Goal: Task Accomplishment & Management: Complete application form

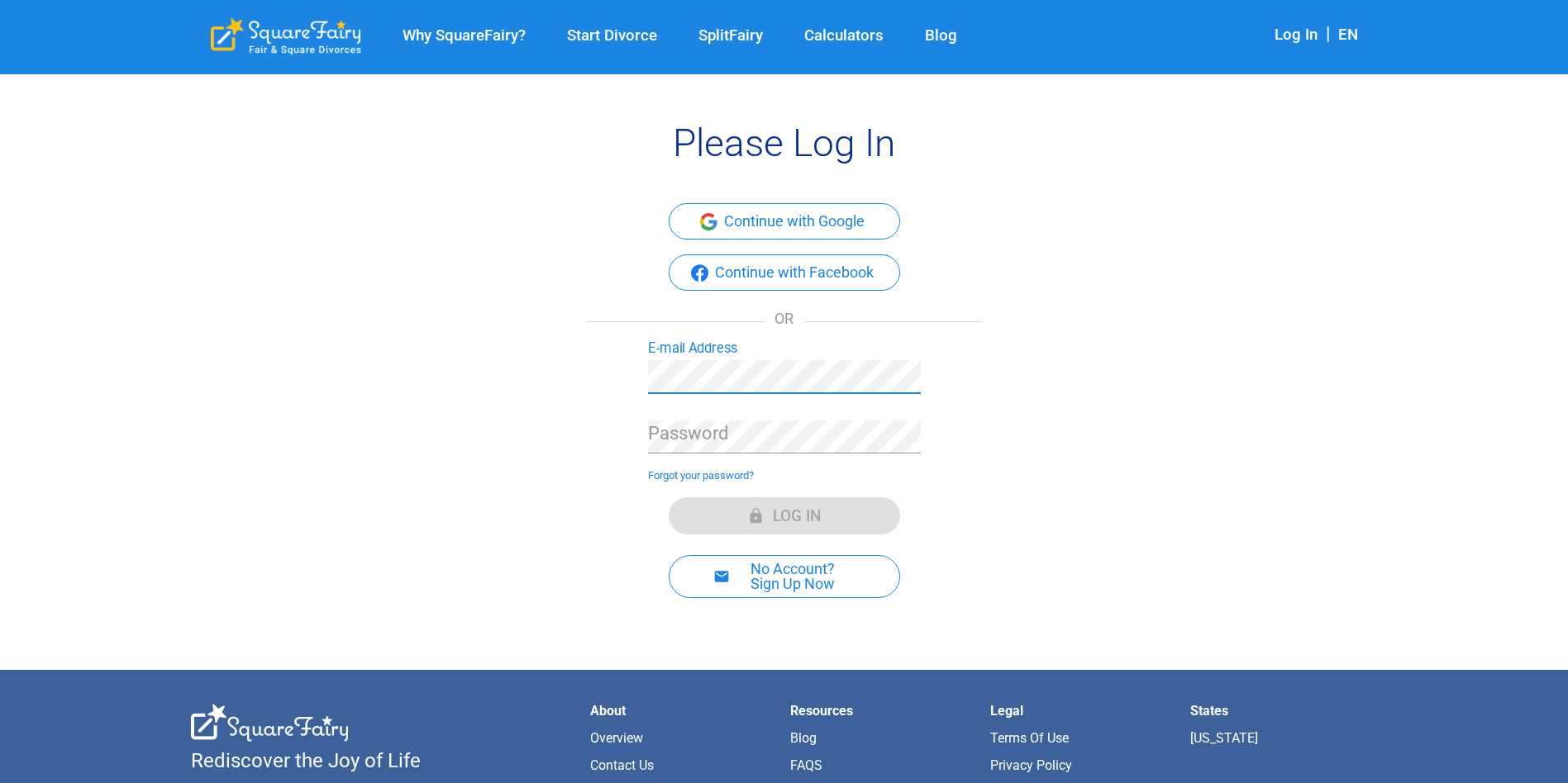
click at [781, 418] on div "Password" at bounding box center [784, 431] width 273 height 47
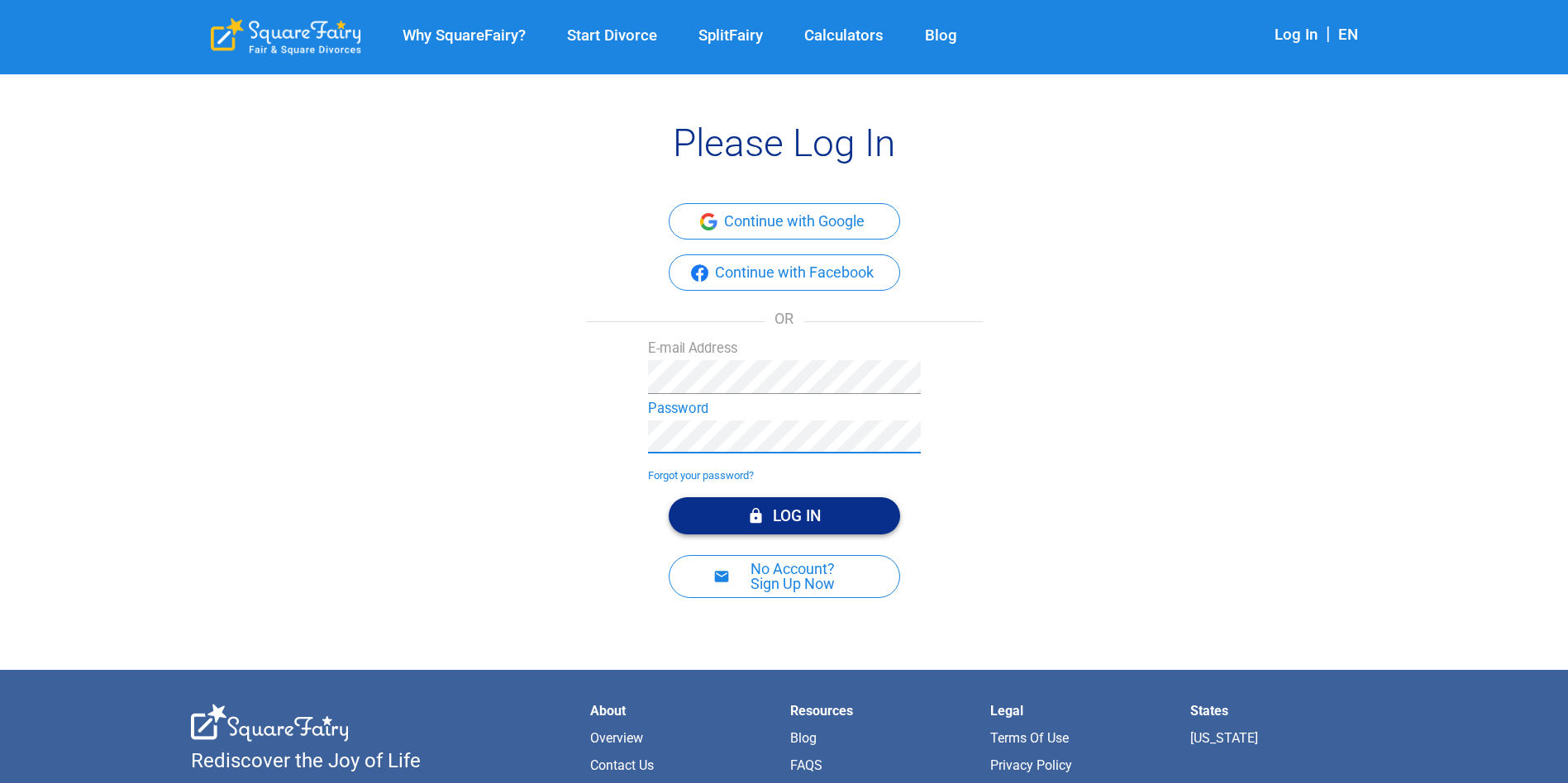
click at [820, 504] on button "Log In" at bounding box center [784, 516] width 231 height 37
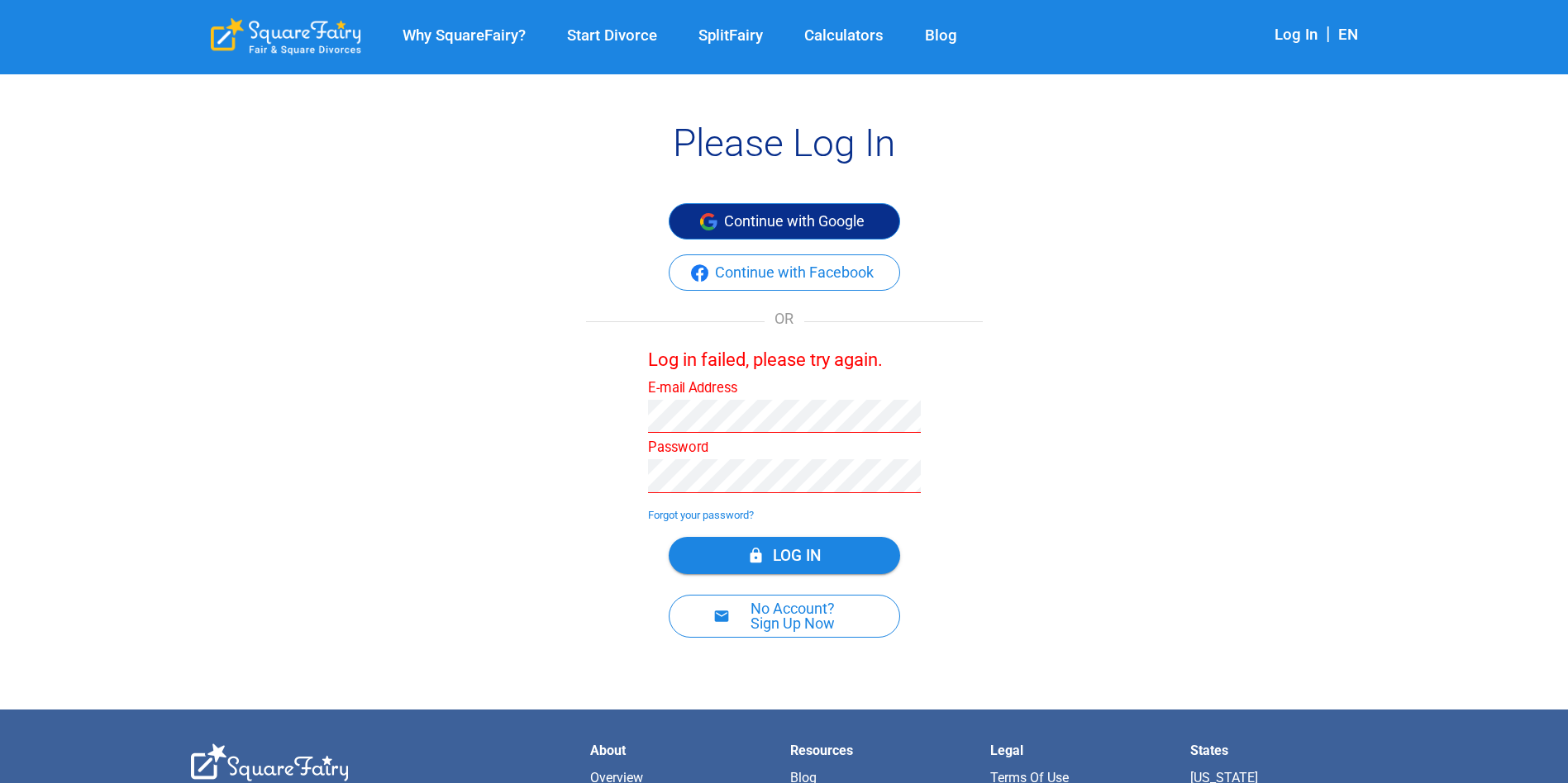
click at [792, 222] on button "Continue with Google" at bounding box center [784, 221] width 231 height 36
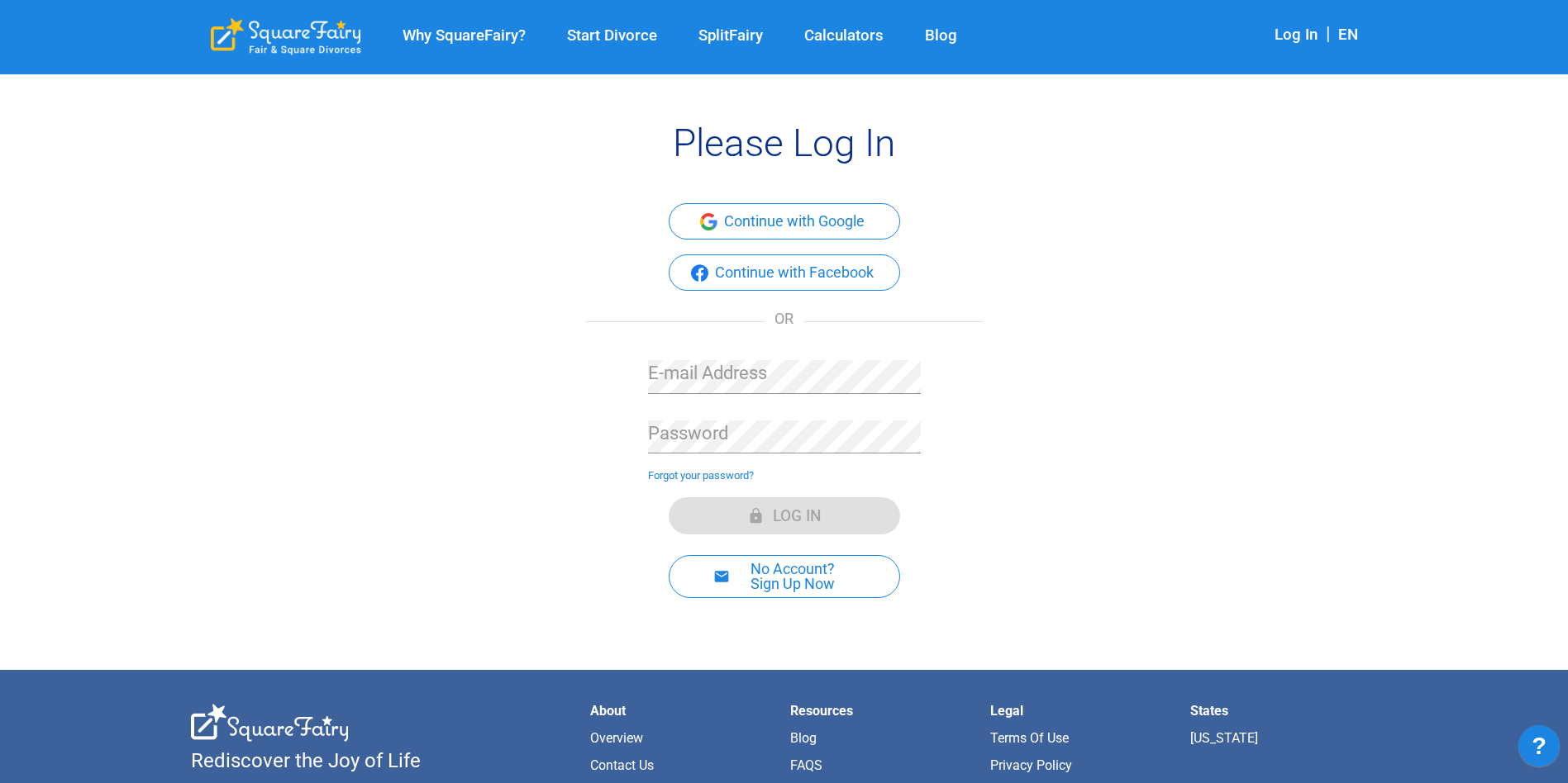
click at [768, 229] on button "Continue with Google" at bounding box center [784, 221] width 231 height 36
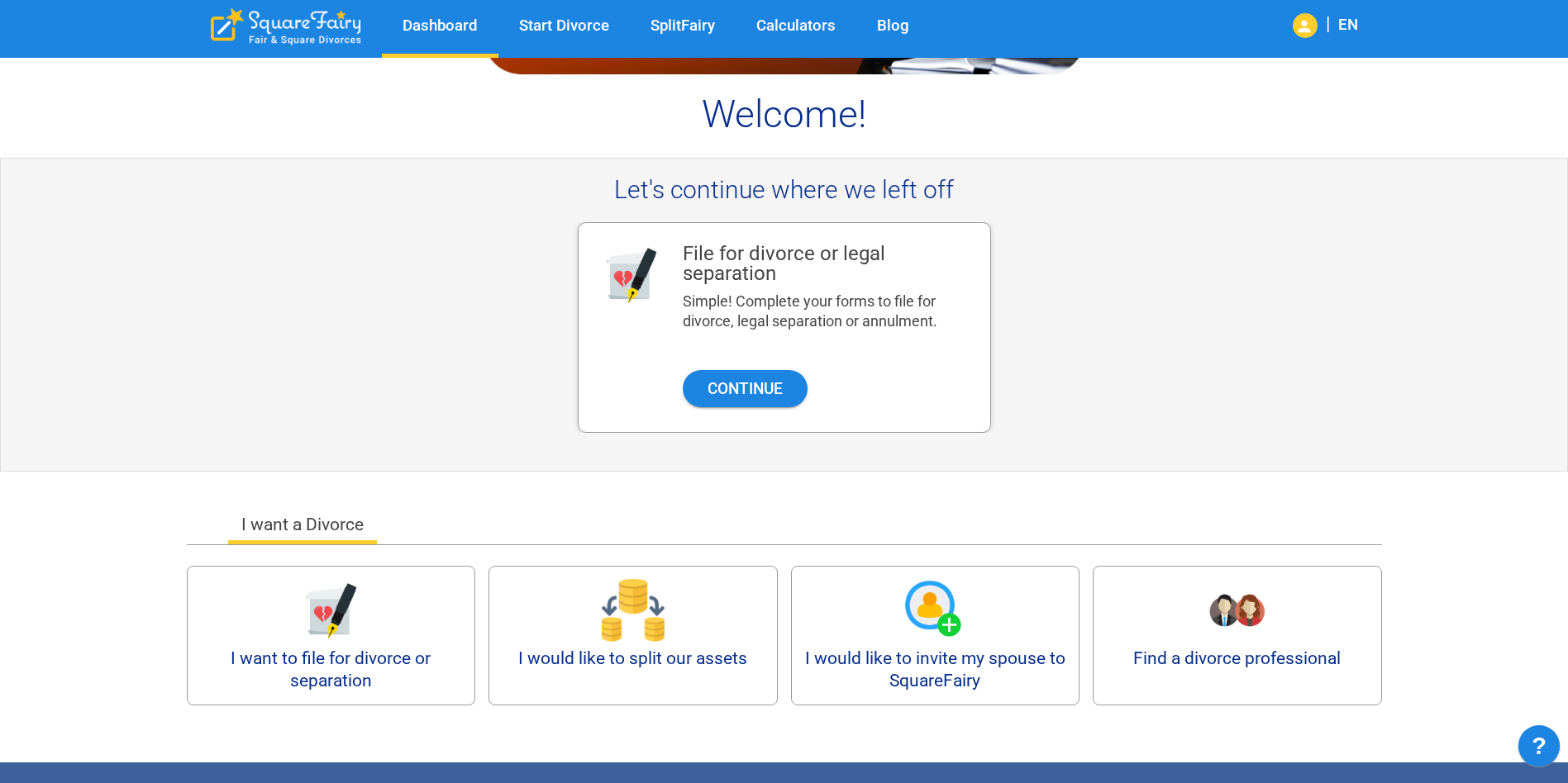
scroll to position [165, 0]
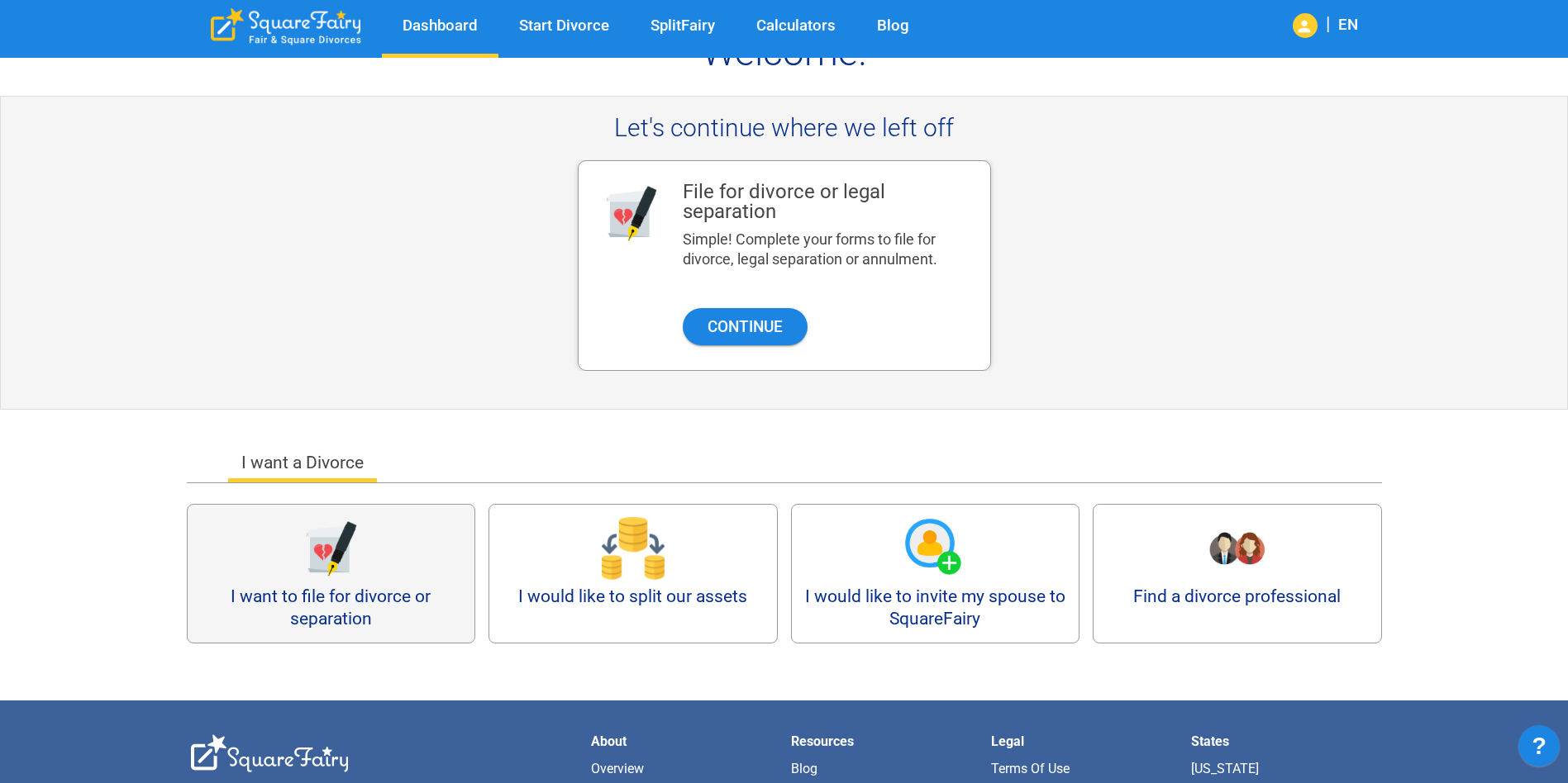
click at [400, 582] on div "I want to file for divorce or separation" at bounding box center [332, 573] width 290 height 140
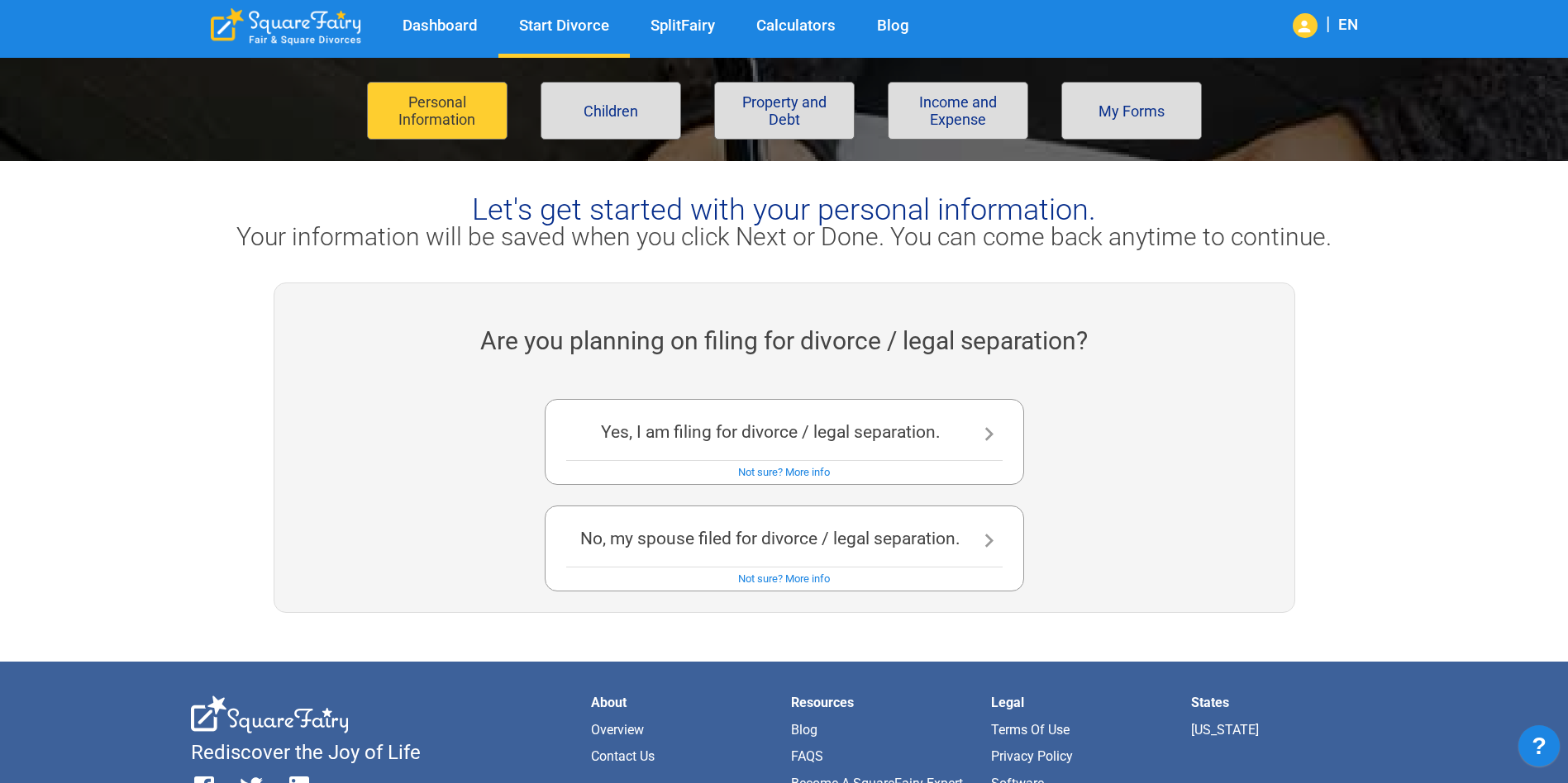
scroll to position [165, 0]
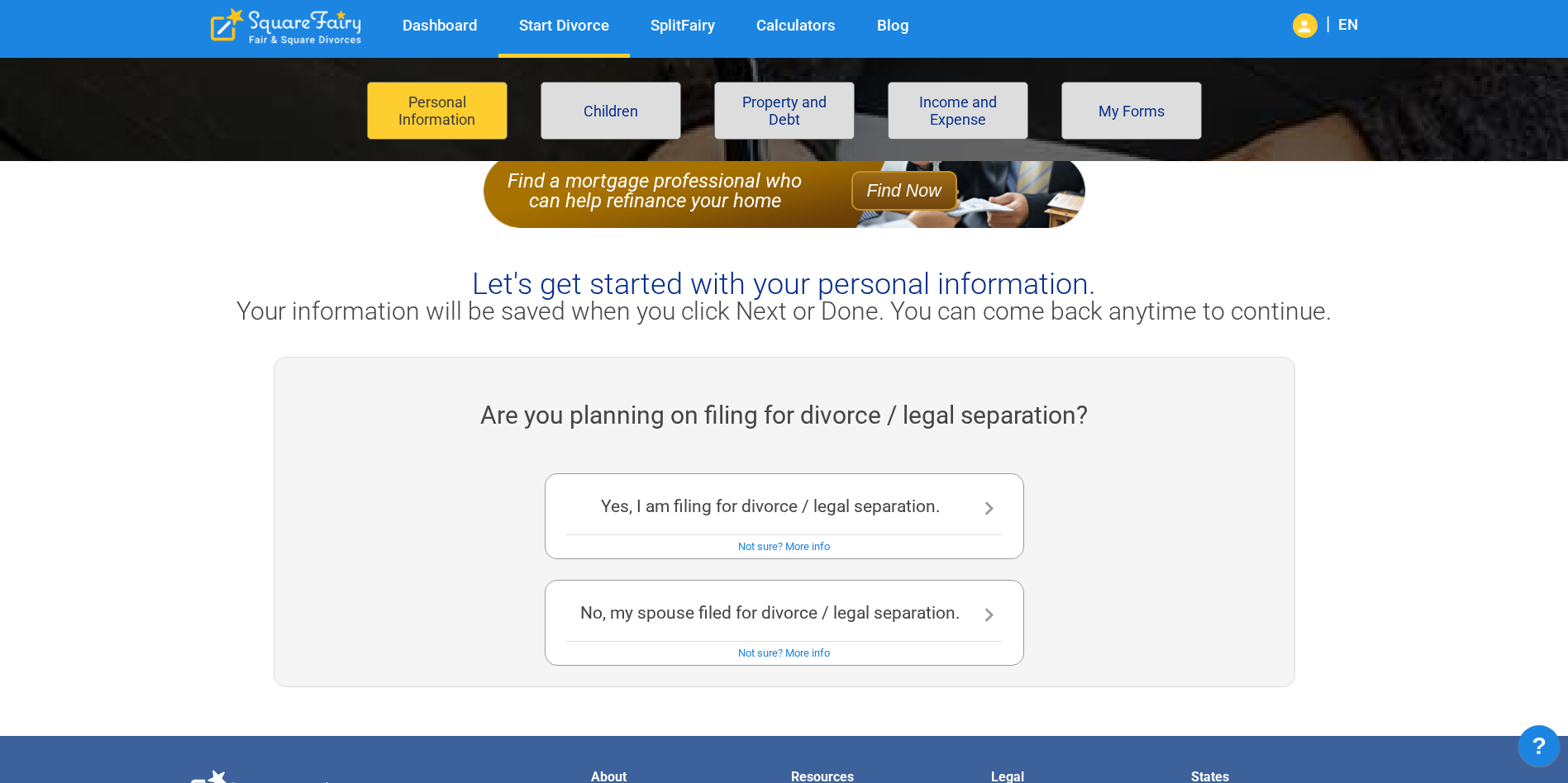
click at [934, 522] on div "Yes, I am filing for divorce / legal separation. Not sure? More info" at bounding box center [784, 516] width 479 height 86
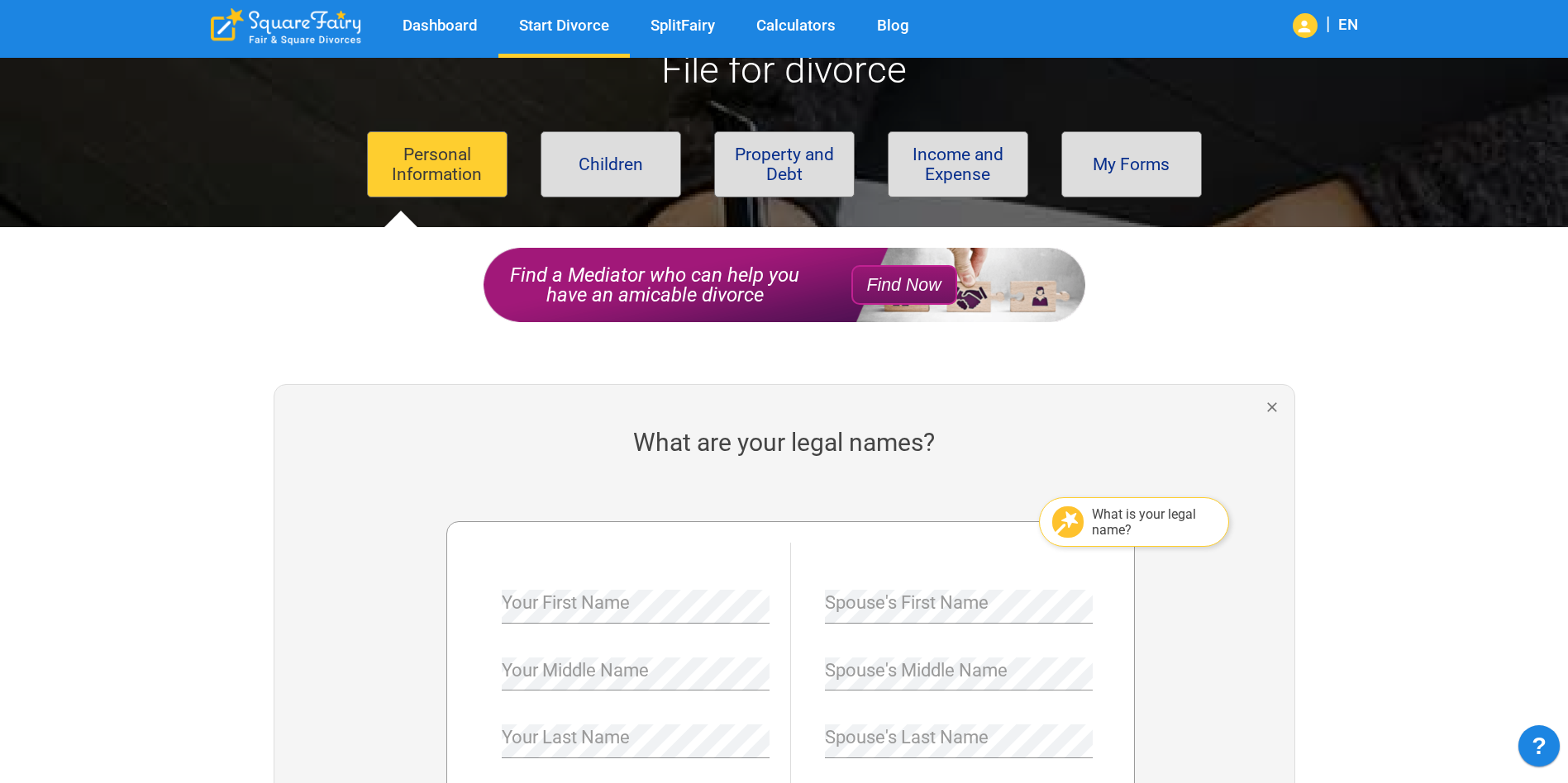
scroll to position [165, 0]
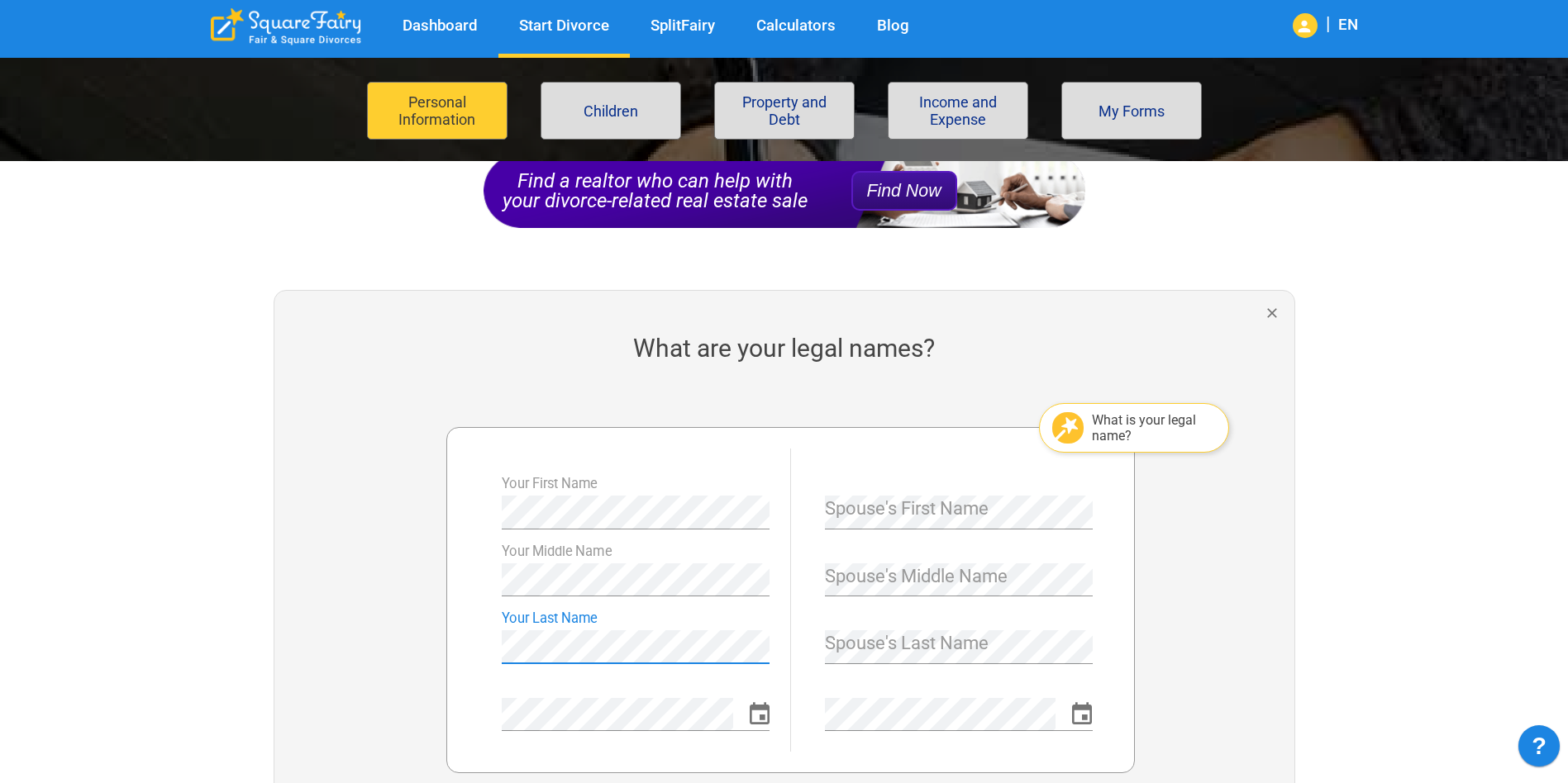
click at [360, 633] on div at bounding box center [346, 593] width 172 height 400
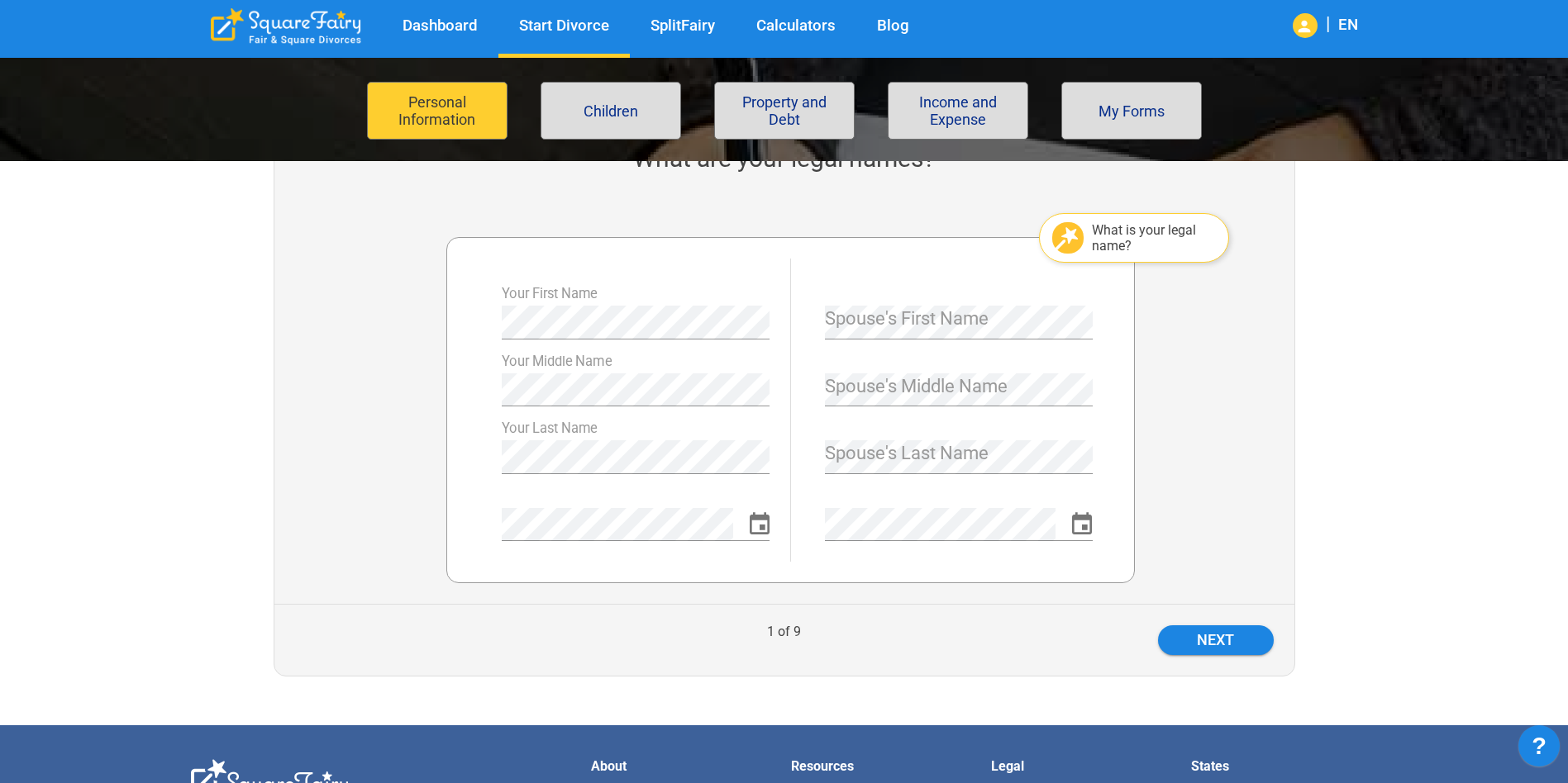
scroll to position [413, 0]
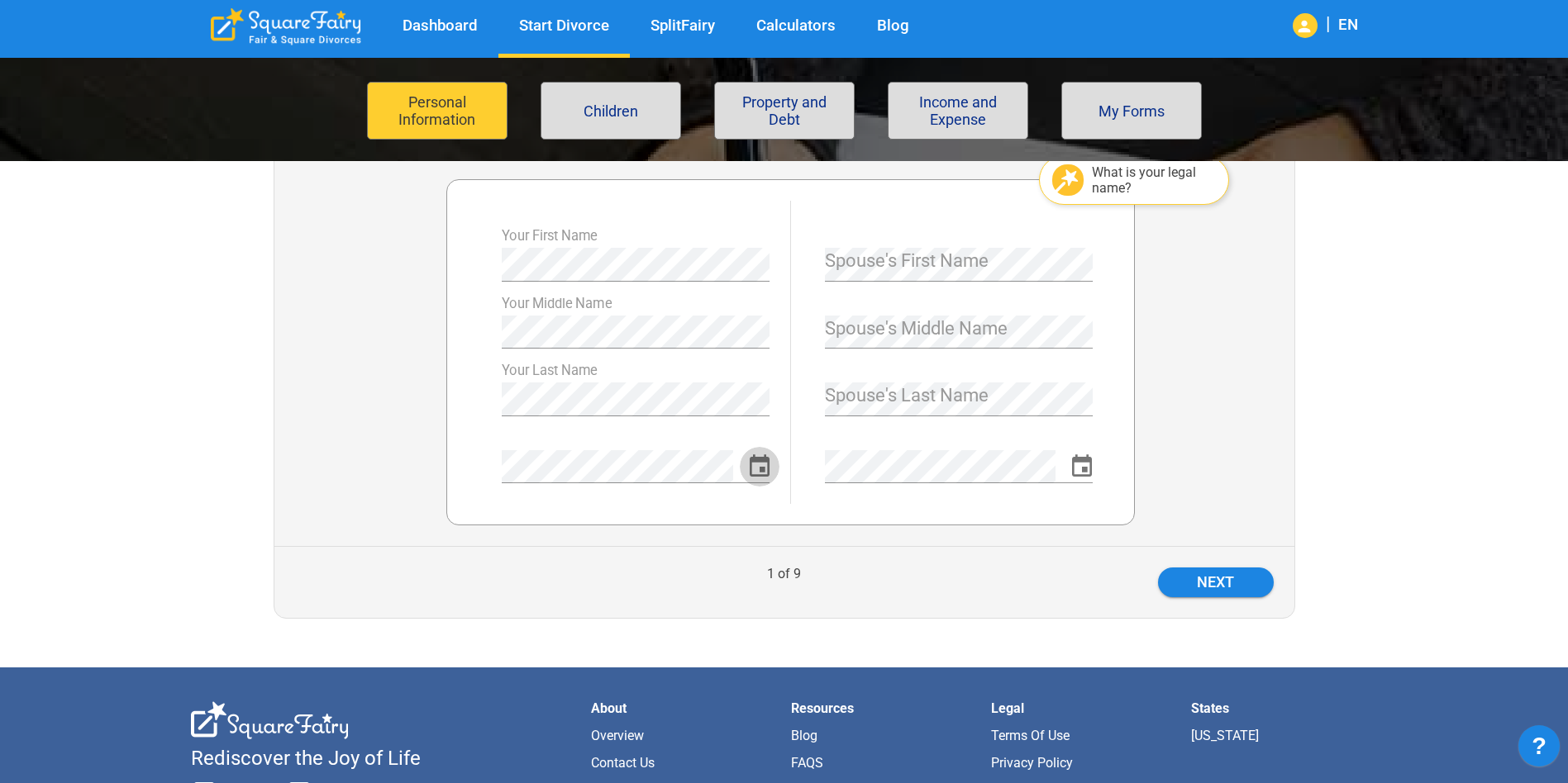
click at [755, 462] on icon "Choose date" at bounding box center [759, 466] width 19 height 22
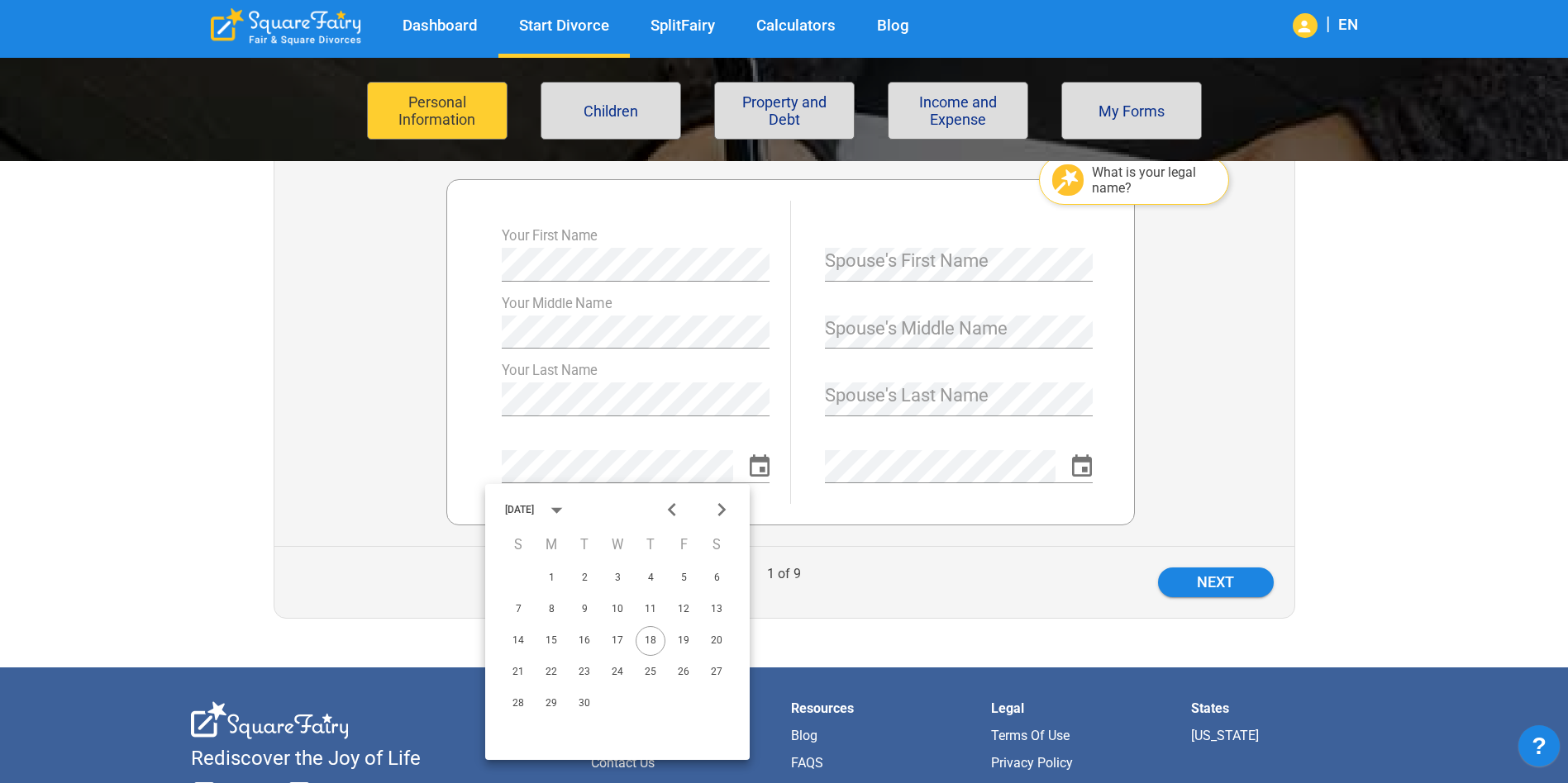
click at [574, 510] on button "calendar view is open, switch to year view" at bounding box center [556, 510] width 36 height 36
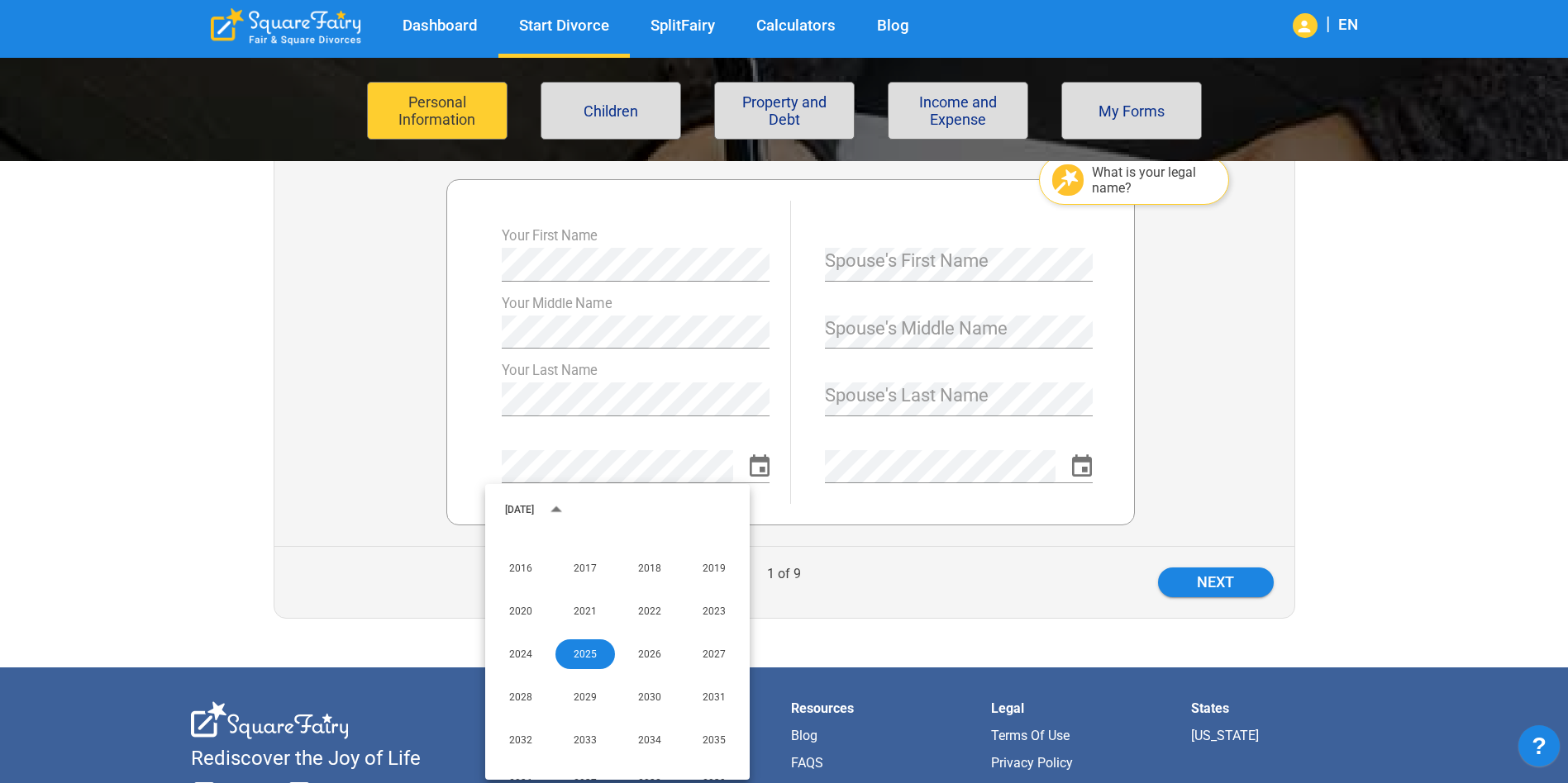
click at [534, 505] on div "September 2025" at bounding box center [519, 510] width 29 height 10
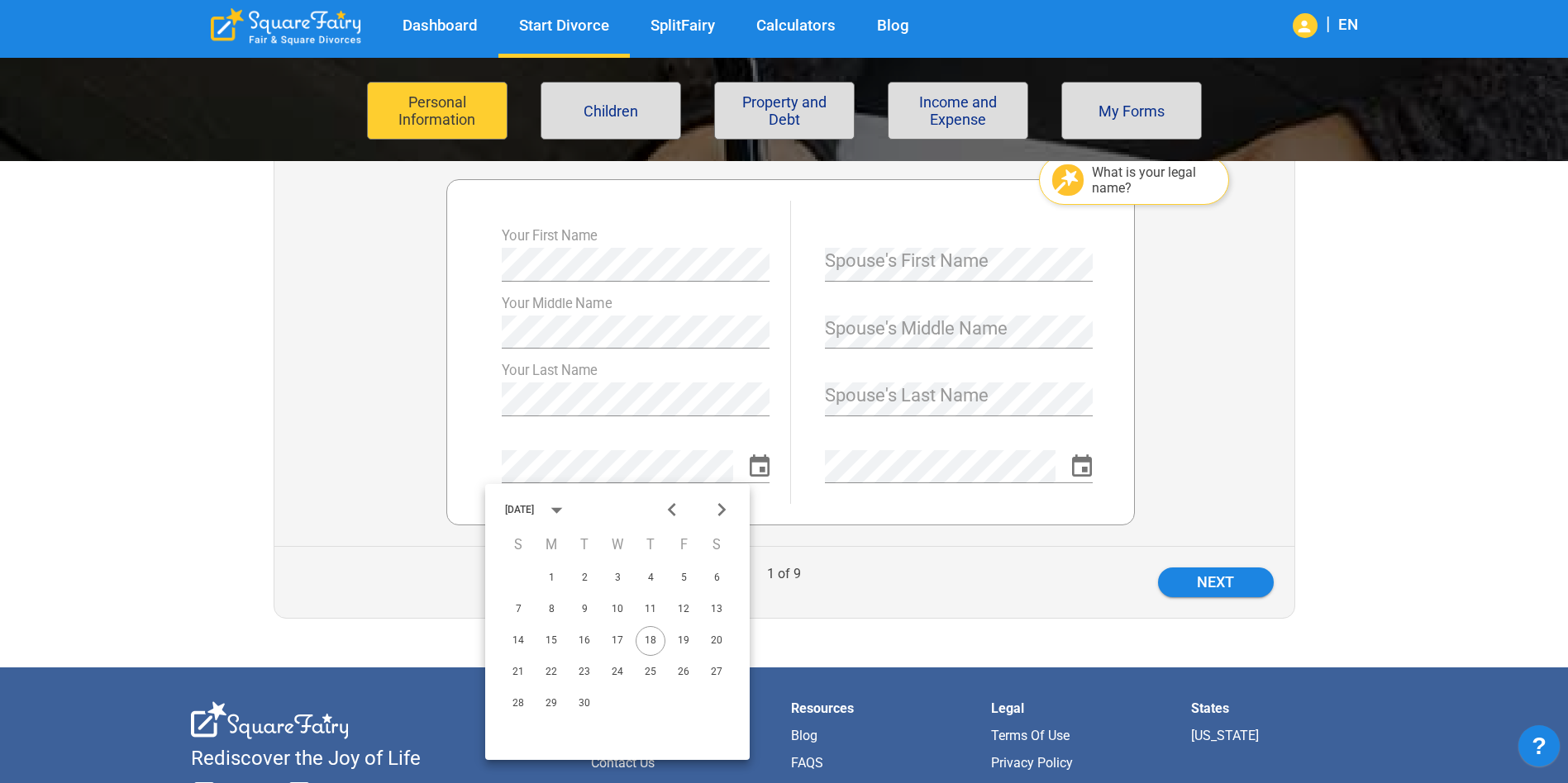
click at [534, 505] on div "September 2025" at bounding box center [519, 510] width 29 height 10
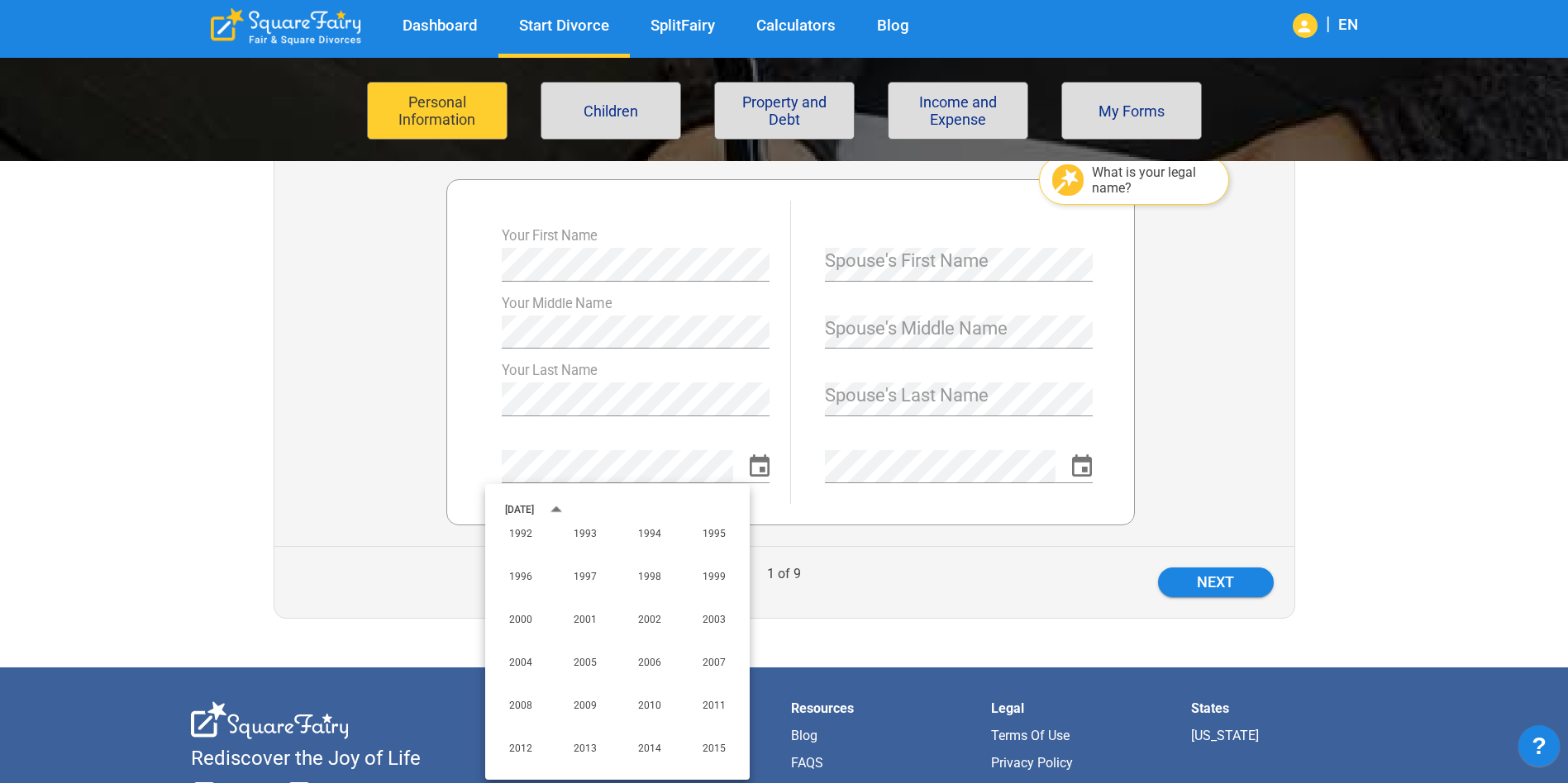
scroll to position [963, 0]
click at [577, 571] on button "1993" at bounding box center [585, 575] width 59 height 30
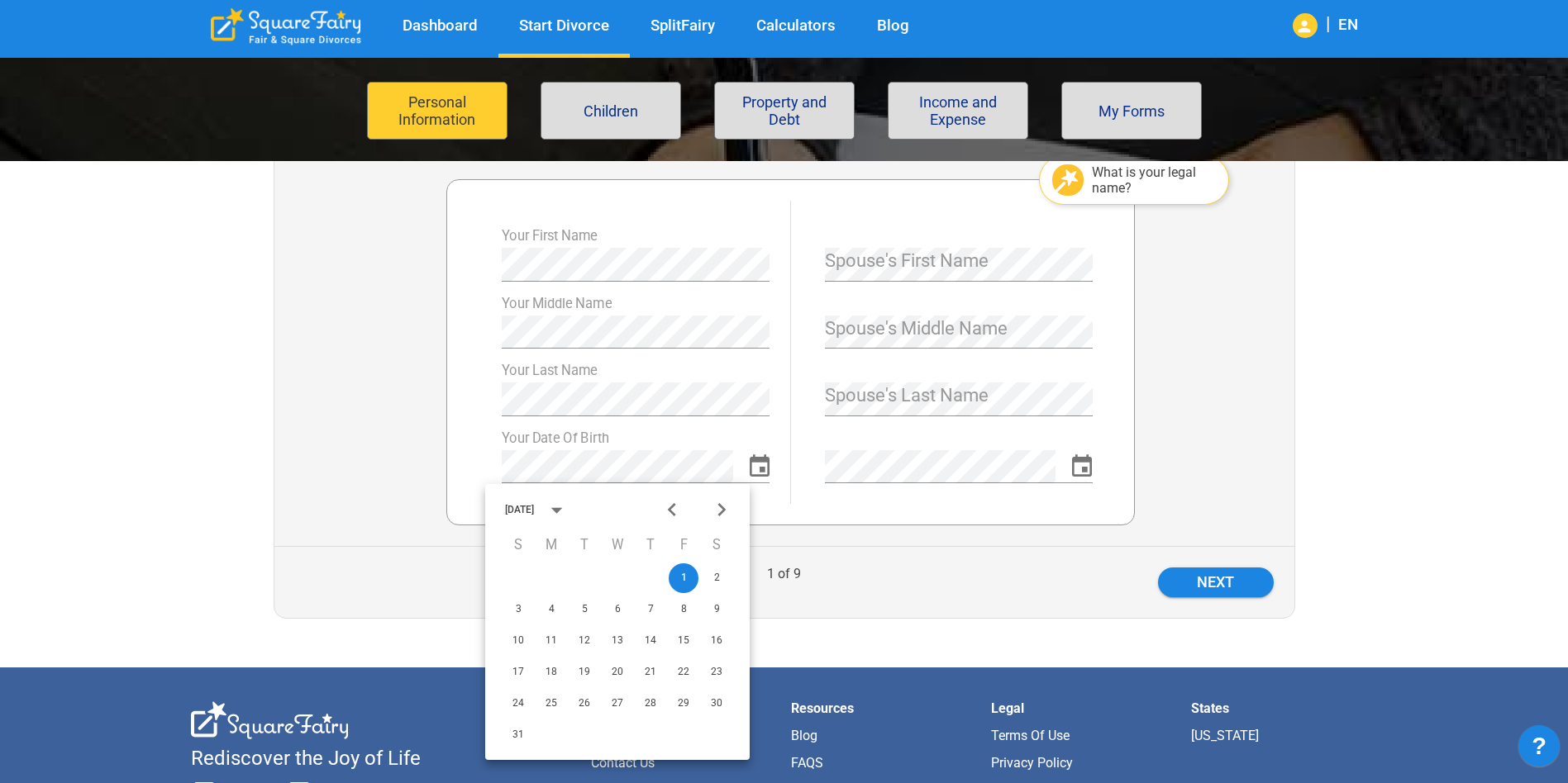
click at [715, 507] on icon "Next month" at bounding box center [721, 510] width 27 height 27
click at [610, 635] on button "14" at bounding box center [617, 641] width 30 height 30
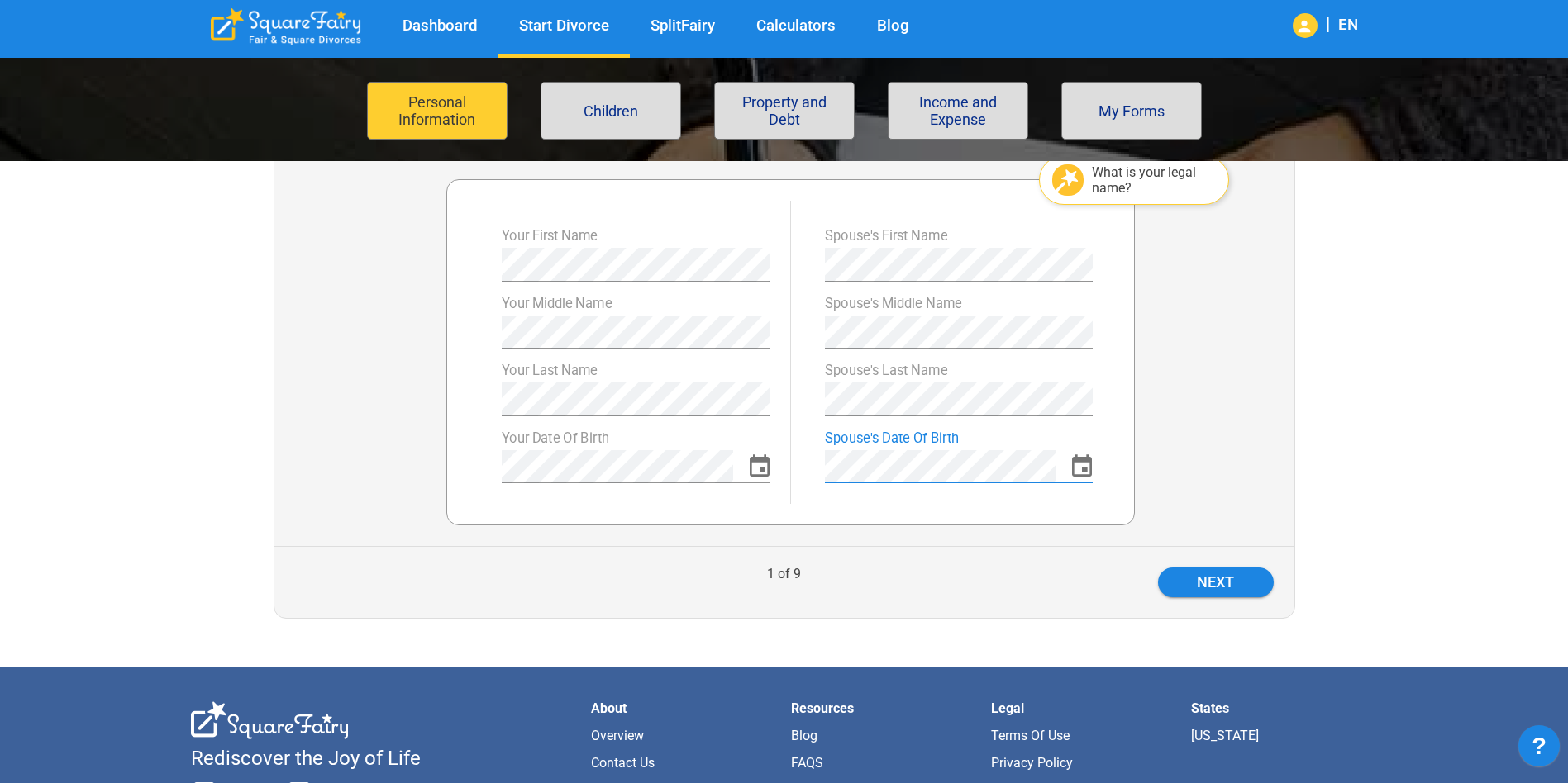
click at [1085, 462] on icon "Choose date" at bounding box center [1082, 466] width 19 height 22
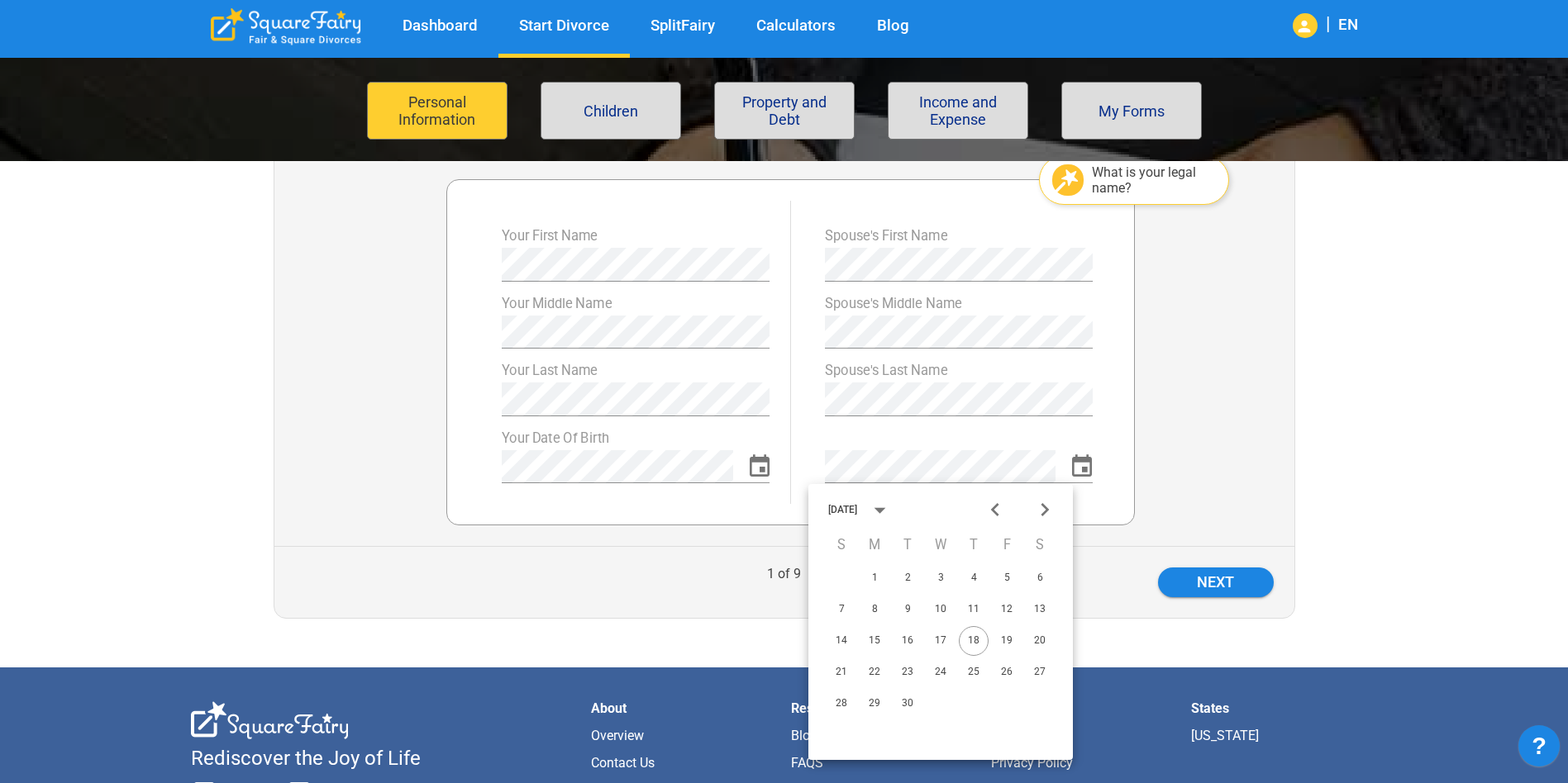
click at [897, 517] on div "September 2025" at bounding box center [863, 510] width 69 height 25
click at [974, 597] on button "1990" at bounding box center [973, 598] width 59 height 30
click at [998, 508] on icon "Previous month" at bounding box center [996, 510] width 27 height 27
click at [1049, 508] on icon "Next month" at bounding box center [1045, 510] width 27 height 27
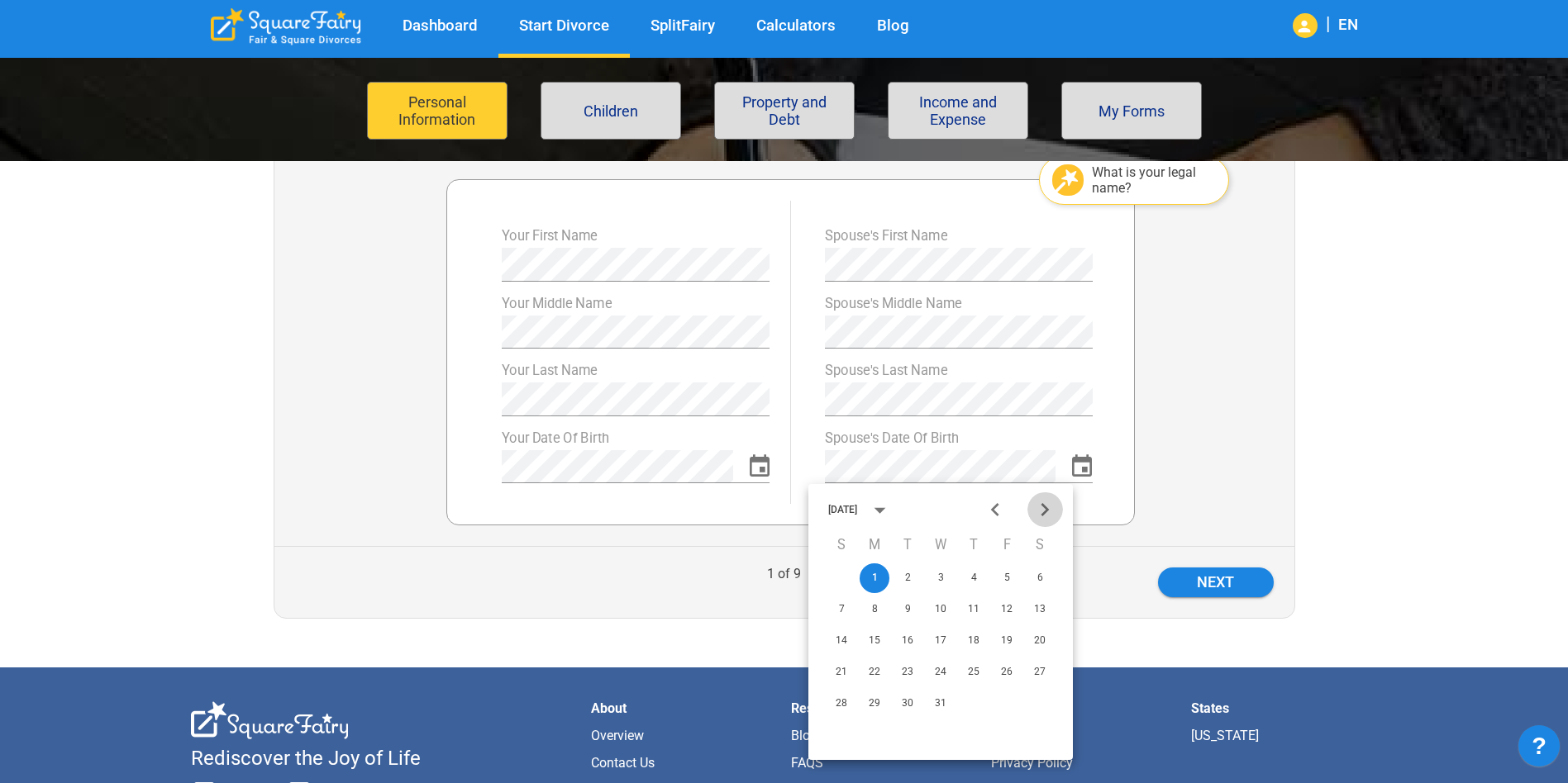
click at [1049, 508] on icon "Next month" at bounding box center [1045, 510] width 27 height 27
click at [995, 510] on icon "Previous month" at bounding box center [996, 510] width 27 height 27
click at [978, 584] on button "1" at bounding box center [973, 578] width 30 height 30
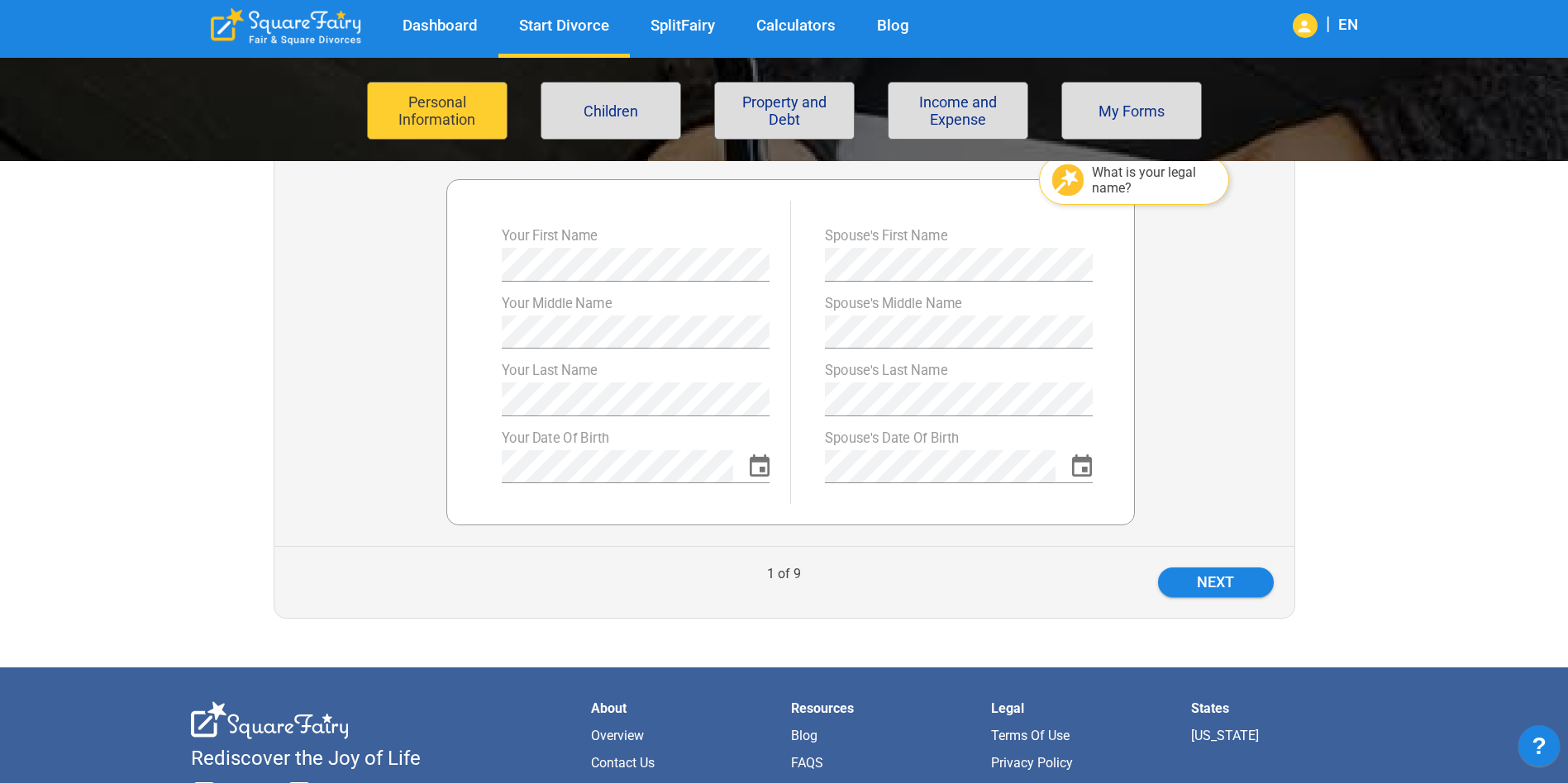
click at [1010, 568] on div "Next" at bounding box center [1111, 582] width 327 height 30
click at [1232, 591] on button "Next" at bounding box center [1215, 582] width 116 height 30
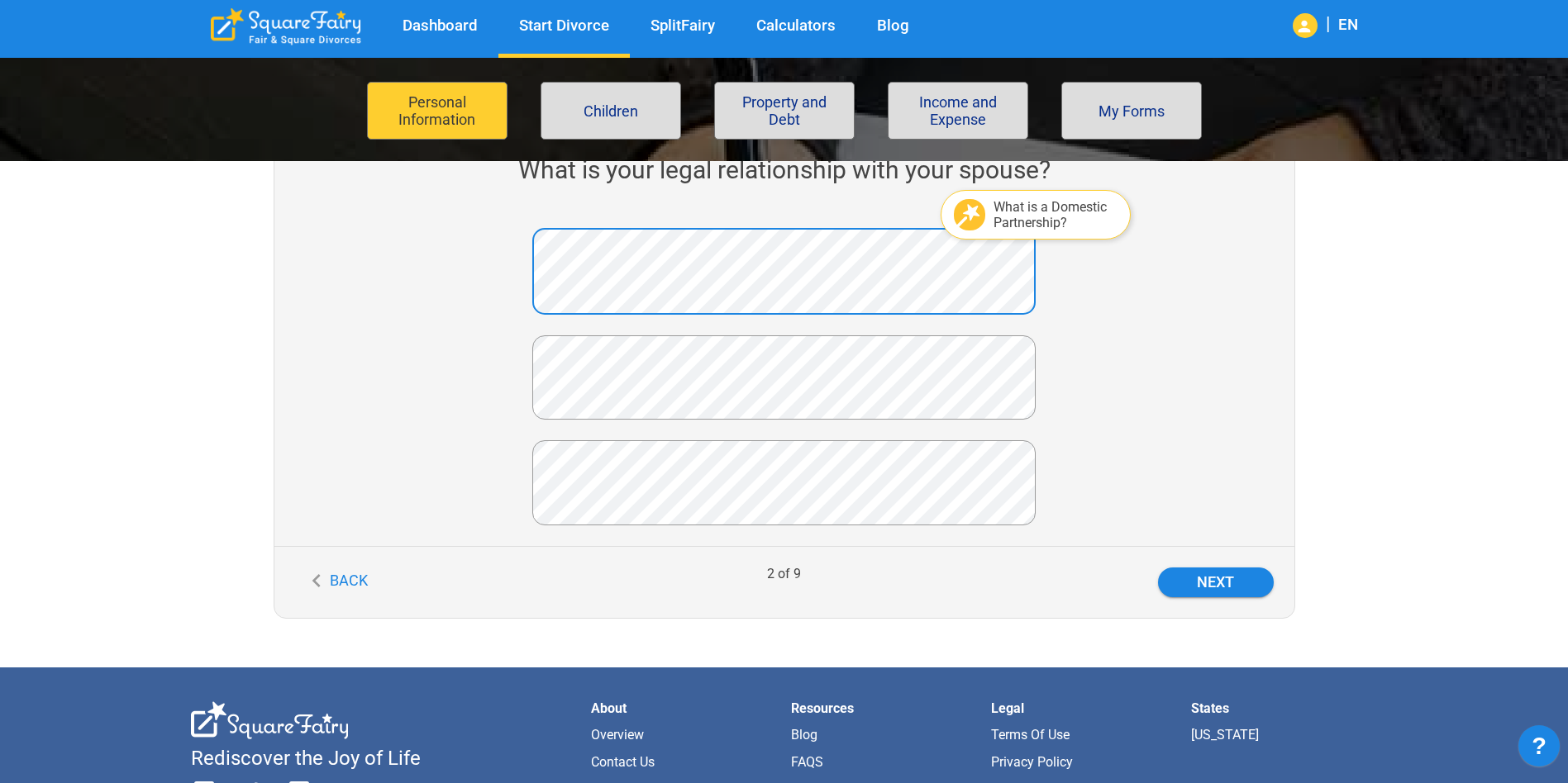
scroll to position [496, 0]
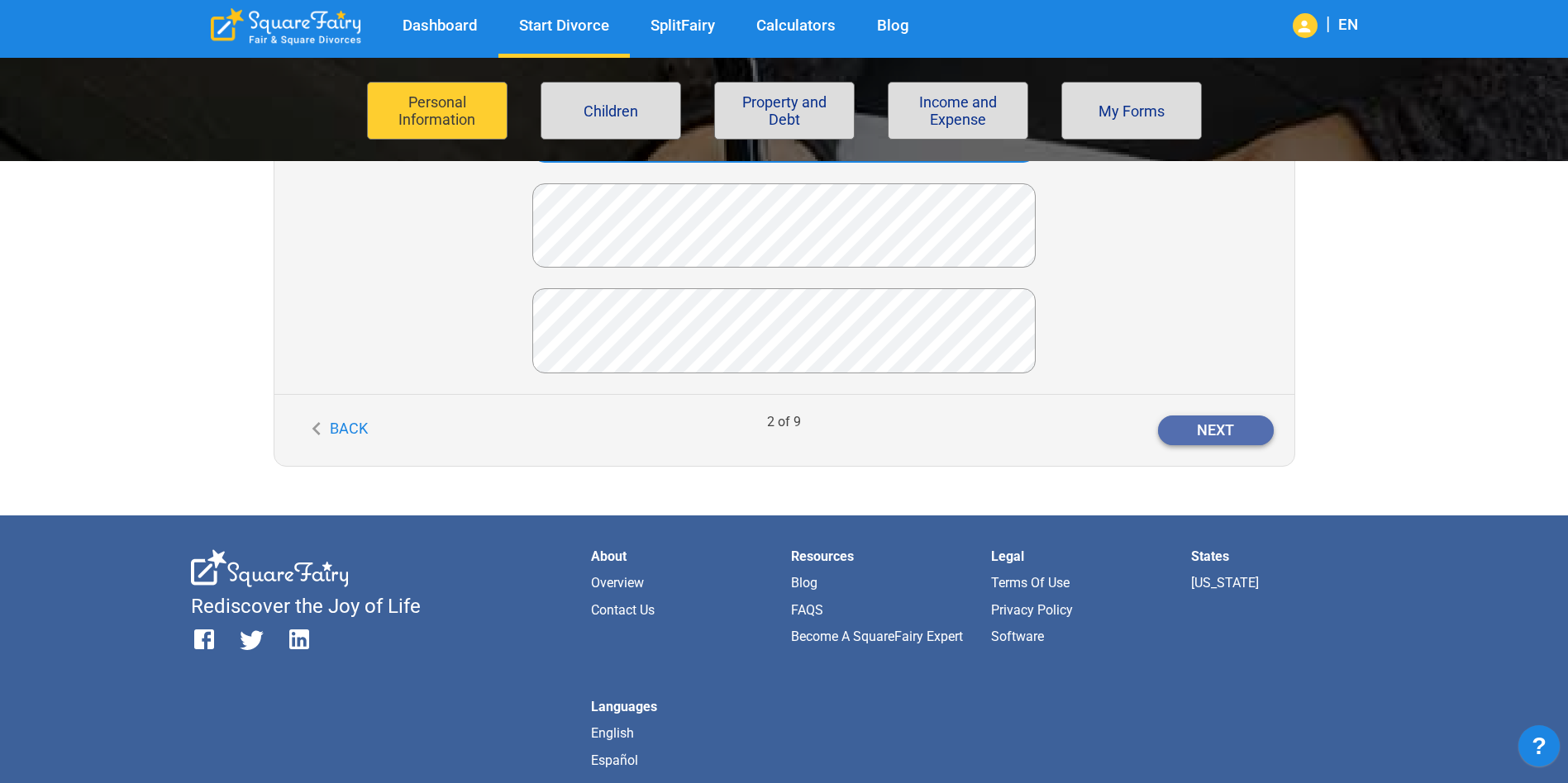
click at [1239, 432] on button "Next" at bounding box center [1215, 430] width 116 height 30
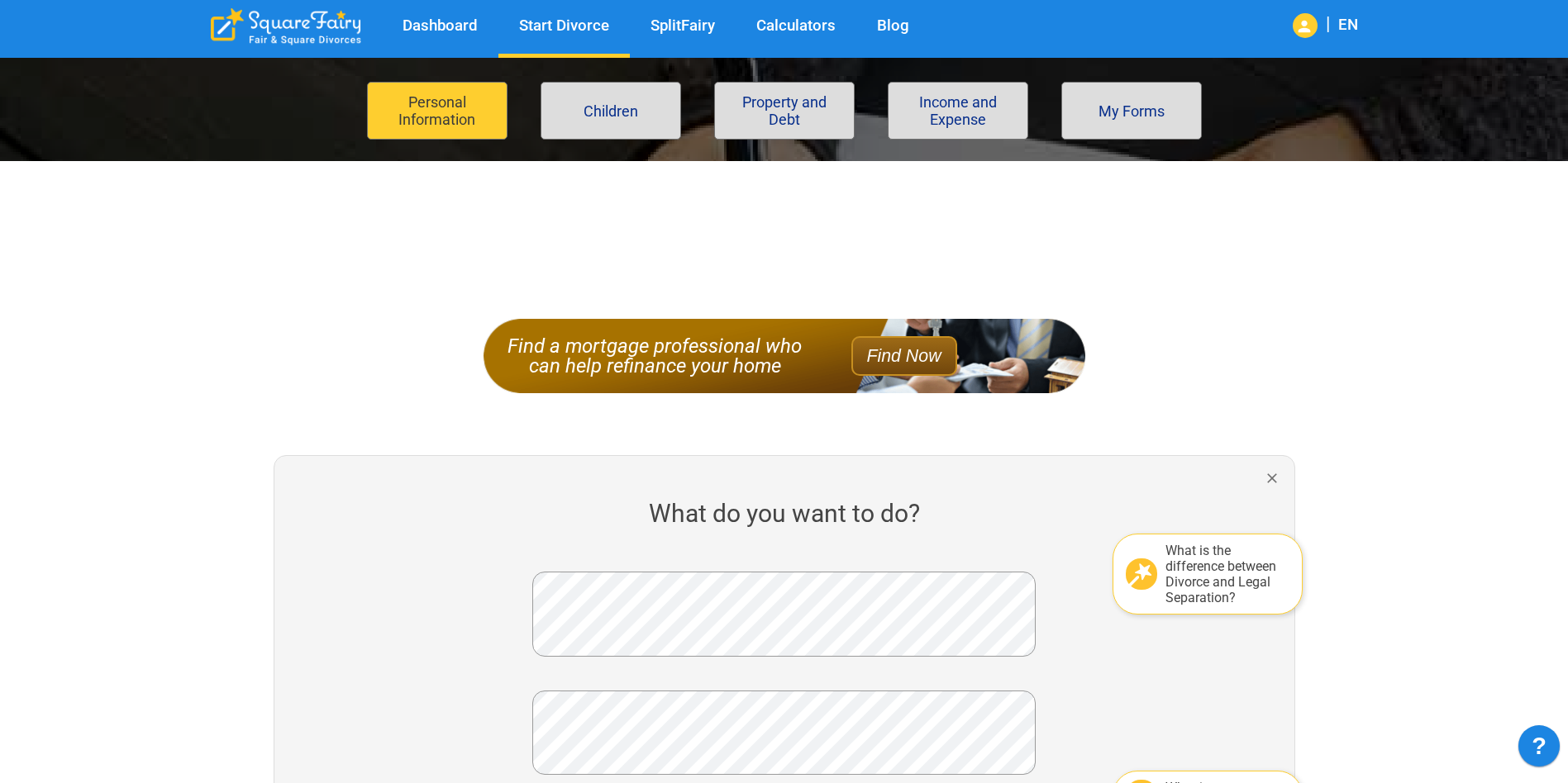
scroll to position [330, 0]
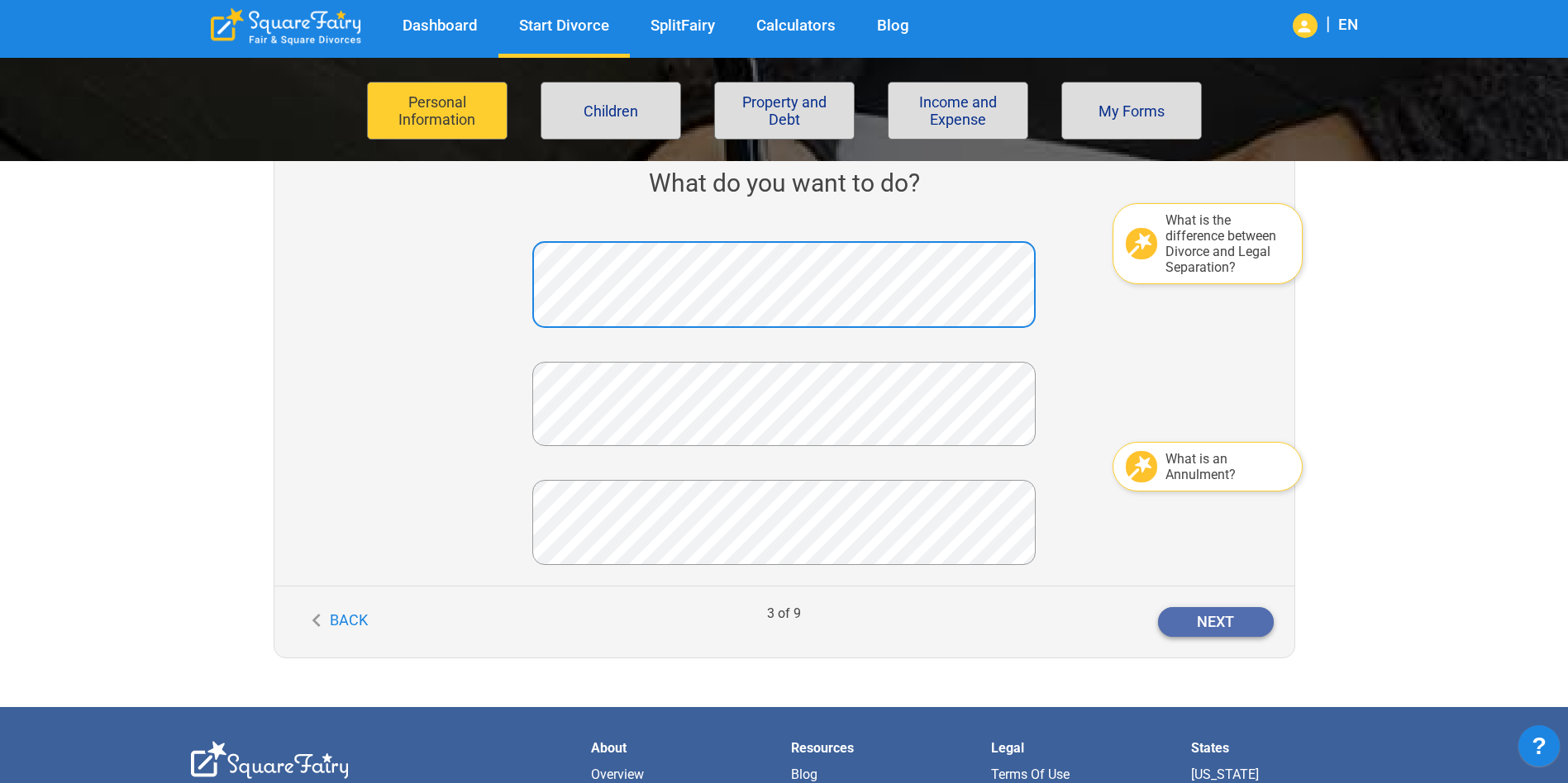
click at [1256, 633] on button "Next" at bounding box center [1215, 621] width 116 height 30
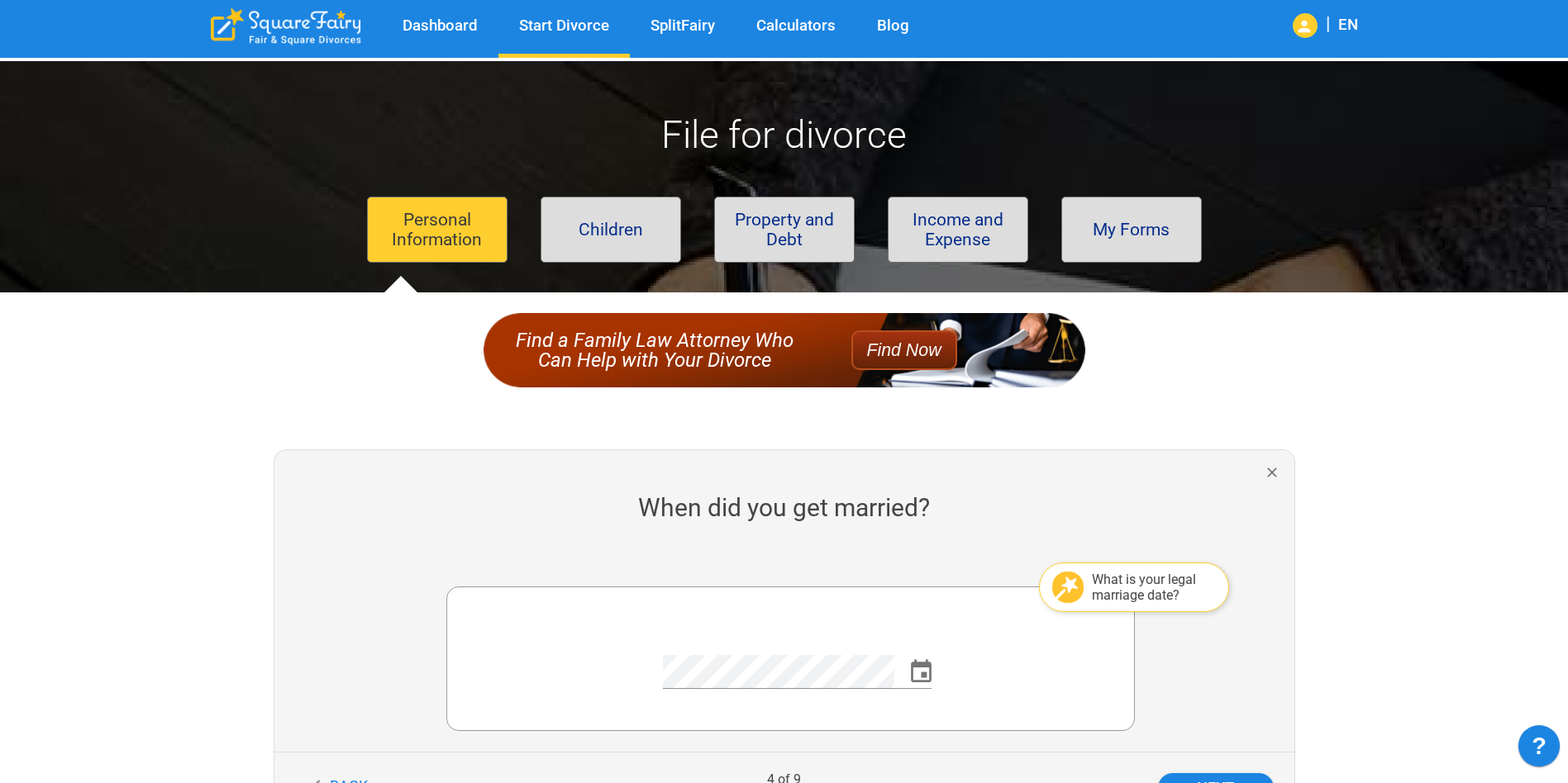
scroll to position [165, 0]
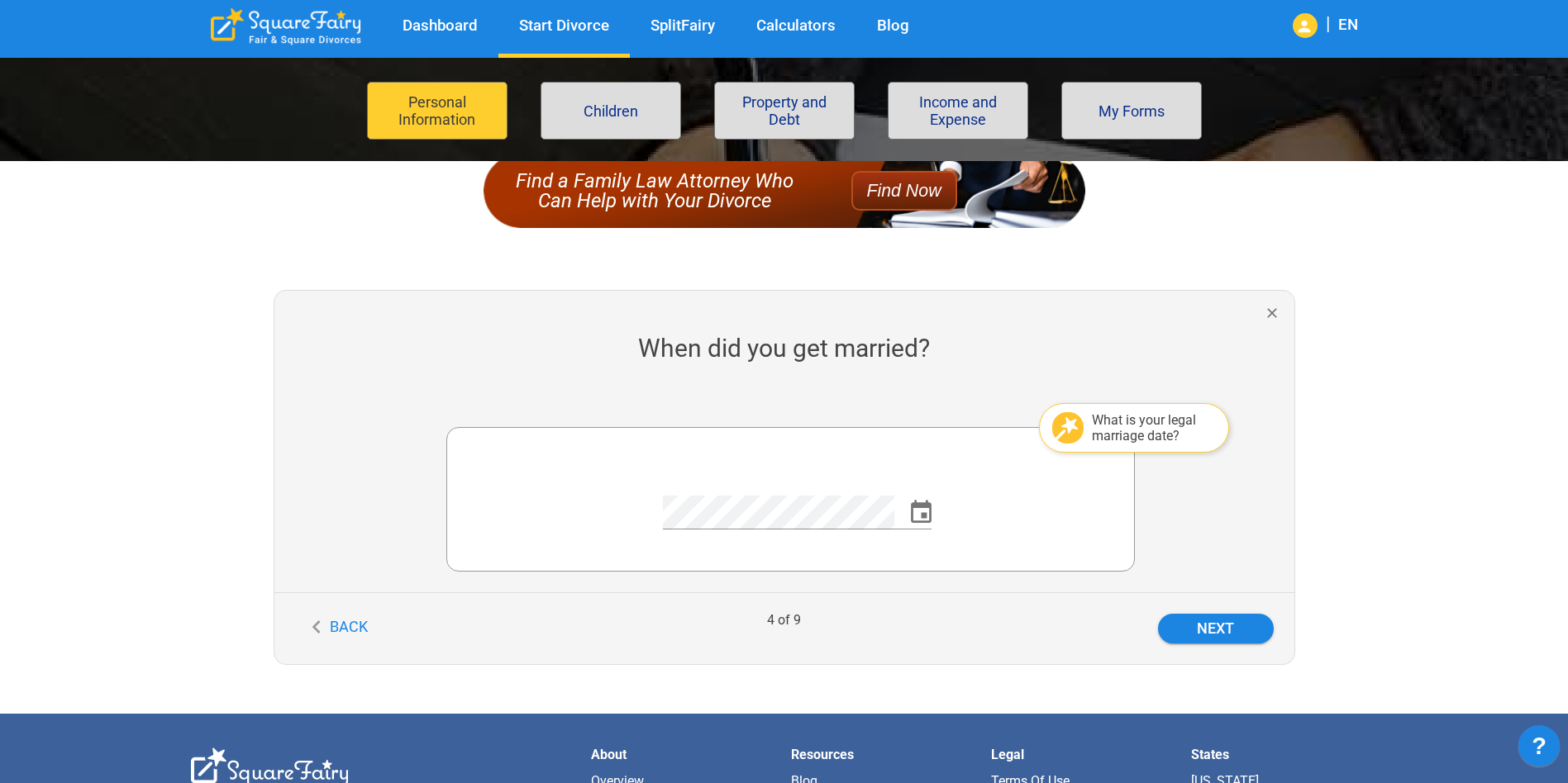
click at [912, 516] on icon "Choose date" at bounding box center [920, 511] width 19 height 22
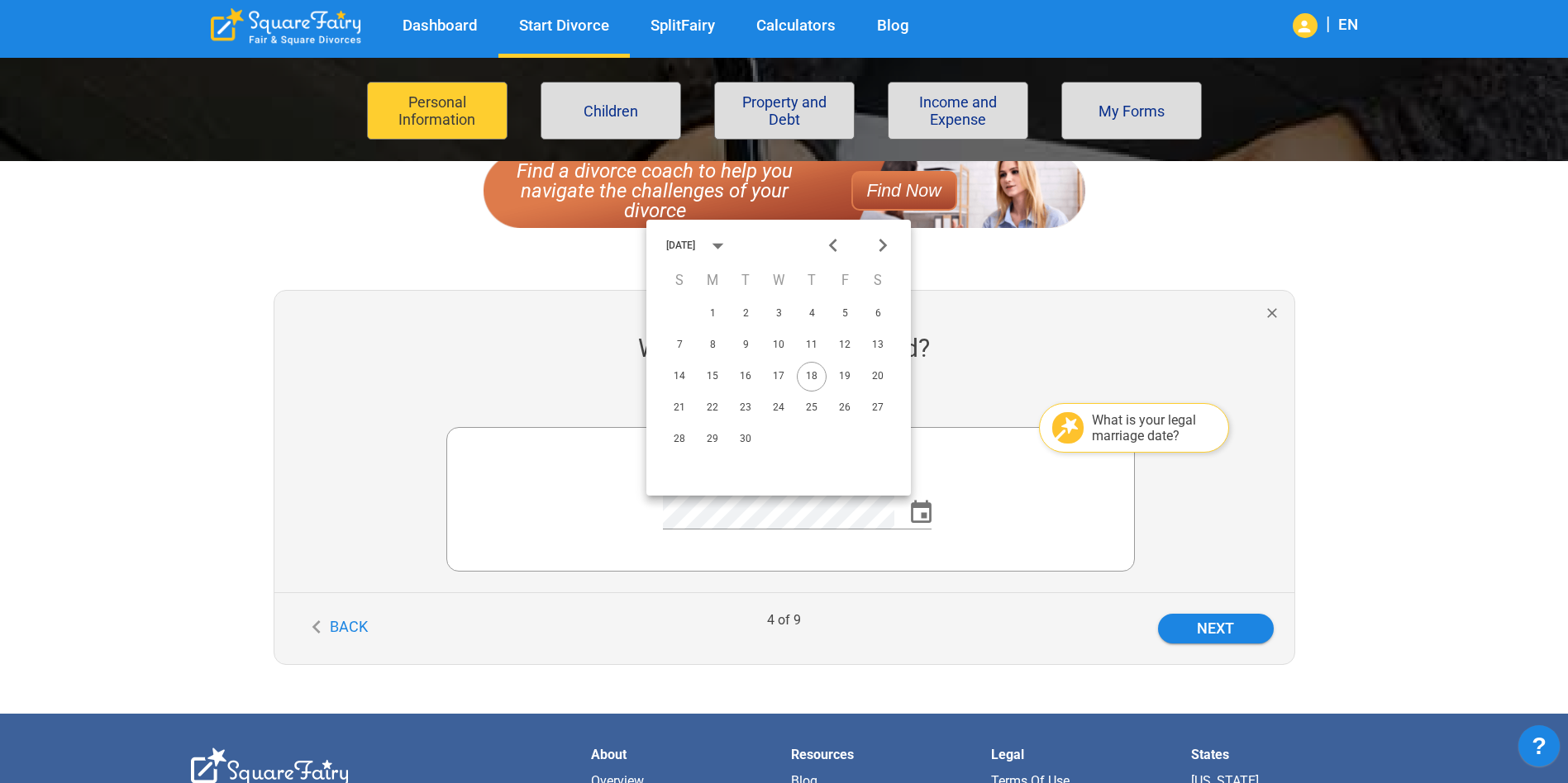
click at [695, 246] on div "September 2025" at bounding box center [681, 245] width 29 height 10
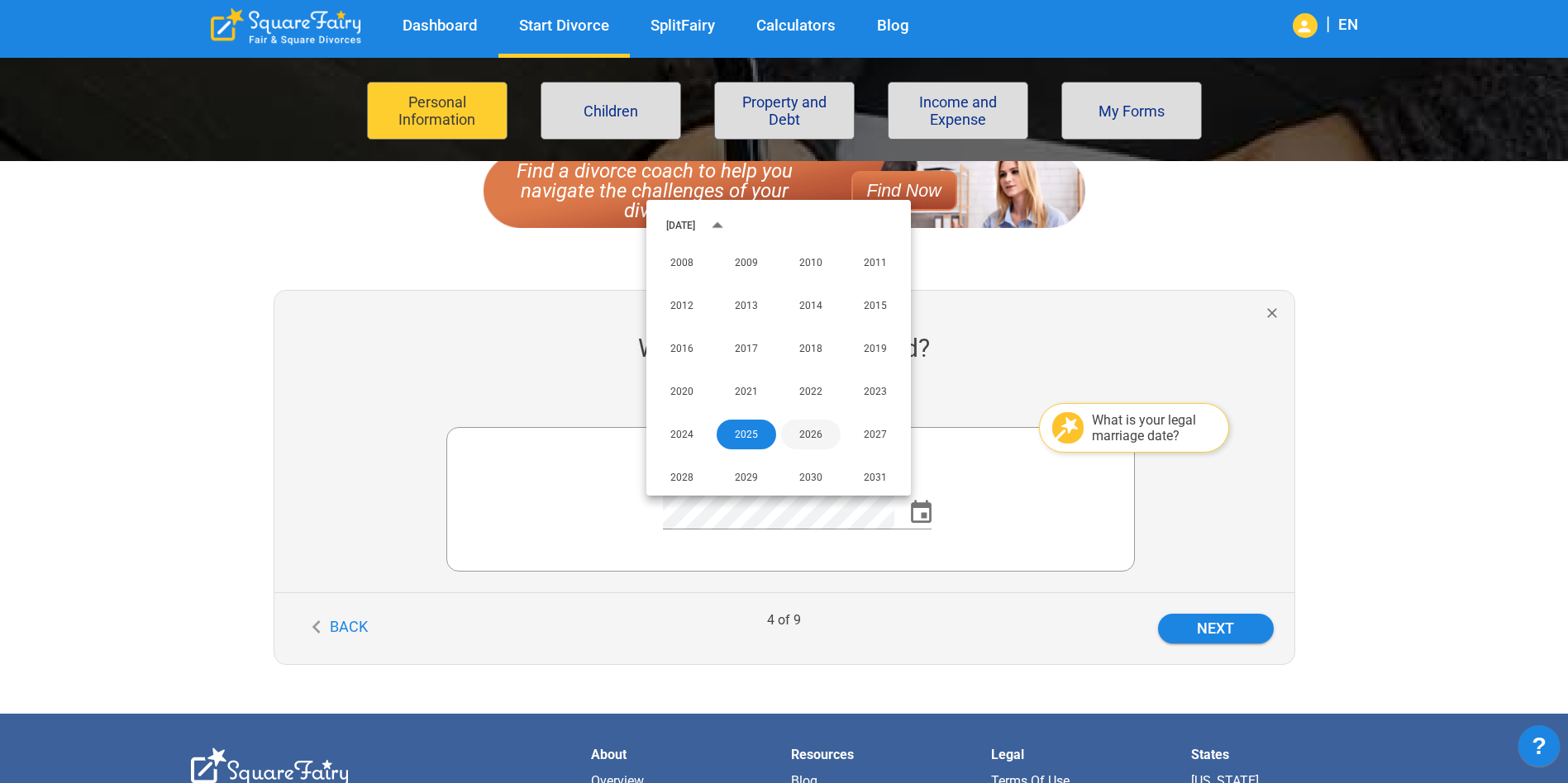
scroll to position [1145, 0]
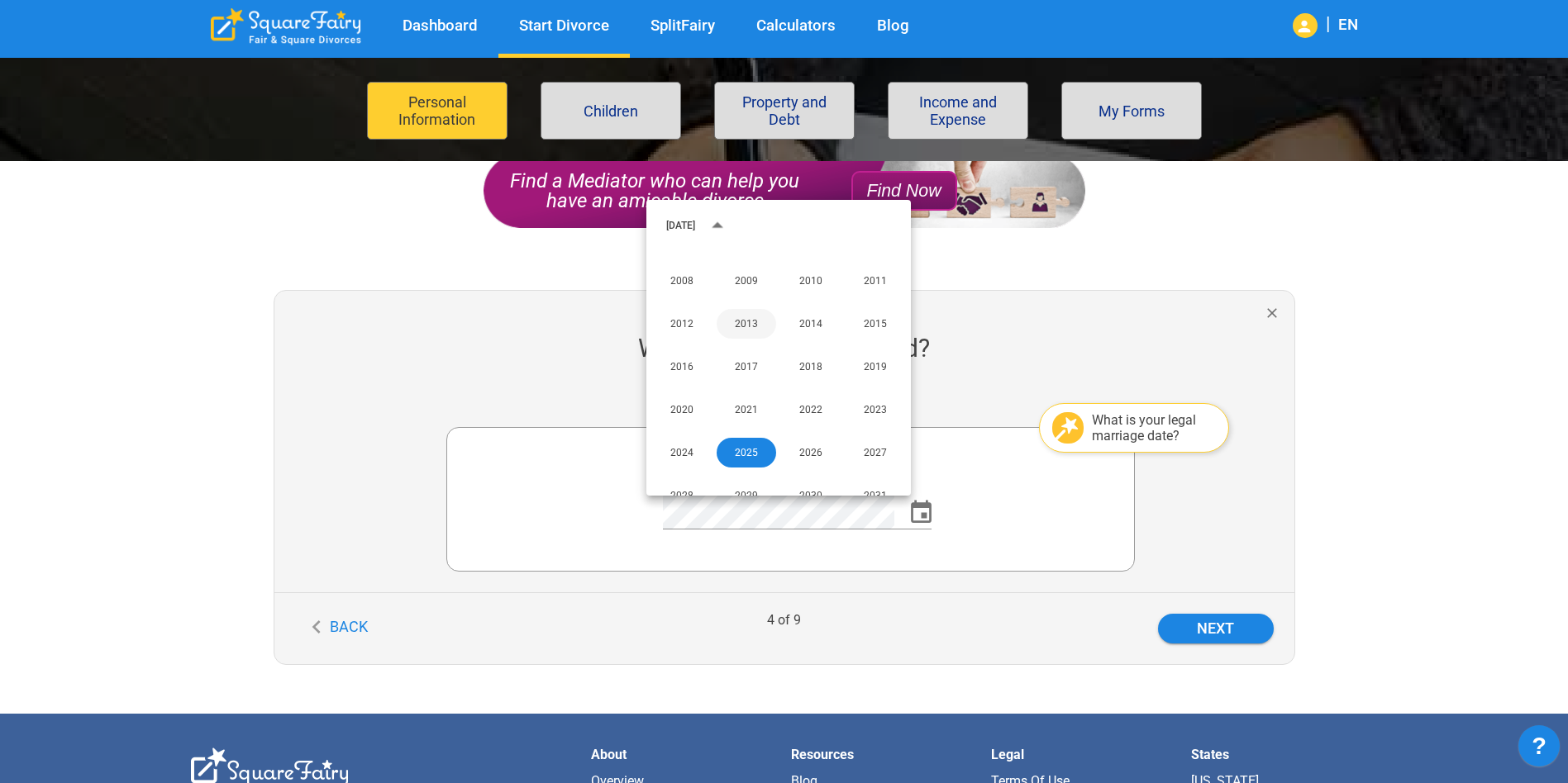
click at [732, 313] on button "2013" at bounding box center [746, 323] width 59 height 30
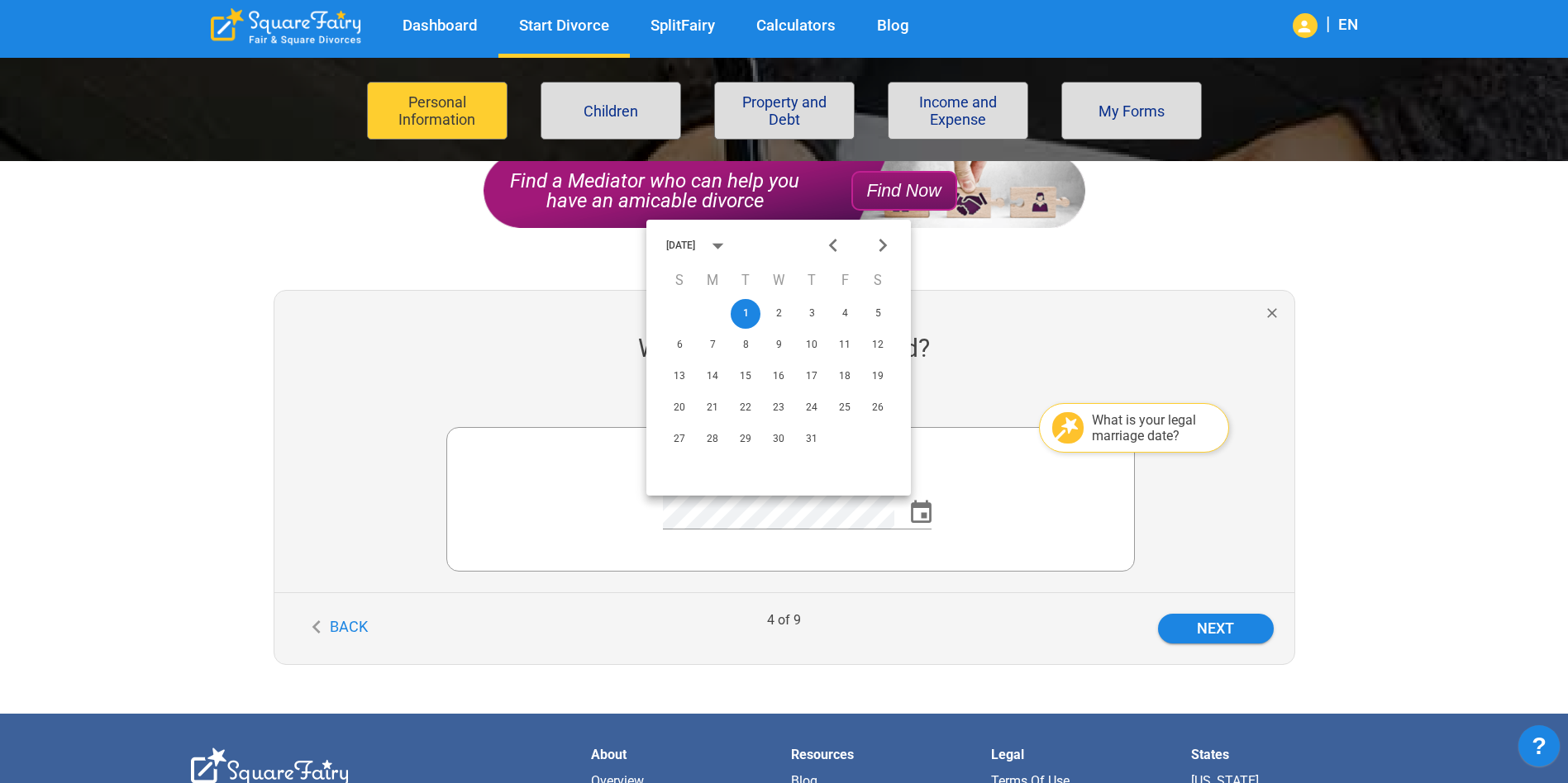
click at [732, 246] on icon "calendar view is open, switch to year view" at bounding box center [718, 245] width 27 height 27
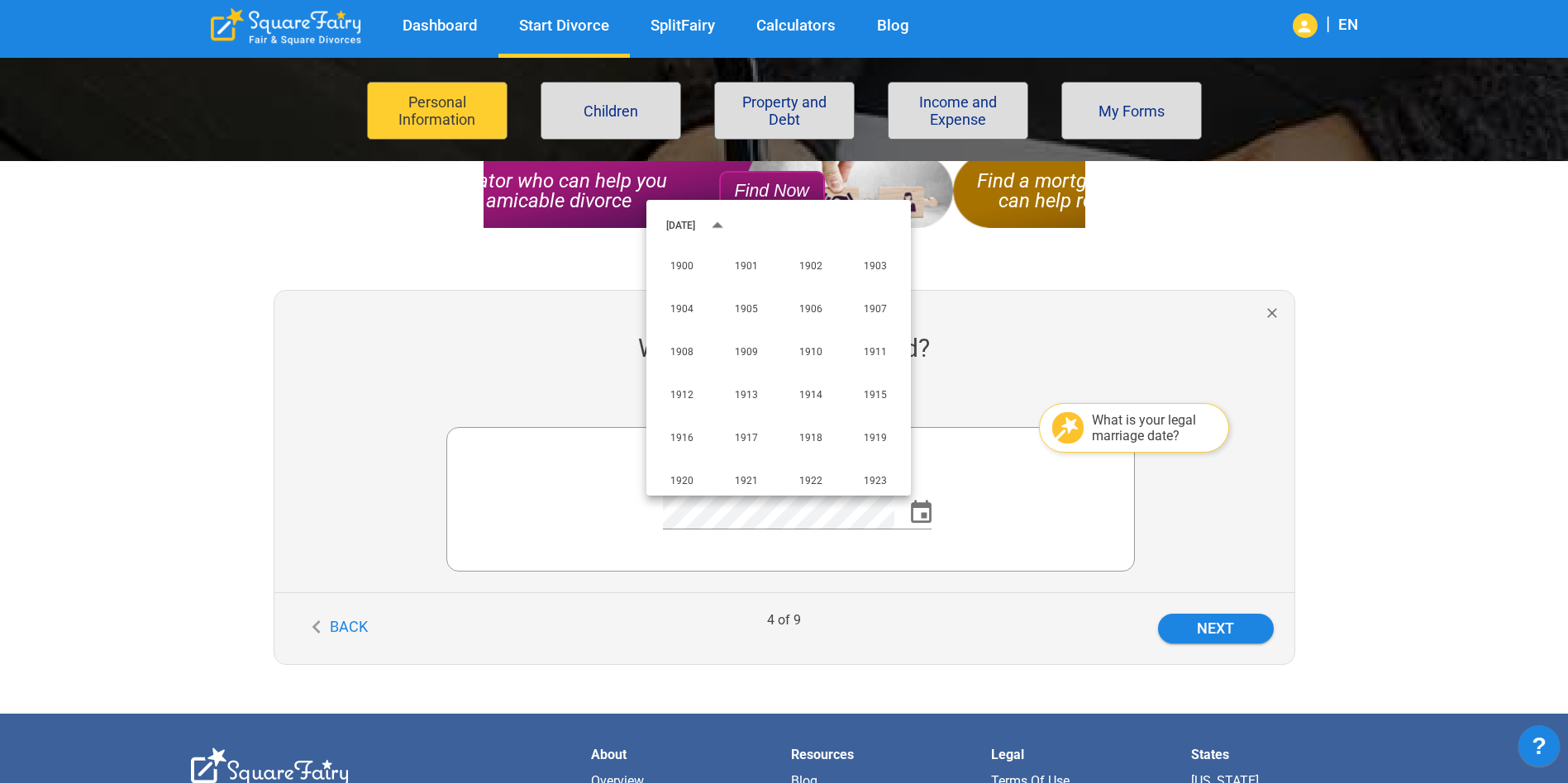
scroll to position [1099, 0]
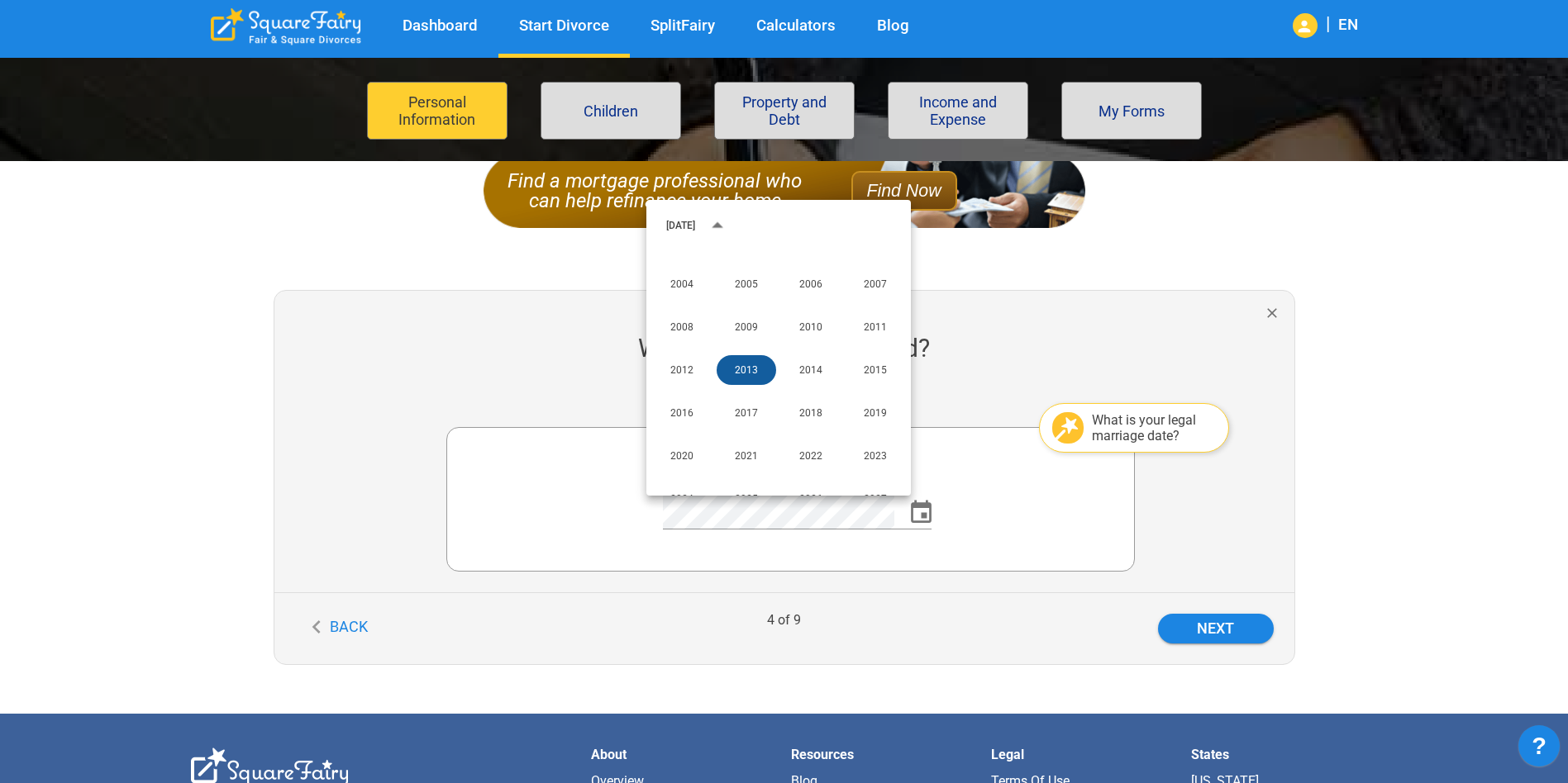
click at [759, 374] on button "2013" at bounding box center [746, 370] width 59 height 30
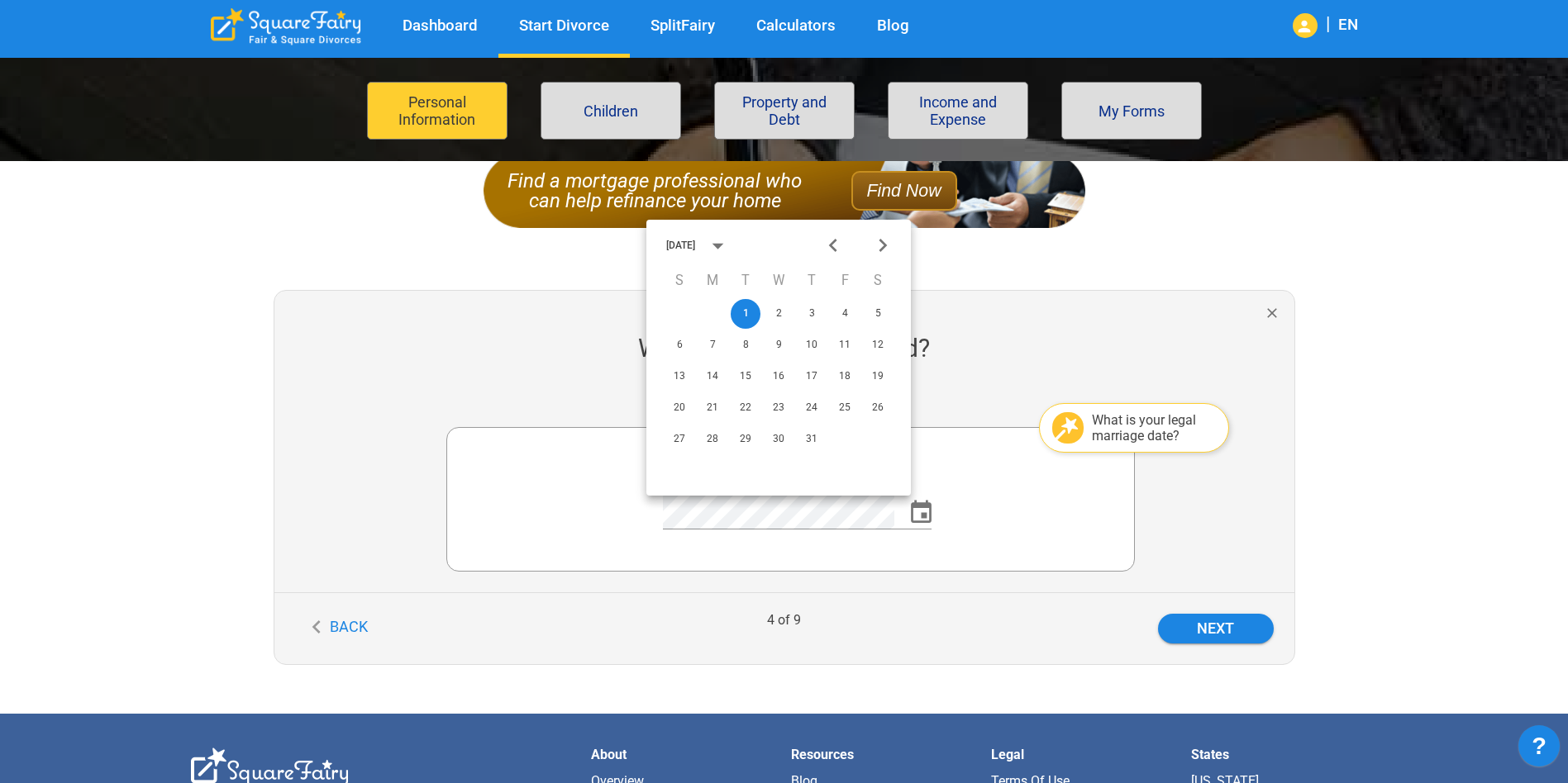
click at [882, 247] on icon "Next month" at bounding box center [883, 245] width 27 height 27
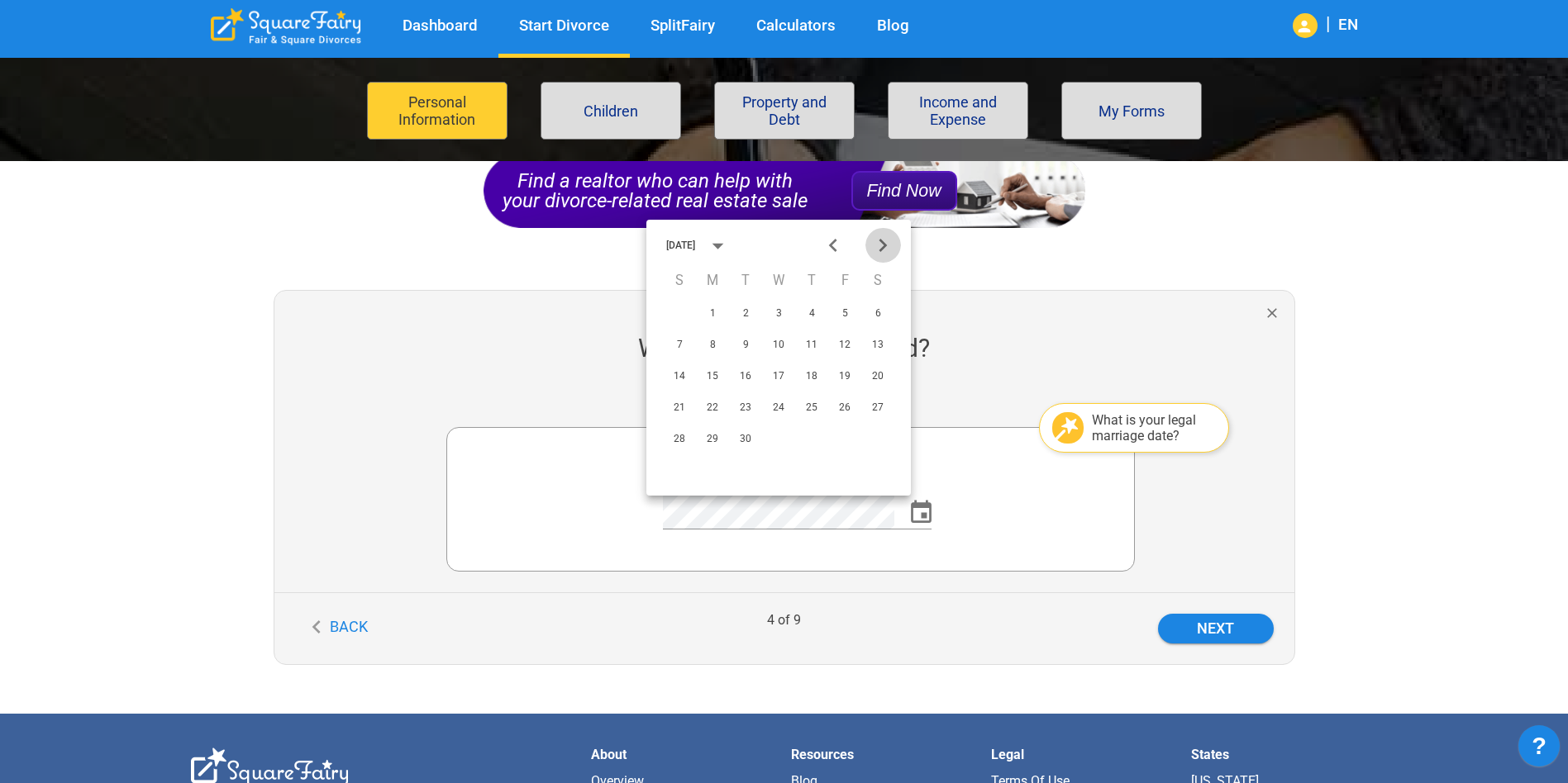
click at [882, 247] on icon "Next month" at bounding box center [883, 245] width 27 height 27
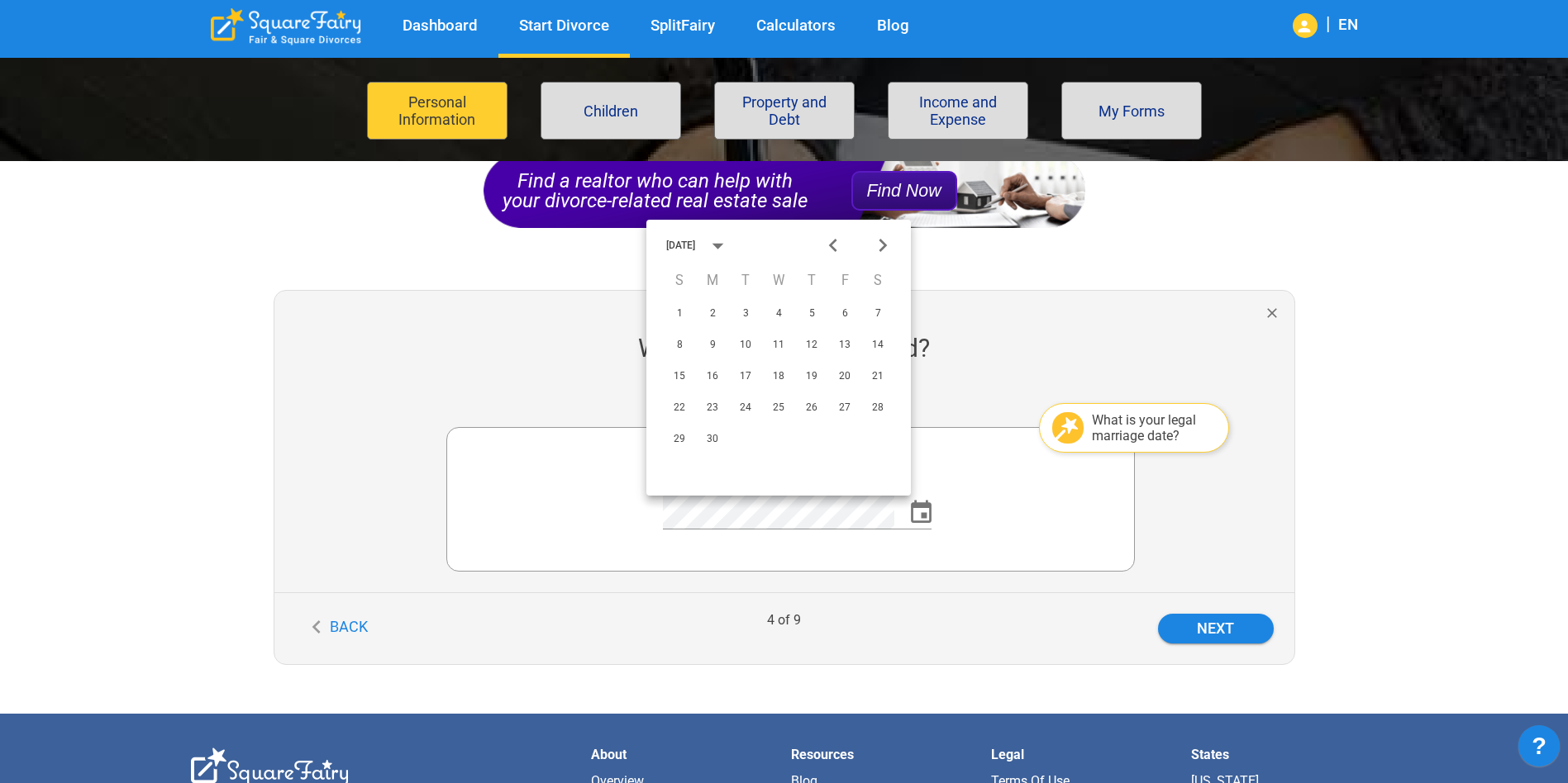
click at [882, 247] on icon "Next month" at bounding box center [883, 245] width 27 height 27
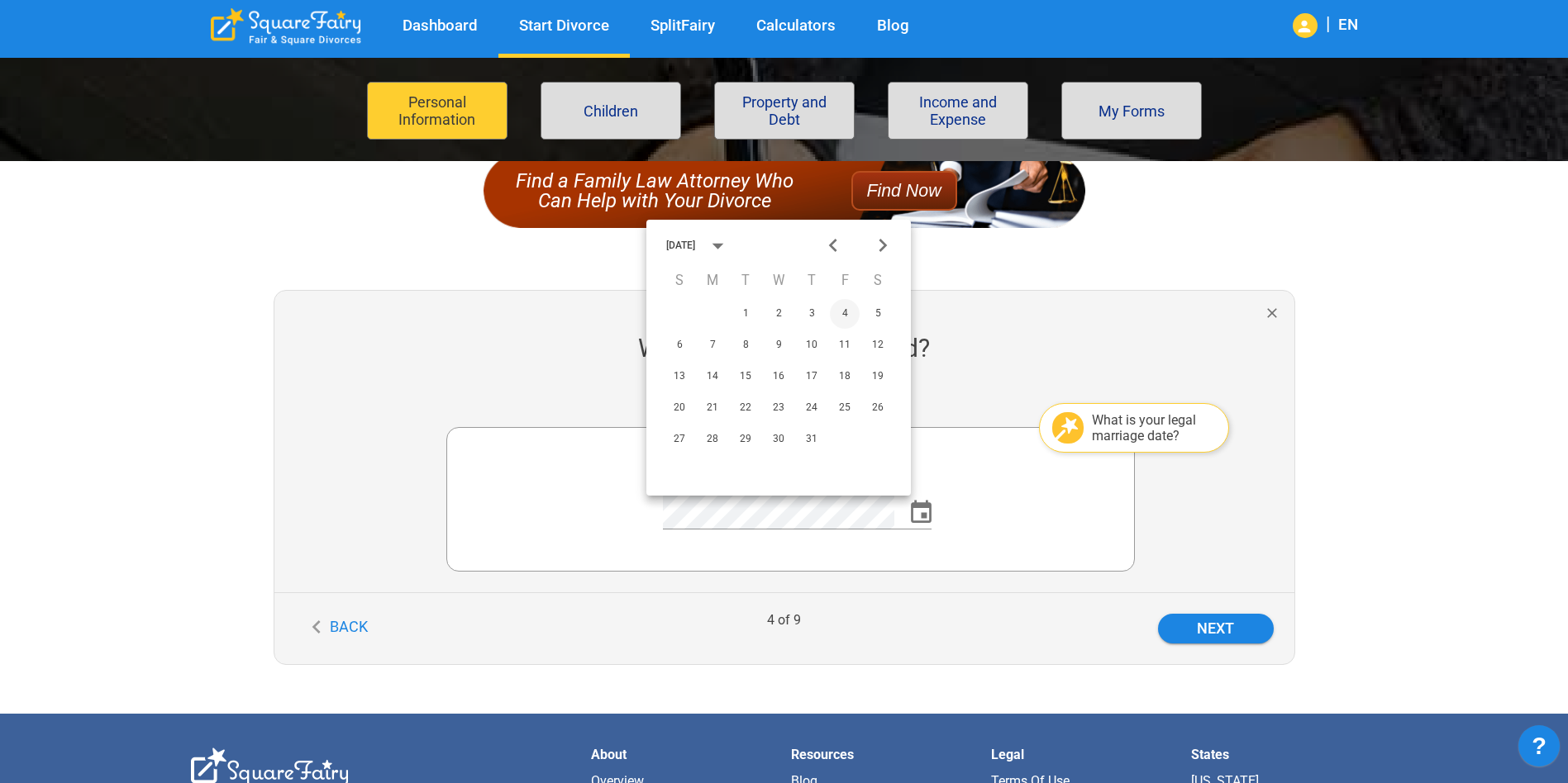
click at [843, 311] on button "4" at bounding box center [844, 313] width 30 height 30
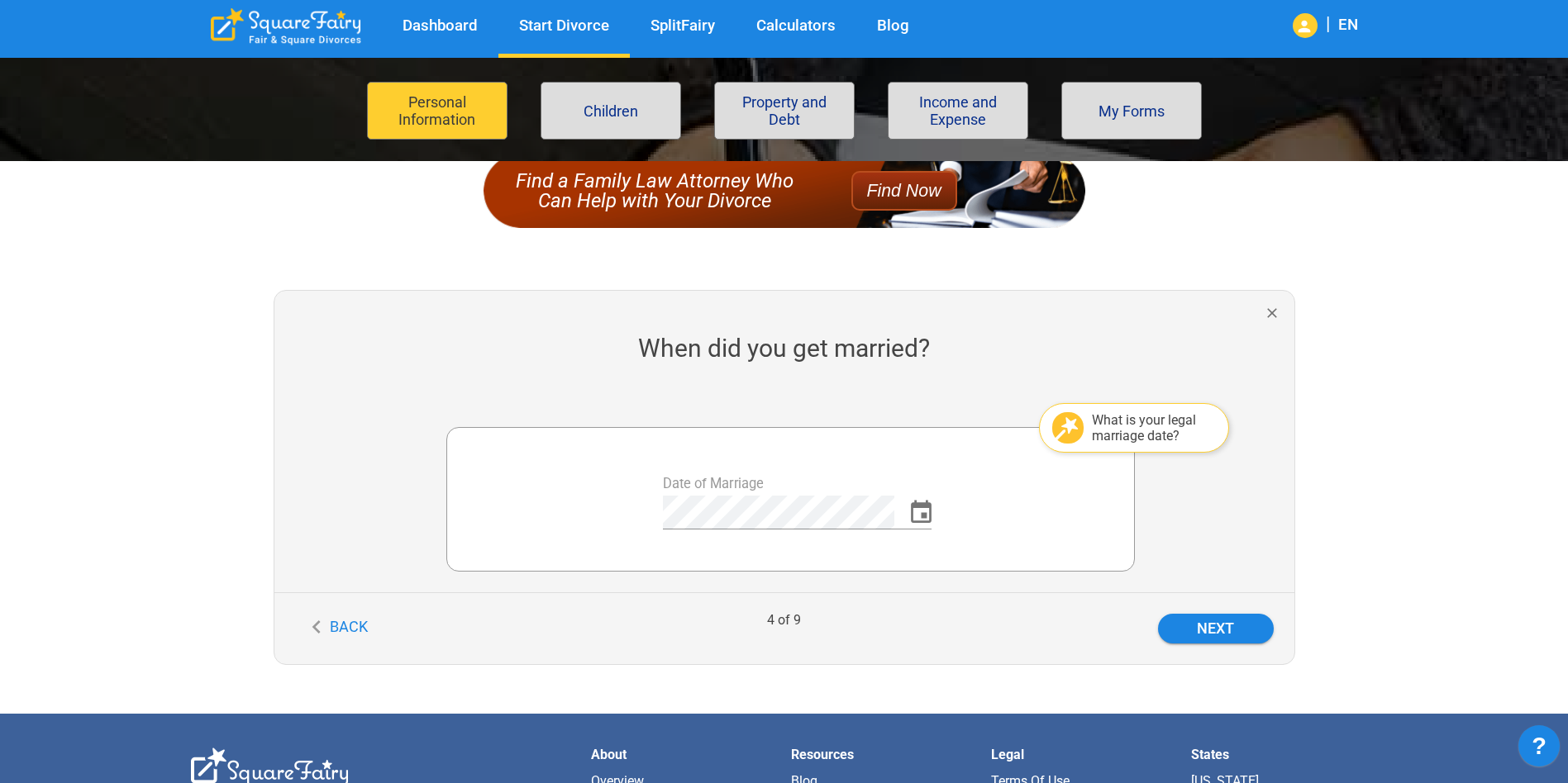
click at [1035, 527] on div at bounding box center [1032, 499] width 161 height 102
click at [1198, 622] on button "Next" at bounding box center [1215, 628] width 116 height 30
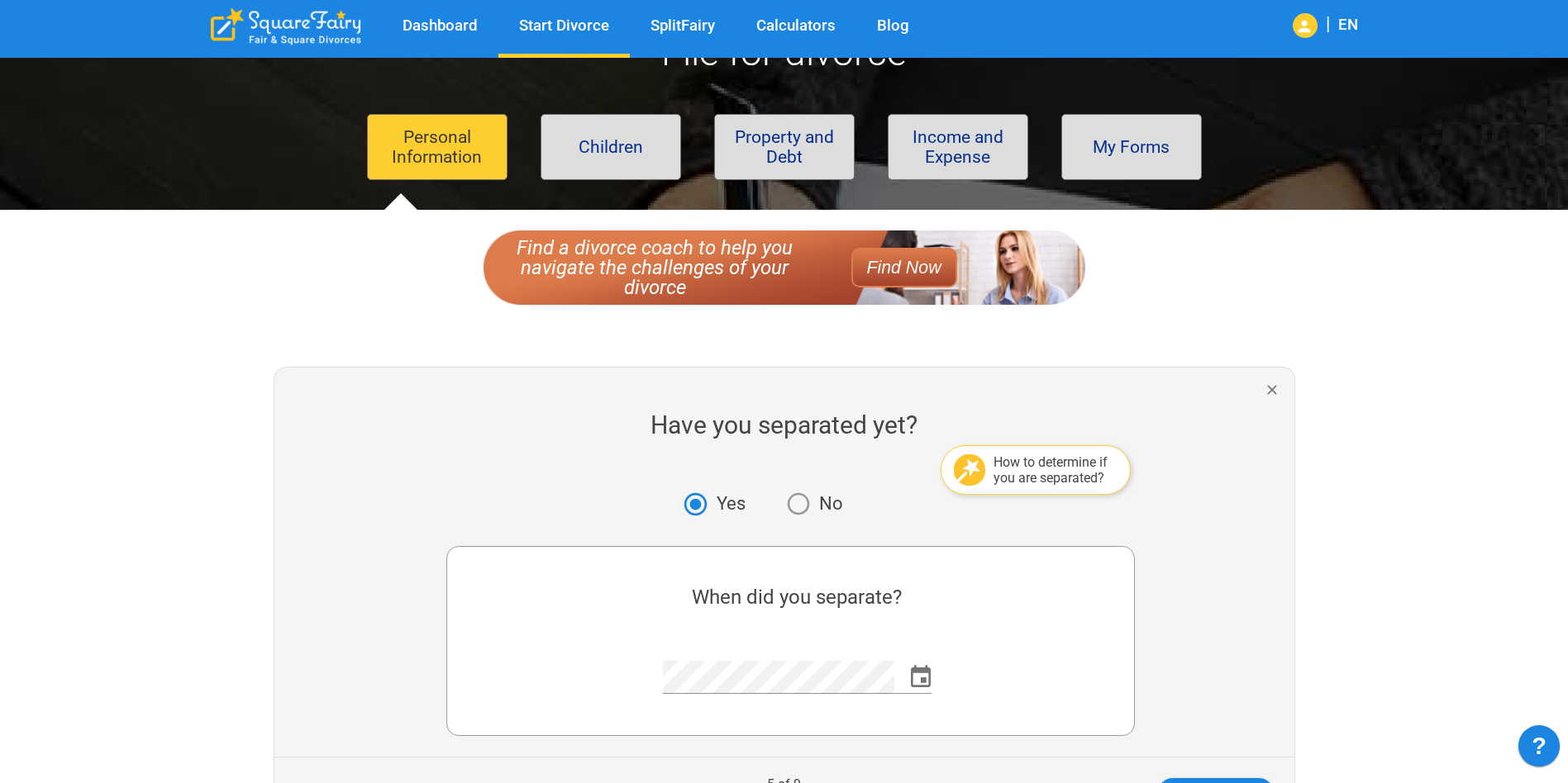
scroll to position [165, 0]
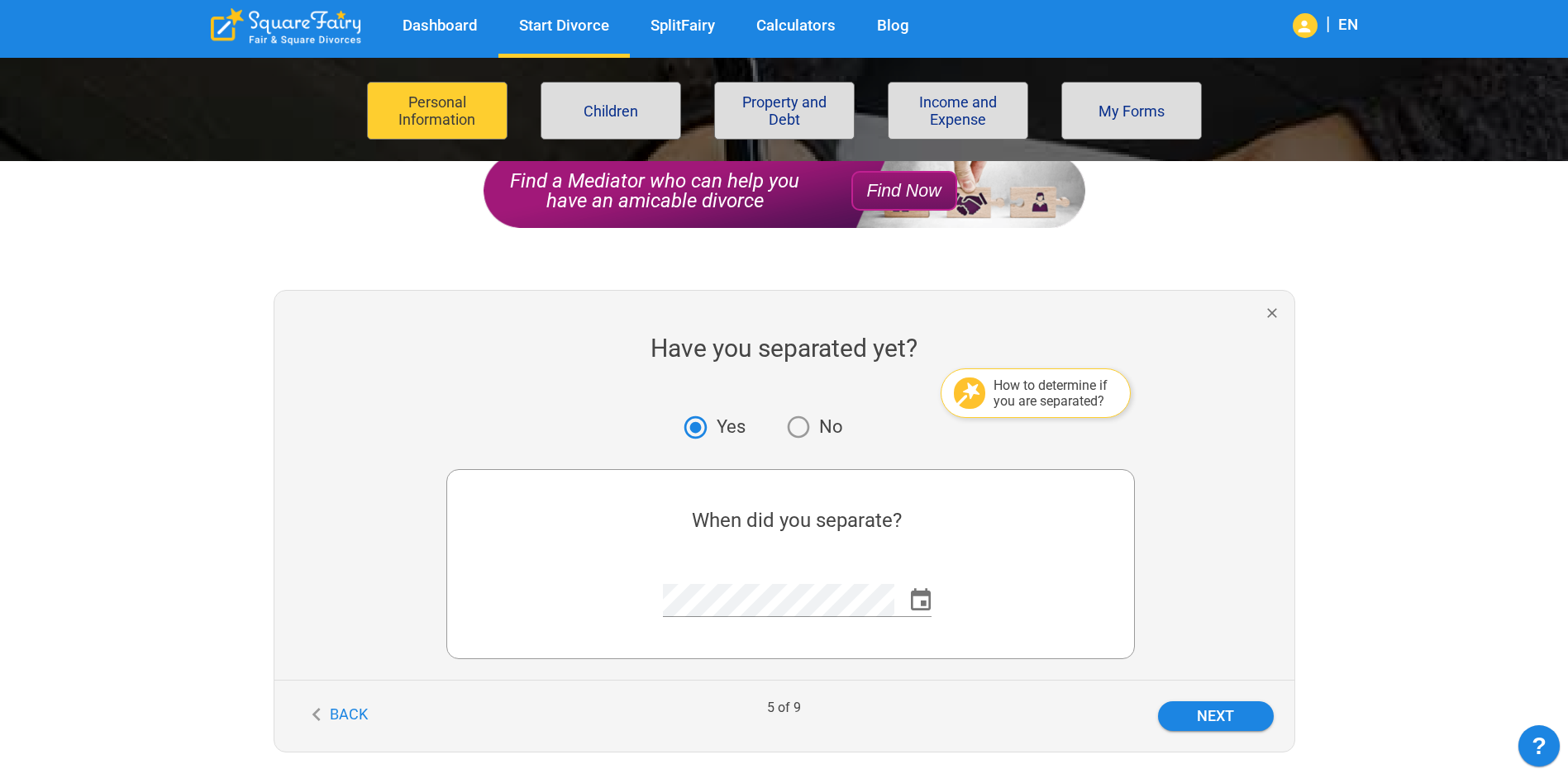
click at [924, 585] on button "Choose date" at bounding box center [921, 601] width 41 height 41
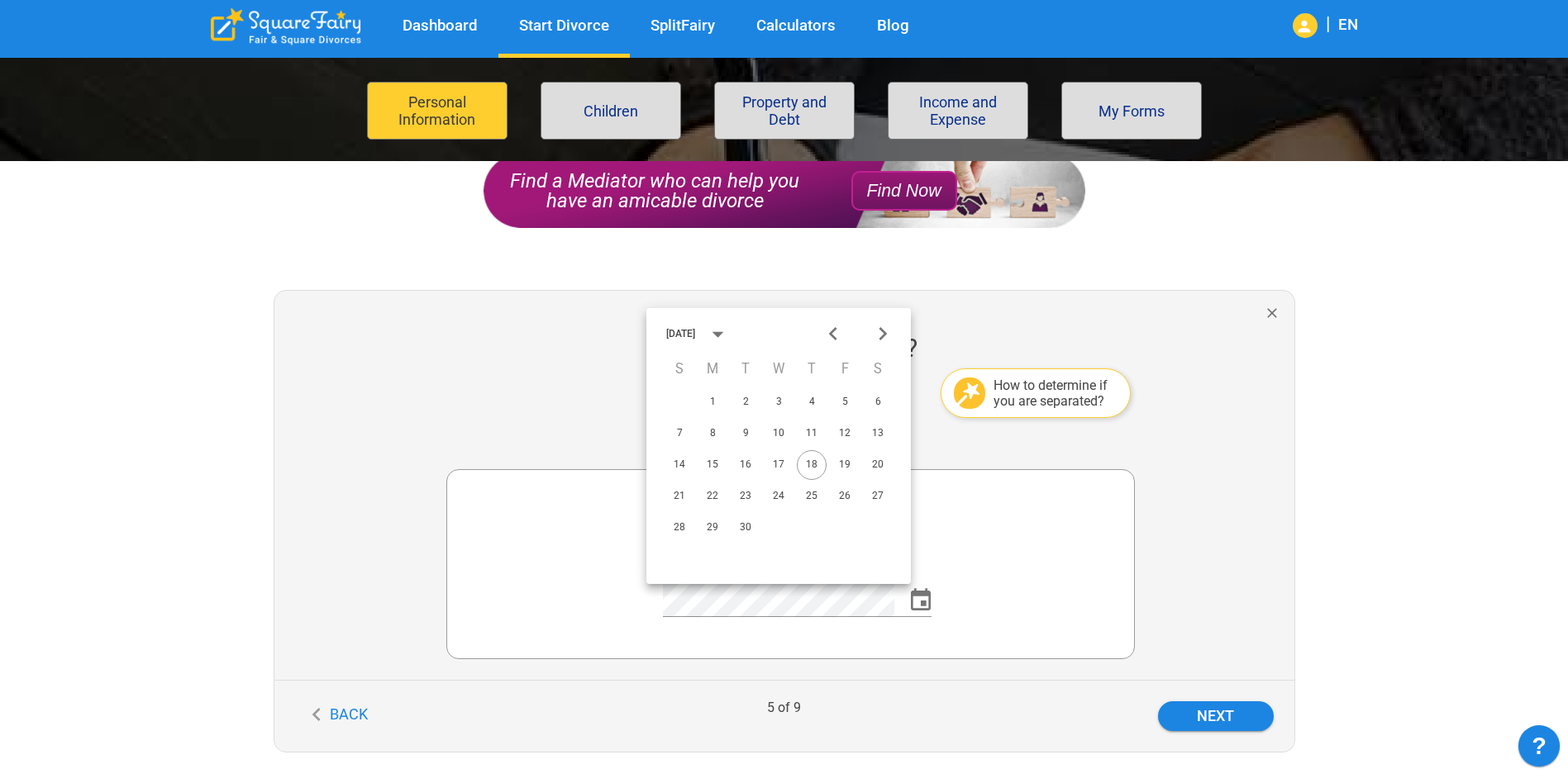
click at [736, 332] on button "calendar view is open, switch to year view" at bounding box center [718, 334] width 36 height 36
click at [682, 458] on button "2024" at bounding box center [682, 458] width 59 height 30
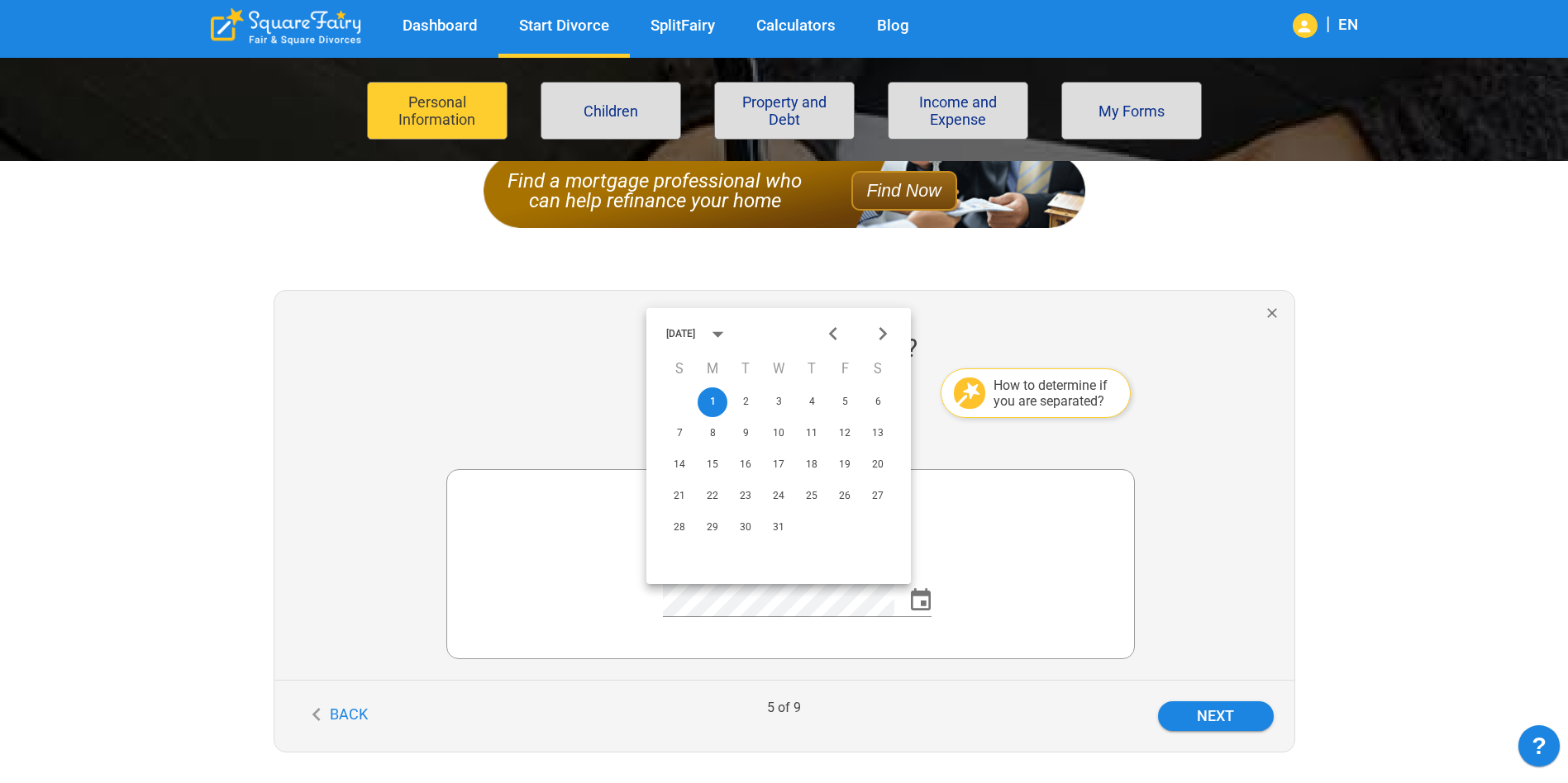
click at [825, 329] on icon "Previous month" at bounding box center [833, 334] width 27 height 27
click at [834, 331] on icon "Previous month" at bounding box center [833, 334] width 8 height 14
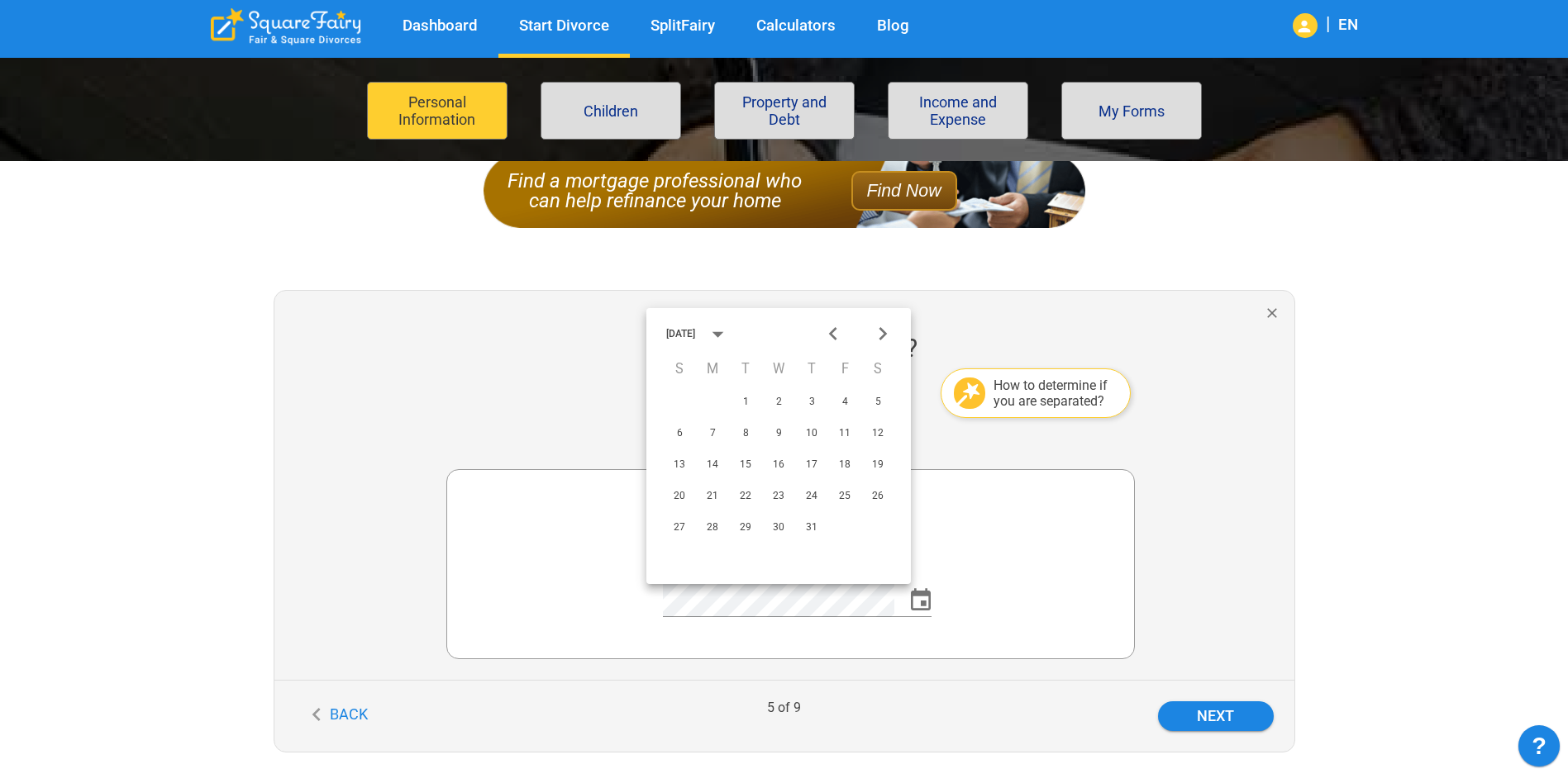
click at [834, 331] on icon "Previous month" at bounding box center [833, 334] width 8 height 14
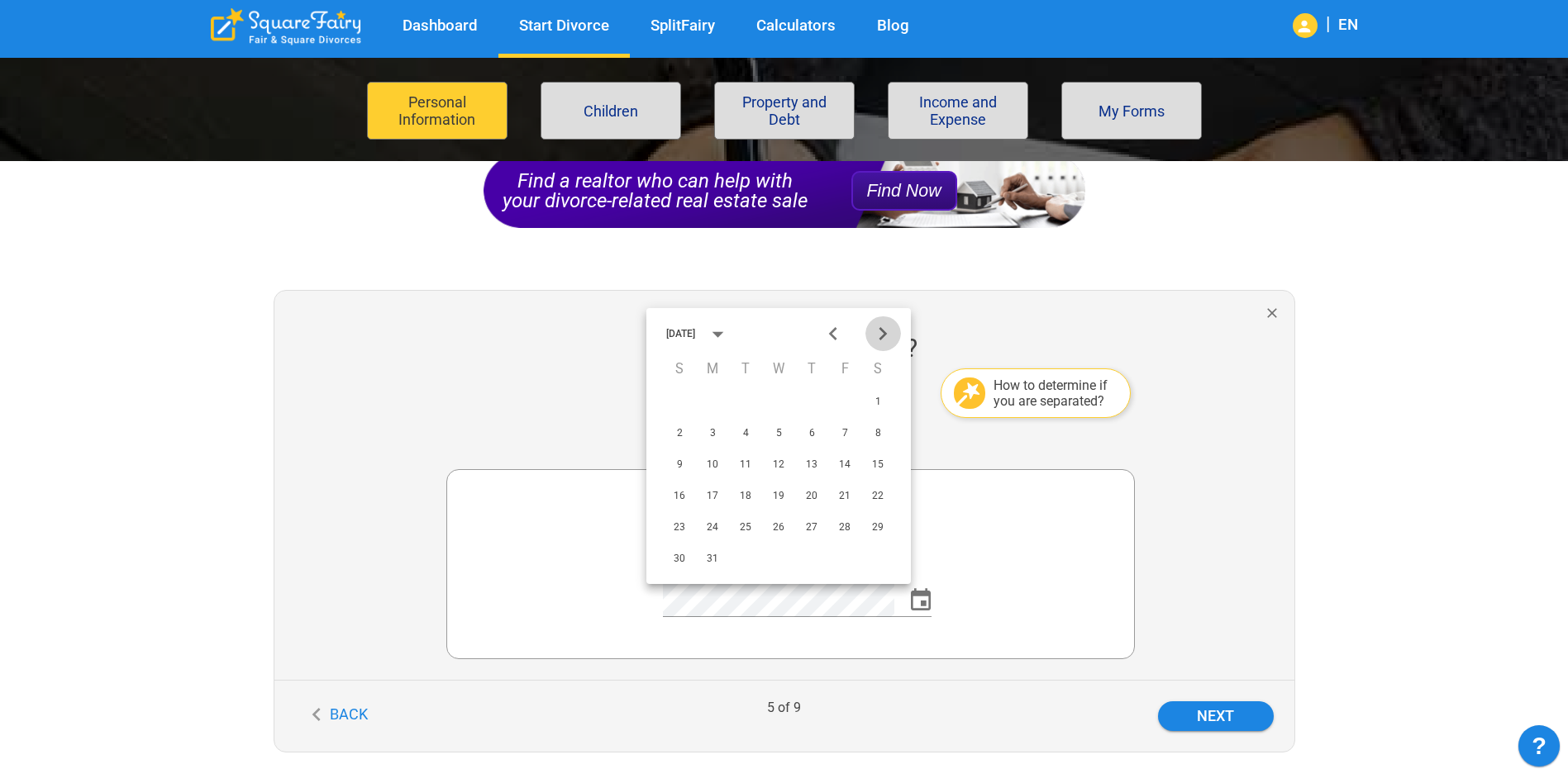
click at [875, 329] on icon "Next month" at bounding box center [883, 334] width 27 height 27
click at [778, 458] on button "16" at bounding box center [778, 465] width 30 height 30
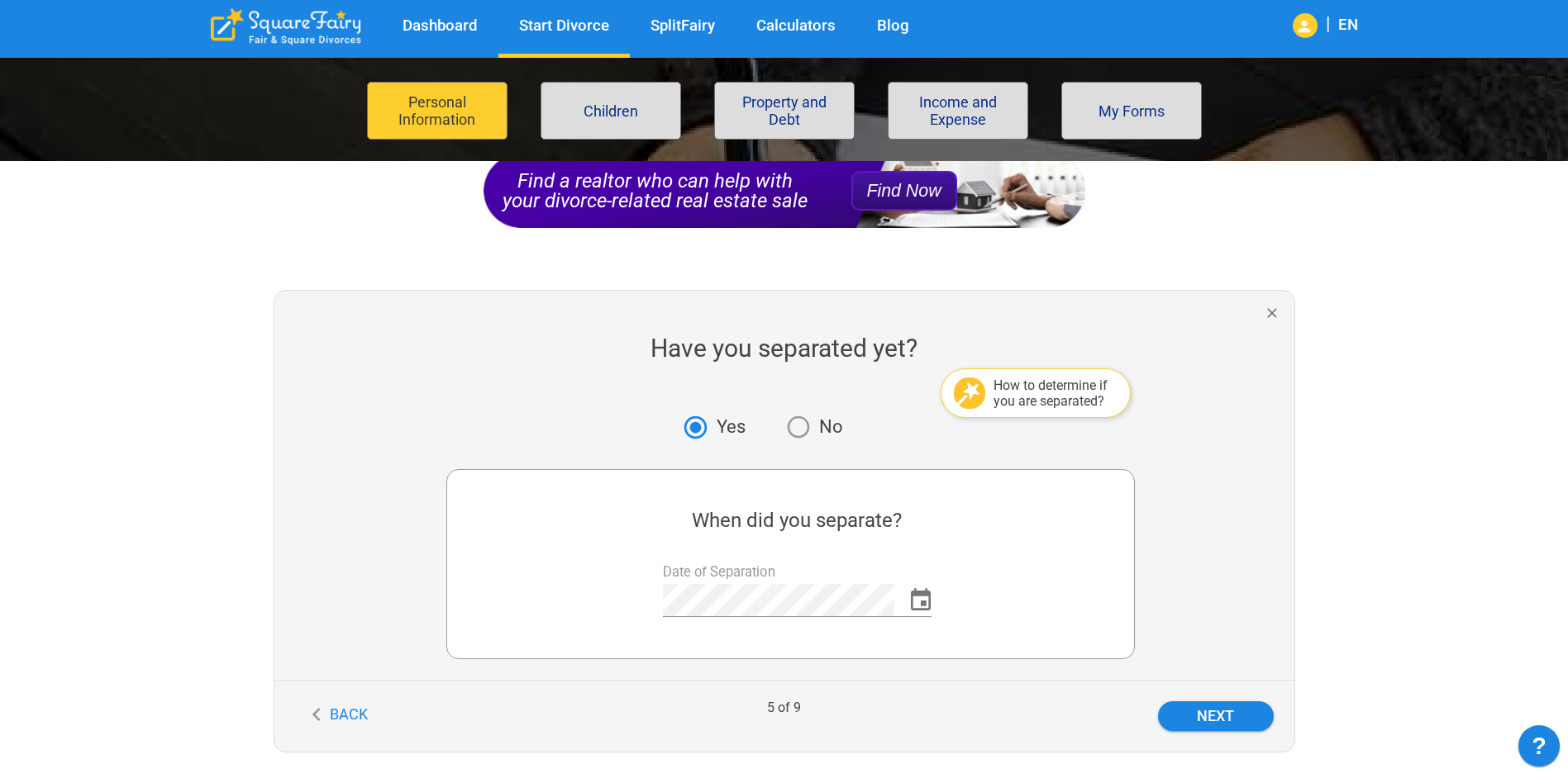
click at [1079, 598] on div at bounding box center [1032, 587] width 161 height 102
click at [1195, 717] on button "Next" at bounding box center [1215, 716] width 116 height 30
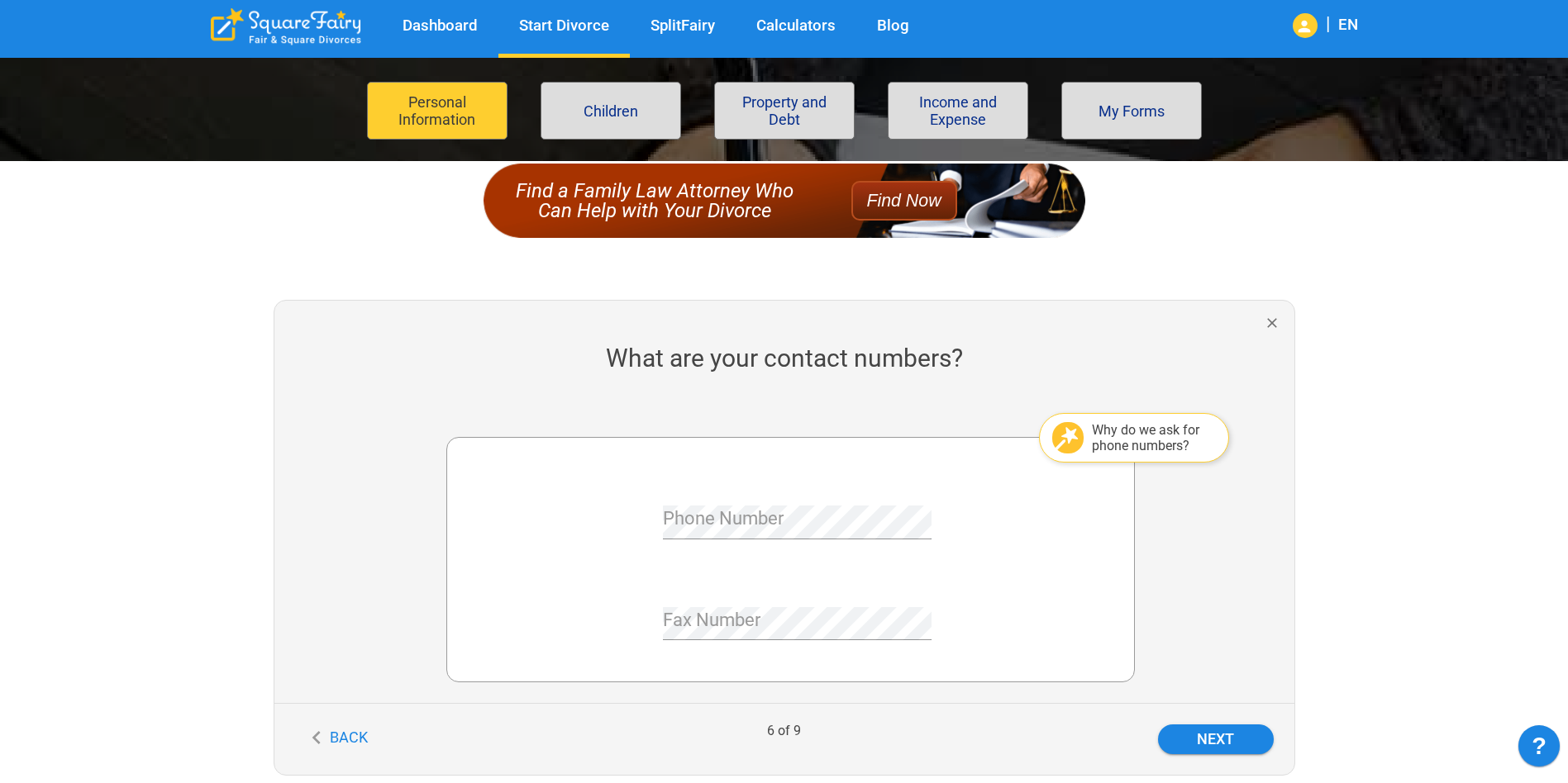
scroll to position [248, 0]
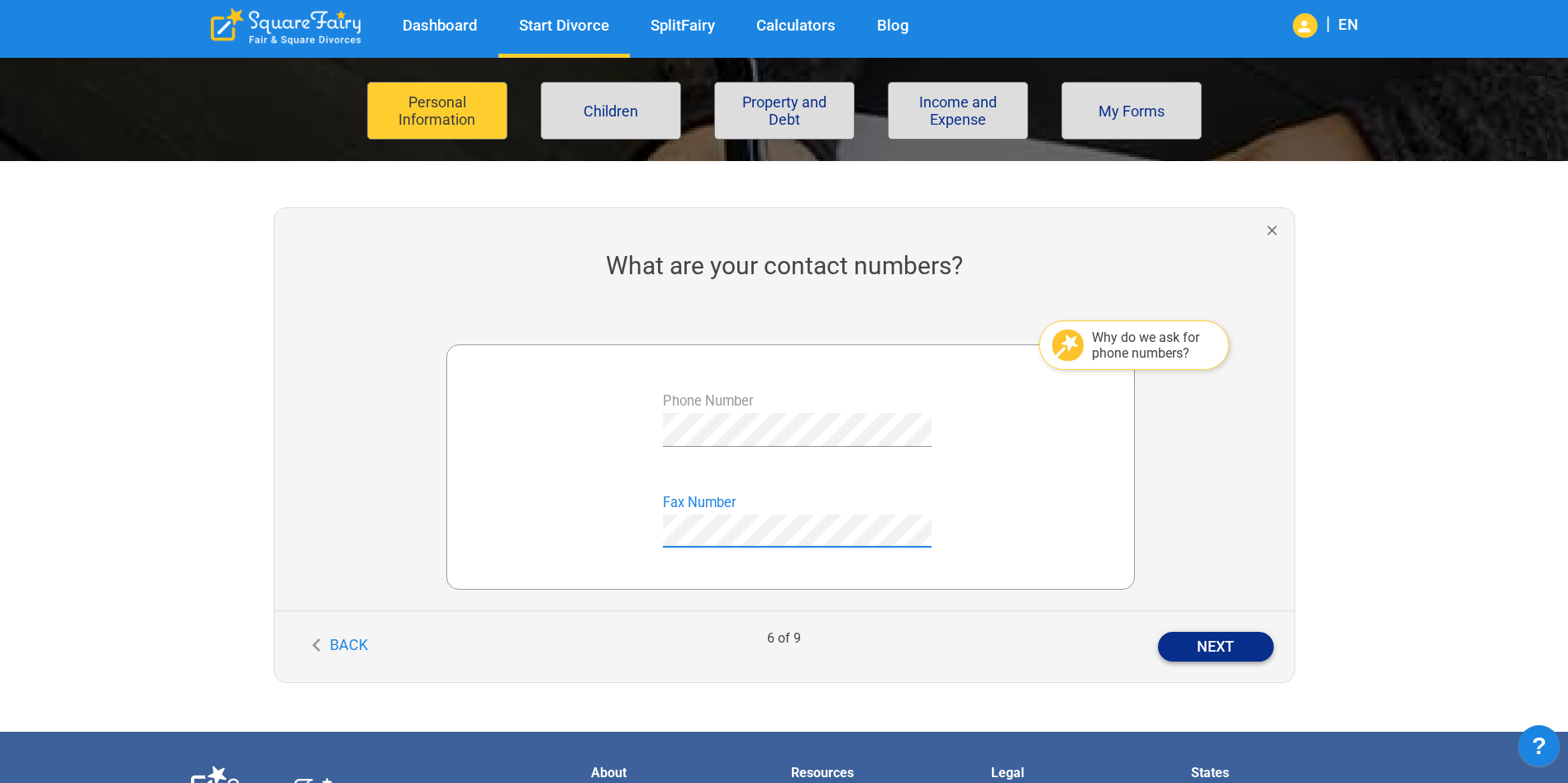
click at [1195, 645] on button "Next" at bounding box center [1215, 647] width 116 height 30
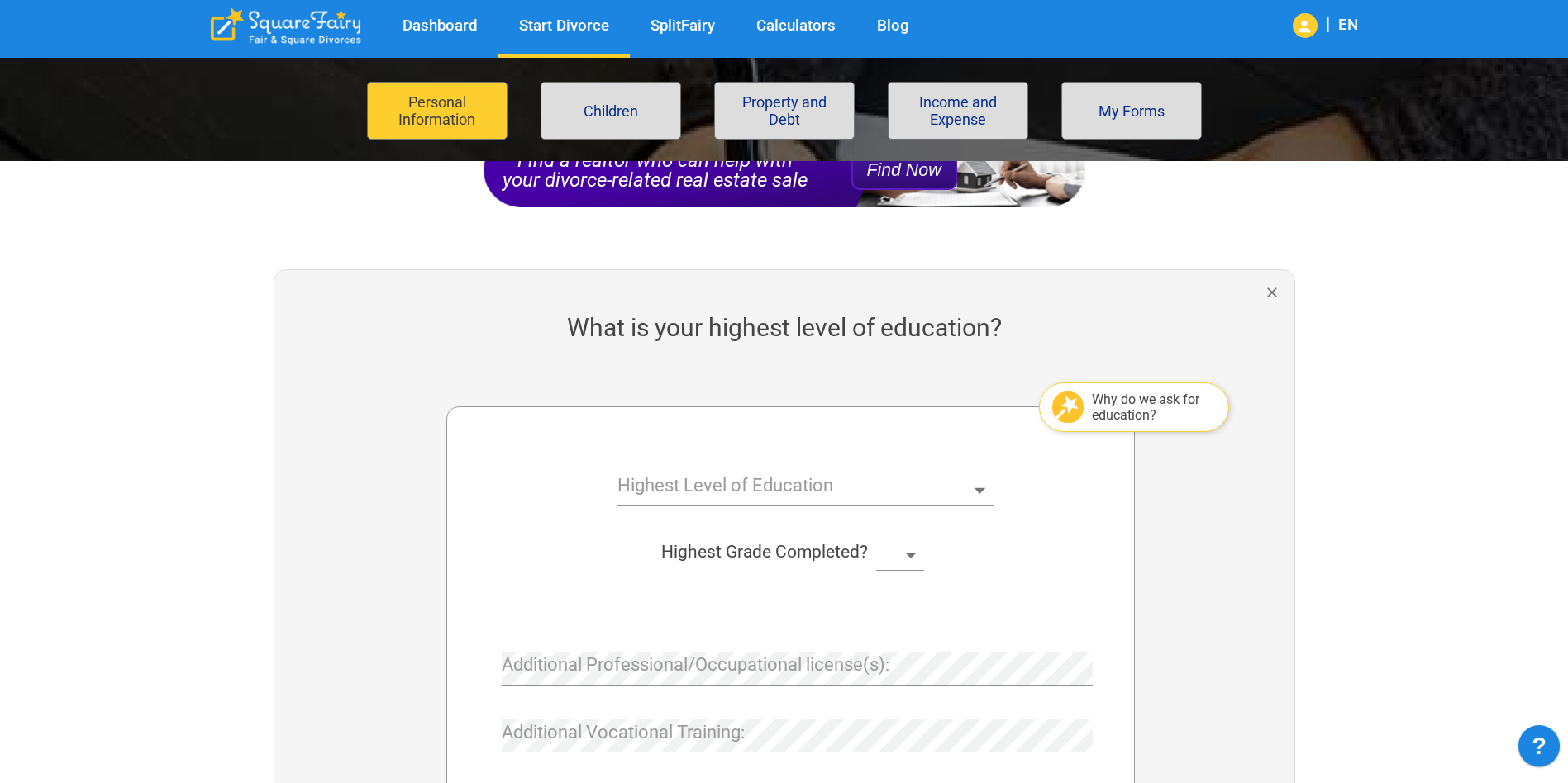
scroll to position [248, 0]
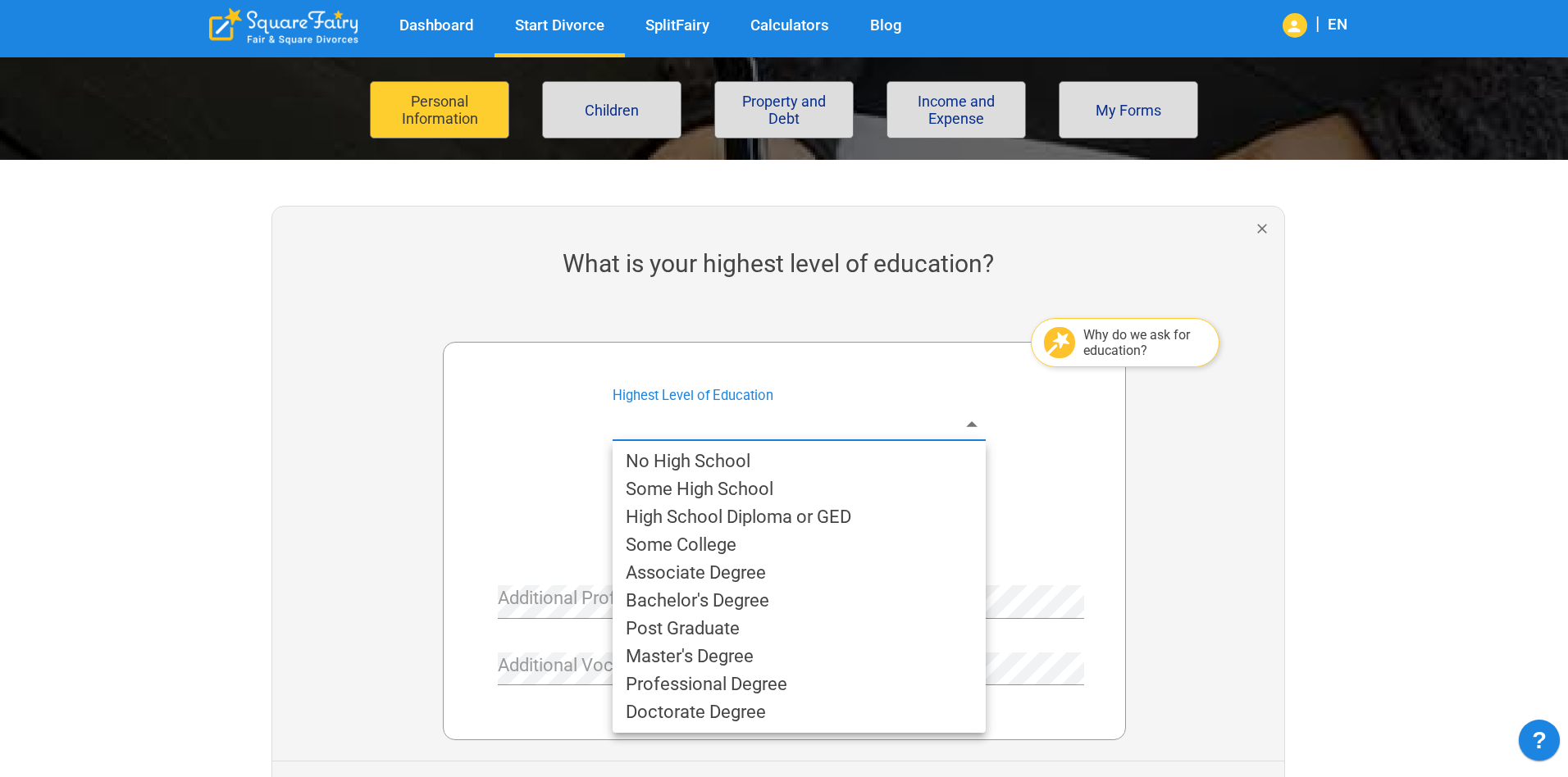
click at [960, 430] on body "Dashboard Start Divorce SplitFairy Calculators Blog | EN File for divorce Perso…" at bounding box center [784, 577] width 1568 height 1499
click at [770, 594] on li "Bachelor's Degree" at bounding box center [799, 601] width 373 height 28
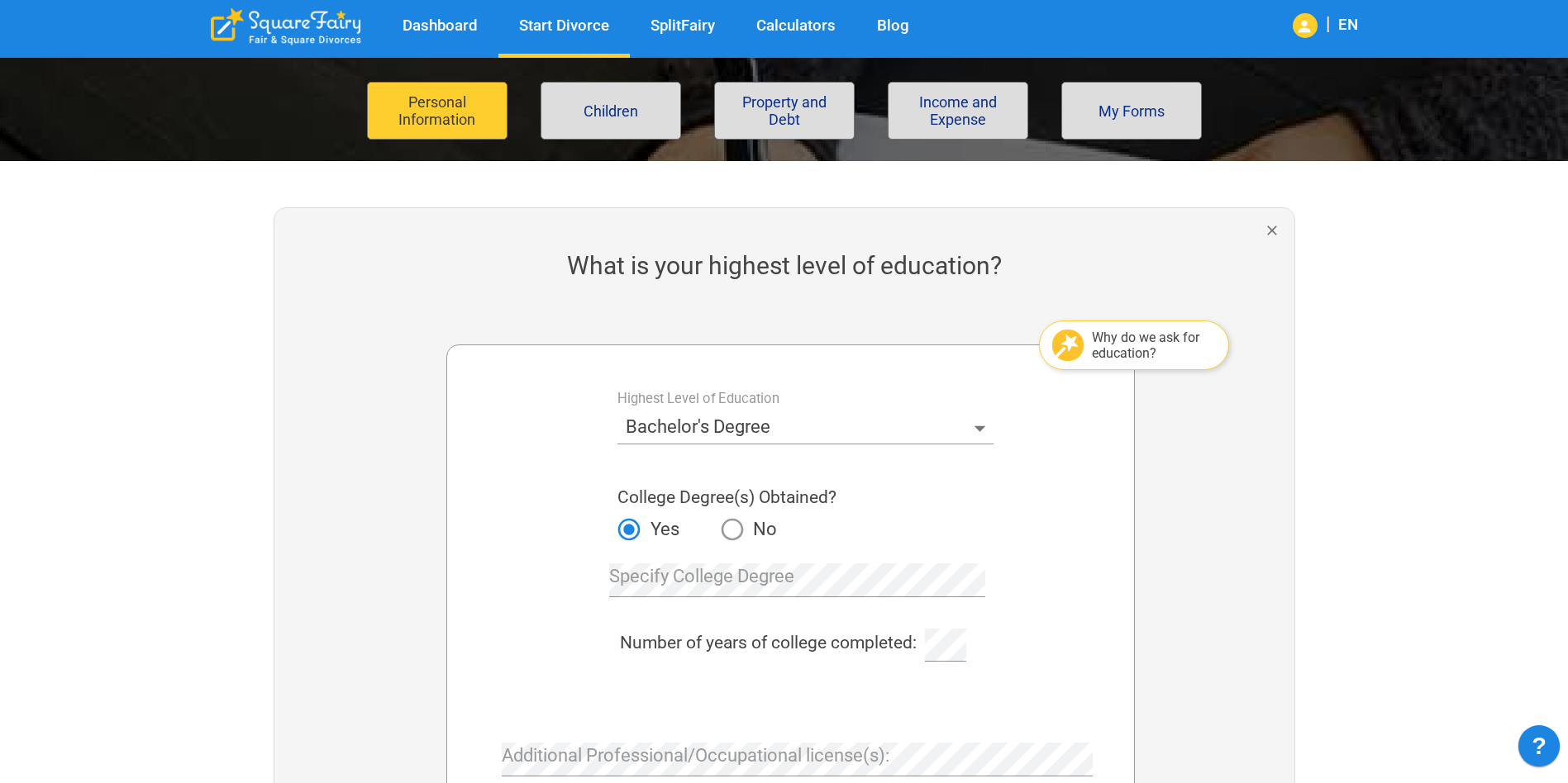
scroll to position [496, 0]
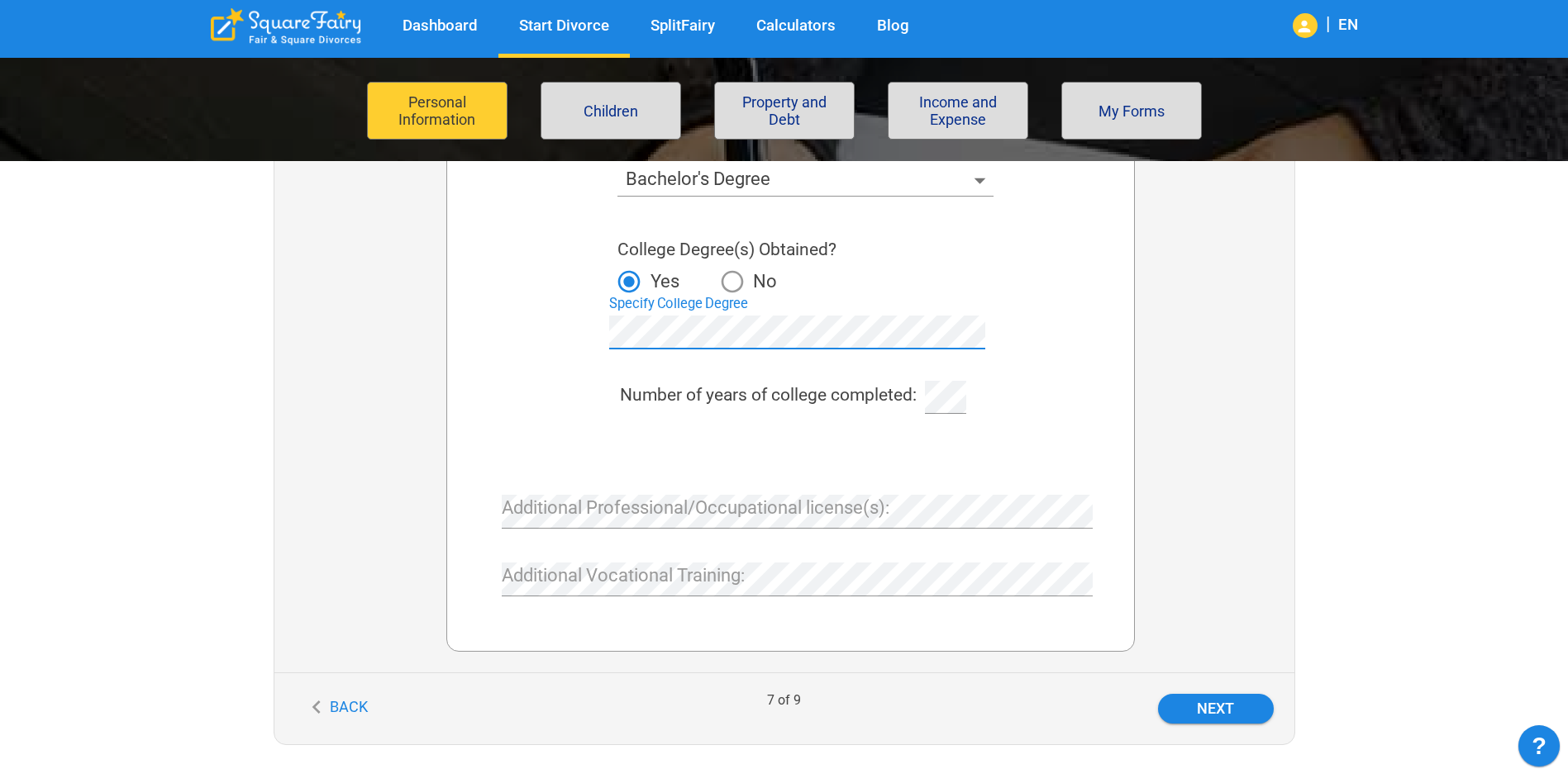
click at [925, 396] on div at bounding box center [945, 397] width 58 height 19
click at [997, 453] on div "Additional Professional/Occupational license(s): Additional Vocational Training:" at bounding box center [790, 532] width 645 height 168
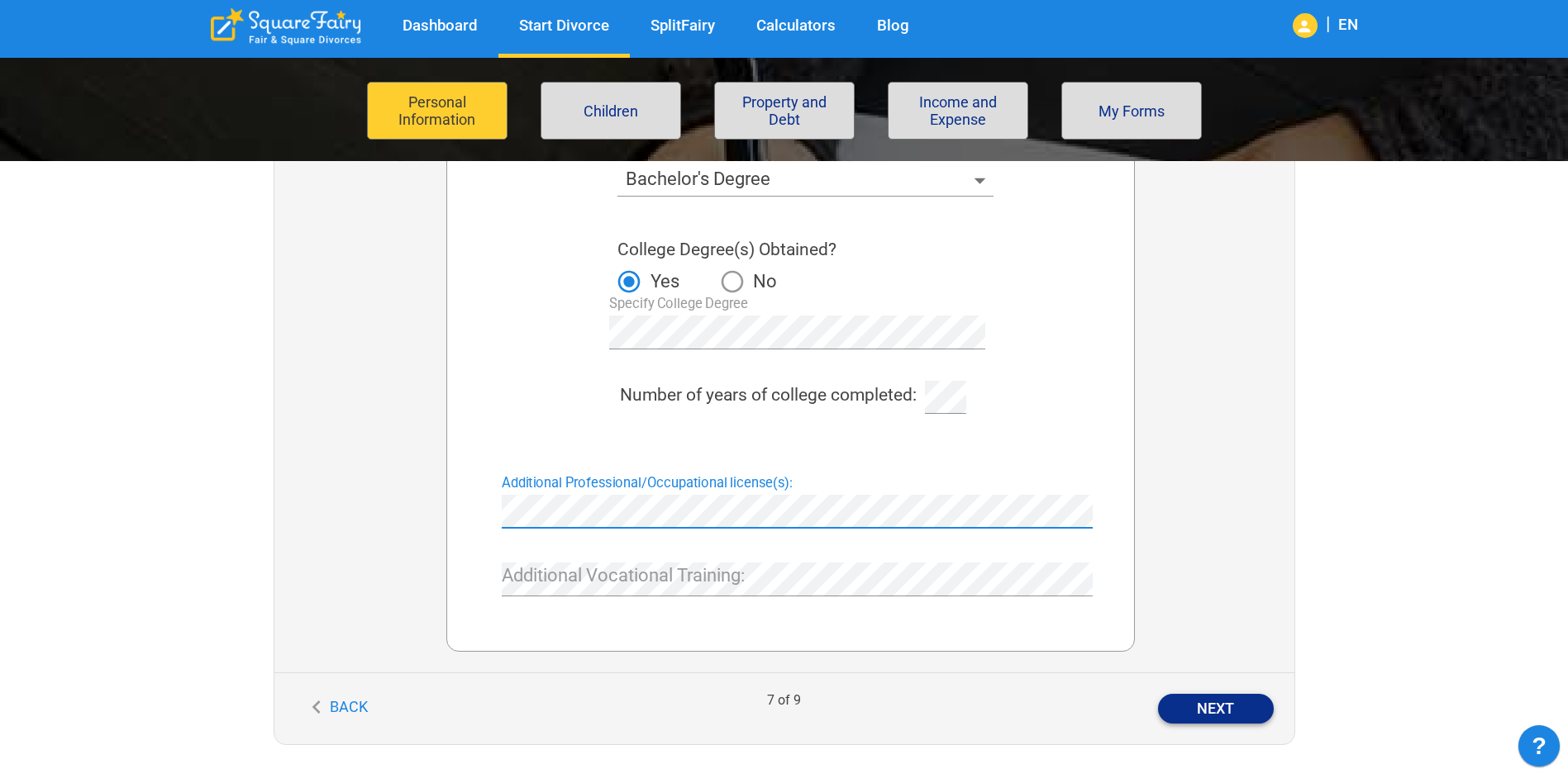
click at [1238, 709] on button "Next" at bounding box center [1215, 709] width 116 height 30
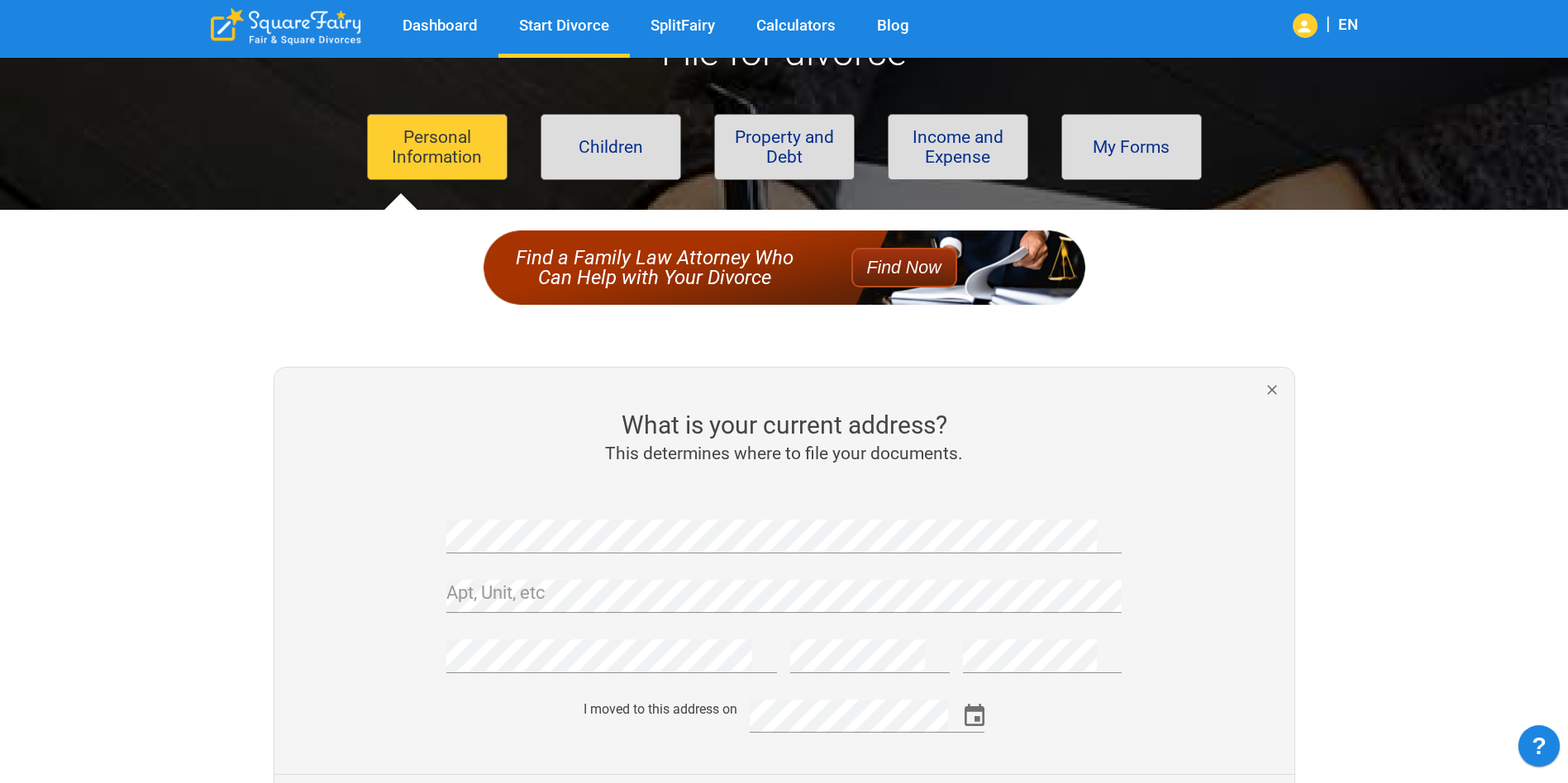
scroll to position [165, 0]
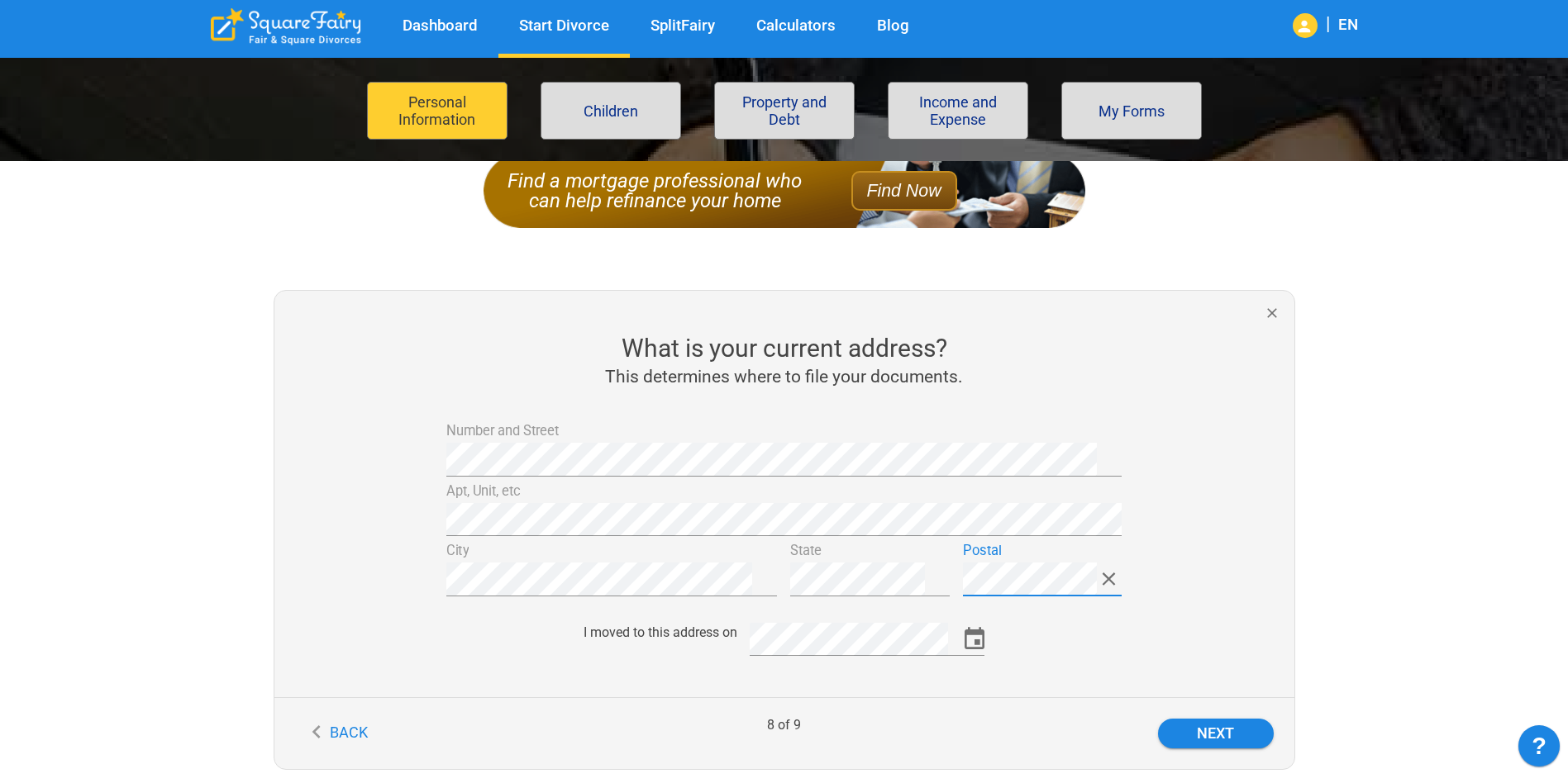
click at [977, 637] on icon "Choose date" at bounding box center [974, 640] width 27 height 27
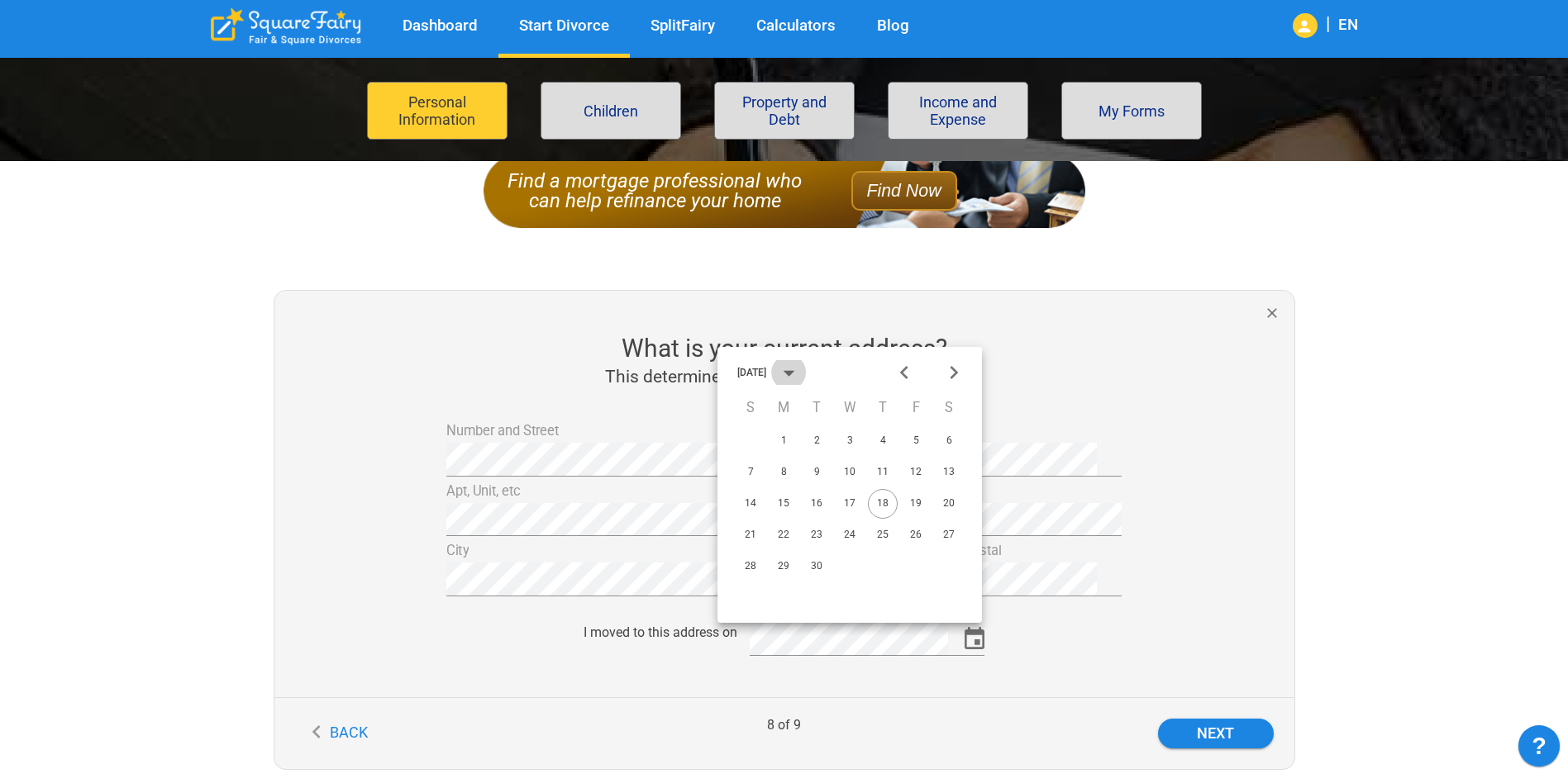
click at [803, 372] on icon "calendar view is open, switch to year view" at bounding box center [789, 373] width 27 height 27
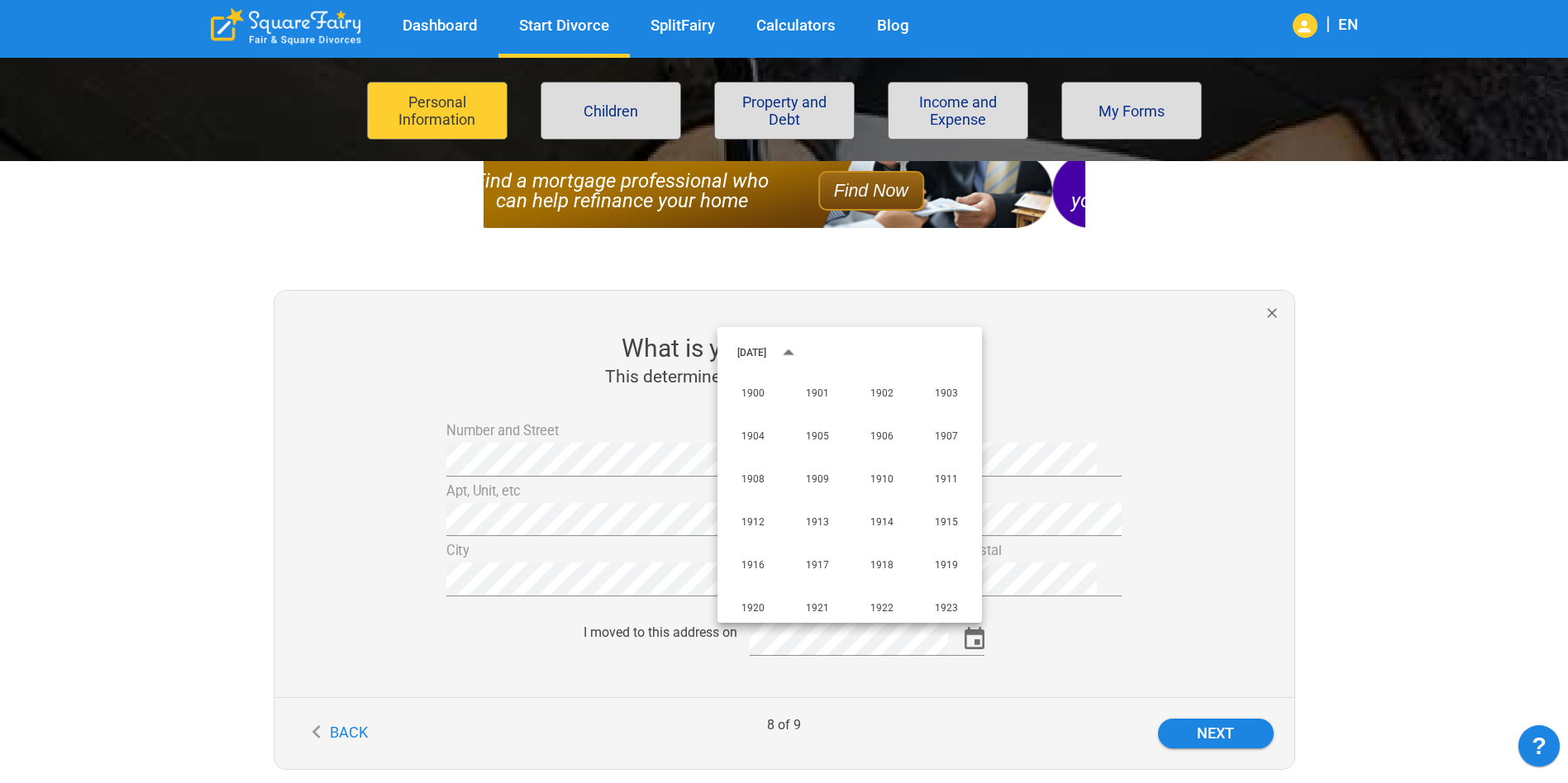
scroll to position [1227, 0]
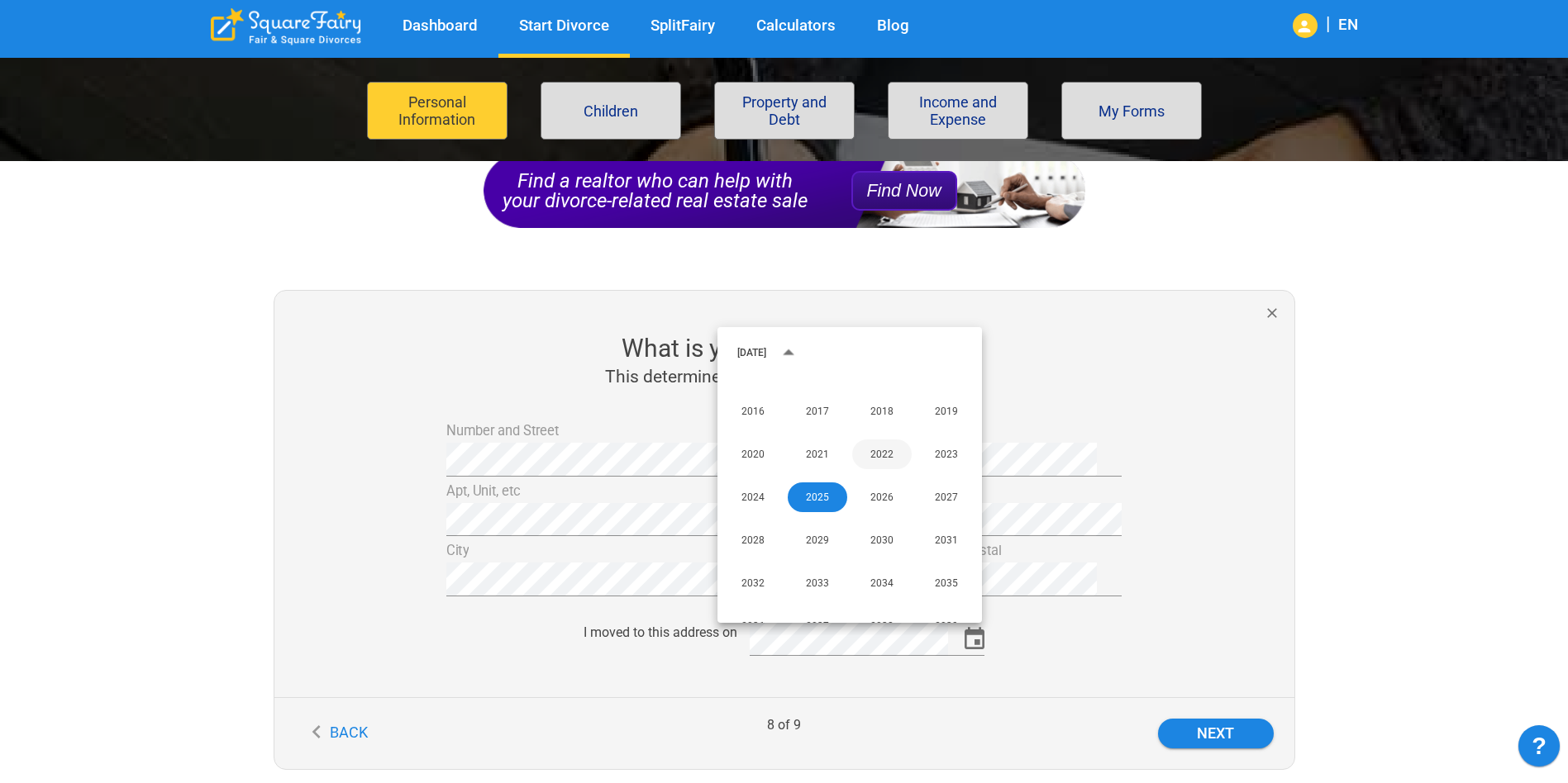
click at [878, 448] on button "2022" at bounding box center [881, 454] width 59 height 30
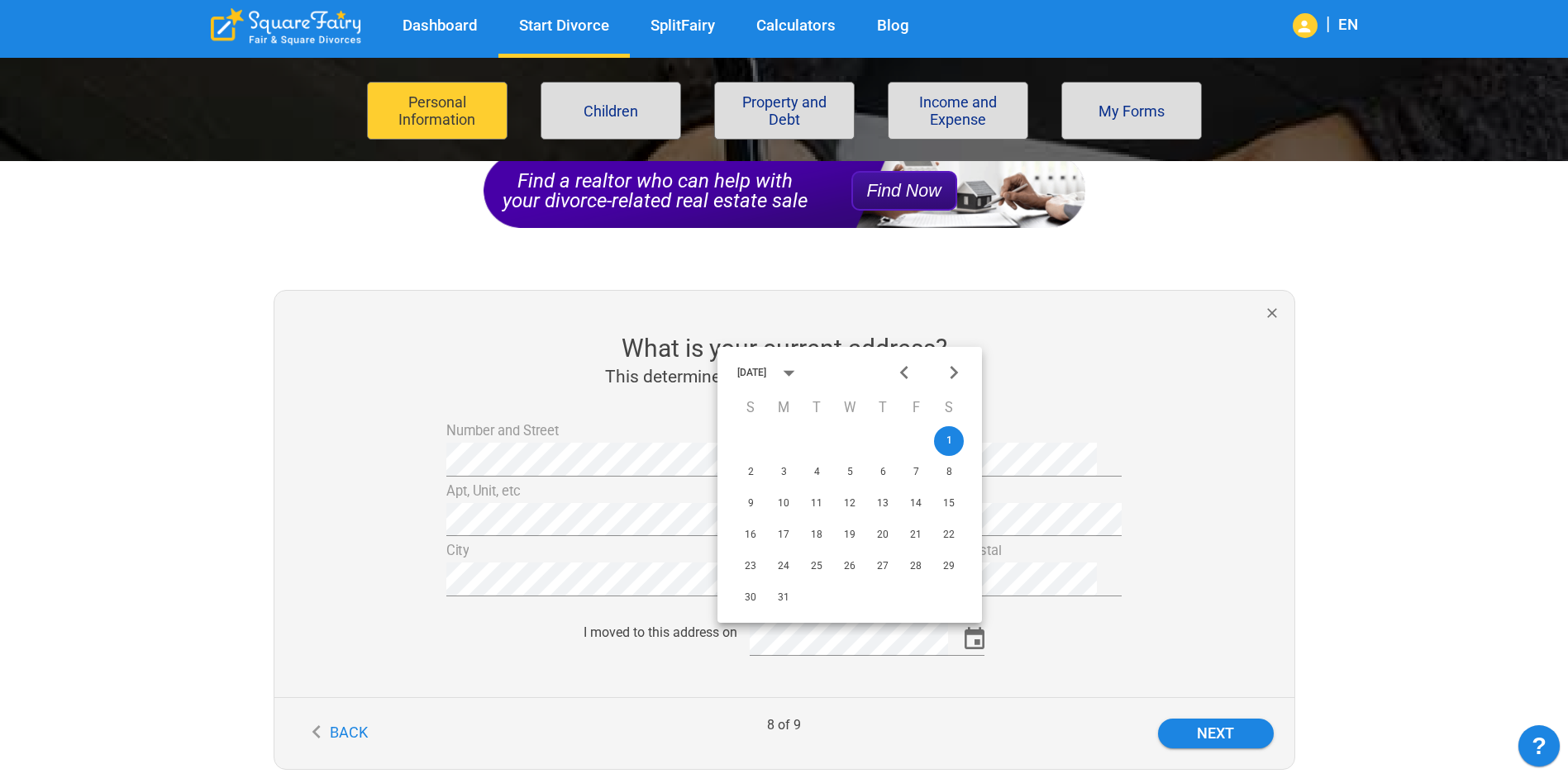
click at [955, 370] on icon "Next month" at bounding box center [954, 372] width 8 height 14
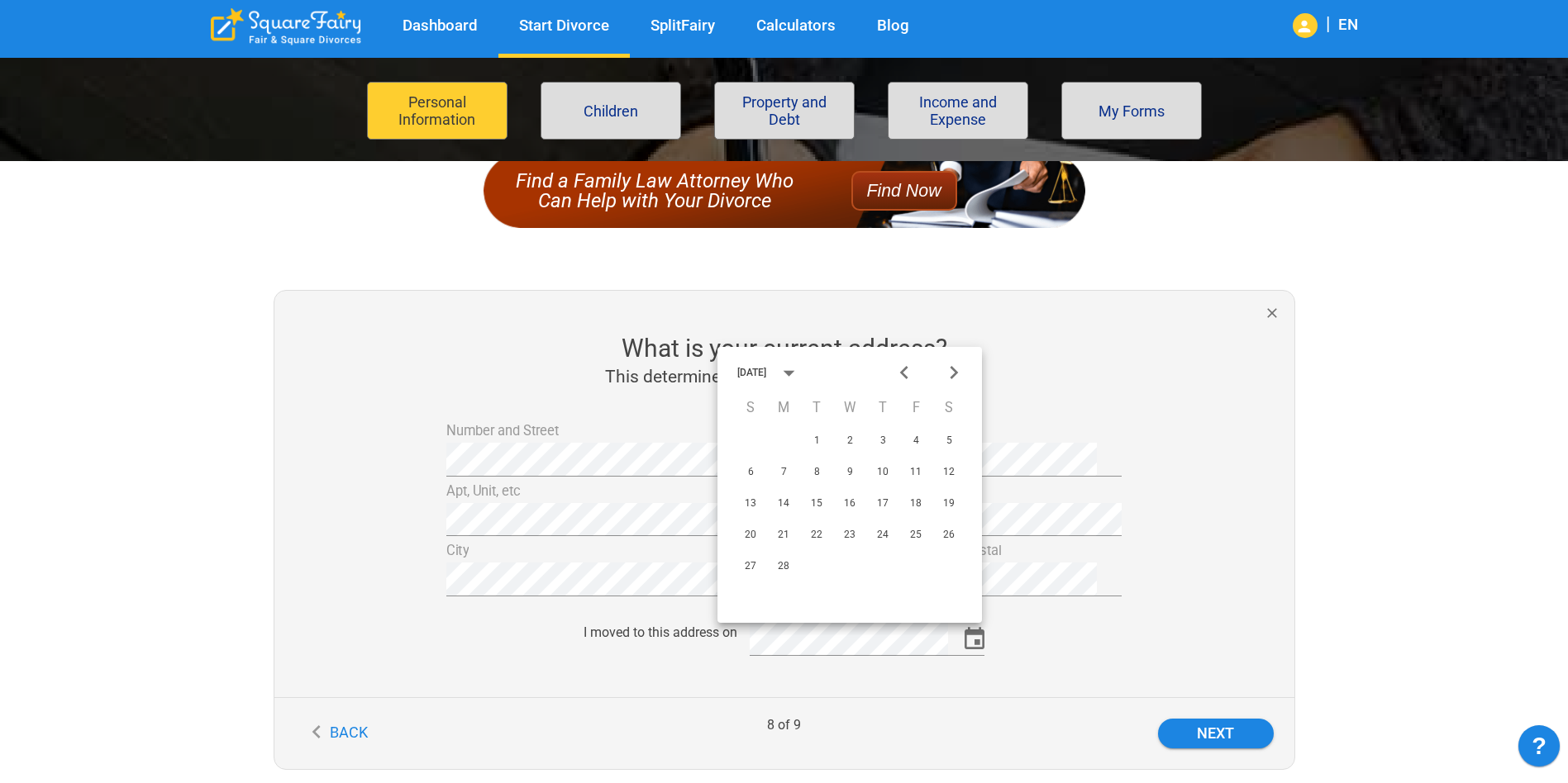
click at [894, 367] on icon "Previous month" at bounding box center [904, 373] width 27 height 27
click at [949, 369] on icon "Next month" at bounding box center [954, 373] width 27 height 27
click at [950, 370] on icon "Next month" at bounding box center [954, 373] width 27 height 27
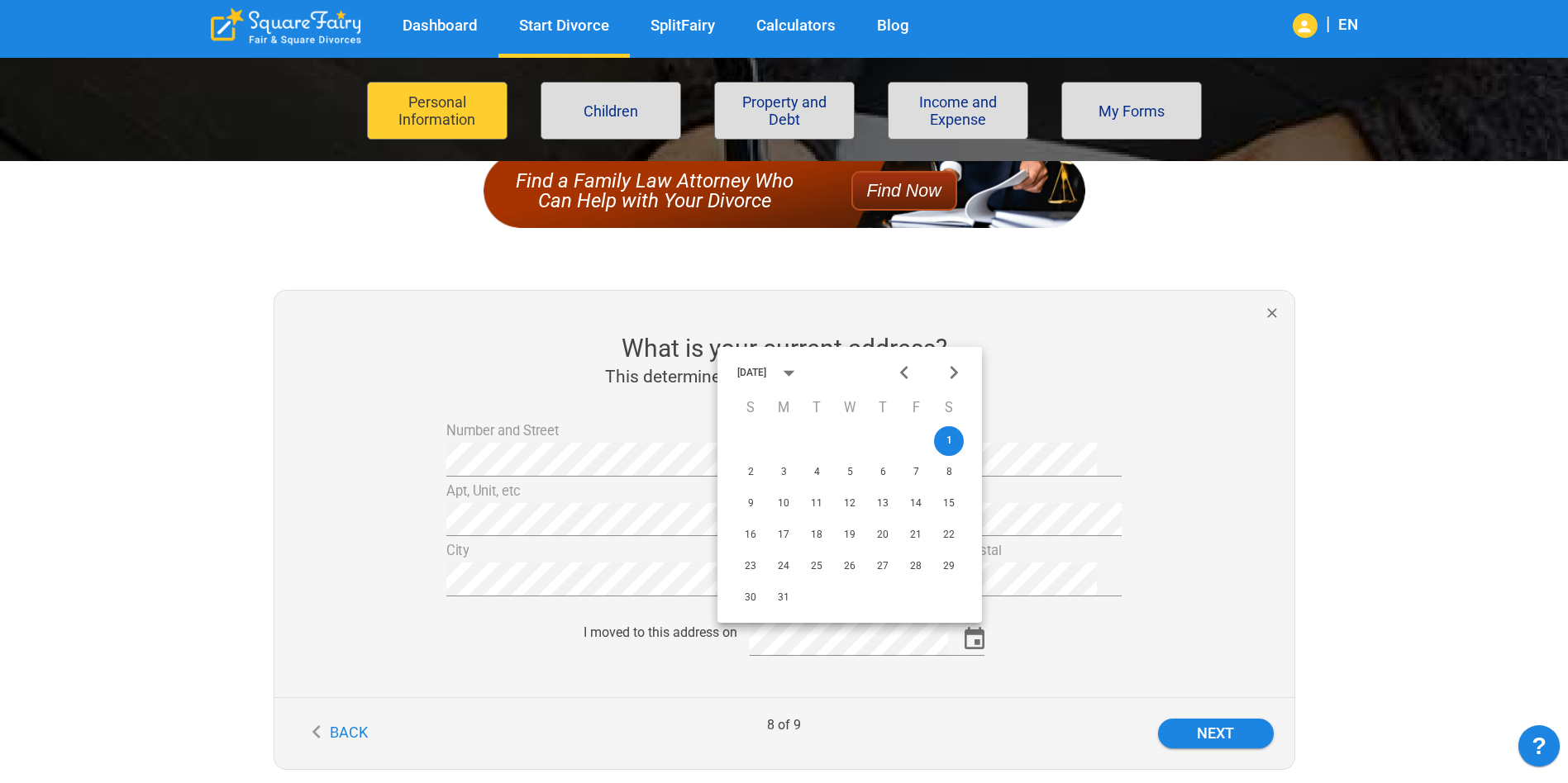
click at [950, 370] on icon "Next month" at bounding box center [954, 373] width 27 height 27
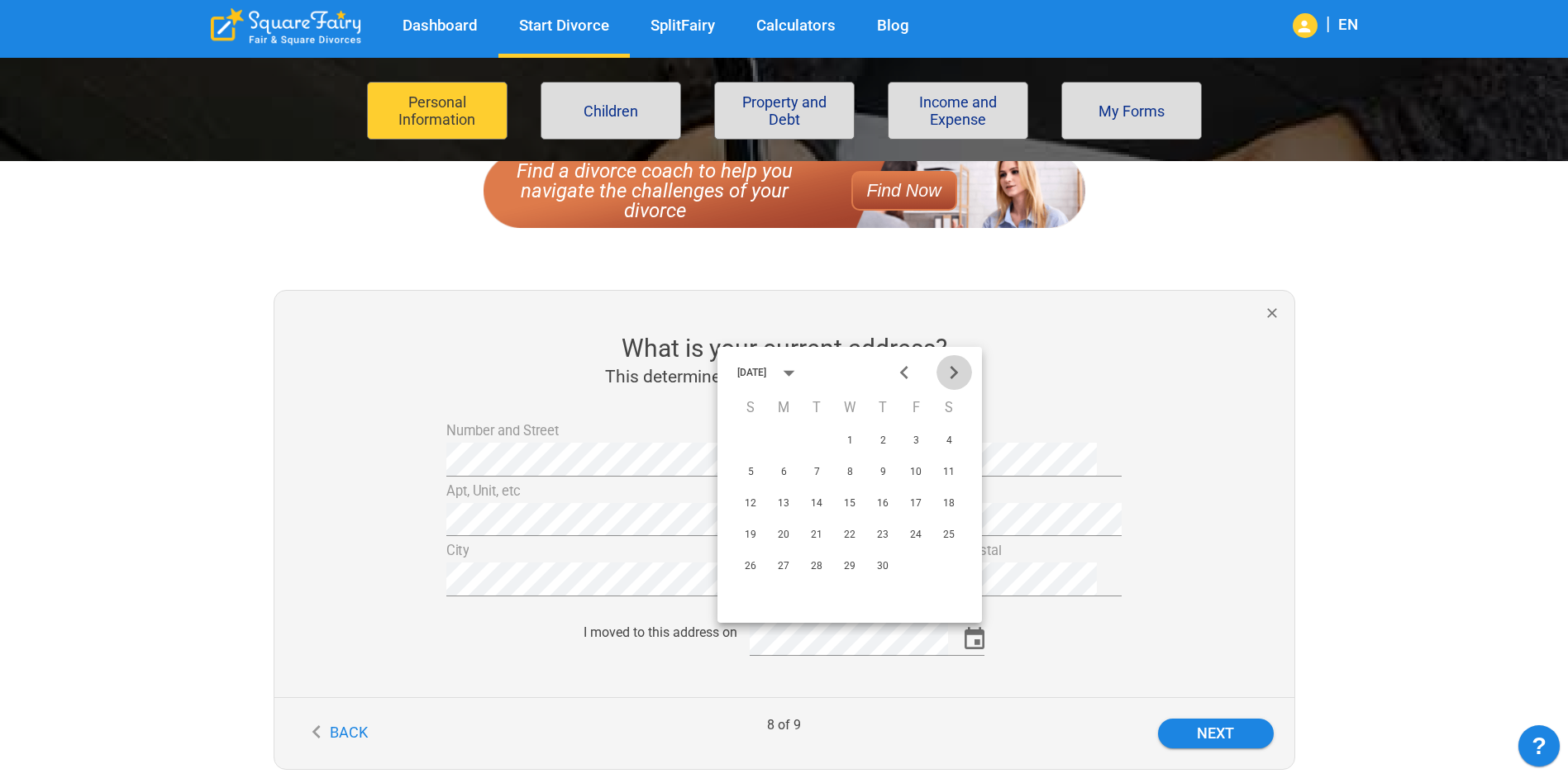
click at [950, 370] on icon "Next month" at bounding box center [954, 373] width 27 height 27
click at [903, 372] on icon "Previous month" at bounding box center [904, 373] width 27 height 27
click at [947, 372] on icon "Next month" at bounding box center [954, 373] width 27 height 27
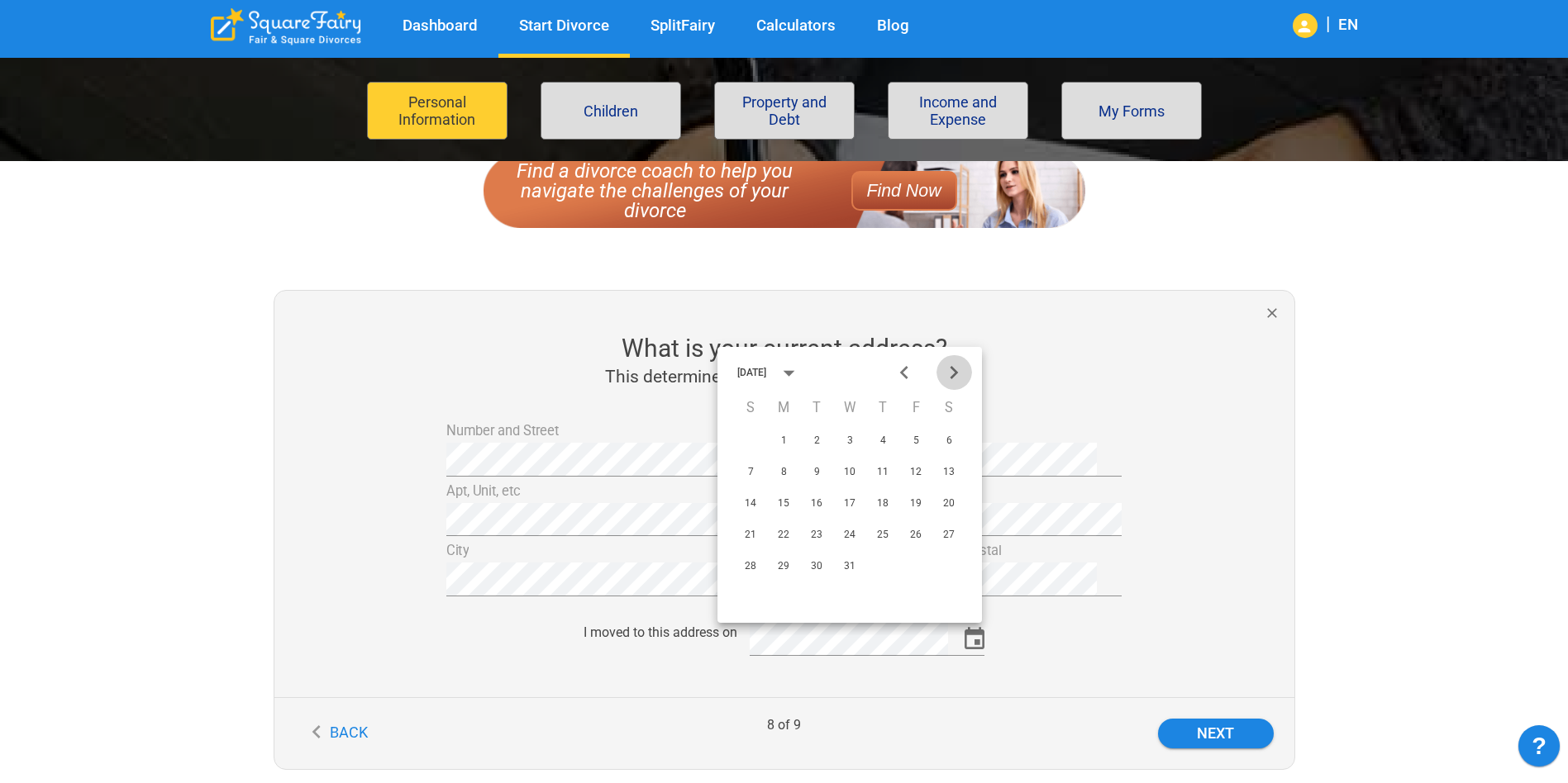
click at [947, 372] on icon "Next month" at bounding box center [954, 373] width 27 height 27
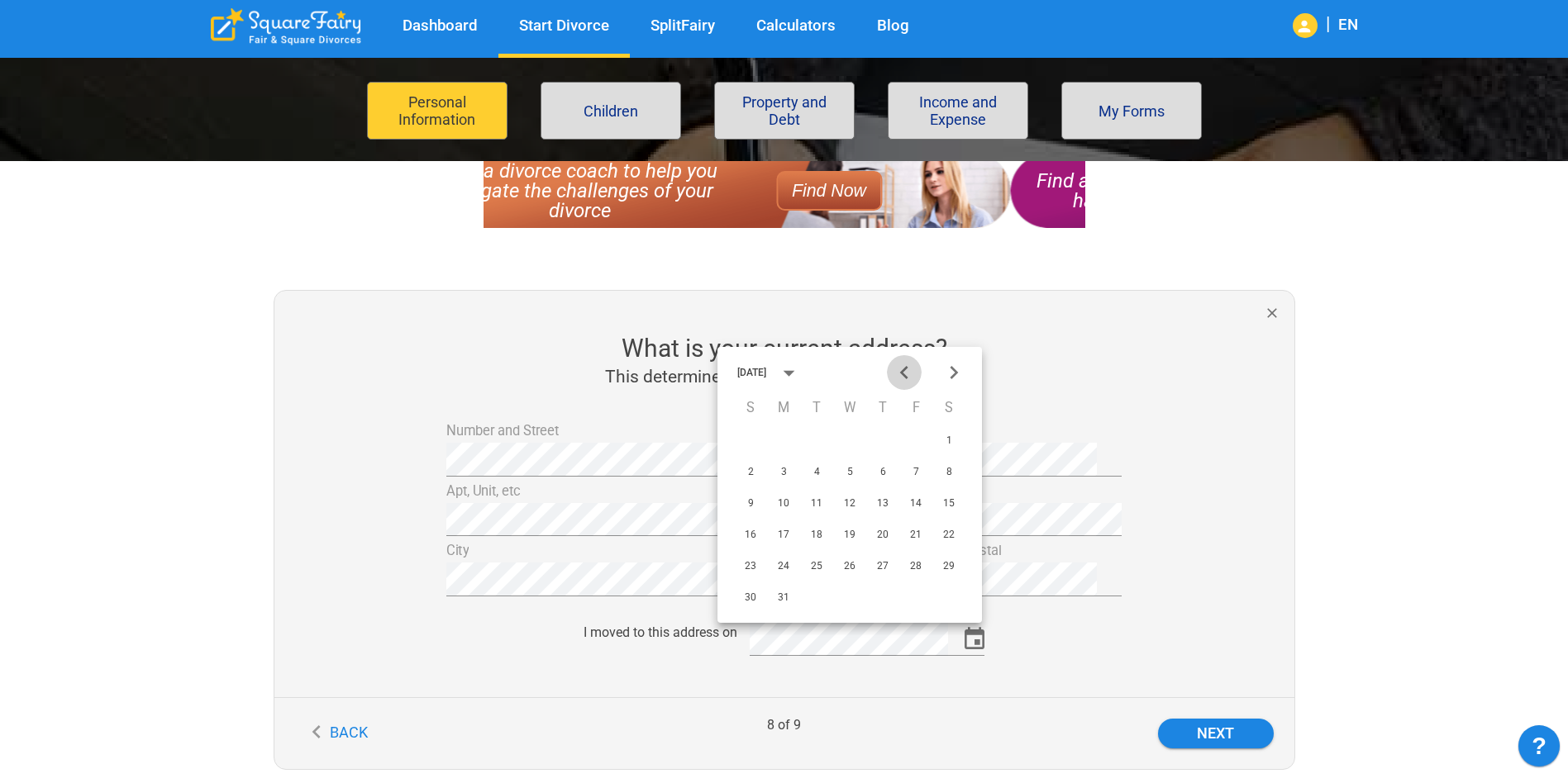
click at [913, 375] on icon "Previous month" at bounding box center [904, 373] width 27 height 27
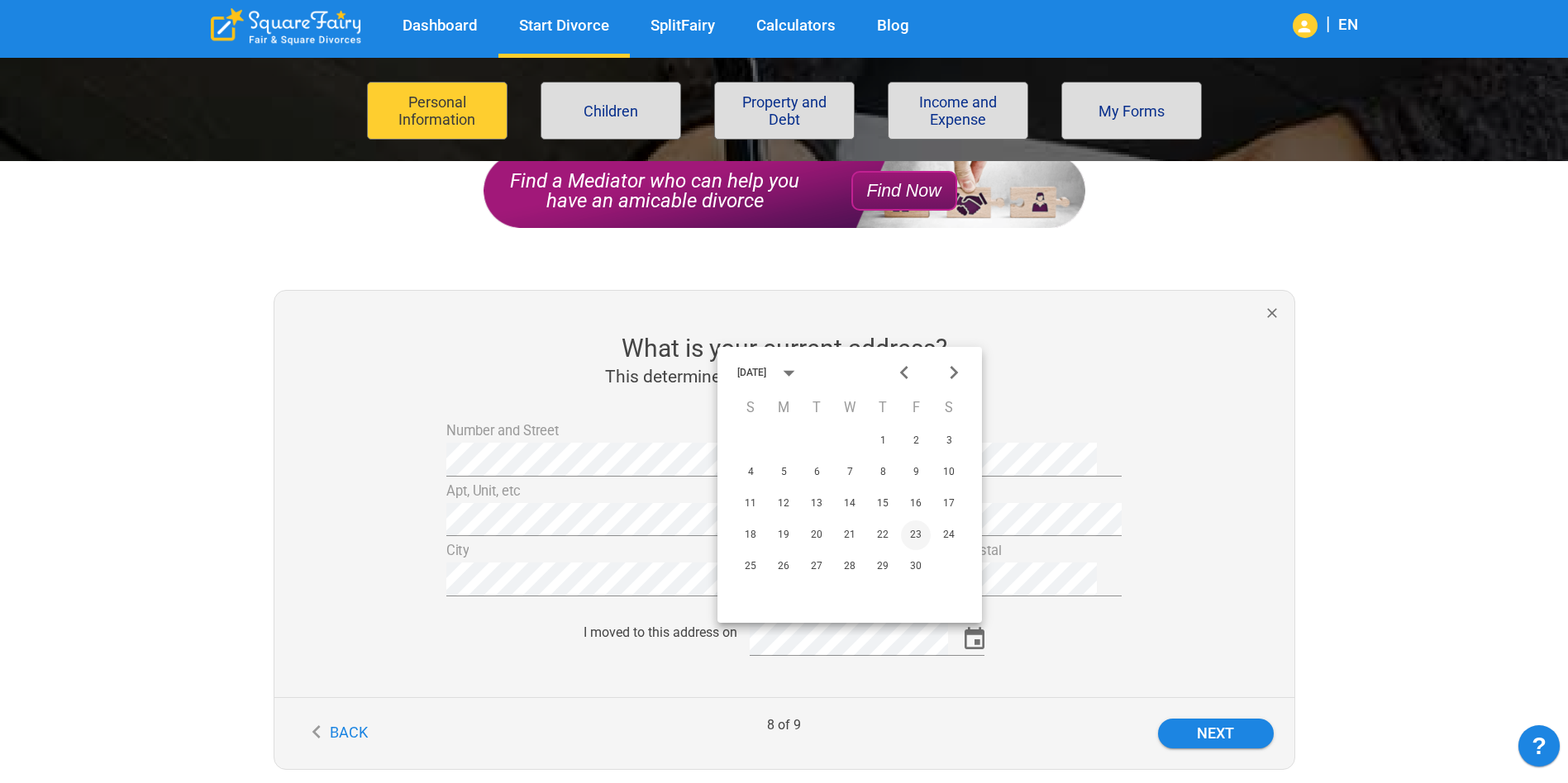
click at [919, 537] on button "23" at bounding box center [915, 535] width 30 height 30
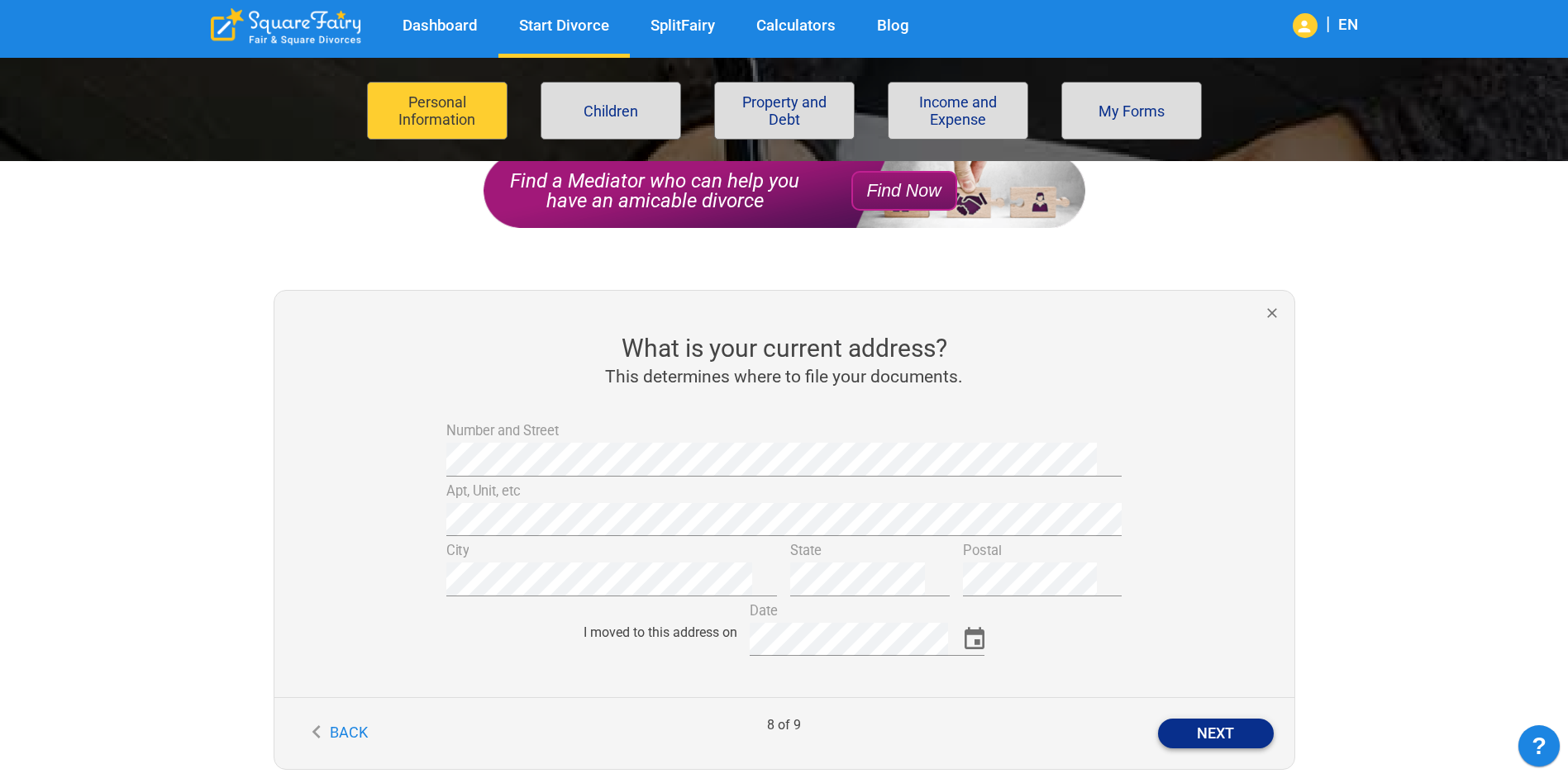
click at [1215, 725] on button "Next" at bounding box center [1215, 733] width 116 height 30
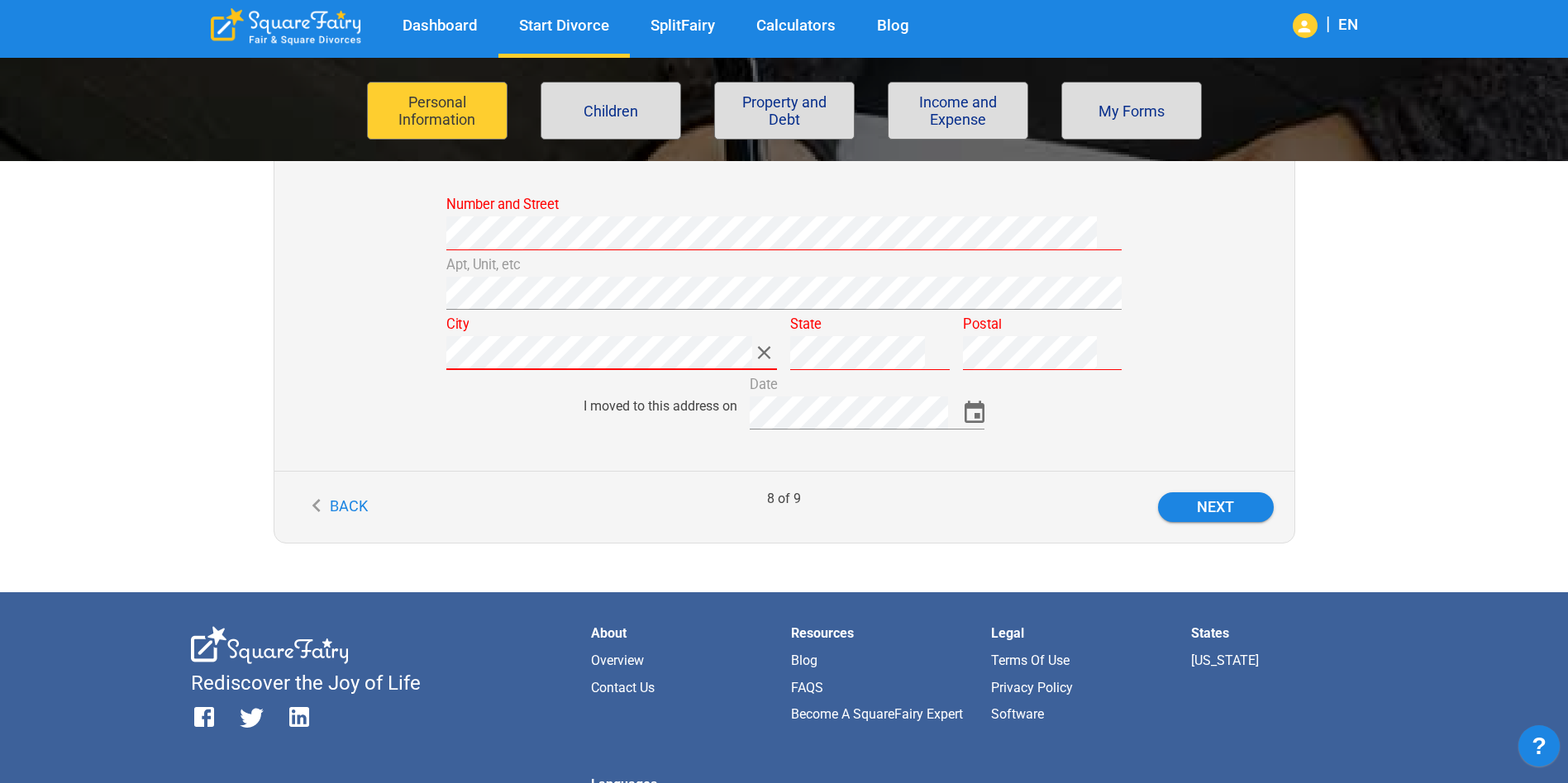
scroll to position [330, 0]
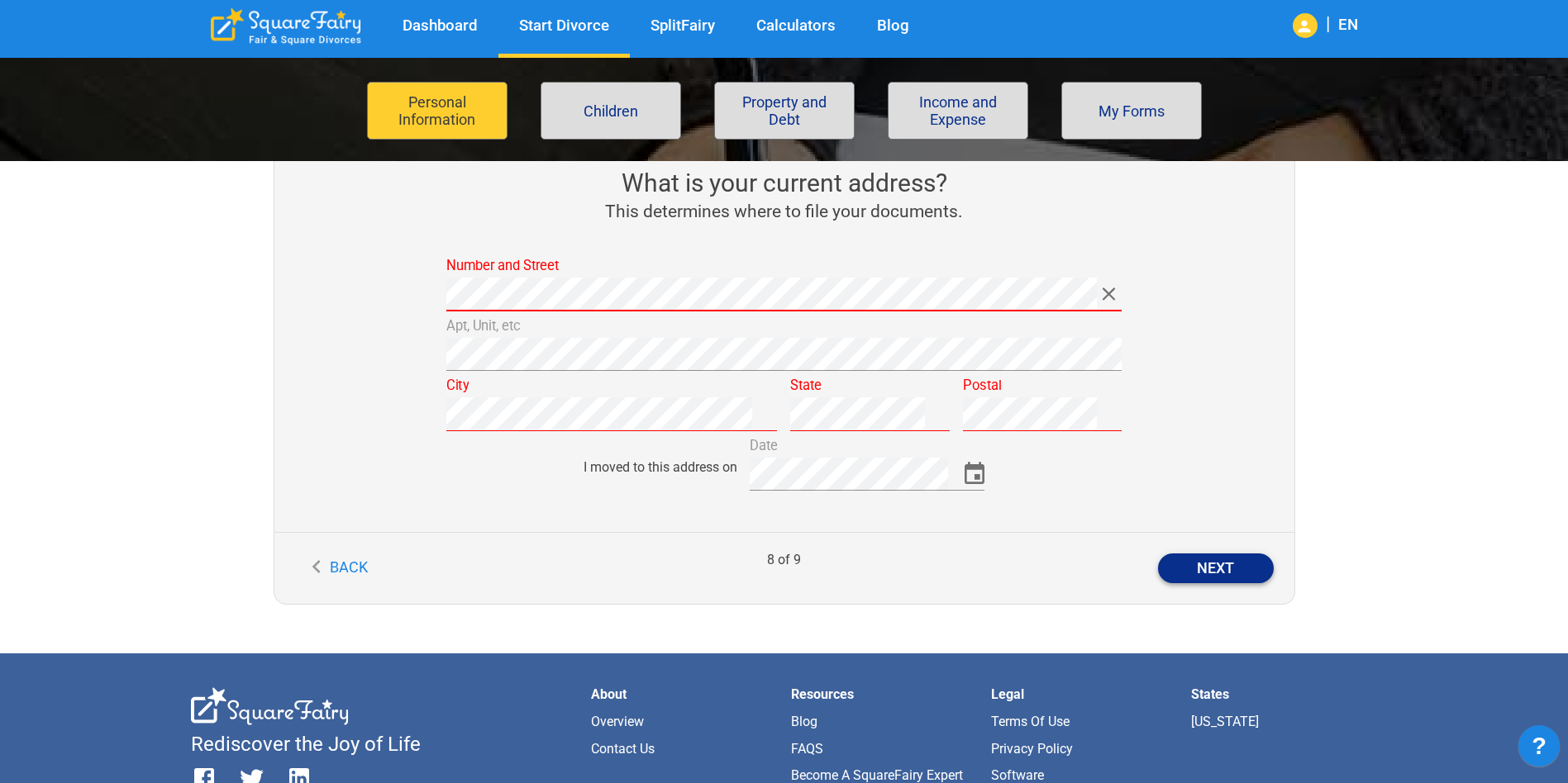
click at [1191, 577] on button "Next" at bounding box center [1215, 568] width 116 height 30
click at [1059, 534] on div "Back 8 of 9 Next" at bounding box center [784, 568] width 1019 height 72
click at [1210, 572] on button "Next" at bounding box center [1215, 568] width 116 height 30
click at [1206, 571] on button "Next" at bounding box center [1215, 568] width 116 height 30
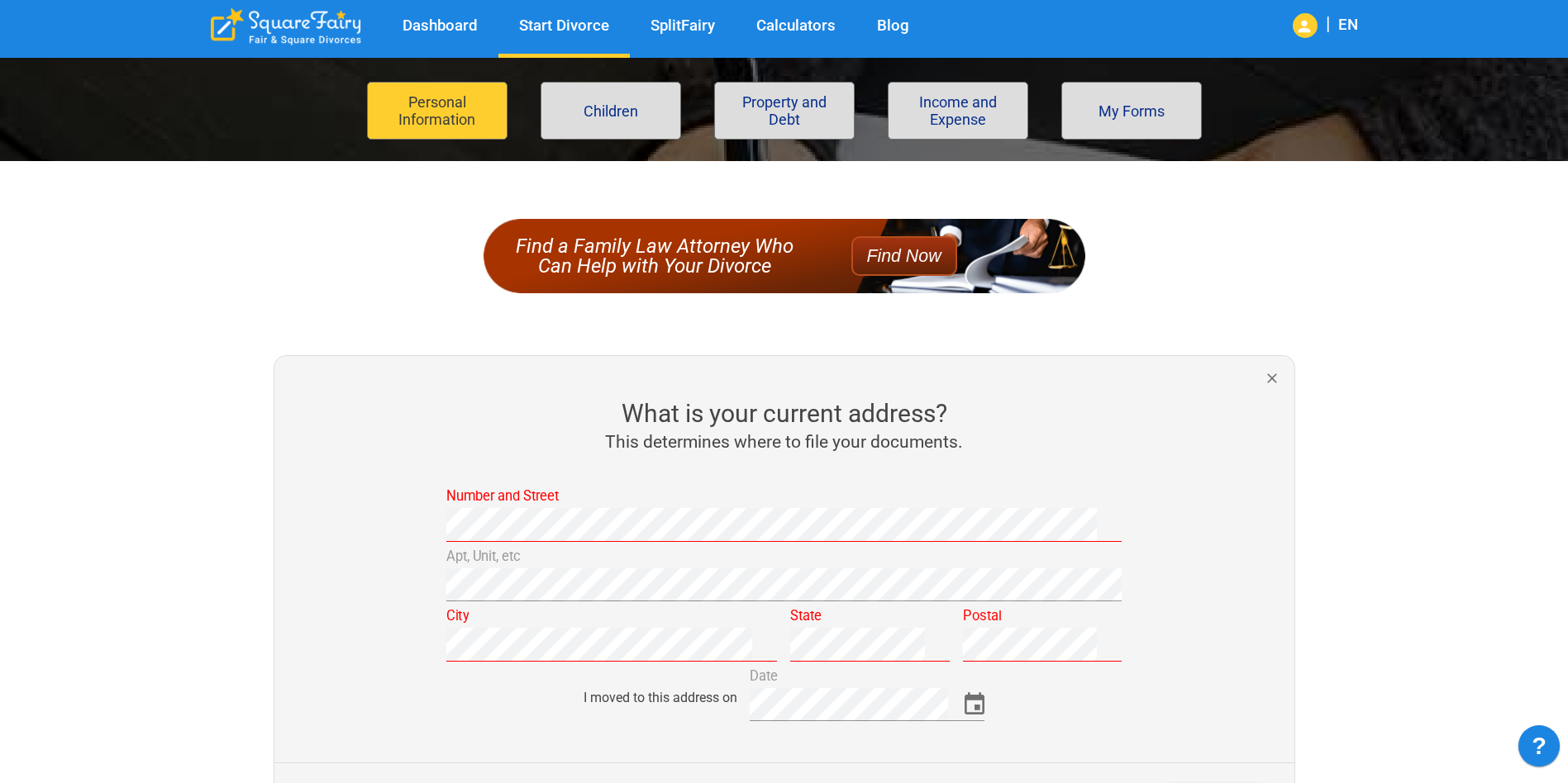
scroll to position [165, 0]
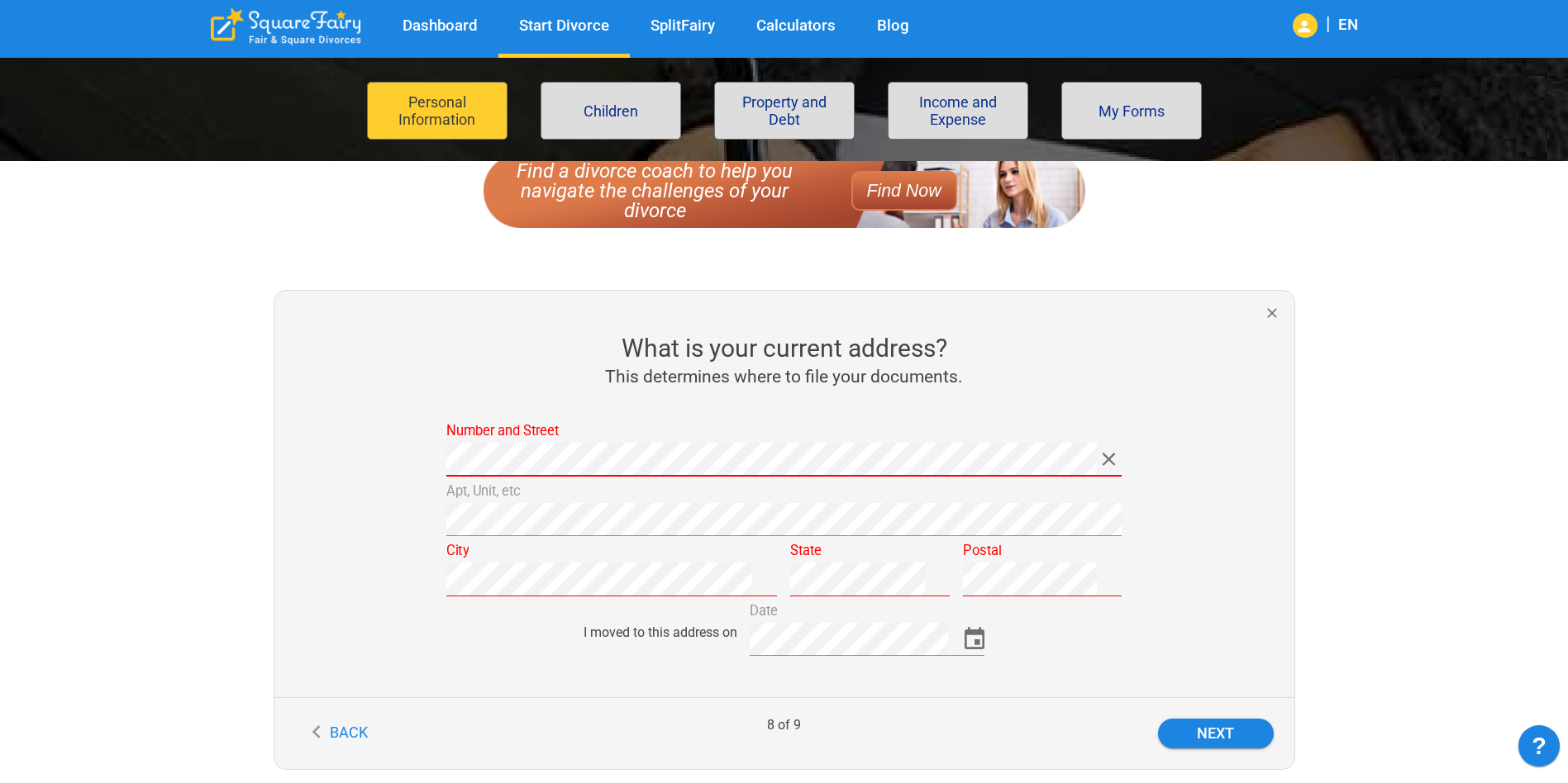
click at [277, 426] on div "Number and Street Apt, Unit, etc City State Postal I moved to this address on D…" at bounding box center [777, 557] width 1033 height 281
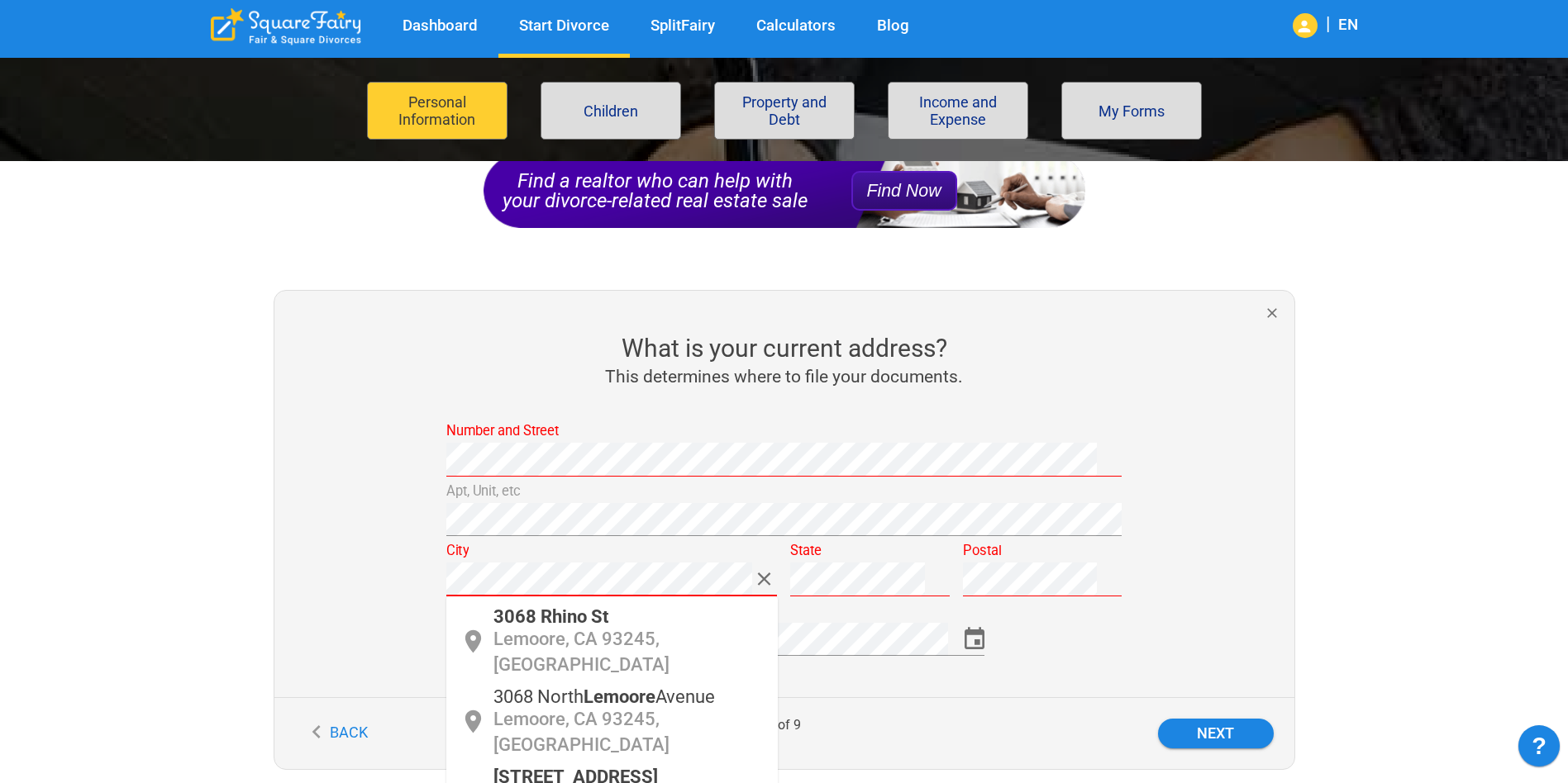
click at [638, 609] on div "3068 Rhino St Lemoore, CA 93245, USA" at bounding box center [629, 642] width 271 height 70
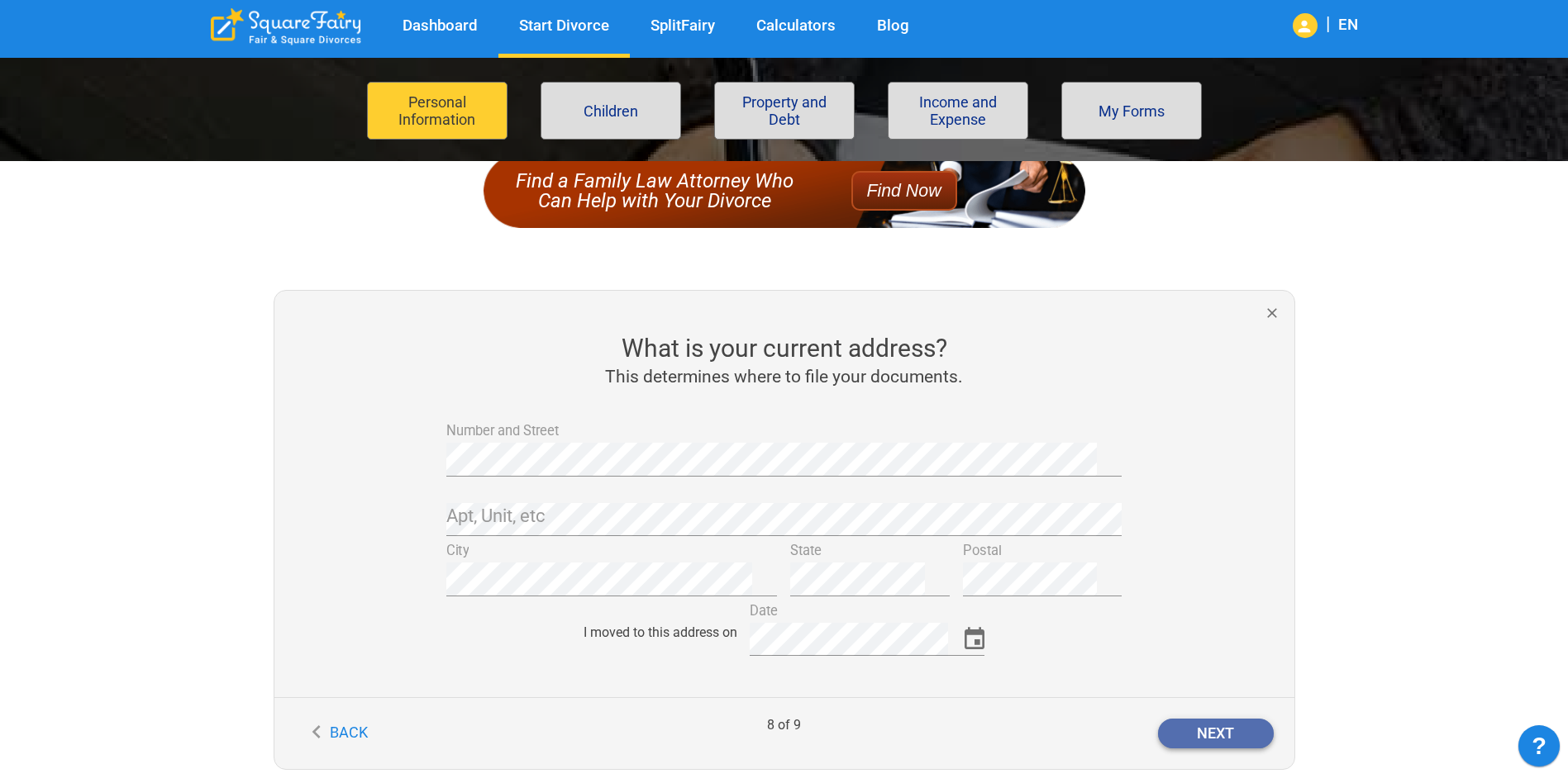
click at [1246, 731] on button "Next" at bounding box center [1215, 733] width 116 height 30
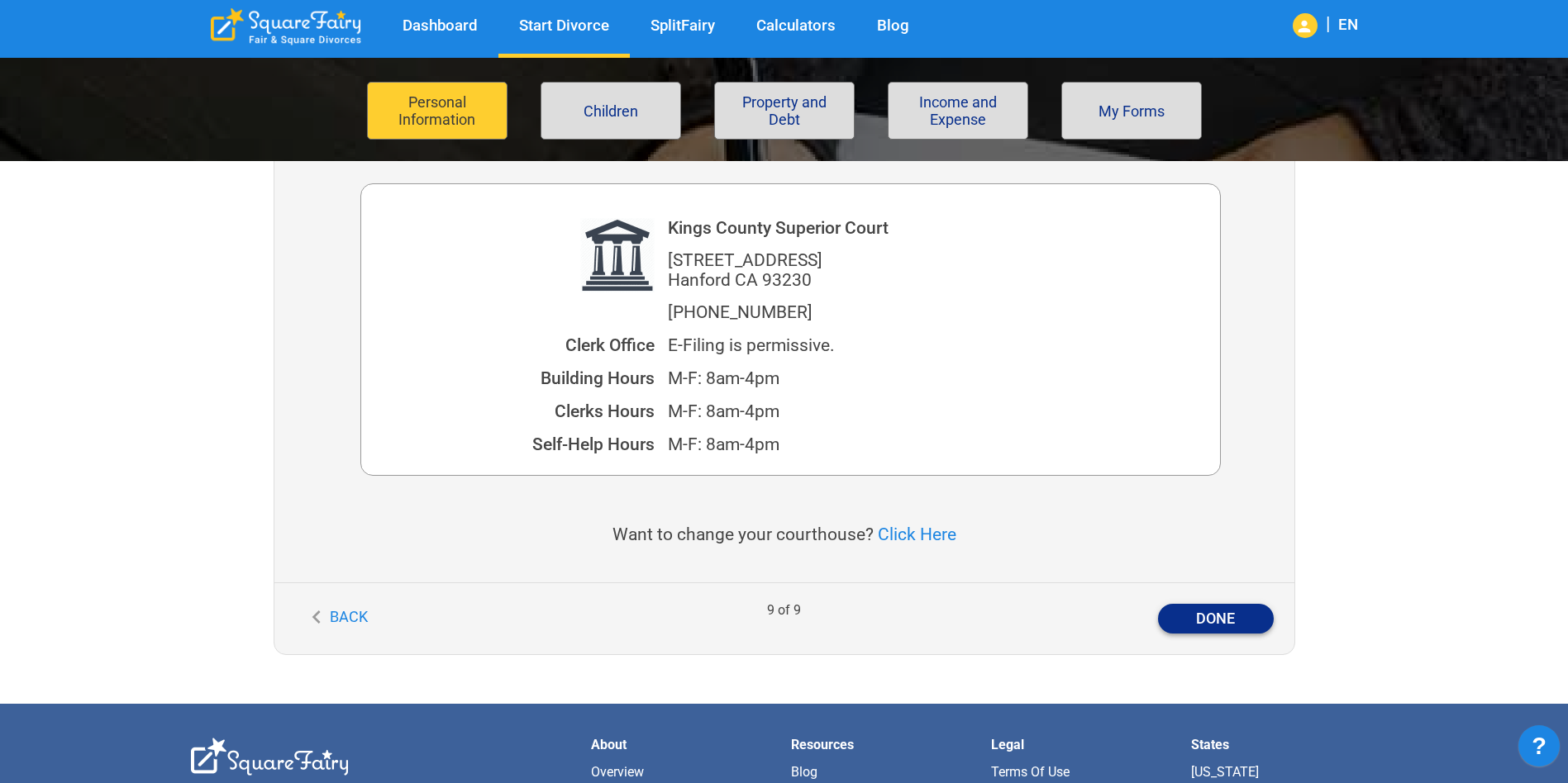
scroll to position [413, 0]
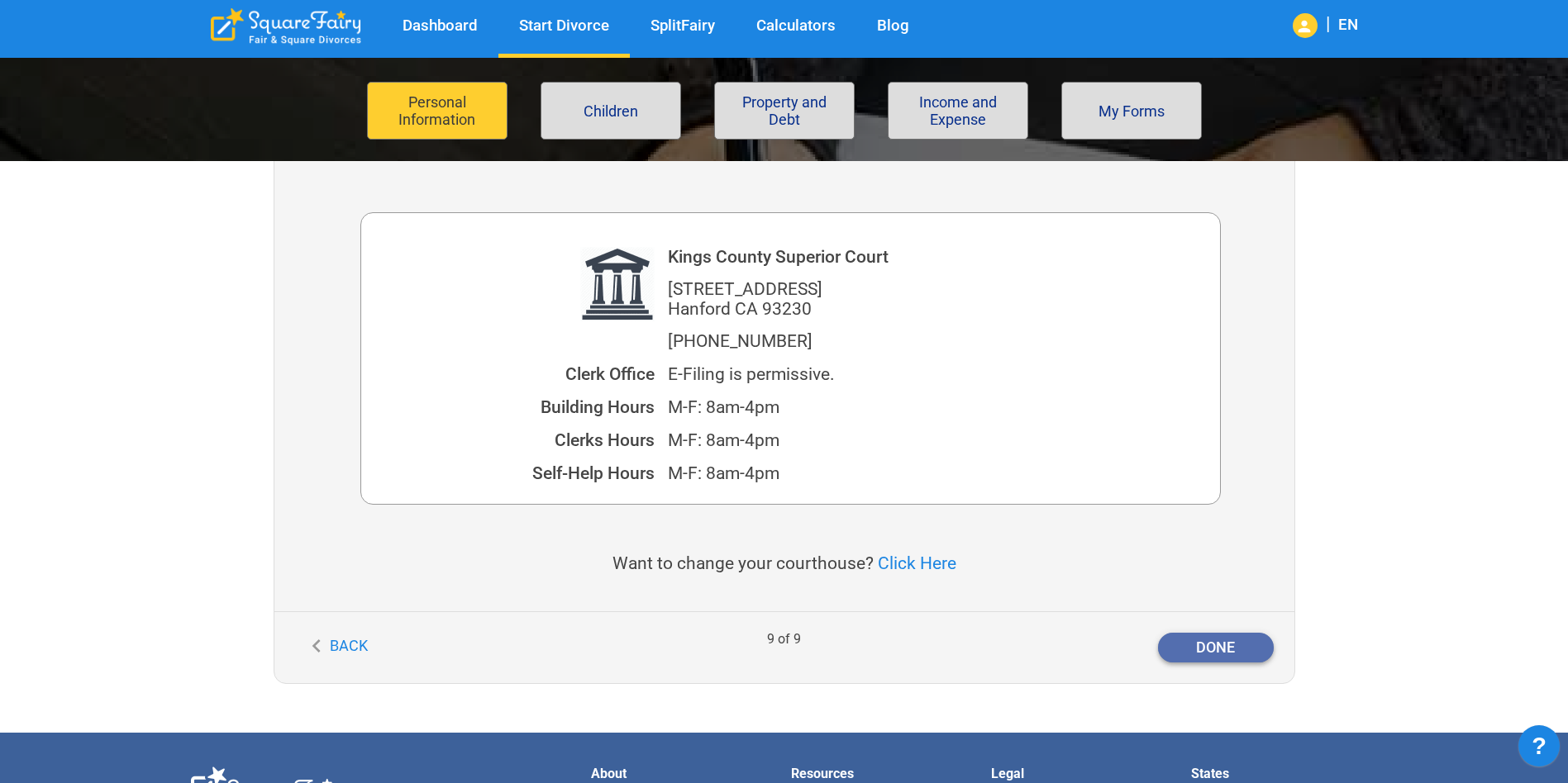
click at [1248, 651] on button "Done" at bounding box center [1215, 648] width 116 height 30
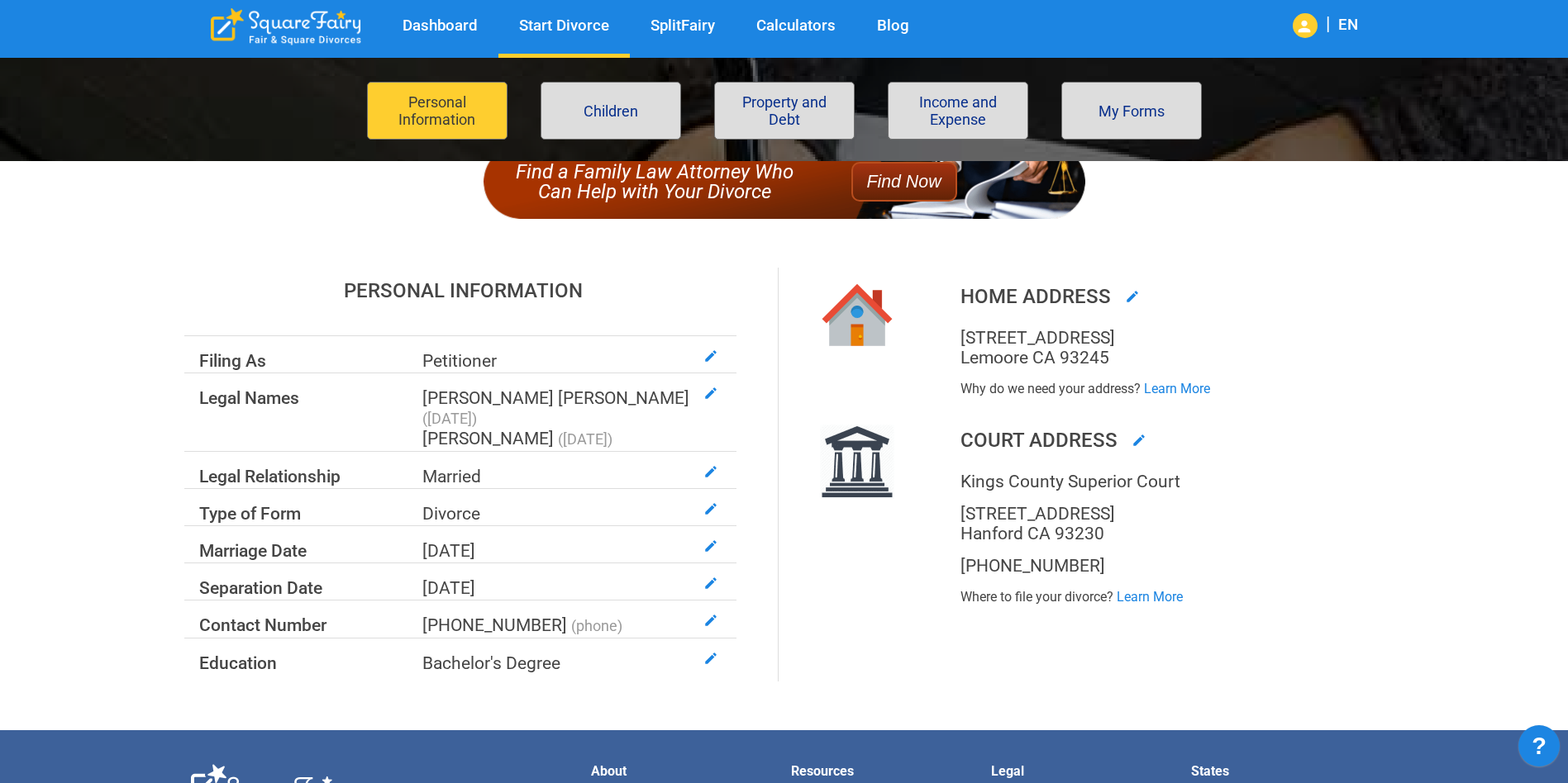
scroll to position [248, 0]
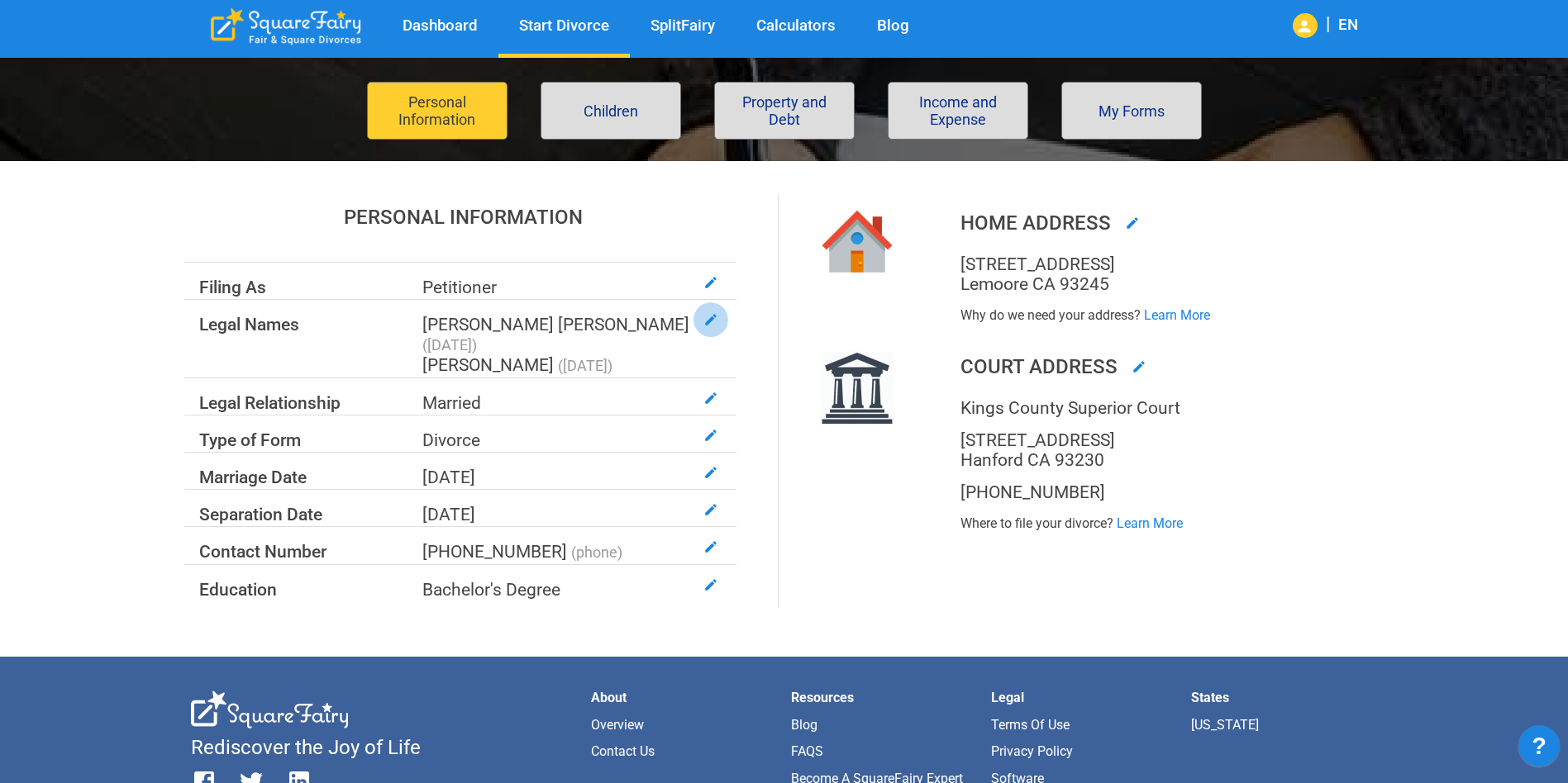
click at [707, 320] on icon "button" at bounding box center [711, 320] width 15 height 15
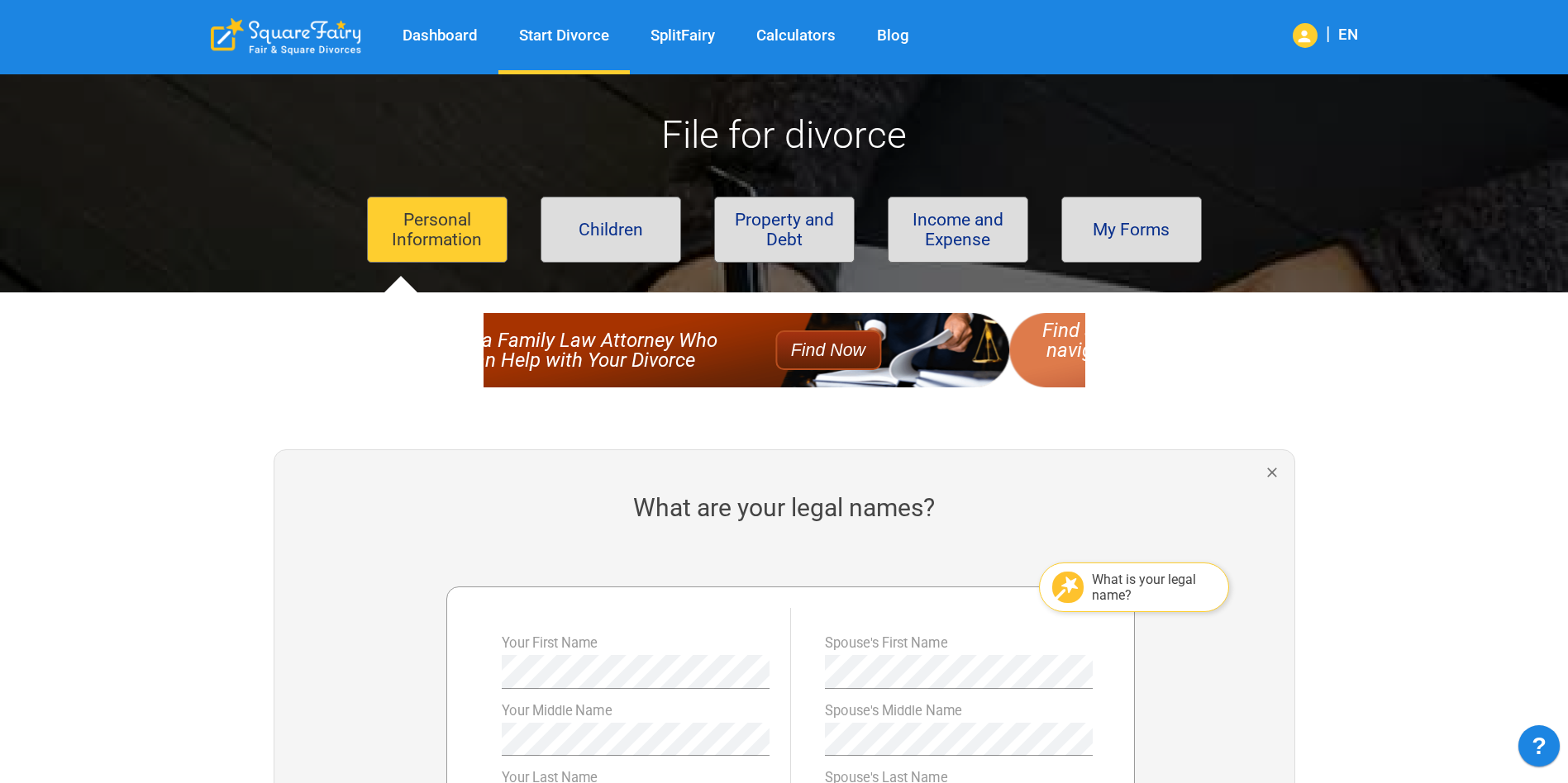
scroll to position [330, 0]
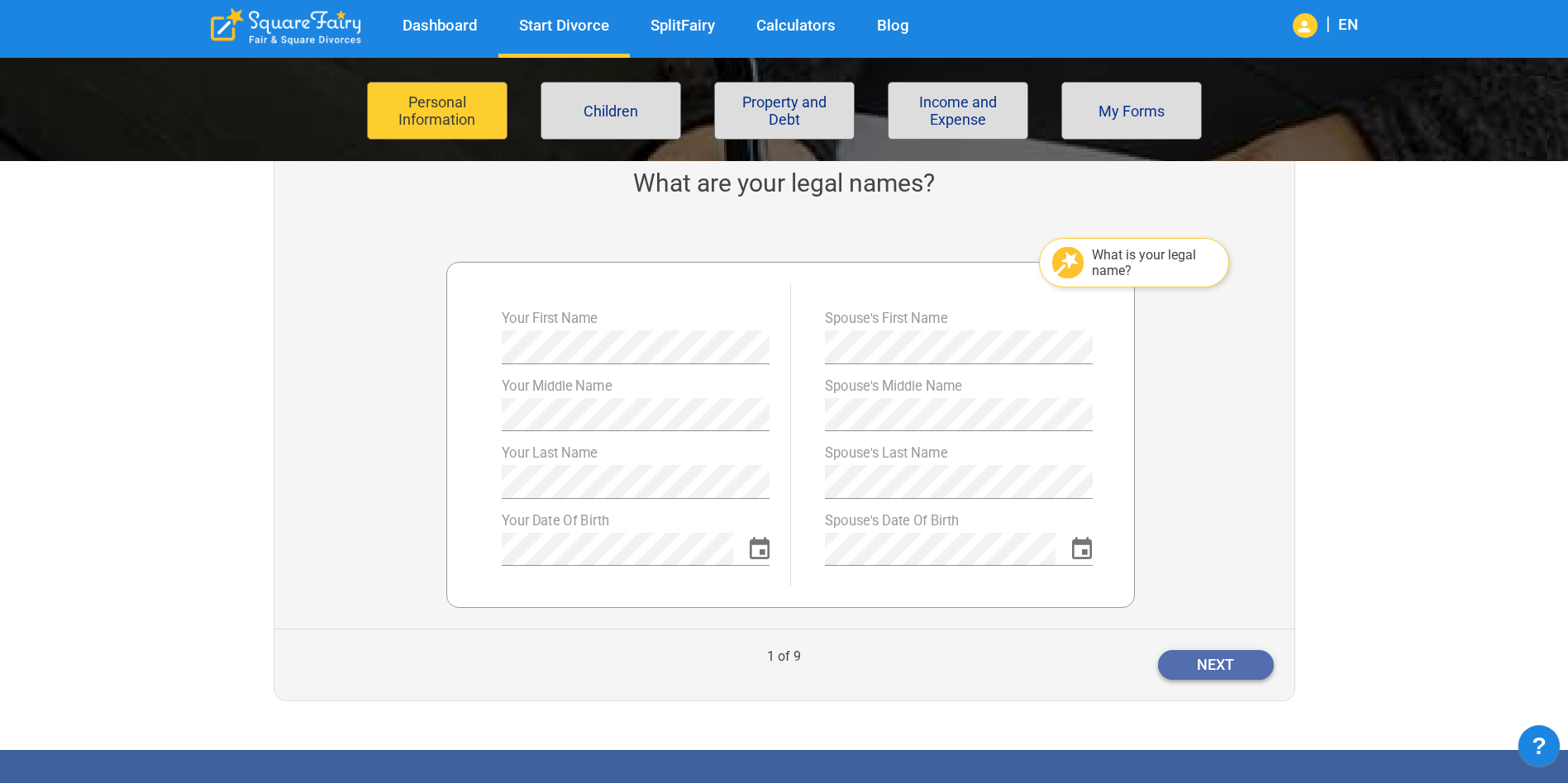
click at [1209, 657] on button "Next" at bounding box center [1215, 664] width 116 height 30
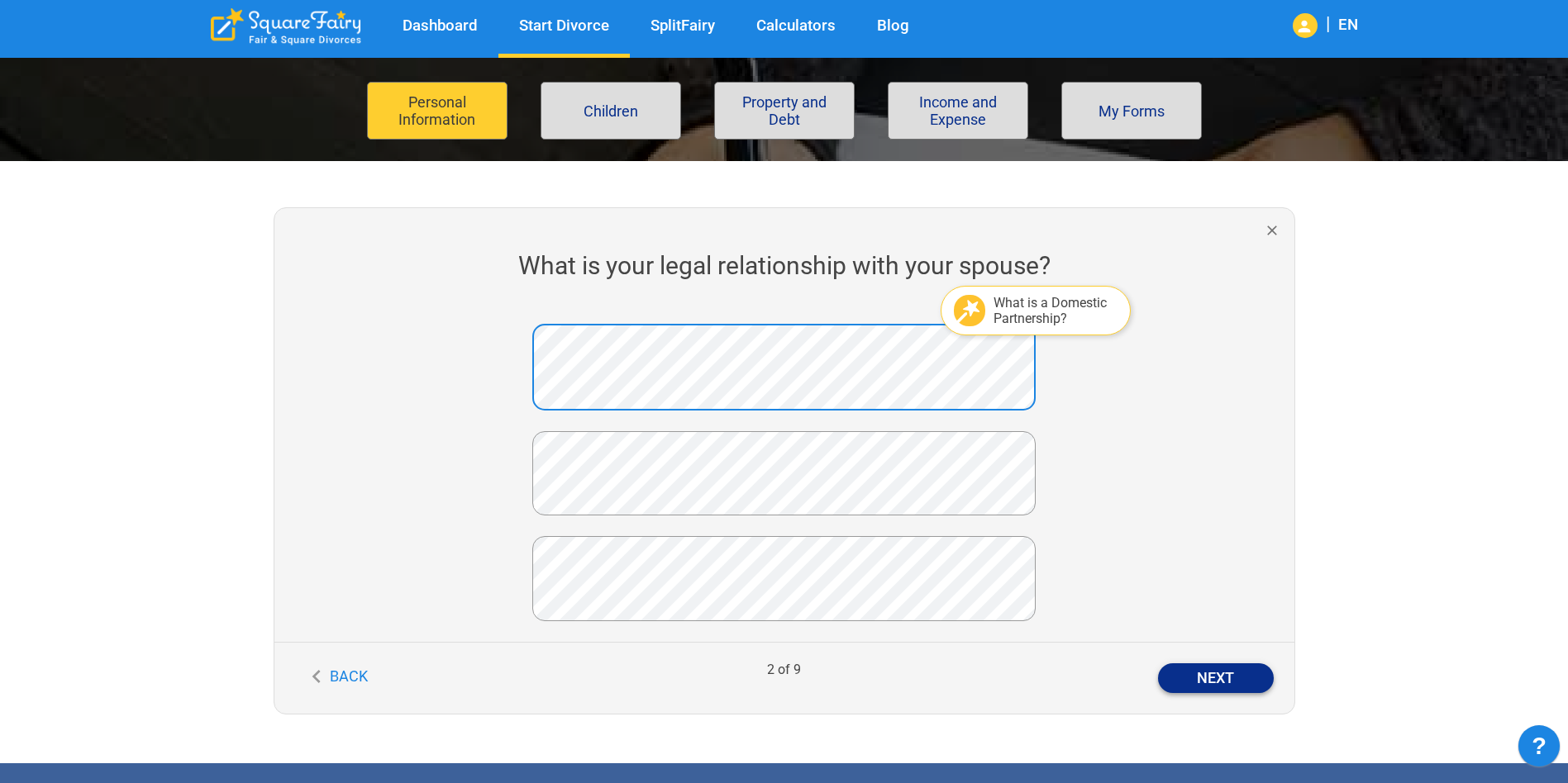
click at [1213, 685] on button "Next" at bounding box center [1215, 678] width 116 height 30
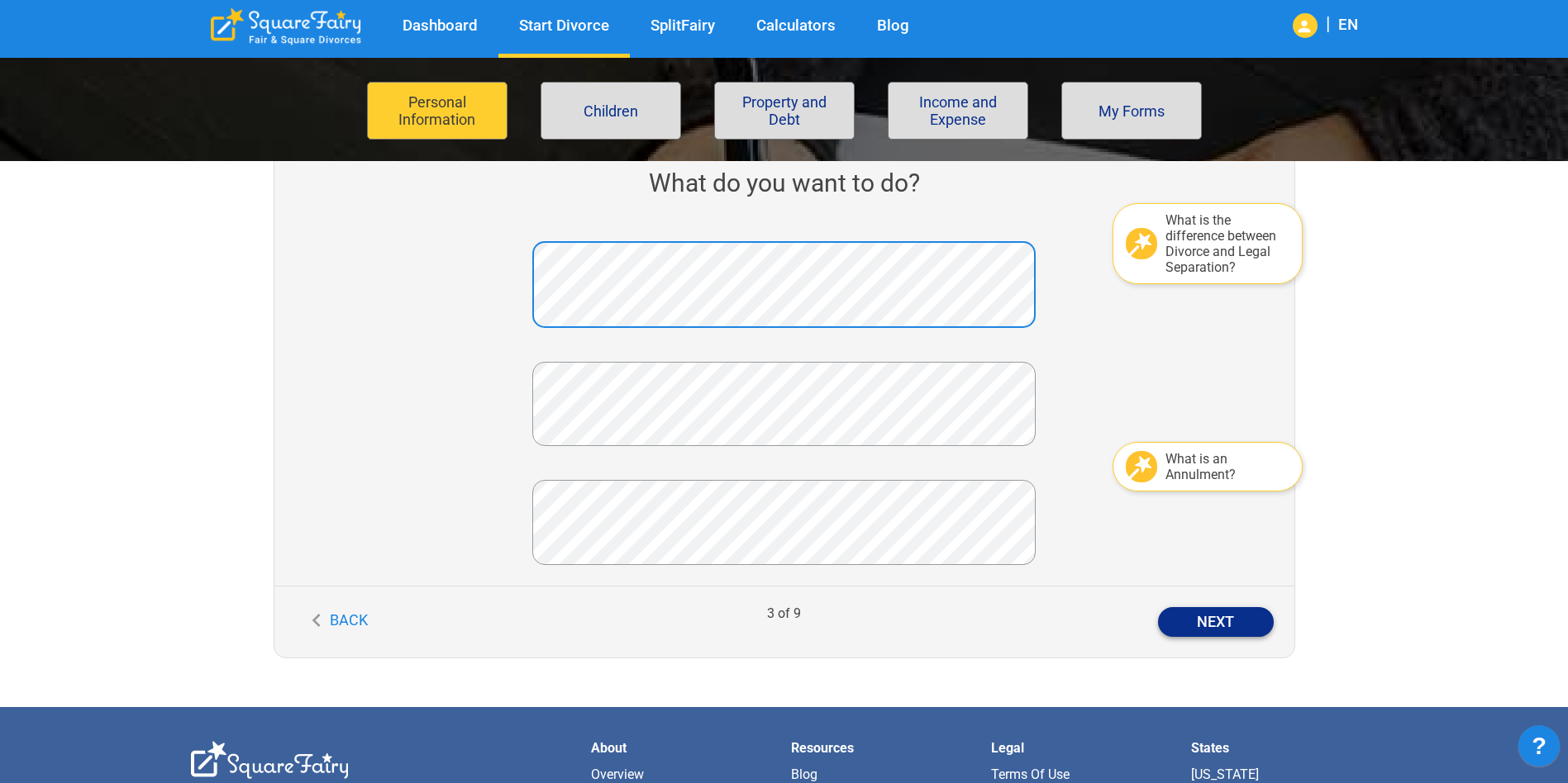
click at [1201, 629] on button "Next" at bounding box center [1215, 621] width 116 height 30
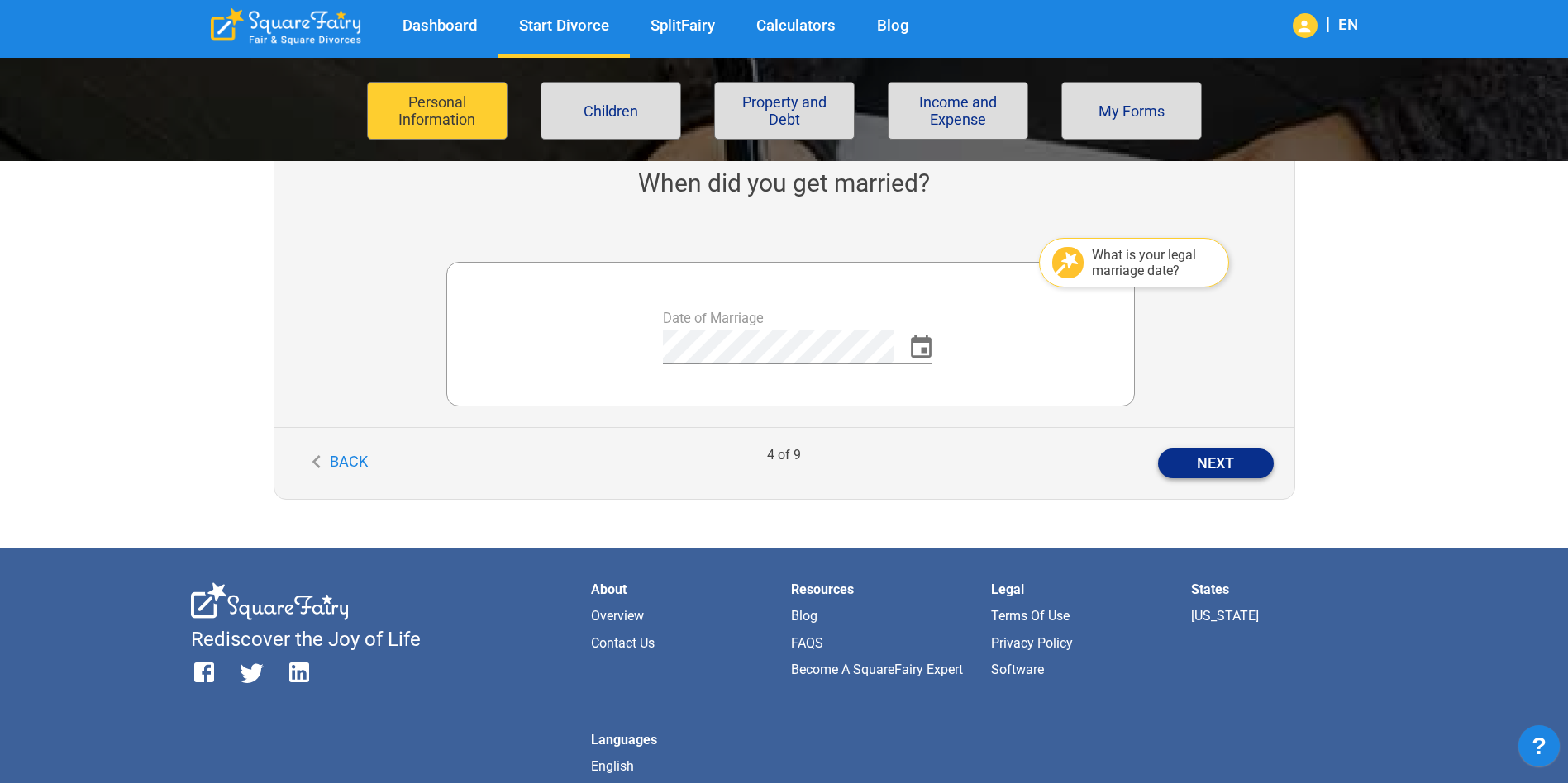
click at [1187, 462] on button "Next" at bounding box center [1215, 463] width 116 height 30
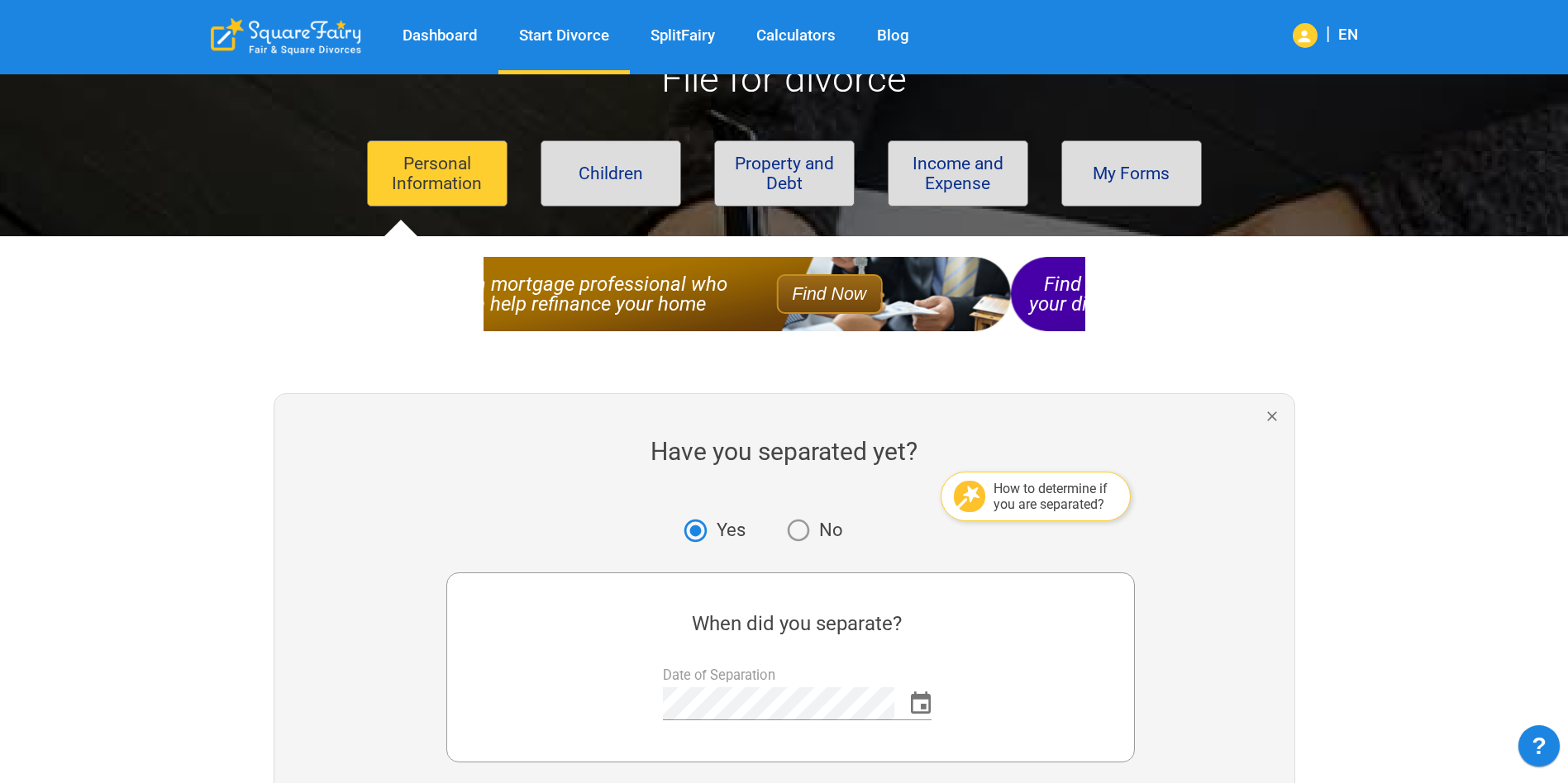
scroll to position [248, 0]
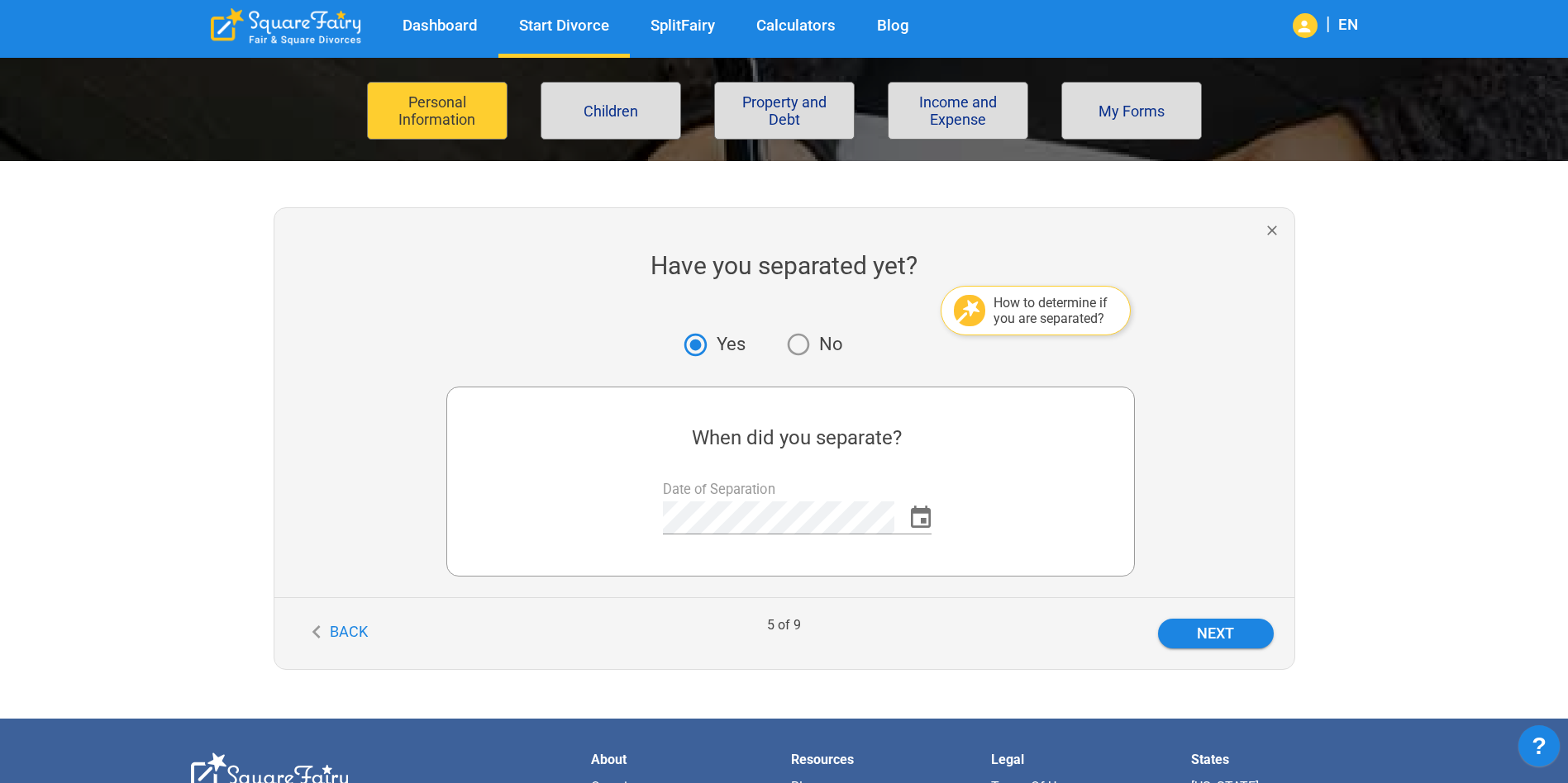
click at [1205, 611] on div "Back 5 of 9 Next" at bounding box center [784, 633] width 1019 height 72
click at [1205, 629] on button "Next" at bounding box center [1215, 633] width 116 height 30
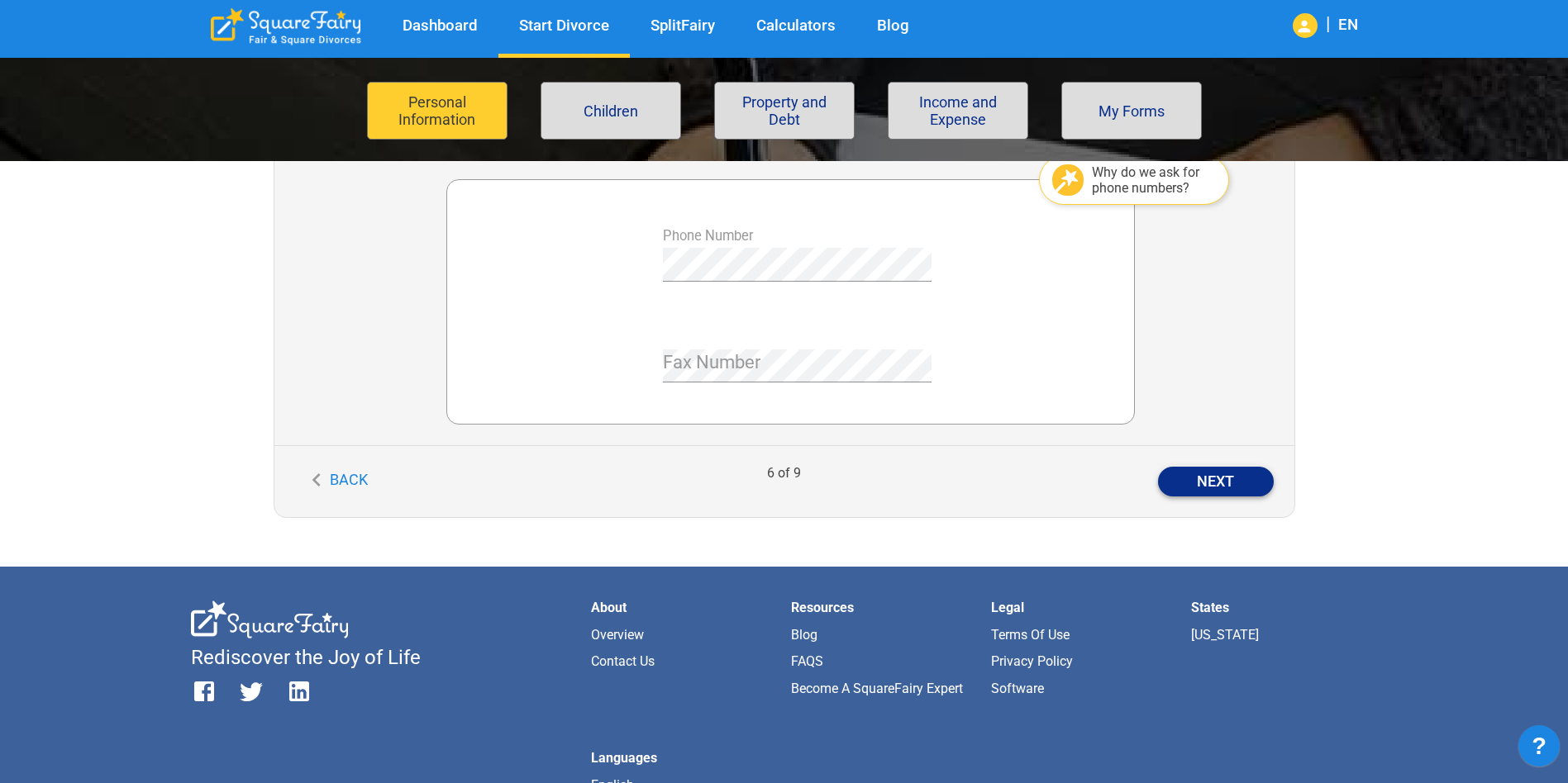
click at [1210, 484] on button "Next" at bounding box center [1215, 481] width 116 height 30
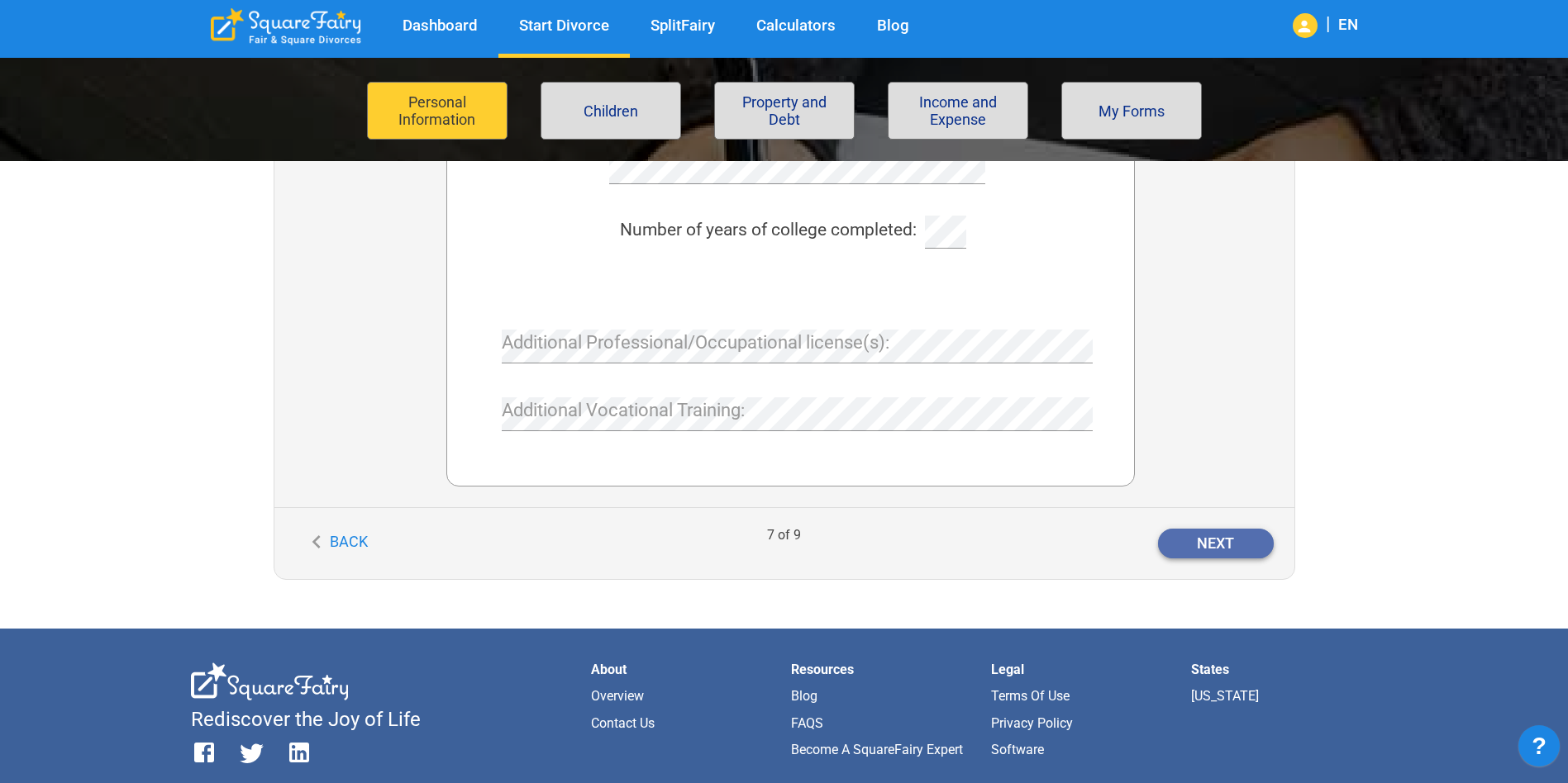
click at [1217, 539] on button "Next" at bounding box center [1215, 543] width 116 height 30
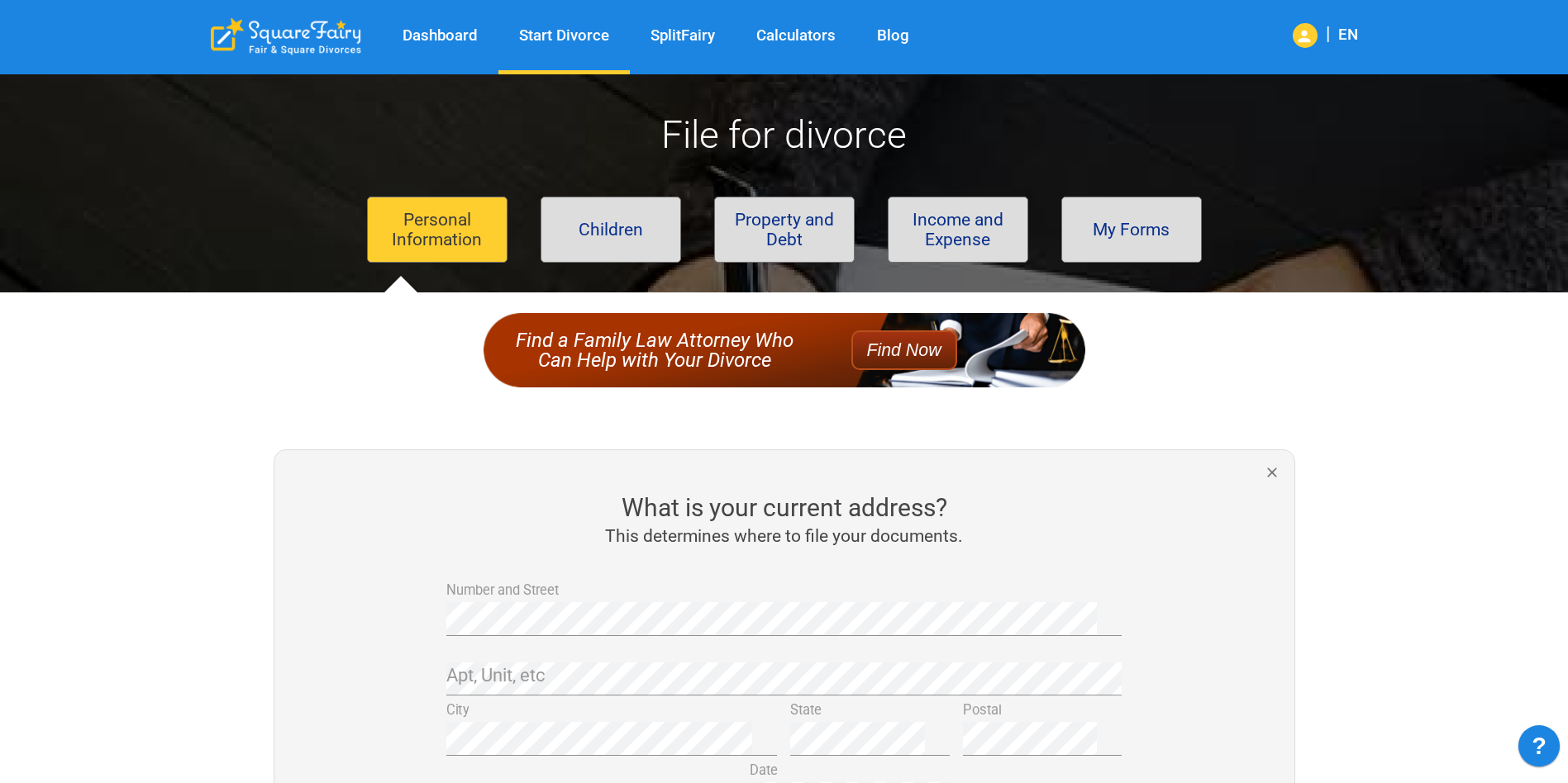
scroll to position [413, 0]
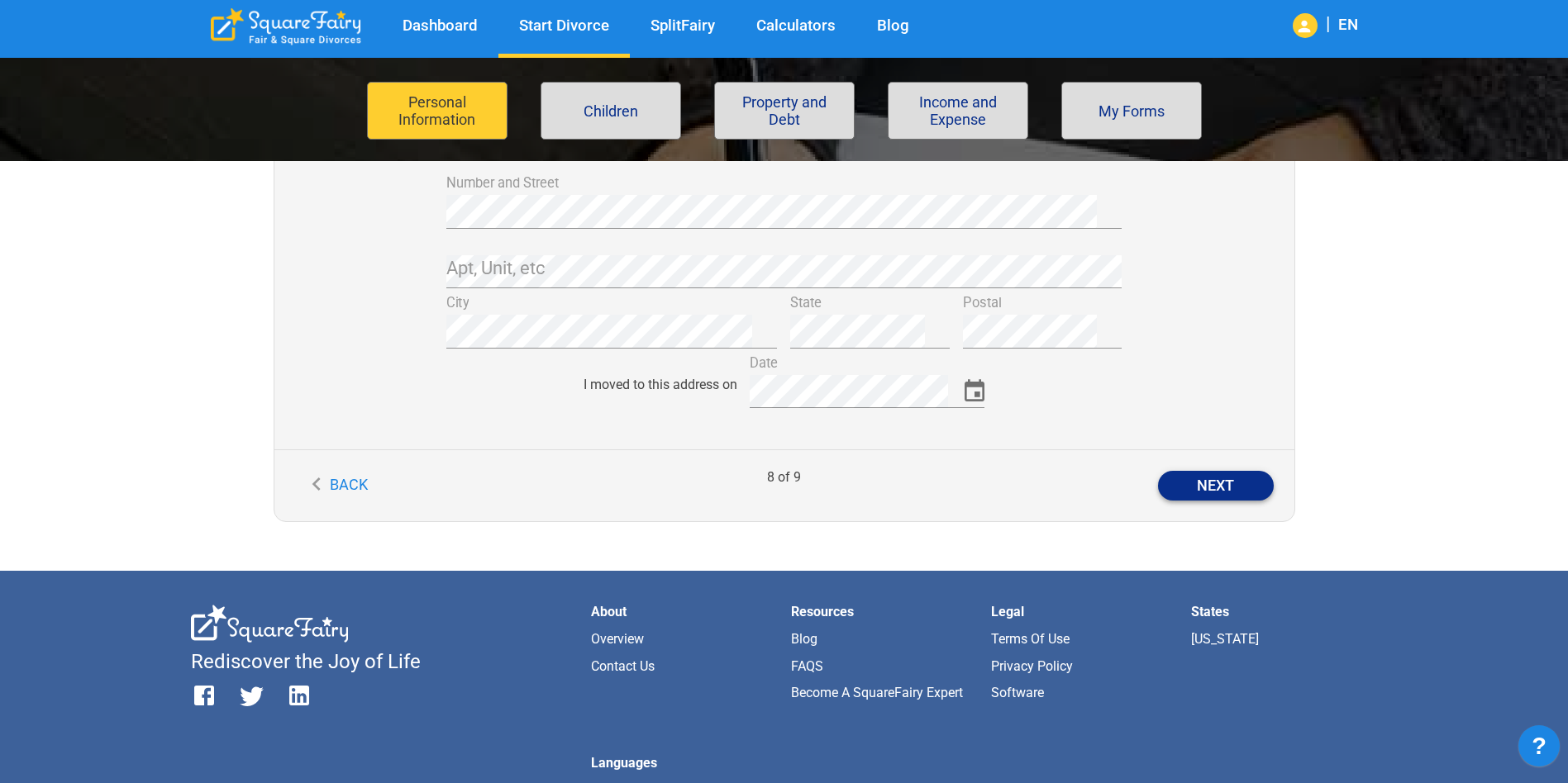
click at [1231, 500] on button "Next" at bounding box center [1215, 485] width 116 height 30
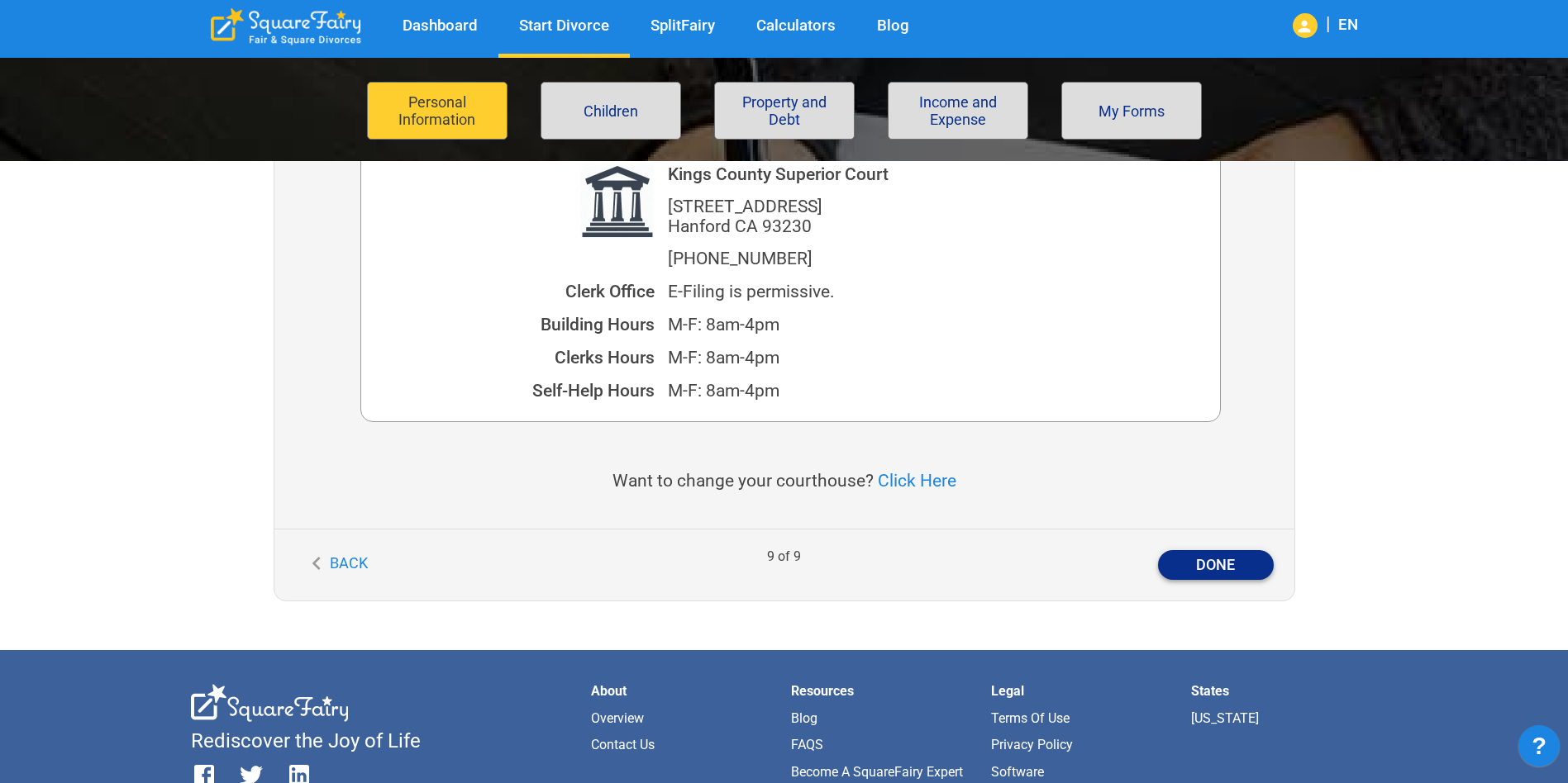
click at [1234, 563] on button "Done" at bounding box center [1215, 565] width 116 height 30
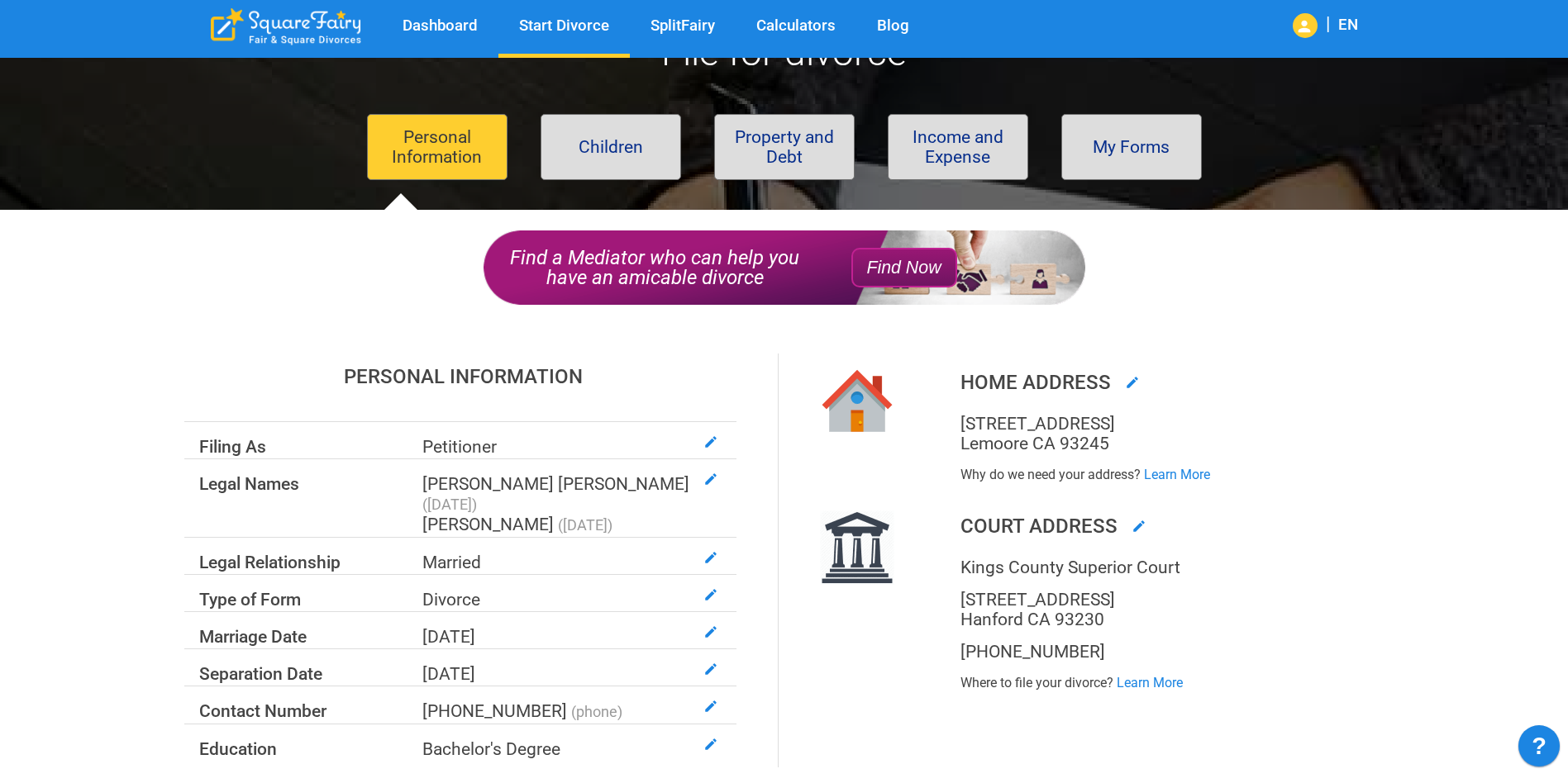
click at [609, 133] on button "Children" at bounding box center [610, 147] width 141 height 66
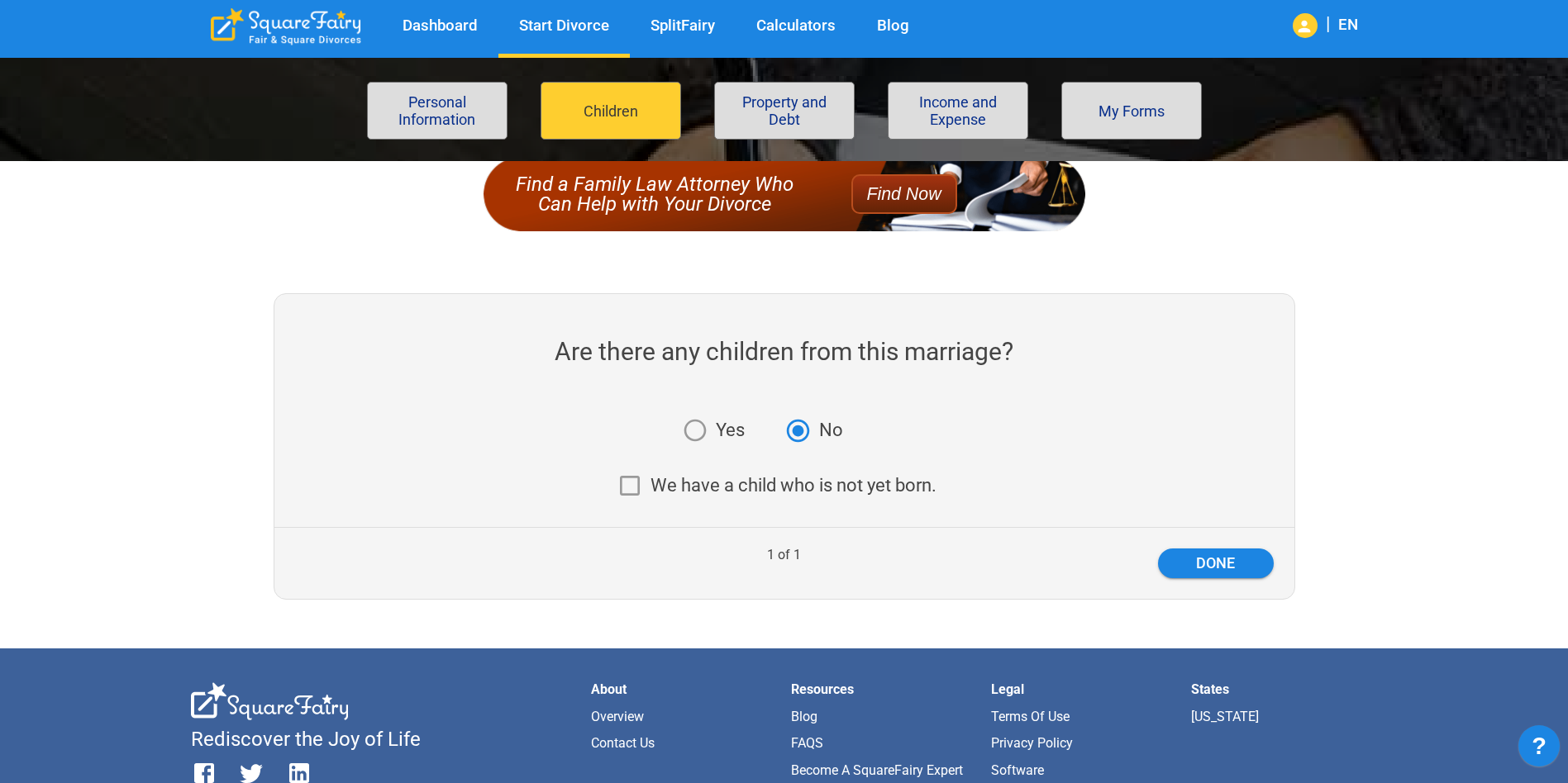
scroll to position [165, 0]
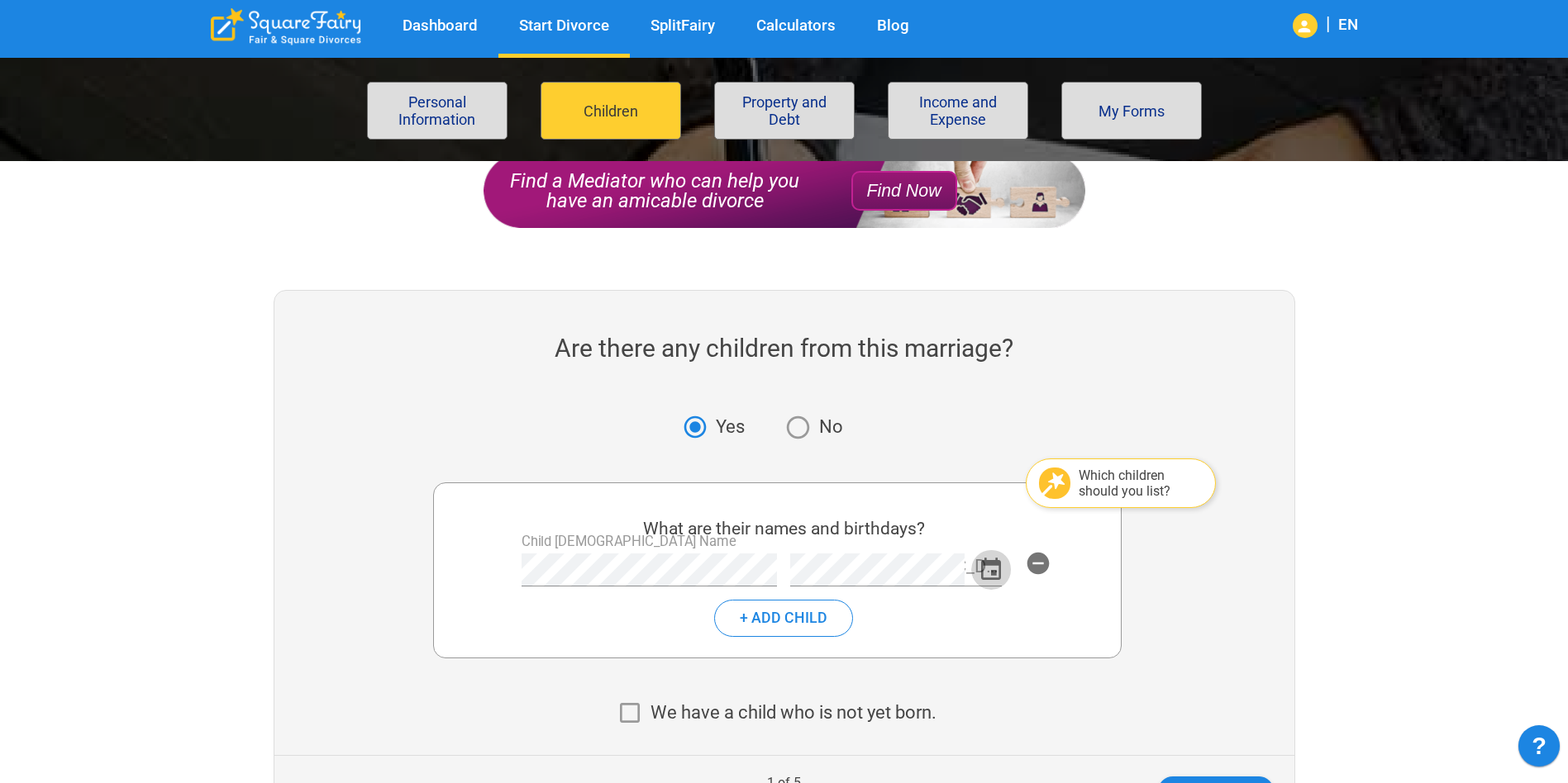
click at [998, 576] on icon "Choose date" at bounding box center [991, 571] width 27 height 27
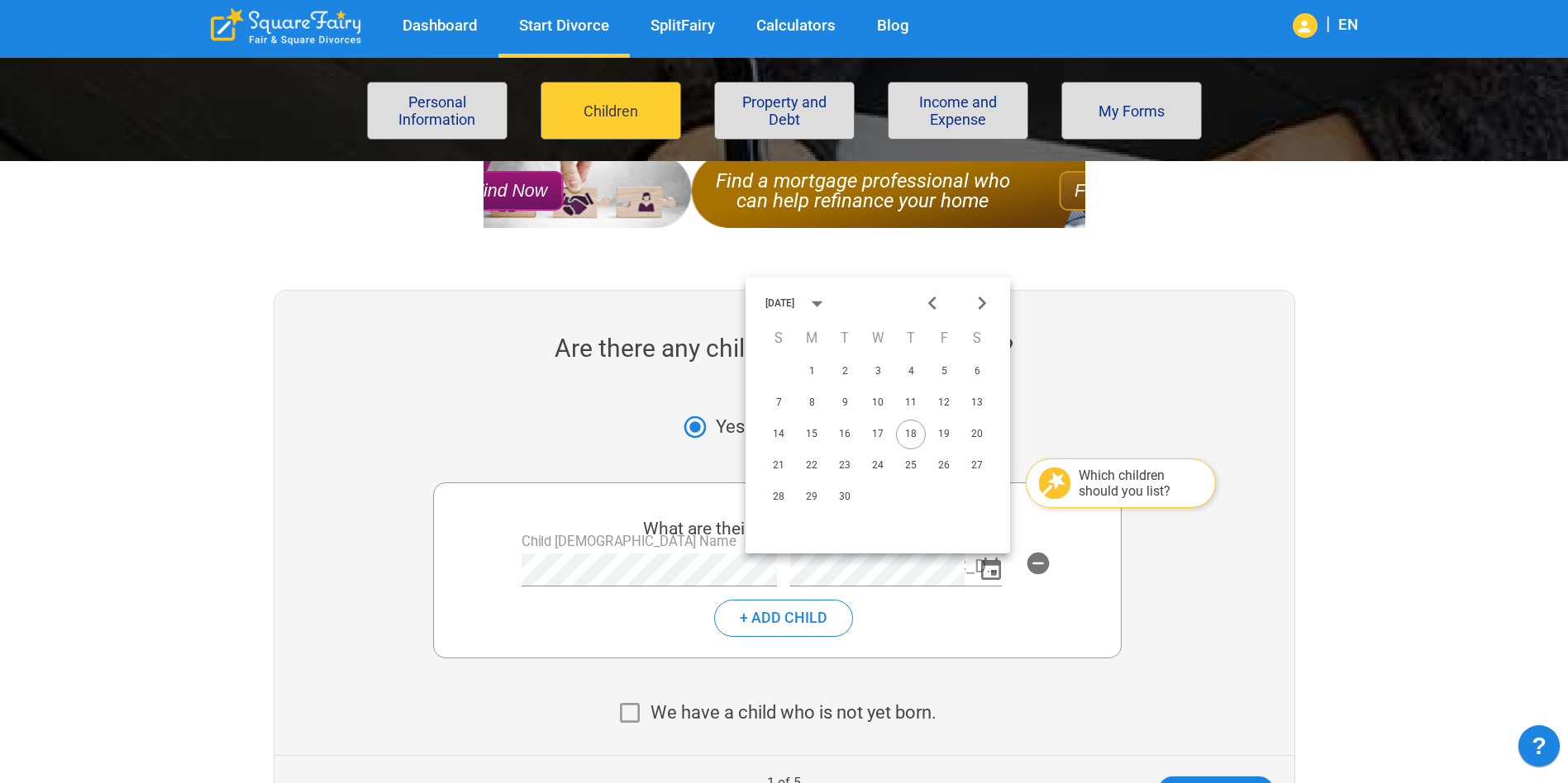
click at [794, 299] on div "September 2025" at bounding box center [780, 303] width 29 height 10
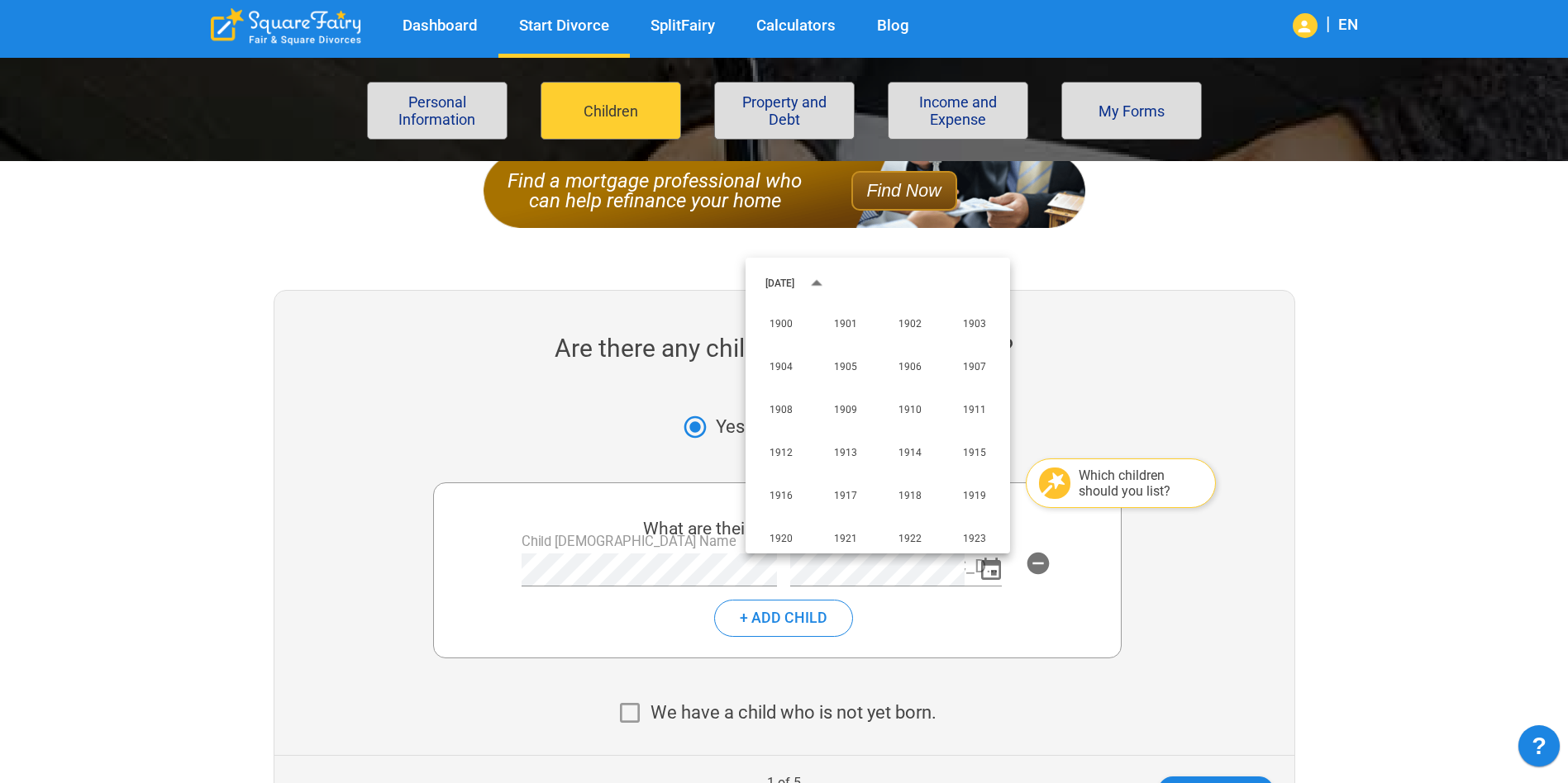
scroll to position [1227, 0]
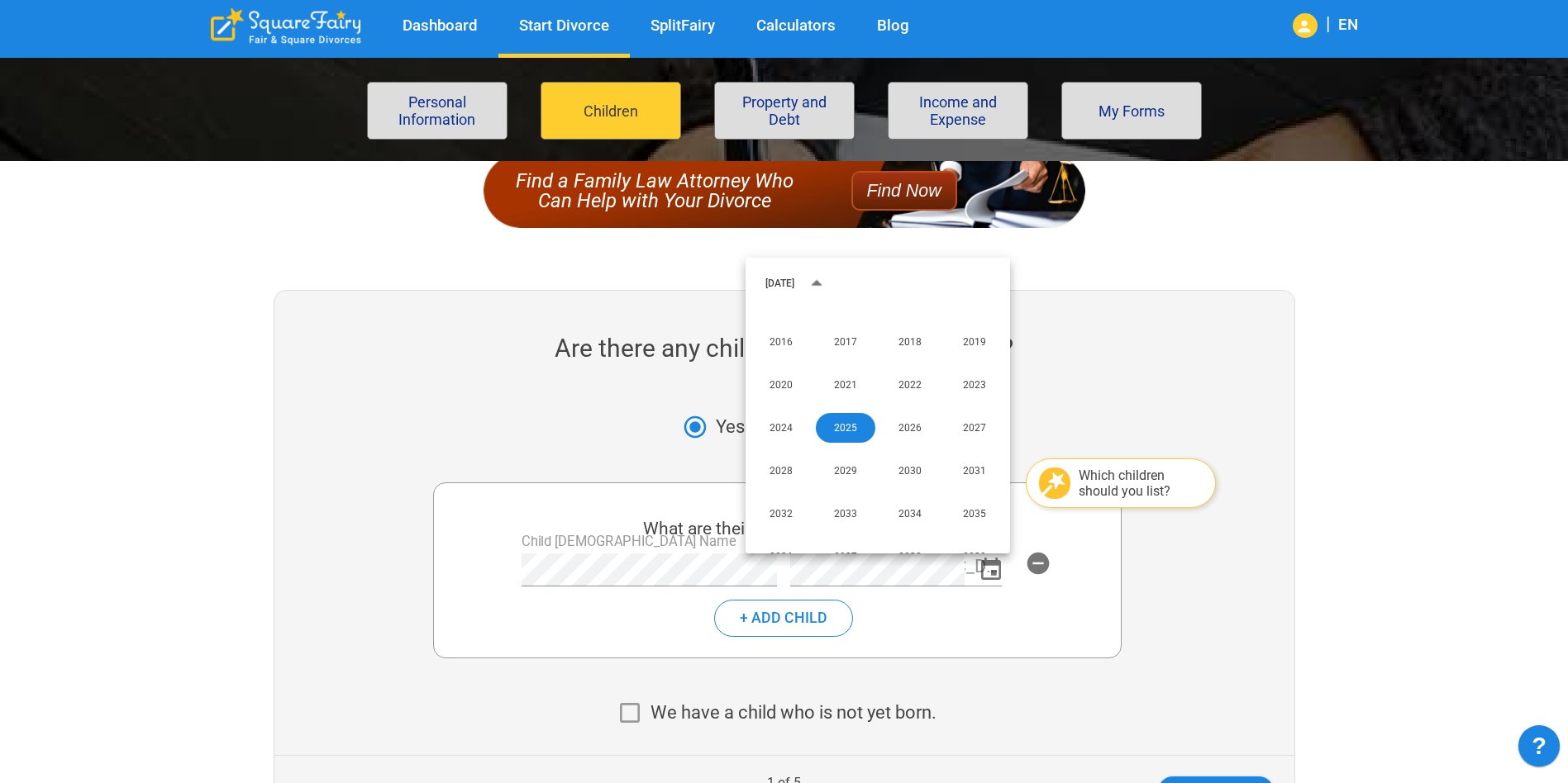
click at [831, 289] on icon "year view is open, switch to calendar view" at bounding box center [817, 284] width 27 height 27
click at [794, 306] on div "September 2025" at bounding box center [780, 303] width 29 height 10
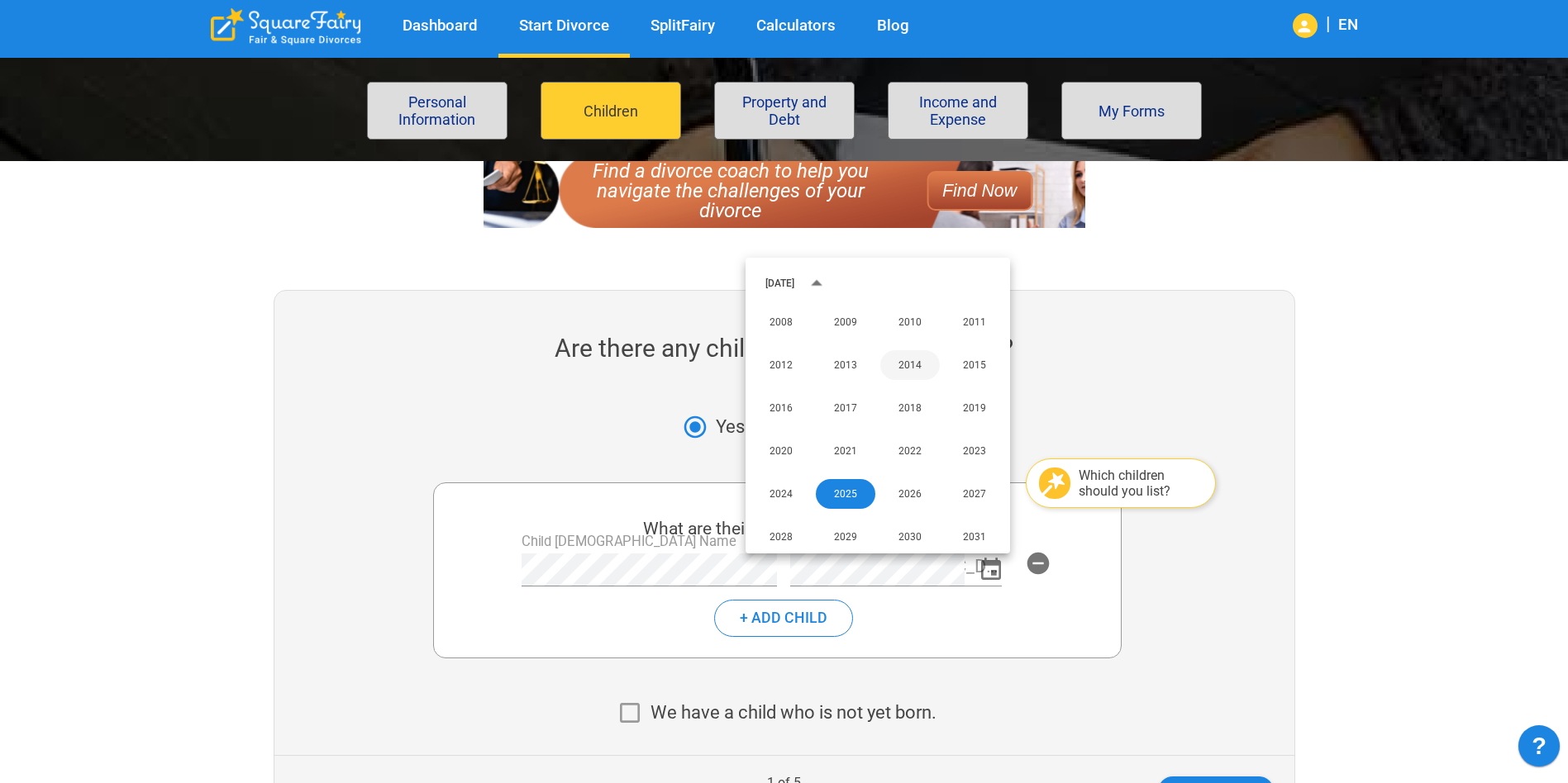
click at [881, 362] on button "2014" at bounding box center [910, 365] width 59 height 30
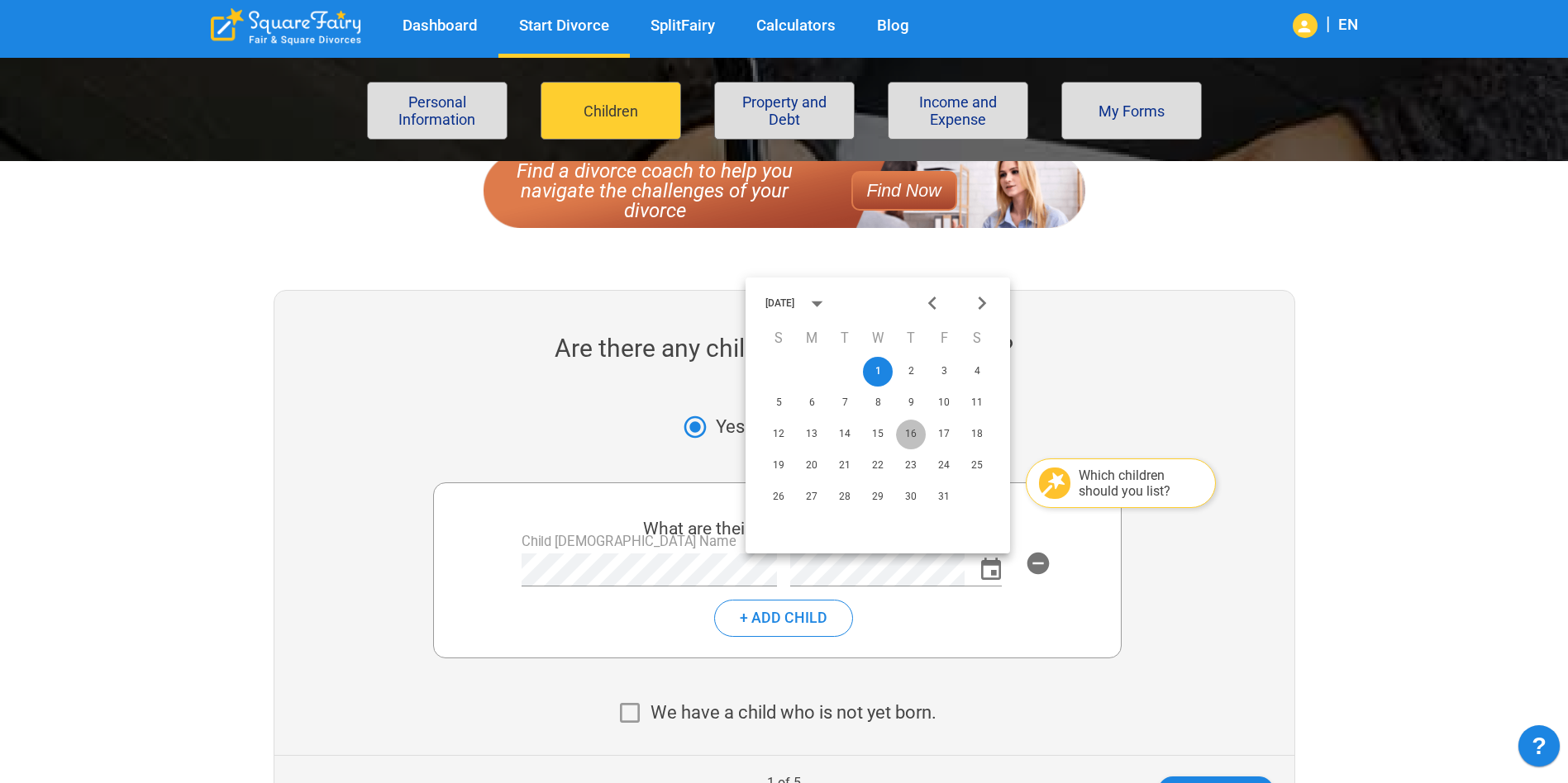
click at [909, 435] on button "16" at bounding box center [910, 434] width 30 height 30
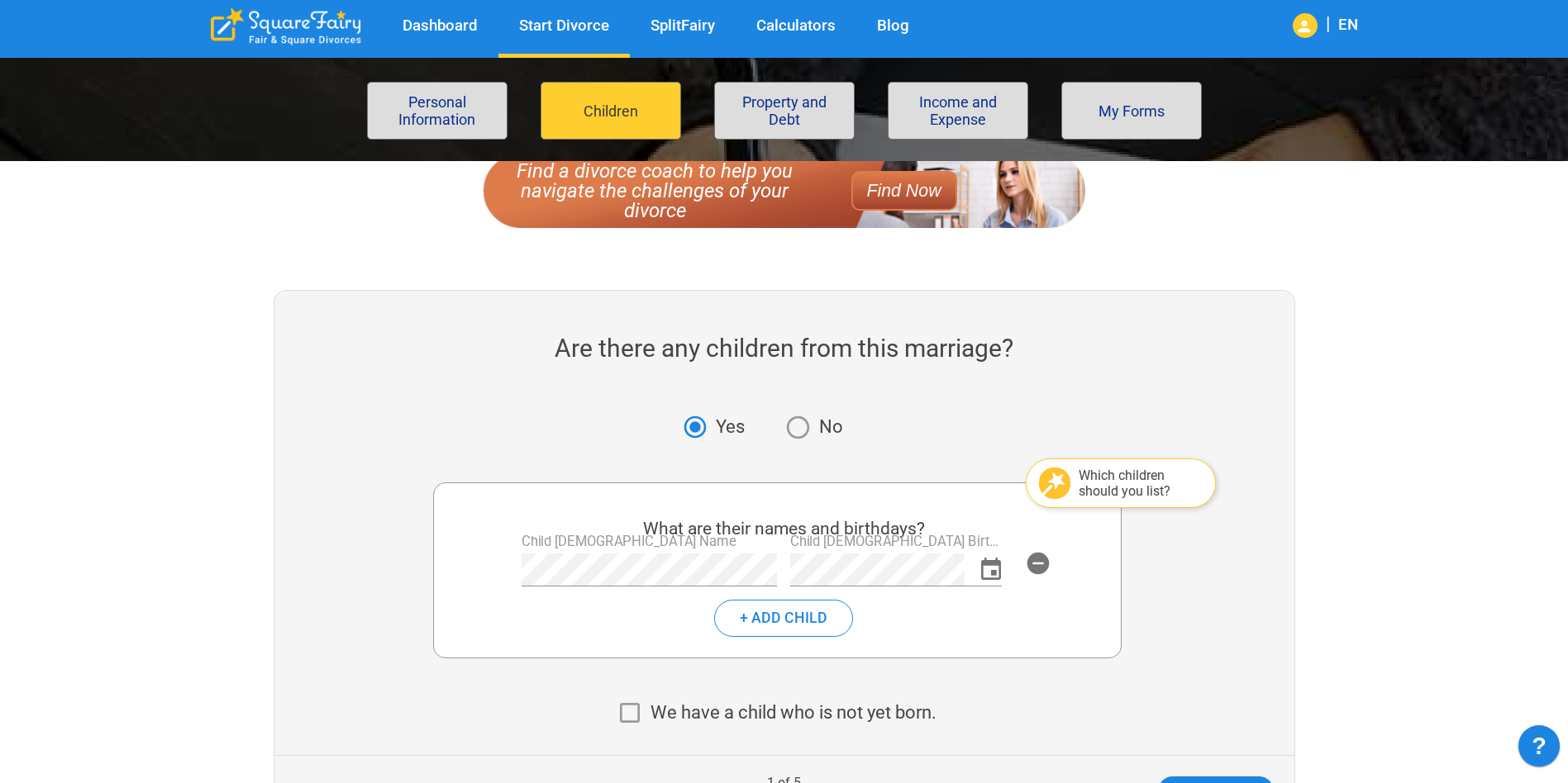
click at [999, 646] on div "What are their names and birthdays? Which children should you list? Child 1 Nam…" at bounding box center [776, 571] width 688 height 176
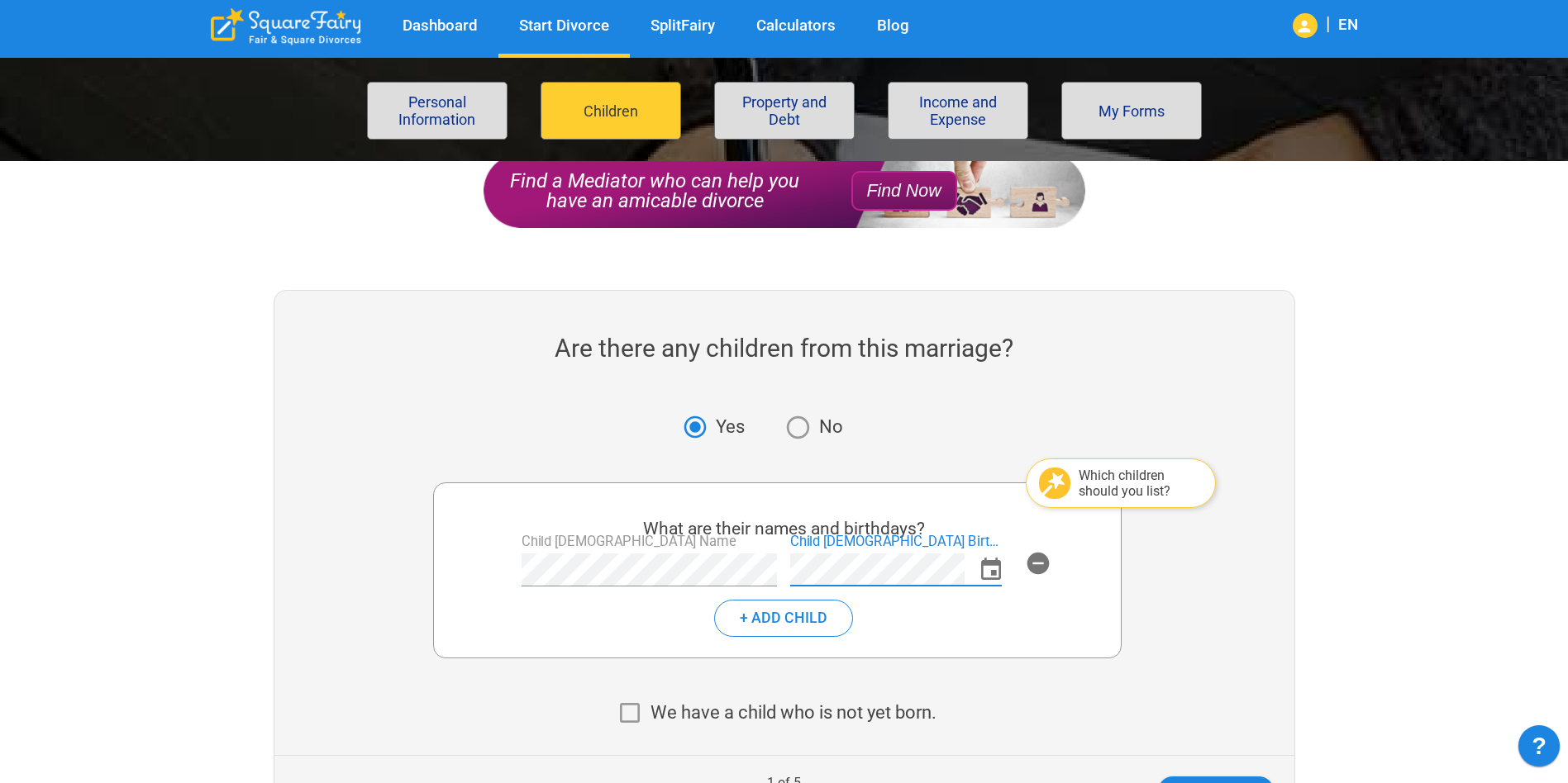
click at [971, 633] on div "+ Add Child" at bounding box center [777, 612] width 645 height 51
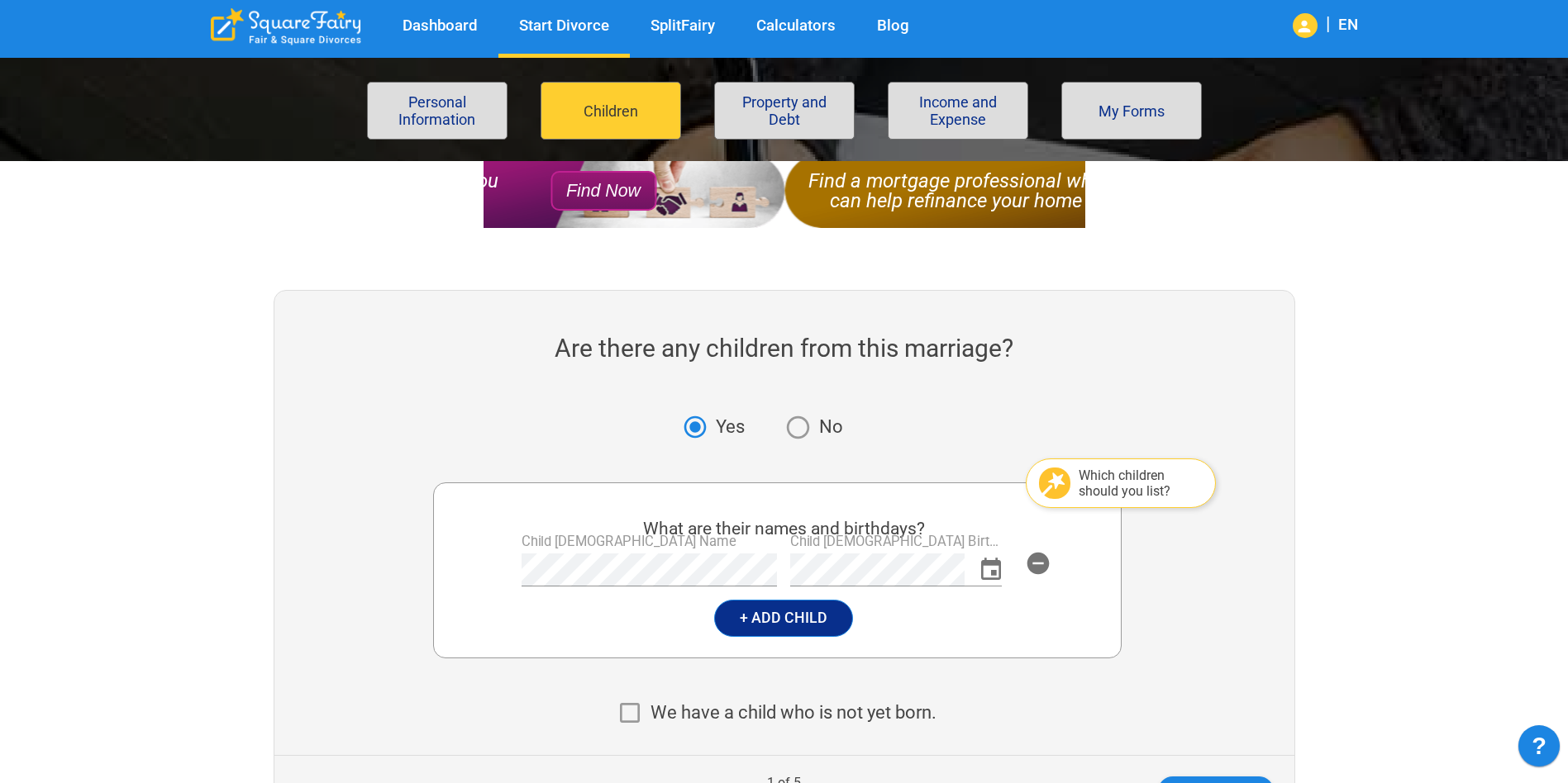
click at [807, 625] on button "+ Add Child" at bounding box center [783, 619] width 139 height 37
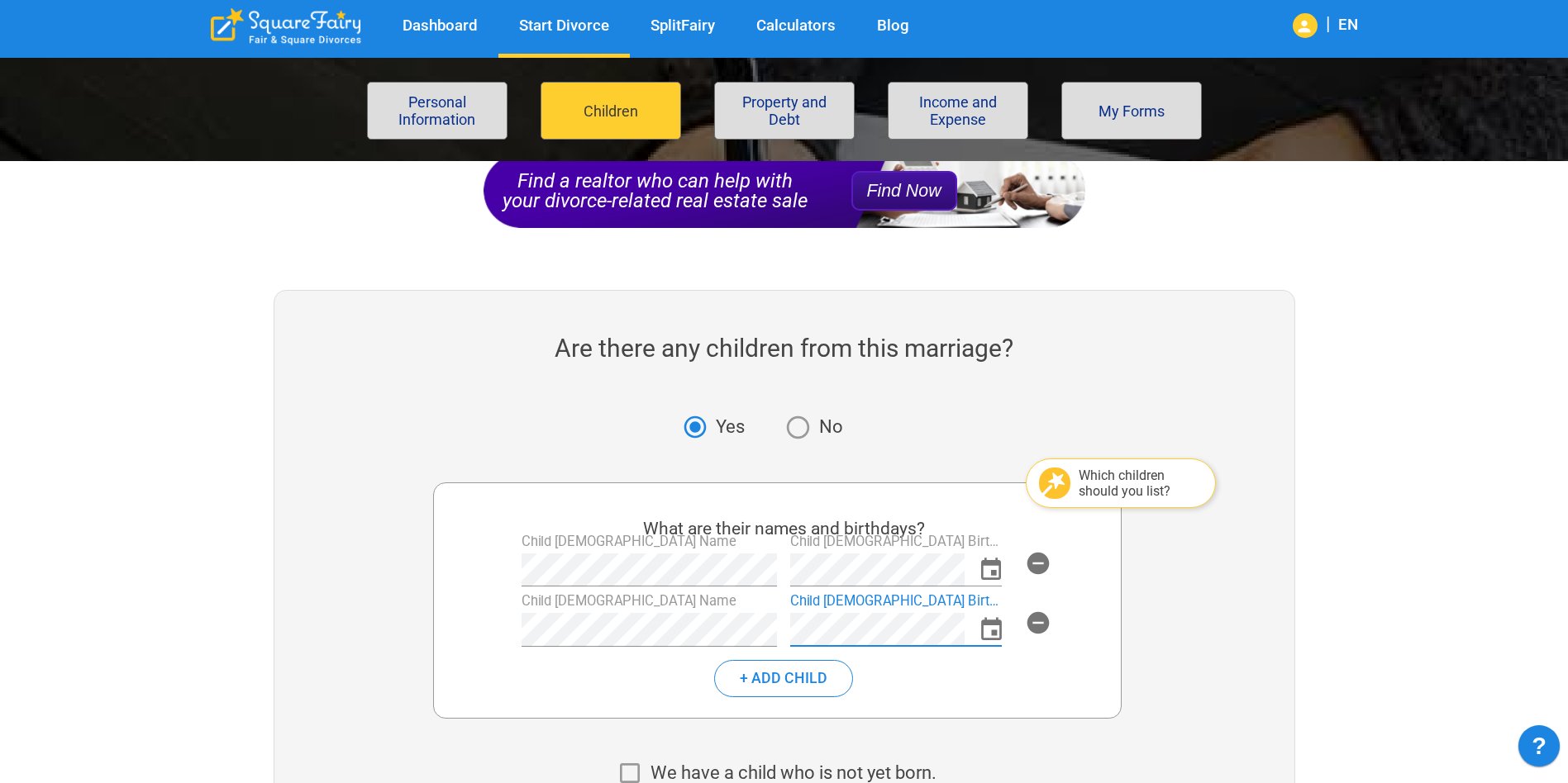
click at [992, 630] on icon "Choose date" at bounding box center [991, 630] width 27 height 27
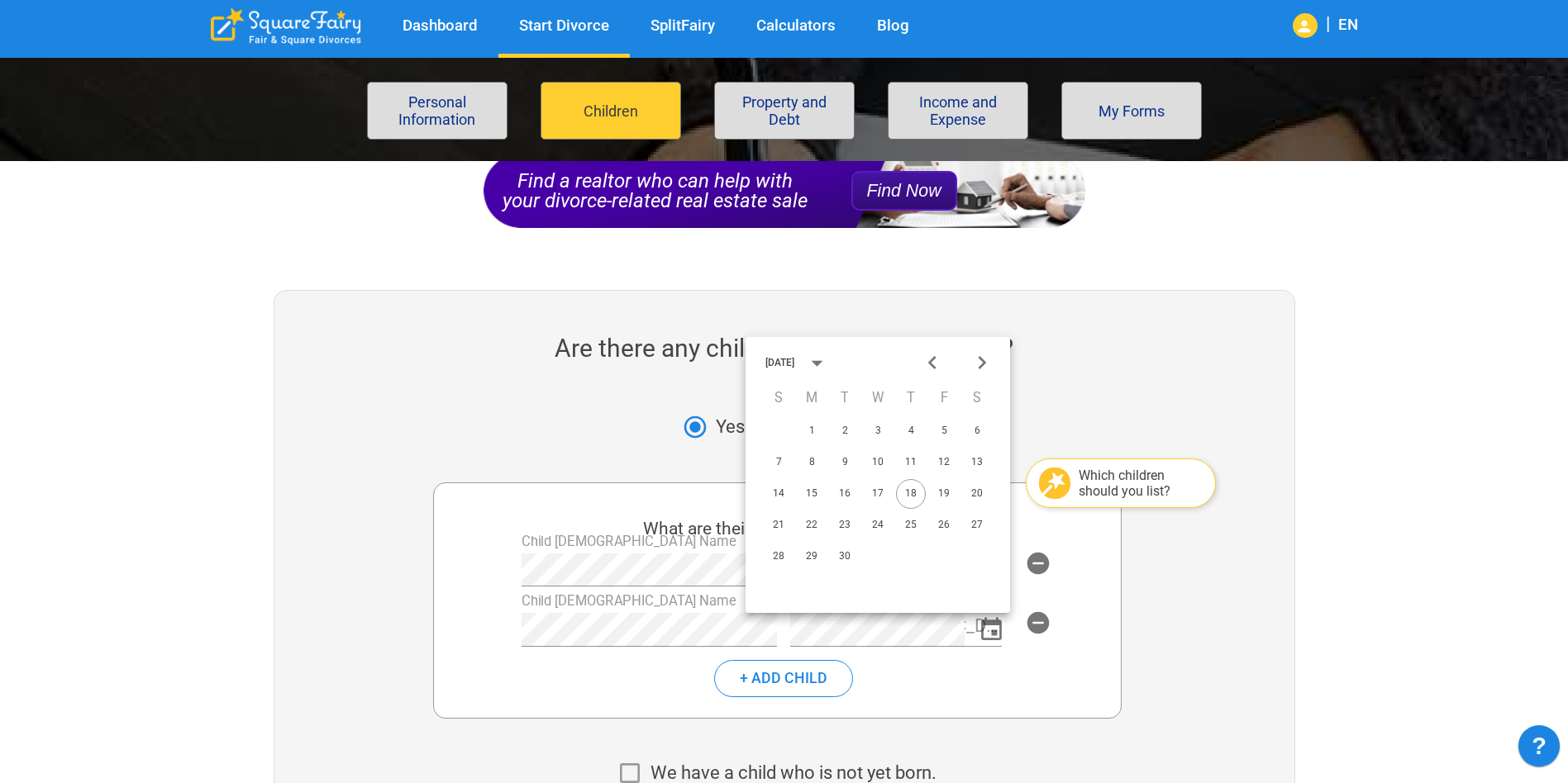
click at [1234, 351] on div "Are there any children from this marriage?" at bounding box center [784, 348] width 1019 height 33
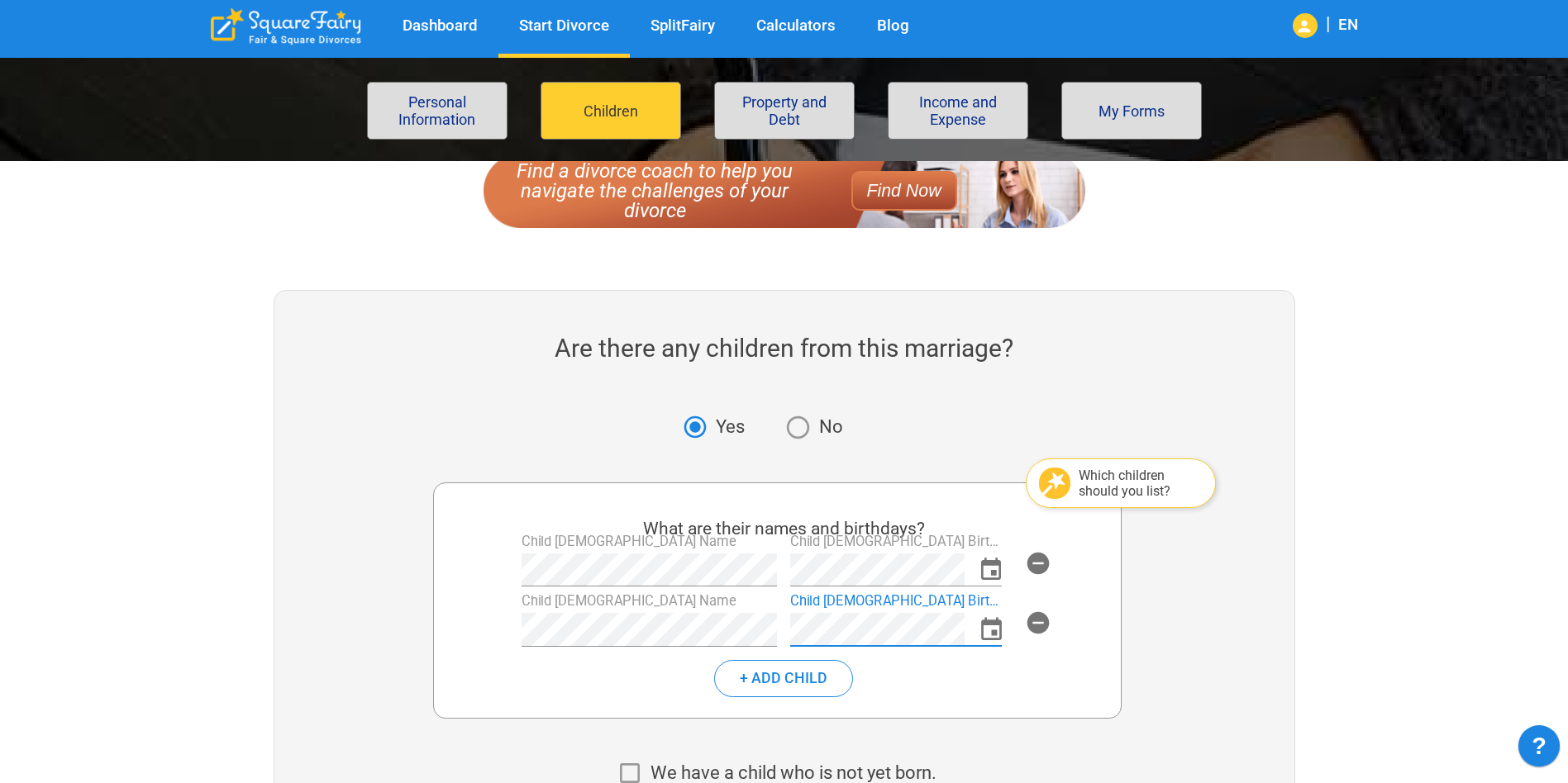
click at [1004, 626] on icon "Choose date" at bounding box center [991, 630] width 27 height 27
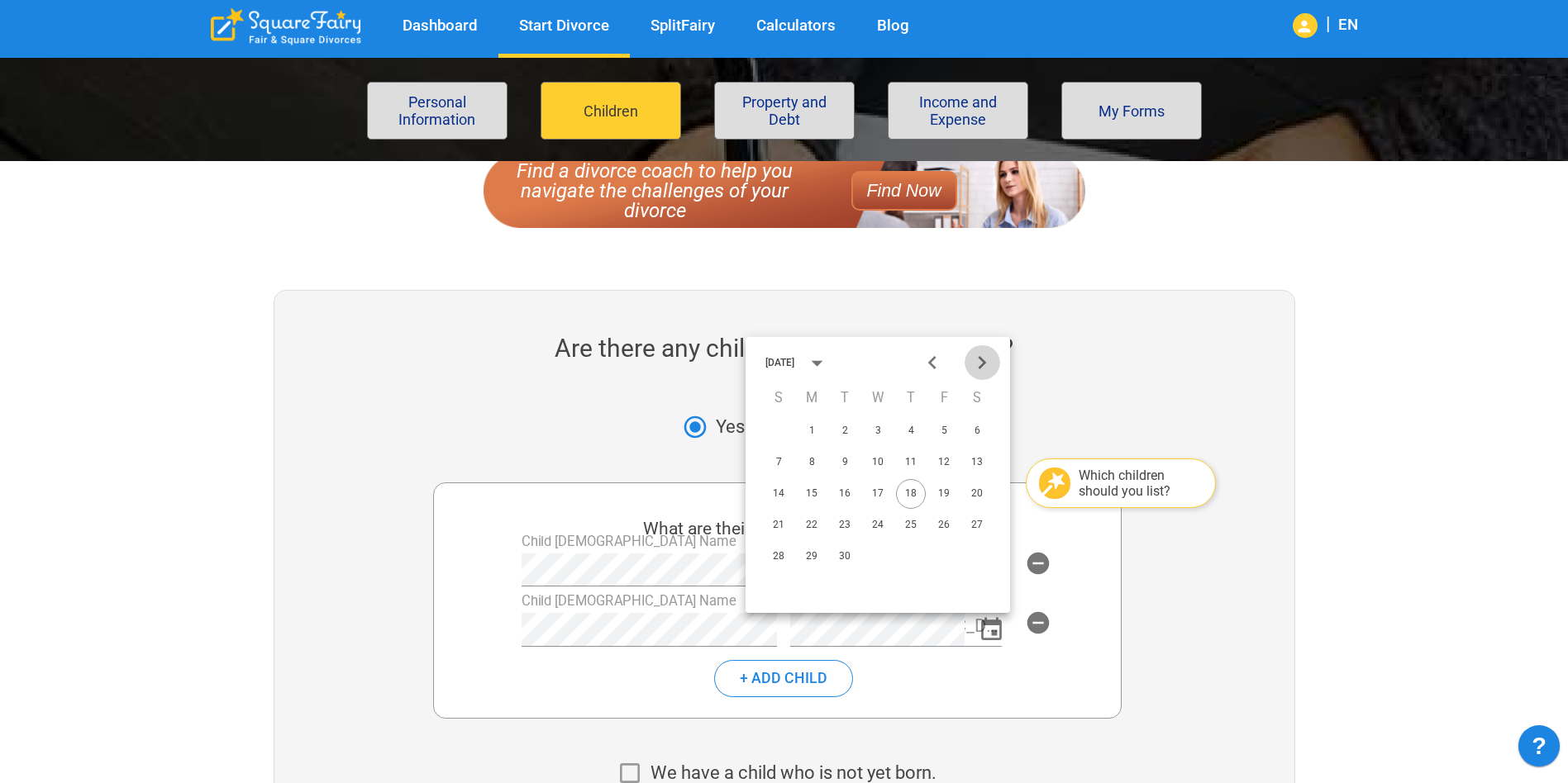
click at [987, 357] on icon "Next month" at bounding box center [982, 363] width 27 height 27
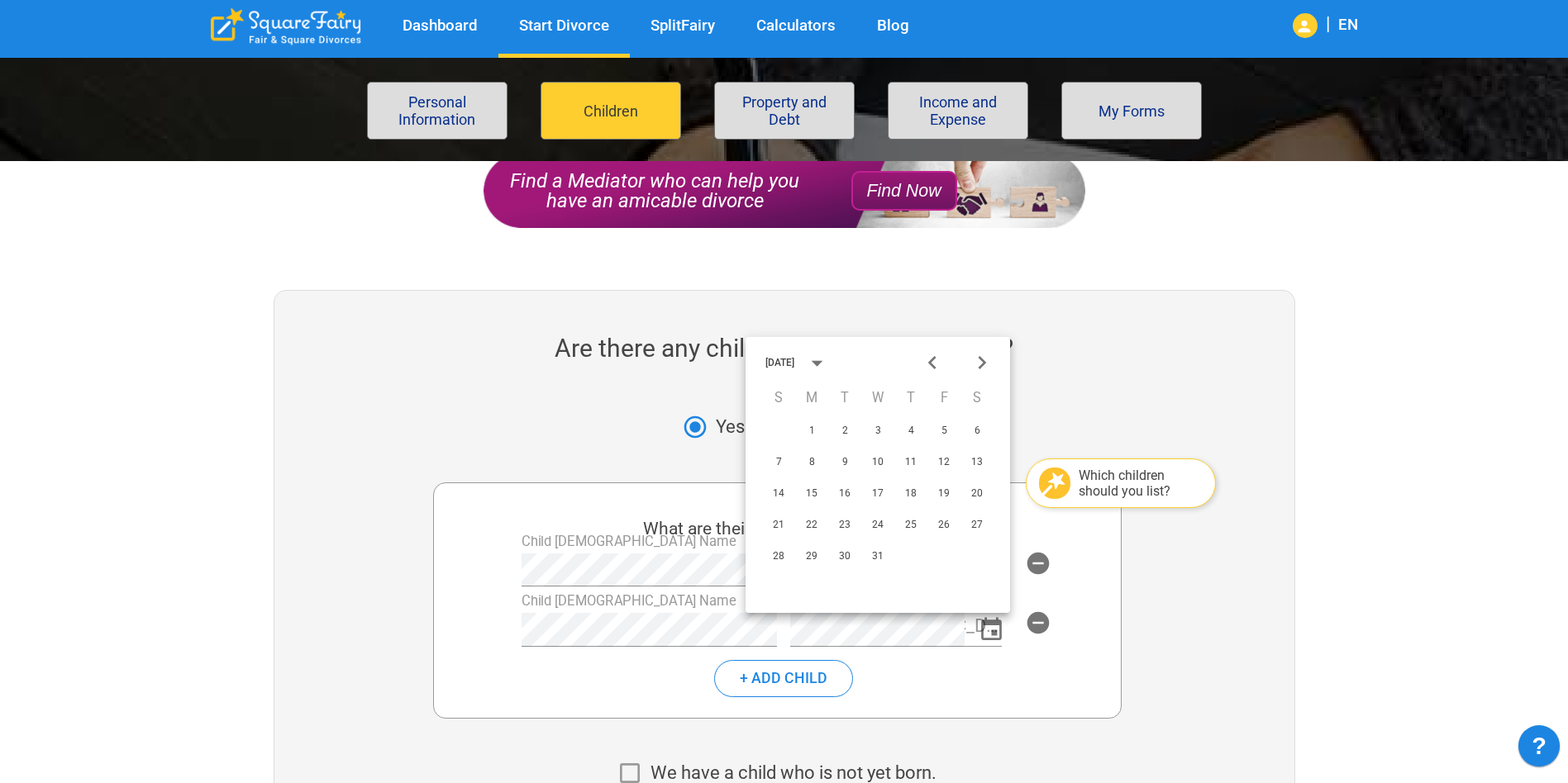
click at [794, 360] on div "December 2025" at bounding box center [780, 363] width 29 height 10
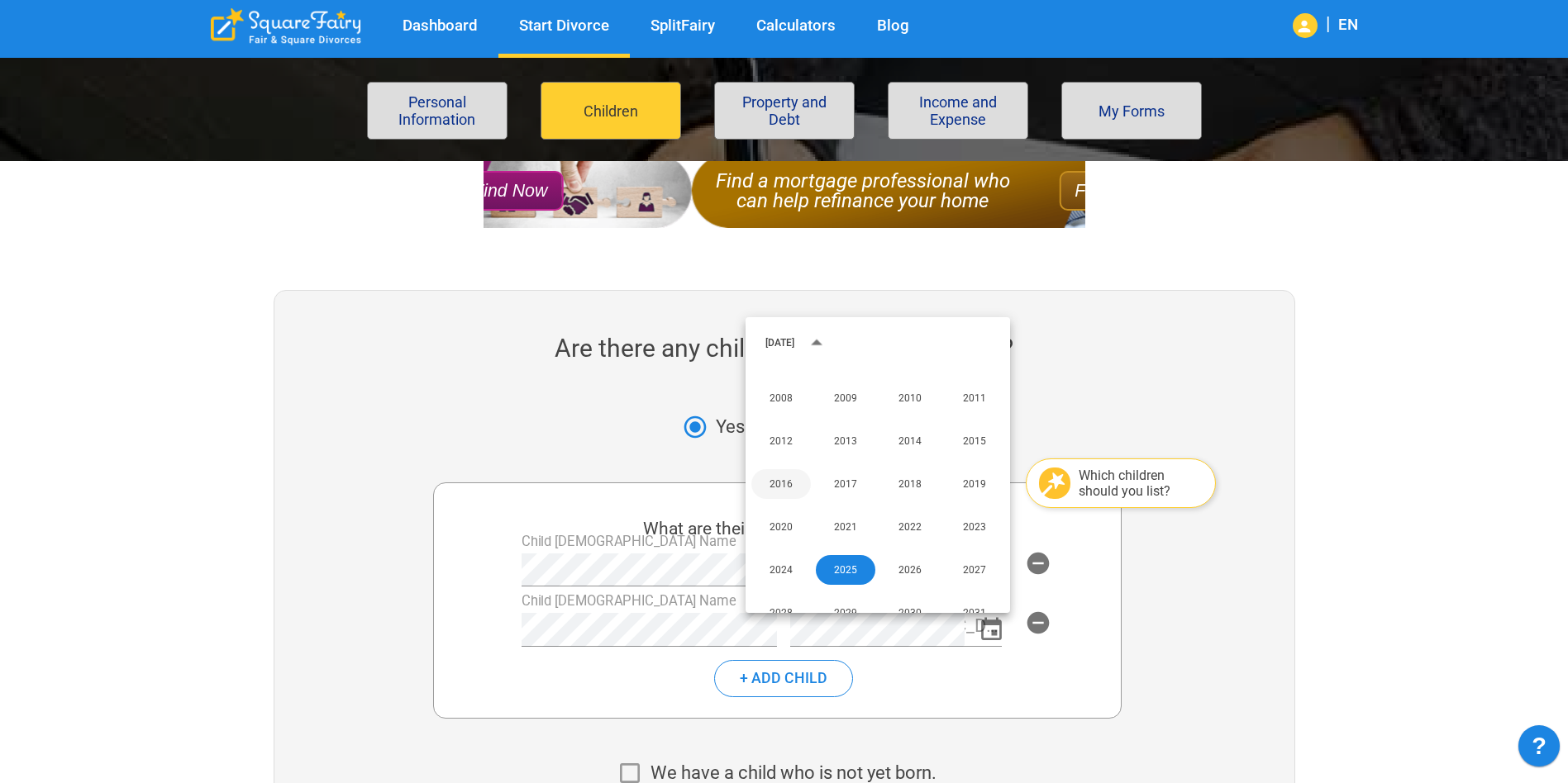
click at [778, 488] on button "2016" at bounding box center [781, 483] width 59 height 30
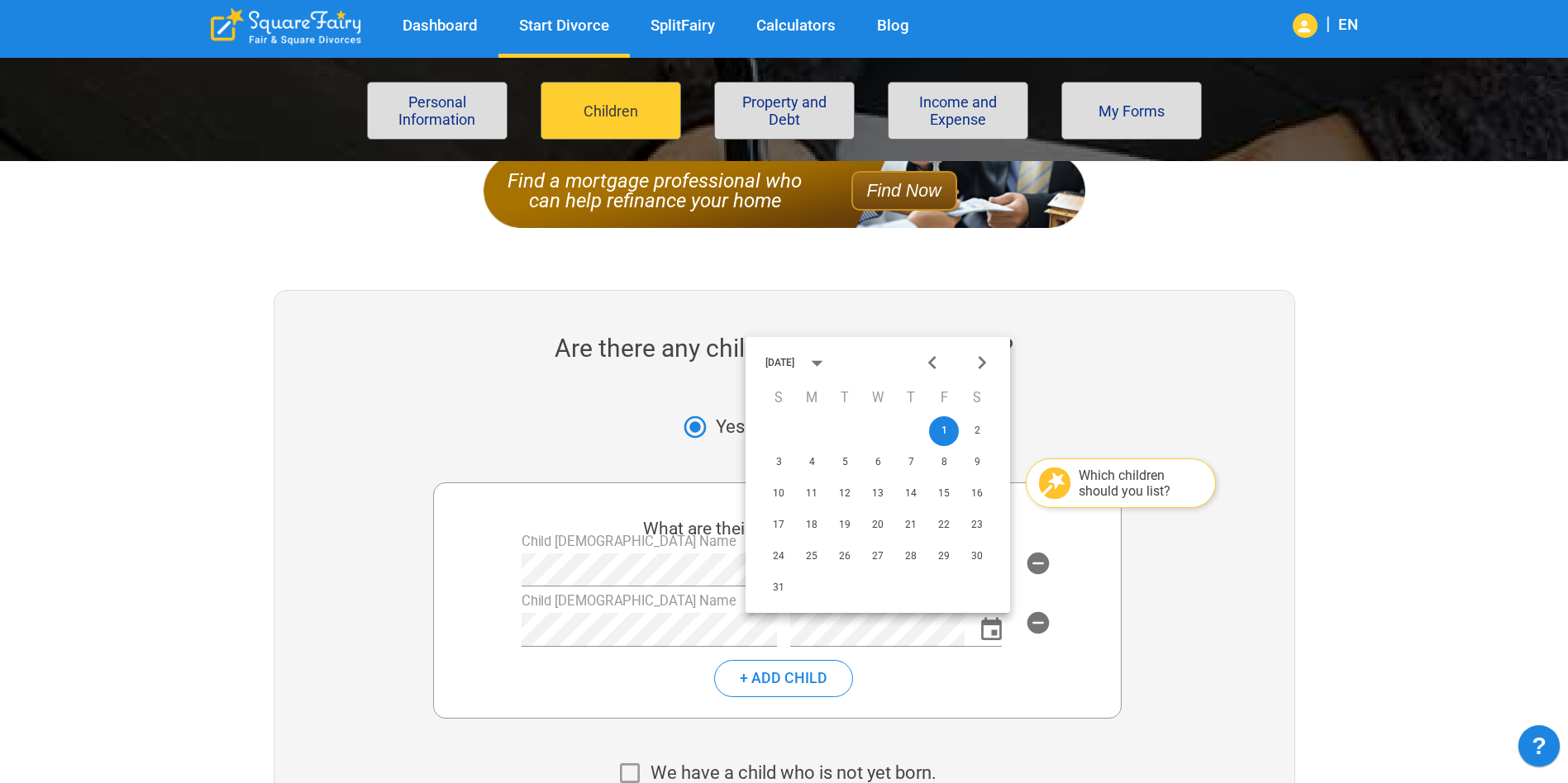
click at [983, 367] on icon "Next month" at bounding box center [982, 363] width 27 height 27
click at [978, 362] on icon "Next month" at bounding box center [982, 363] width 27 height 27
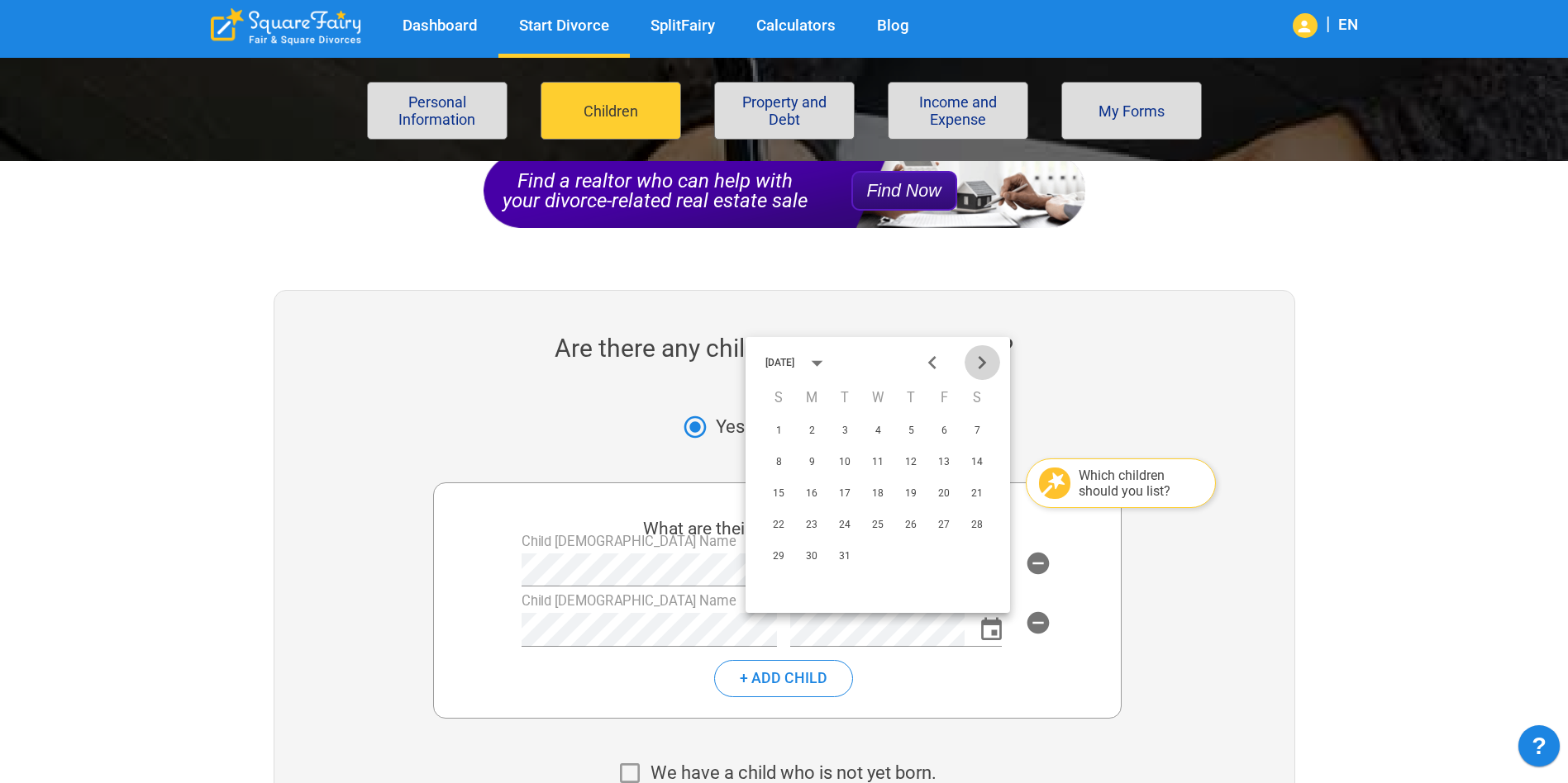
click at [978, 362] on icon "Next month" at bounding box center [982, 363] width 27 height 27
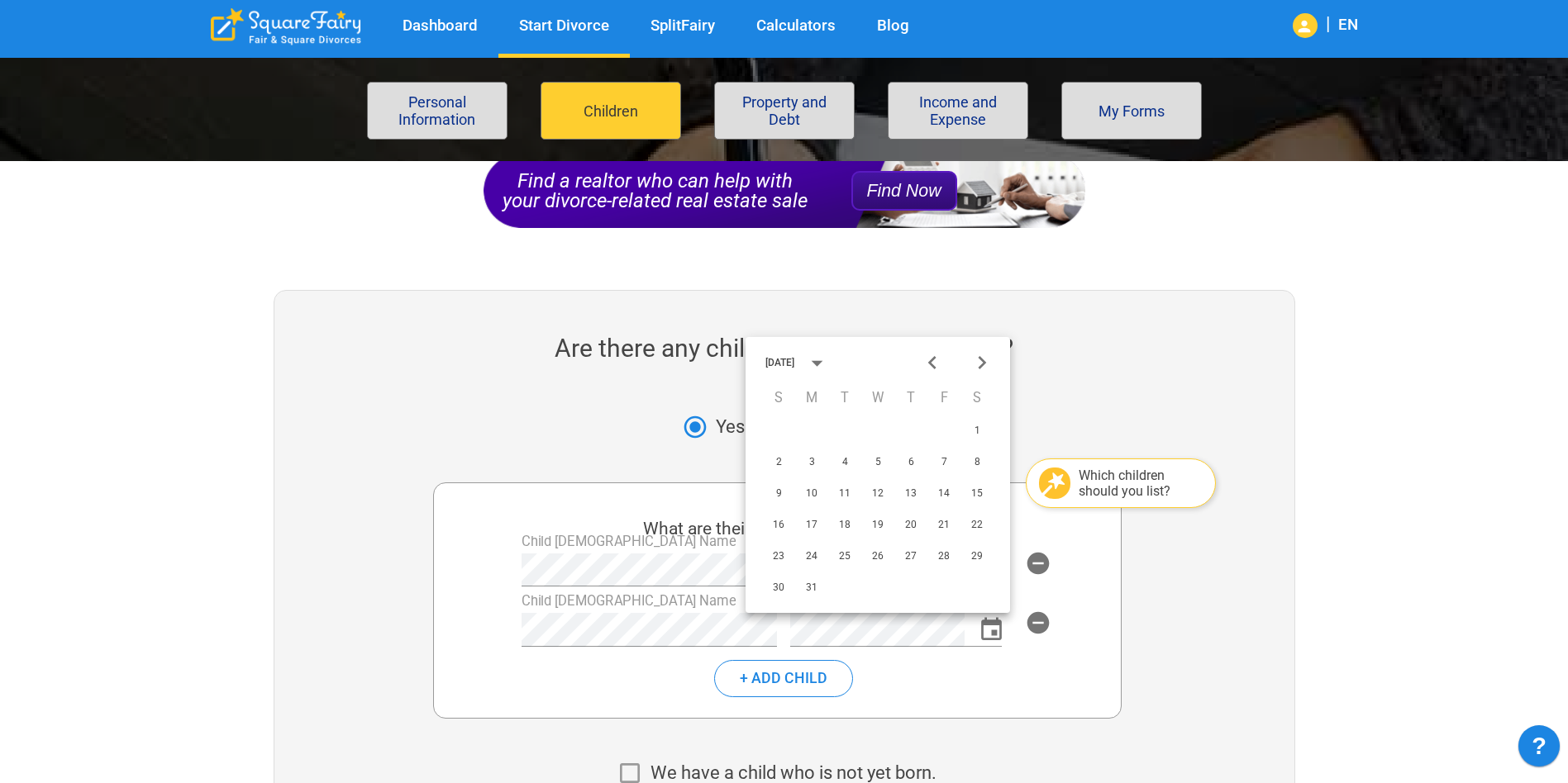
click at [978, 362] on icon "Next month" at bounding box center [982, 363] width 27 height 27
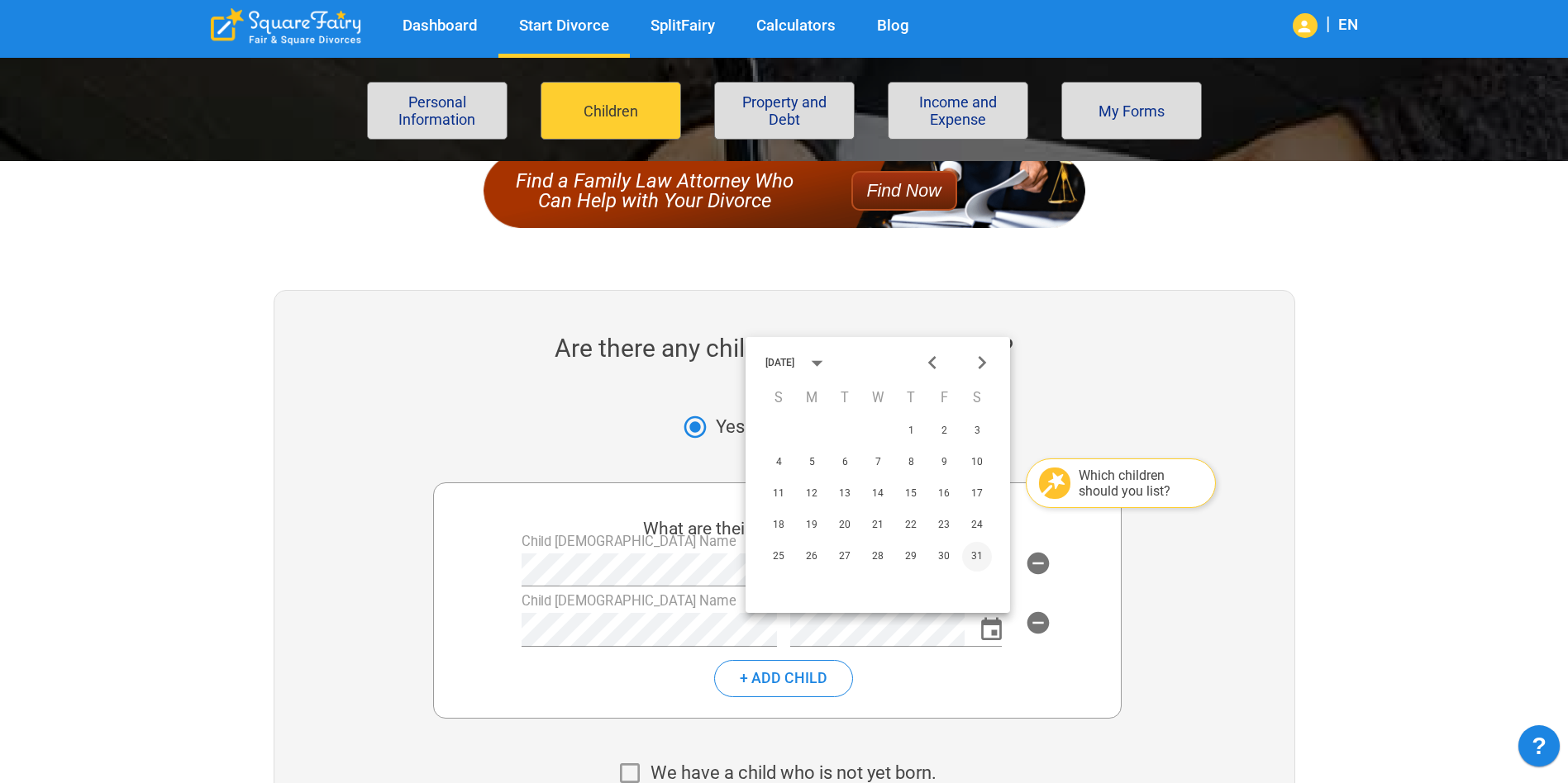
click at [983, 555] on button "31" at bounding box center [976, 556] width 30 height 30
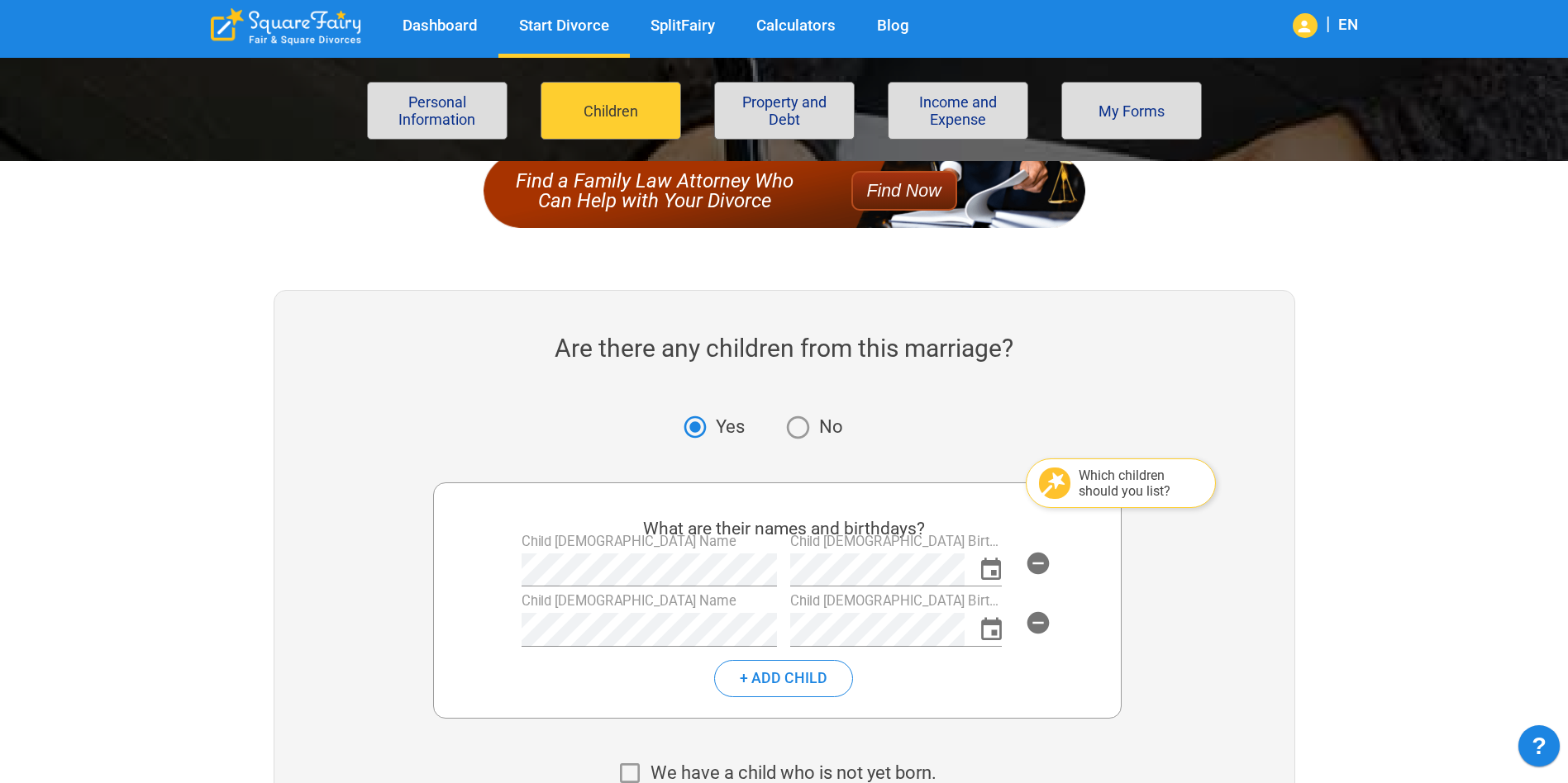
click at [947, 695] on div "+ Add Child" at bounding box center [777, 672] width 645 height 51
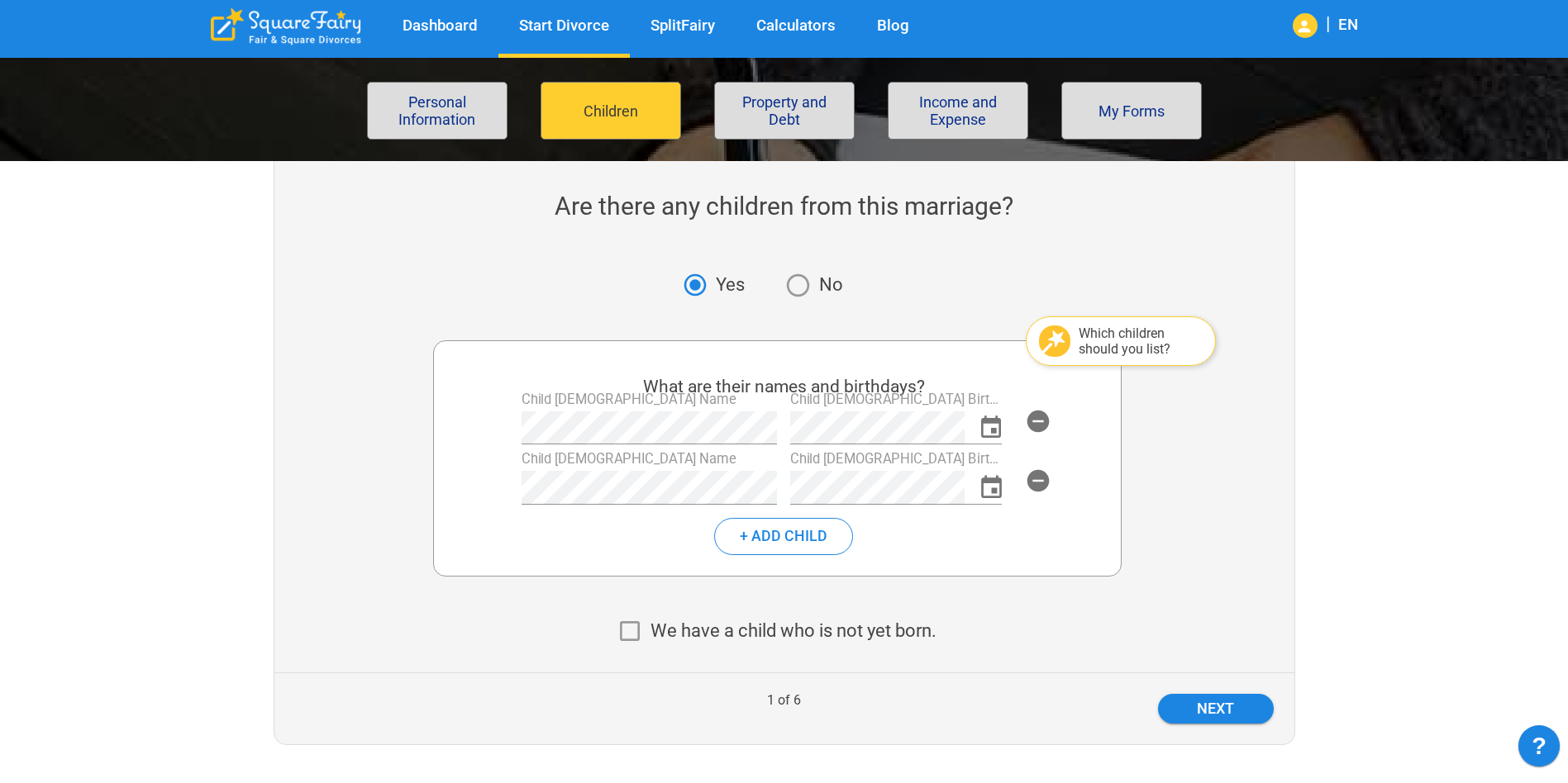
scroll to position [413, 0]
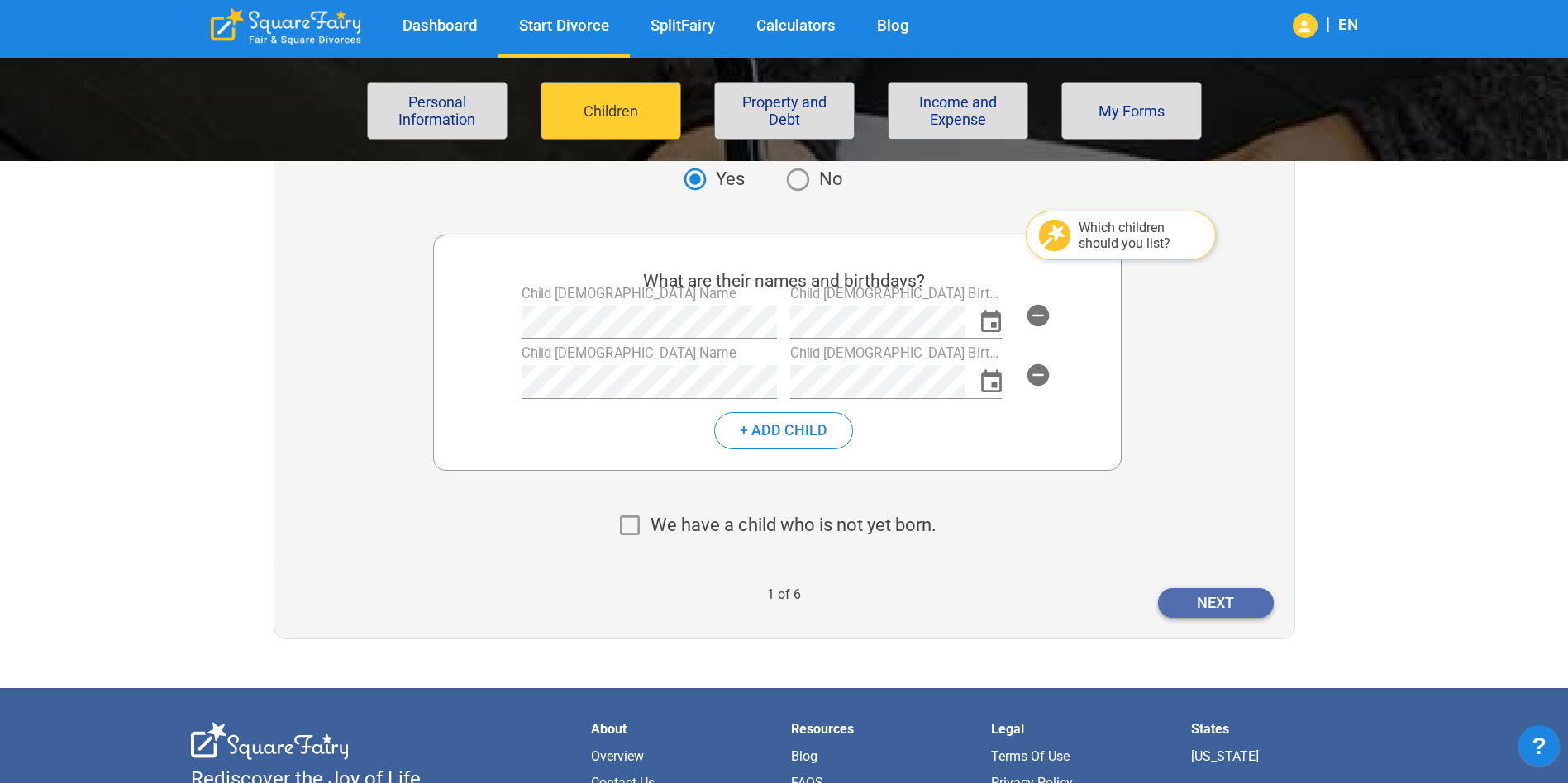
click at [1231, 604] on button "Next" at bounding box center [1215, 603] width 116 height 30
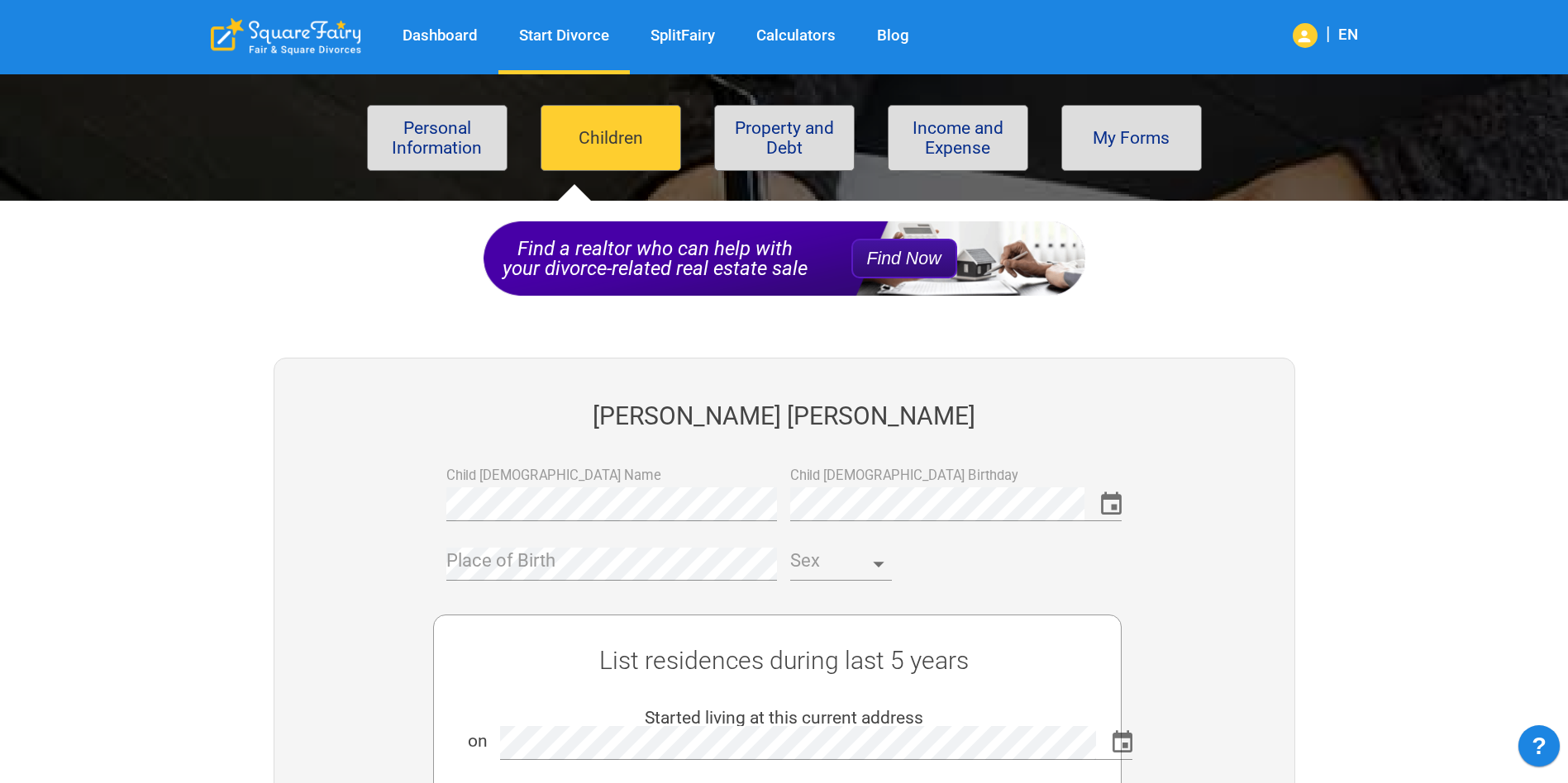
scroll to position [248, 0]
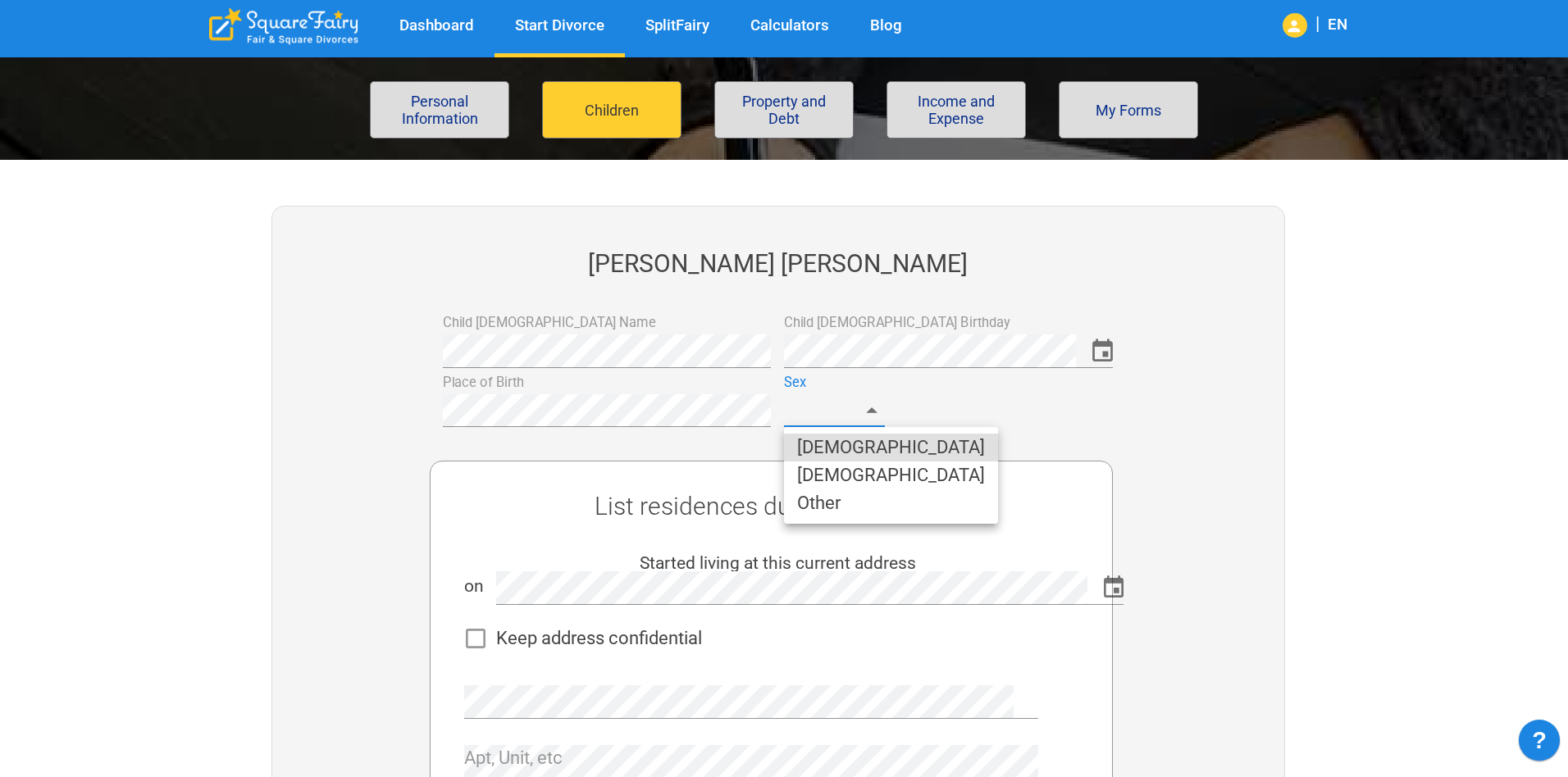
click at [797, 407] on body "Dashboard Start Divorce SplitFairy Calculators Blog | EN File for divorce Perso…" at bounding box center [784, 766] width 1568 height 1877
click at [852, 472] on li "Female" at bounding box center [891, 475] width 214 height 28
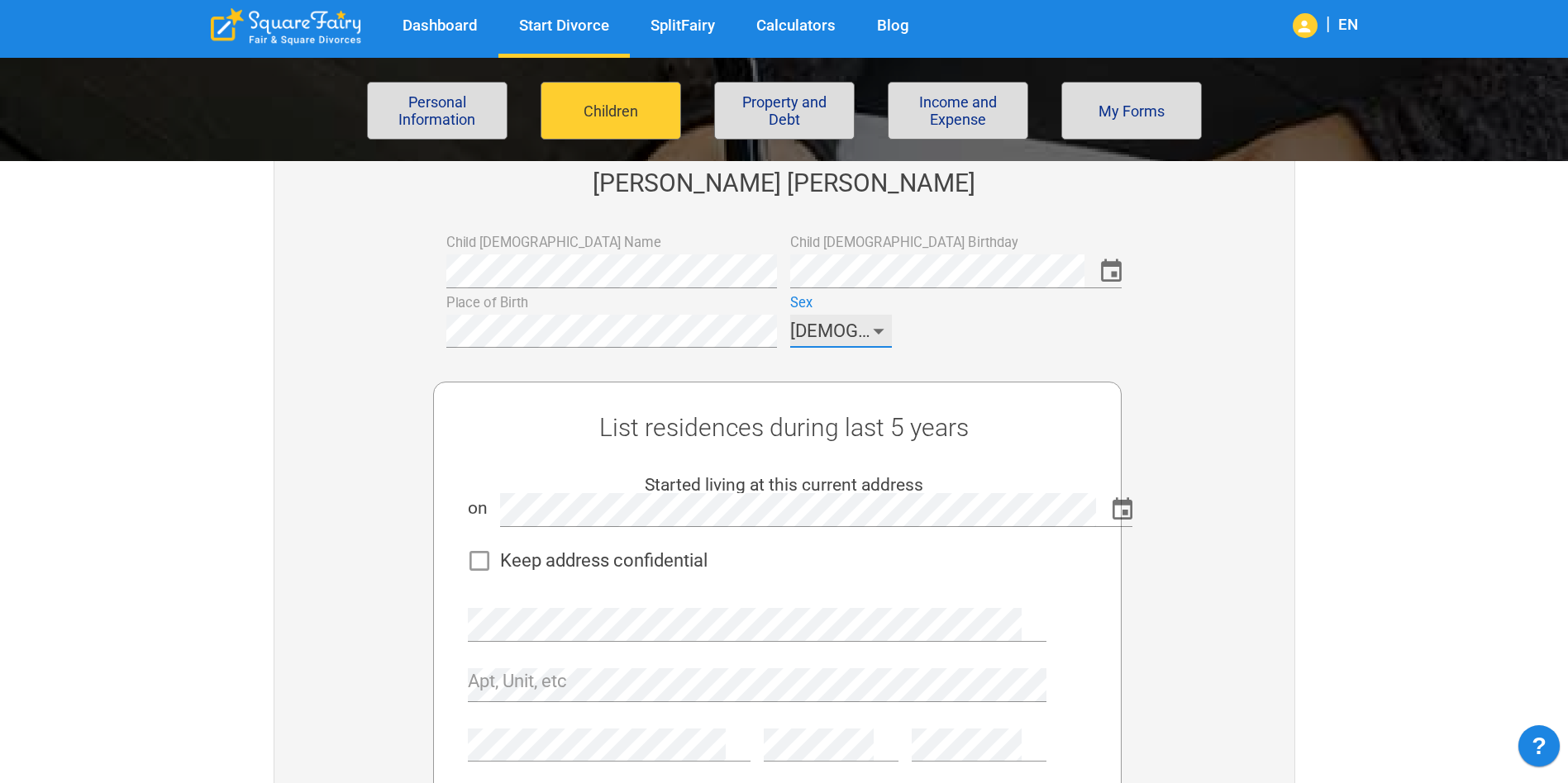
scroll to position [413, 0]
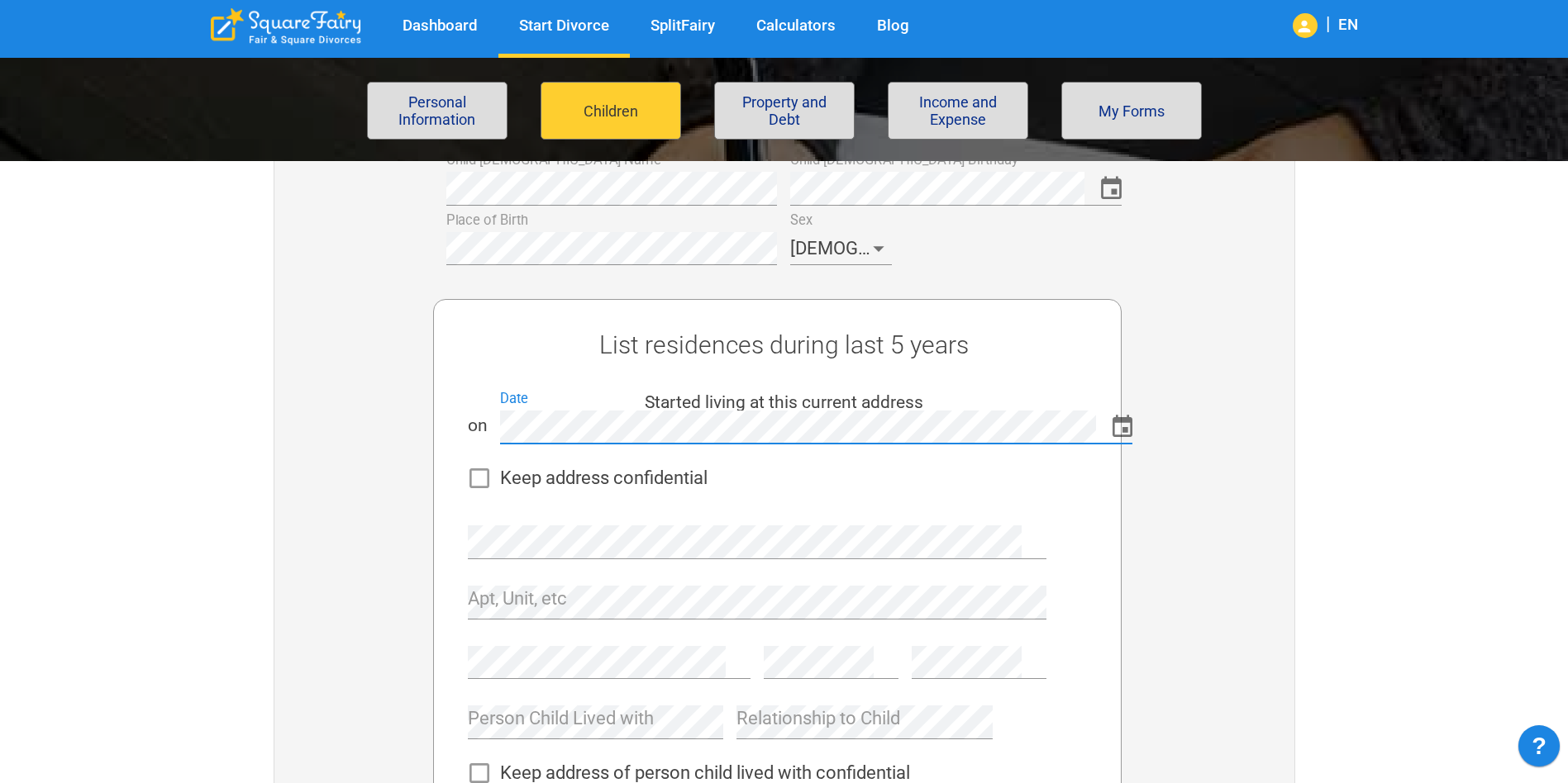
click at [1120, 428] on icon "Choose date" at bounding box center [1123, 427] width 27 height 27
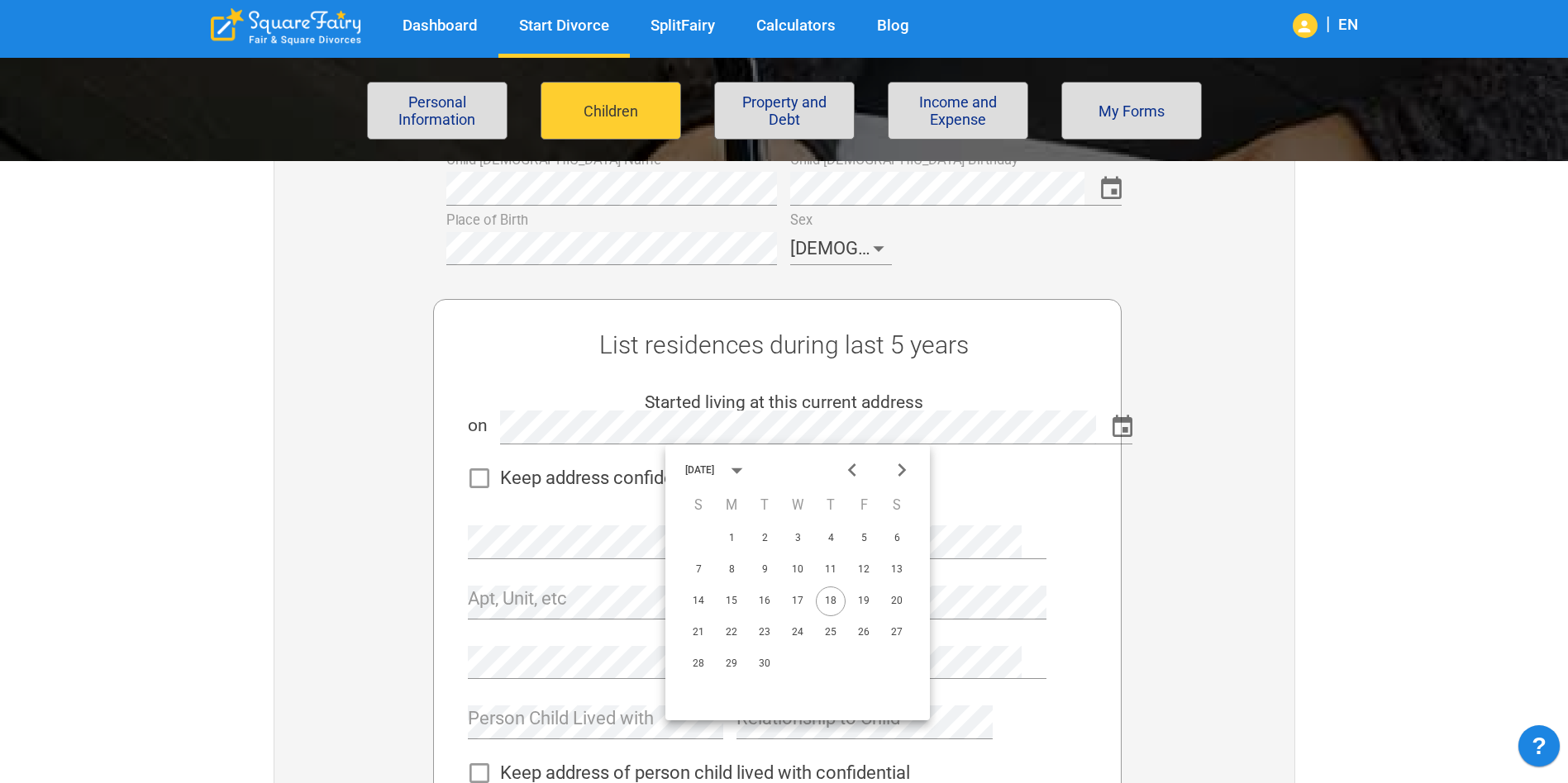
click at [1199, 543] on div at bounding box center [1207, 617] width 172 height 705
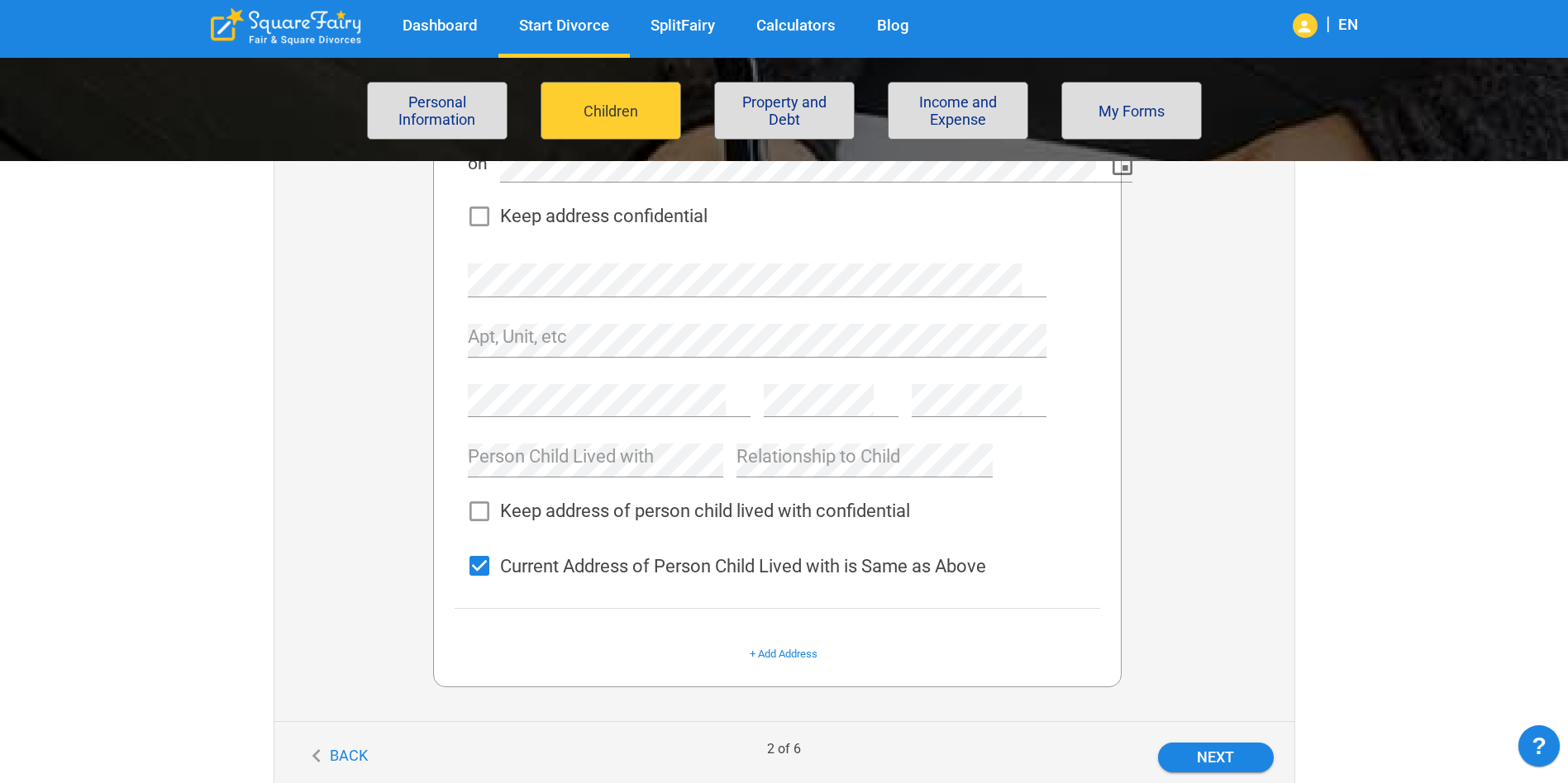
scroll to position [496, 0]
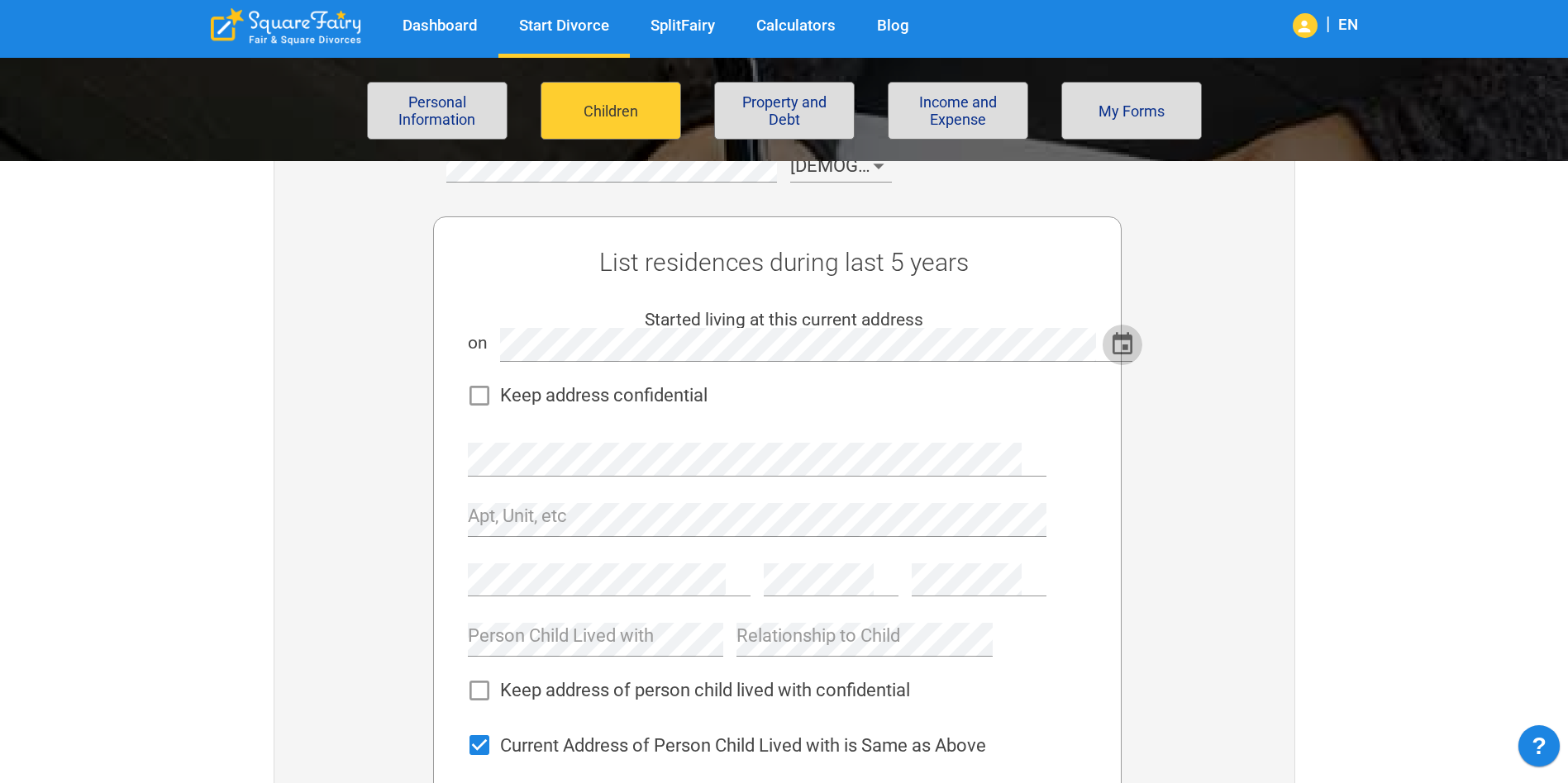
click at [1118, 340] on icon "Choose date" at bounding box center [1122, 344] width 19 height 22
click at [1076, 421] on div at bounding box center [1073, 506] width 53 height 180
click at [1124, 345] on icon "Choose date" at bounding box center [1123, 345] width 27 height 27
click at [714, 385] on div "September 2025" at bounding box center [699, 388] width 29 height 10
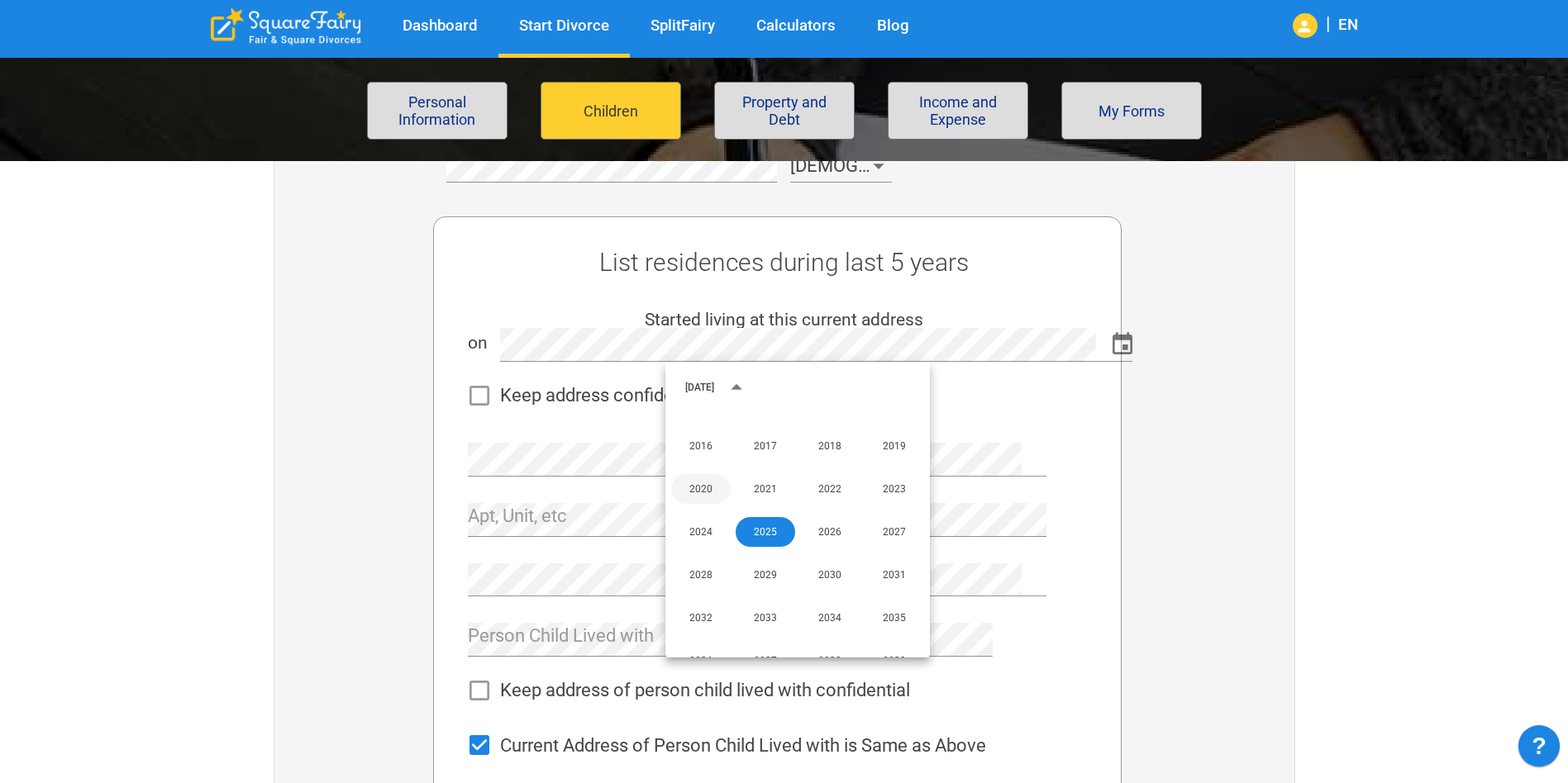
click at [704, 489] on button "2020" at bounding box center [701, 488] width 59 height 30
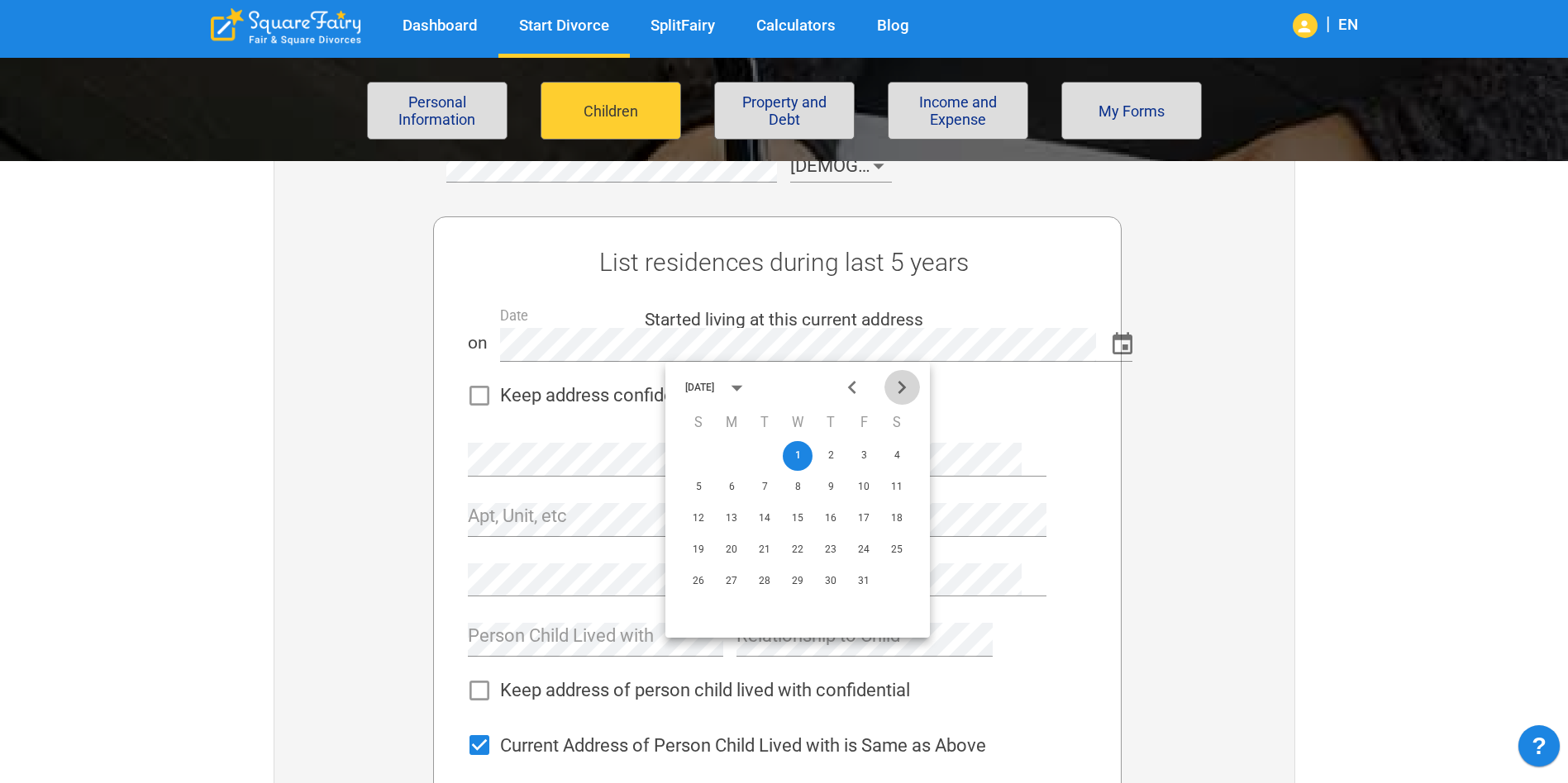
click at [910, 383] on icon "Next month" at bounding box center [902, 388] width 27 height 27
click at [861, 547] on button "21" at bounding box center [863, 549] width 30 height 30
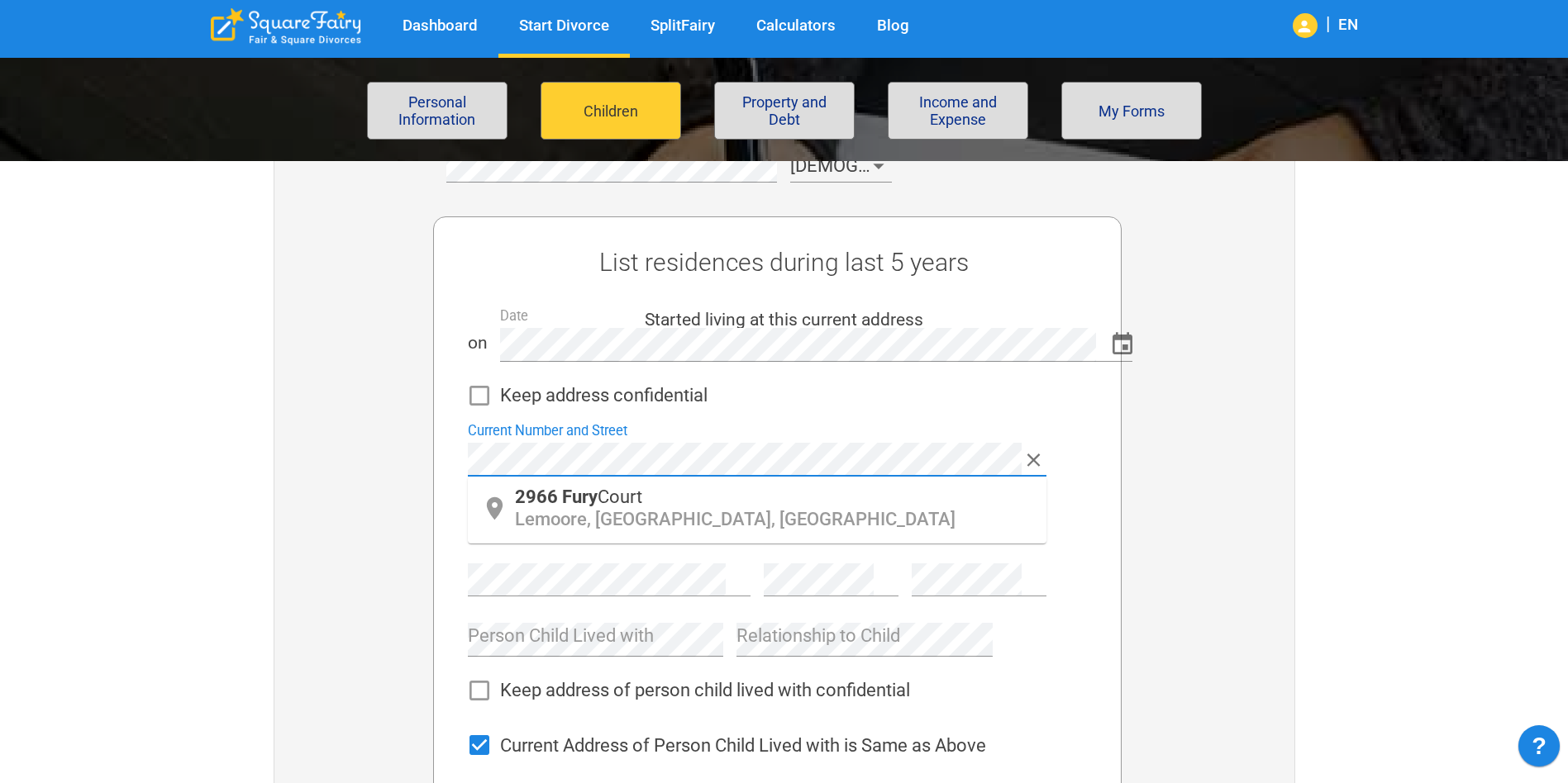
click at [312, 449] on div "Child 1 Name Child 1 Birthday Place of Birth Sex Female List residences during …" at bounding box center [777, 482] width 1033 height 838
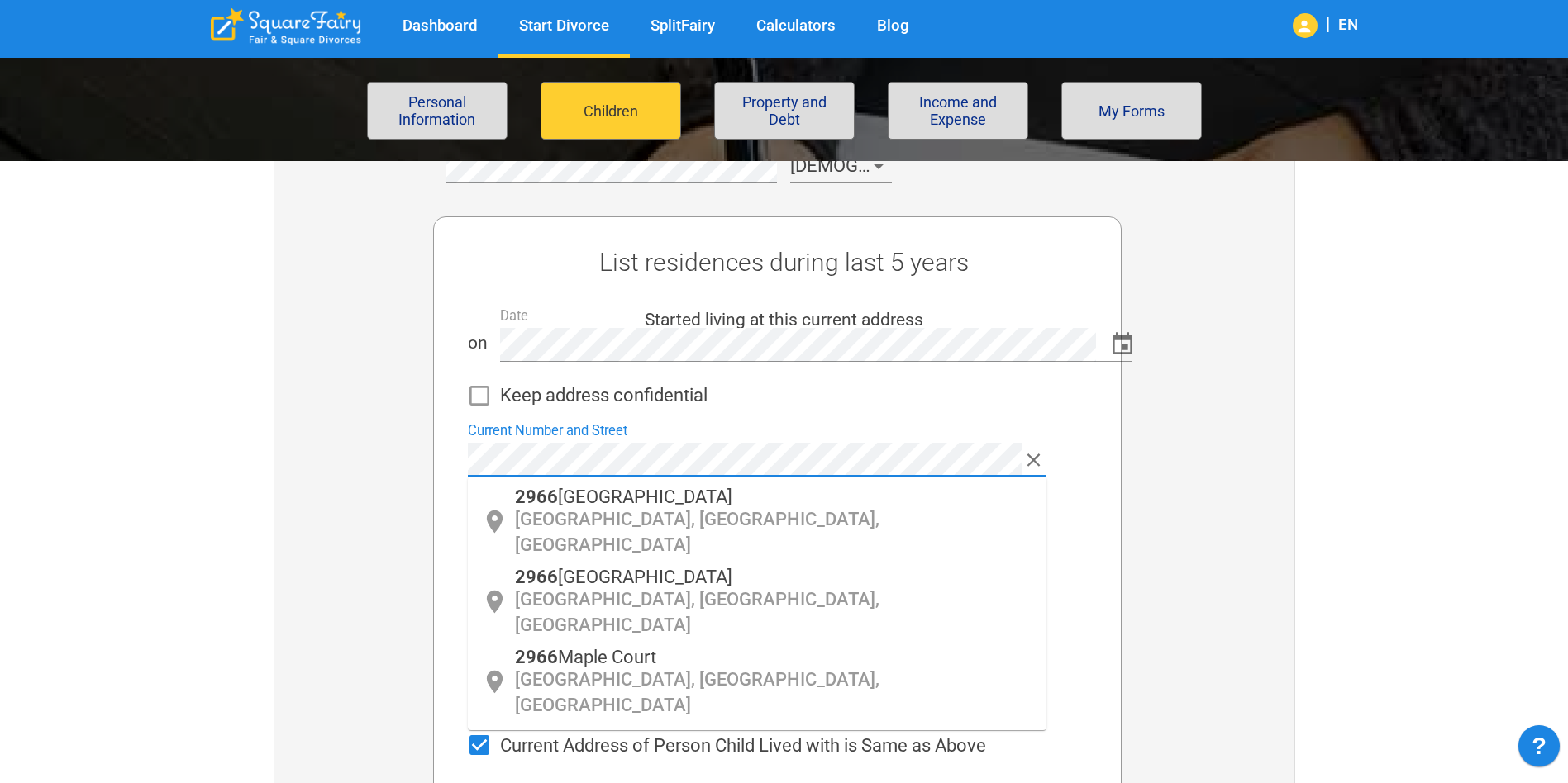
click at [393, 455] on div "Child 1 Name Child 1 Birthday Place of Birth Sex Female List residences during …" at bounding box center [777, 482] width 1033 height 838
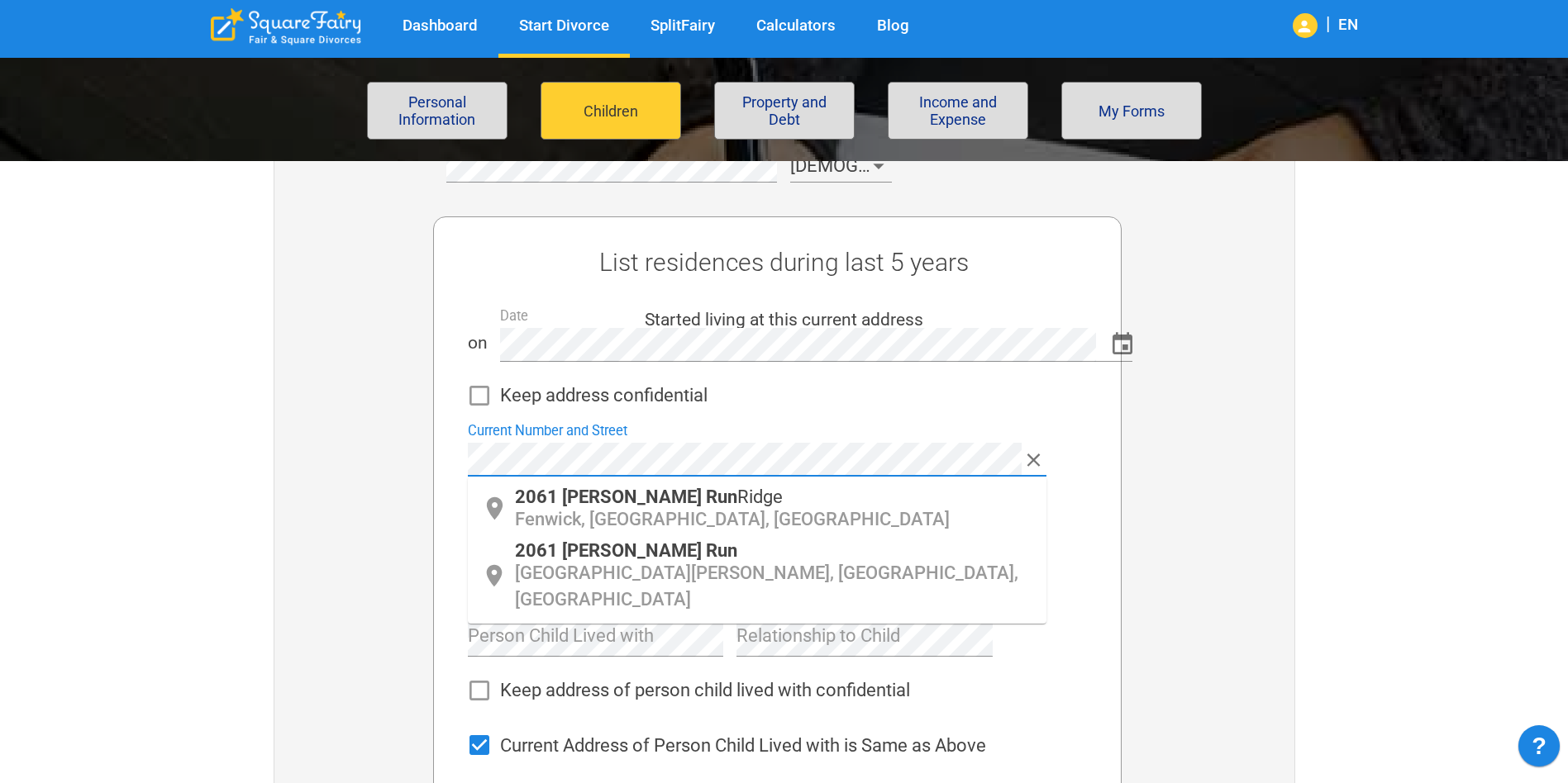
click at [647, 557] on span "Taylor Run" at bounding box center [649, 550] width 175 height 20
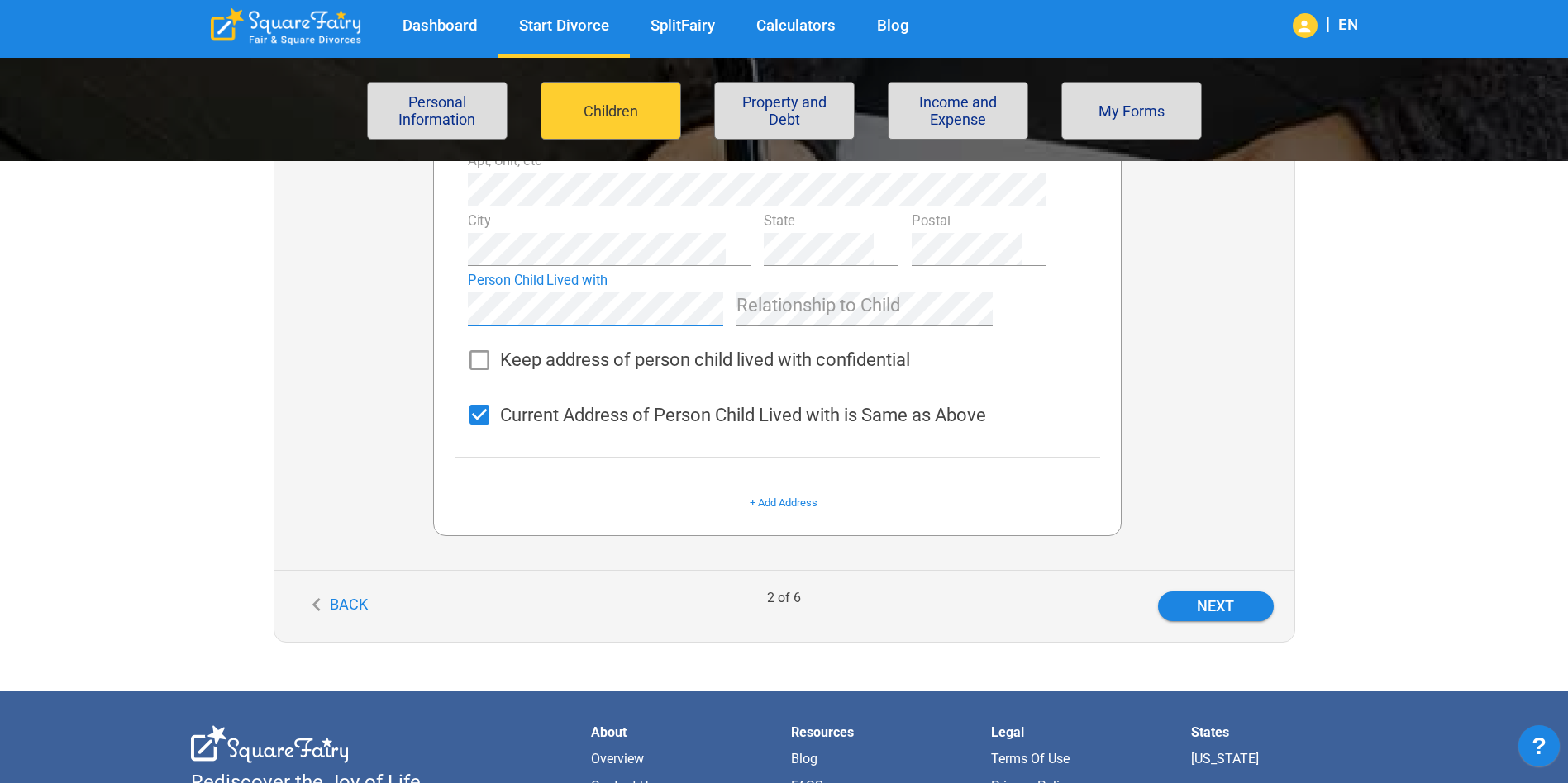
drag, startPoint x: 1024, startPoint y: 400, endPoint x: 1027, endPoint y: 410, distance: 10.4
click at [1026, 403] on div "Current Address of Person Child Lived with is Same as Above" at bounding box center [750, 408] width 592 height 55
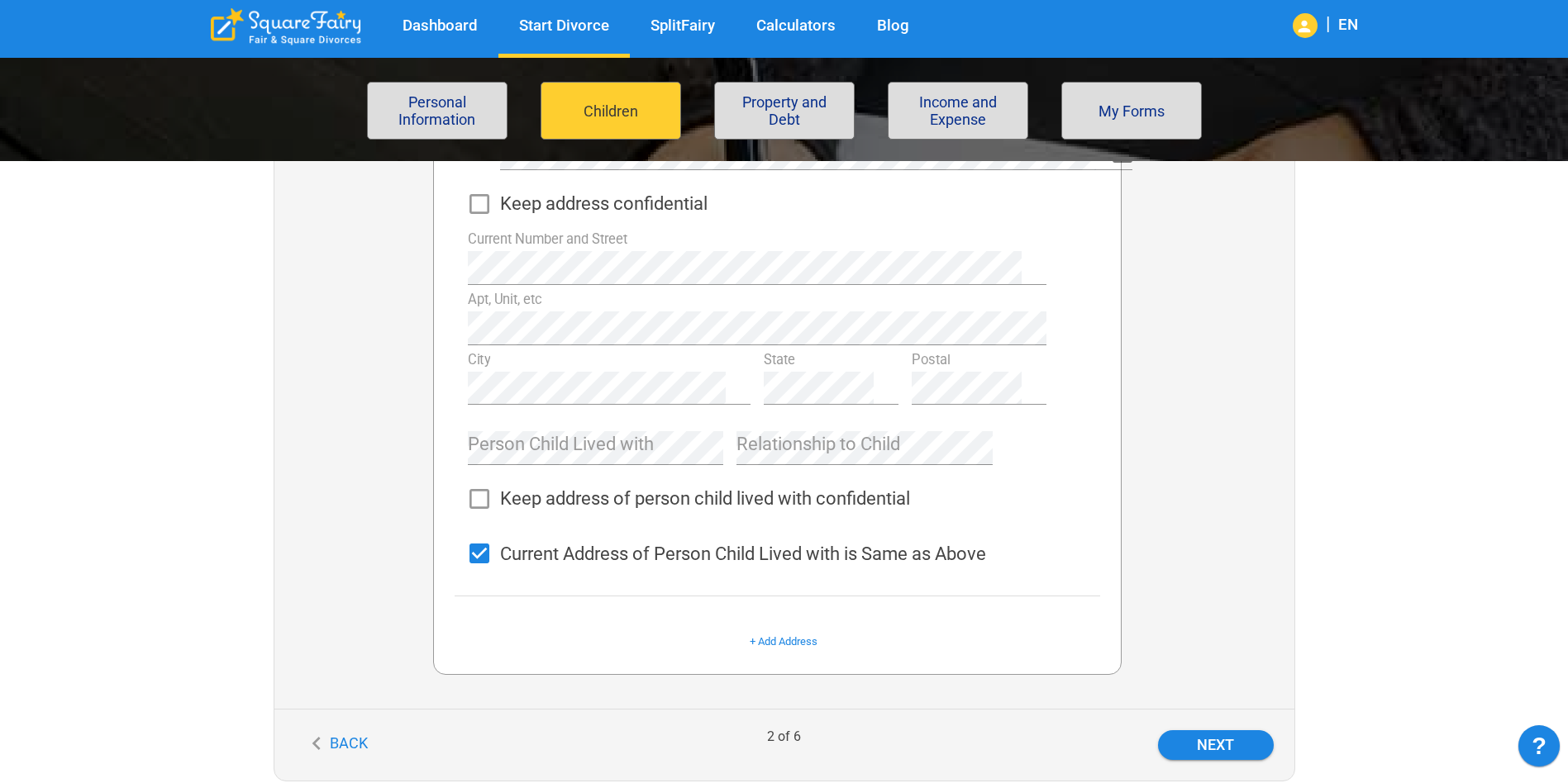
scroll to position [743, 0]
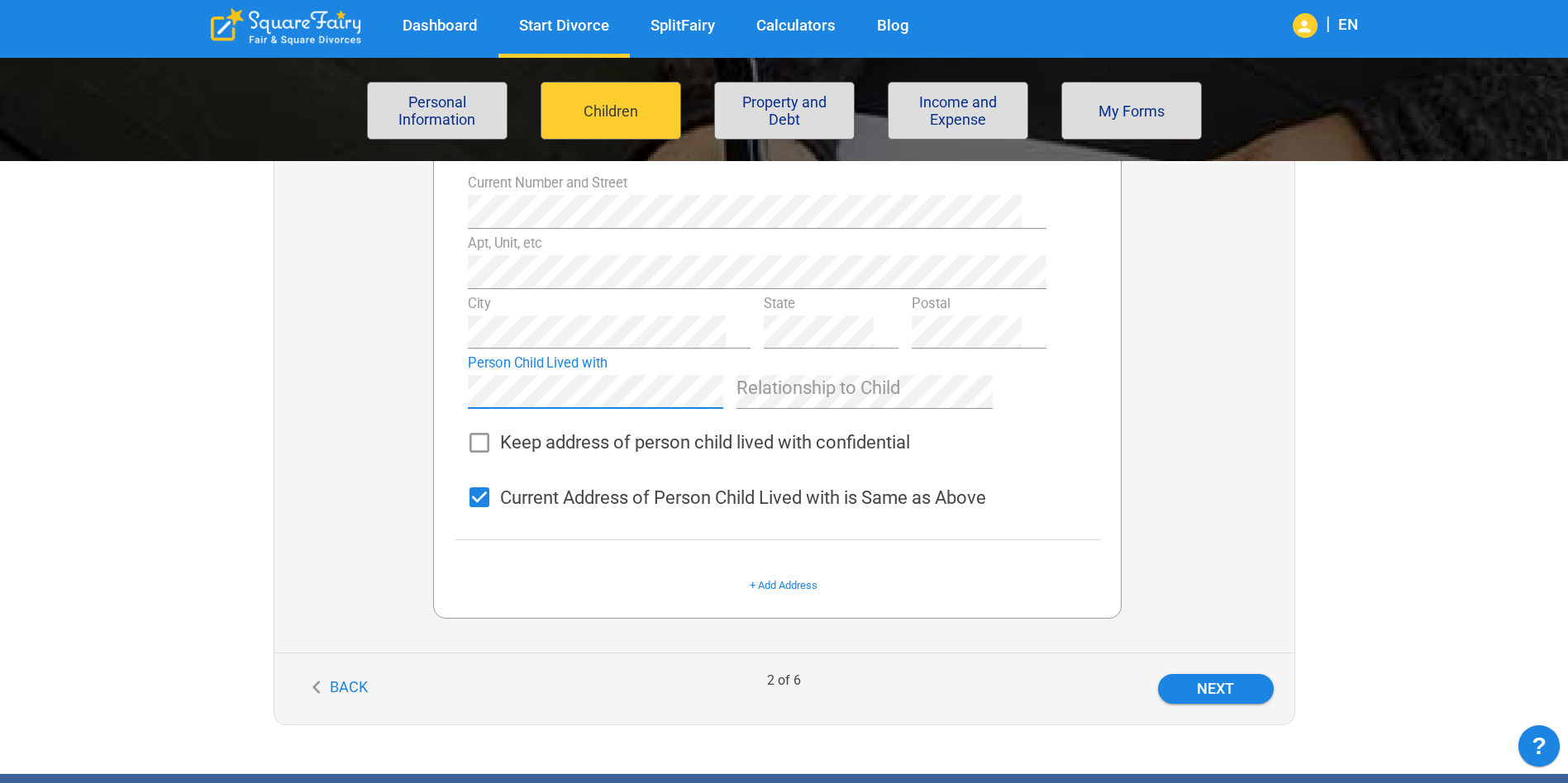
click at [1205, 459] on div at bounding box center [1207, 287] width 172 height 705
click at [786, 589] on link "+ Add Address" at bounding box center [783, 585] width 68 height 13
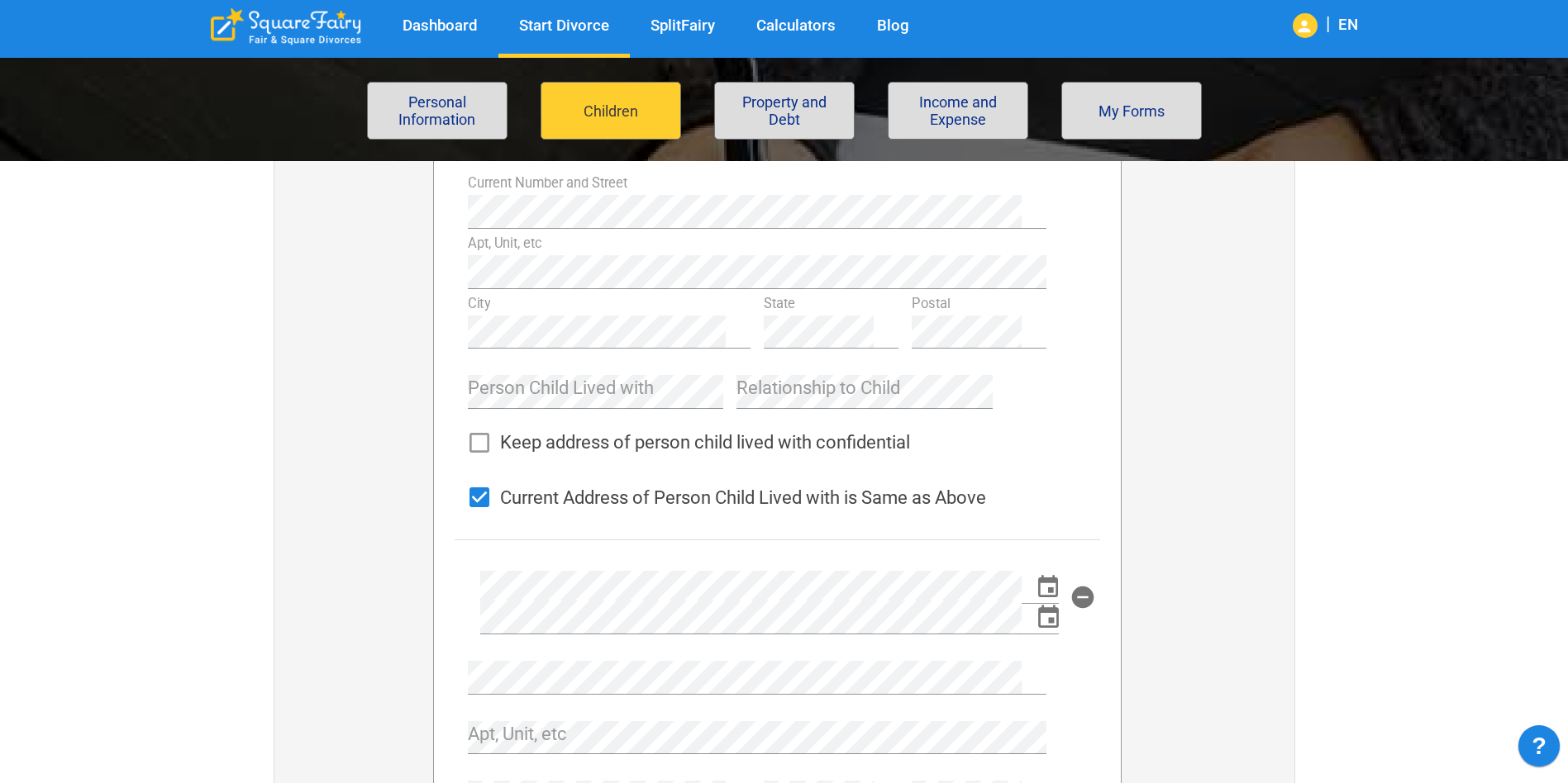
click at [627, 590] on div "To" at bounding box center [769, 611] width 578 height 47
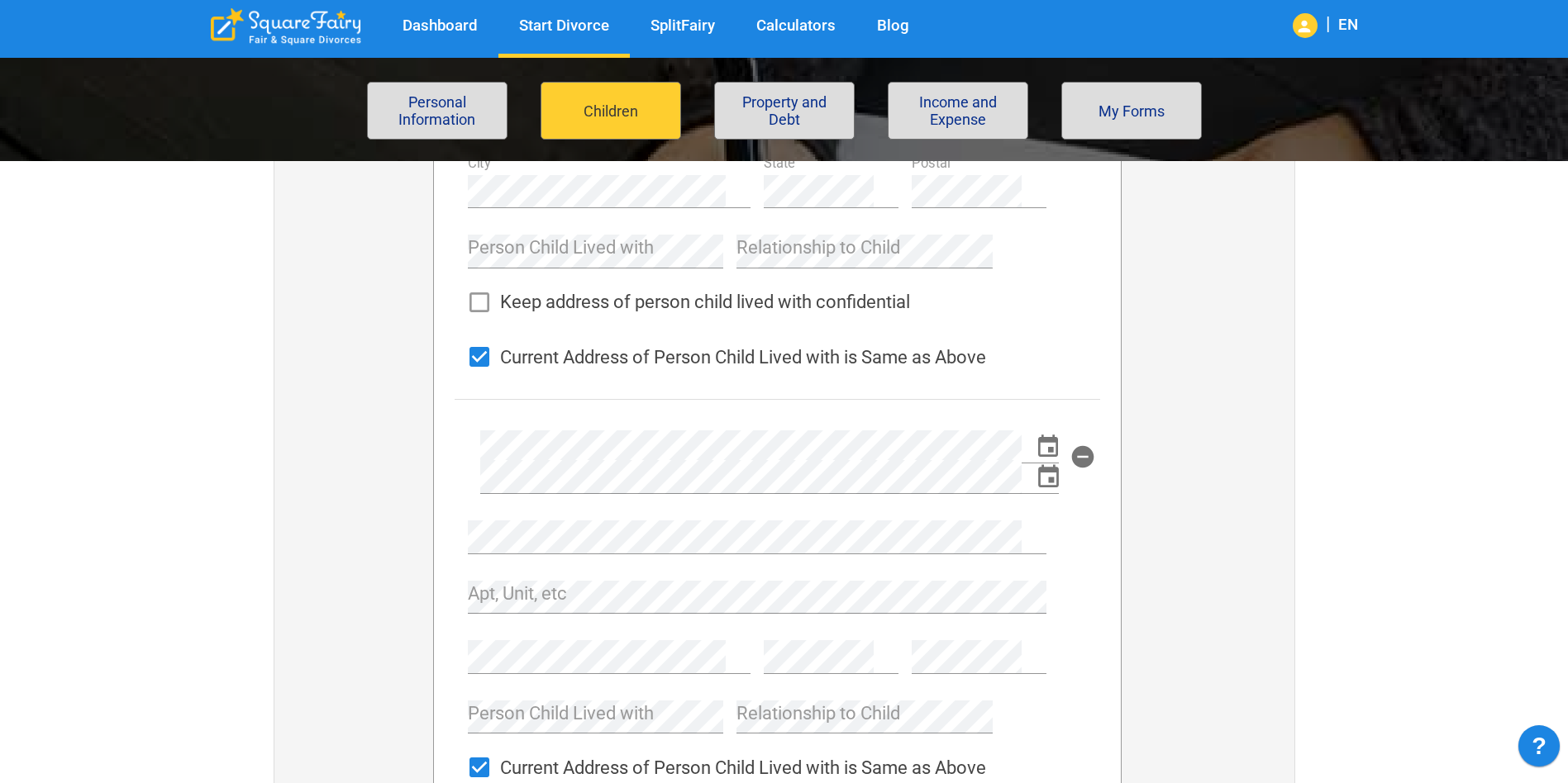
scroll to position [991, 0]
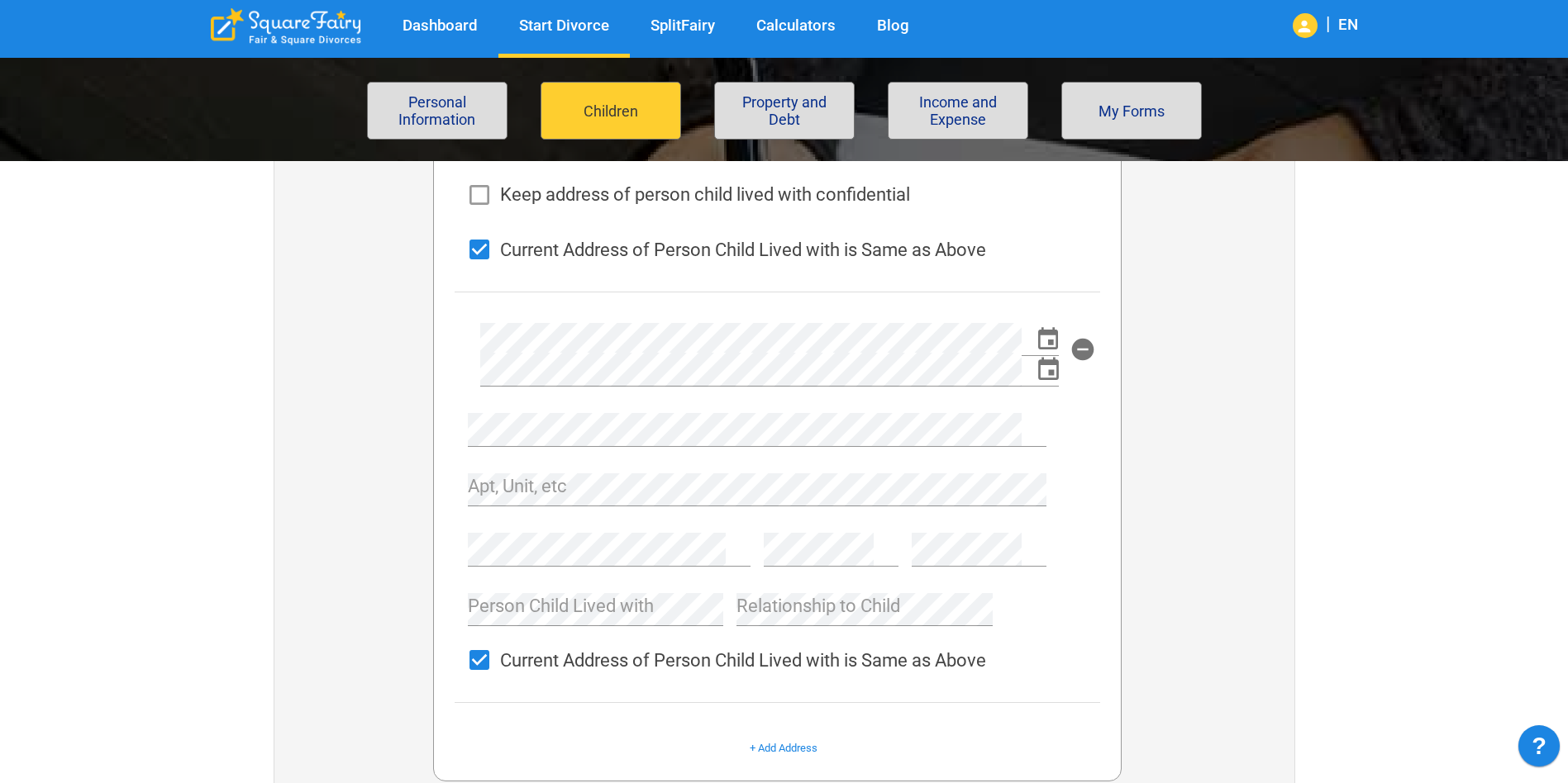
click at [556, 347] on div "To" at bounding box center [769, 363] width 578 height 47
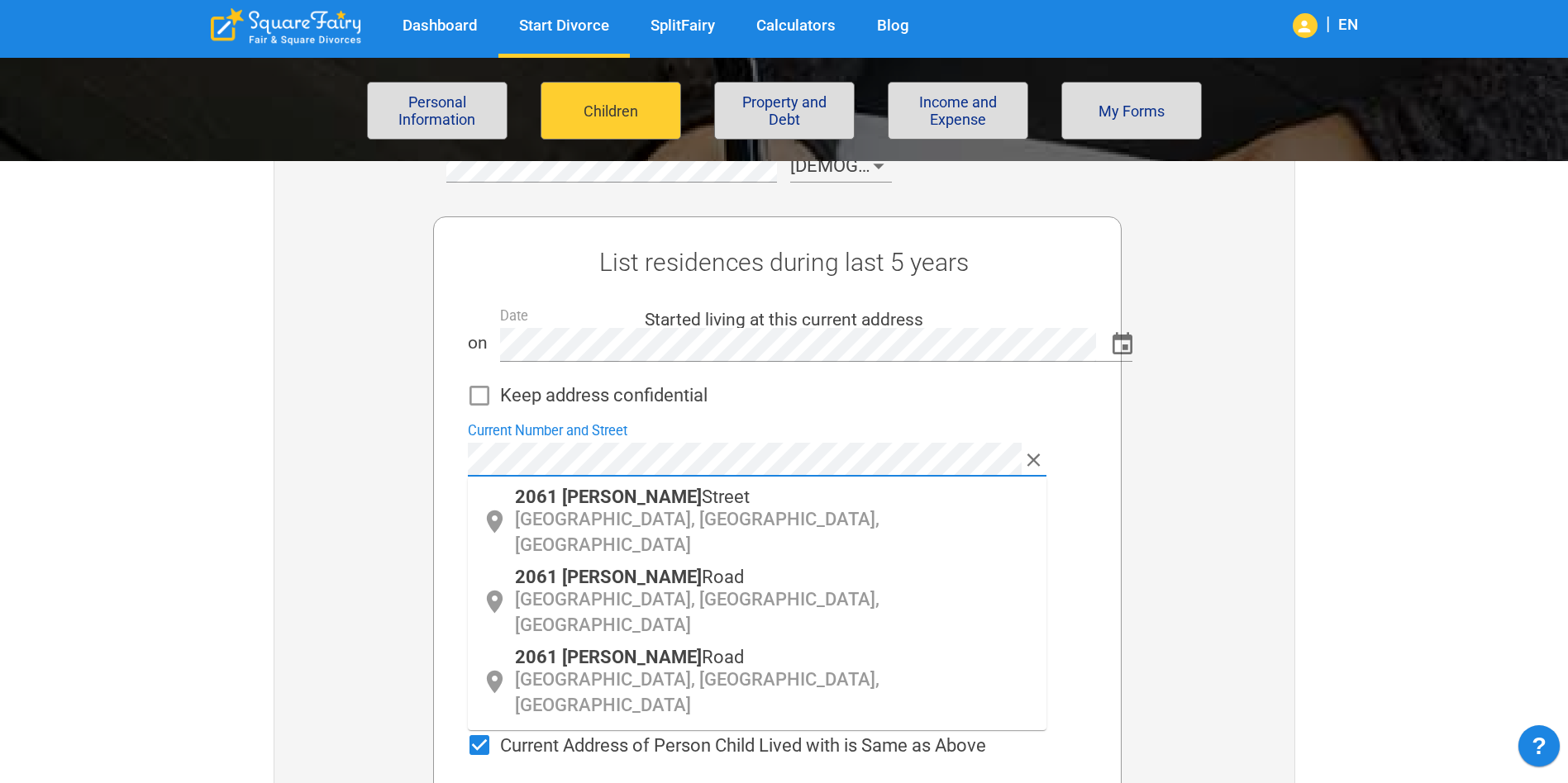
scroll to position [826, 0]
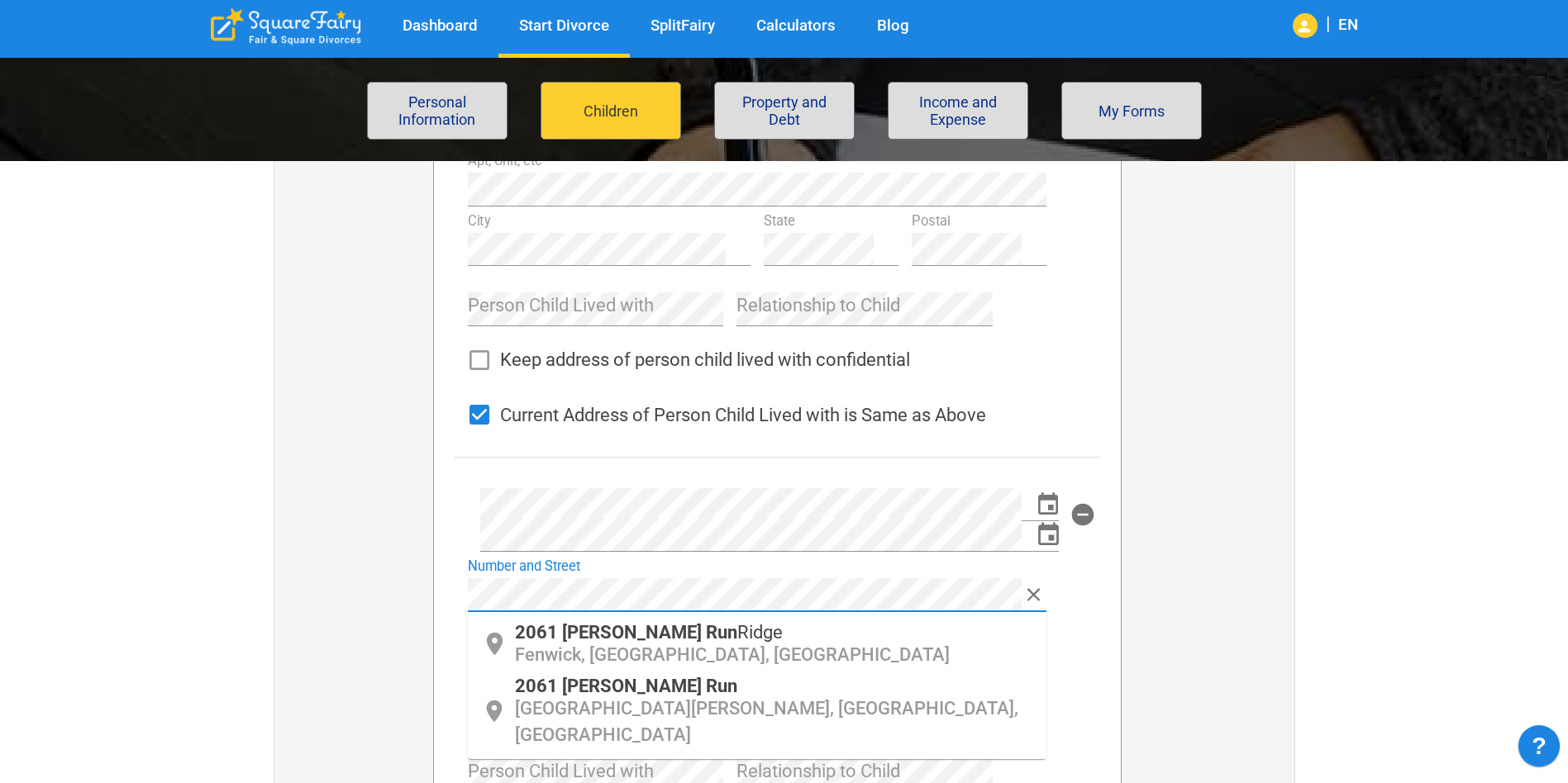
click at [676, 692] on div "2061 Taylor Run Joint Base Andrews, MD, USA" at bounding box center [774, 712] width 518 height 70
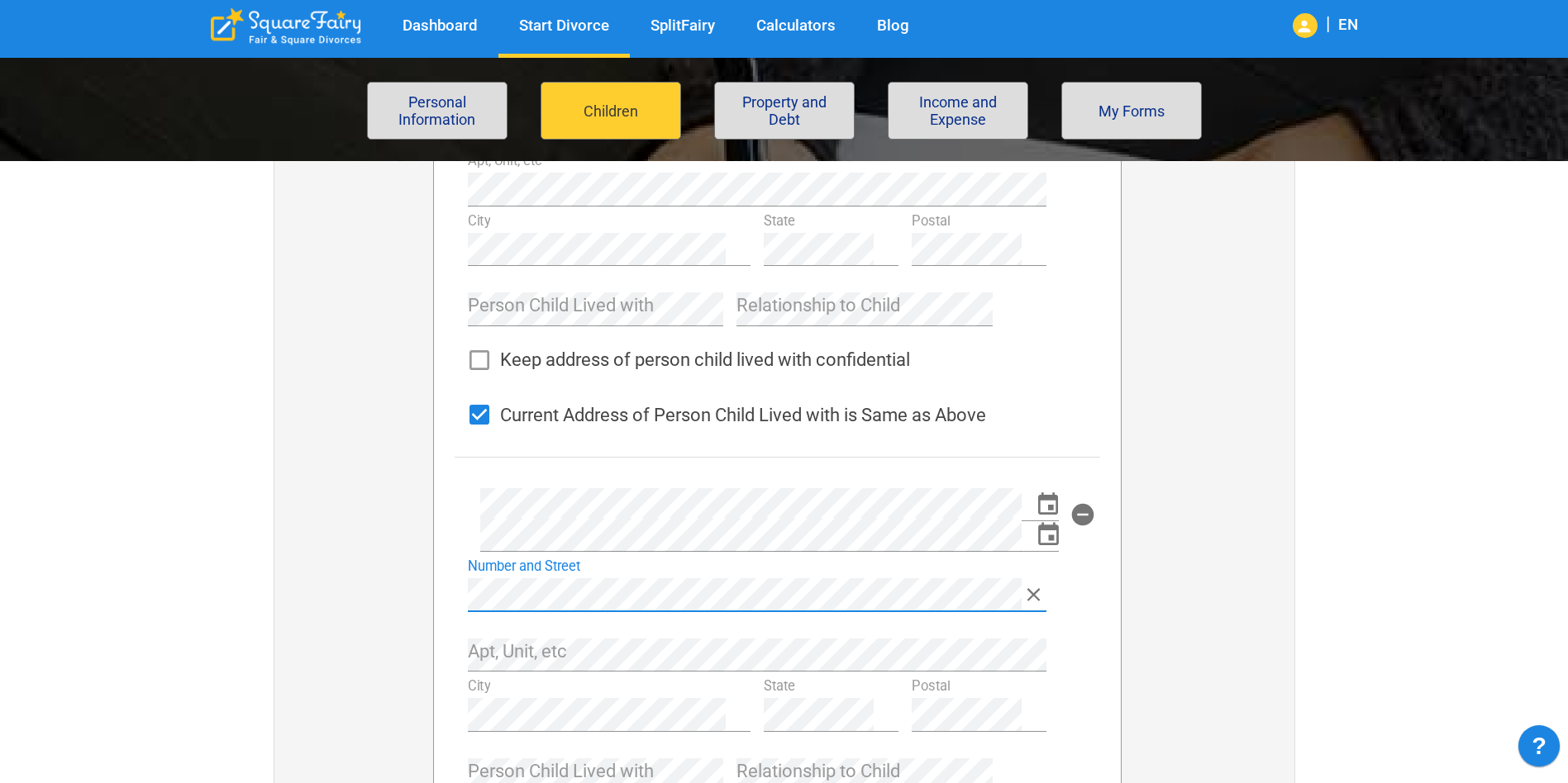
click at [602, 634] on div "Apt, Unit, etc" at bounding box center [756, 649] width 578 height 47
click at [1042, 508] on div "To" at bounding box center [769, 528] width 578 height 47
click at [1054, 495] on icon "Choose date" at bounding box center [1047, 504] width 19 height 22
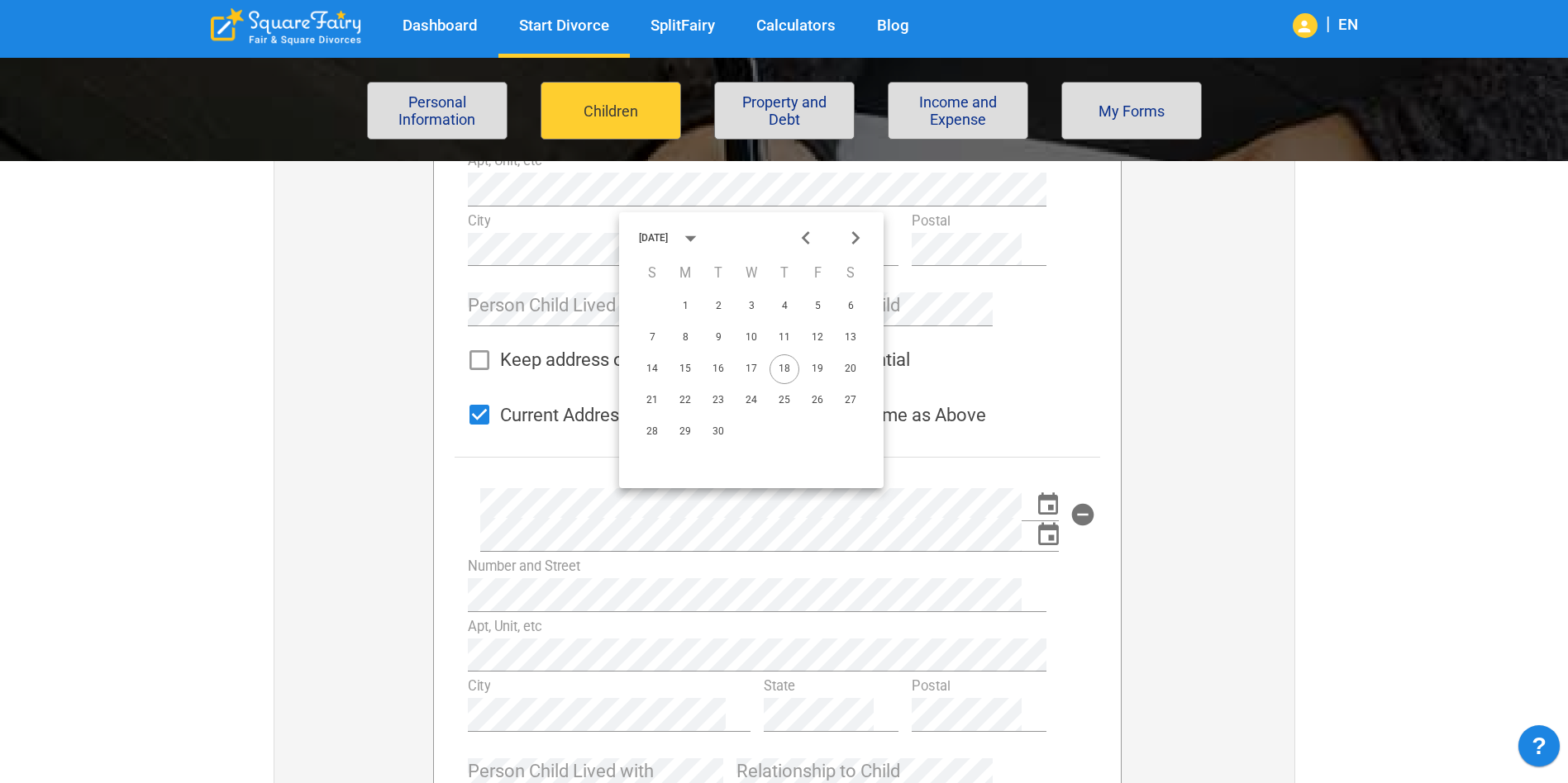
click at [668, 234] on div "September 2025" at bounding box center [654, 238] width 29 height 10
click at [634, 406] on button "2020" at bounding box center [654, 402] width 59 height 30
click at [855, 238] on icon "Next month" at bounding box center [856, 238] width 27 height 27
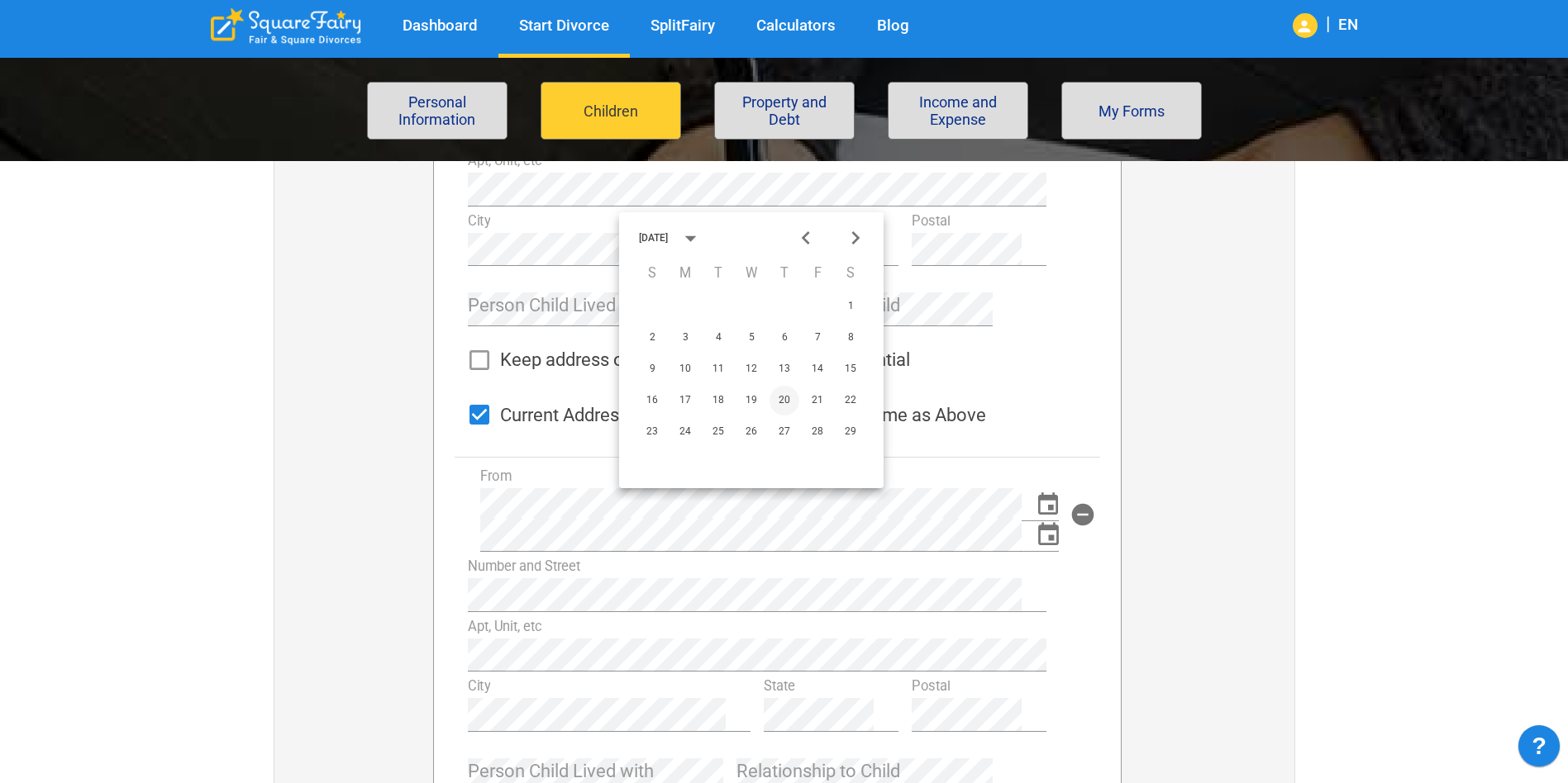
click at [787, 397] on button "20" at bounding box center [784, 400] width 30 height 30
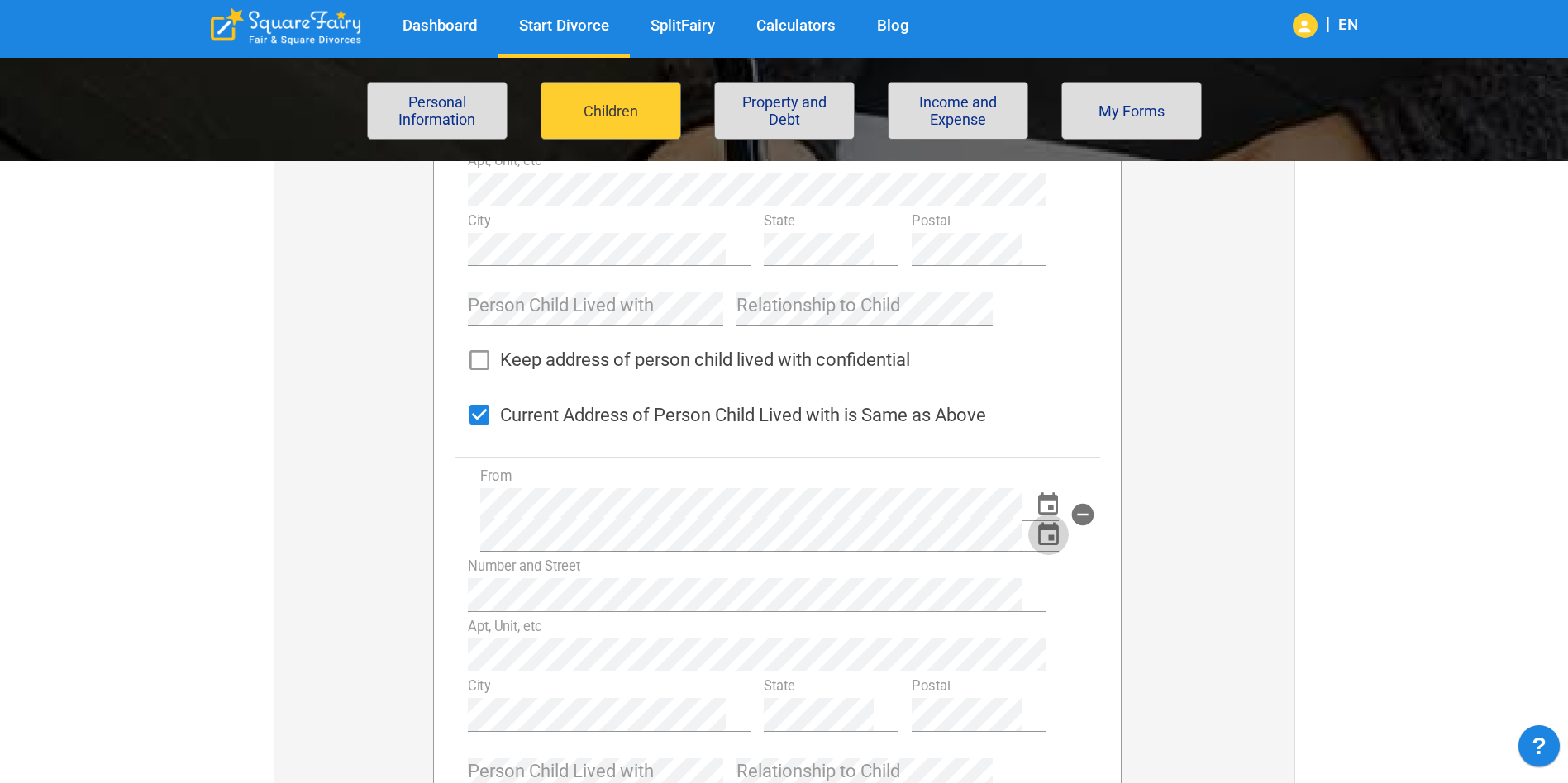
click at [1047, 537] on icon "Choose date" at bounding box center [1048, 535] width 27 height 27
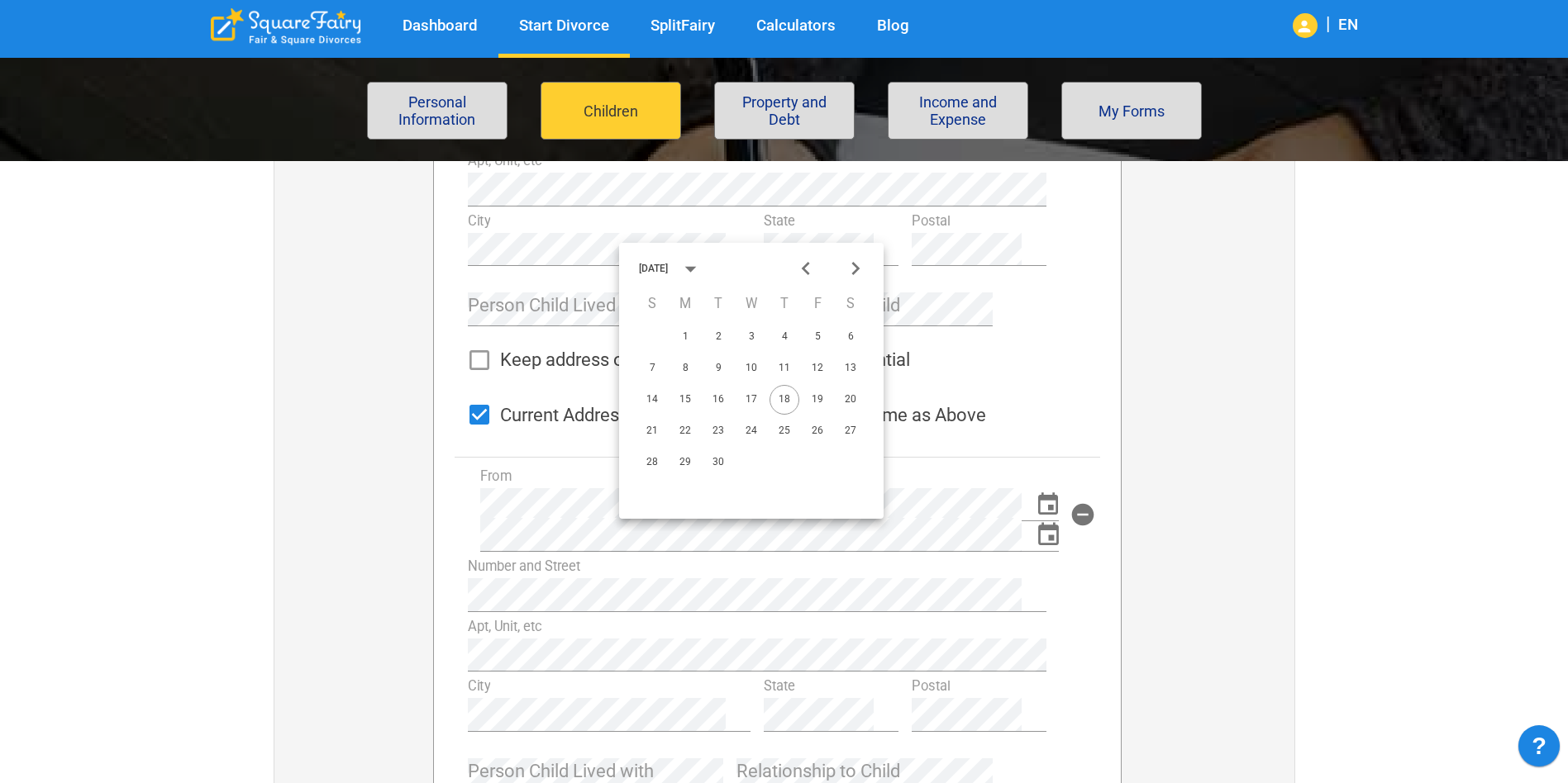
click at [704, 270] on icon "calendar view is open, switch to year view" at bounding box center [690, 269] width 27 height 27
click at [789, 350] on button "2022" at bounding box center [783, 350] width 59 height 30
click at [853, 265] on icon "Next month" at bounding box center [856, 269] width 27 height 27
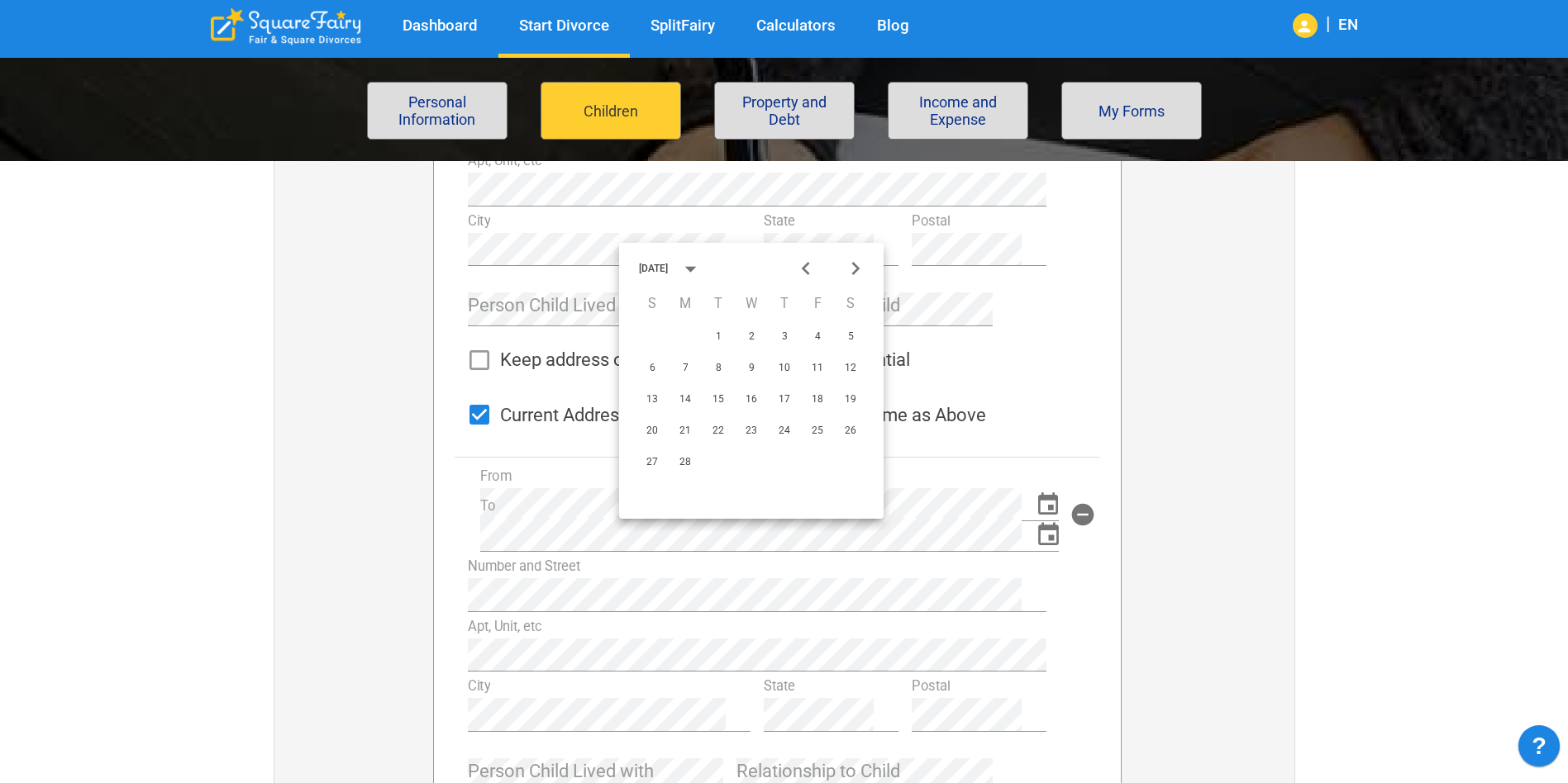
click at [853, 265] on icon "Next month" at bounding box center [856, 269] width 27 height 27
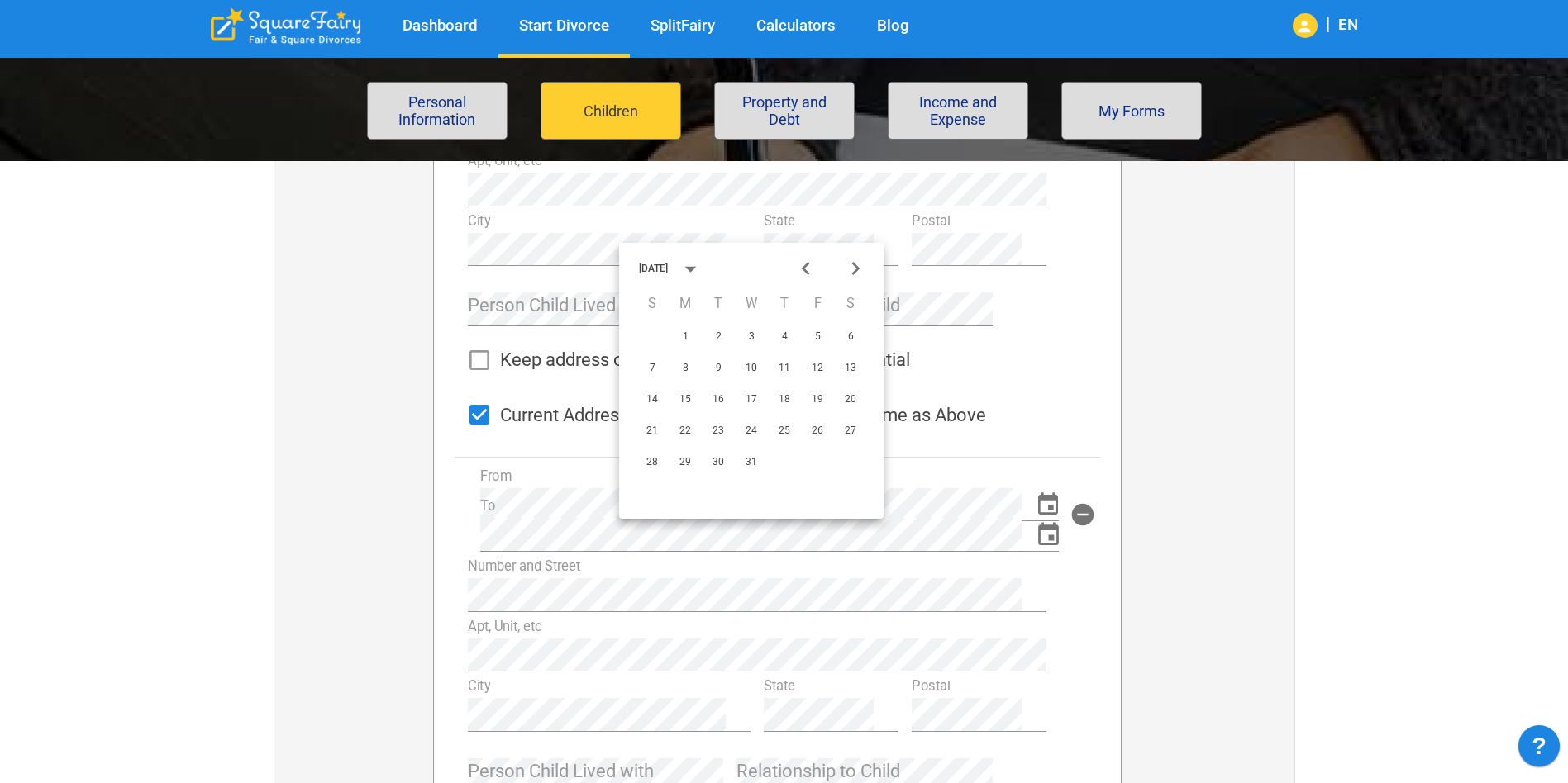
click at [853, 265] on icon "Next month" at bounding box center [856, 269] width 27 height 27
click at [787, 334] on button "1" at bounding box center [784, 337] width 30 height 30
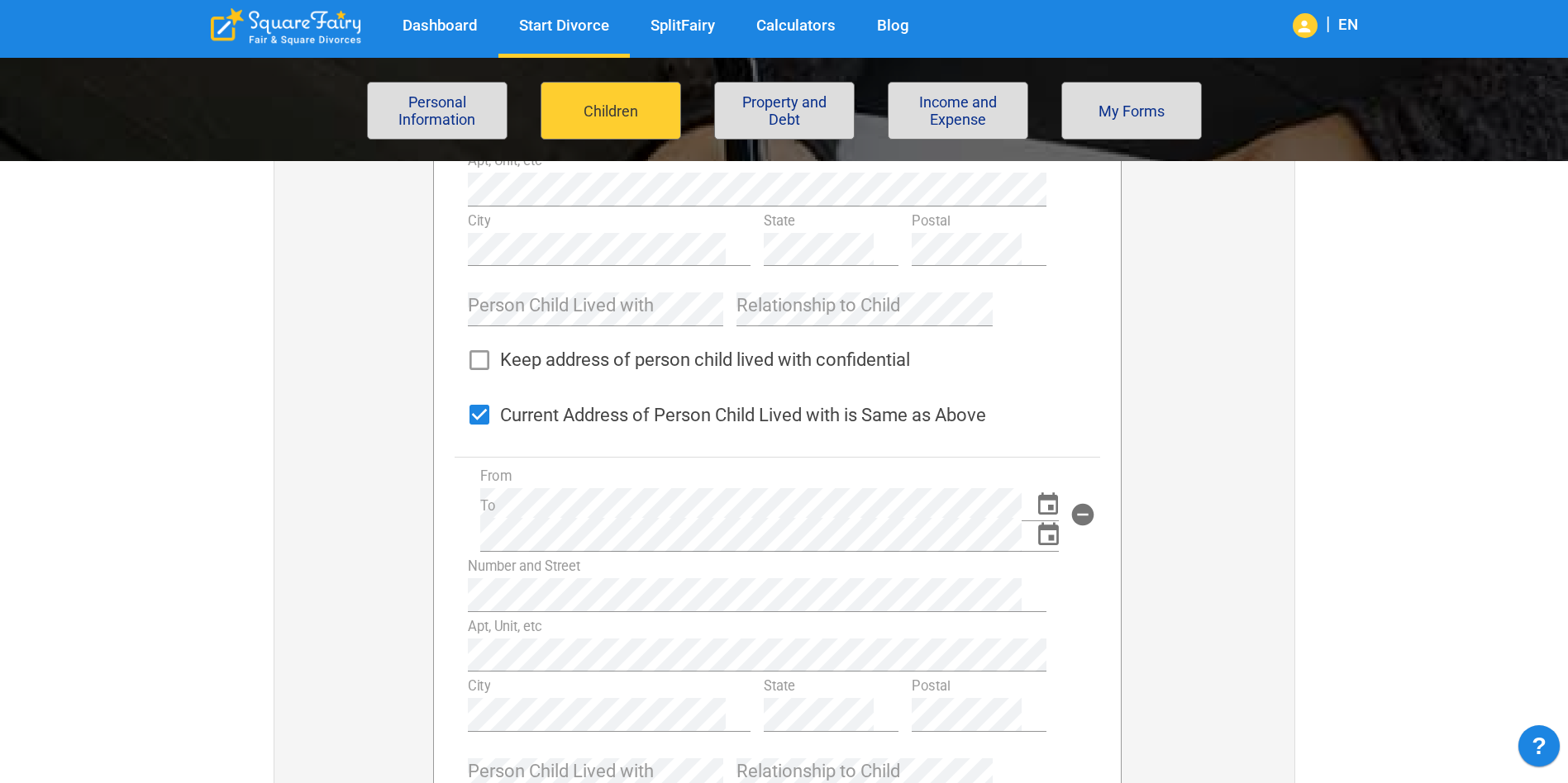
click at [1237, 585] on div at bounding box center [1207, 410] width 172 height 1116
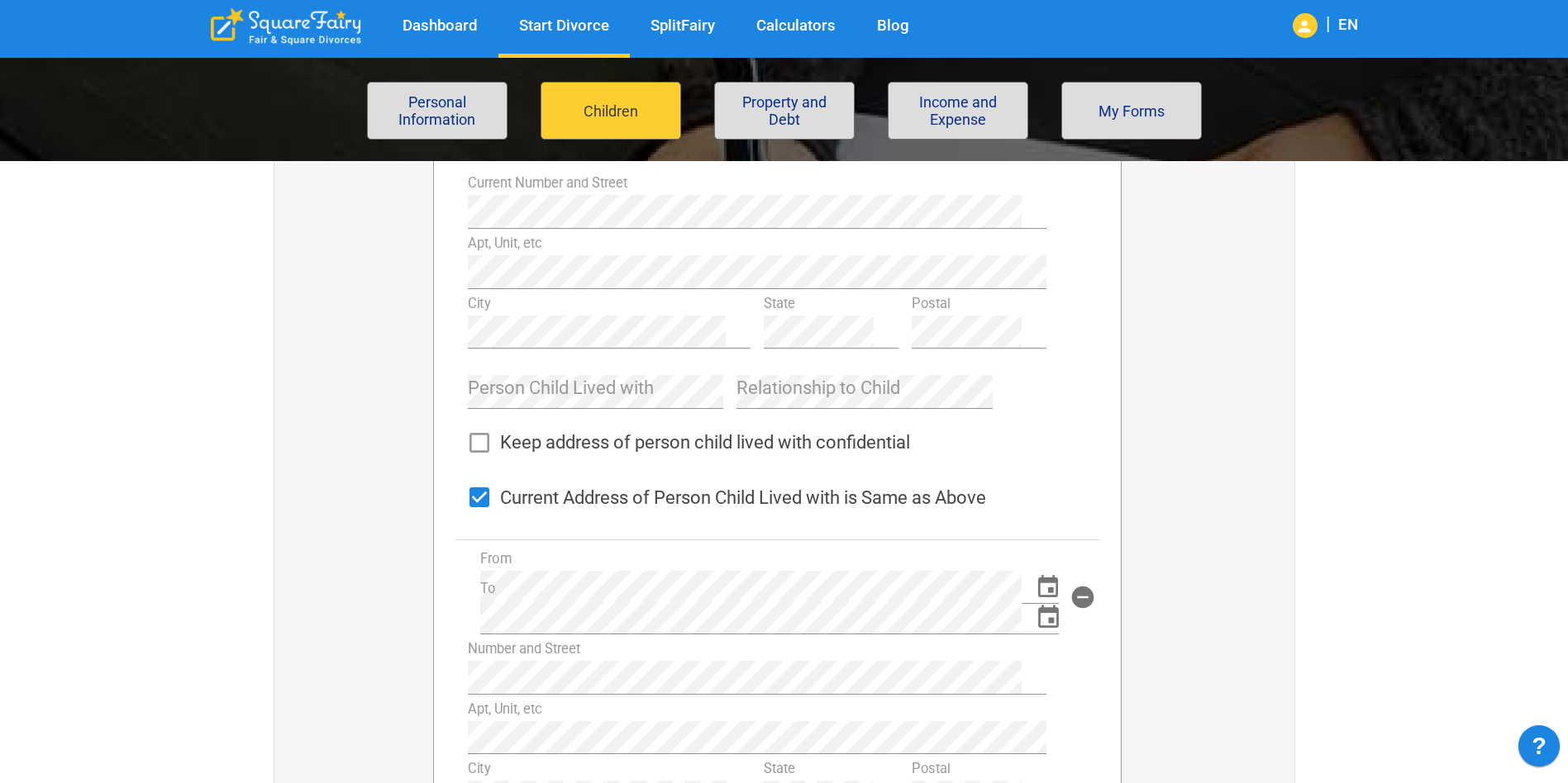
scroll to position [413, 0]
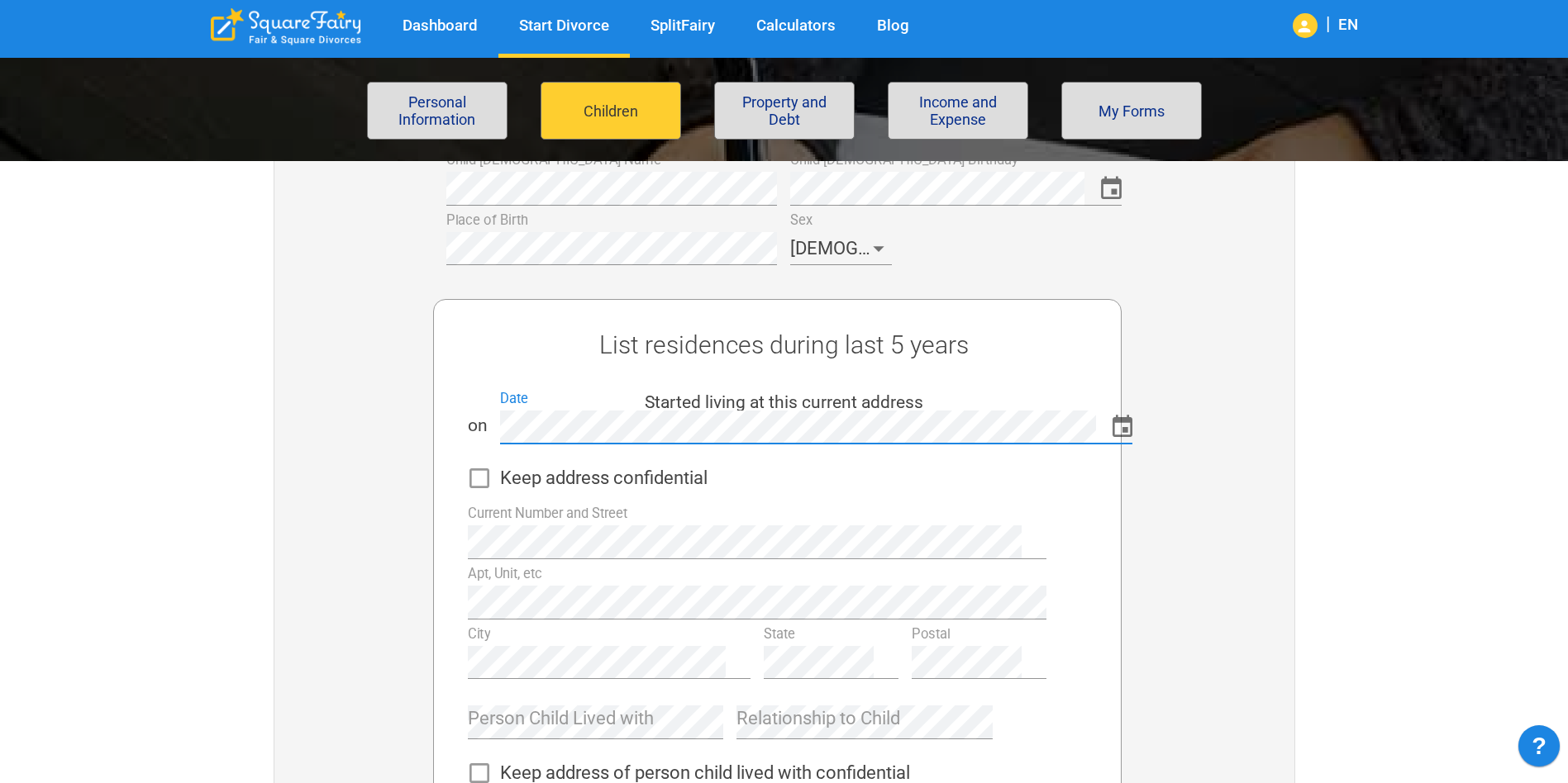
click at [315, 433] on div "Child 1 Name Child 1 Birthday Place of Birth Sex Female List residences during …" at bounding box center [777, 769] width 1033 height 1249
click at [1113, 429] on icon "Choose date" at bounding box center [1122, 427] width 19 height 22
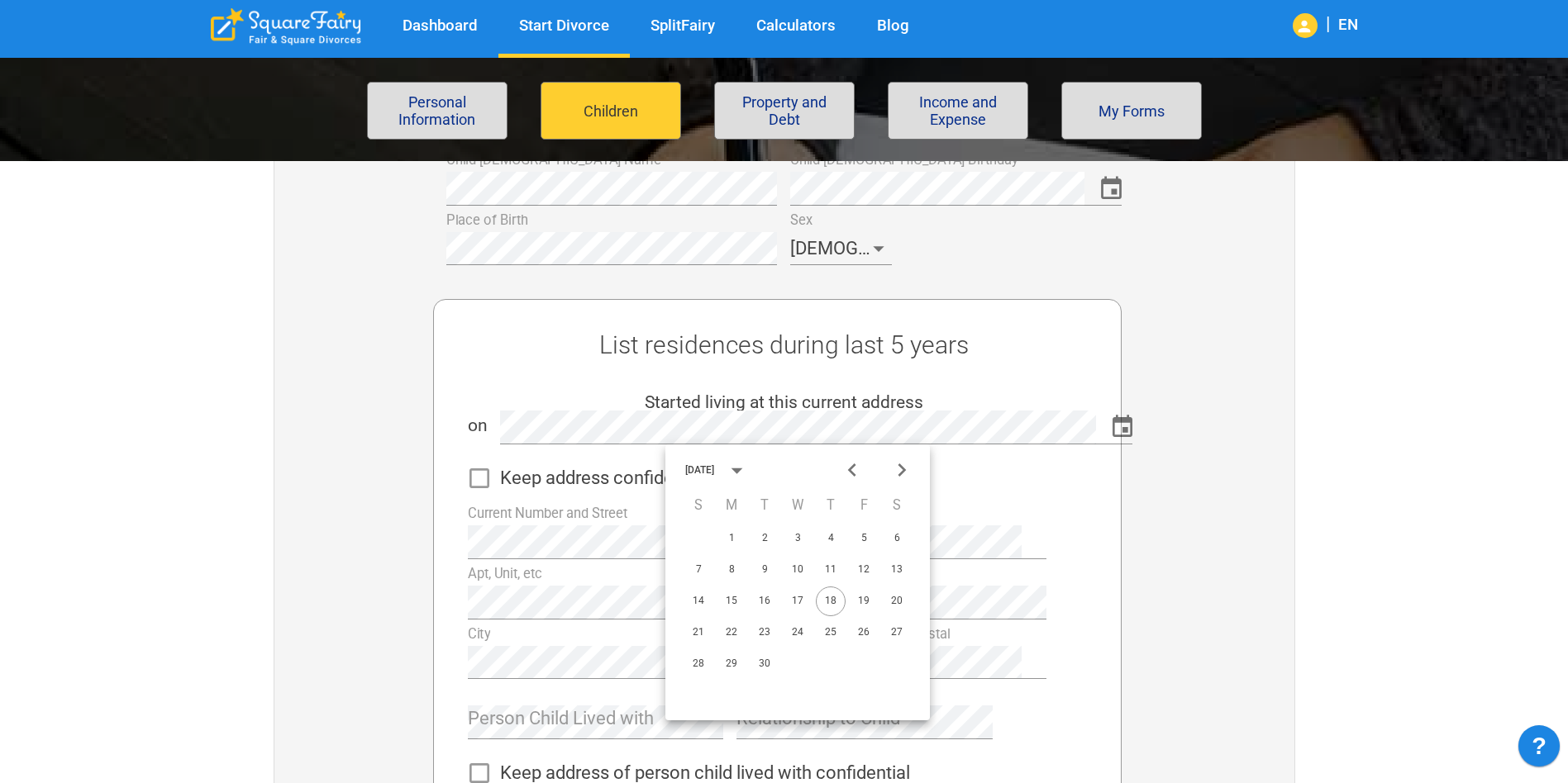
click at [750, 466] on icon "calendar view is open, switch to year view" at bounding box center [737, 471] width 27 height 27
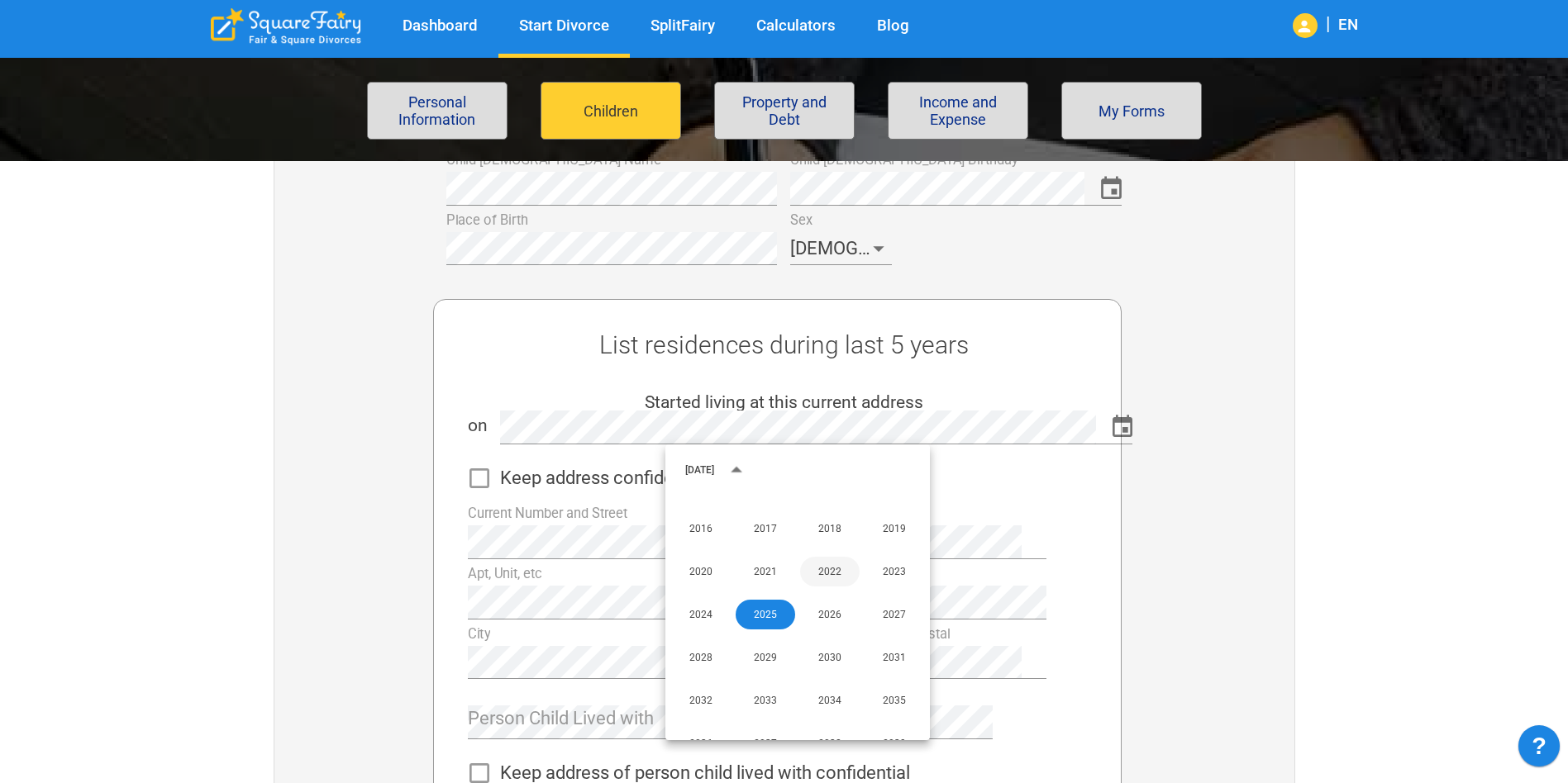
click at [831, 573] on button "2022" at bounding box center [830, 571] width 59 height 30
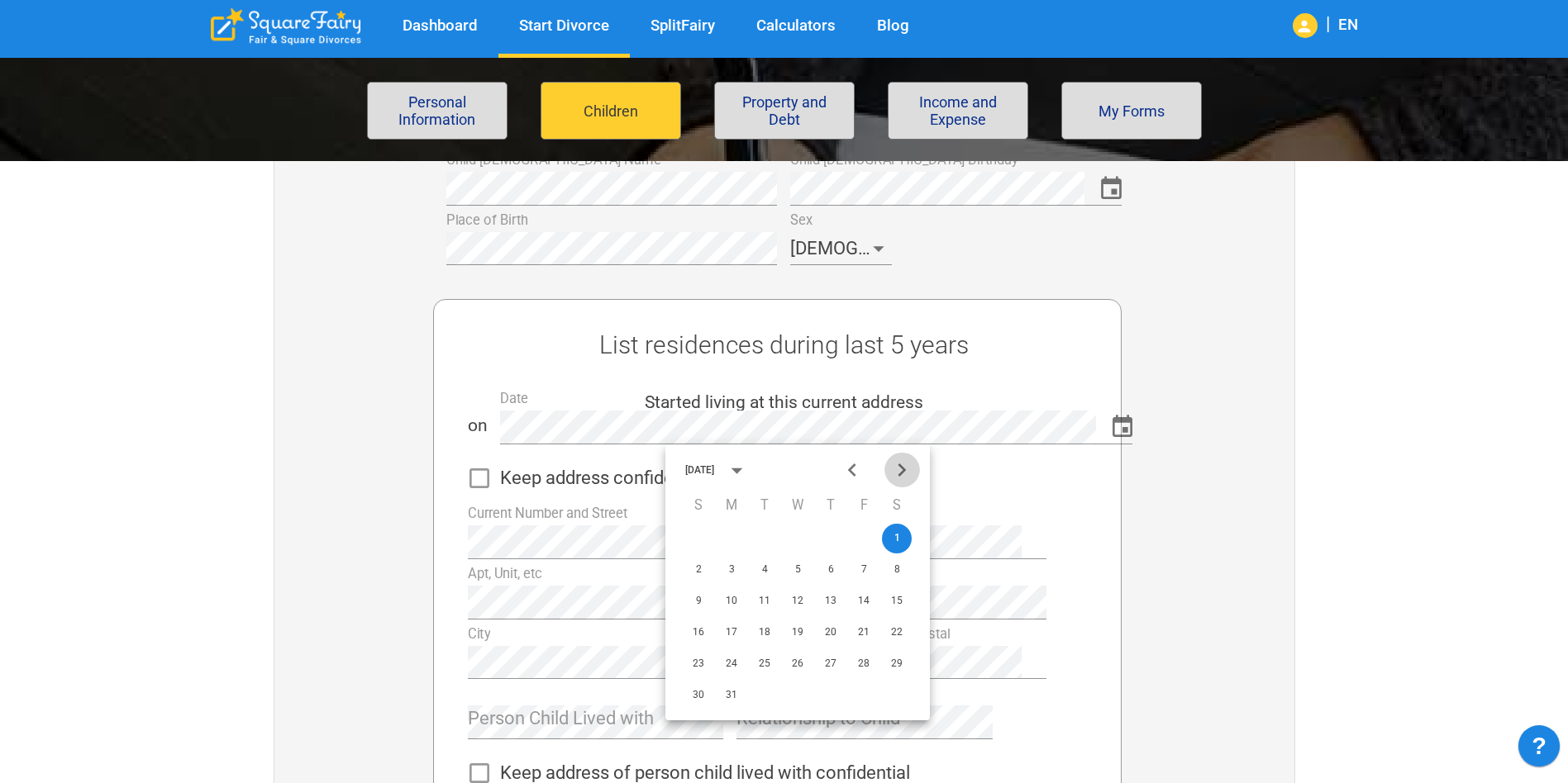
click at [898, 468] on icon "Next month" at bounding box center [902, 471] width 27 height 27
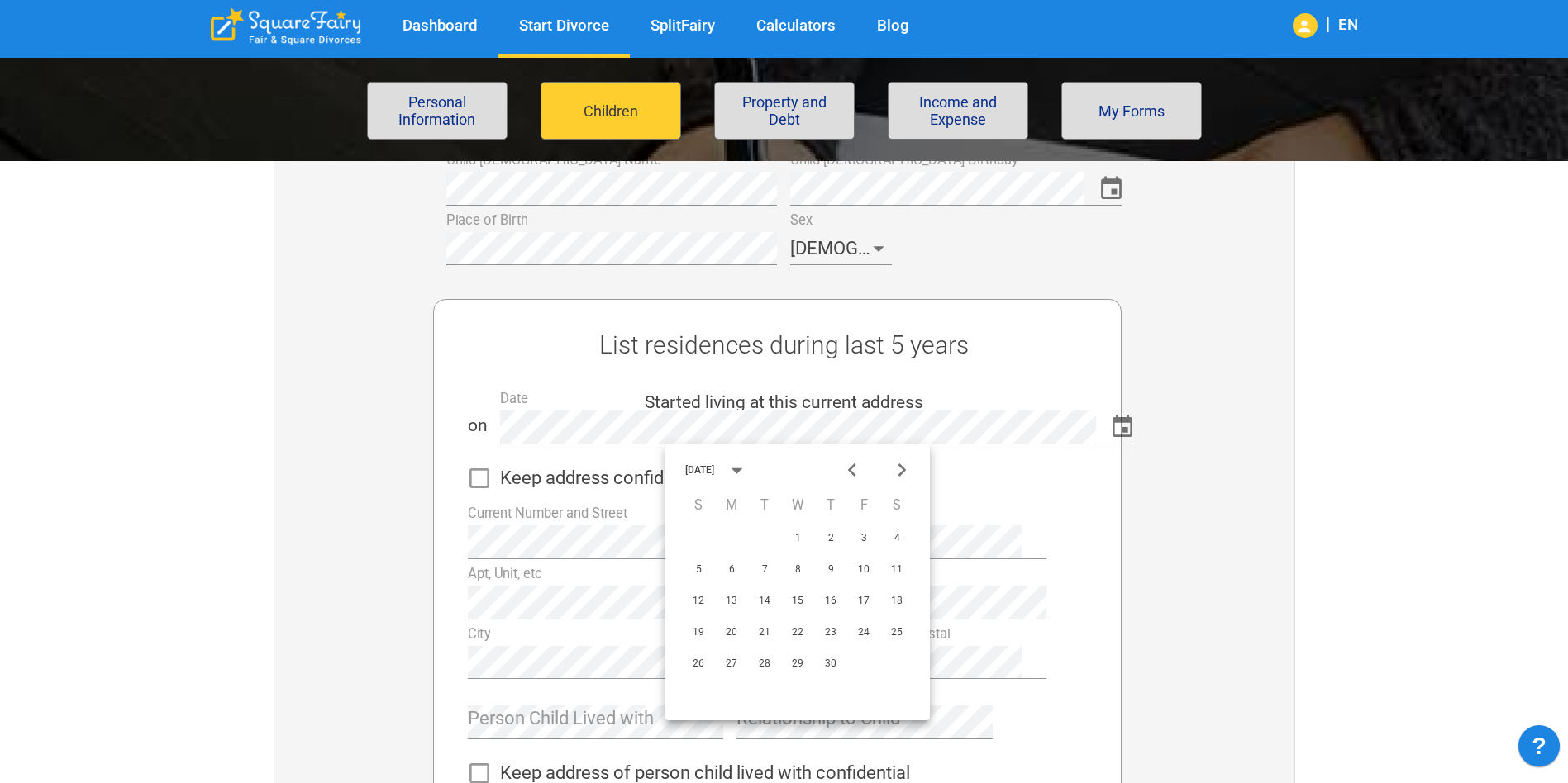
click at [898, 468] on icon "Next month" at bounding box center [902, 471] width 27 height 27
click at [732, 601] on button "12" at bounding box center [731, 601] width 30 height 30
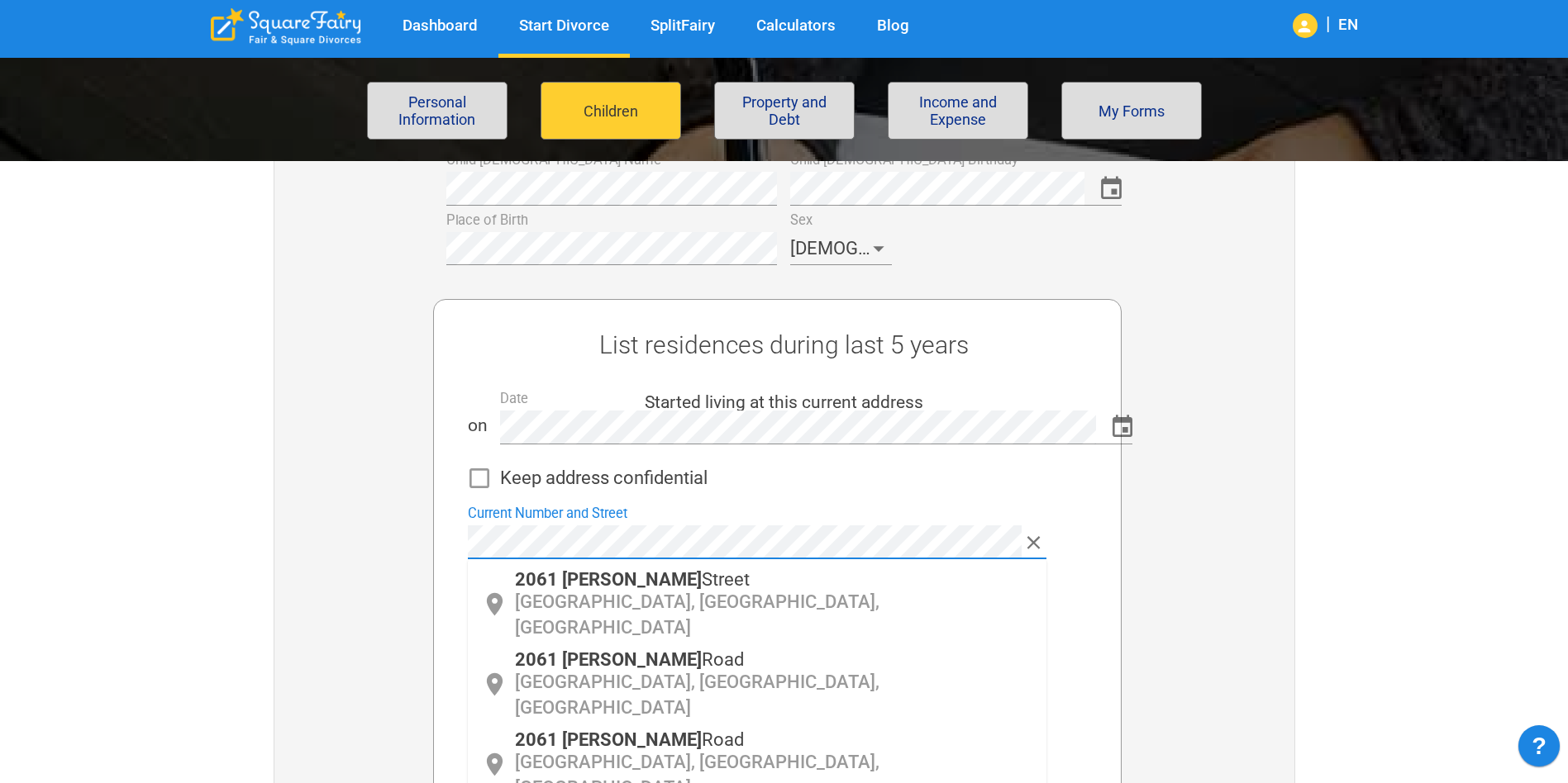
click at [432, 529] on div "Child 1 Name Child 1 Birthday Place of Birth Sex Female List residences during …" at bounding box center [777, 769] width 1033 height 1249
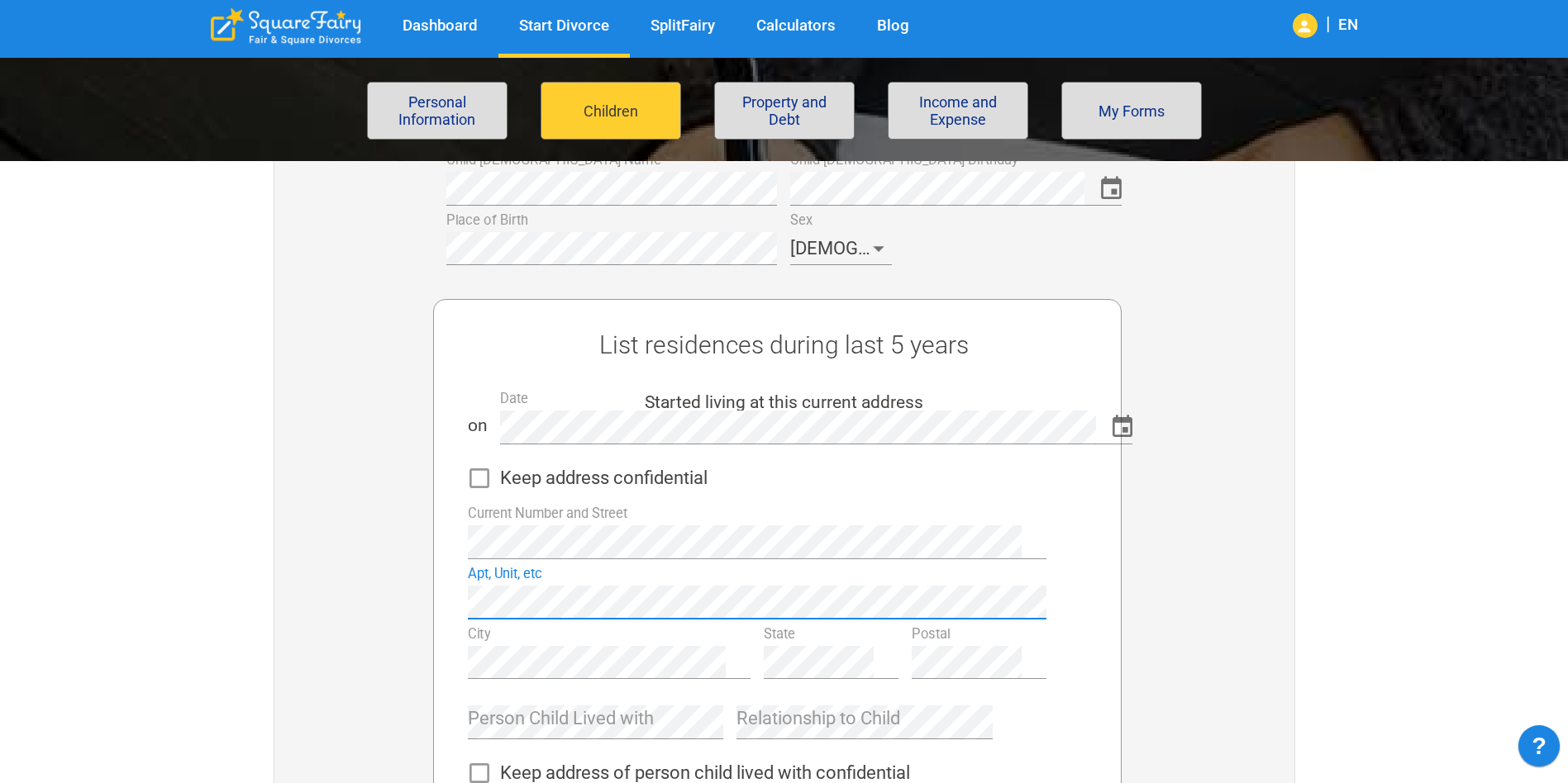
click at [188, 637] on div "Brooke Addilyn Avila Child 1 Name Child 1 Birthday Place of Birth Sex Female Li…" at bounding box center [777, 737] width 1200 height 1458
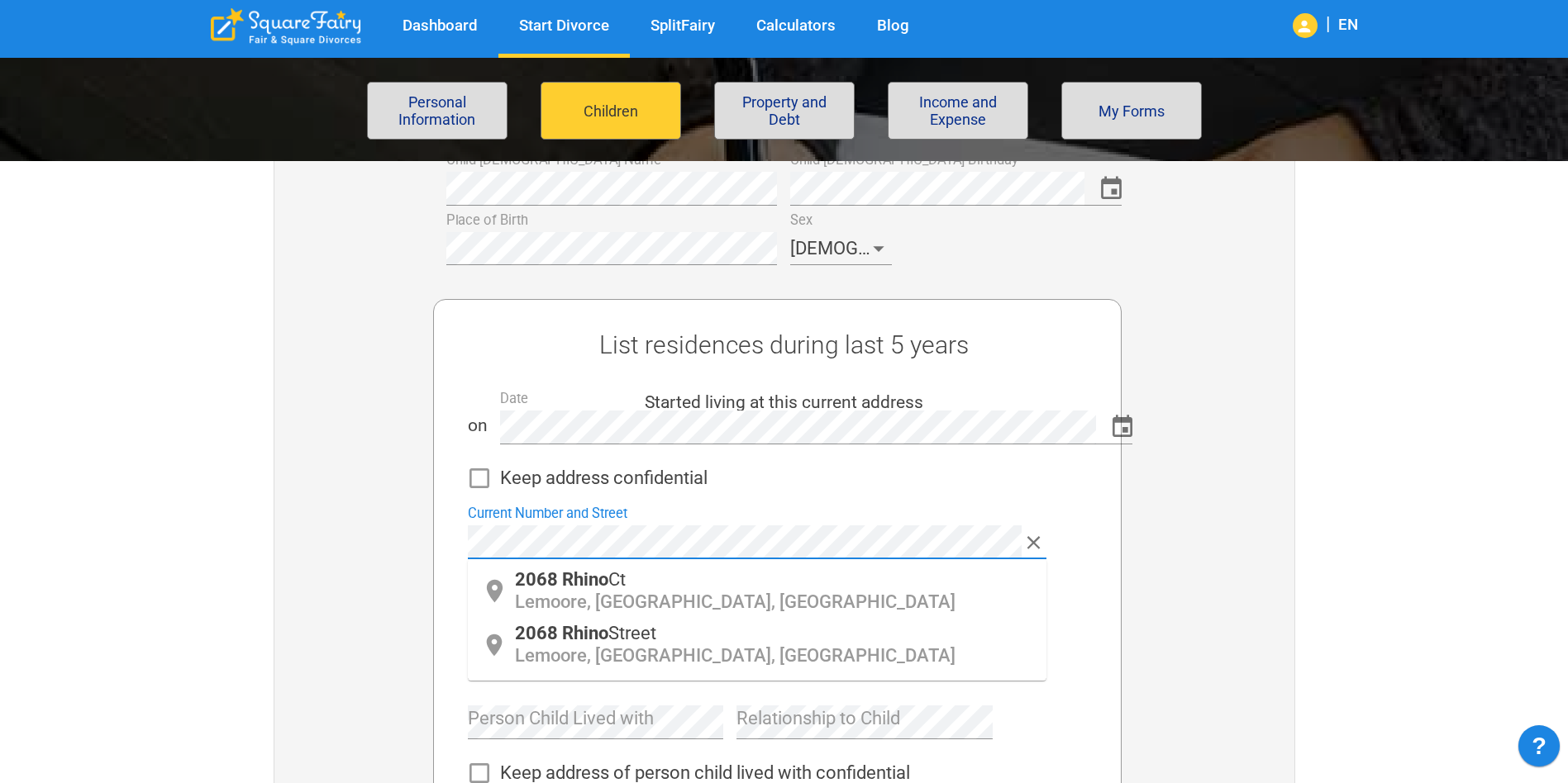
click at [465, 541] on div "Current Number and Street" at bounding box center [750, 529] width 592 height 60
click at [631, 591] on p "Lemoore, CA, USA" at bounding box center [774, 602] width 518 height 25
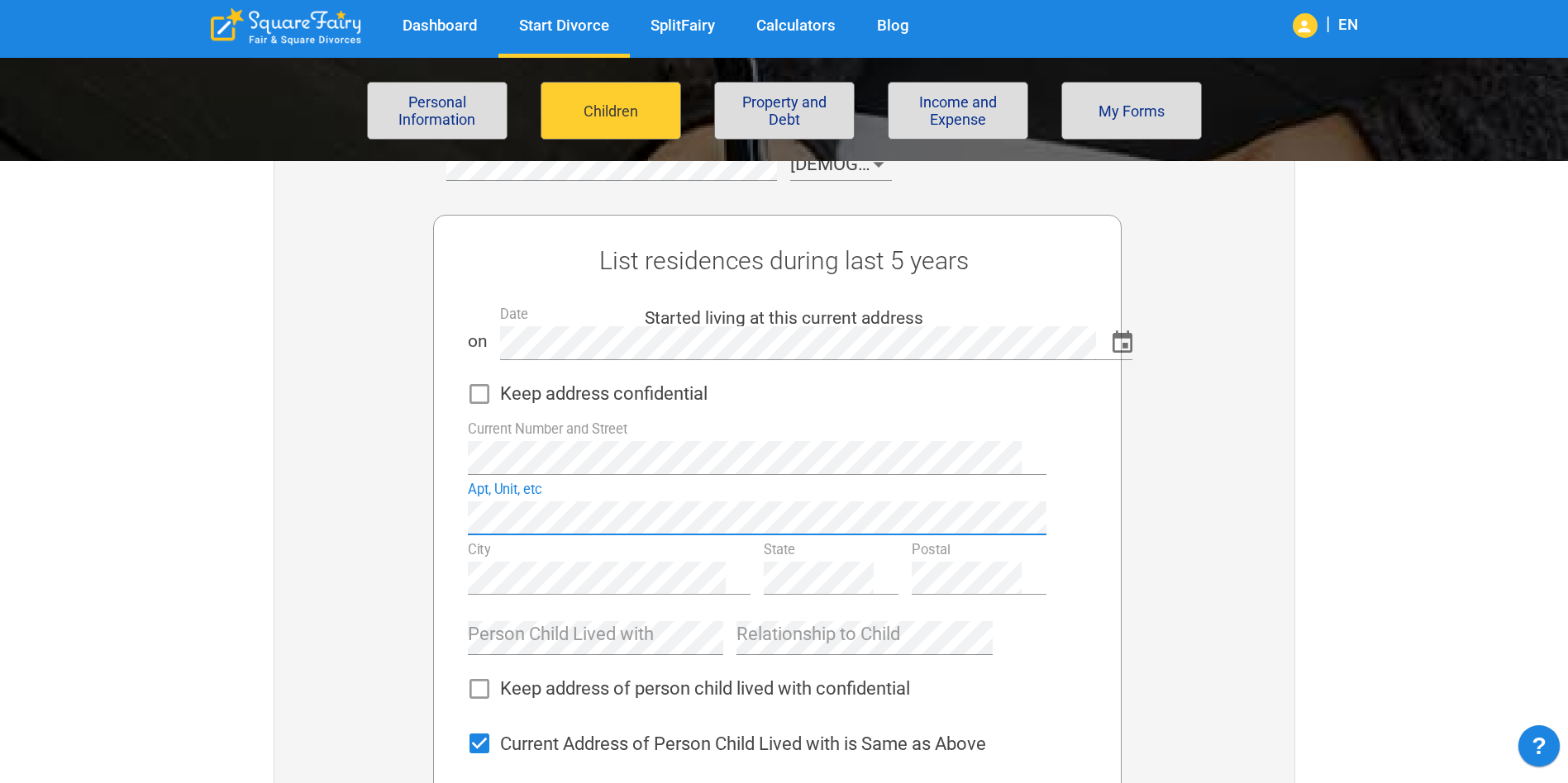
scroll to position [578, 0]
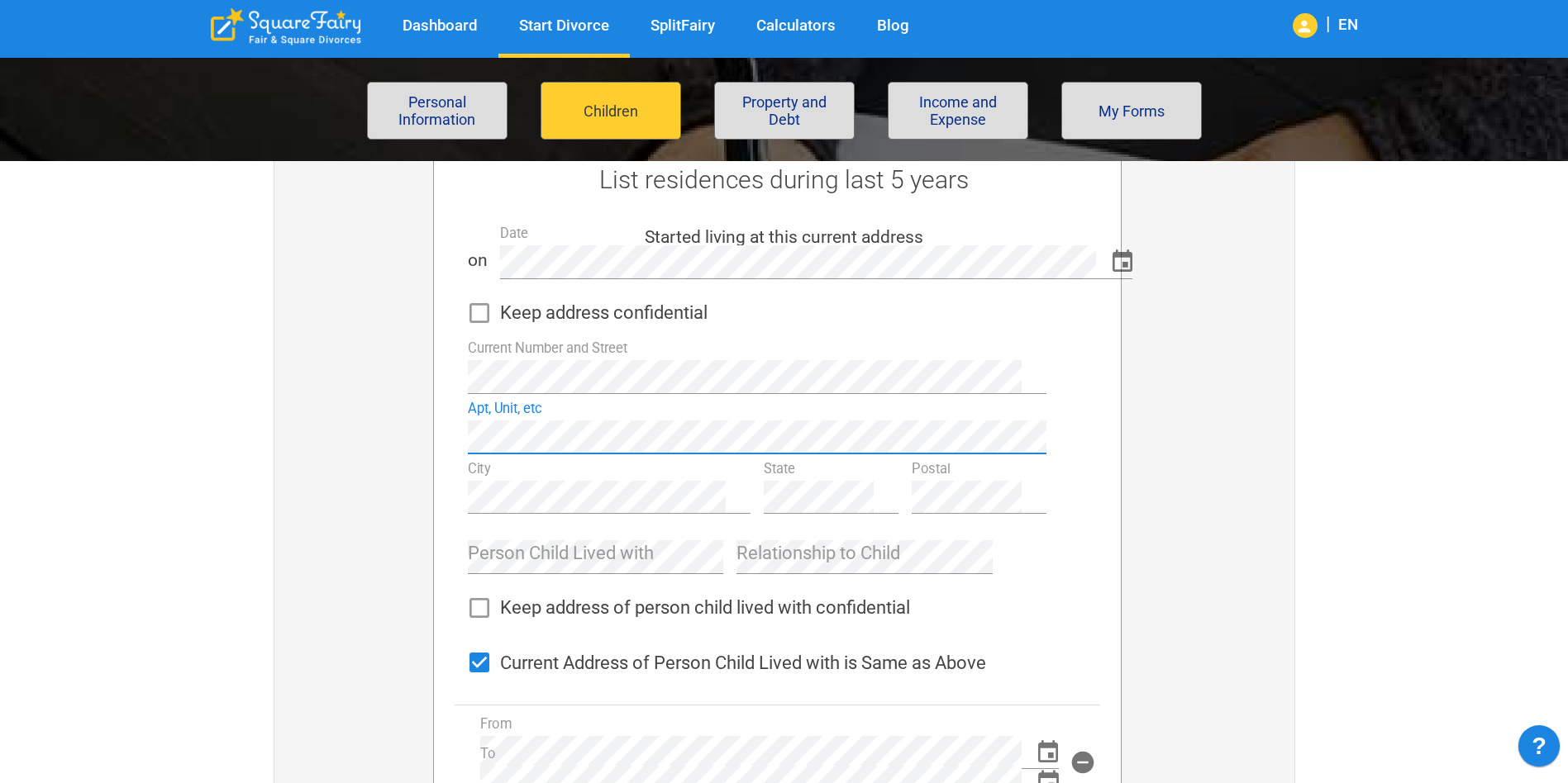
click at [1374, 473] on div "Brooke Addilyn Avila Child 1 Name Child 1 Birthday Place of Birth Sex Female Li…" at bounding box center [784, 589] width 1187 height 1425
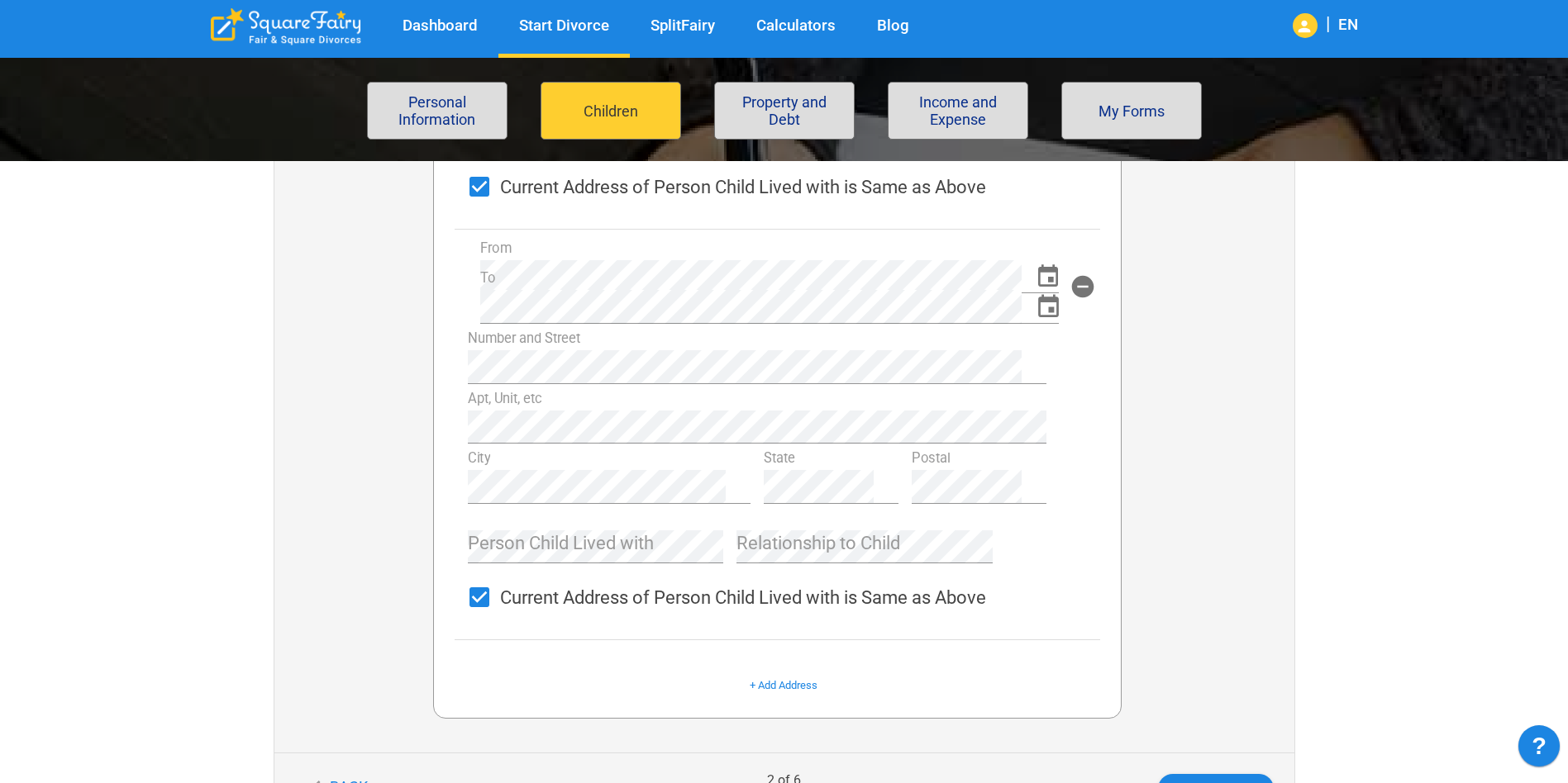
scroll to position [1156, 0]
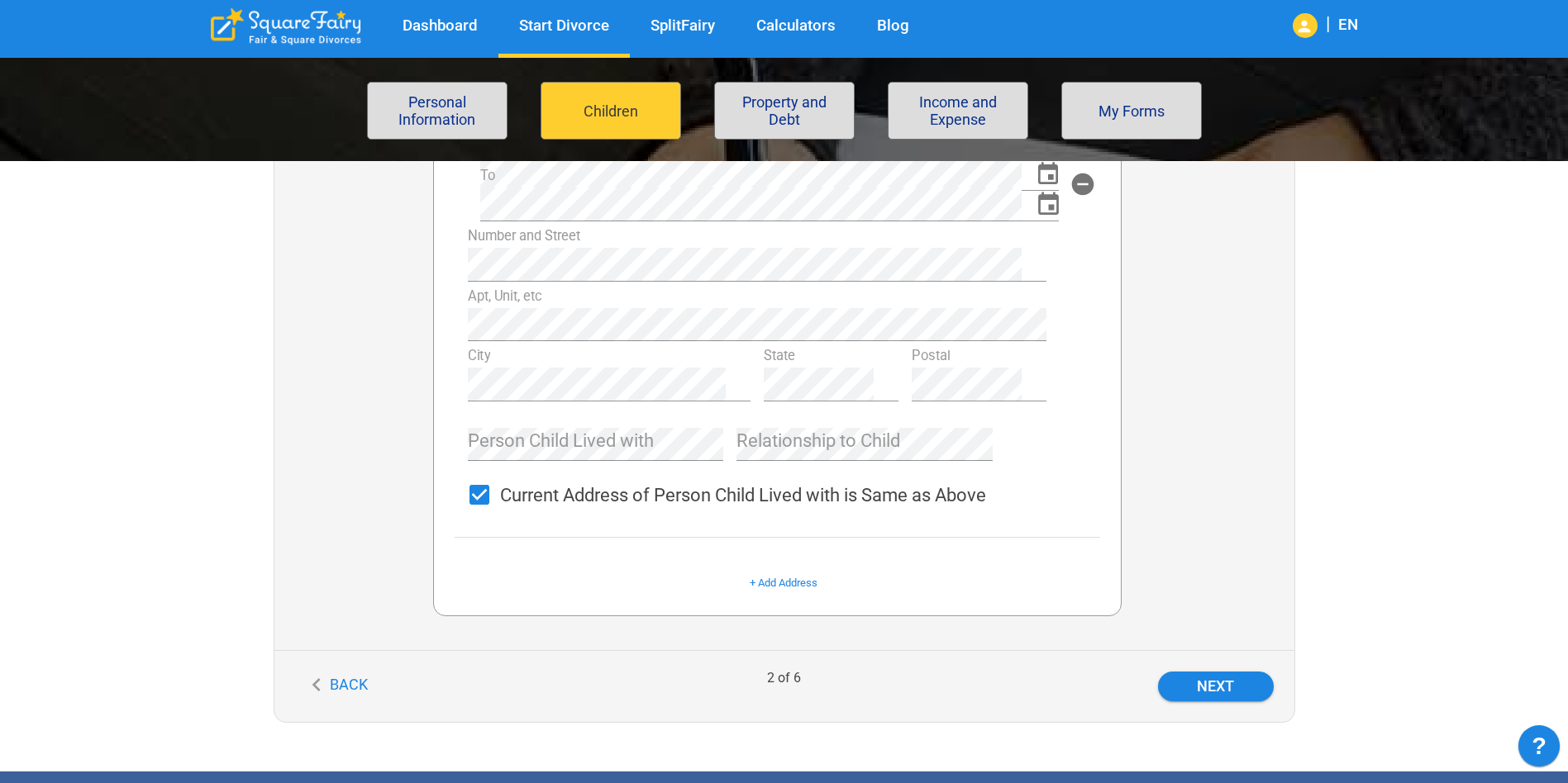
click at [617, 437] on div "Person Child Lived with" at bounding box center [595, 438] width 257 height 47
click at [1422, 479] on div "Dashboard Start Divorce SplitFairy Calculators Blog | EN File for divorce Perso…" at bounding box center [784, 69] width 1568 height 2302
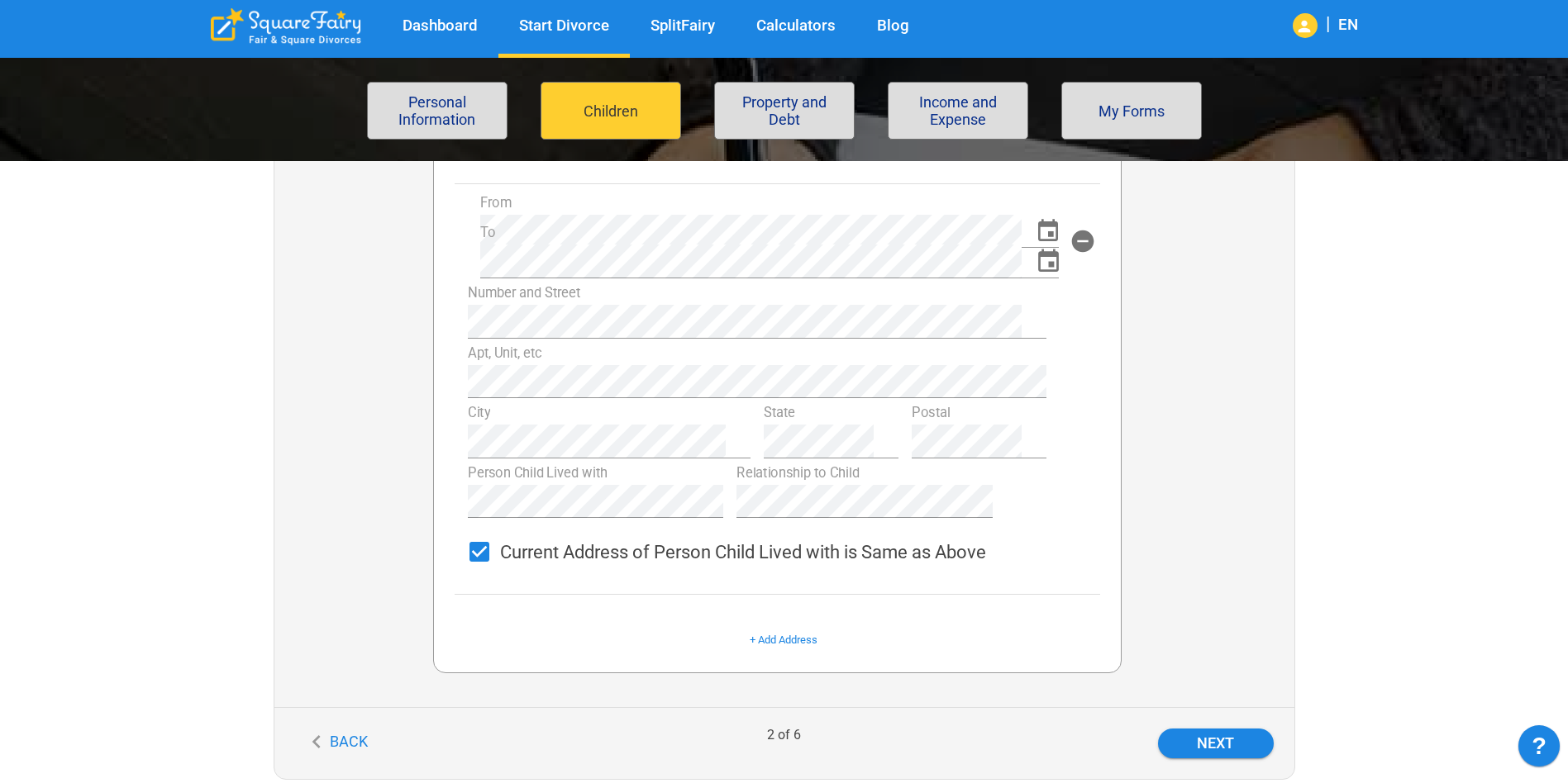
scroll to position [1074, 0]
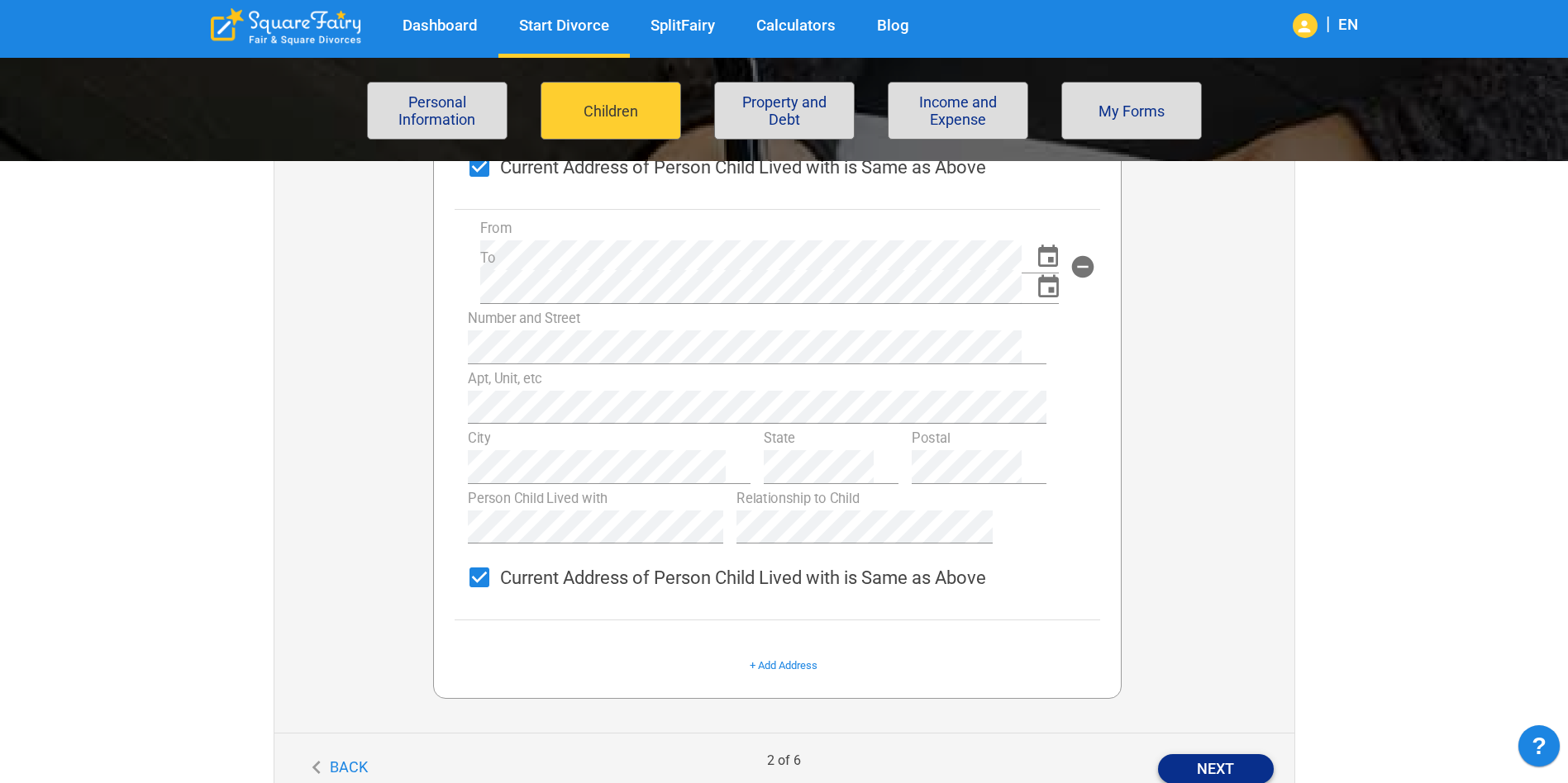
click at [1217, 756] on button "Next" at bounding box center [1215, 769] width 116 height 30
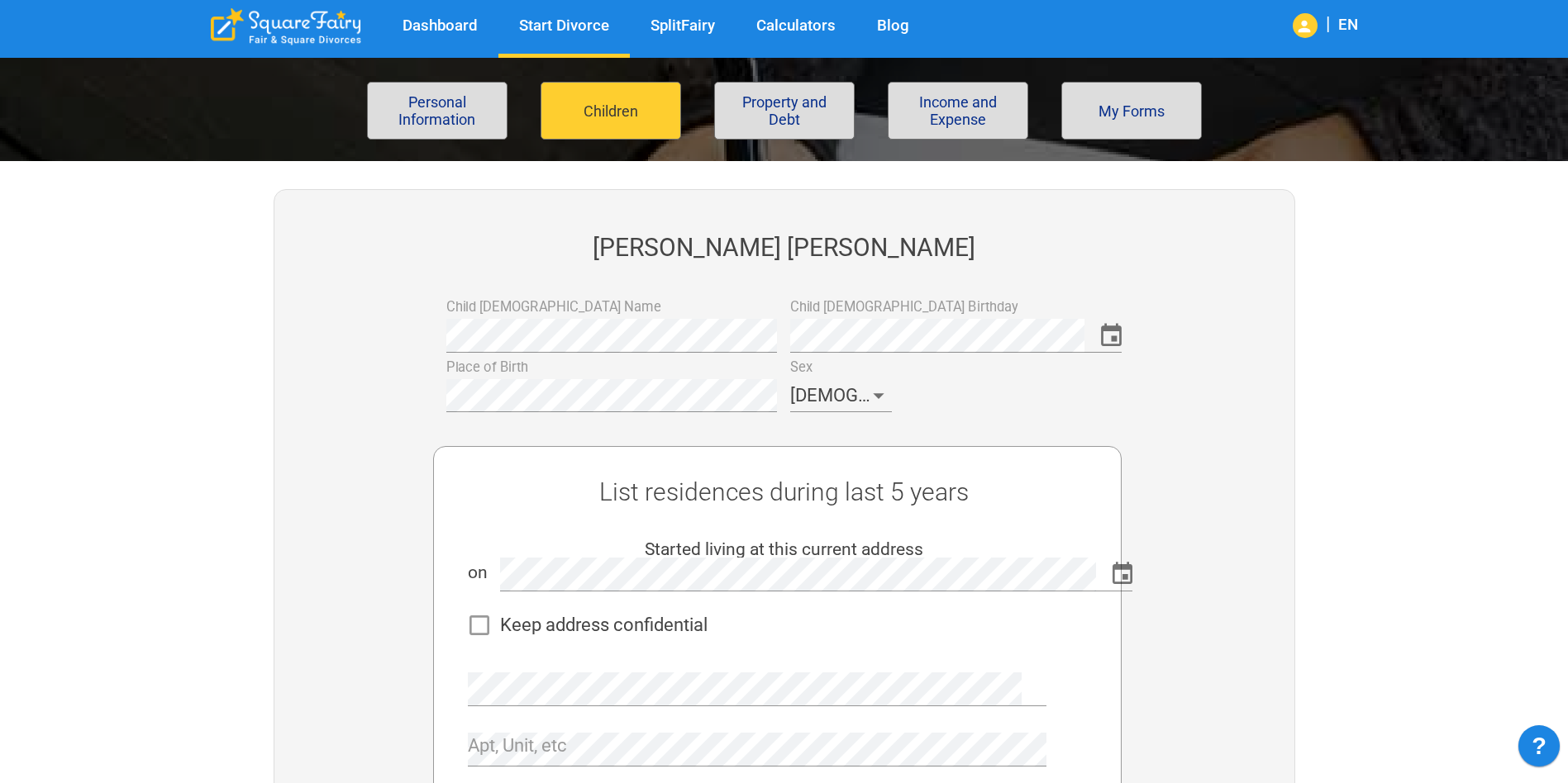
scroll to position [83, 0]
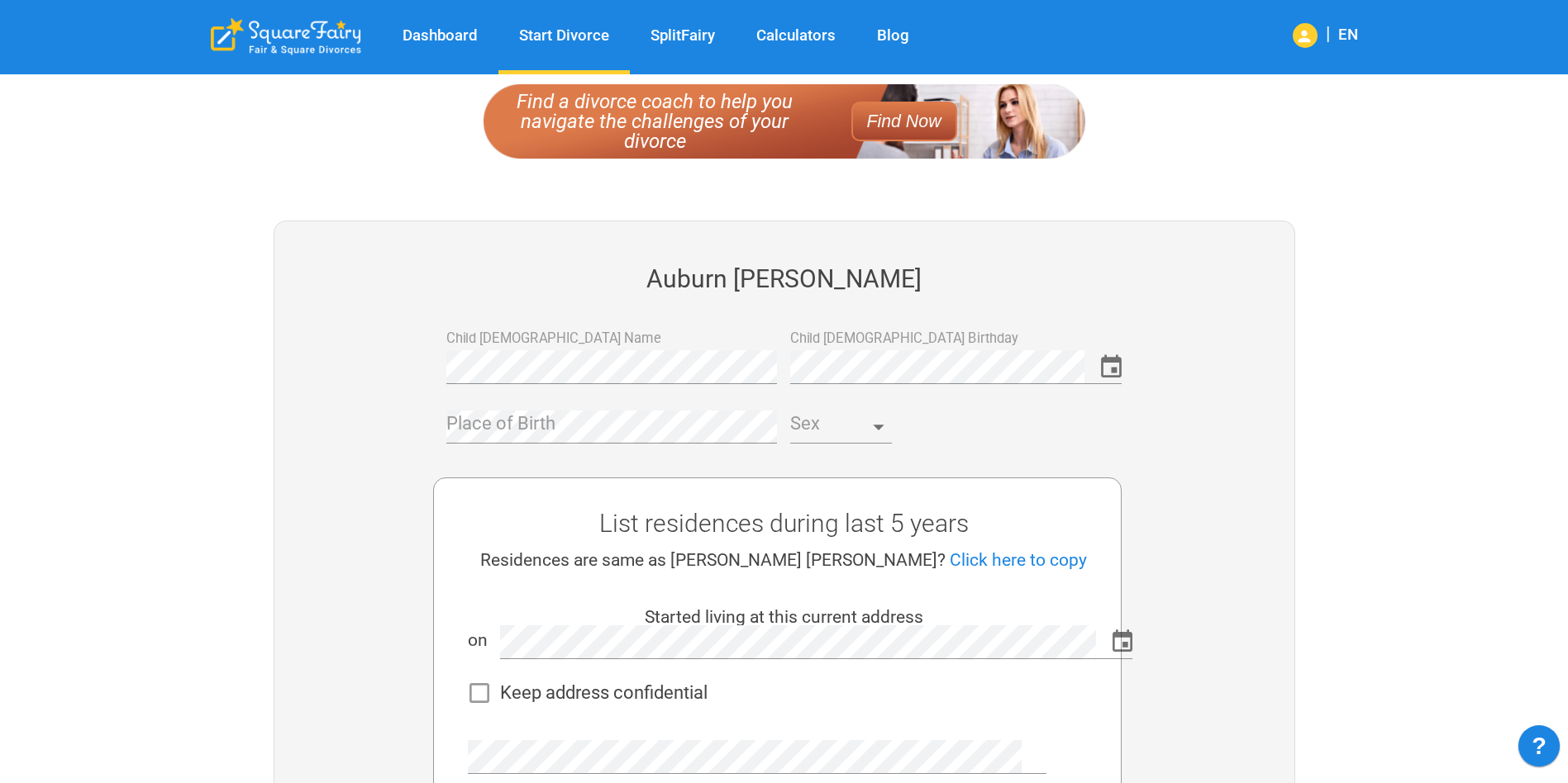
scroll to position [330, 0]
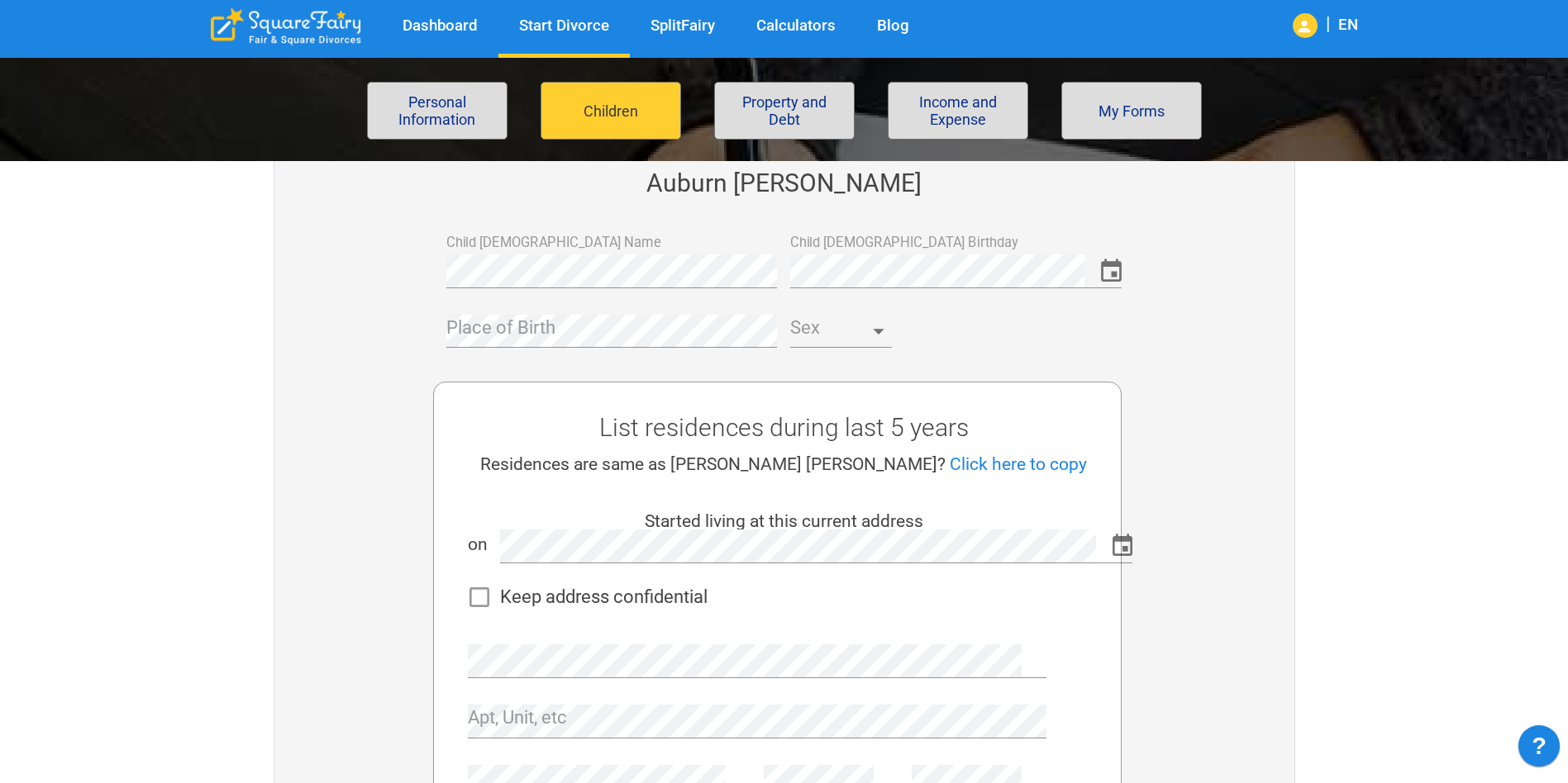
click at [991, 457] on link "Click here to copy" at bounding box center [1019, 464] width 137 height 19
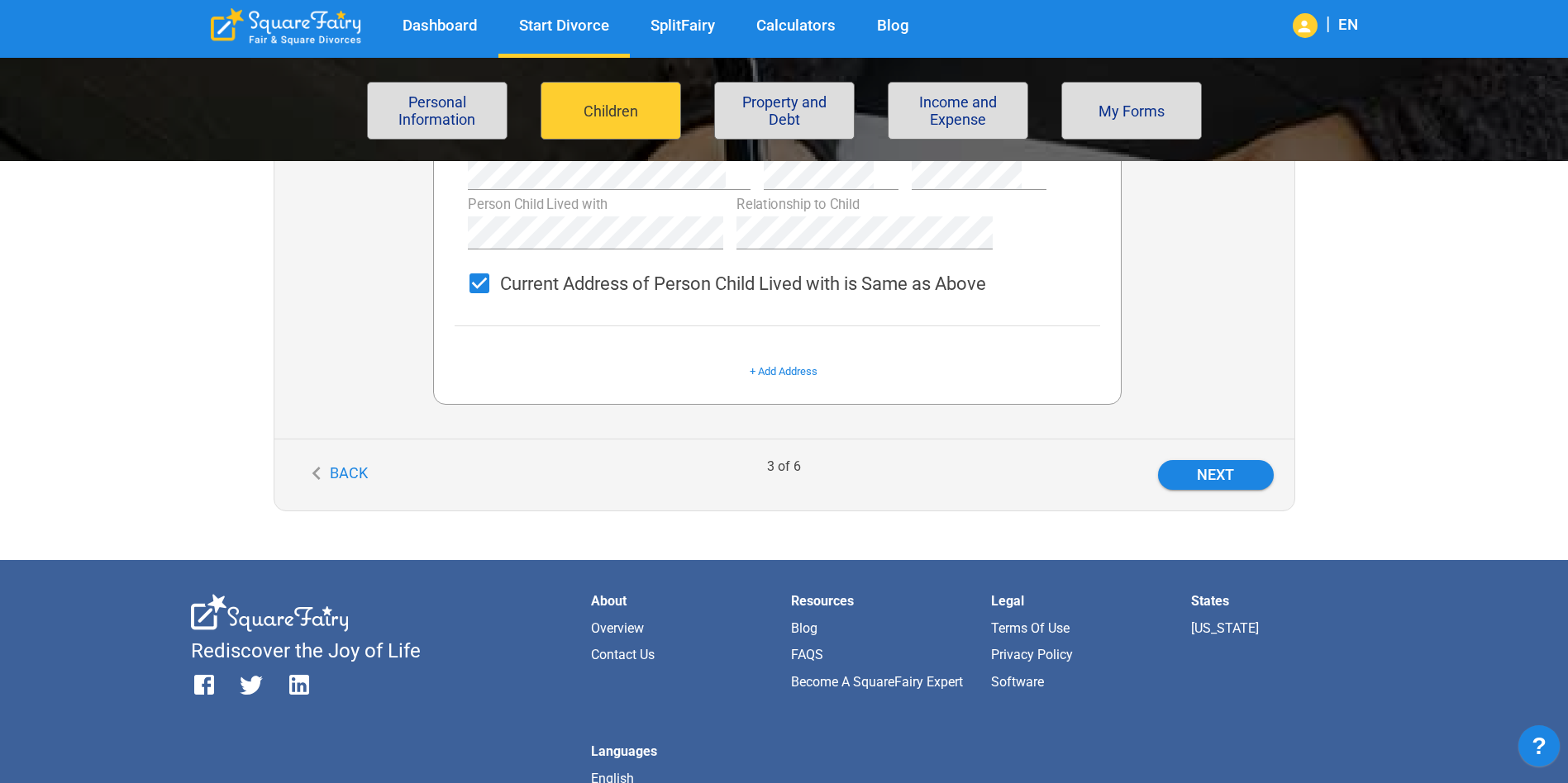
scroll to position [1156, 0]
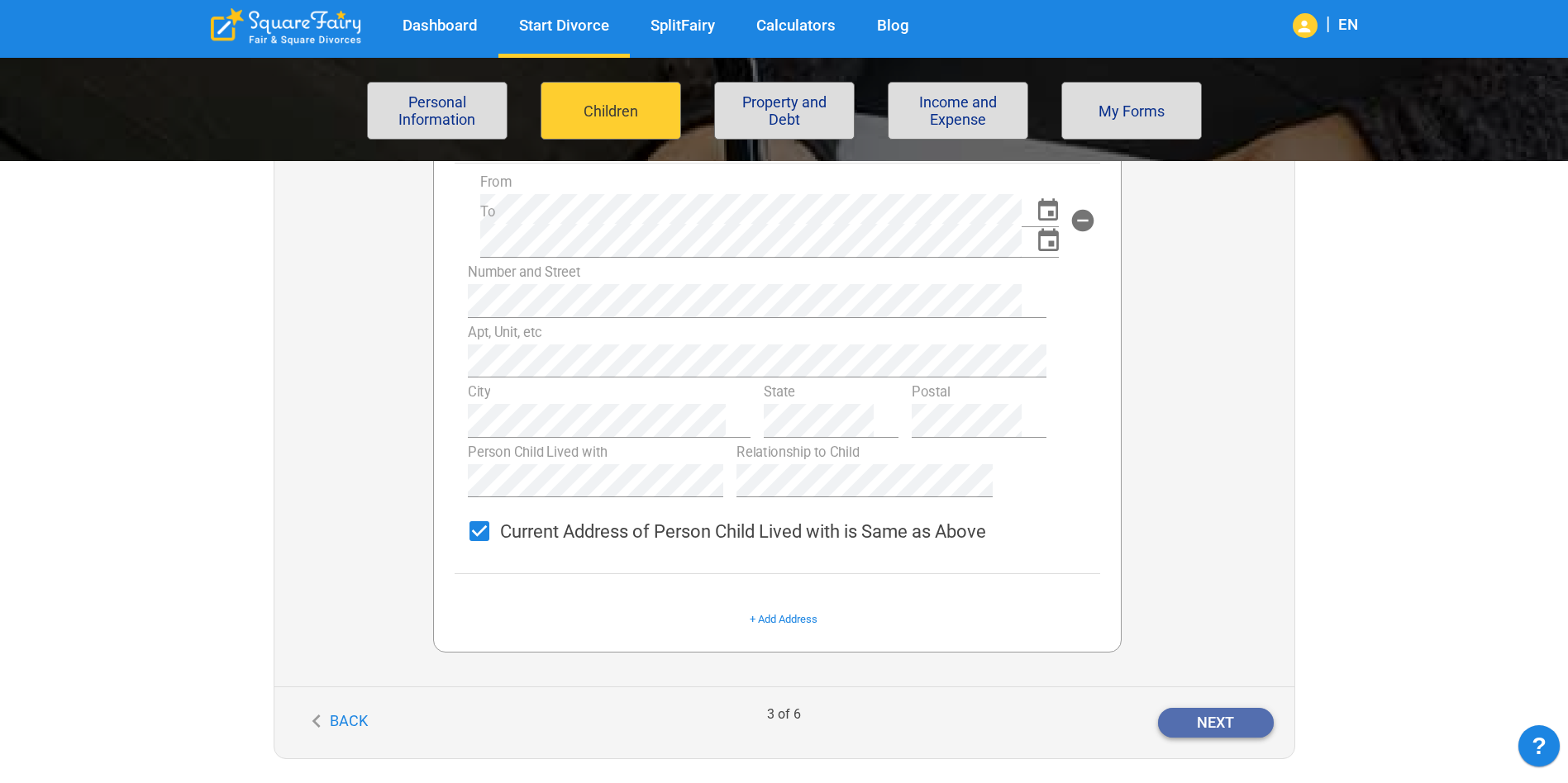
click at [1226, 731] on button "Next" at bounding box center [1215, 722] width 116 height 30
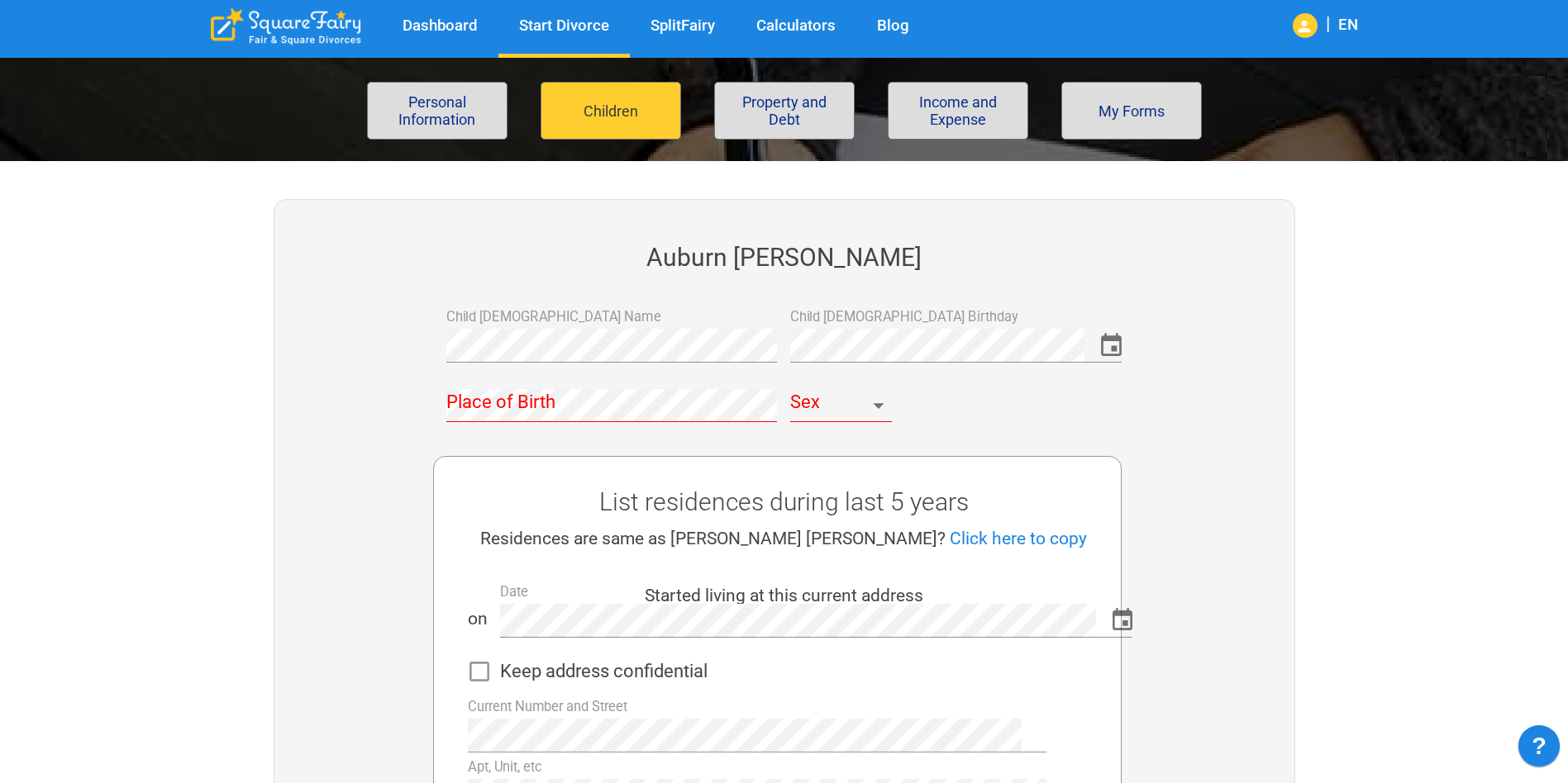
scroll to position [165, 0]
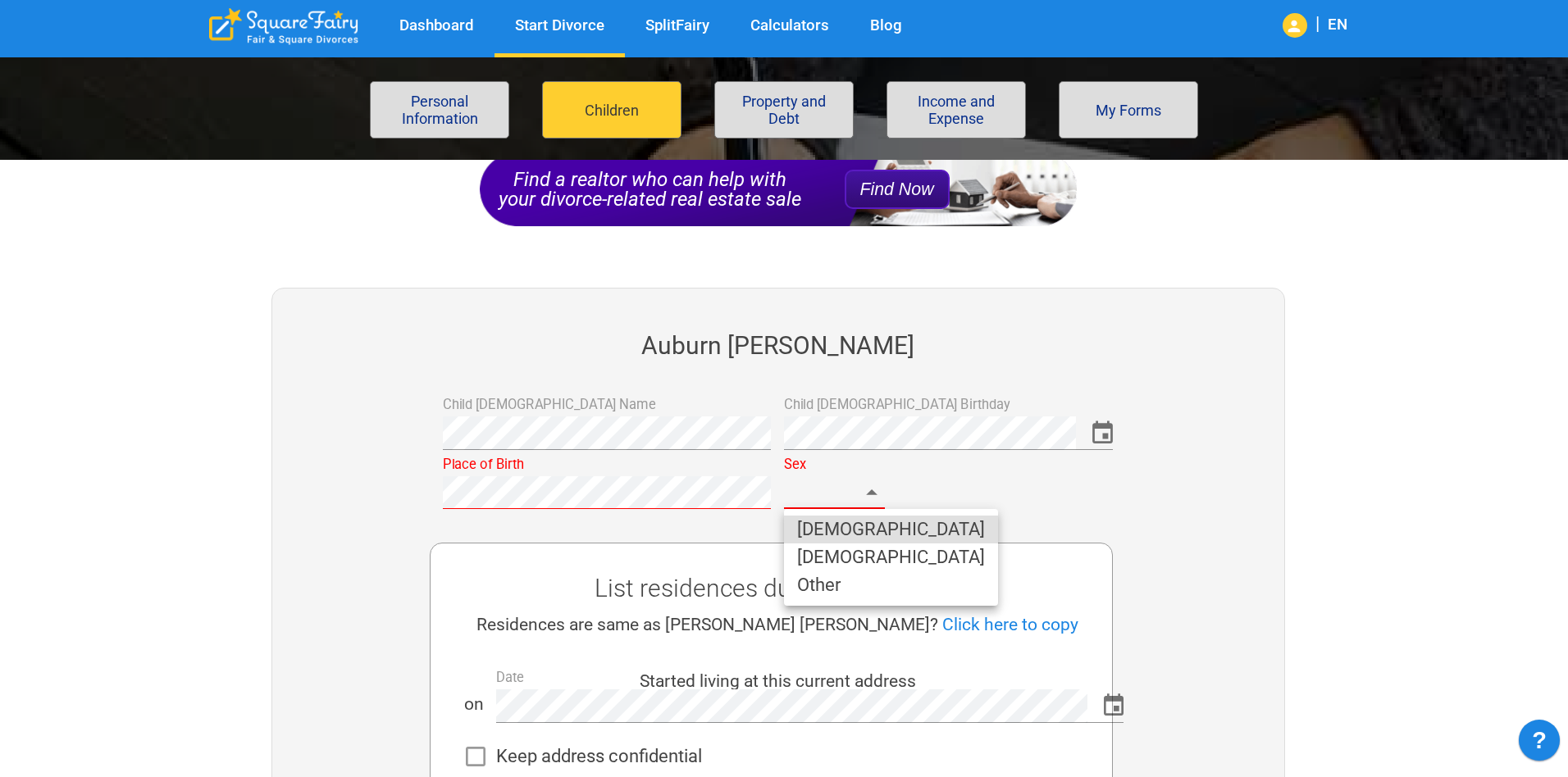
click at [844, 554] on li "Female" at bounding box center [891, 557] width 214 height 28
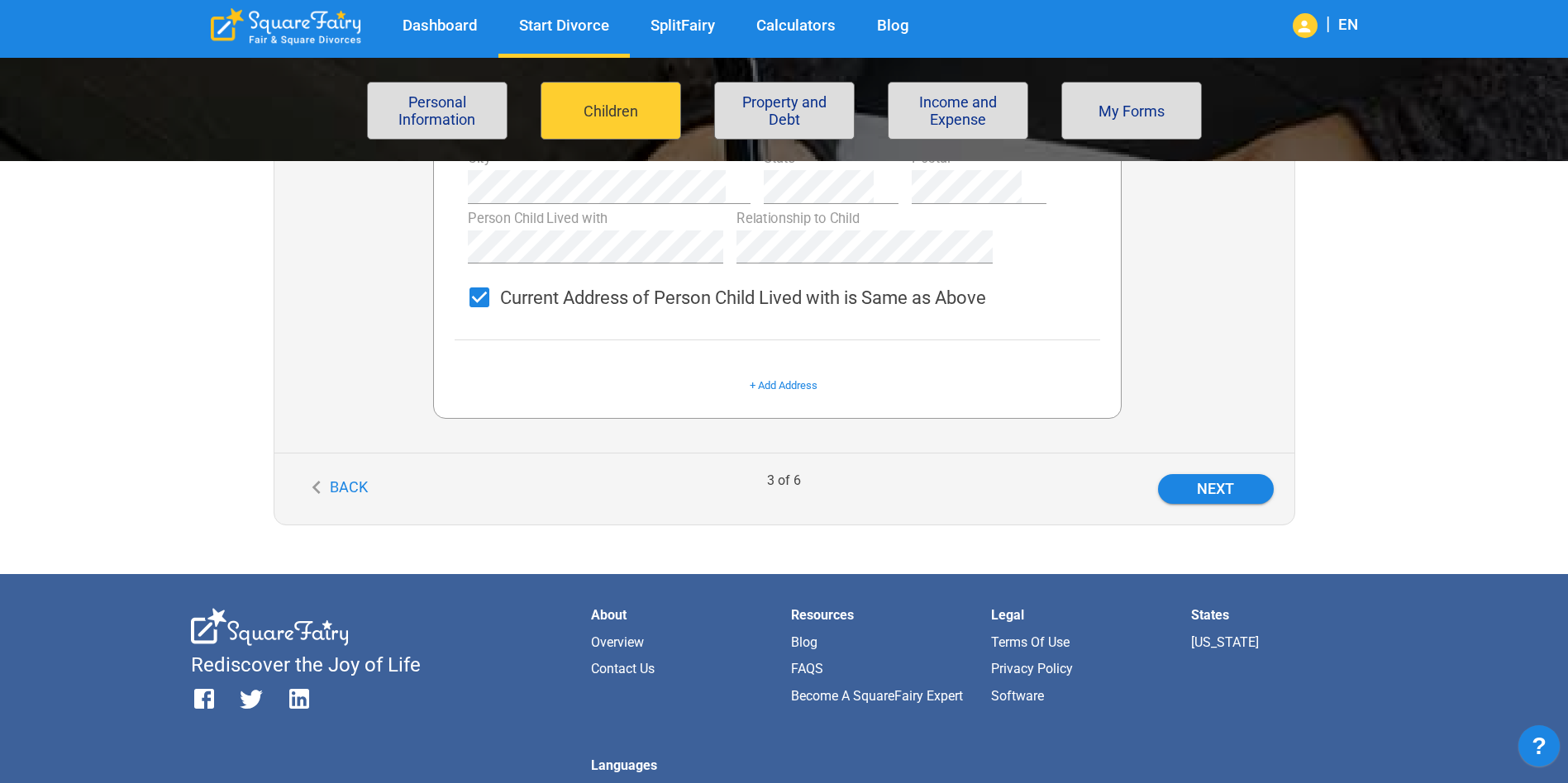
scroll to position [1570, 0]
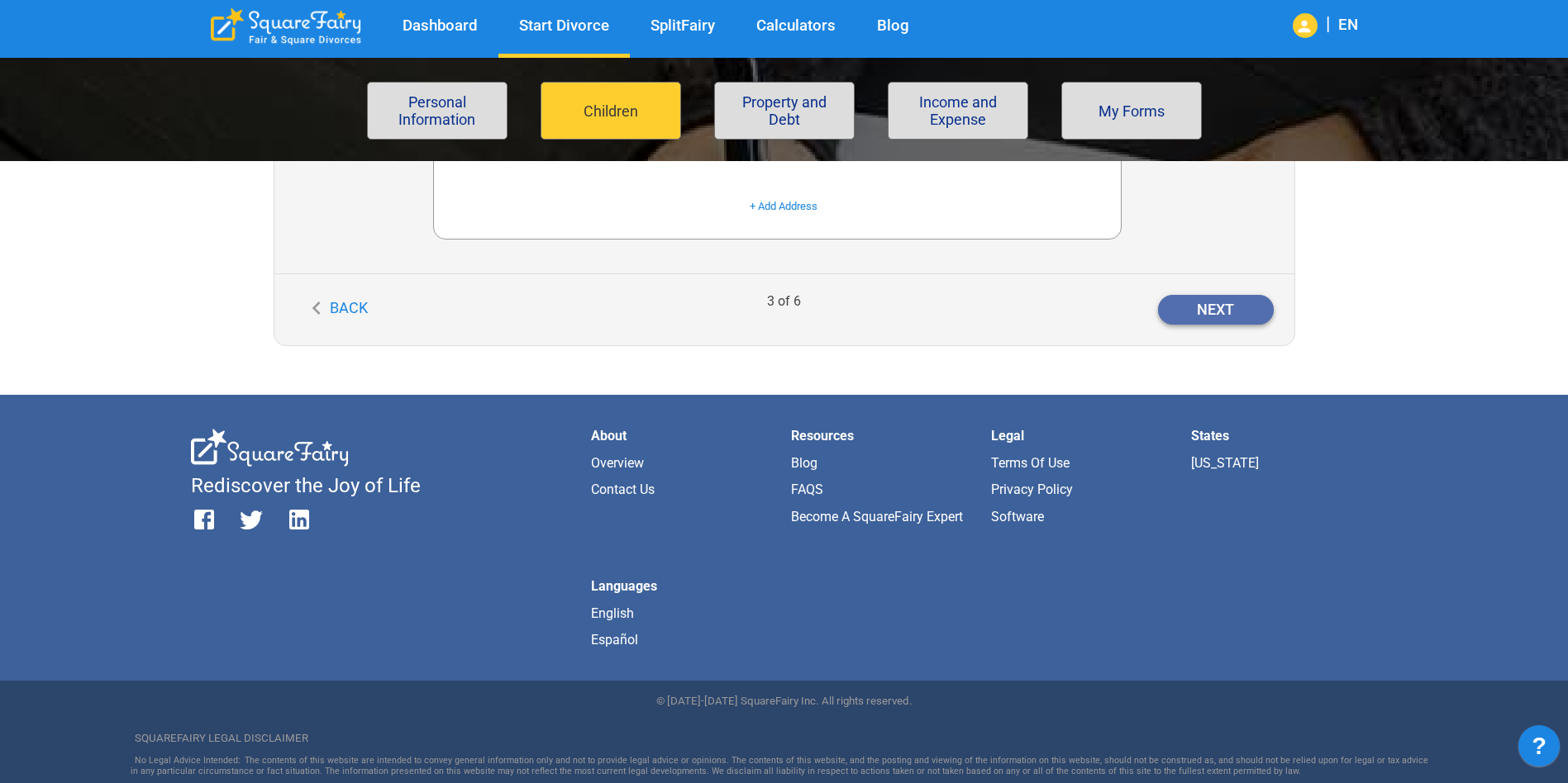
click at [1224, 301] on button "Next" at bounding box center [1215, 309] width 116 height 30
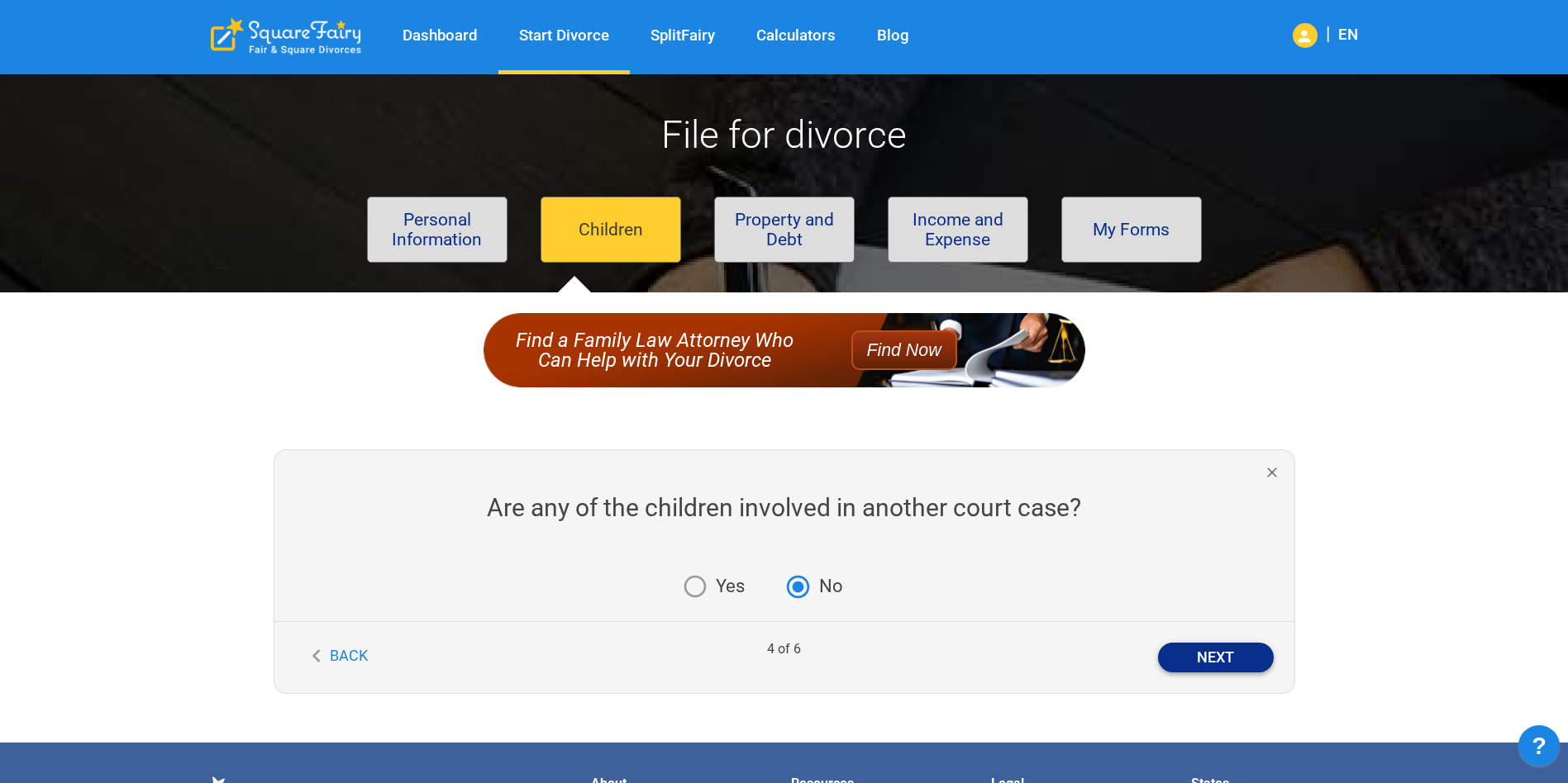
click at [1226, 659] on button "Next" at bounding box center [1215, 657] width 116 height 30
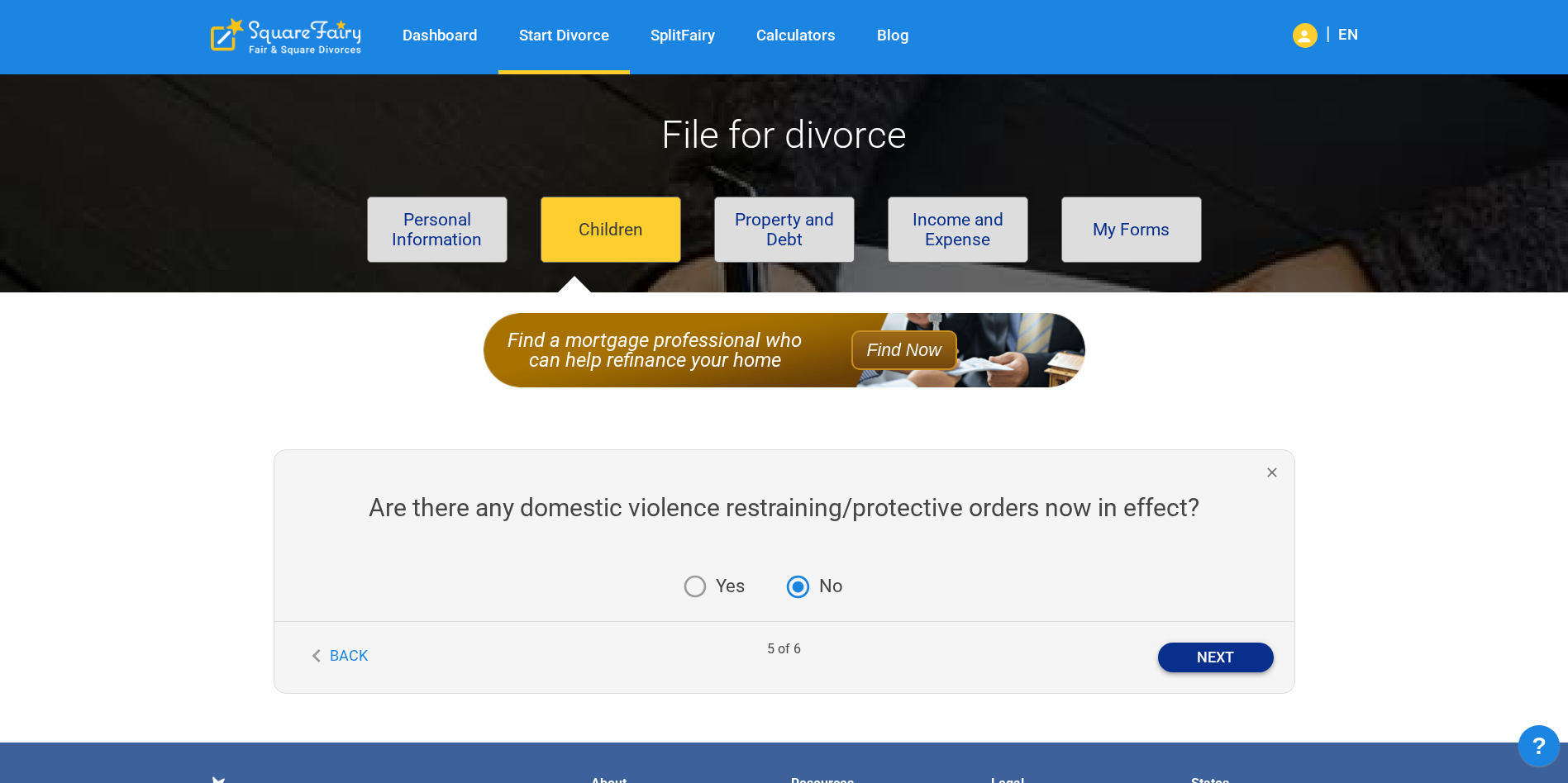
click at [1188, 650] on button "Next" at bounding box center [1215, 657] width 116 height 30
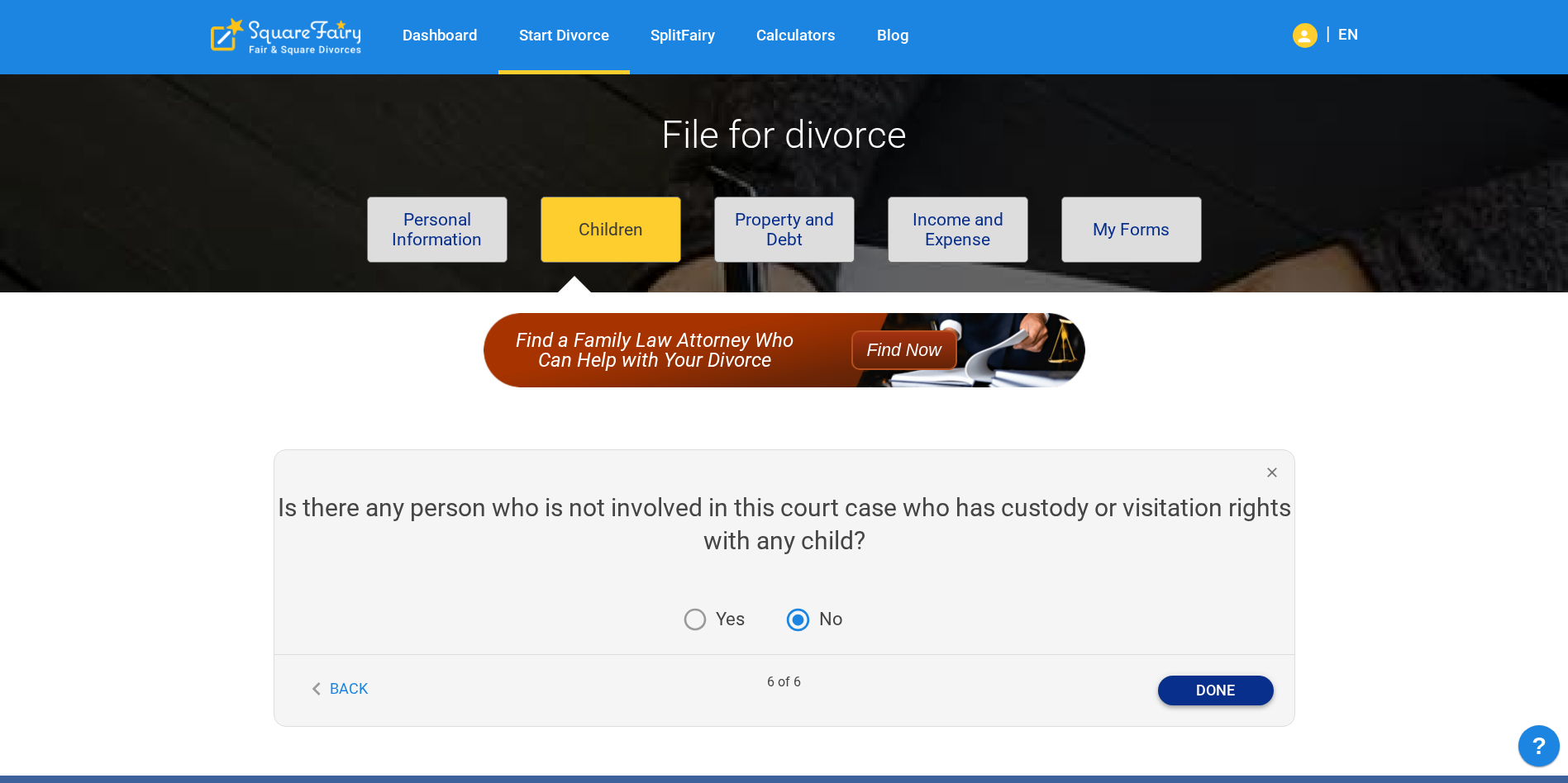
click at [1206, 679] on button "Done" at bounding box center [1215, 690] width 116 height 30
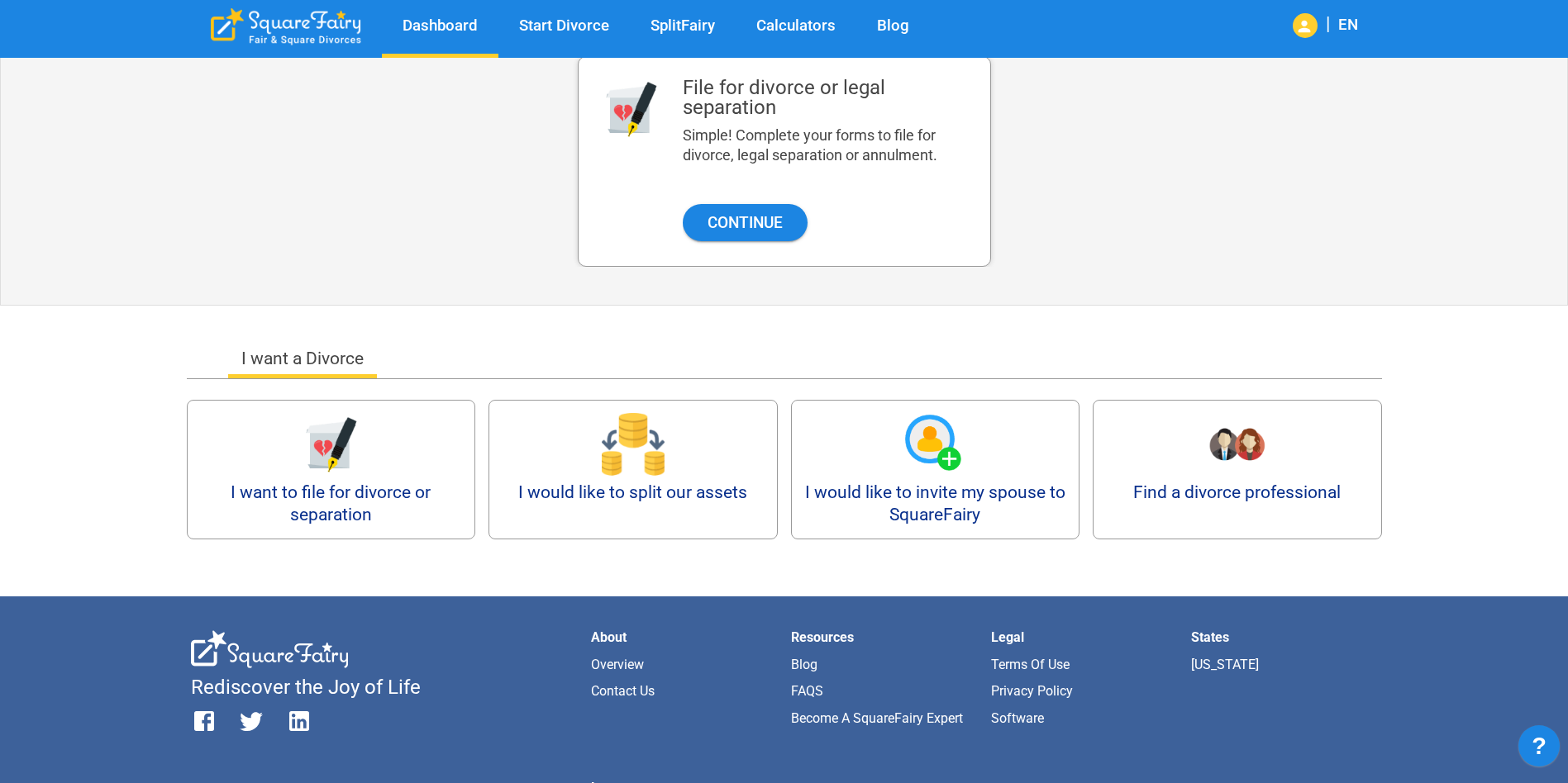
scroll to position [165, 0]
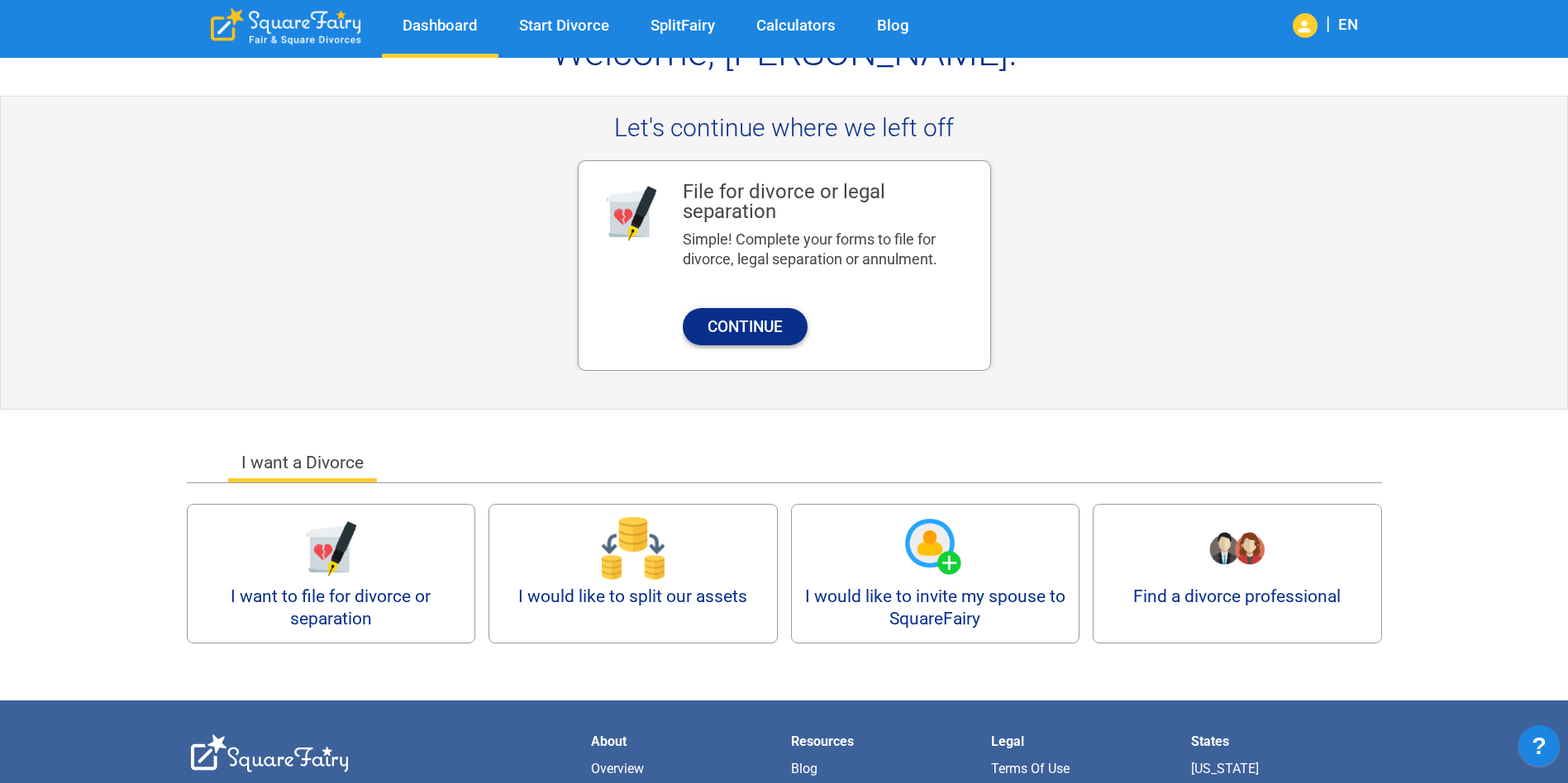
click at [748, 328] on button "Continue" at bounding box center [744, 327] width 124 height 37
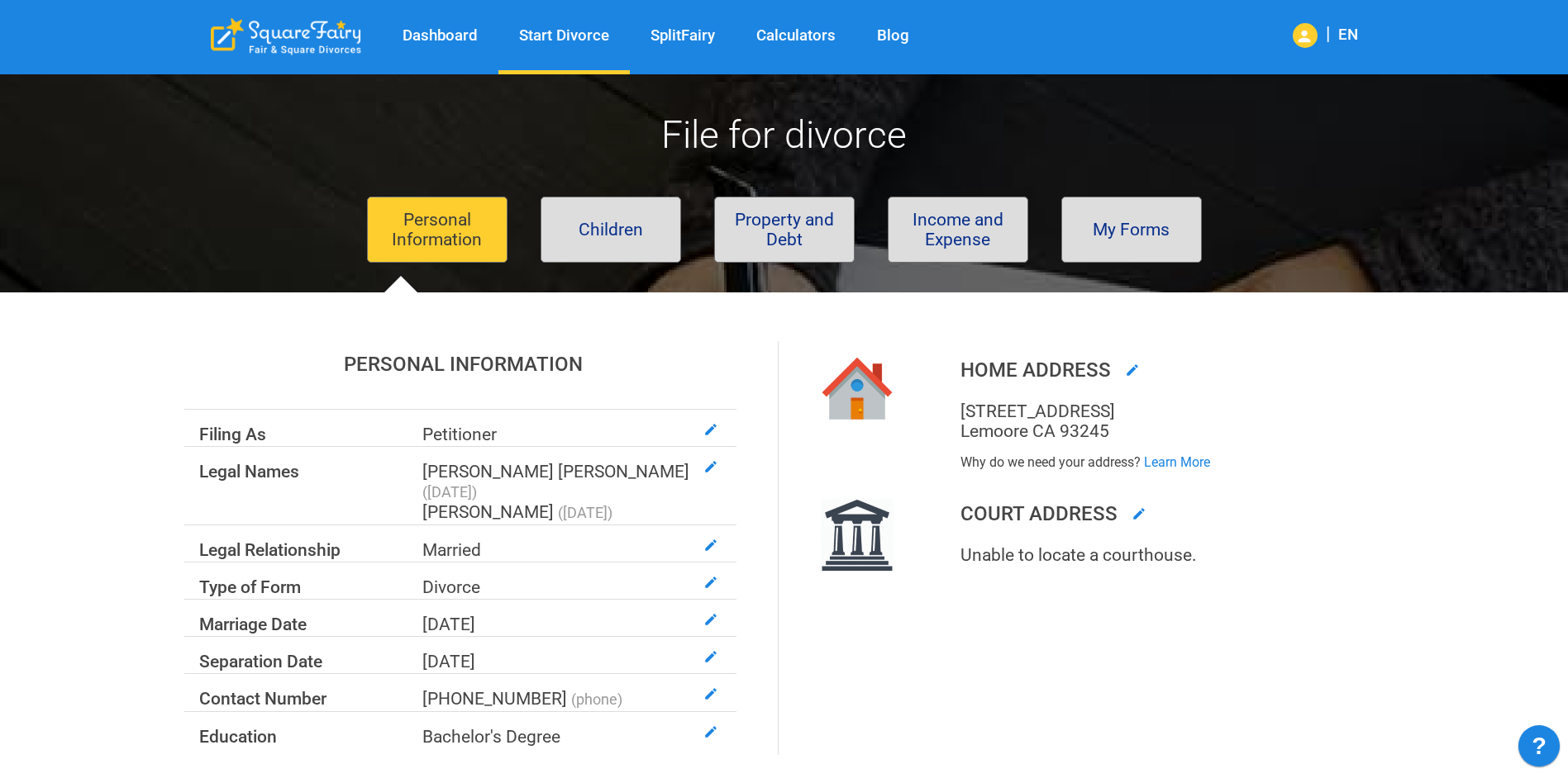
scroll to position [116, 0]
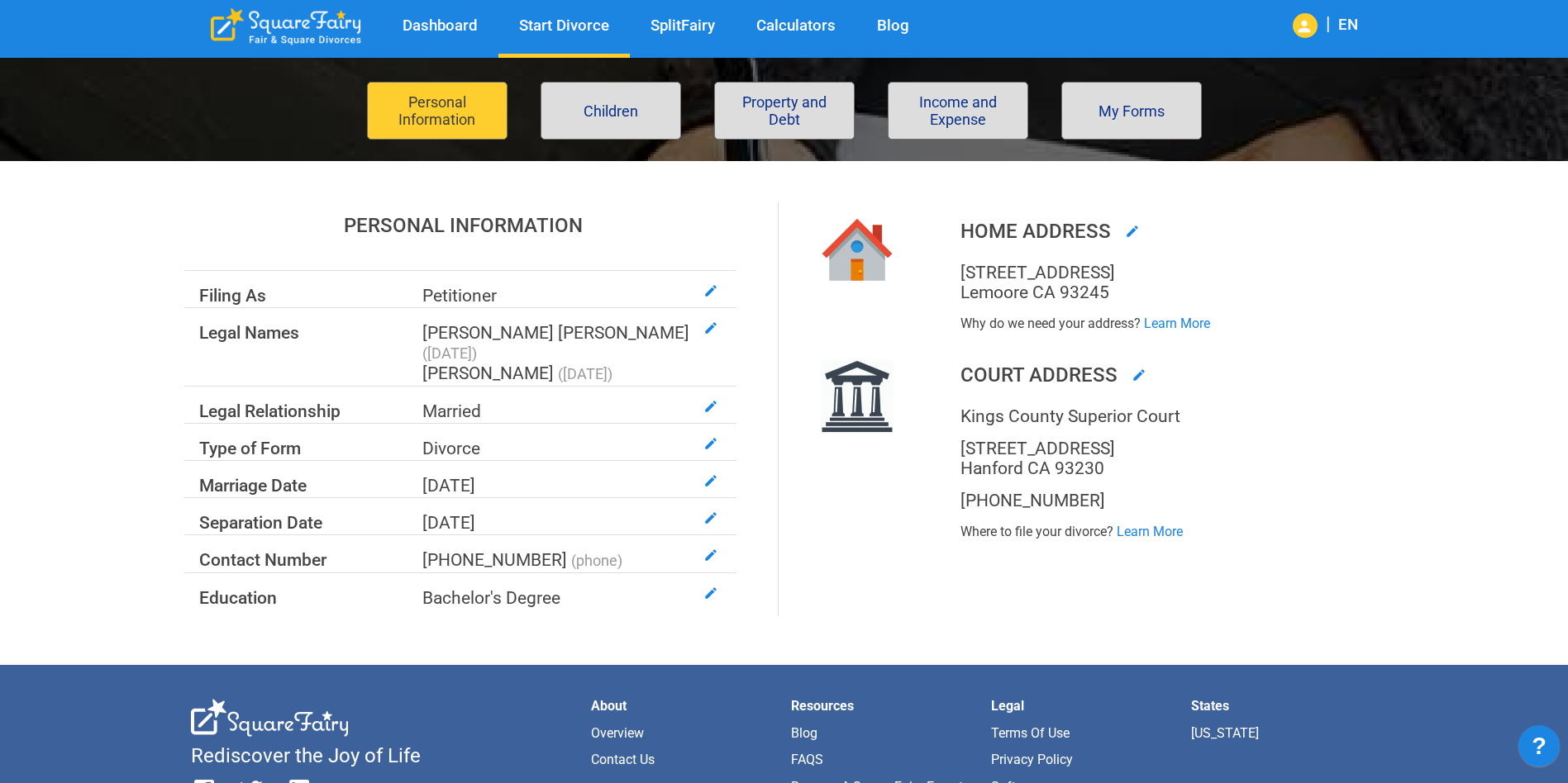
click at [655, 100] on button "Children" at bounding box center [610, 111] width 141 height 58
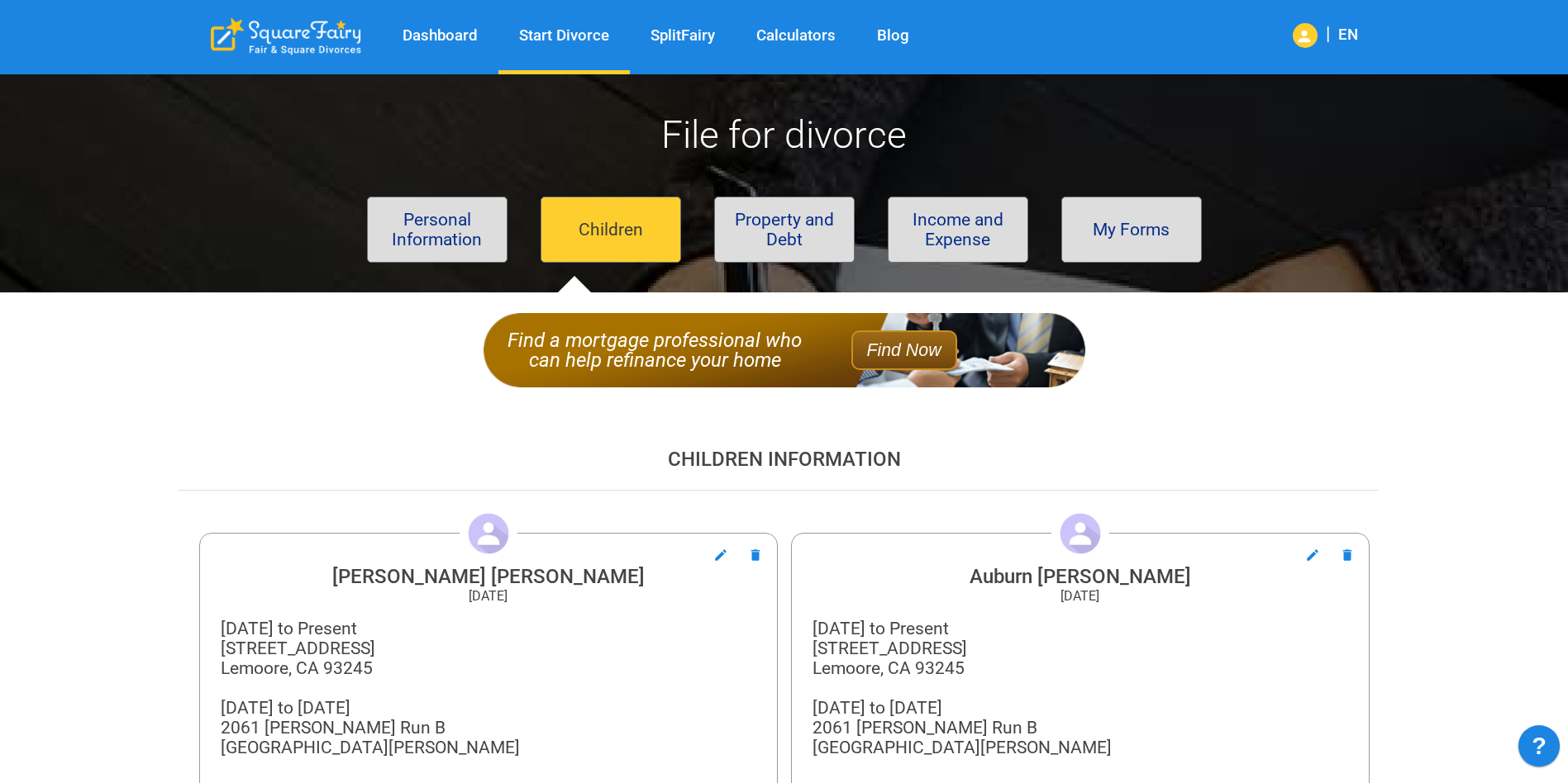
click at [787, 240] on button "Property and Debt" at bounding box center [784, 229] width 141 height 66
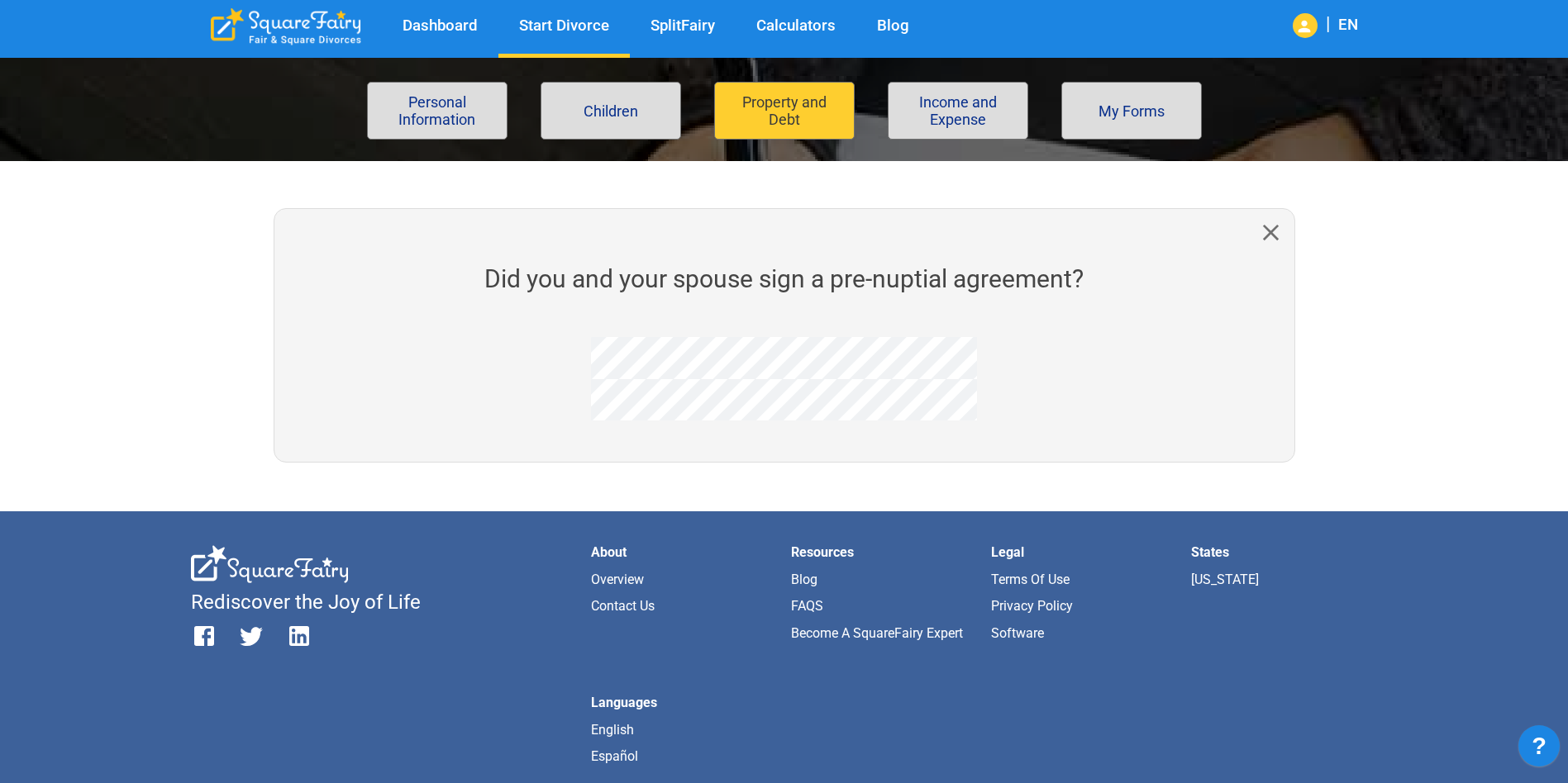
scroll to position [248, 0]
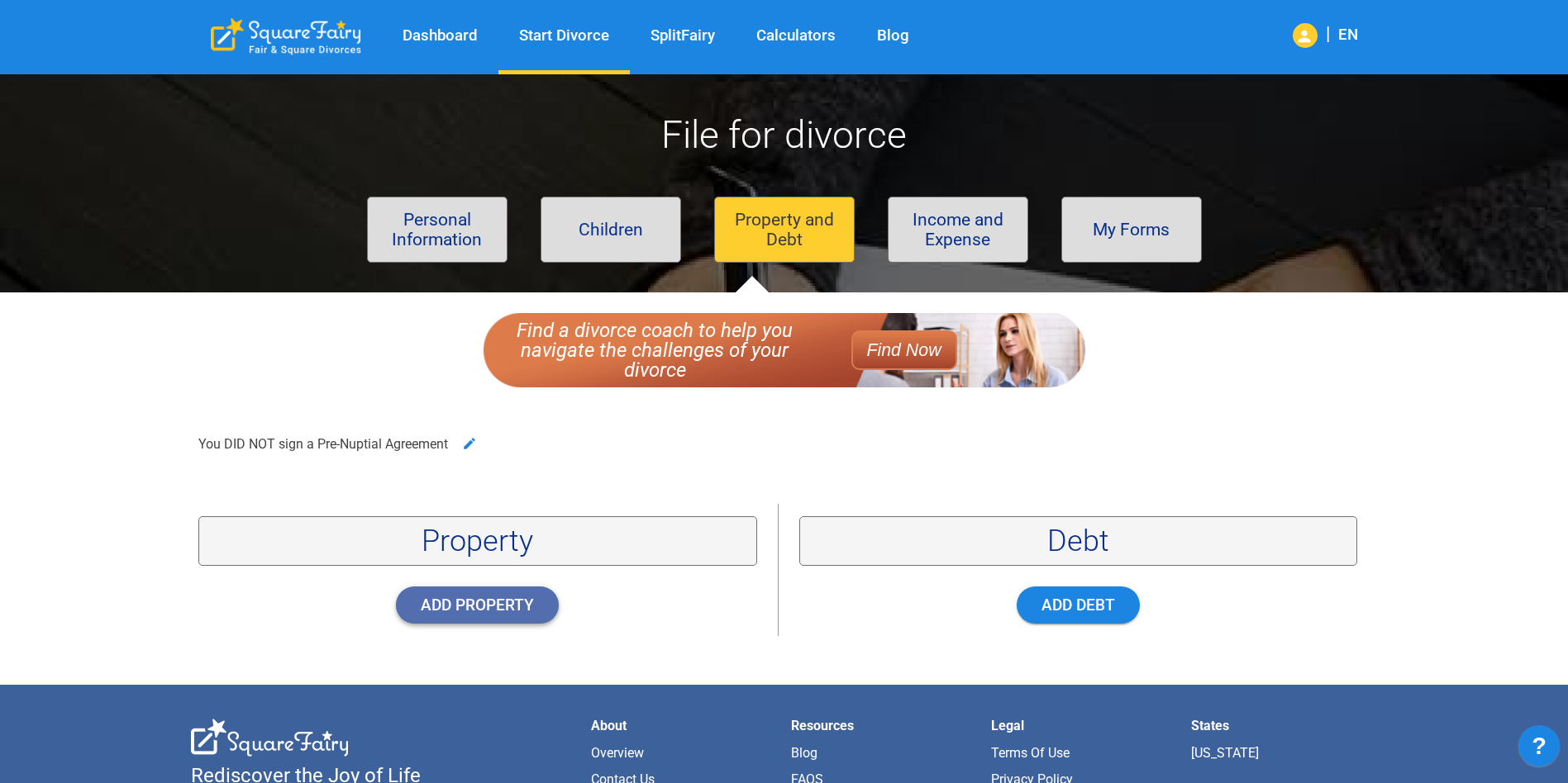
click at [504, 606] on button "Add Property" at bounding box center [478, 605] width 163 height 37
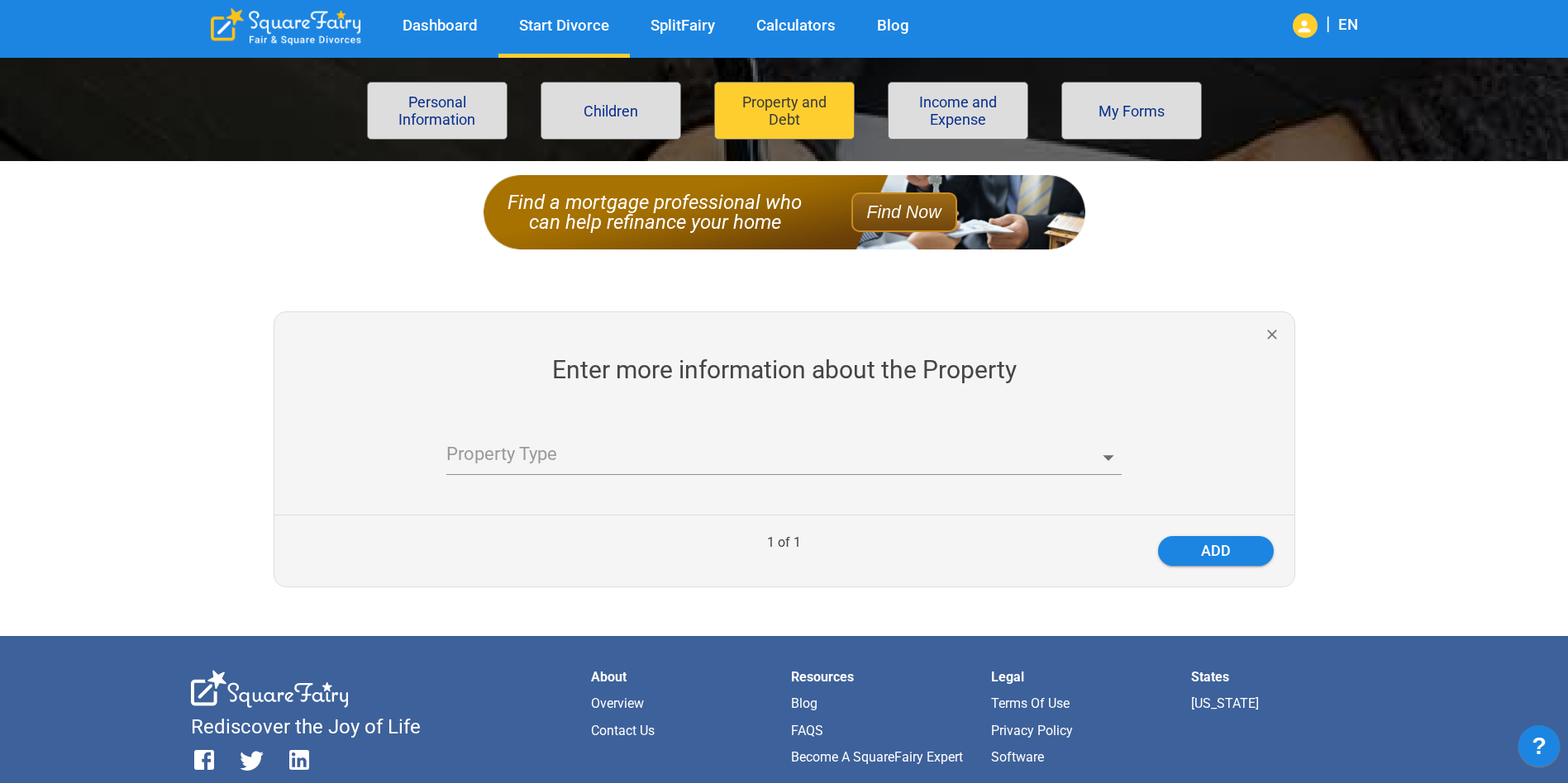
scroll to position [83, 0]
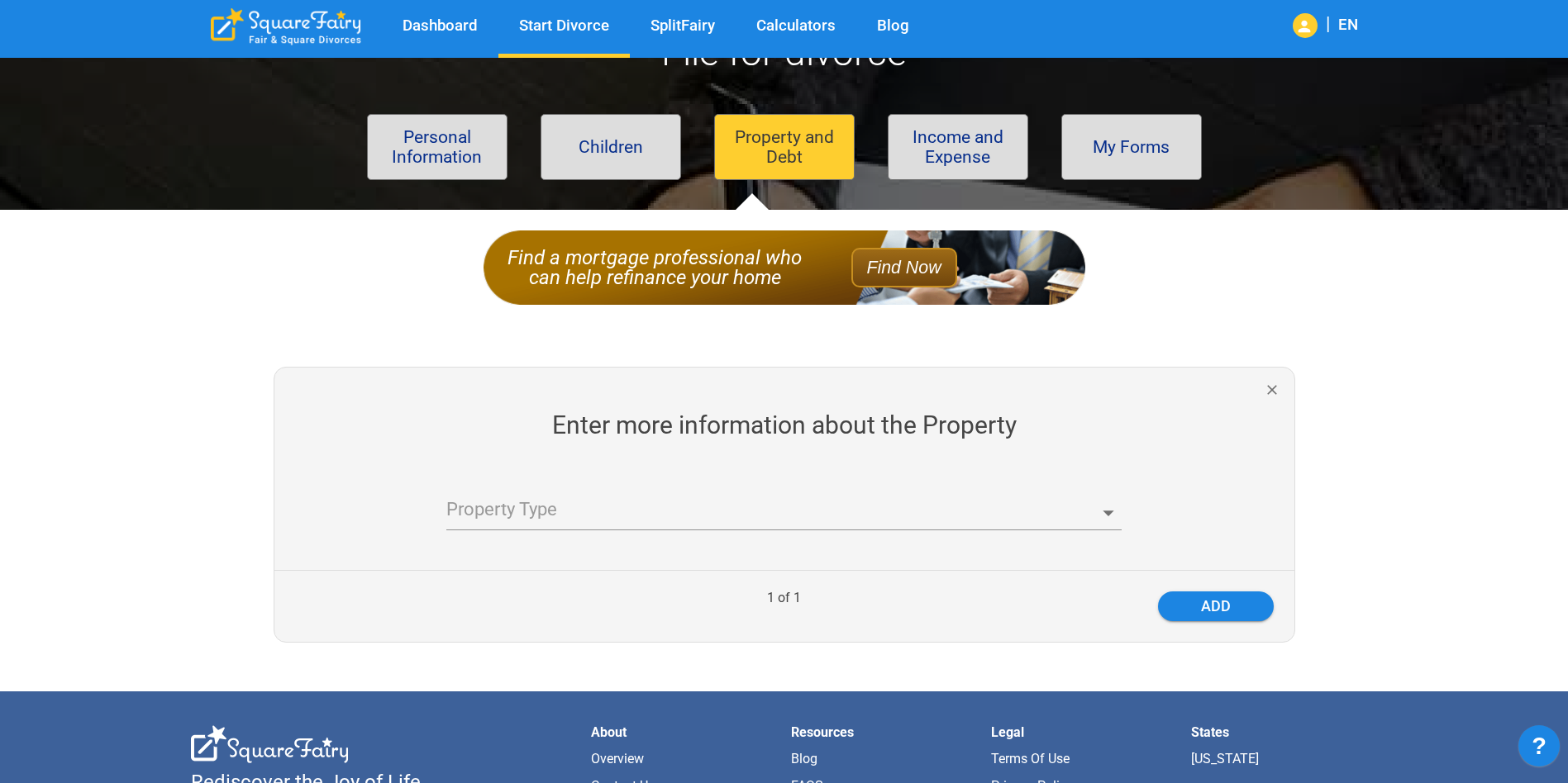
click at [586, 511] on body "Dashboard Start Divorce SplitFairy Calculators Blog | EN File for divorce Perso…" at bounding box center [784, 559] width 1568 height 1161
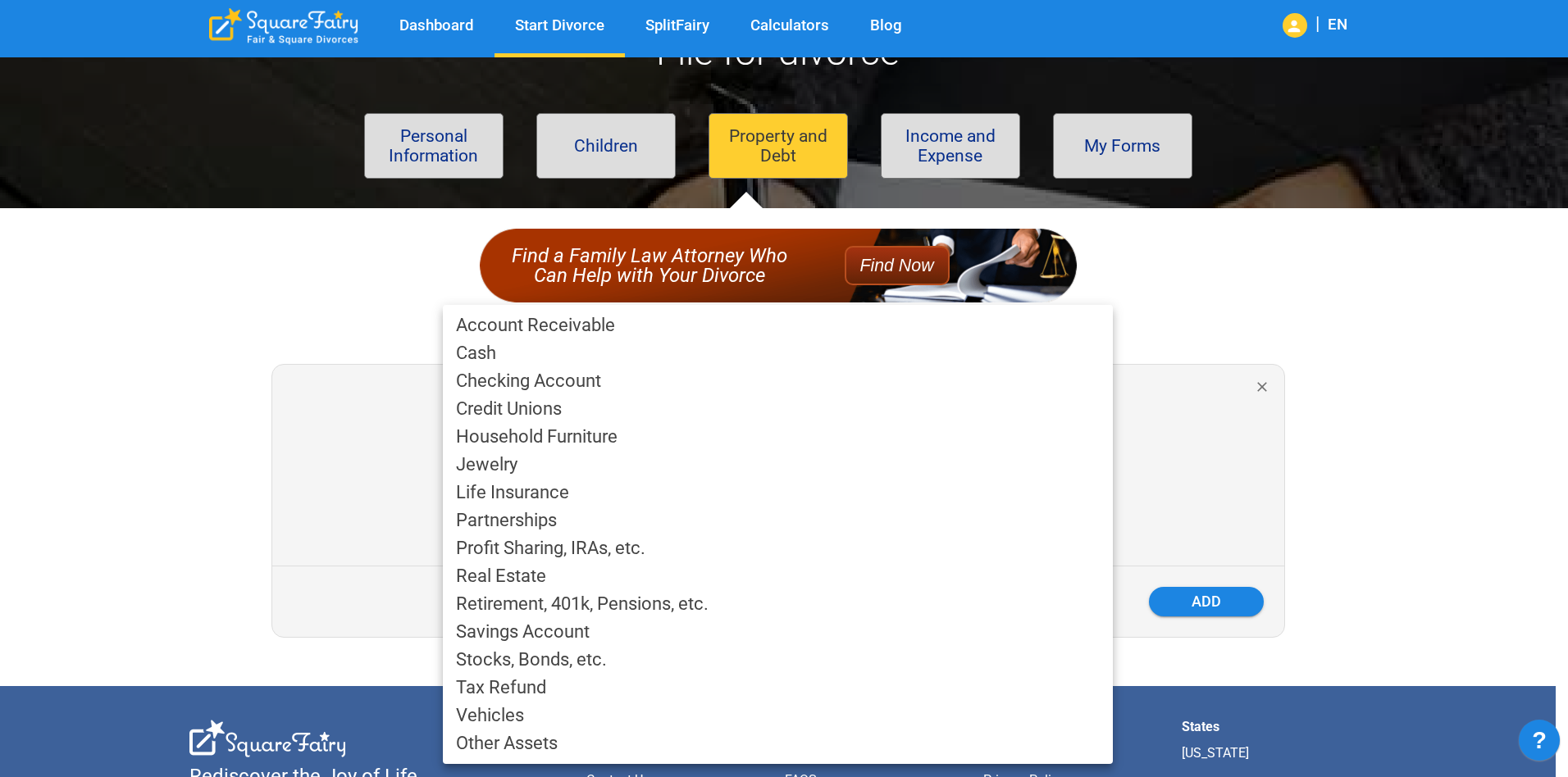
click at [707, 610] on li "Retirement, 401k, Pensions, etc." at bounding box center [777, 604] width 670 height 28
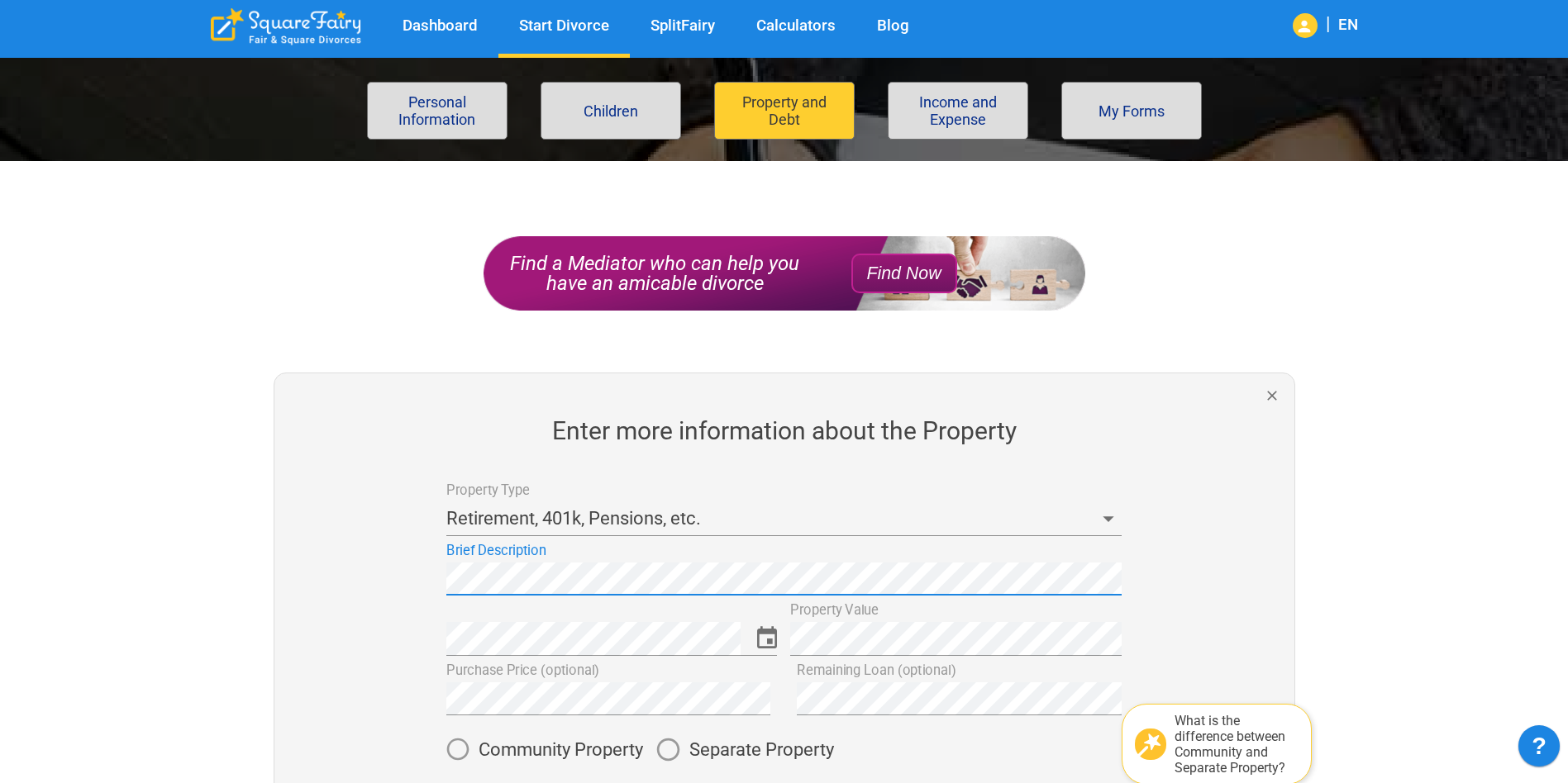
scroll to position [330, 0]
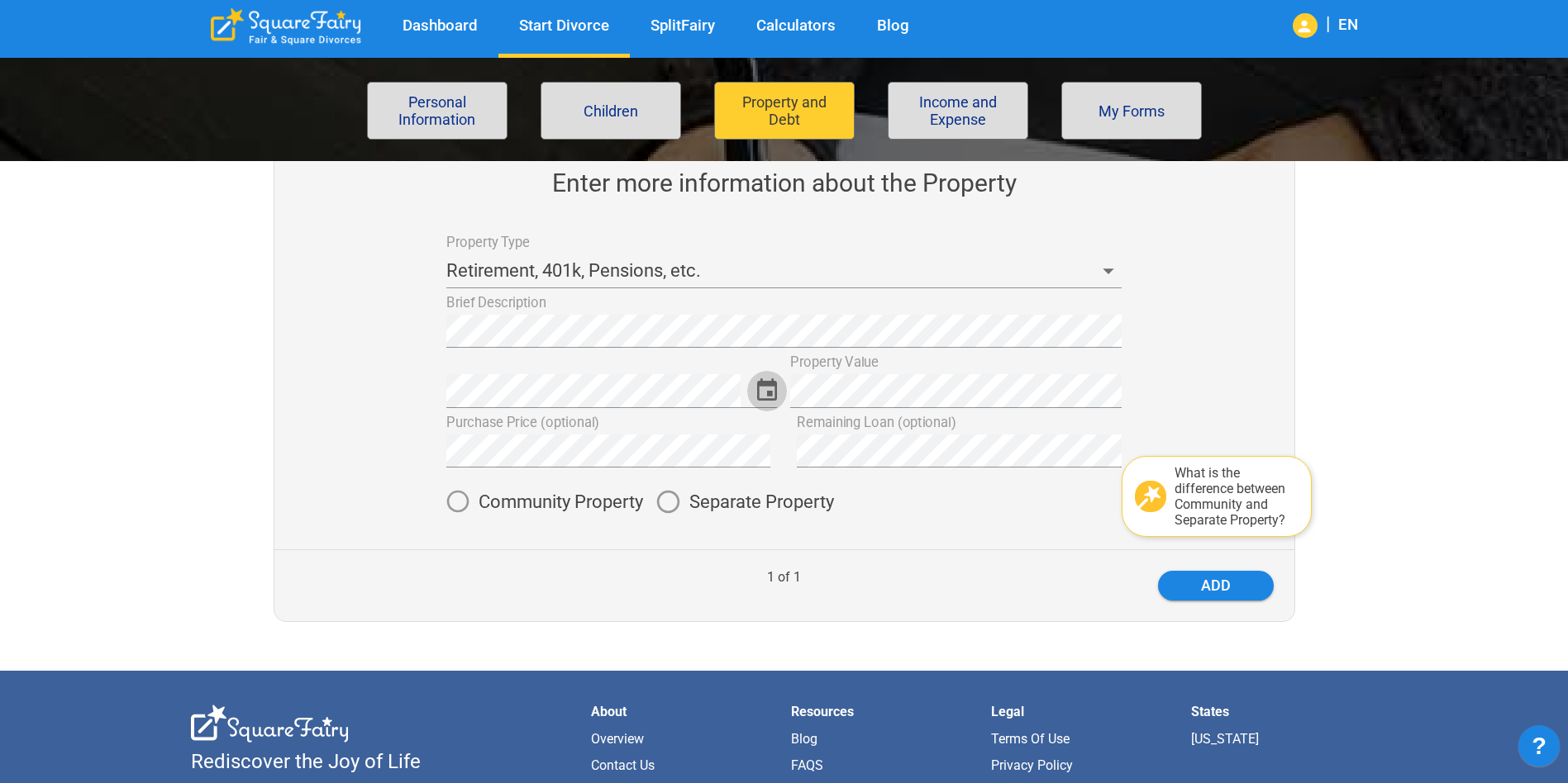
click at [769, 389] on icon "Choose date" at bounding box center [767, 391] width 27 height 27
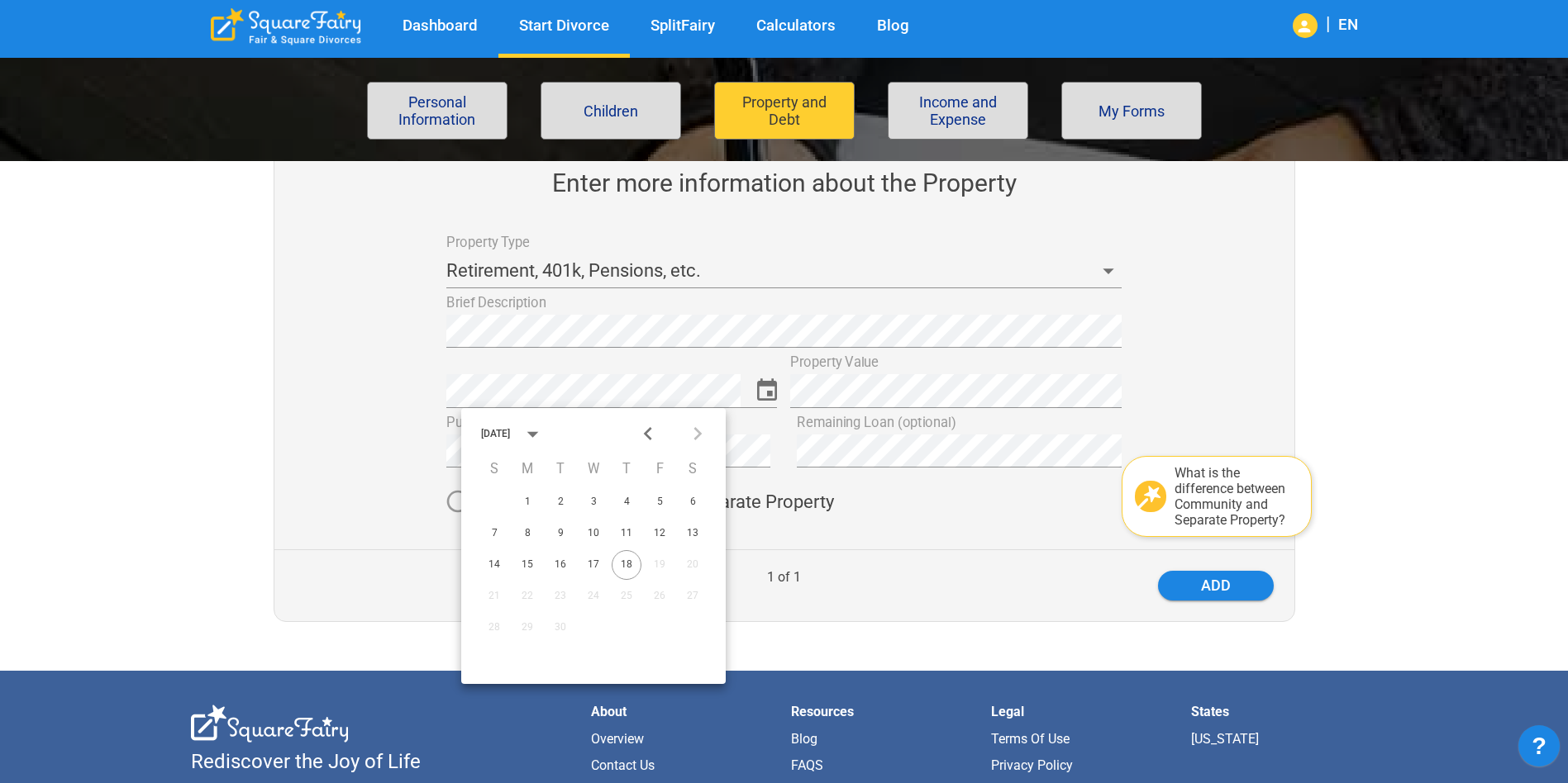
click at [510, 438] on div "September 2025" at bounding box center [495, 434] width 29 height 10
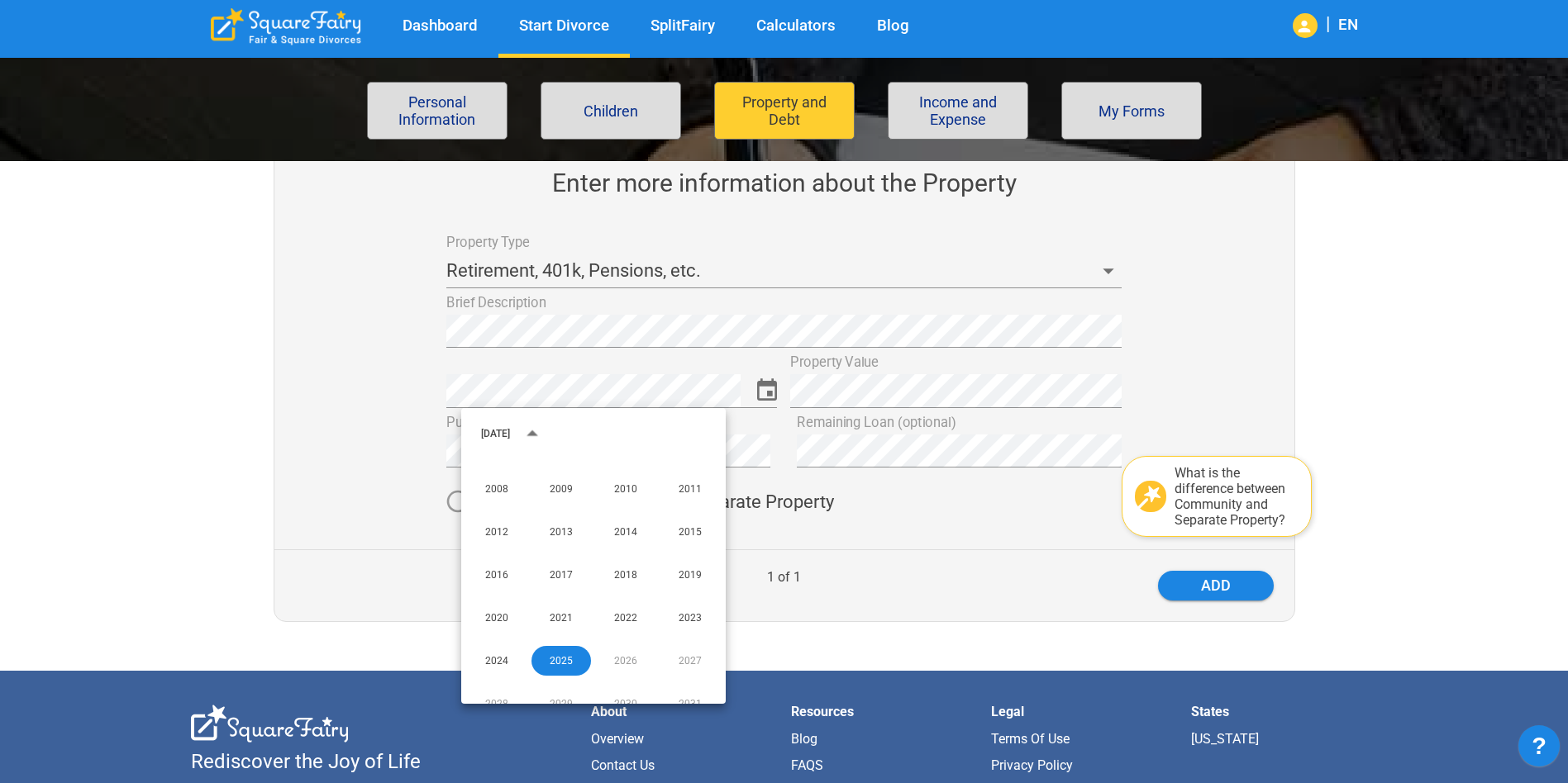
scroll to position [1128, 0]
click at [491, 550] on button "2012" at bounding box center [496, 549] width 59 height 30
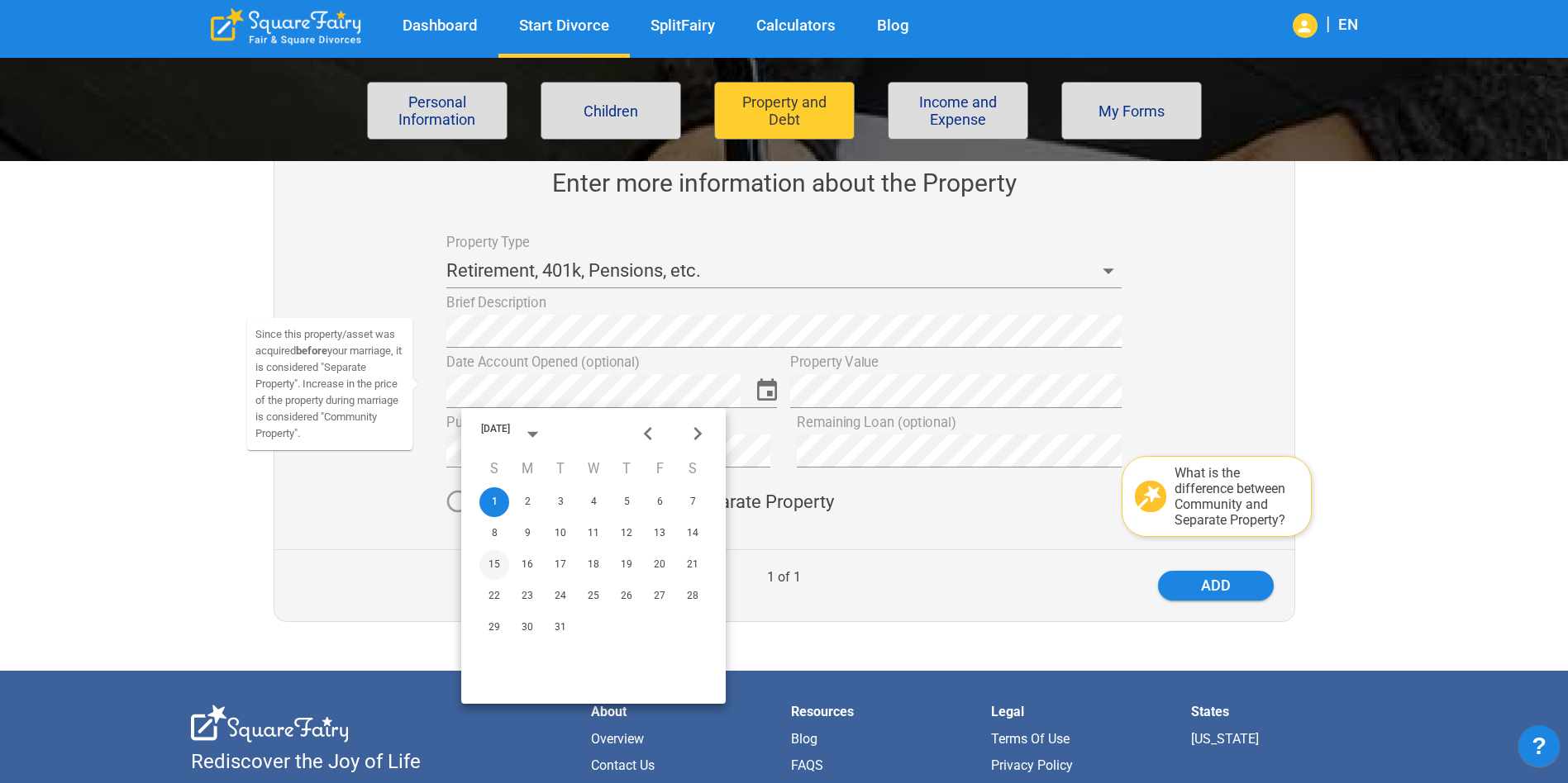
scroll to position [0, 0]
click at [684, 436] on icon "Next month" at bounding box center [698, 434] width 27 height 27
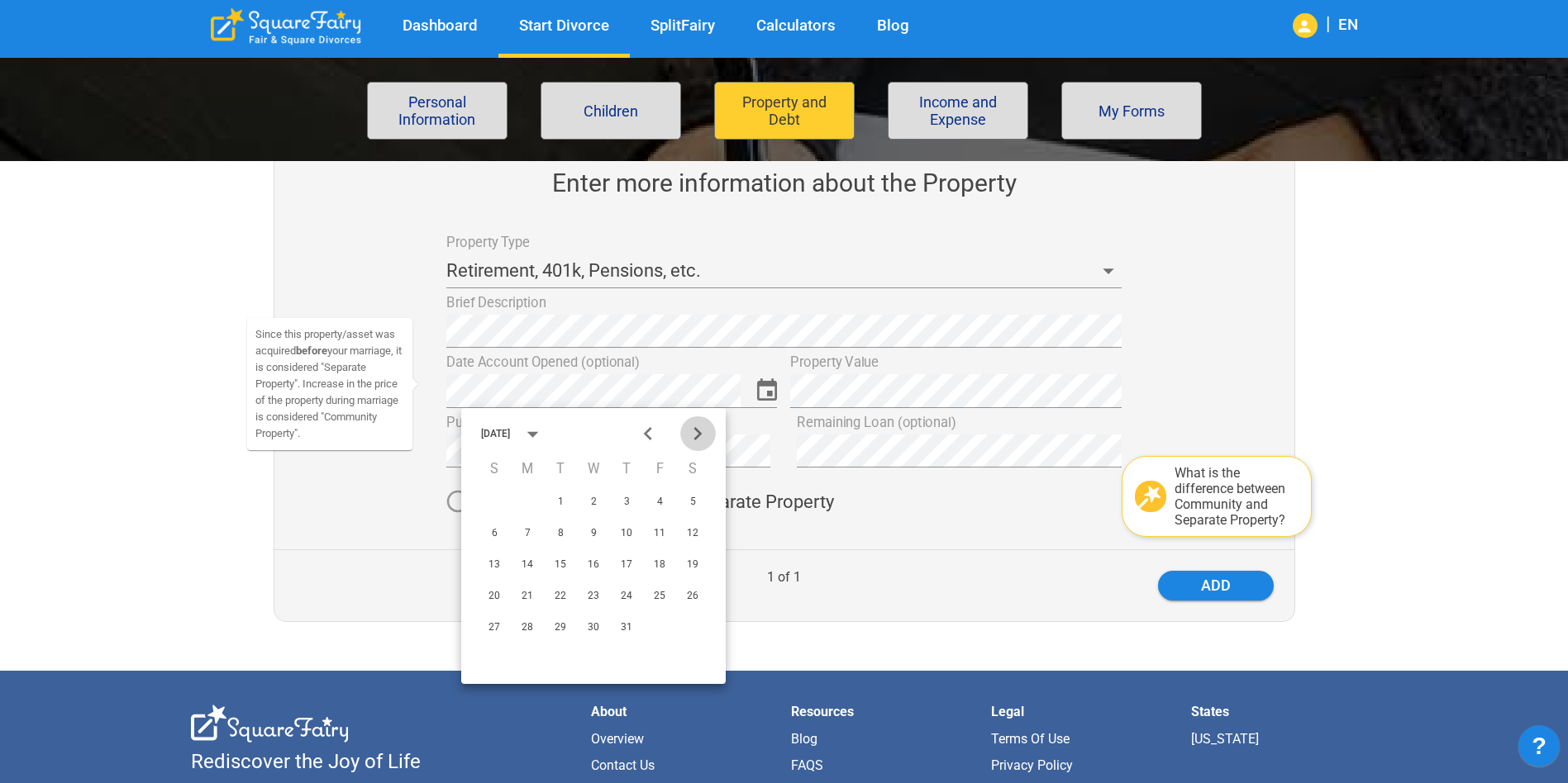
click at [684, 436] on icon "Next month" at bounding box center [698, 434] width 27 height 27
click at [641, 435] on icon "Previous month" at bounding box center [649, 434] width 27 height 27
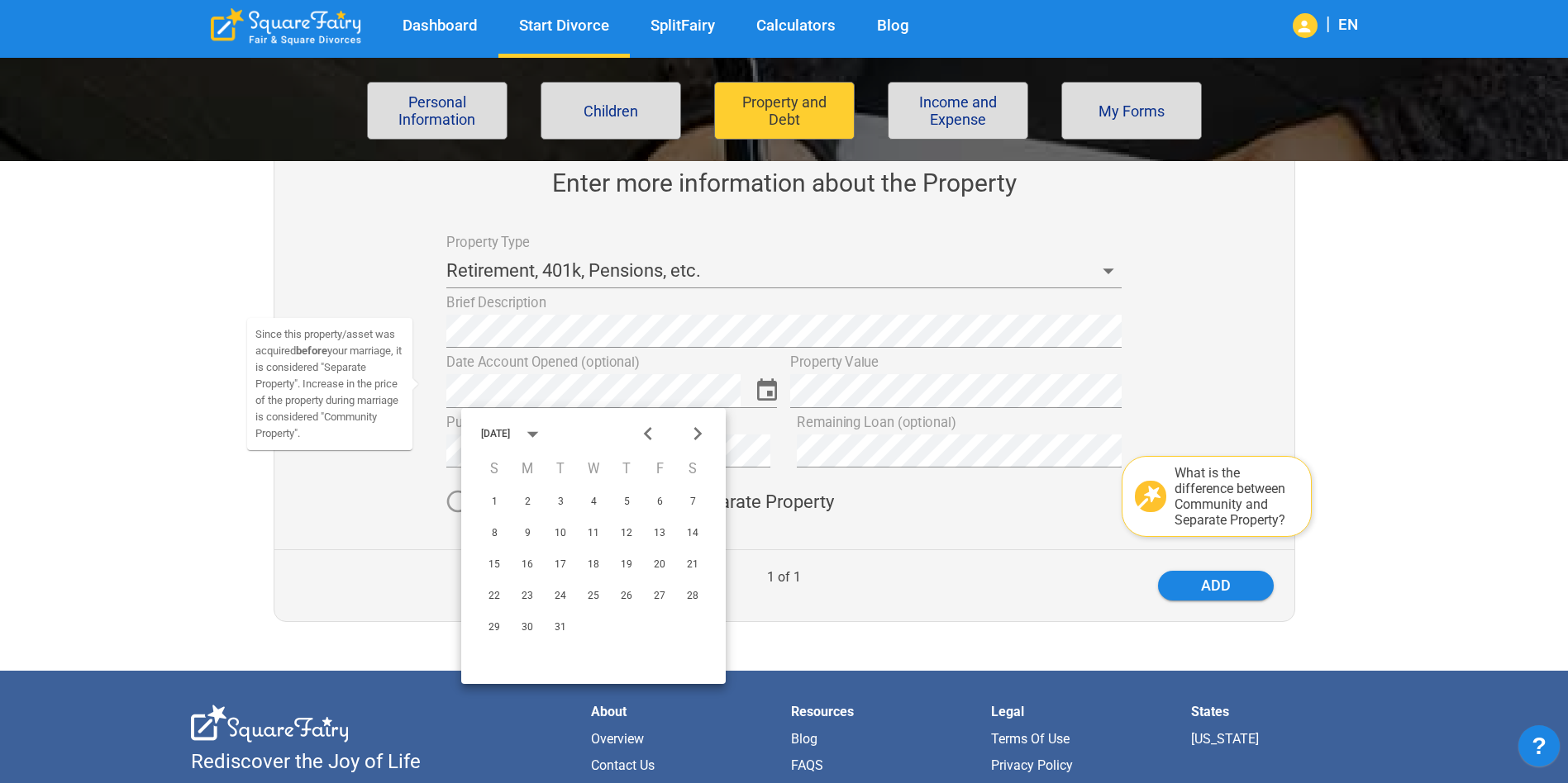
click at [641, 435] on icon "Previous month" at bounding box center [649, 434] width 27 height 27
click at [711, 432] on button "Next month" at bounding box center [698, 434] width 36 height 36
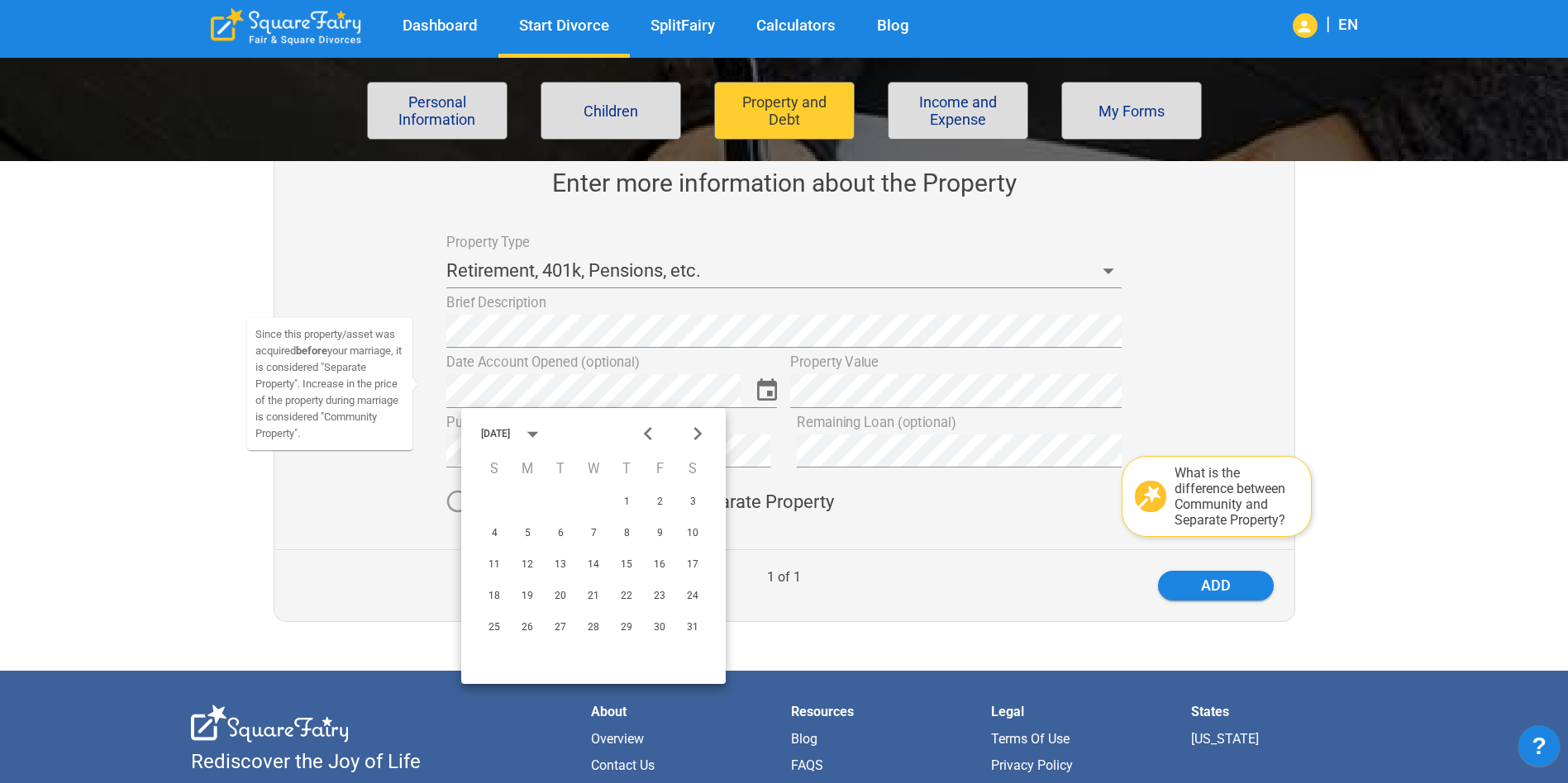
click at [696, 429] on icon "Next month" at bounding box center [698, 434] width 8 height 14
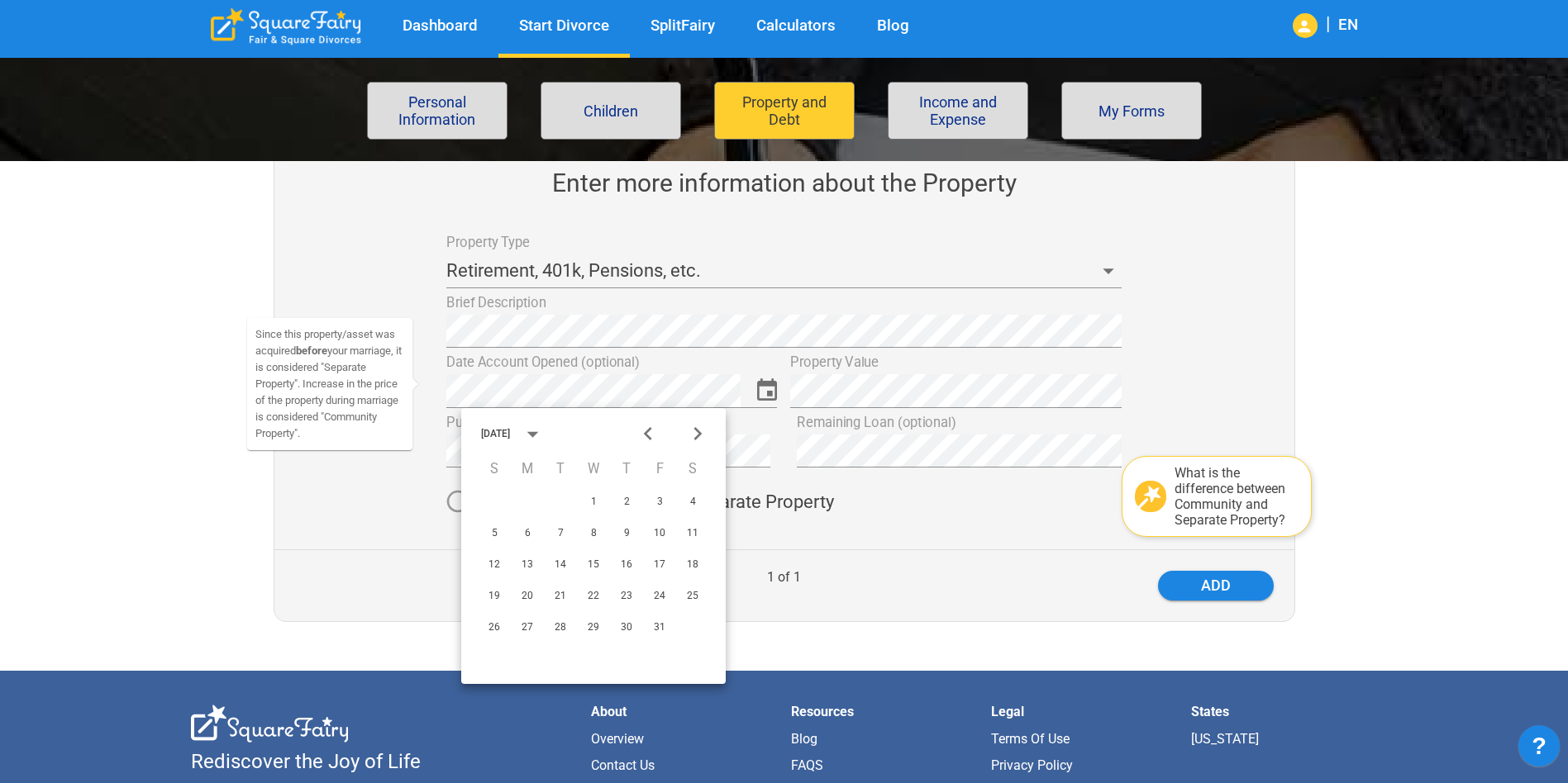
click at [696, 429] on icon "Next month" at bounding box center [698, 434] width 8 height 14
click at [523, 597] on button "19" at bounding box center [527, 596] width 30 height 30
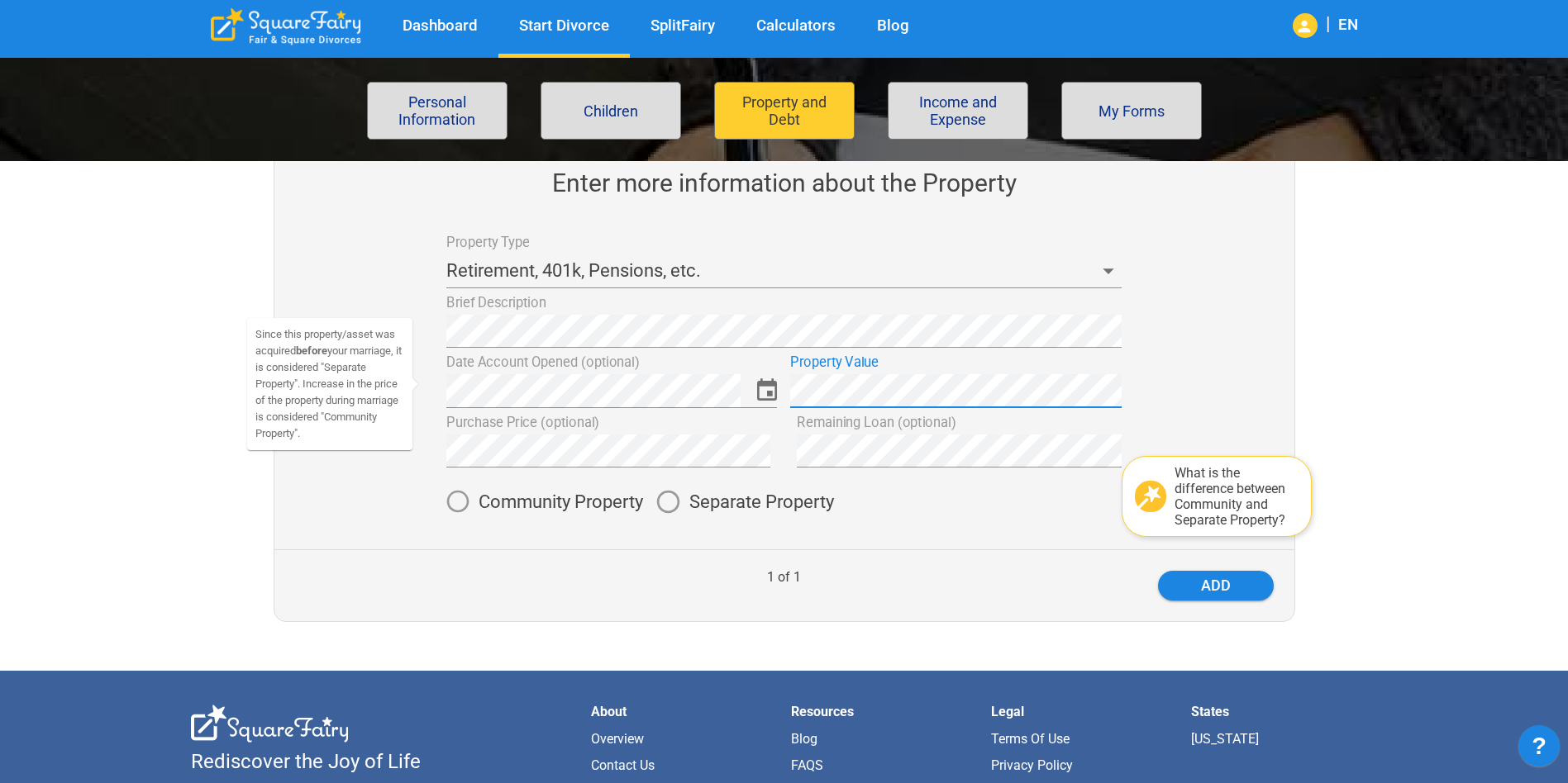
click at [709, 501] on span "Separate Property" at bounding box center [761, 502] width 145 height 18
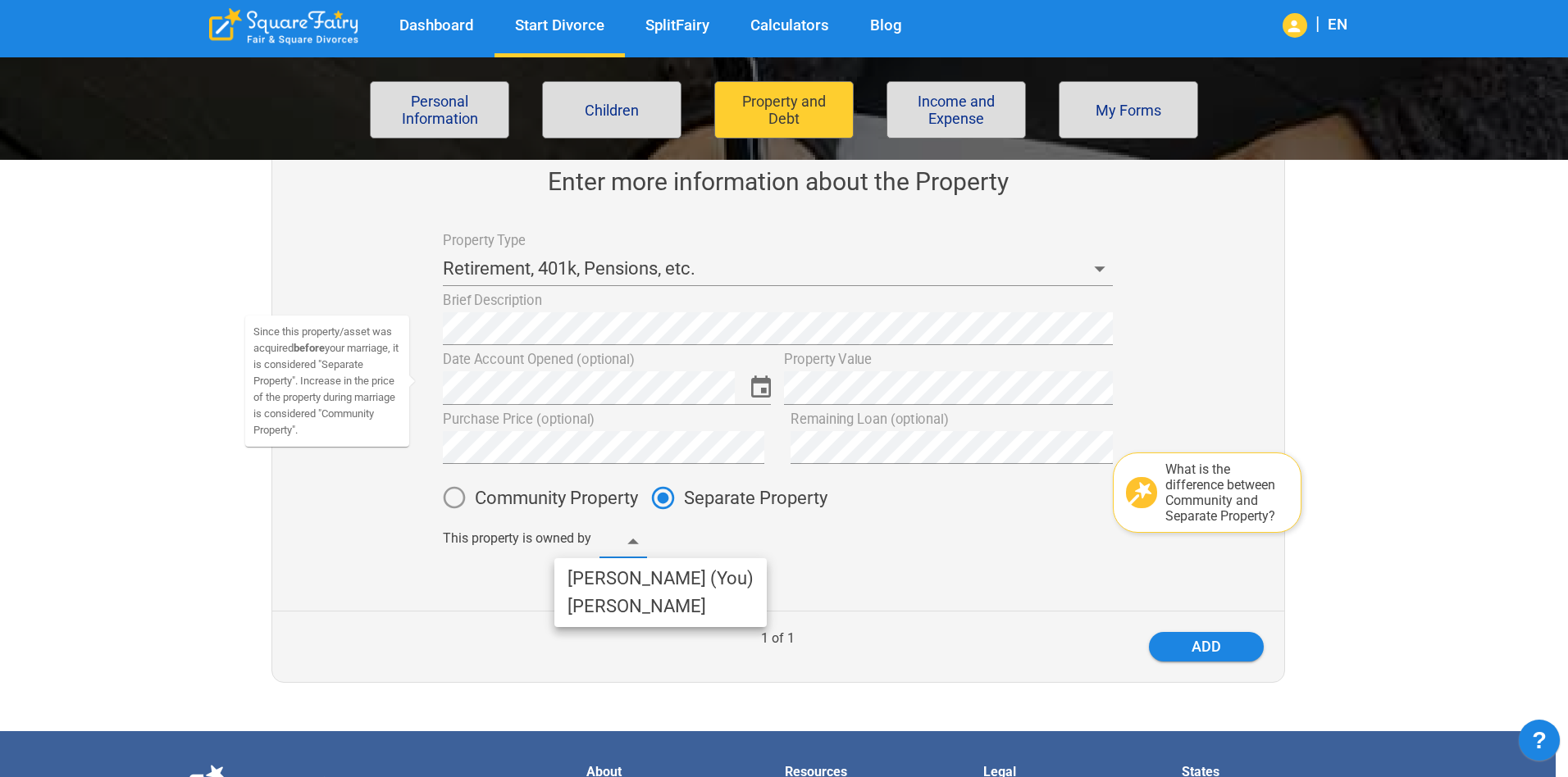
drag, startPoint x: 646, startPoint y: 538, endPoint x: 638, endPoint y: 543, distance: 9.4
click at [645, 538] on body "Dashboard Start Divorce SplitFairy Calculators Blog | EN File for divorce Perso…" at bounding box center [784, 460] width 1568 height 1430
click at [636, 584] on li "Clarissa (You)" at bounding box center [660, 579] width 213 height 28
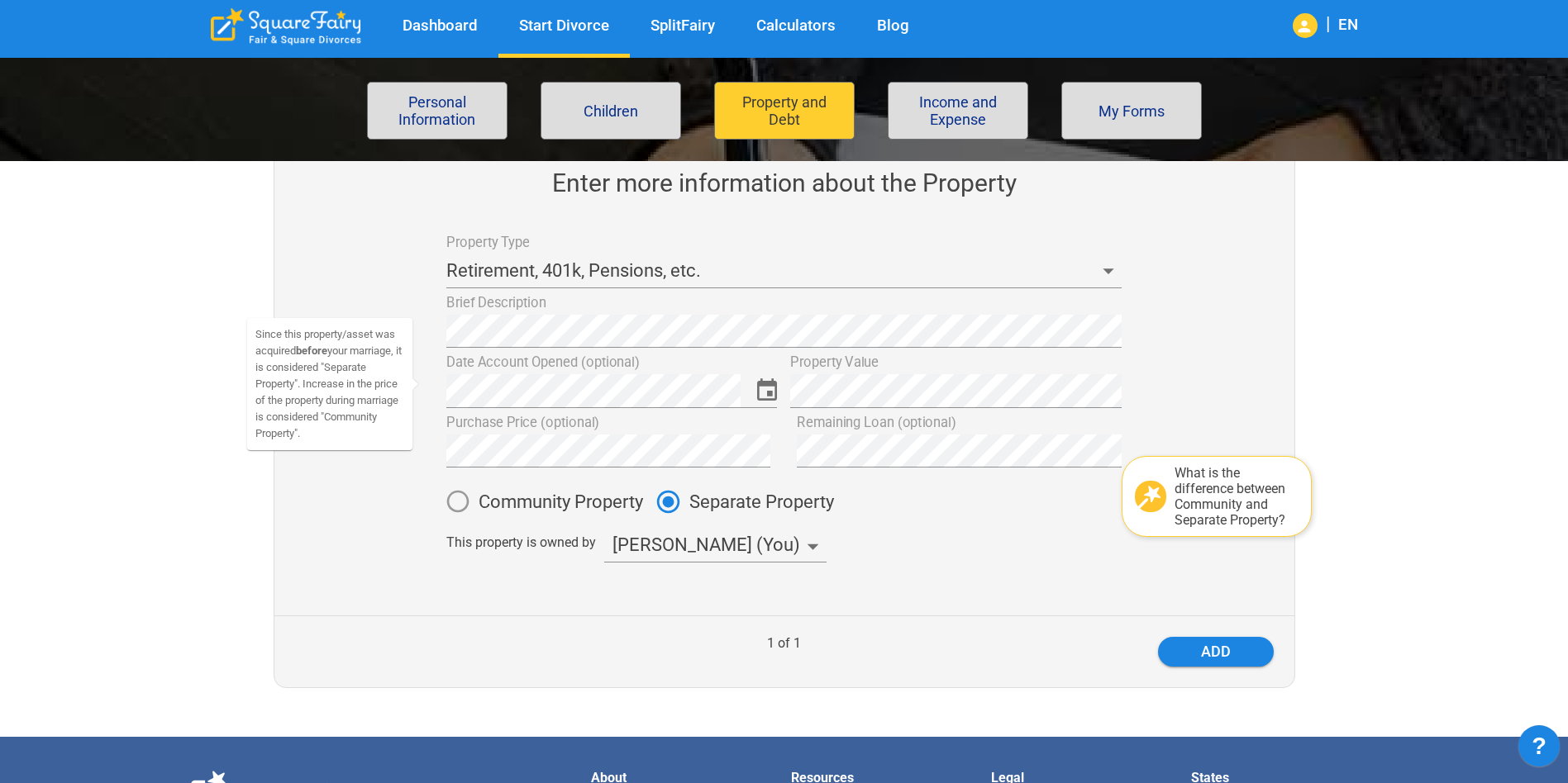
click at [903, 429] on label "Remaining Loan (optional)" at bounding box center [876, 422] width 159 height 19
click at [1226, 651] on button "add" at bounding box center [1215, 652] width 116 height 30
click at [433, 446] on div "Brief Description Date Account Opened (optional) Since this property/asset was …" at bounding box center [776, 438] width 688 height 301
click at [1260, 646] on button "add" at bounding box center [1215, 652] width 116 height 30
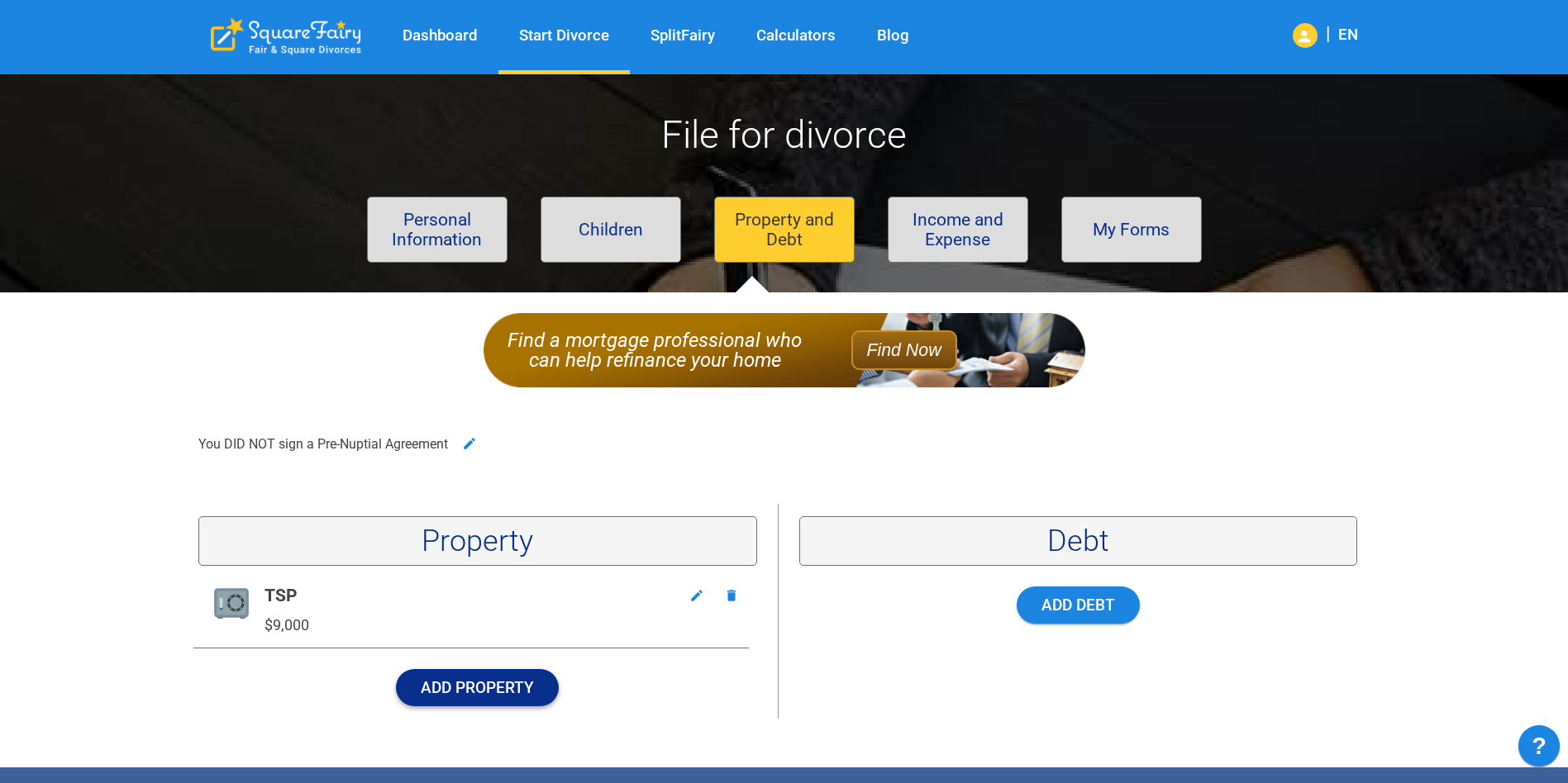
click at [472, 688] on button "Add Property" at bounding box center [478, 688] width 163 height 37
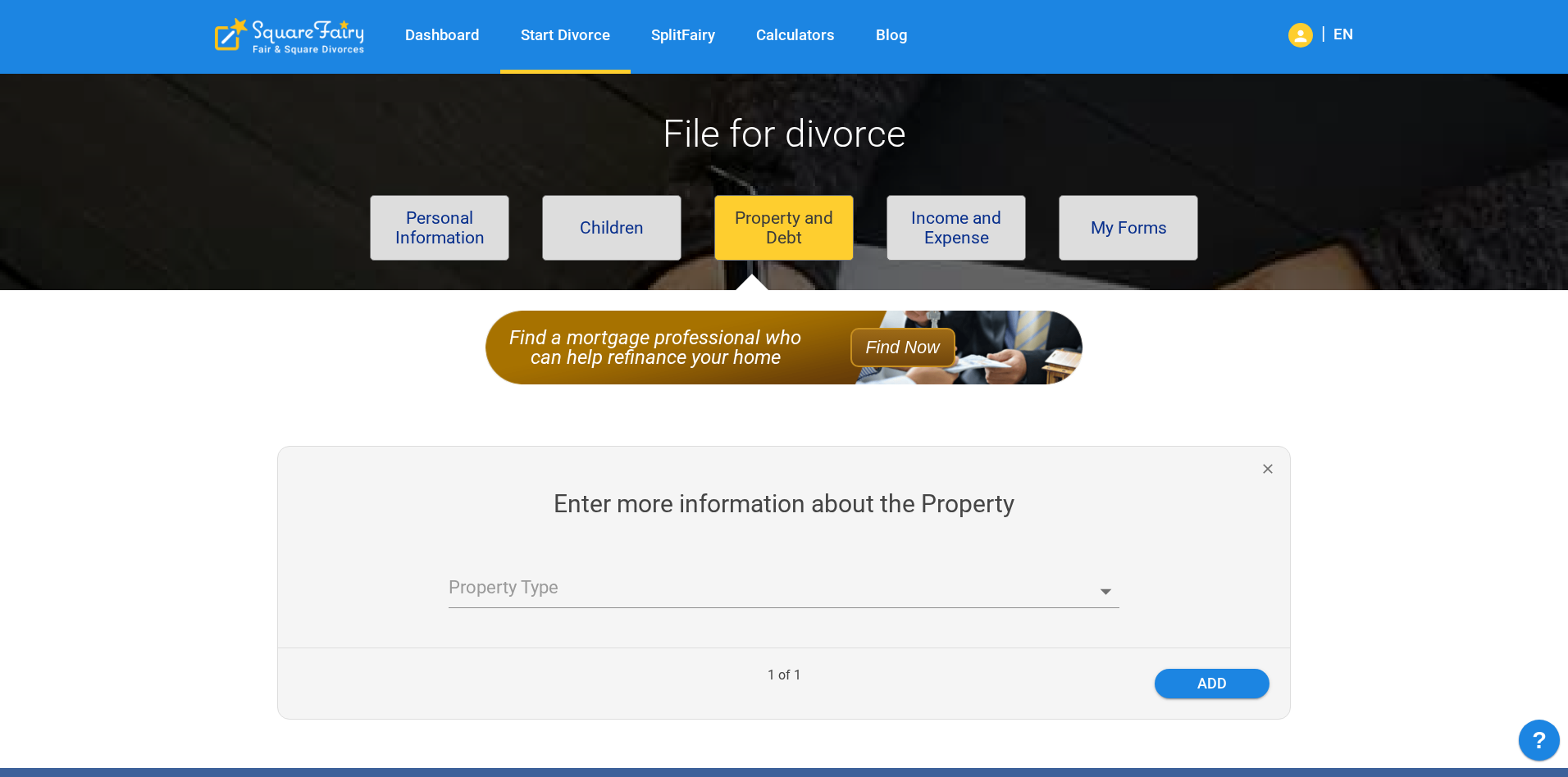
click at [593, 577] on body "Dashboard Start Divorce SplitFairy Calculators Blog | EN File for divorce Perso…" at bounding box center [784, 636] width 1568 height 1152
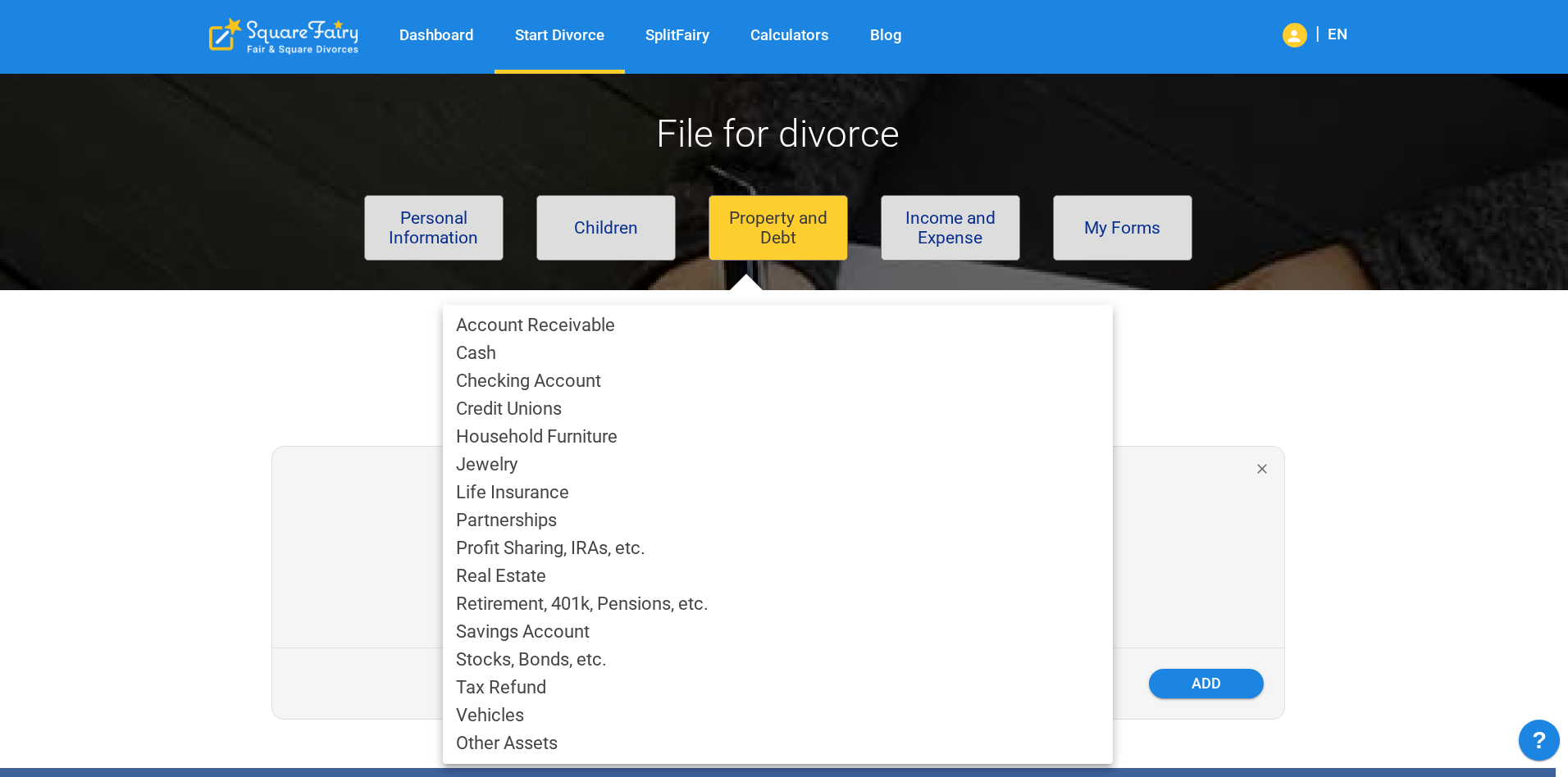
click at [673, 715] on li "Vehicles" at bounding box center [777, 716] width 670 height 28
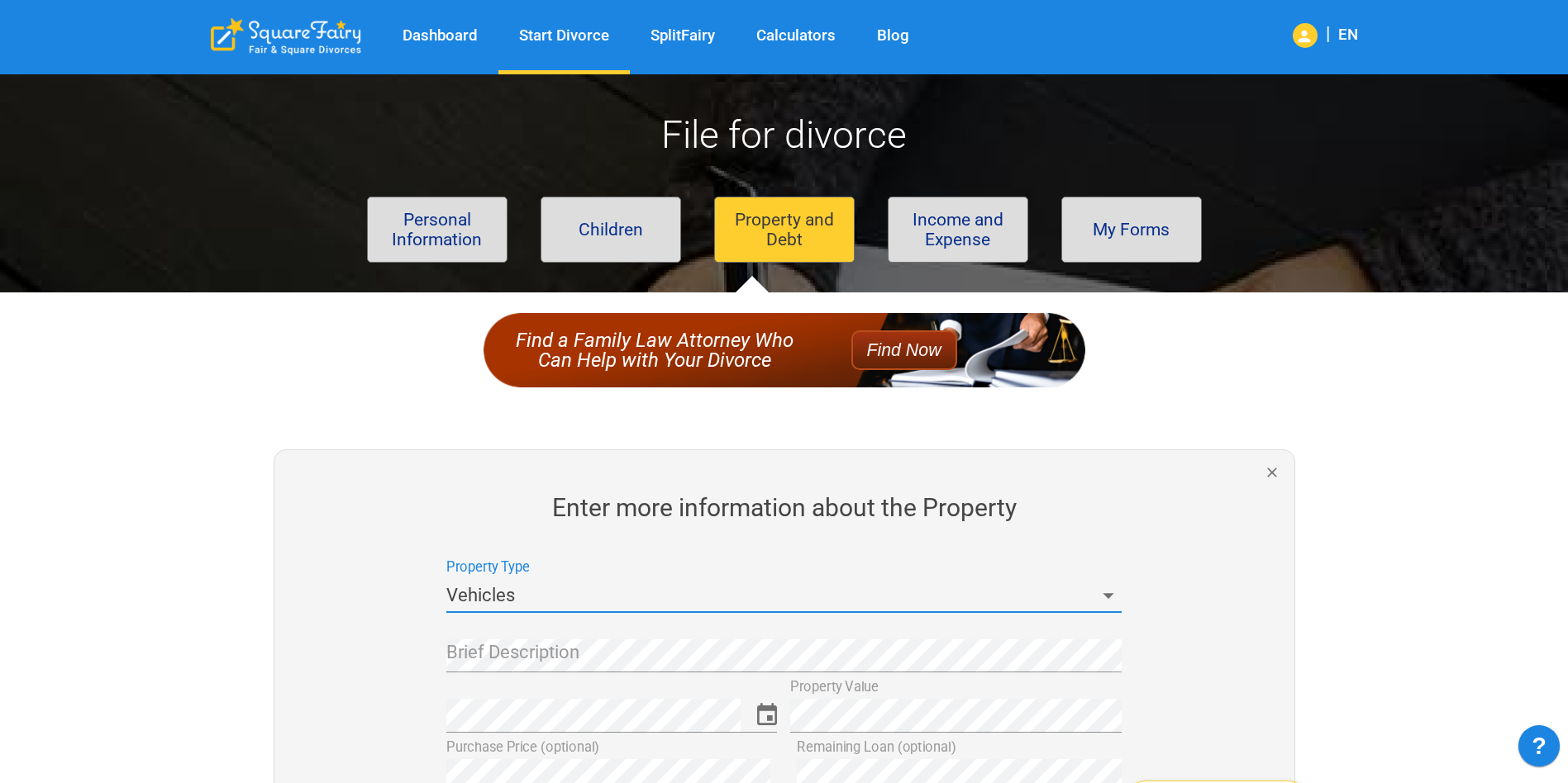
click at [675, 625] on div "Brief Description" at bounding box center [776, 642] width 688 height 60
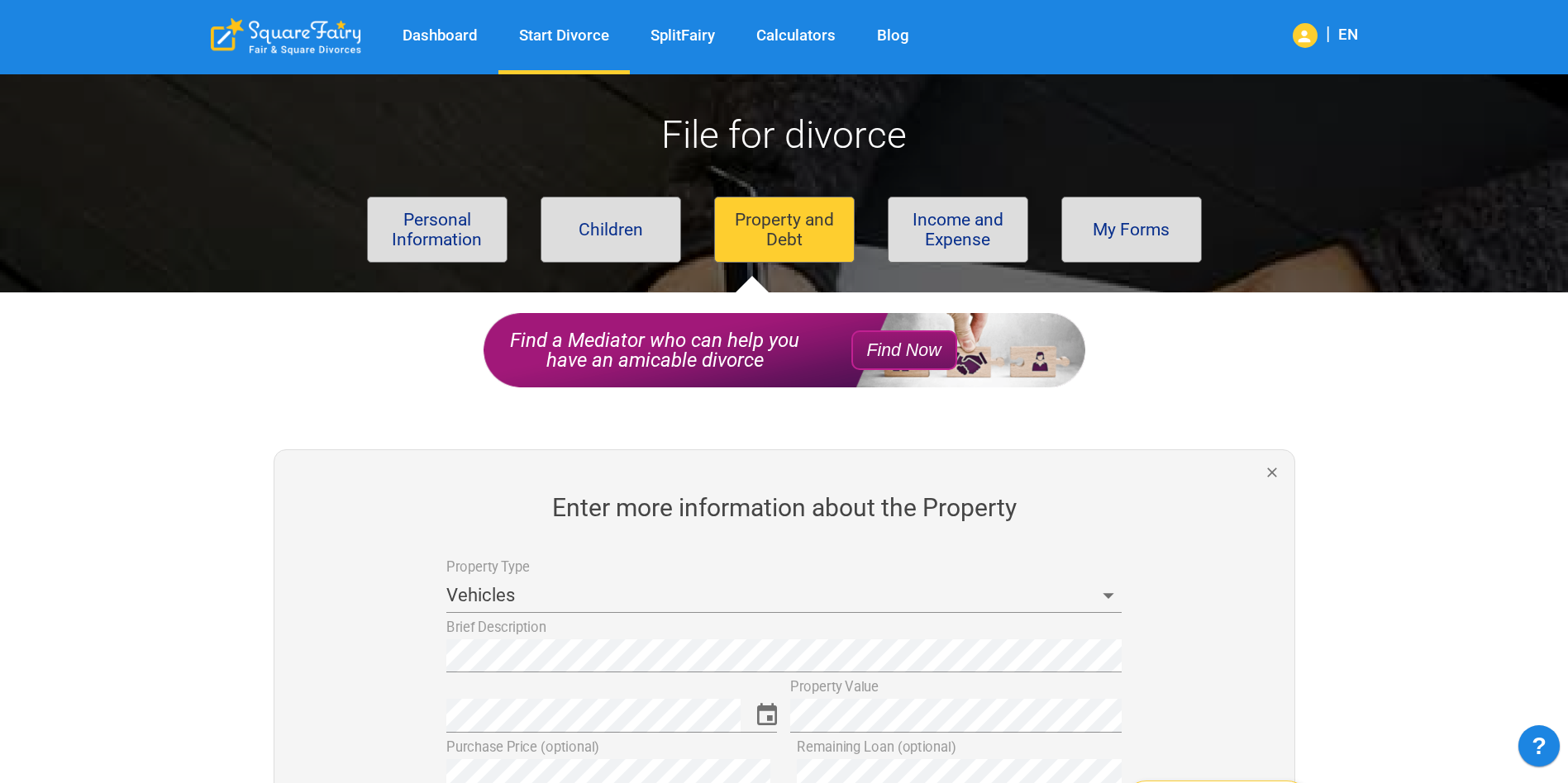
click at [744, 710] on div at bounding box center [611, 716] width 331 height 34
click at [770, 713] on icon "Choose date" at bounding box center [767, 716] width 27 height 27
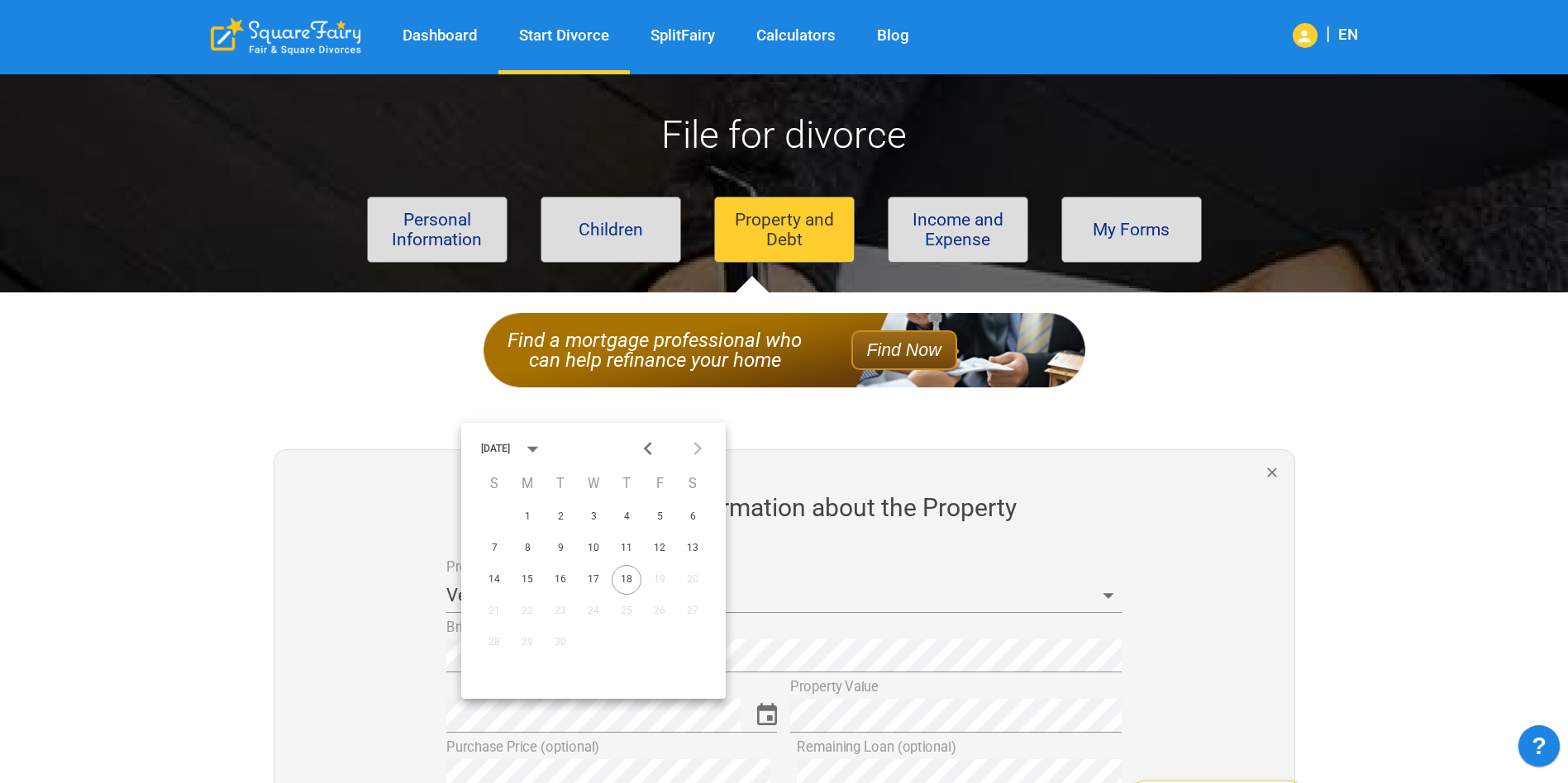
click at [535, 442] on div "September 2025" at bounding box center [516, 448] width 69 height 25
click at [609, 534] on button "2022" at bounding box center [626, 530] width 59 height 30
click at [647, 447] on icon "Previous month" at bounding box center [648, 449] width 8 height 14
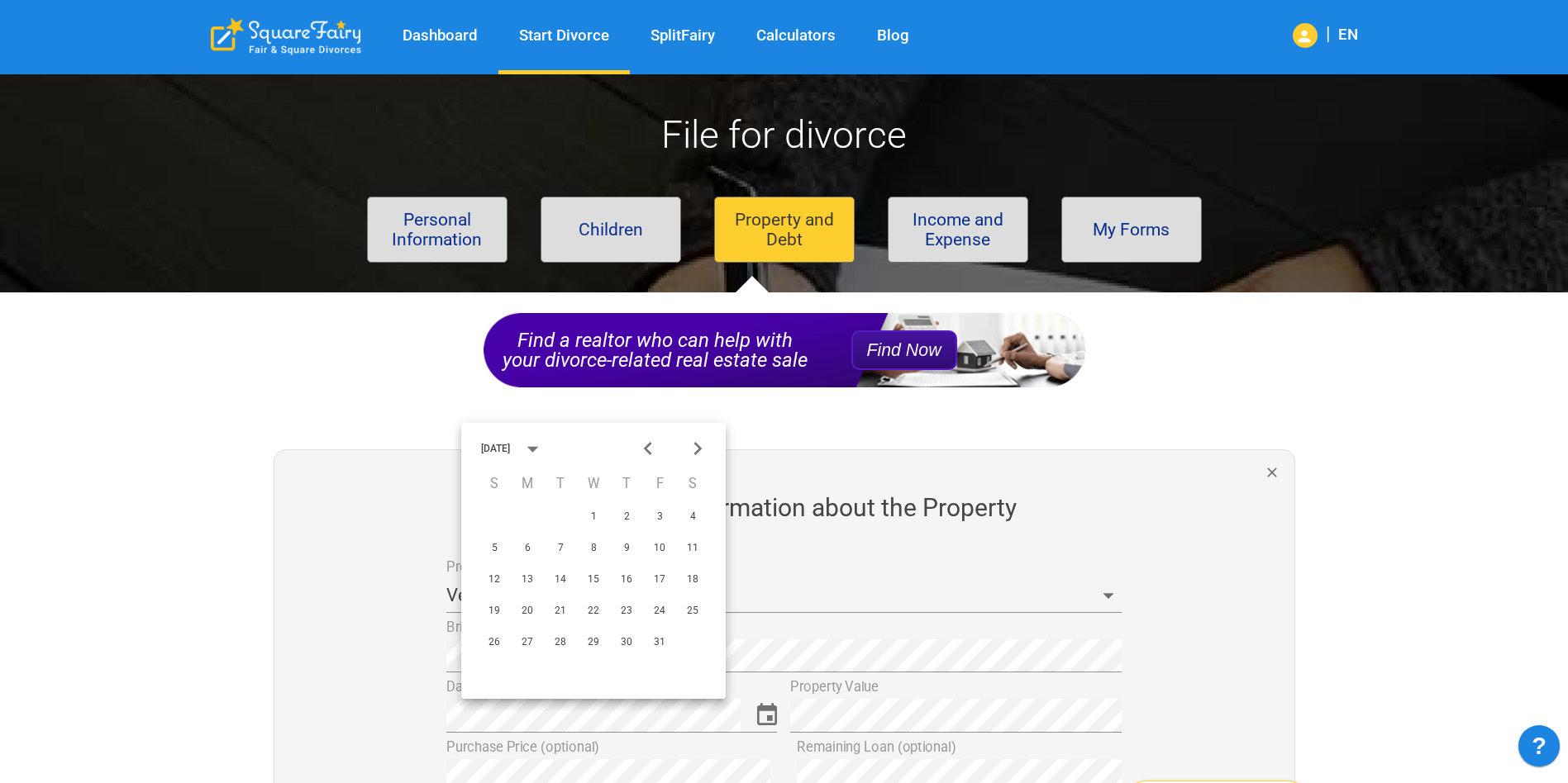
click at [647, 446] on icon "Previous month" at bounding box center [648, 449] width 8 height 14
click at [698, 444] on icon "Next month" at bounding box center [698, 449] width 27 height 27
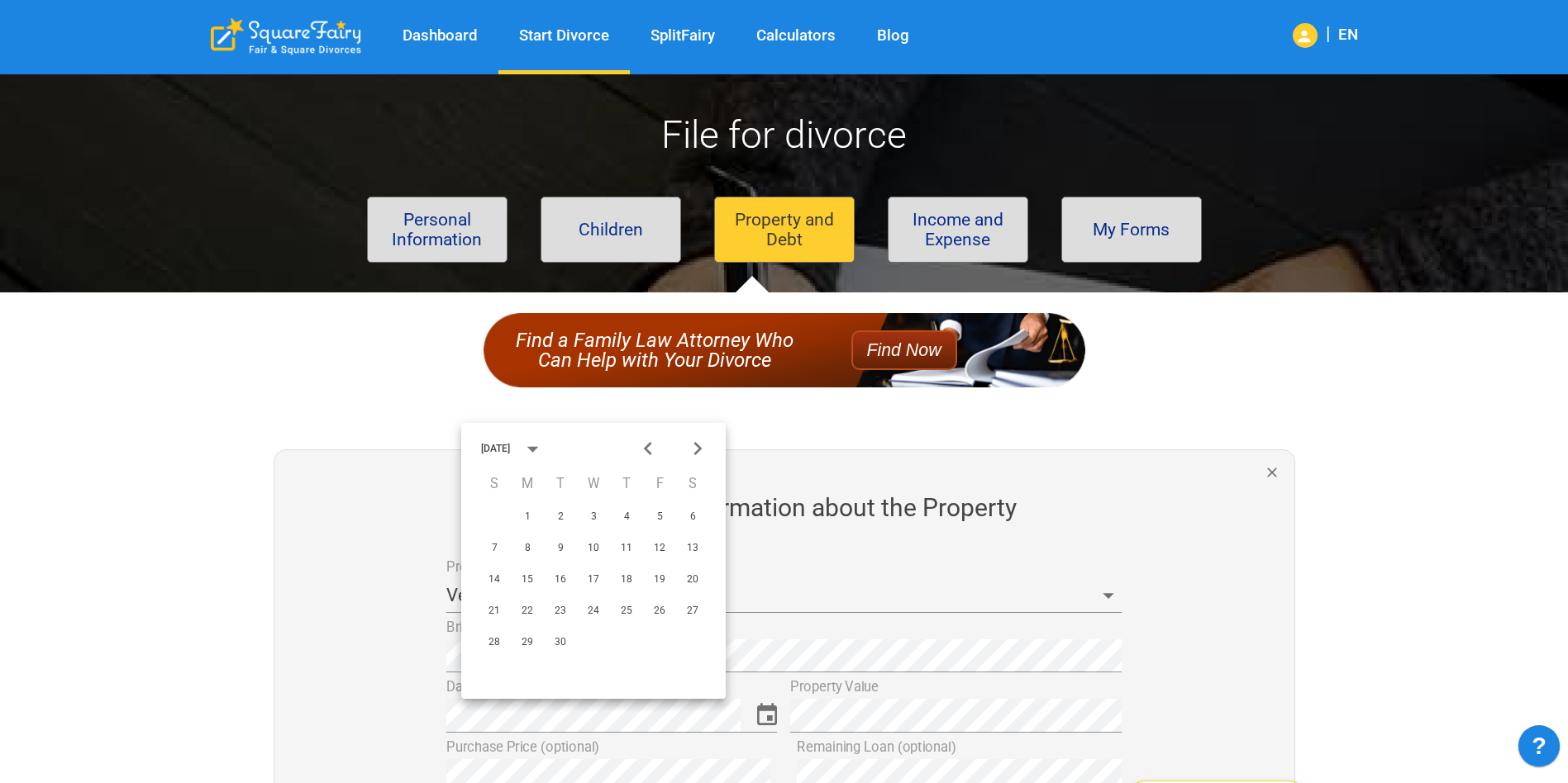
click at [704, 444] on icon "Next month" at bounding box center [698, 449] width 27 height 27
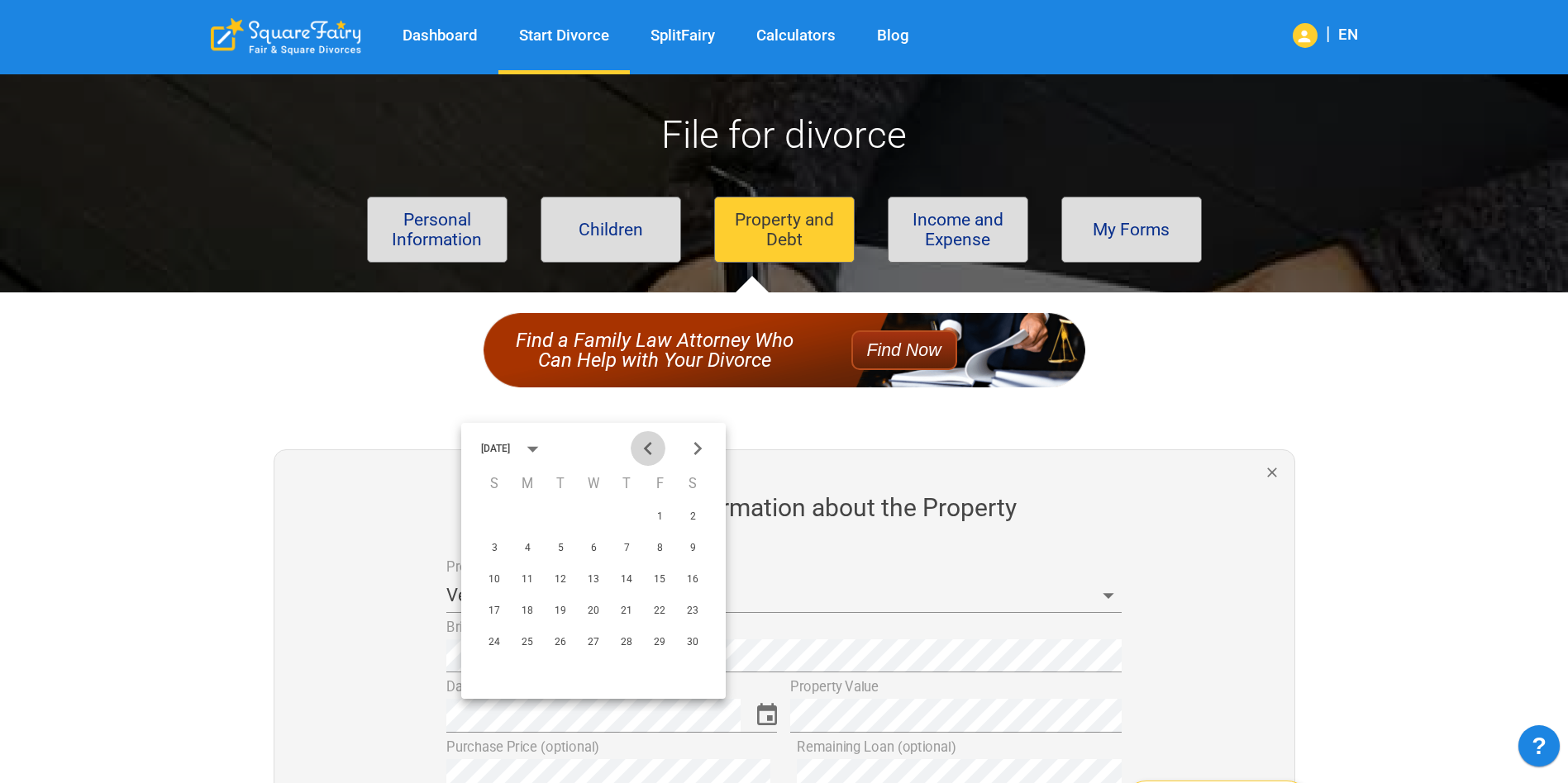
click at [641, 449] on icon "Previous month" at bounding box center [649, 449] width 27 height 27
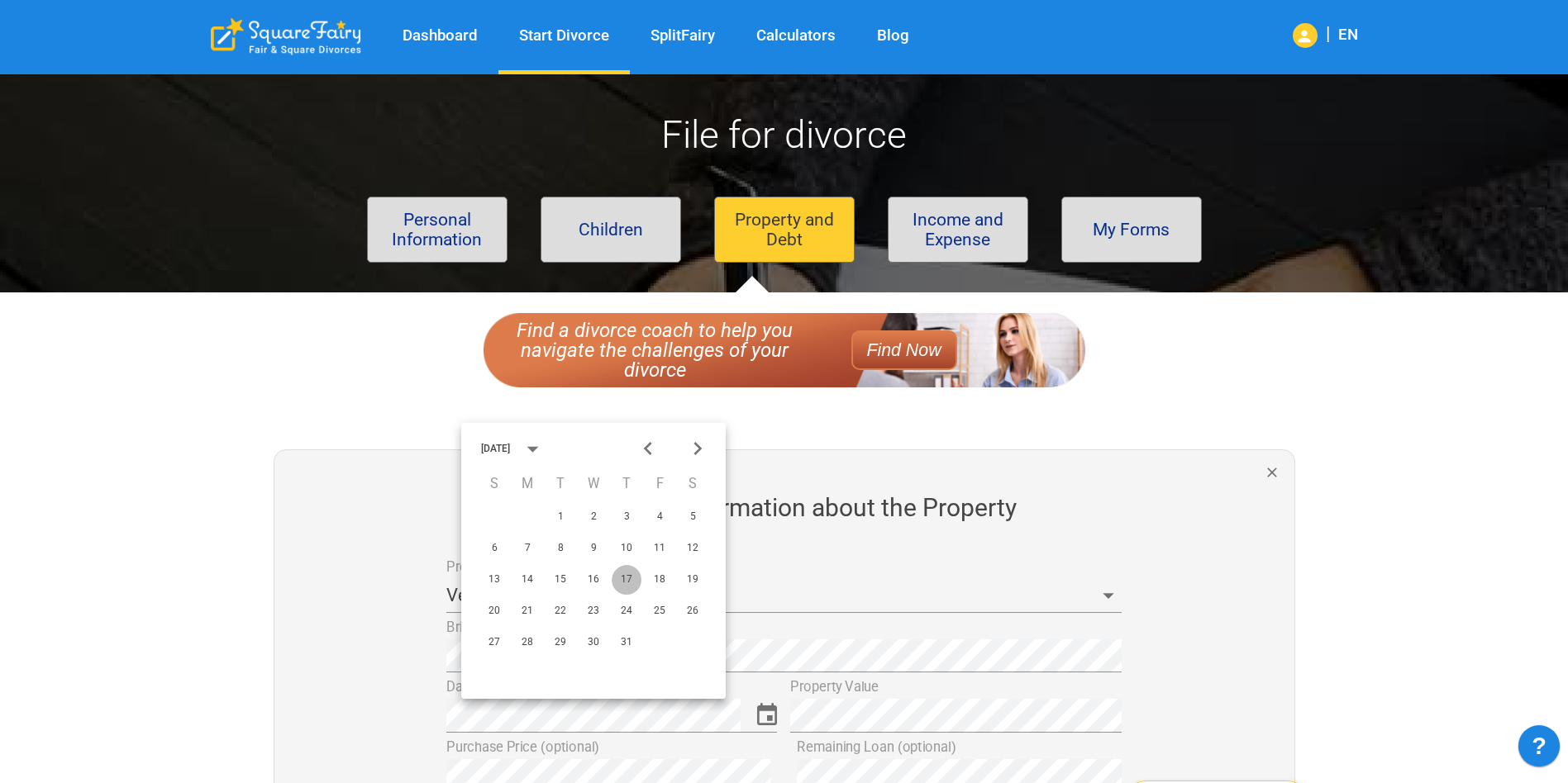
click at [627, 571] on button "17" at bounding box center [626, 580] width 30 height 30
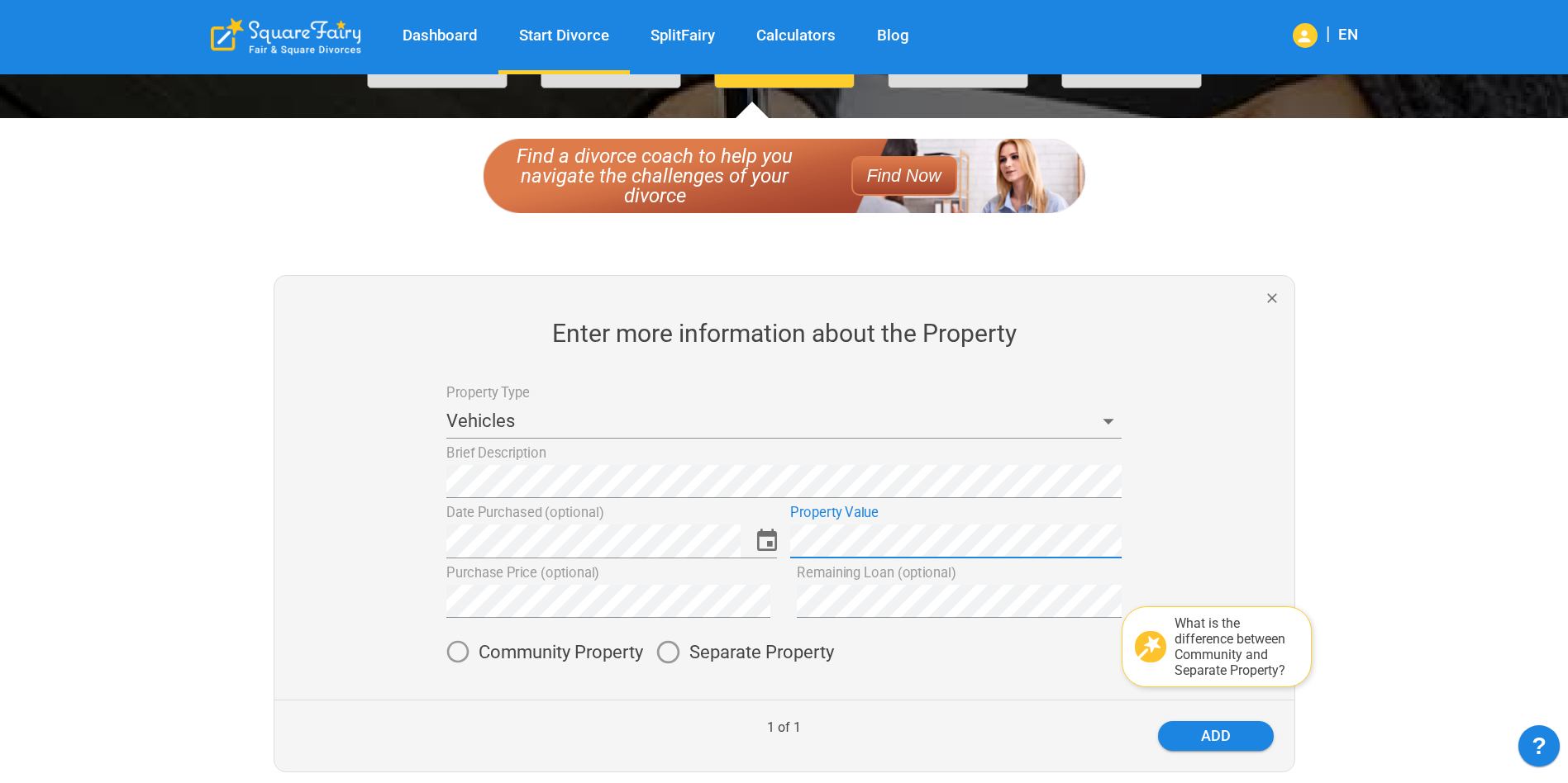
scroll to position [248, 0]
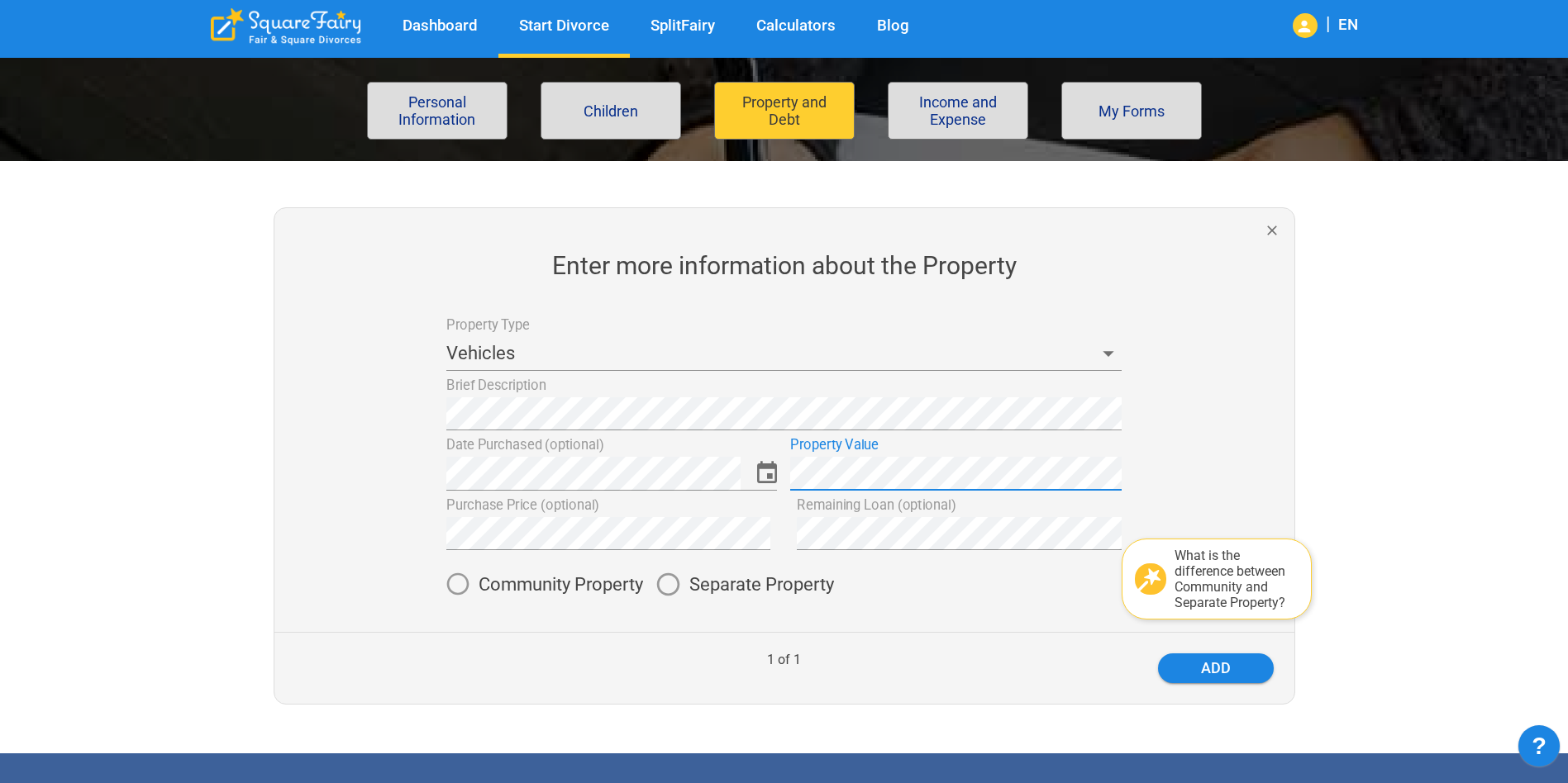
click at [586, 558] on div "What is the difference between Community and Separate Property? Community Prope…" at bounding box center [776, 577] width 688 height 55
click at [932, 604] on div "Community Property Separate Property" at bounding box center [783, 585] width 675 height 42
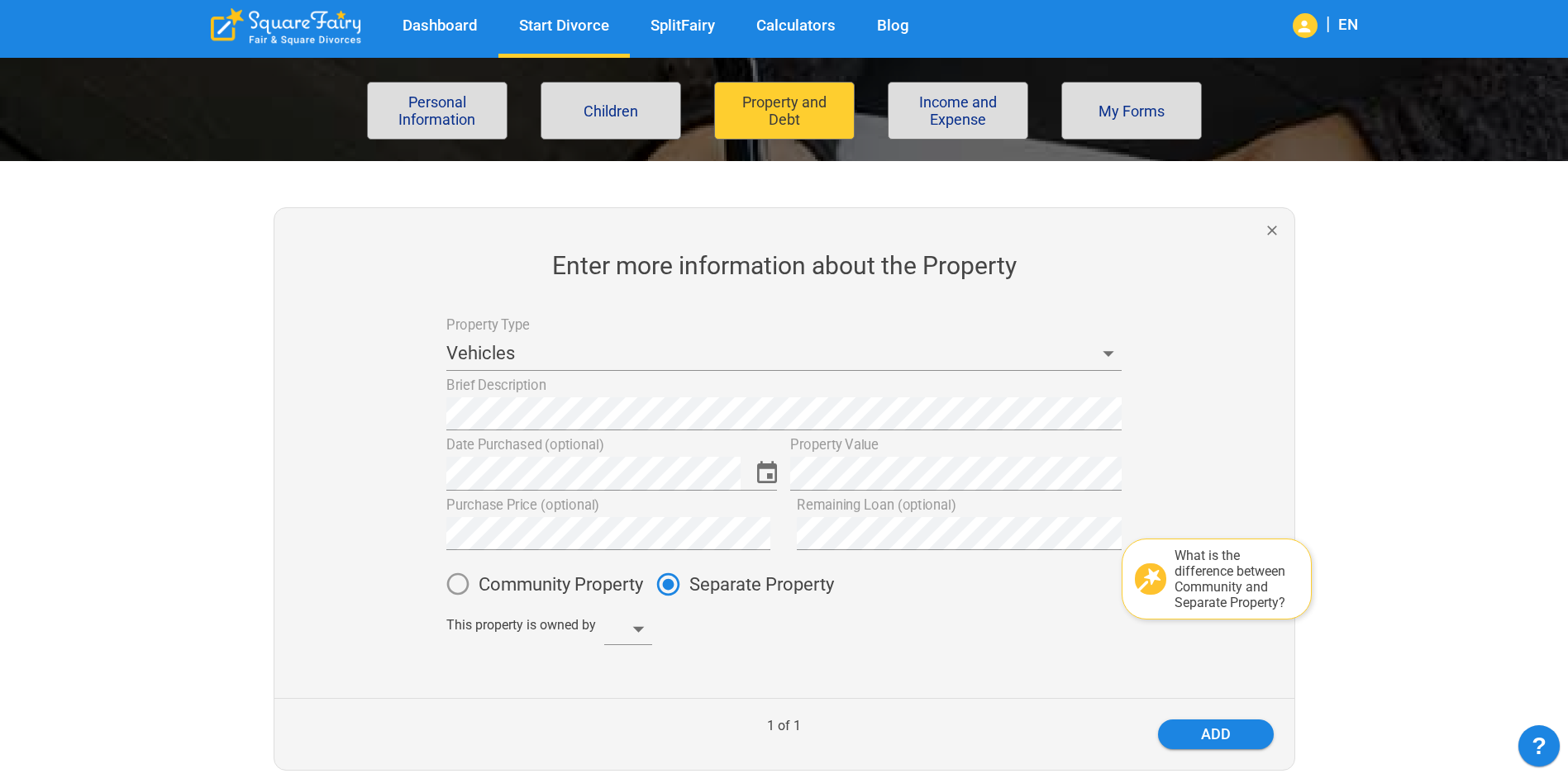
click at [613, 640] on body "Dashboard Start Divorce SplitFairy Calculators Blog | EN File for divorce Perso…" at bounding box center [784, 547] width 1568 height 1441
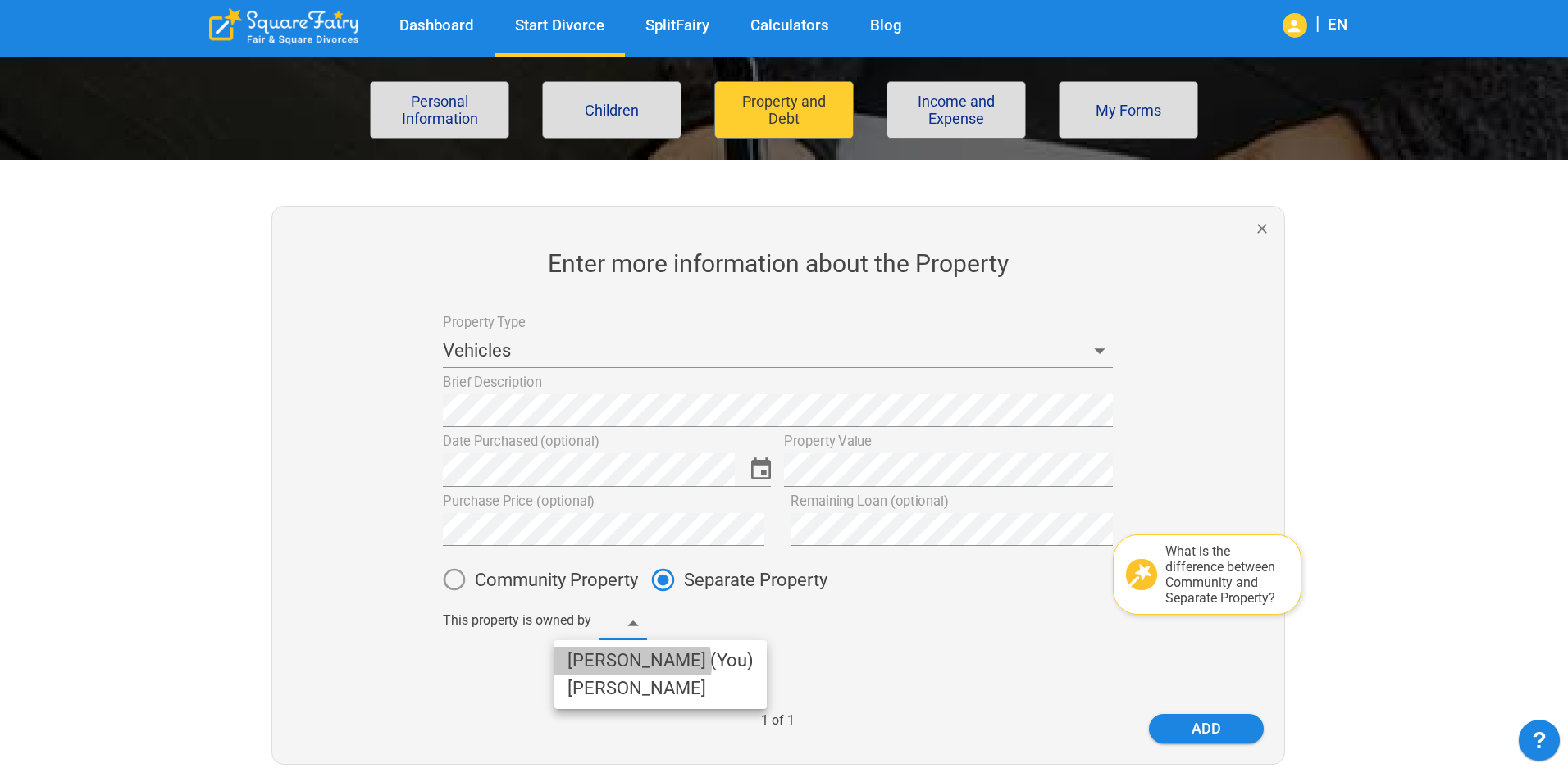
click at [632, 664] on li "Clarissa (You)" at bounding box center [660, 660] width 213 height 28
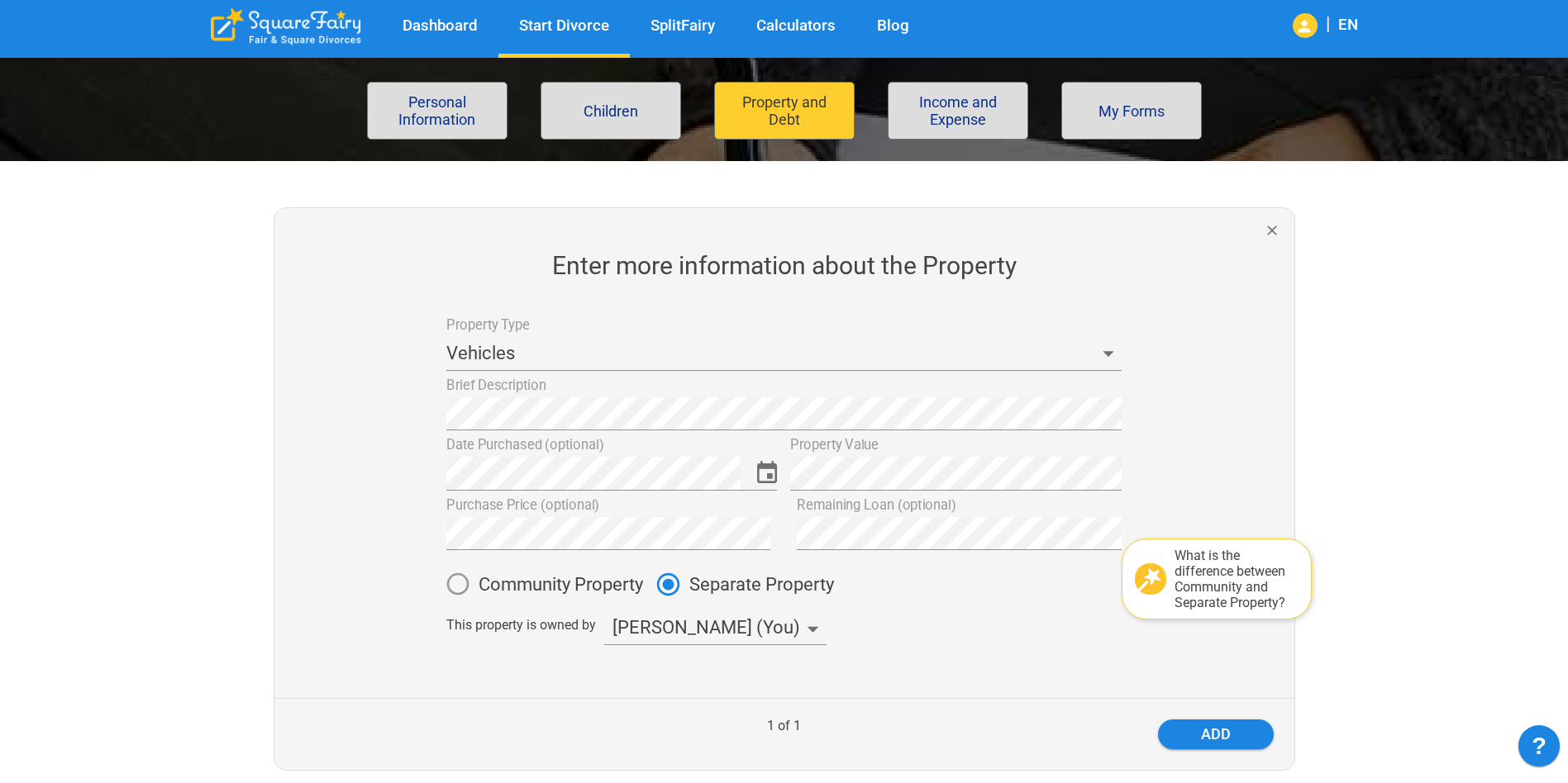
click at [994, 649] on div at bounding box center [776, 652] width 688 height 14
click at [1219, 730] on button "add" at bounding box center [1215, 734] width 116 height 30
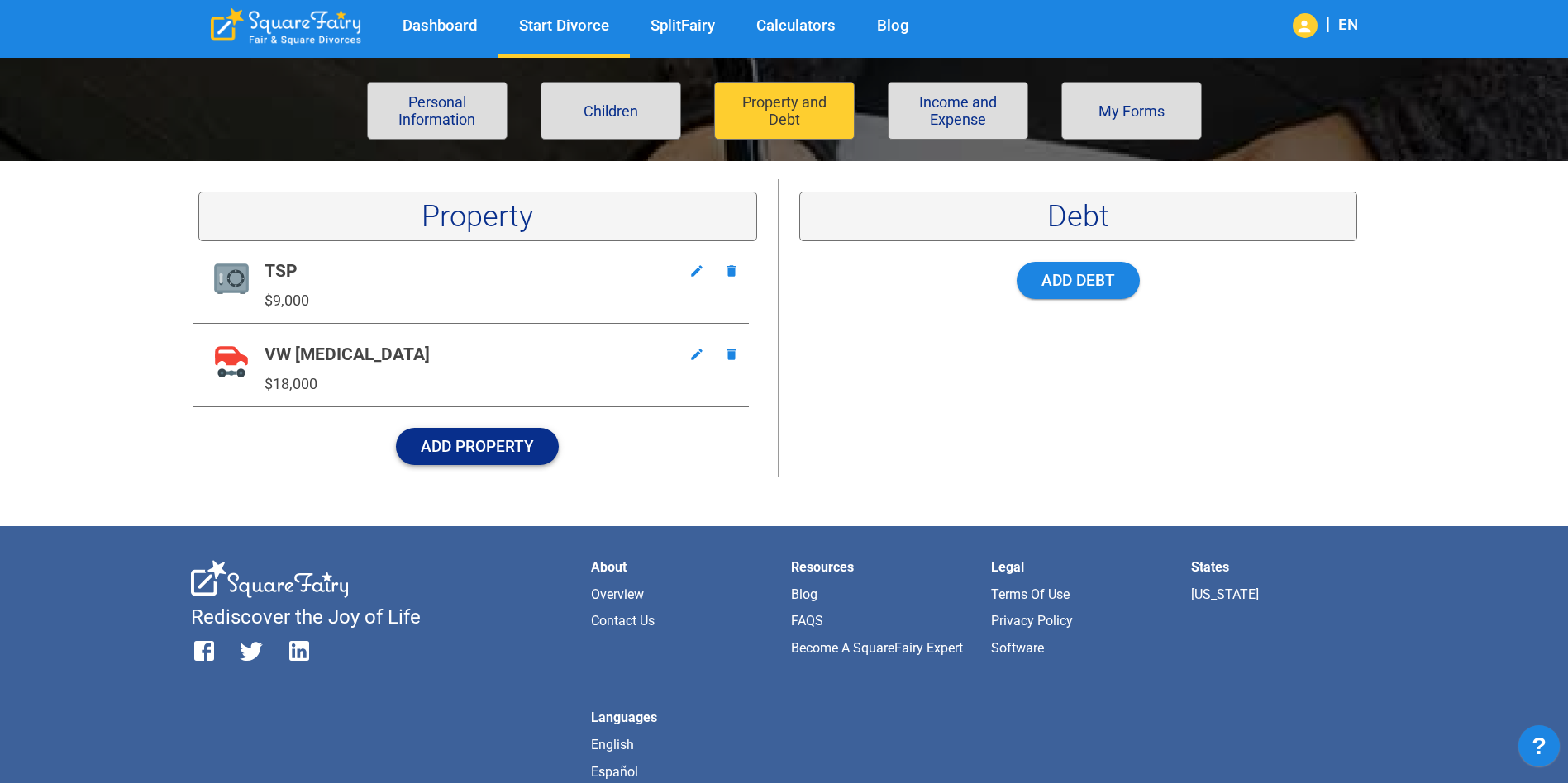
click at [500, 438] on button "Add Property" at bounding box center [478, 447] width 163 height 37
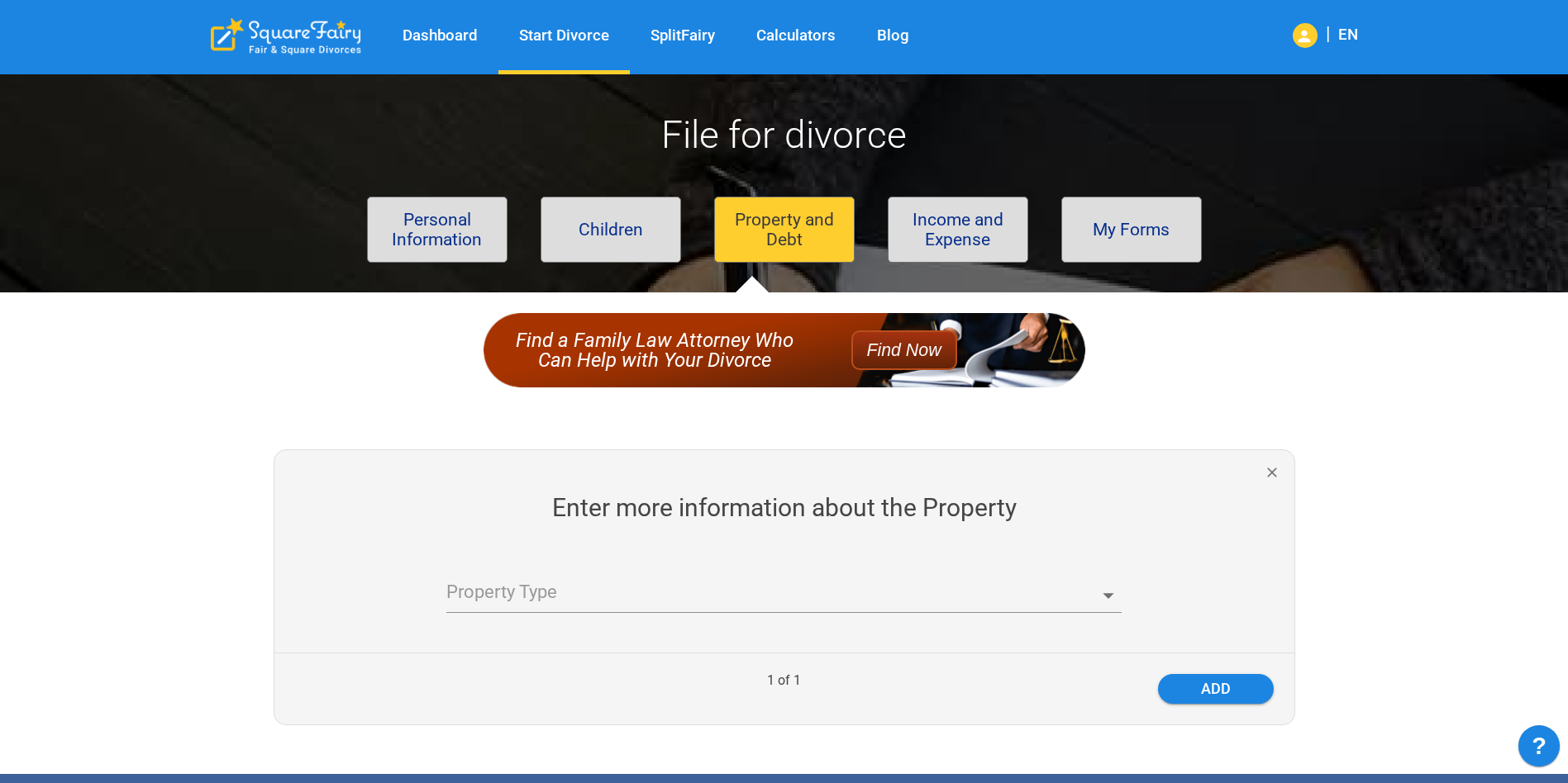
scroll to position [248, 0]
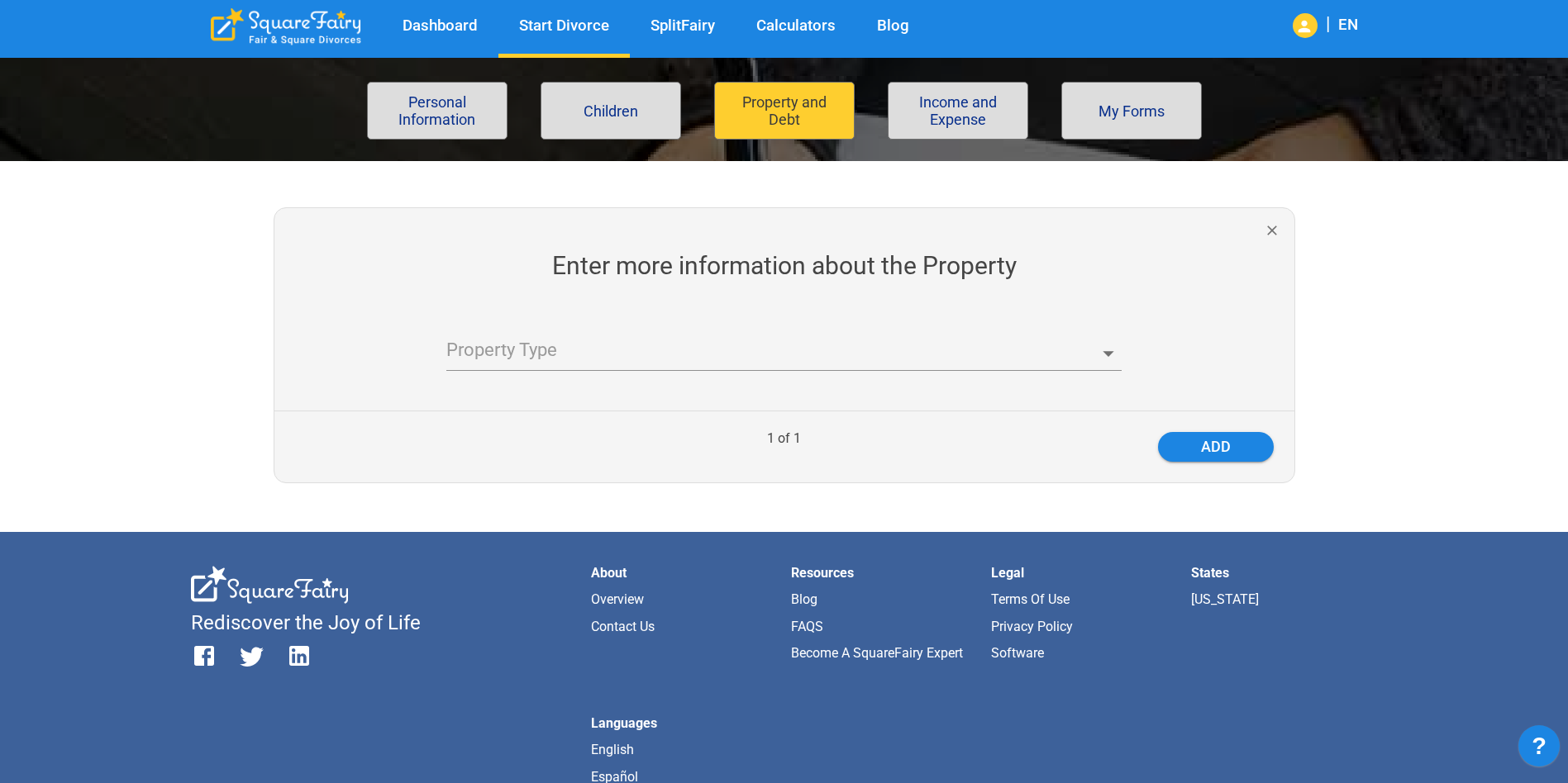
click at [675, 344] on body "Dashboard Start Divorce SplitFairy Calculators Blog | EN File for divorce Perso…" at bounding box center [784, 403] width 1568 height 1154
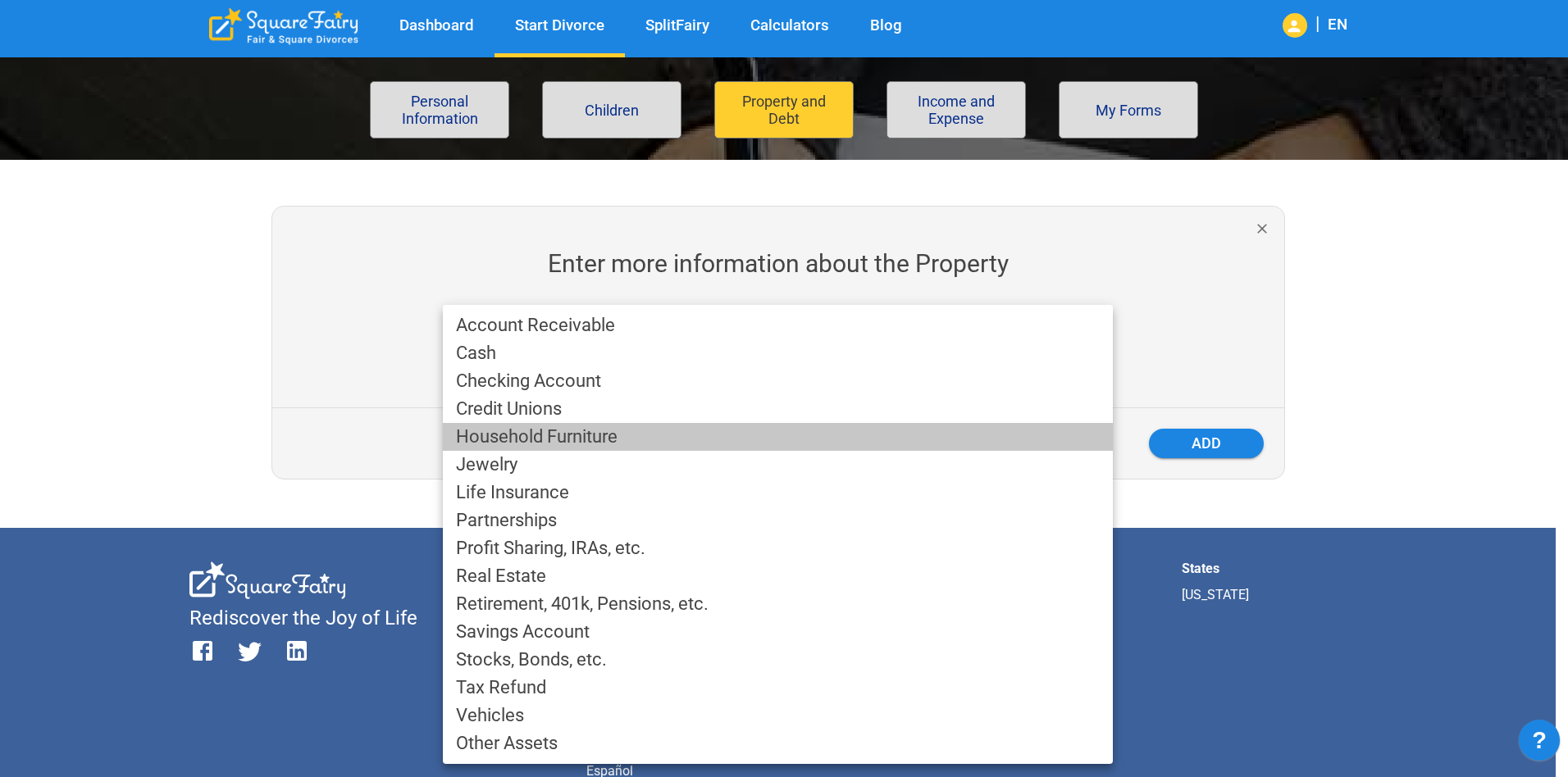
click at [618, 438] on li "Household Furniture" at bounding box center [777, 437] width 670 height 28
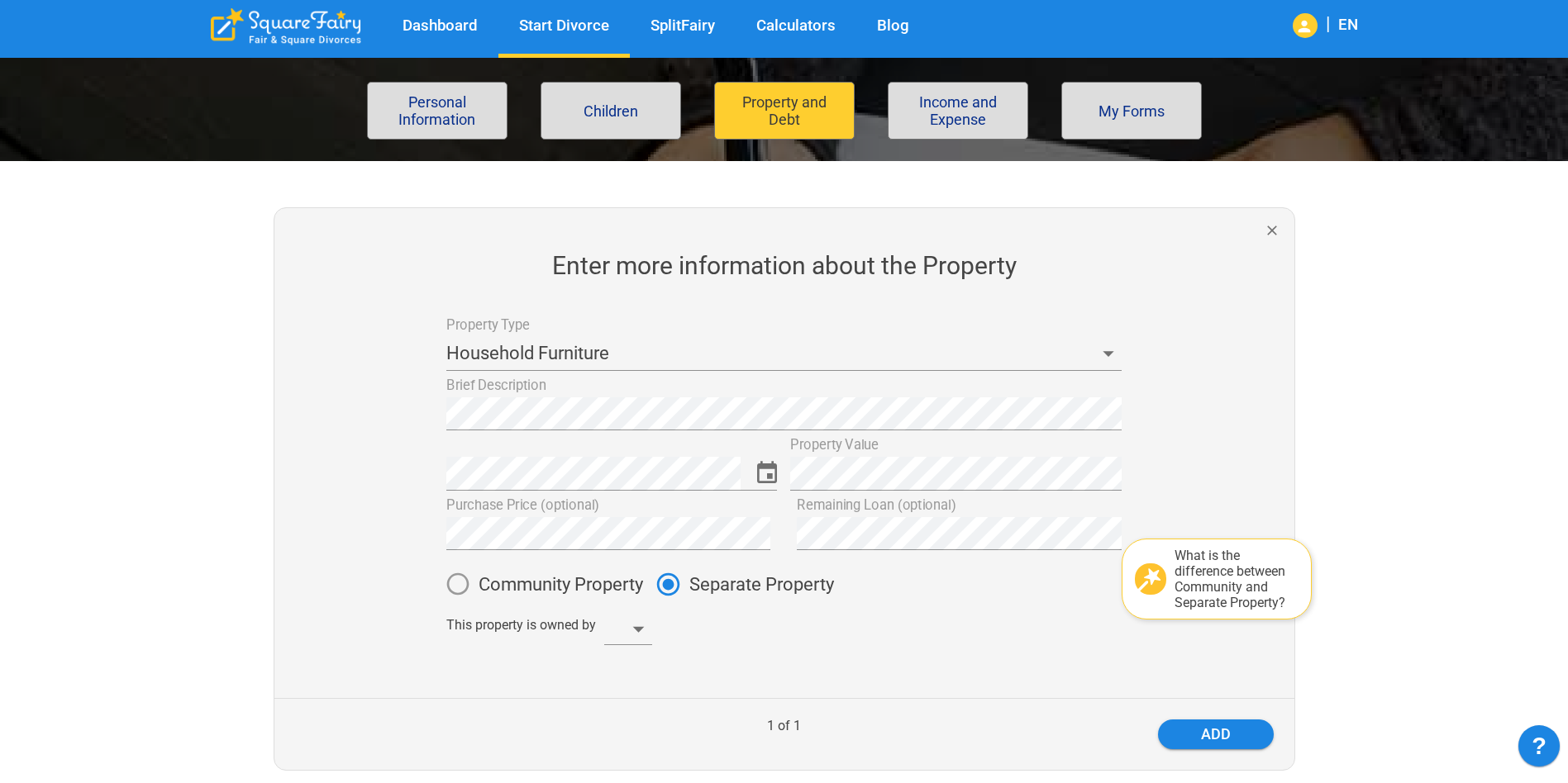
click at [619, 623] on body "Dashboard Start Divorce SplitFairy Calculators Blog | EN File for divorce Perso…" at bounding box center [784, 547] width 1568 height 1441
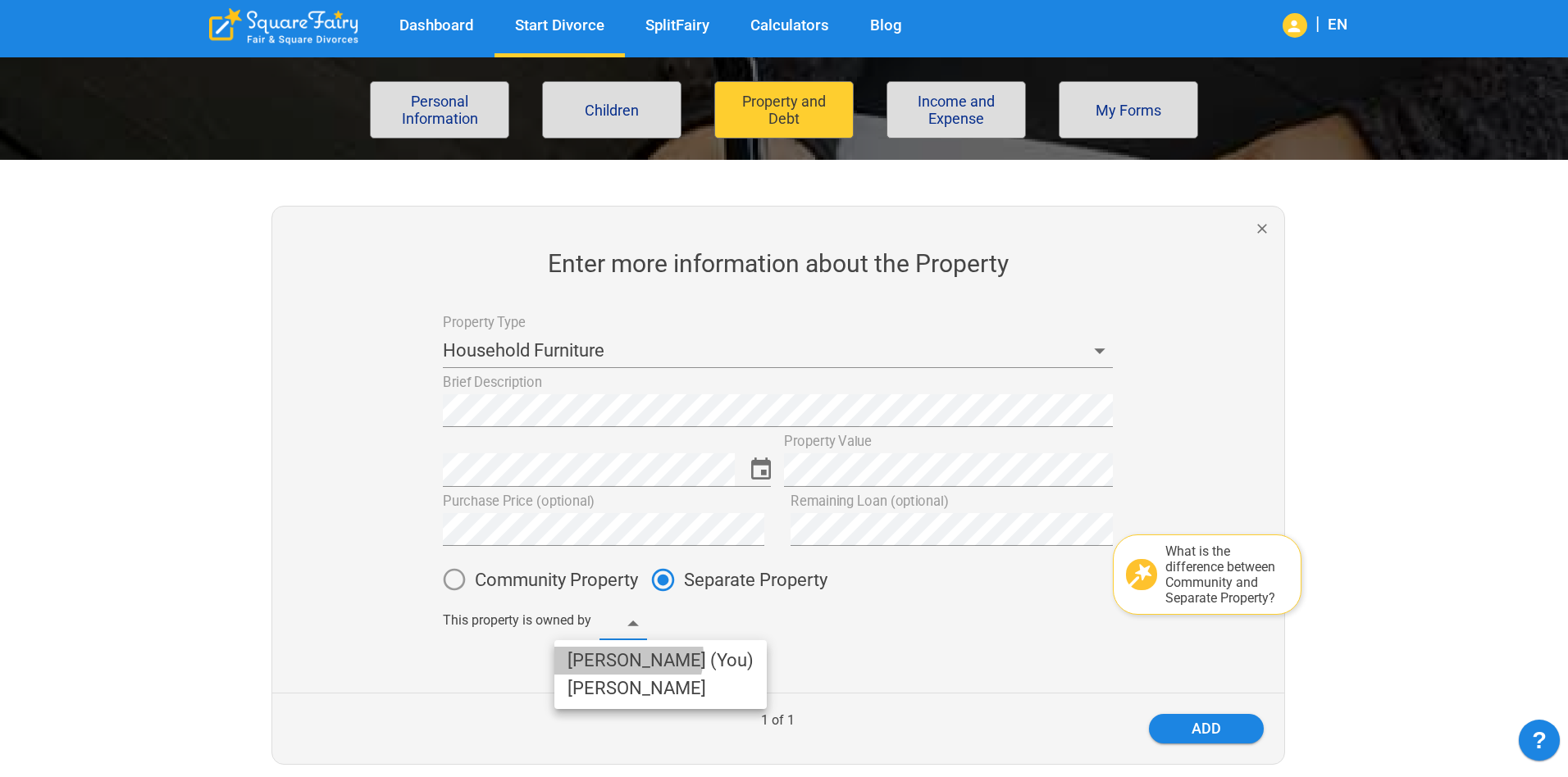
click at [628, 656] on li "Clarissa (You)" at bounding box center [660, 660] width 213 height 28
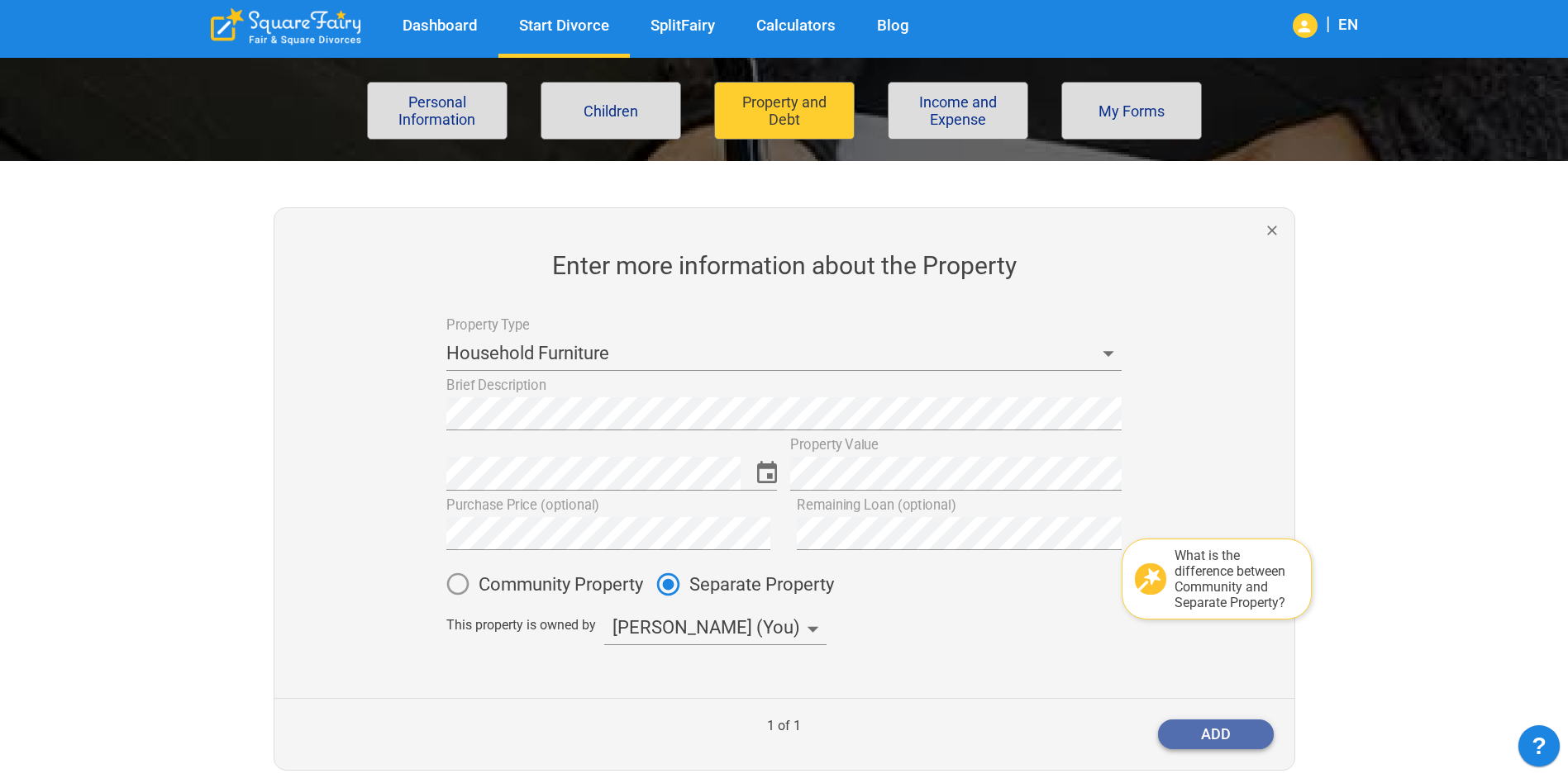
click at [1239, 734] on button "add" at bounding box center [1215, 734] width 116 height 30
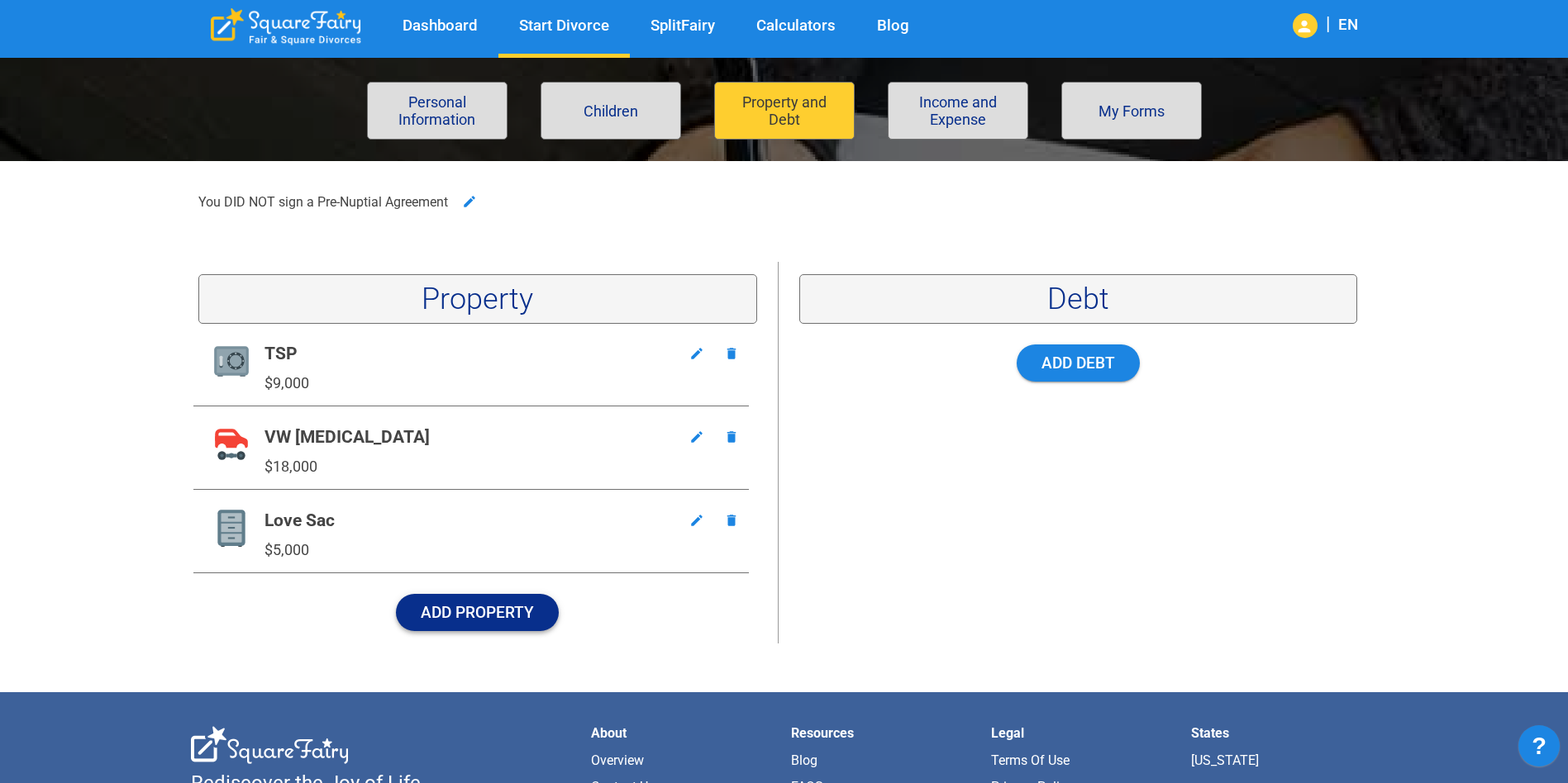
click at [505, 613] on button "Add Property" at bounding box center [478, 613] width 163 height 37
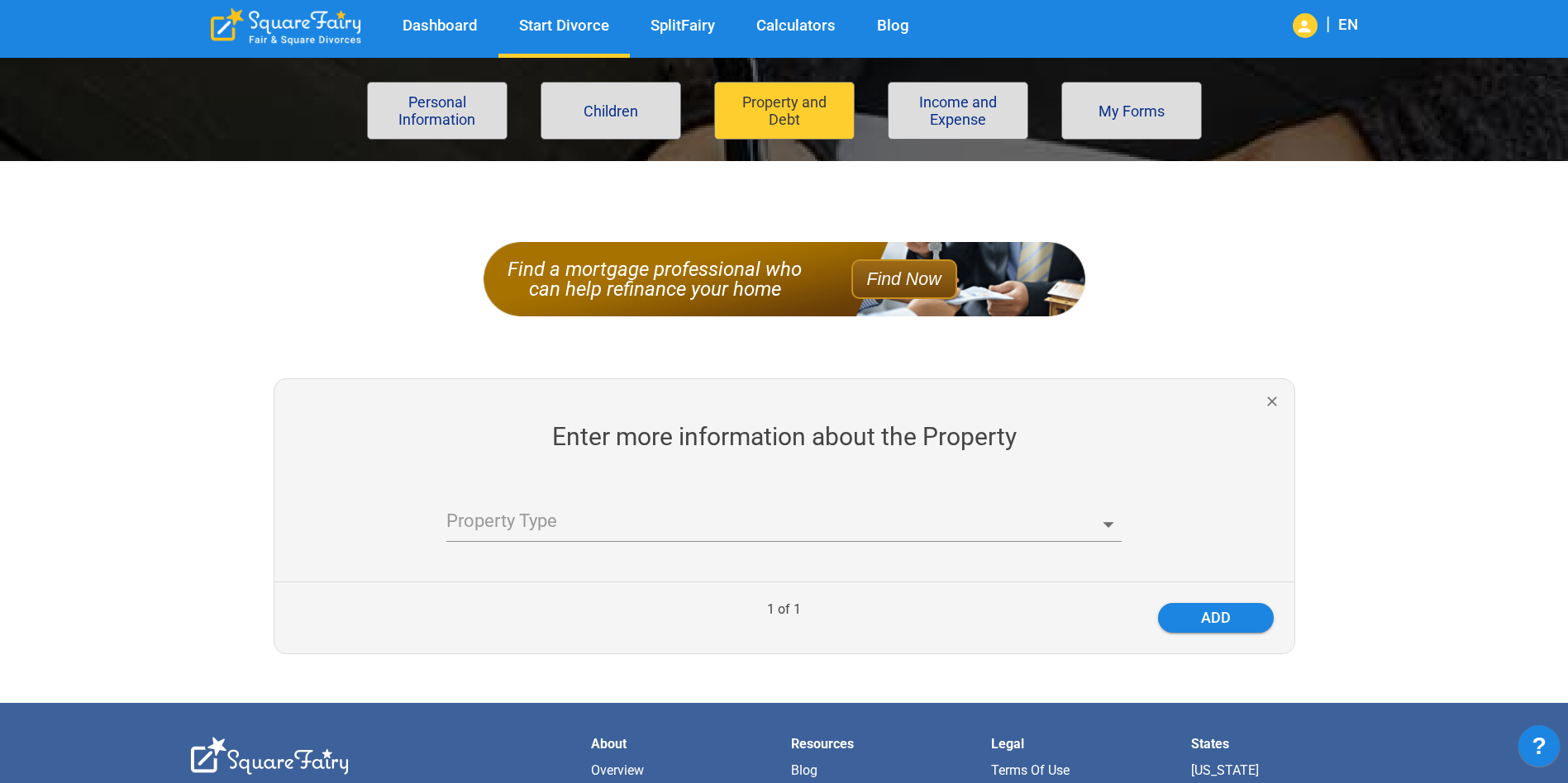
scroll to position [165, 0]
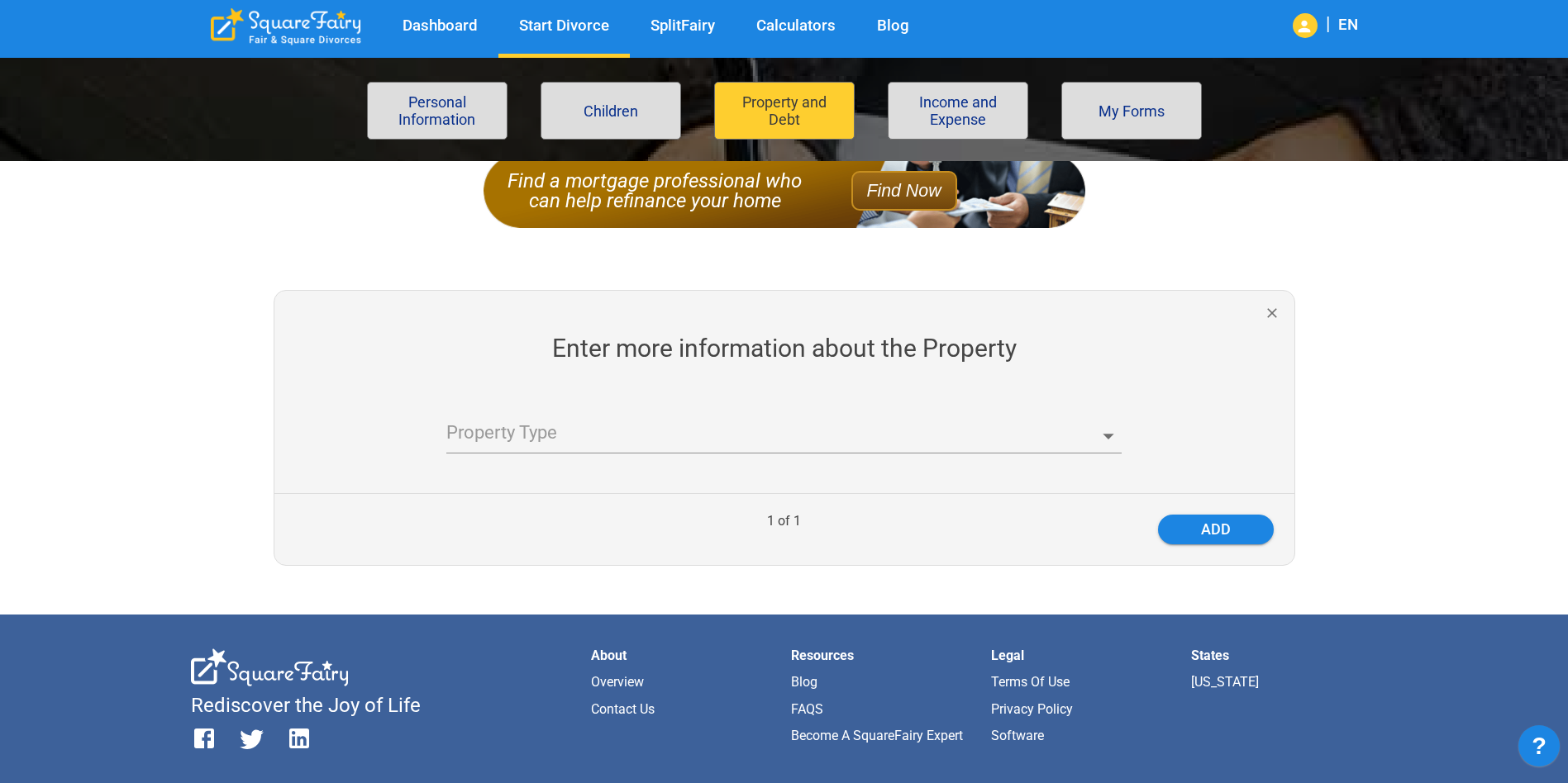
click at [623, 430] on body "Dashboard Start Divorce SplitFairy Calculators Blog | EN File for divorce Perso…" at bounding box center [784, 486] width 1568 height 1154
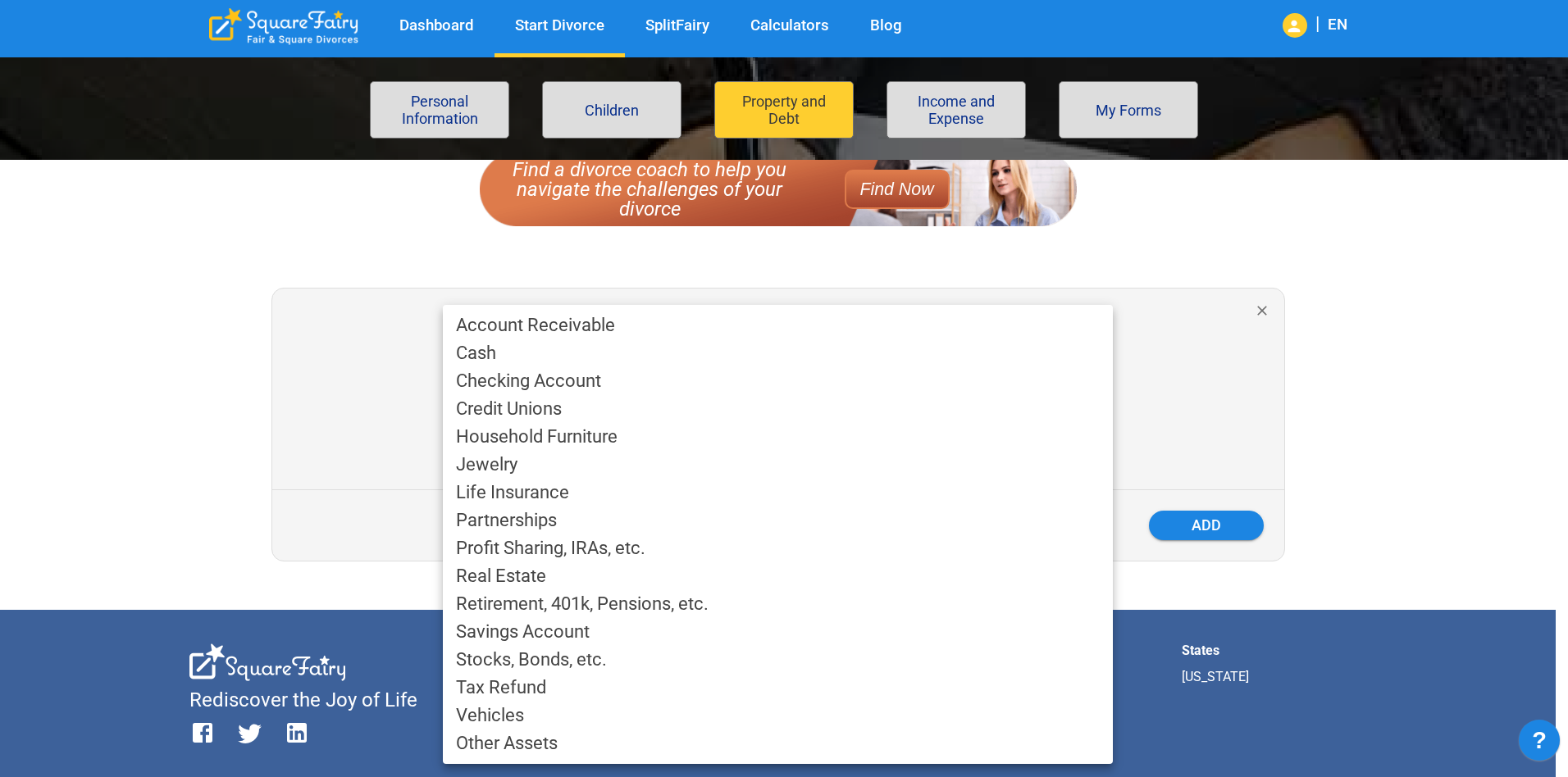
click at [362, 527] on div at bounding box center [784, 388] width 1568 height 777
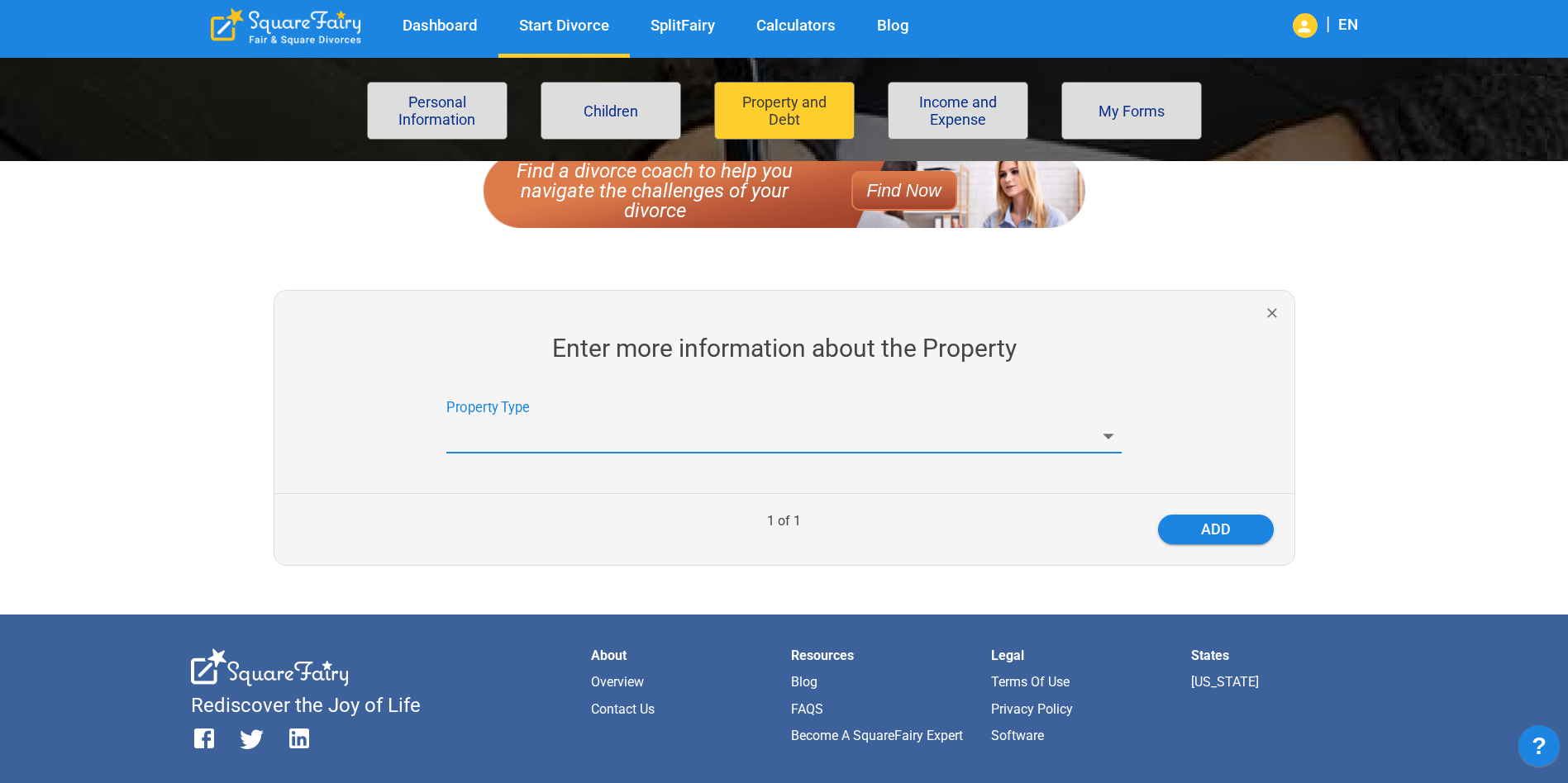
click at [978, 433] on body "Dashboard Start Divorce SplitFairy Calculators Blog | EN File for divorce Perso…" at bounding box center [784, 486] width 1568 height 1154
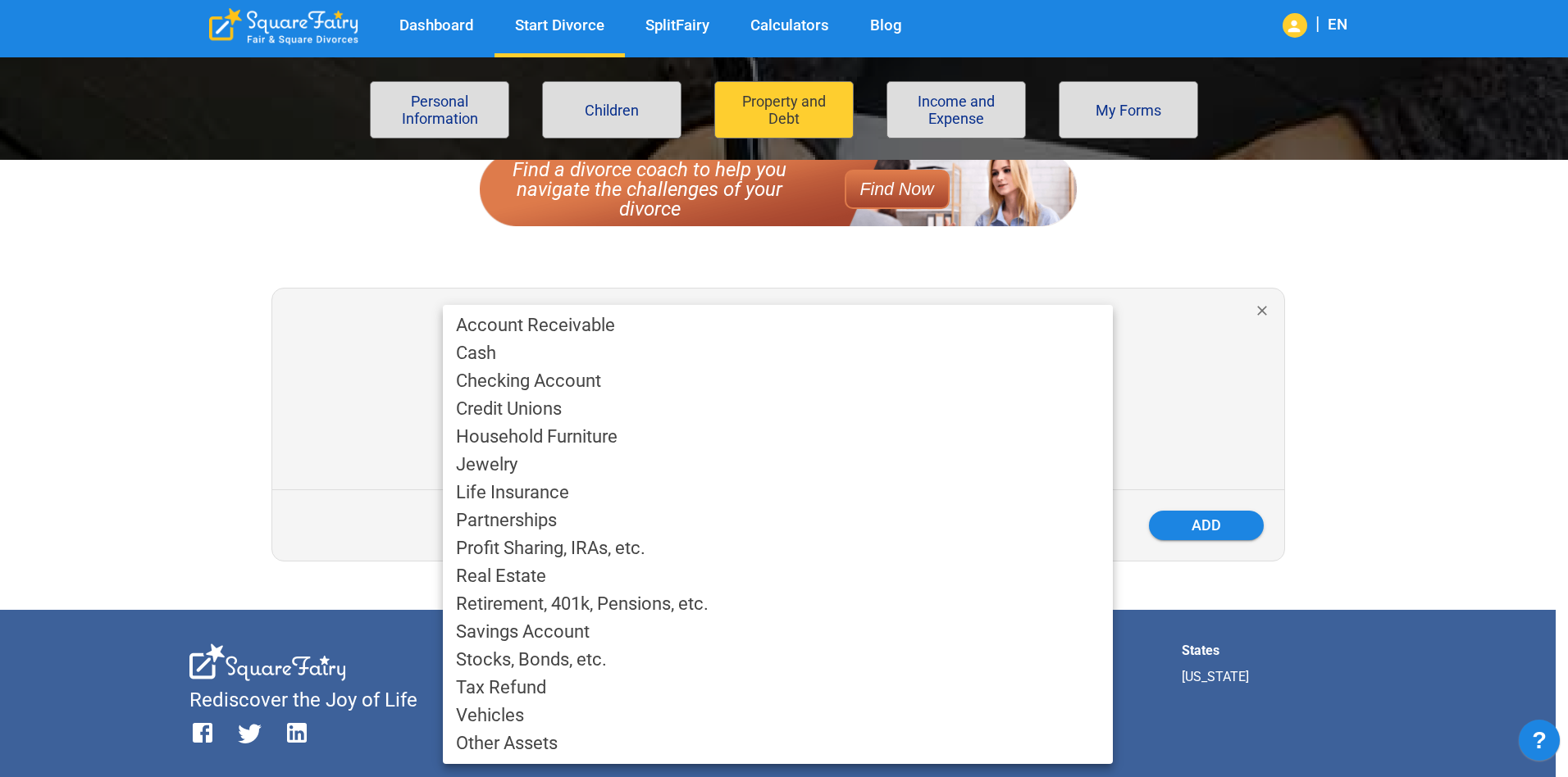
click at [1271, 306] on div at bounding box center [784, 388] width 1568 height 777
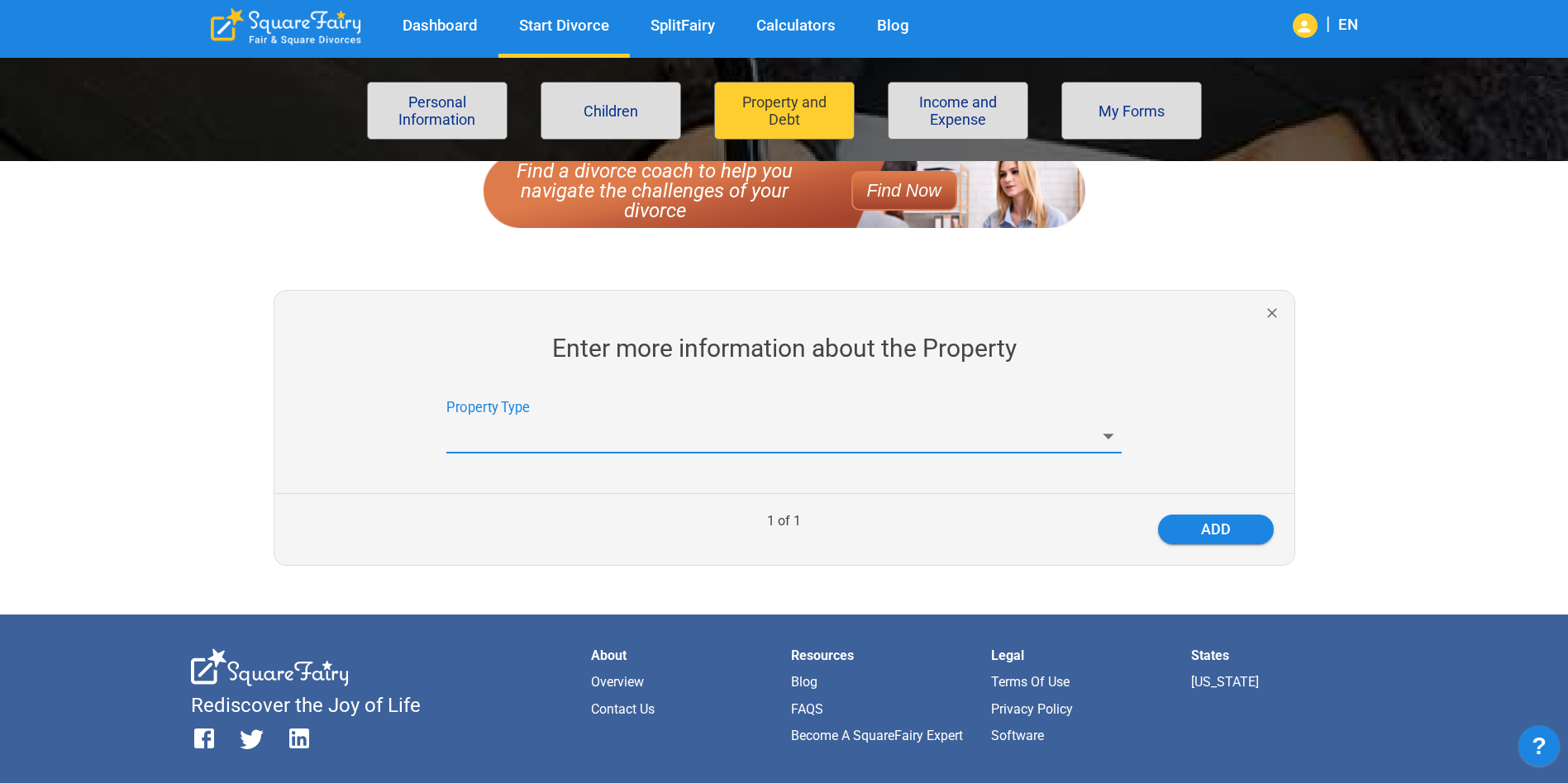
click at [1269, 312] on icon "button" at bounding box center [1272, 313] width 17 height 17
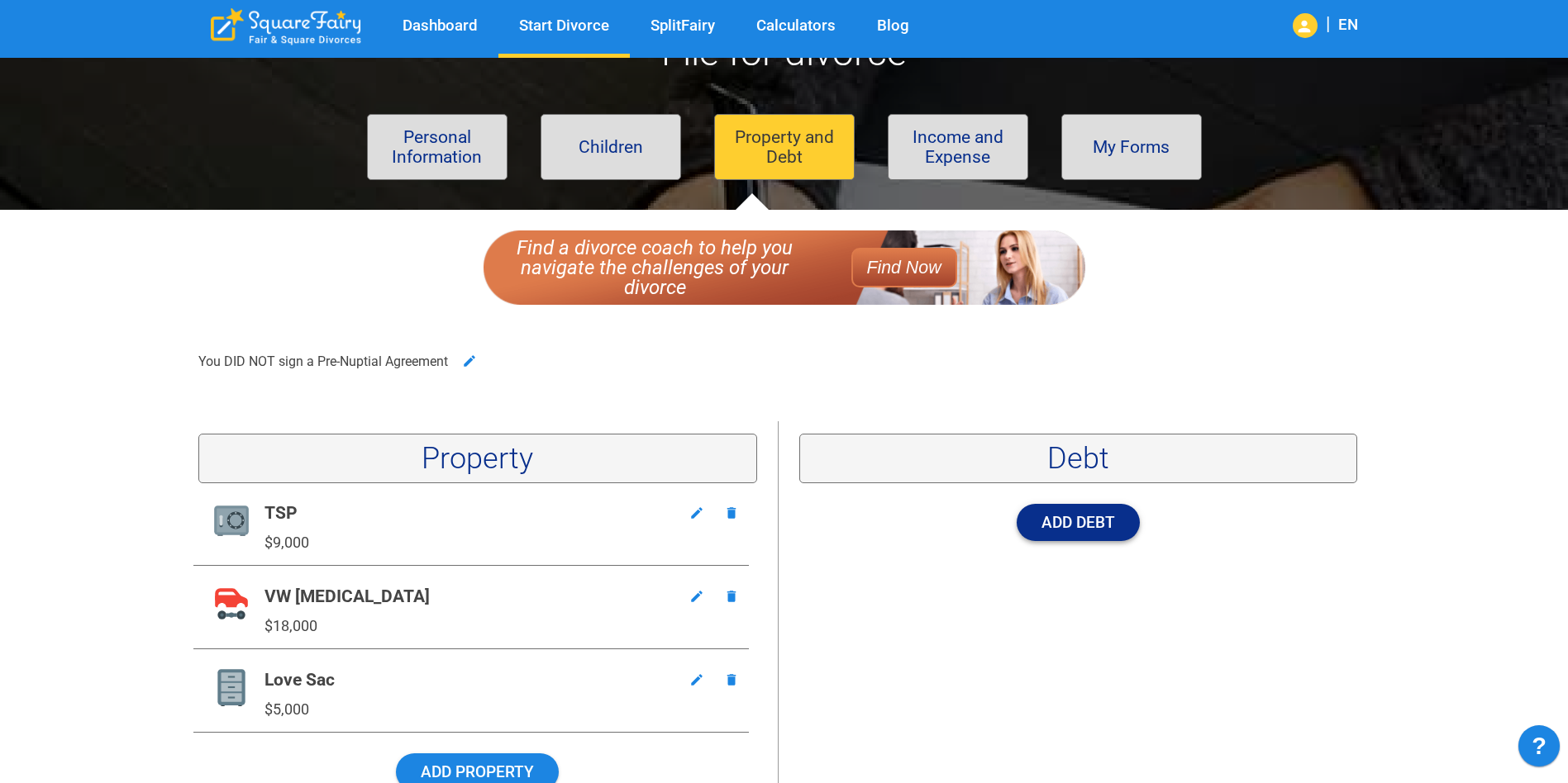
click at [1074, 526] on button "Add Debt" at bounding box center [1078, 522] width 123 height 37
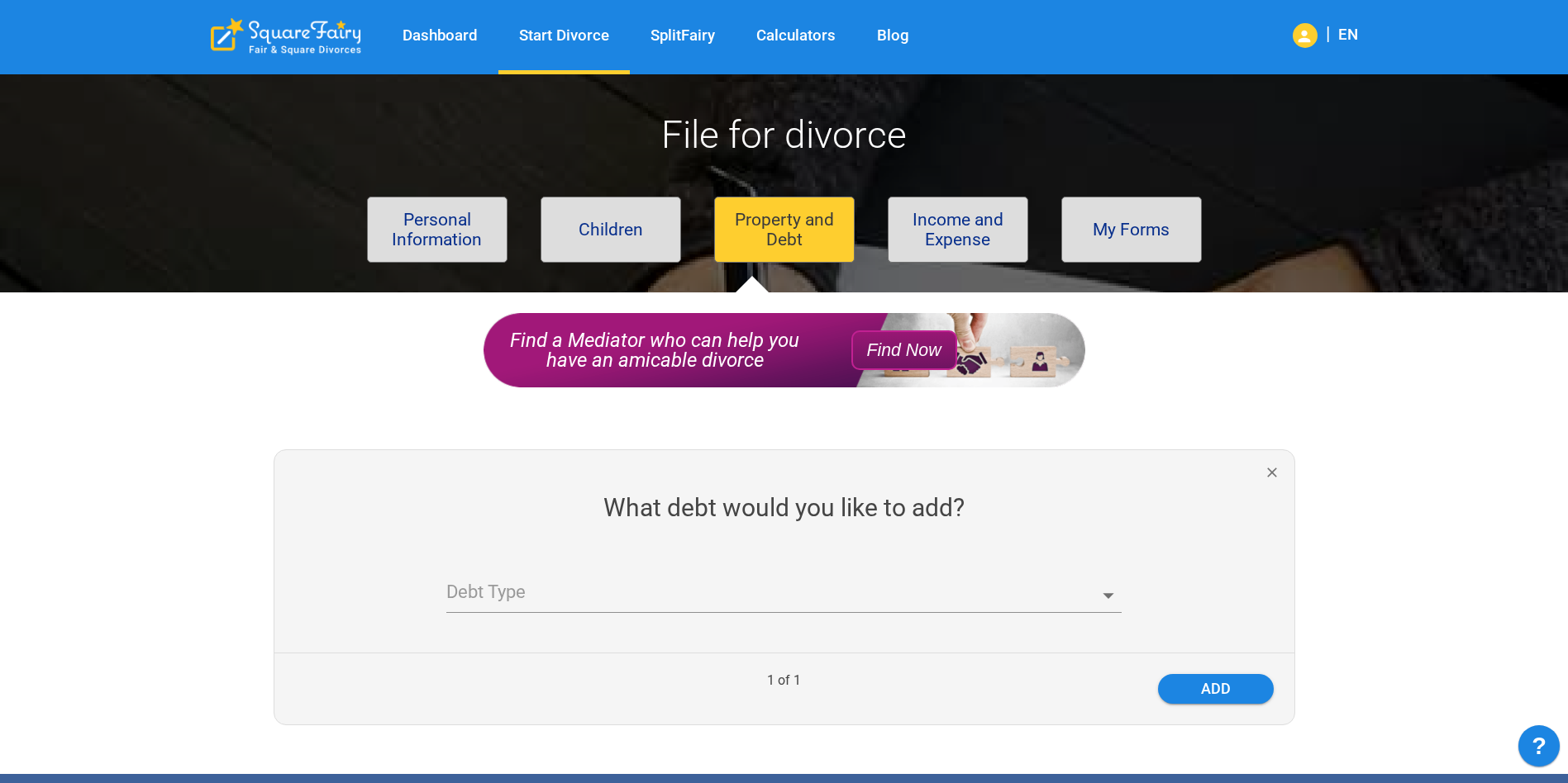
click at [1023, 570] on div "Debt Type ​" at bounding box center [783, 590] width 675 height 47
click at [1009, 587] on body "Dashboard Start Divorce SplitFairy Calculators Blog | EN File for divorce Perso…" at bounding box center [784, 641] width 1568 height 1161
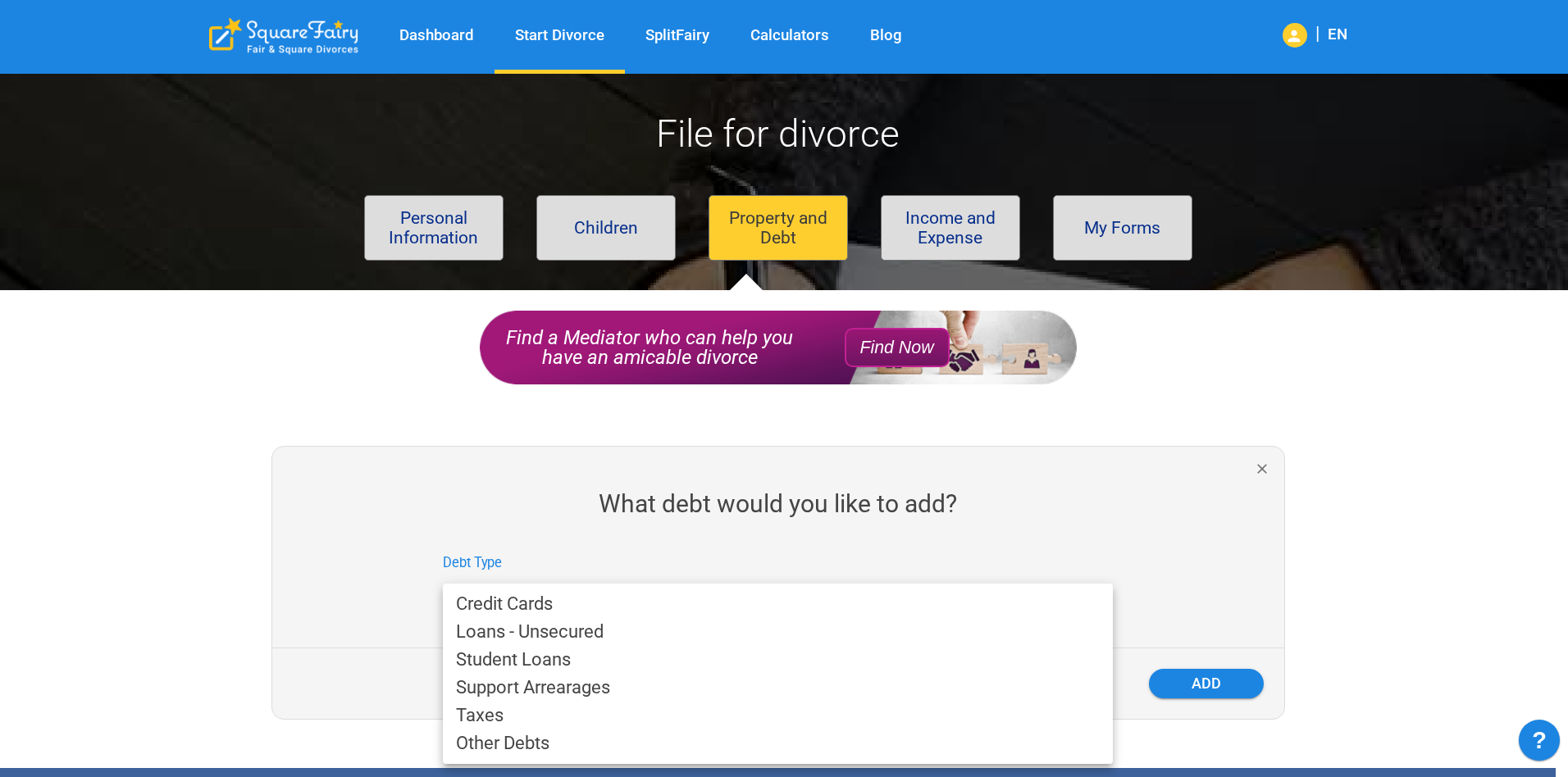
click at [666, 606] on li "Credit Cards" at bounding box center [777, 604] width 670 height 28
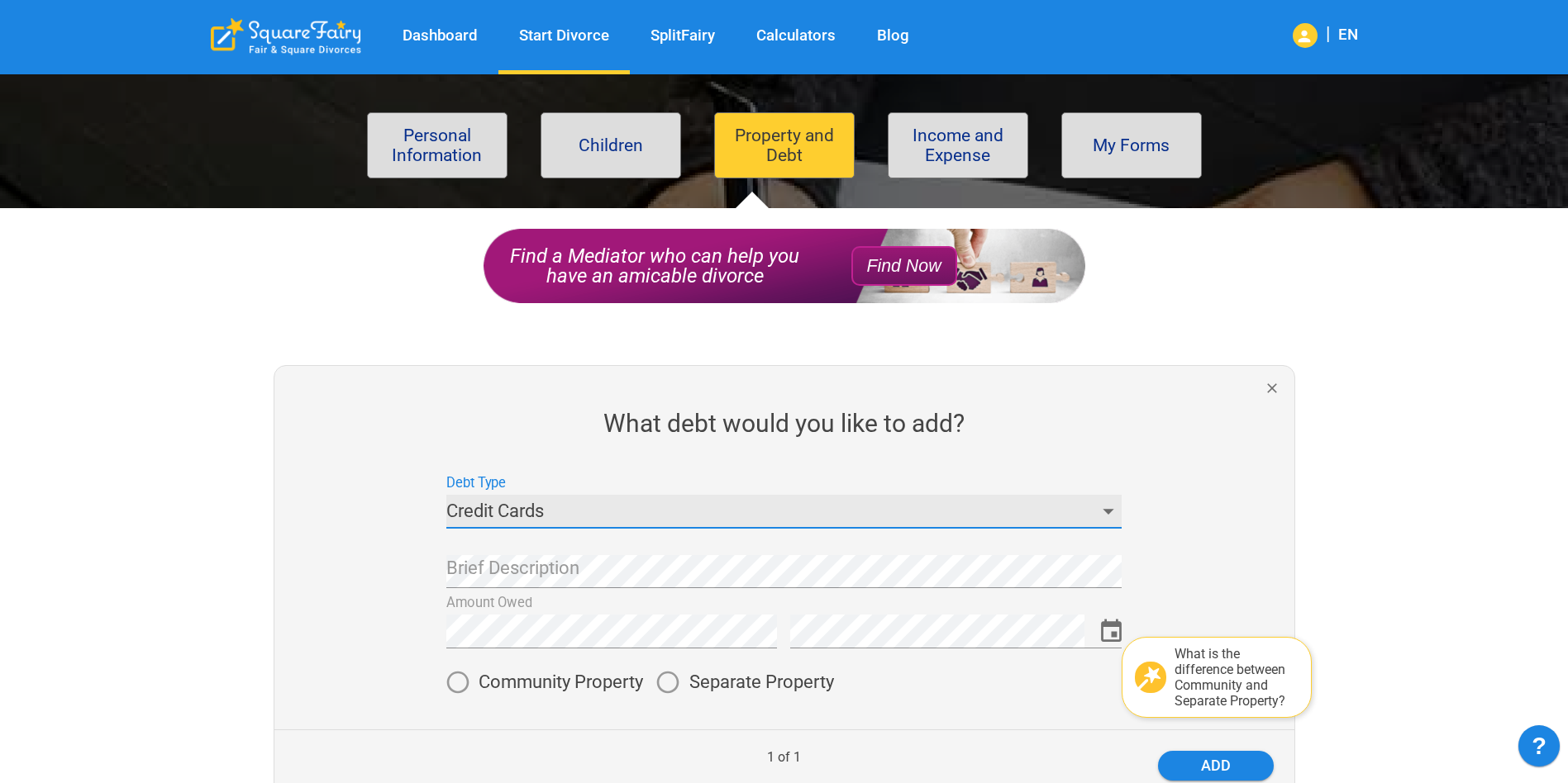
scroll to position [165, 0]
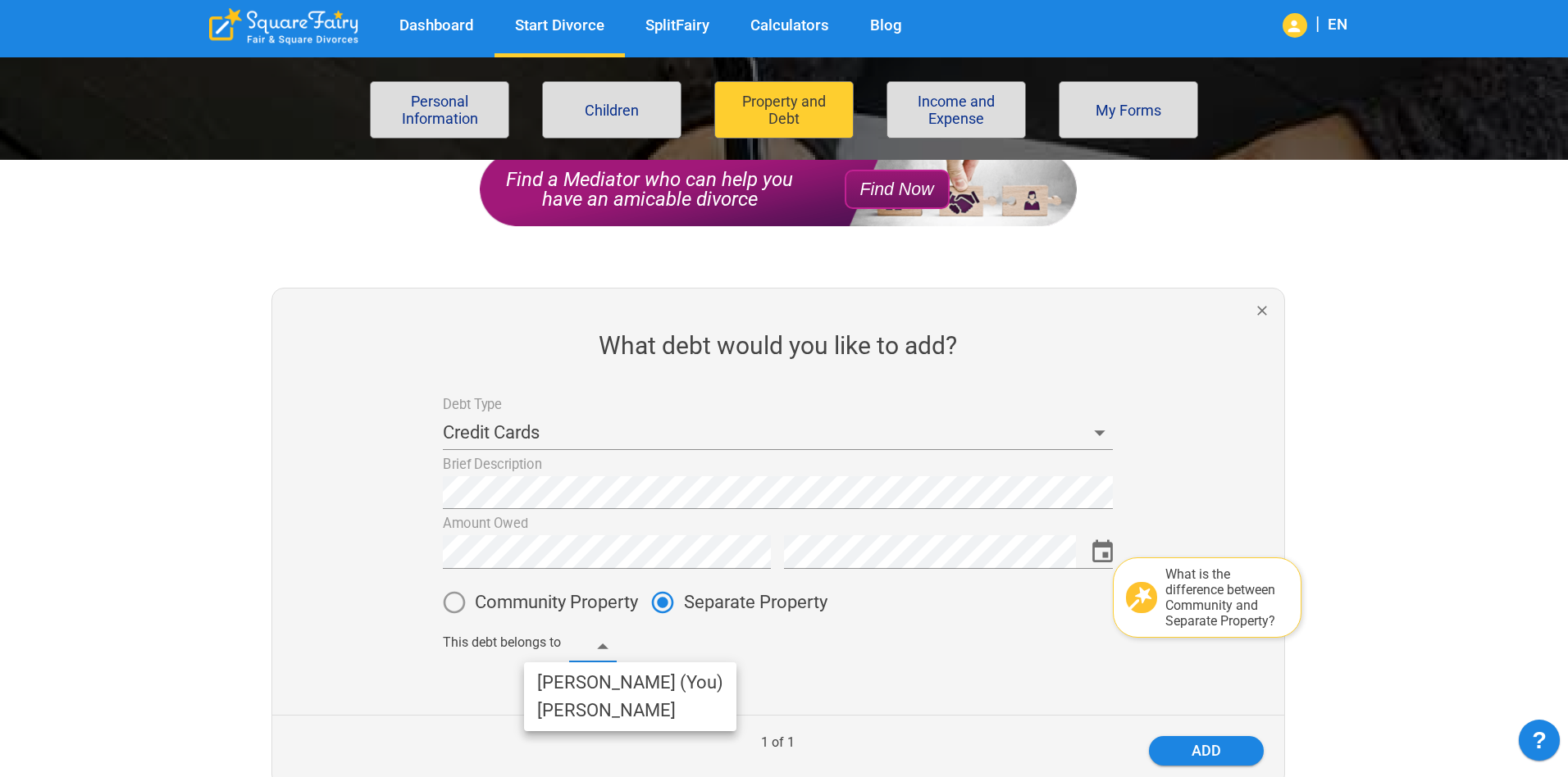
click at [595, 648] on body "Dashboard Start Divorce SplitFairy Calculators Blog | EN File for divorce Perso…" at bounding box center [784, 596] width 1568 height 1371
click at [592, 684] on li "Clarissa (You)" at bounding box center [630, 682] width 213 height 28
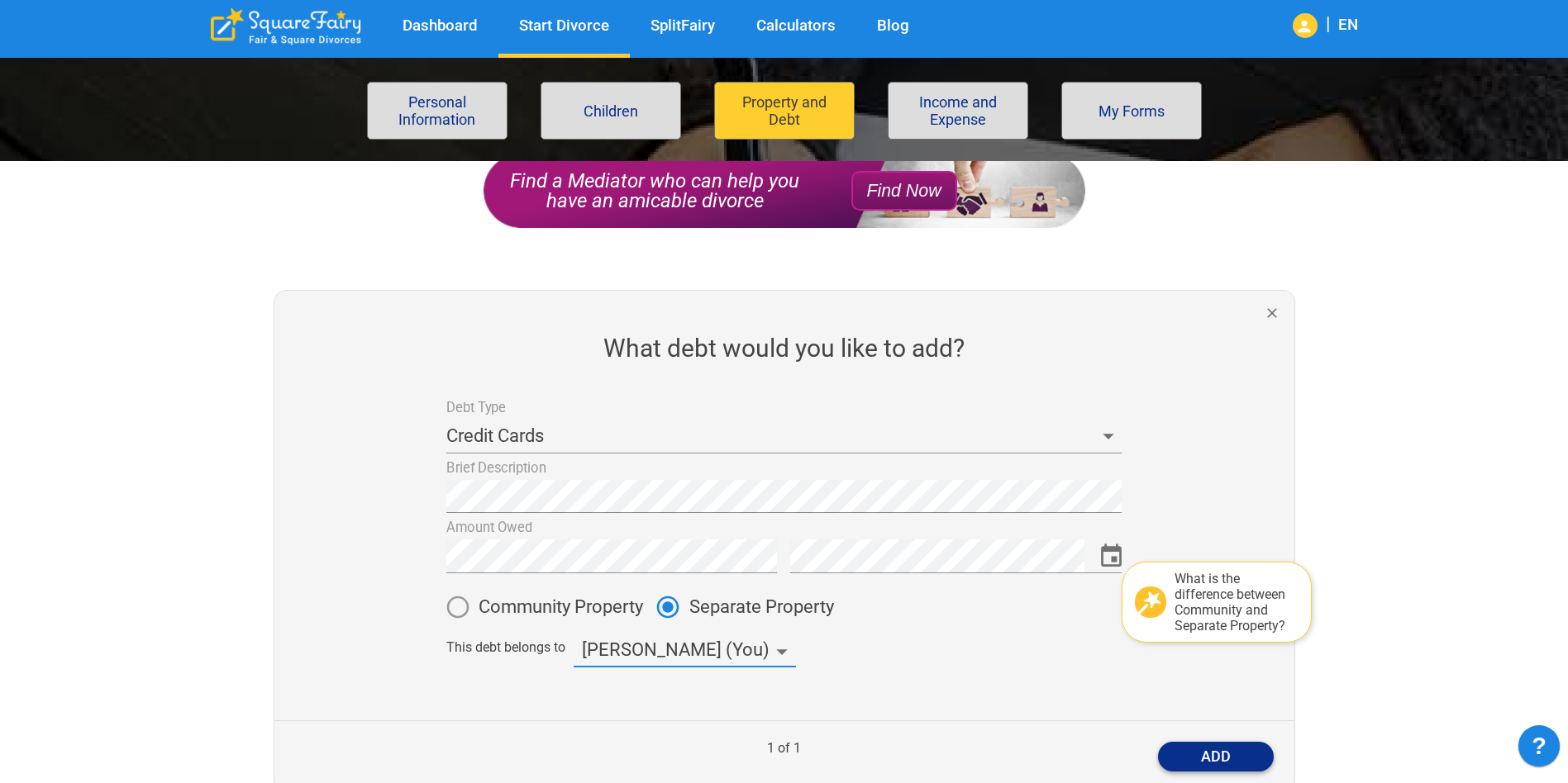
click at [1241, 747] on button "add" at bounding box center [1215, 757] width 116 height 30
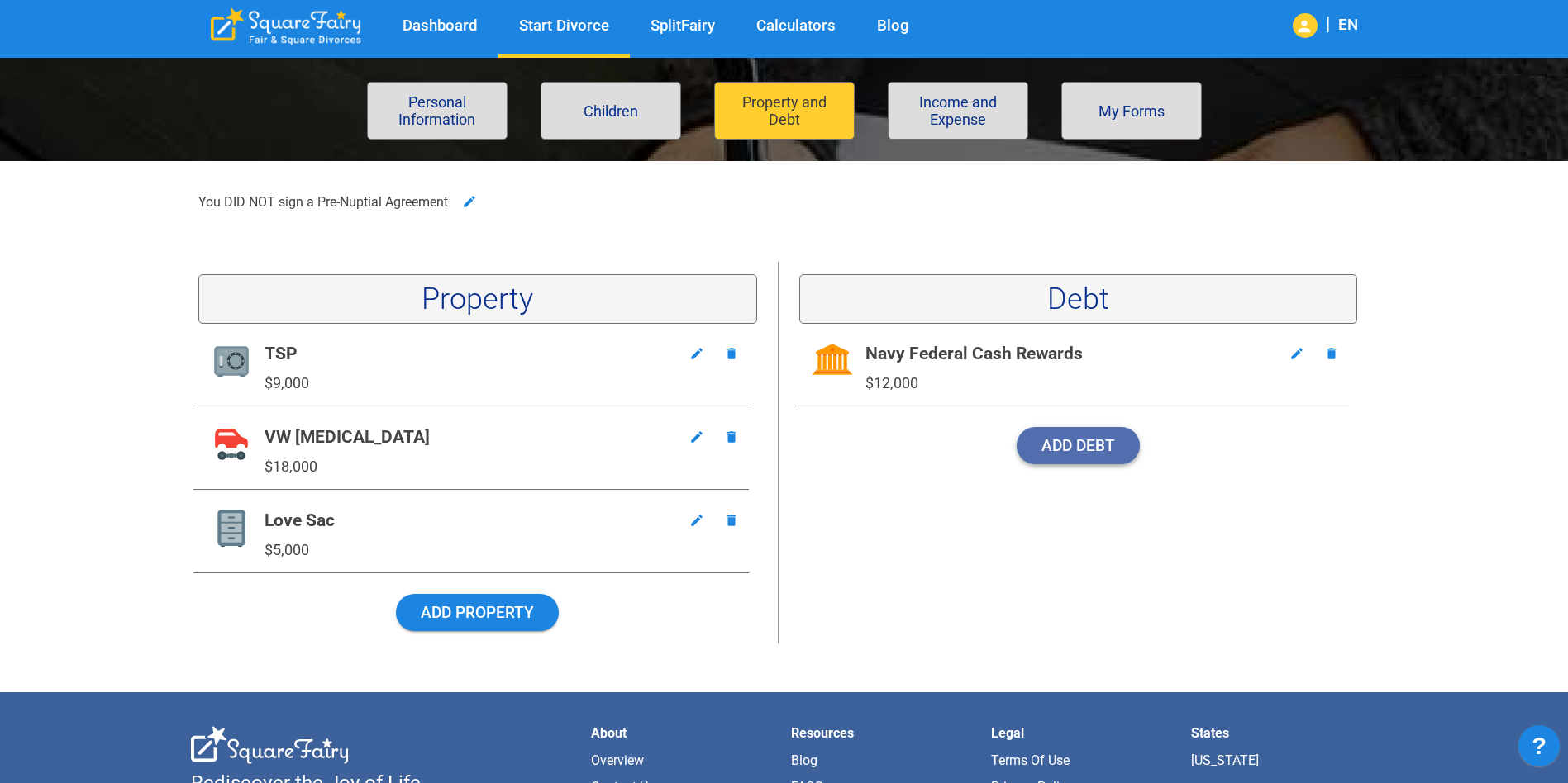
click at [1081, 444] on button "Add Debt" at bounding box center [1078, 446] width 123 height 37
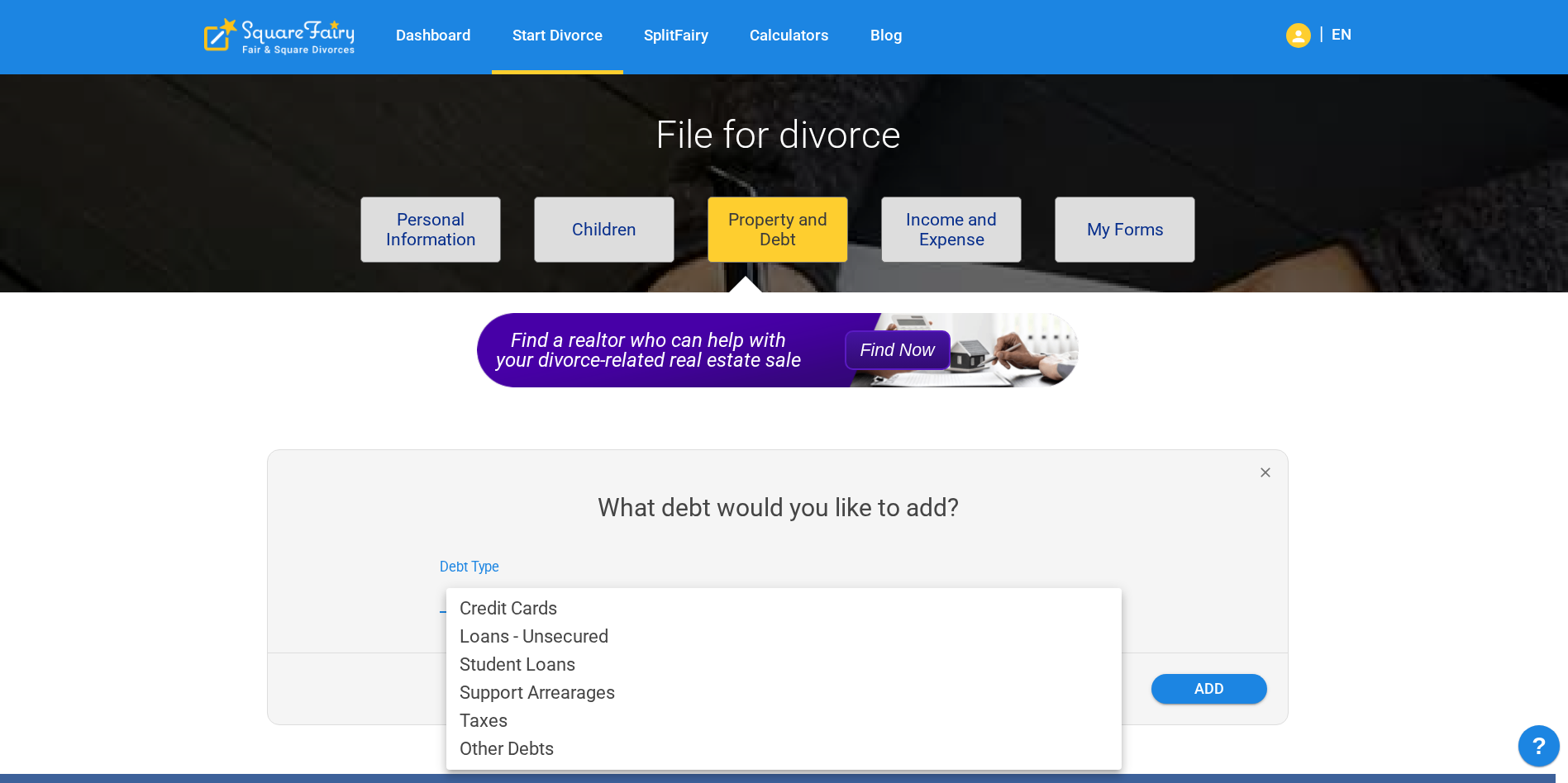
click at [680, 609] on body "Dashboard Start Divorce SplitFairy Calculators Blog | EN File for divorce Perso…" at bounding box center [784, 641] width 1568 height 1161
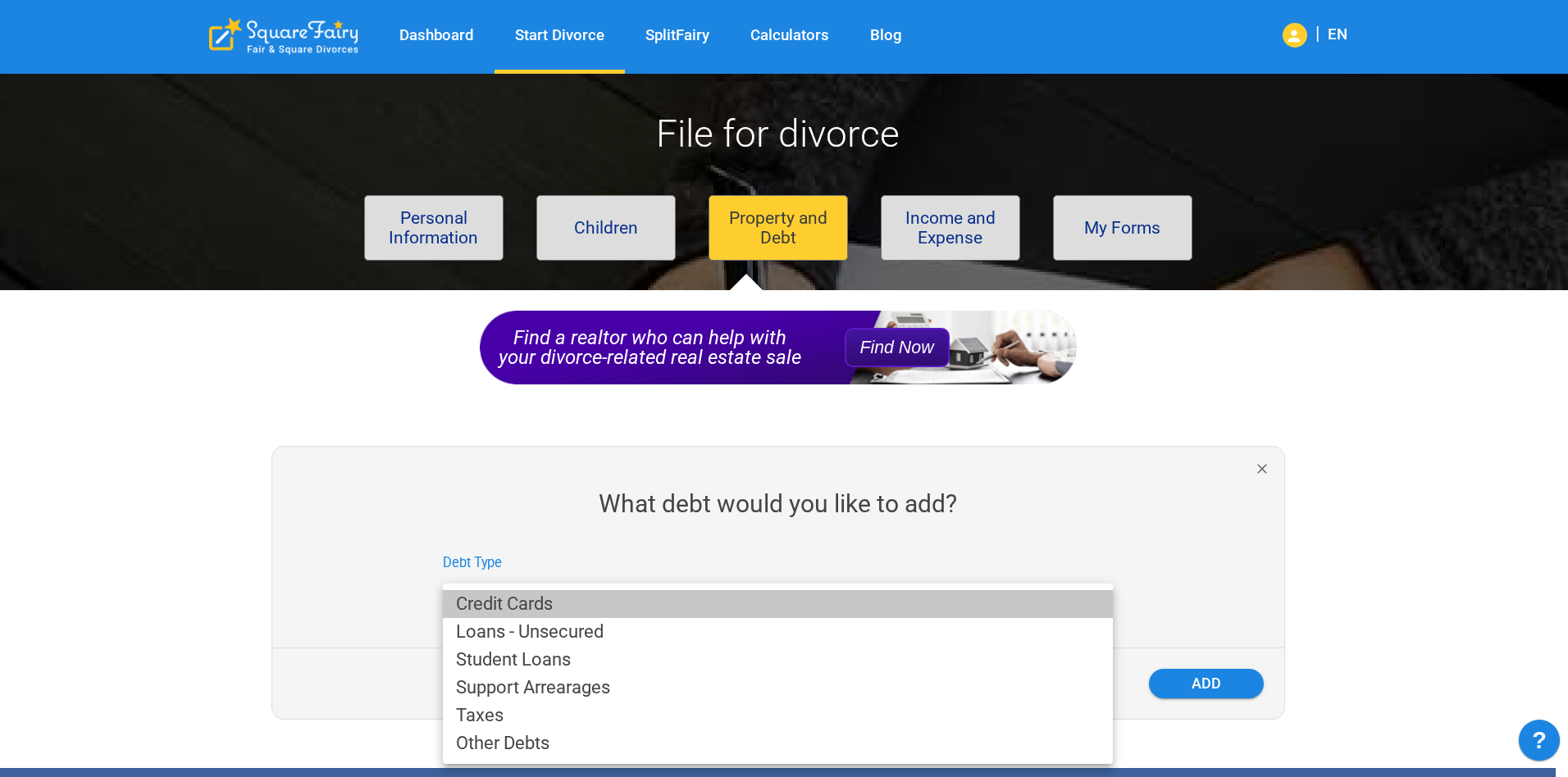
click at [666, 600] on li "Credit Cards" at bounding box center [777, 604] width 670 height 28
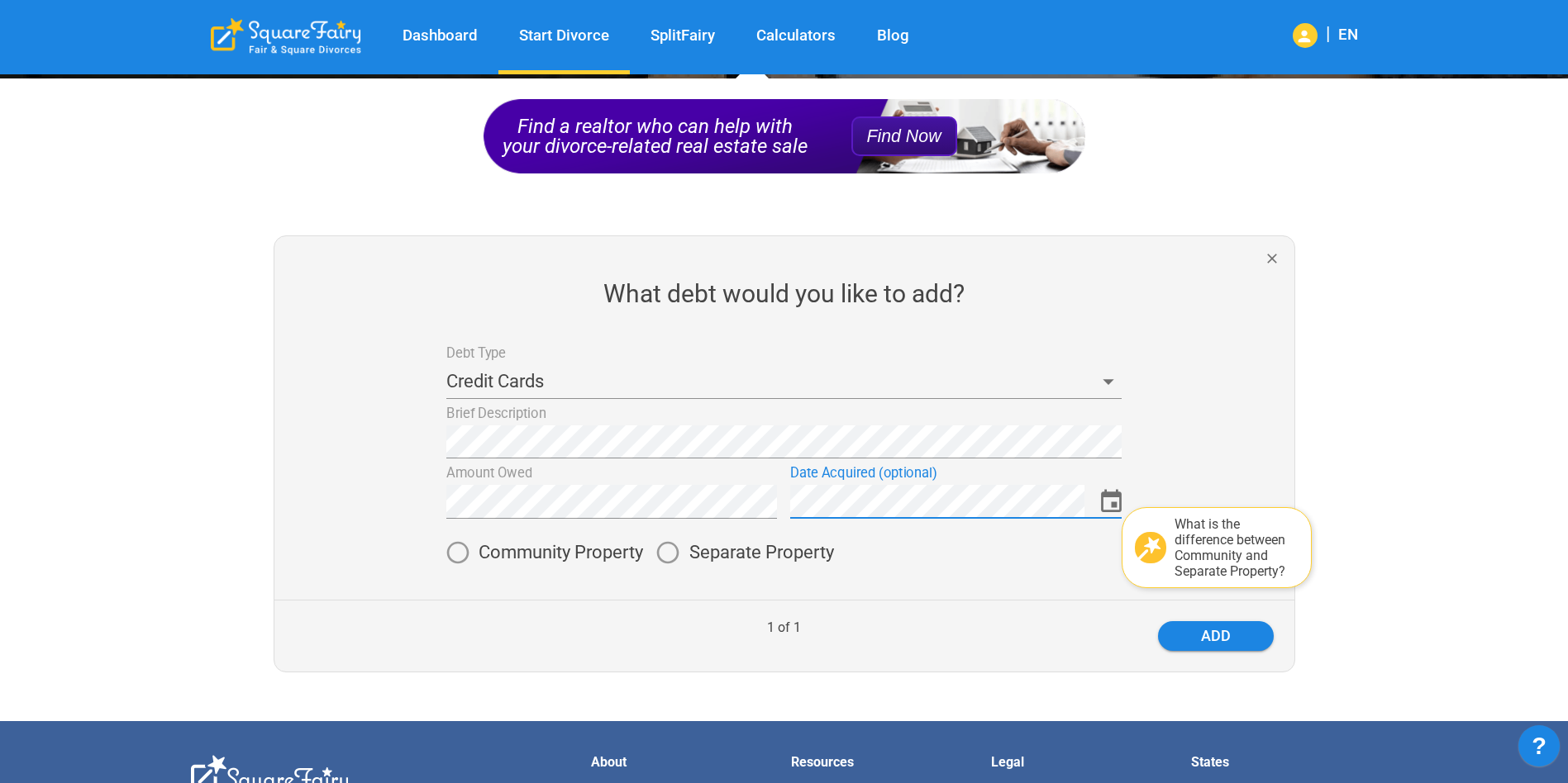
scroll to position [330, 0]
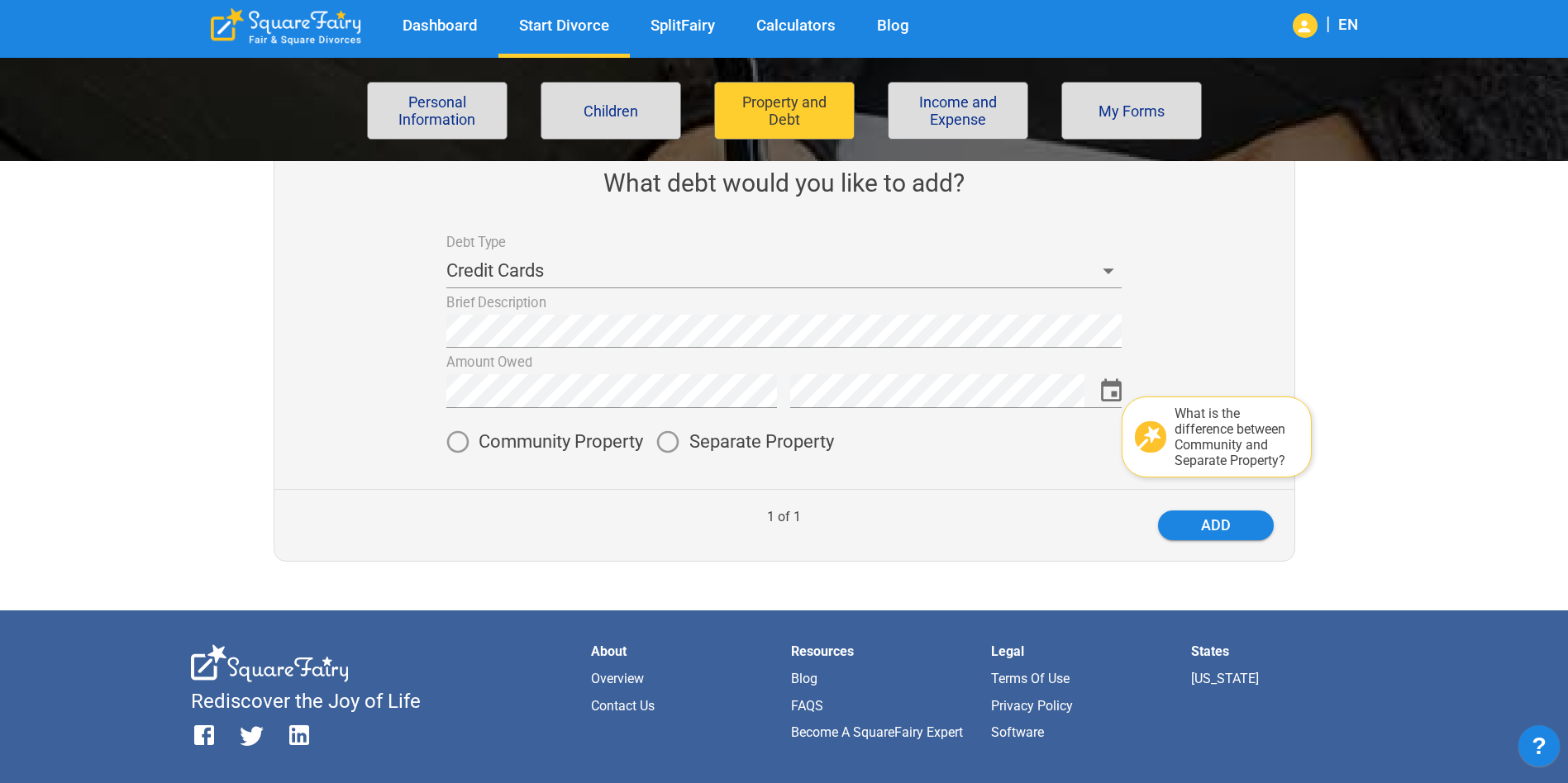
click at [721, 435] on span "Separate Property" at bounding box center [761, 441] width 145 height 18
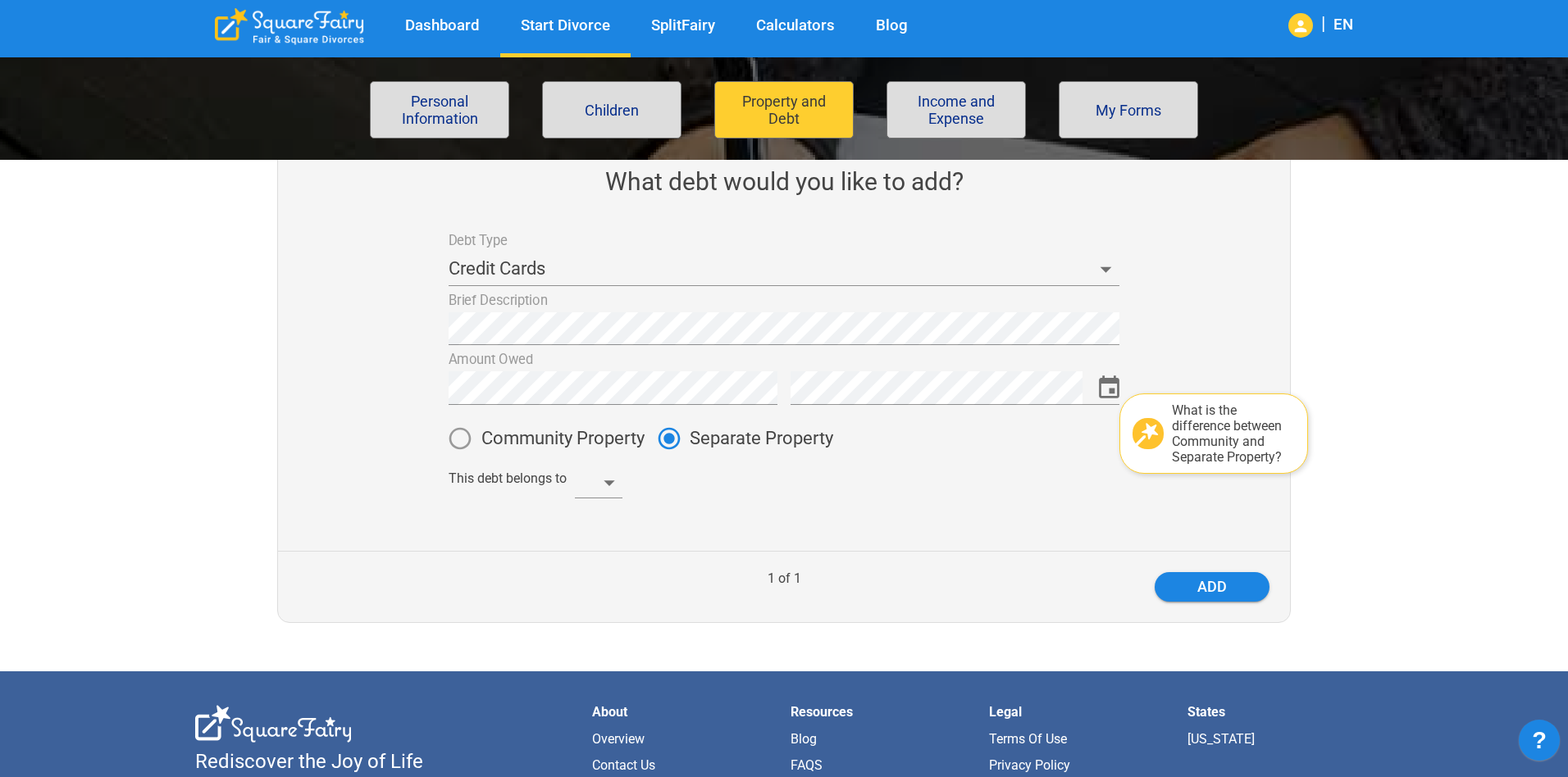
click at [601, 479] on body "Dashboard Start Divorce SplitFairy Calculators Blog | EN File for divorce Perso…" at bounding box center [784, 431] width 1568 height 1371
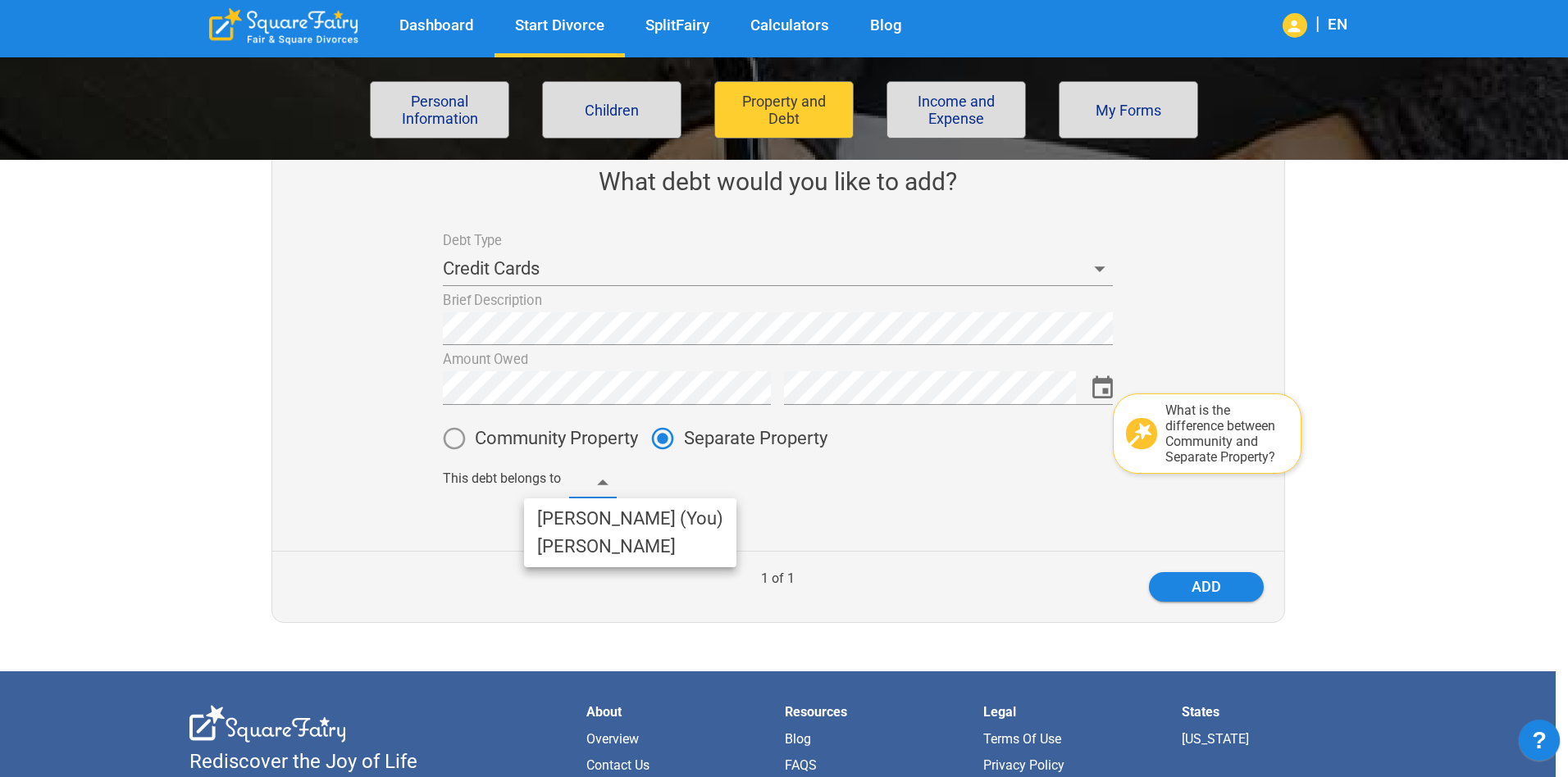
click at [608, 527] on li "Clarissa (You)" at bounding box center [630, 518] width 213 height 28
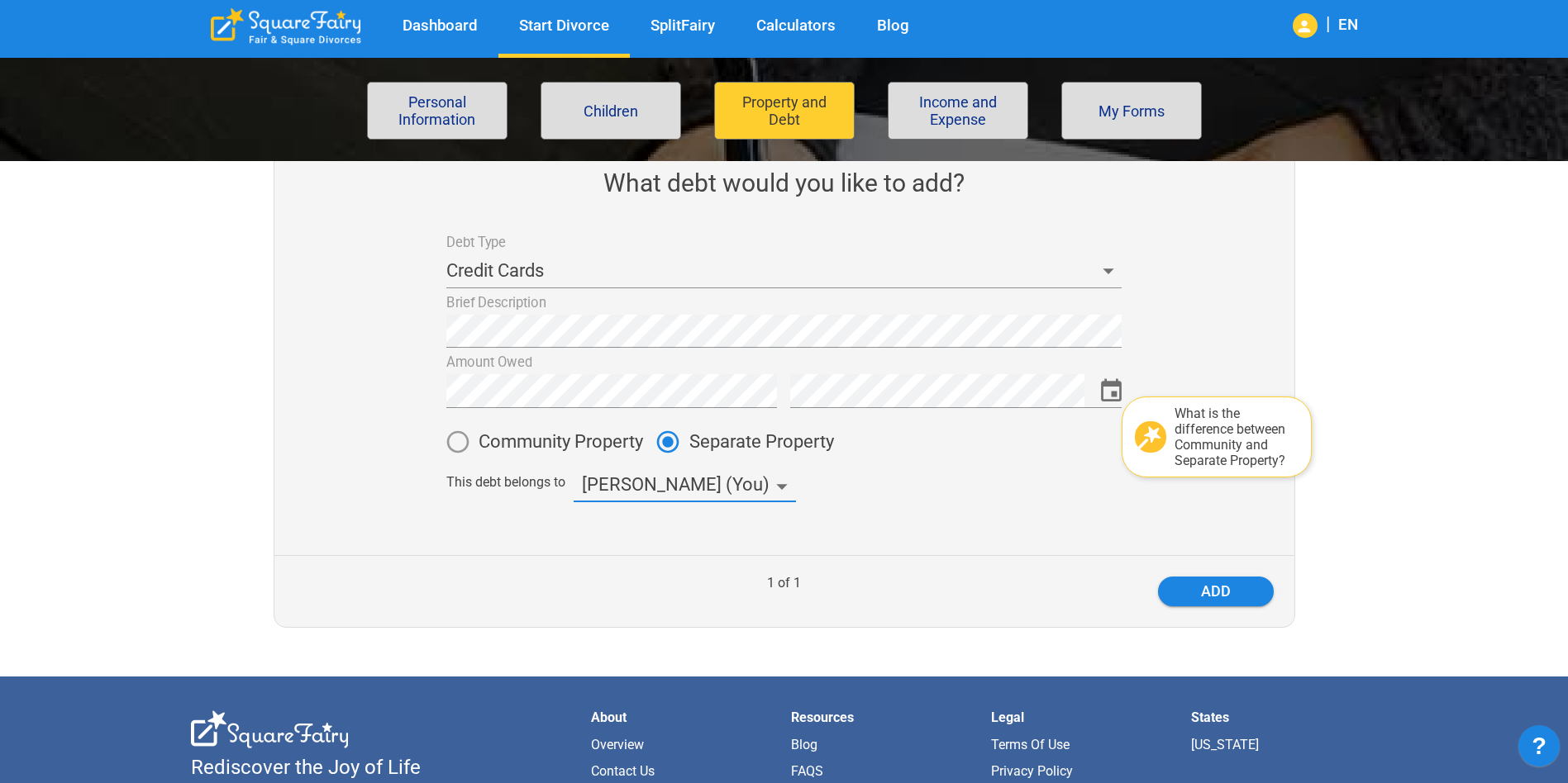
click at [1246, 589] on button "add" at bounding box center [1215, 591] width 116 height 30
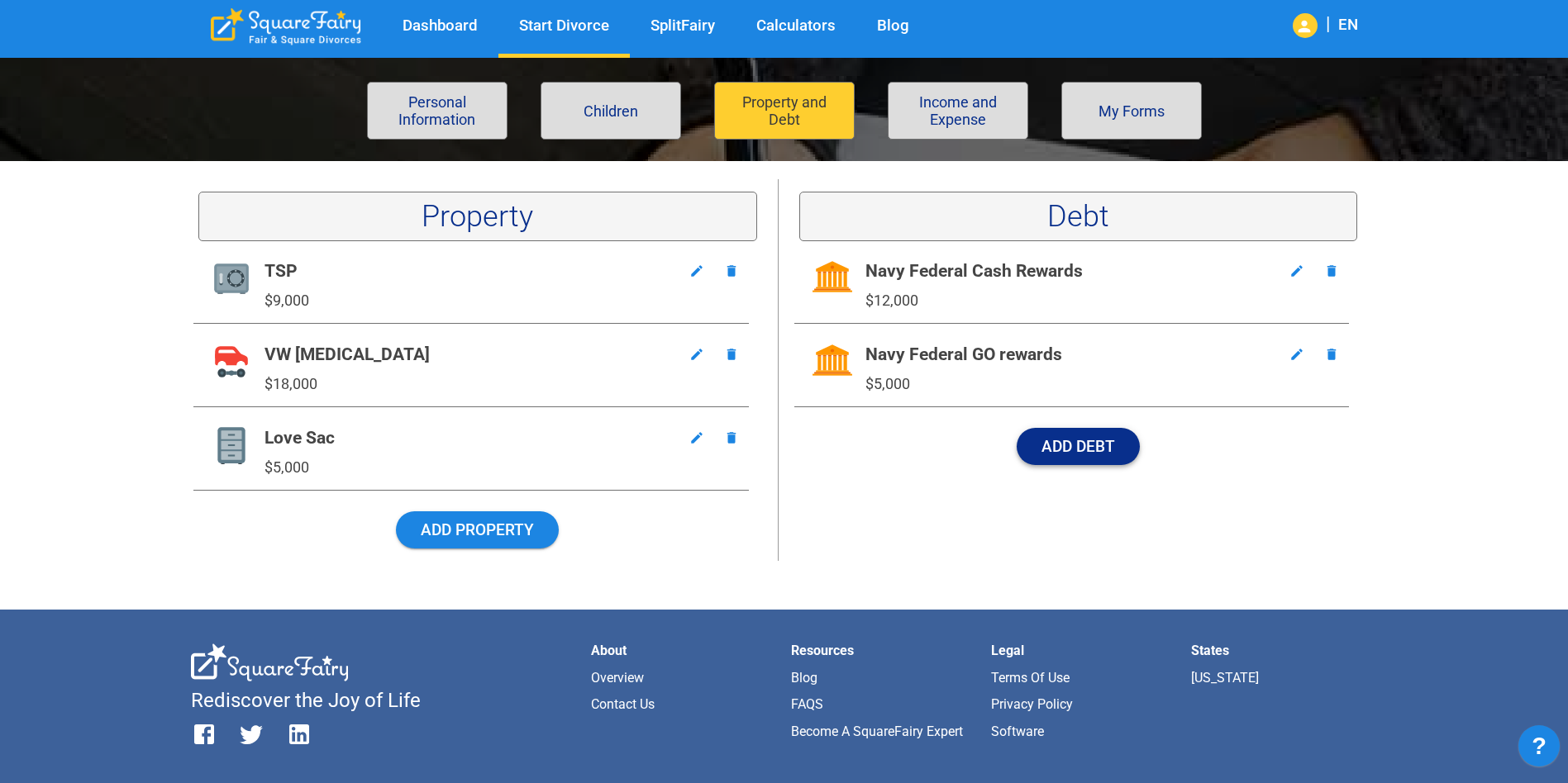
click at [1066, 439] on button "Add Debt" at bounding box center [1078, 447] width 123 height 37
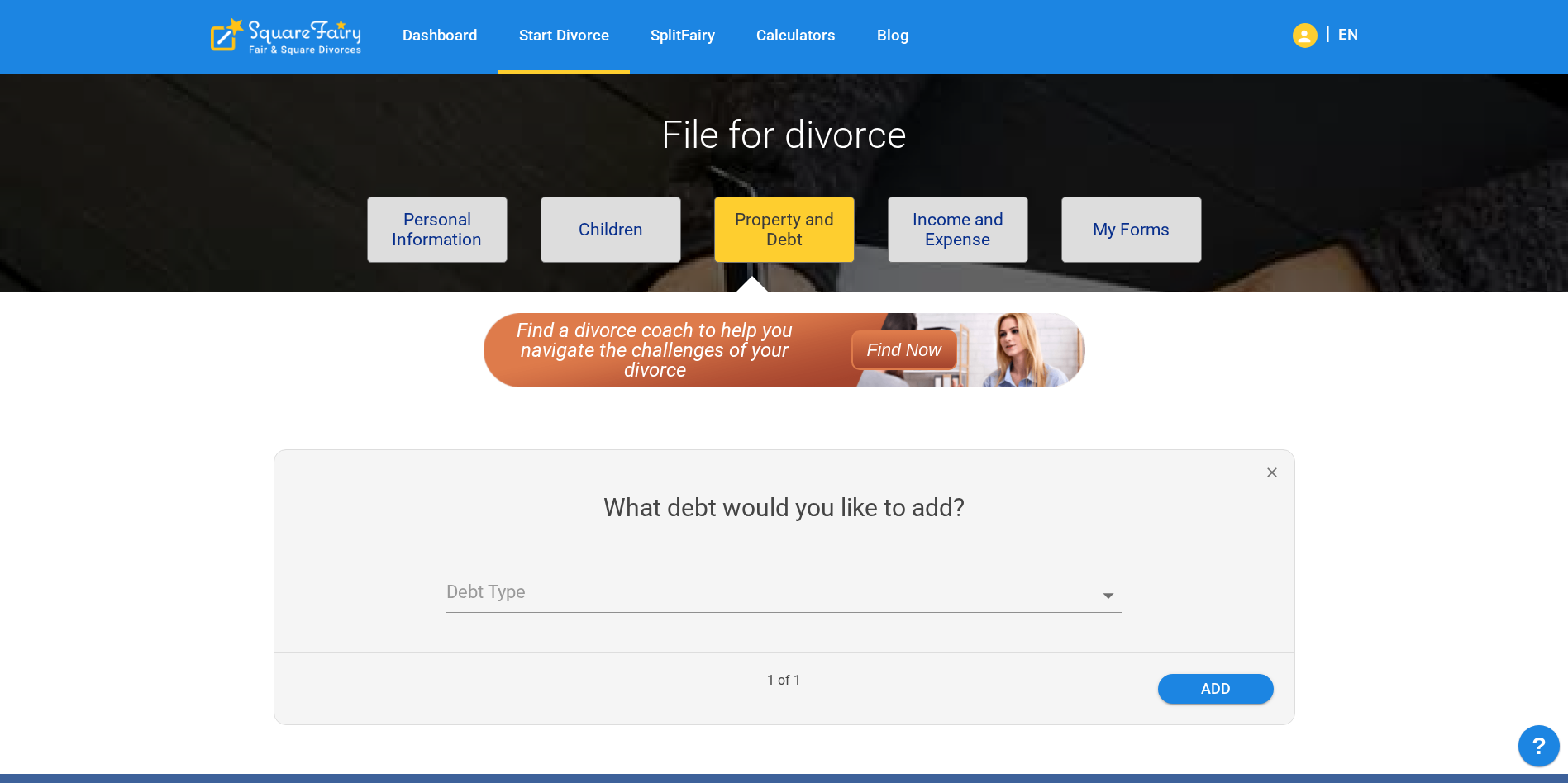
click at [615, 597] on body "Dashboard Start Divorce SplitFairy Calculators Blog | EN File for divorce Perso…" at bounding box center [784, 641] width 1568 height 1161
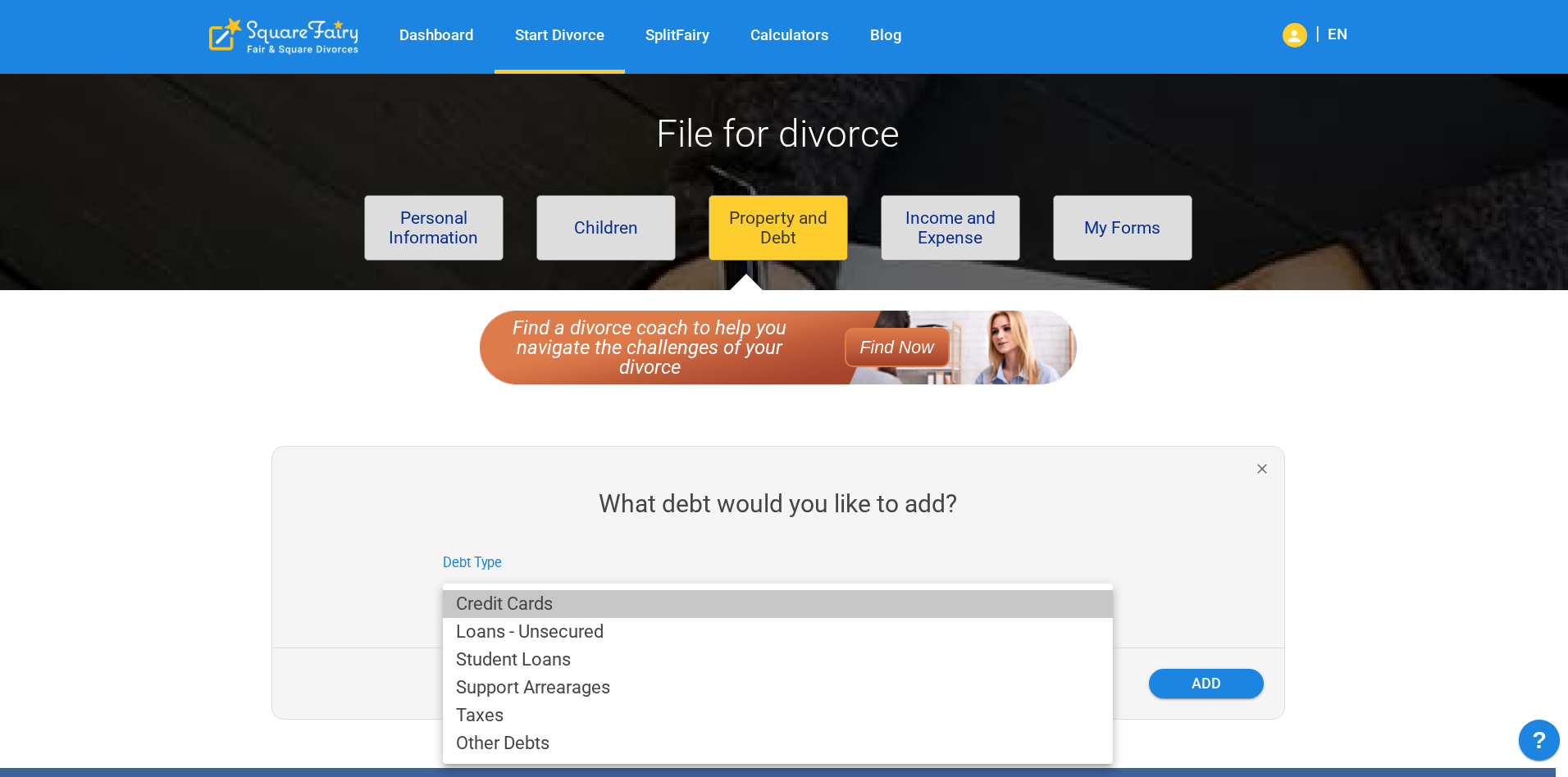
click at [595, 597] on li "Credit Cards" at bounding box center [777, 604] width 670 height 28
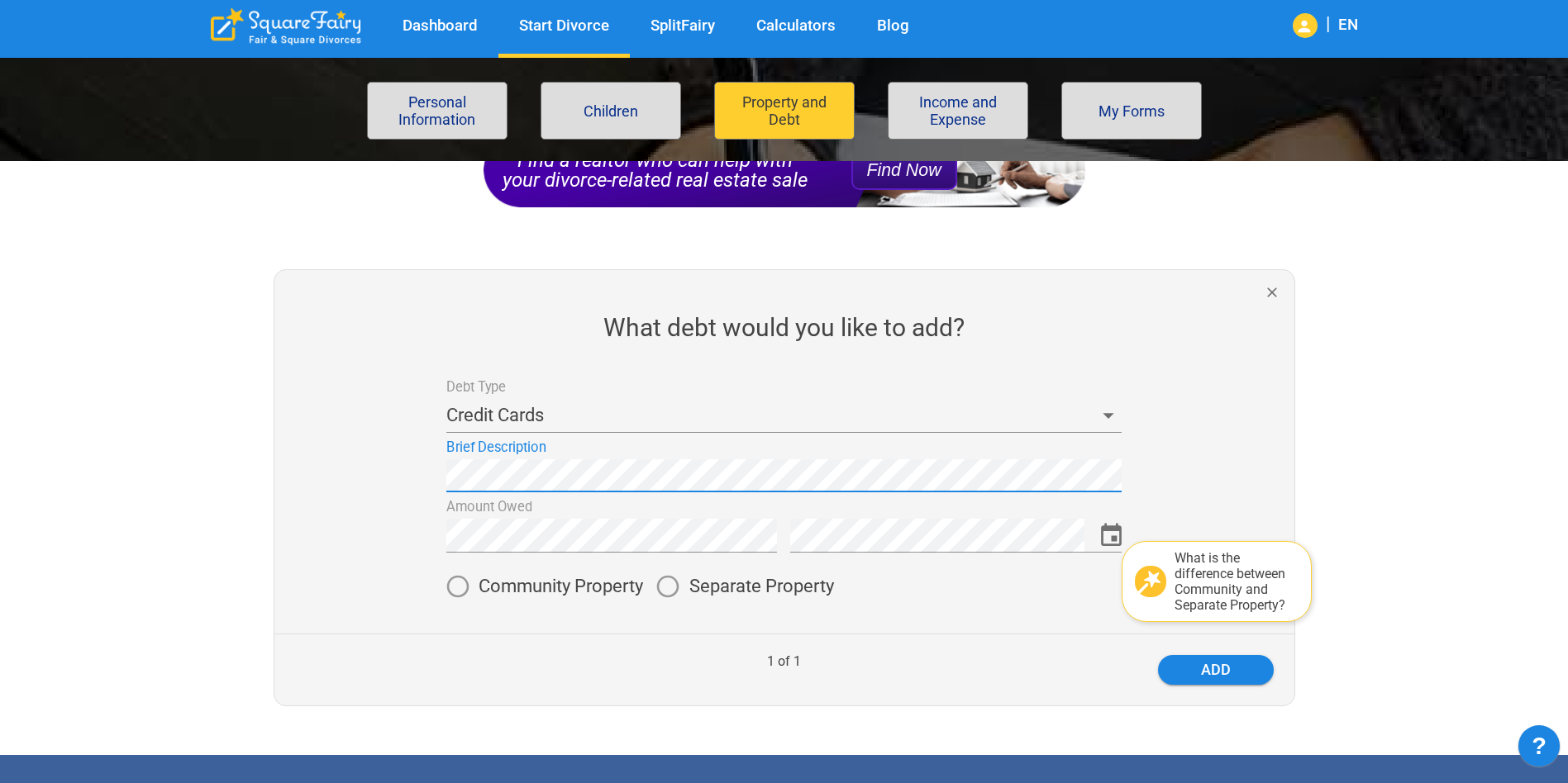
scroll to position [248, 0]
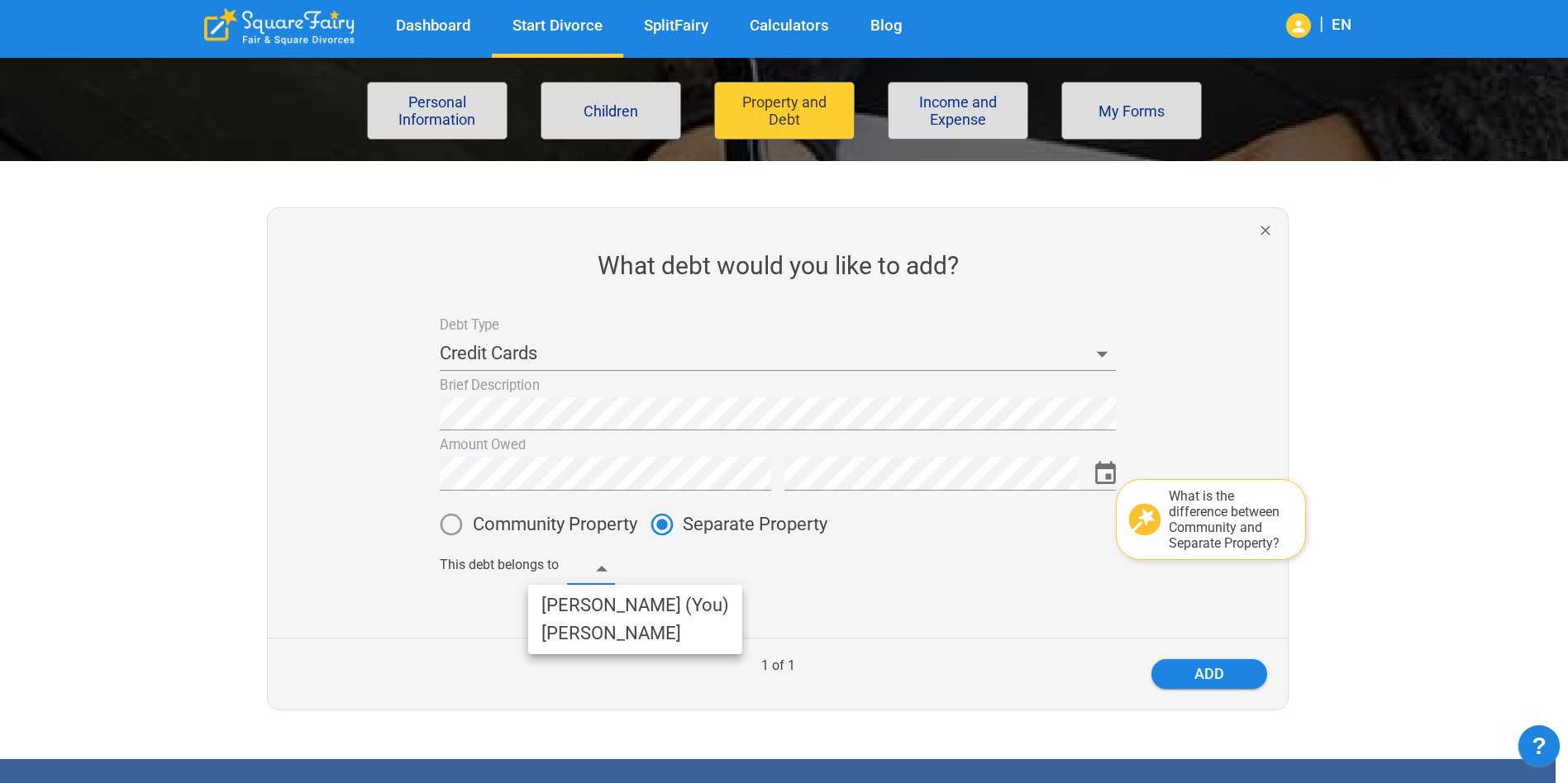
click at [616, 565] on body "Dashboard Start Divorce SplitFairy Calculators Blog | EN File for divorce Perso…" at bounding box center [784, 517] width 1568 height 1381
click at [597, 605] on li "Clarissa (You)" at bounding box center [635, 605] width 214 height 28
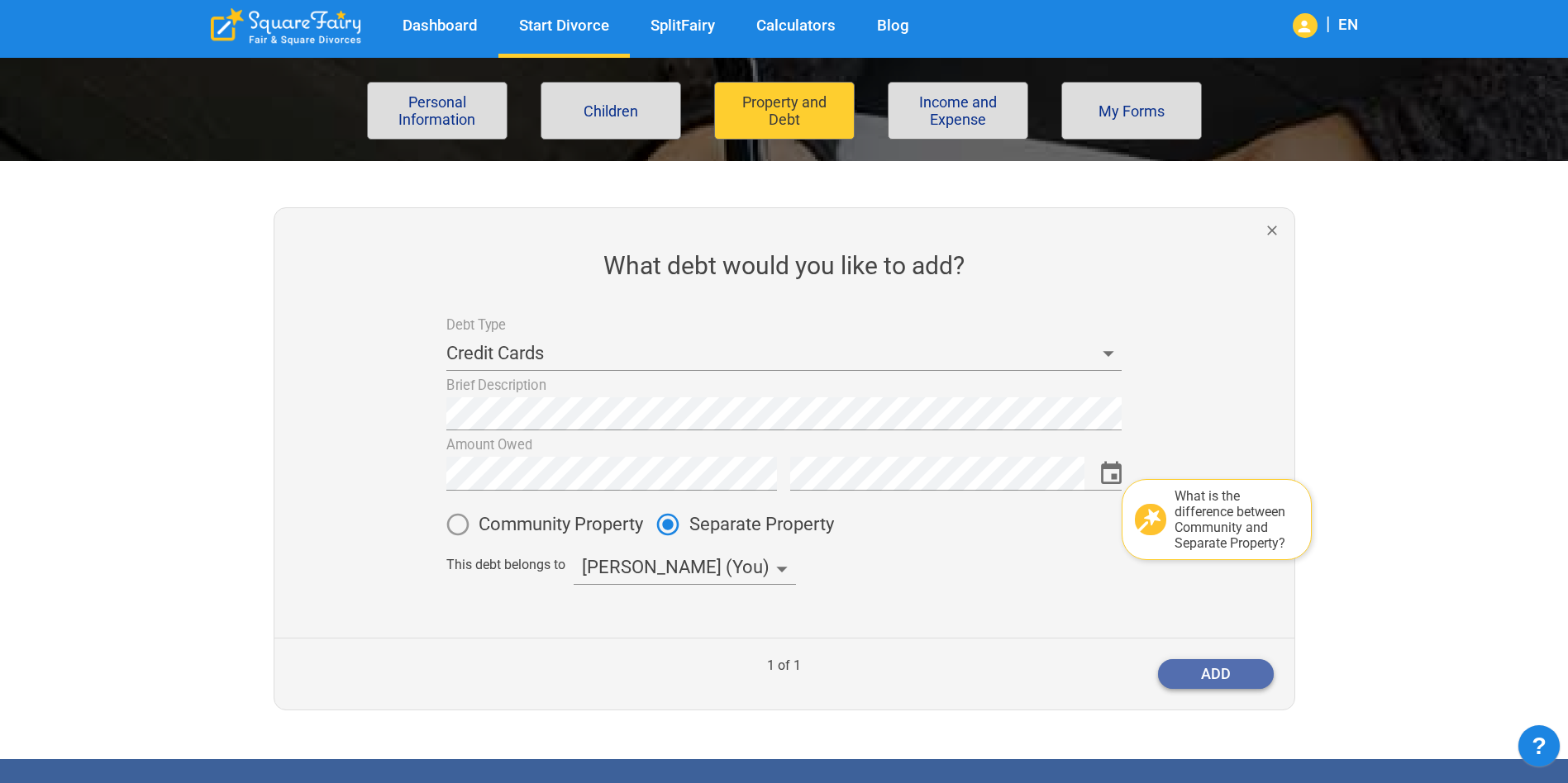
click at [1201, 670] on button "add" at bounding box center [1215, 674] width 116 height 30
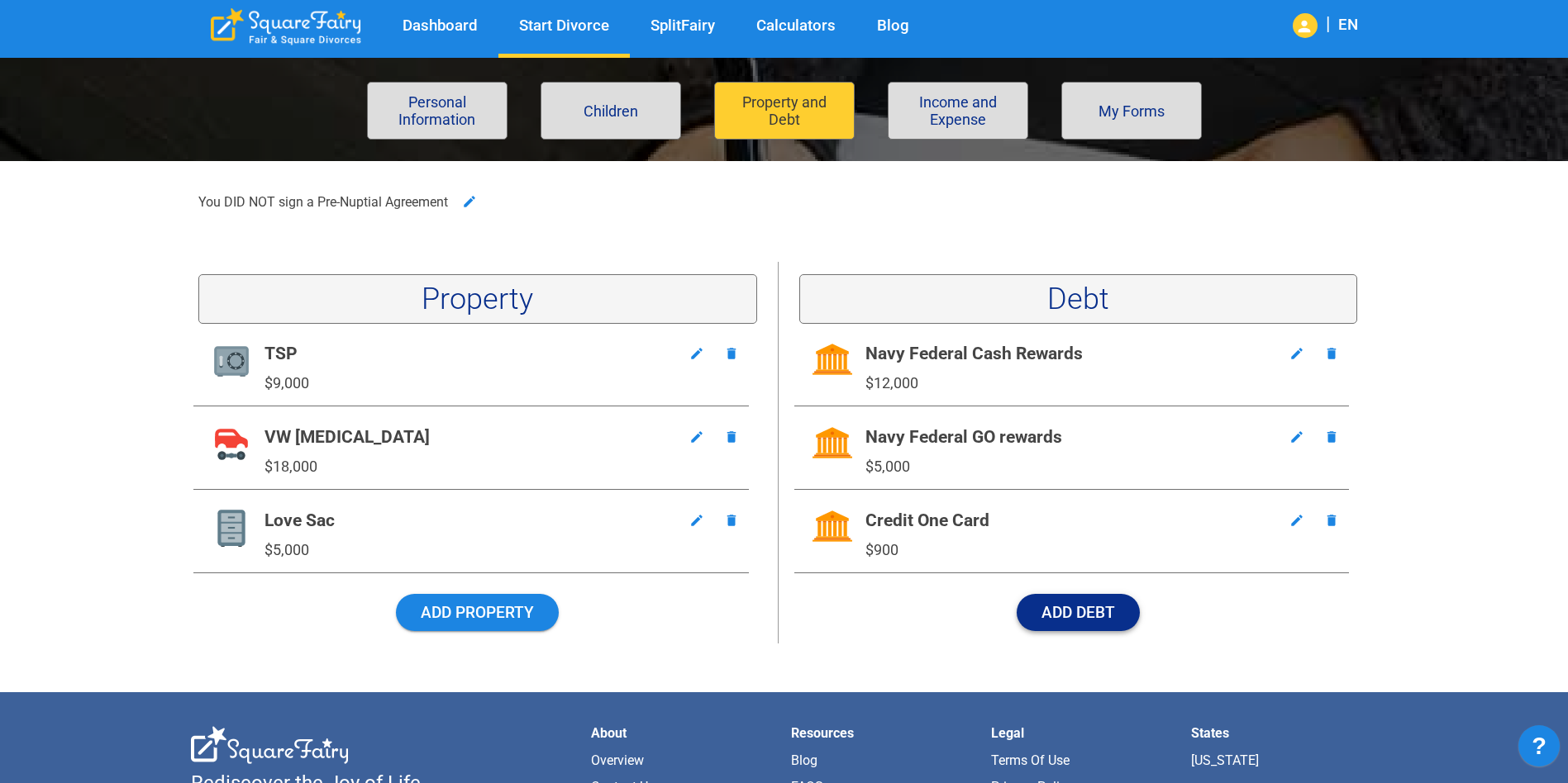
click at [1083, 618] on button "Add Debt" at bounding box center [1078, 613] width 123 height 37
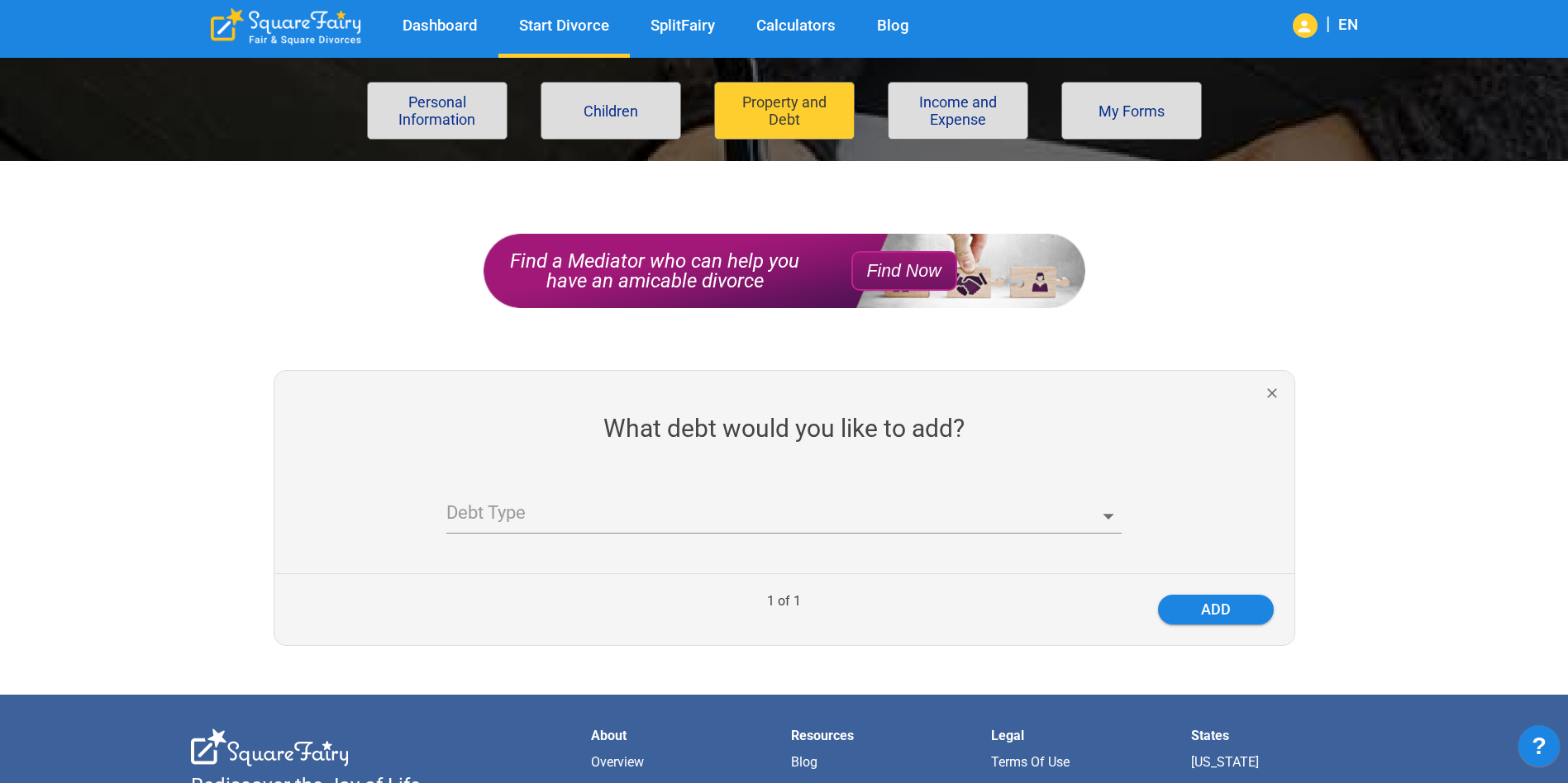
scroll to position [165, 0]
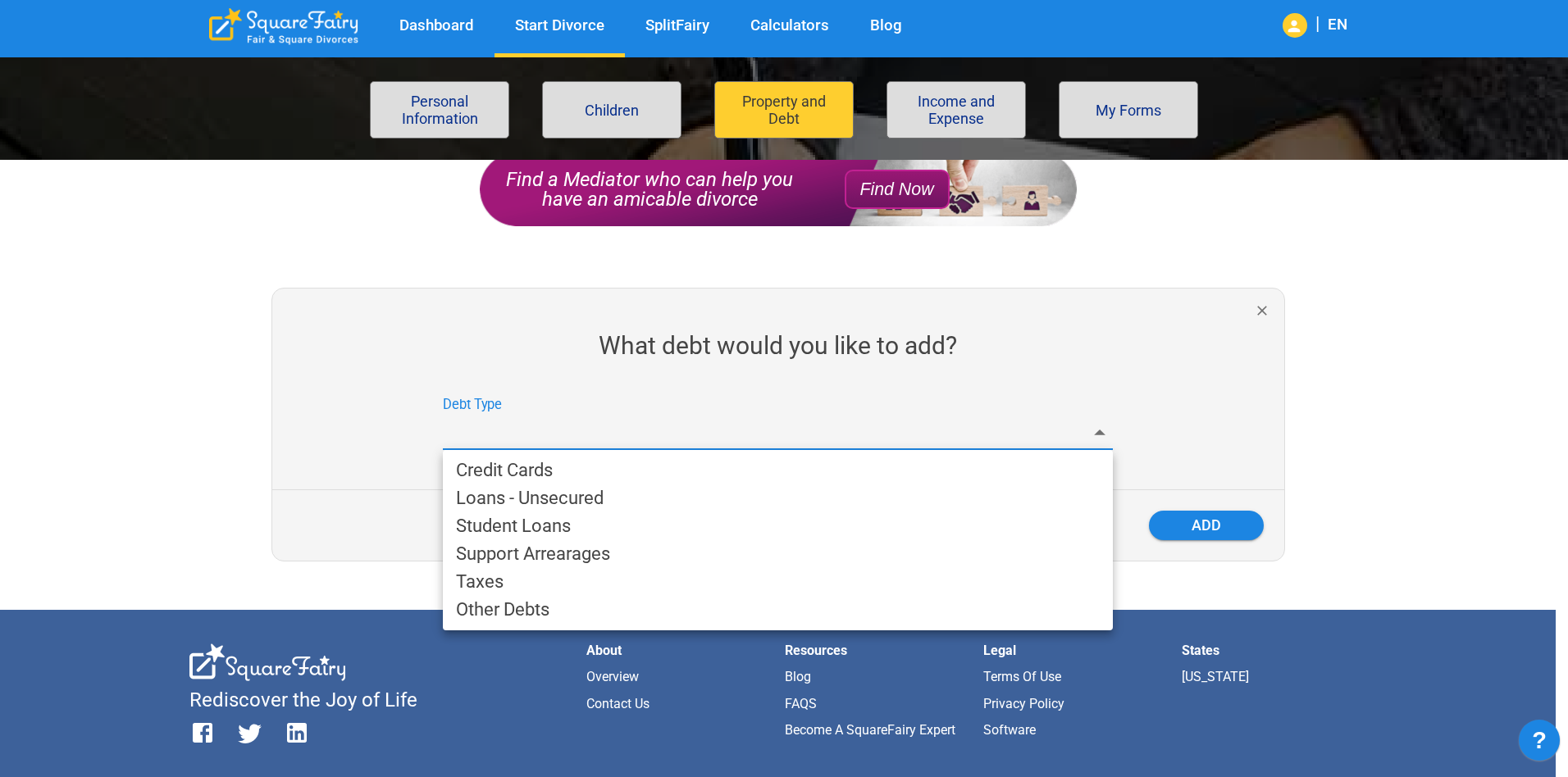
click at [656, 426] on body "Dashboard Start Divorce SplitFairy Calculators Blog | EN File for divorce Perso…" at bounding box center [784, 482] width 1568 height 1145
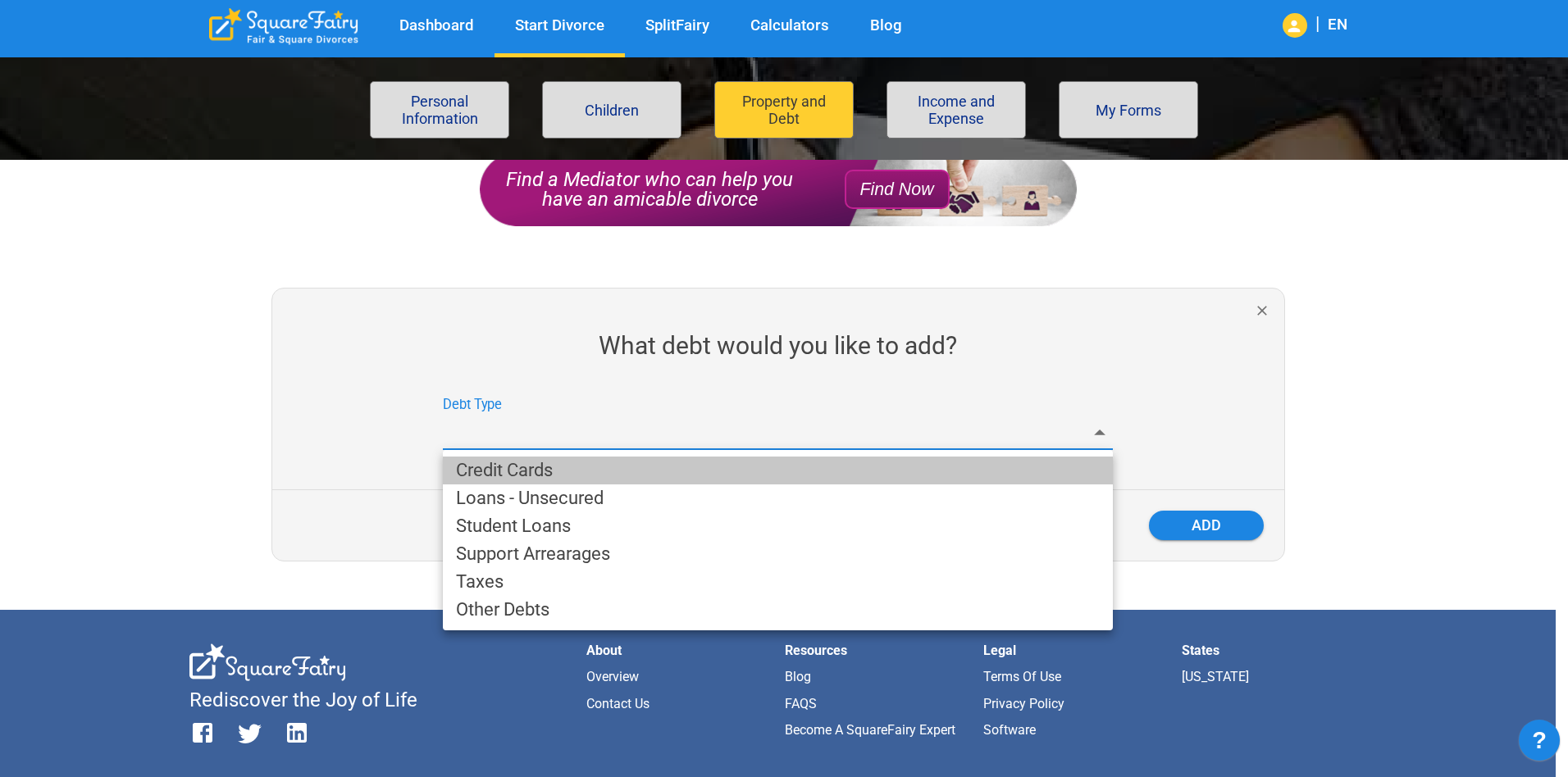
click at [601, 467] on li "Credit Cards" at bounding box center [777, 470] width 670 height 28
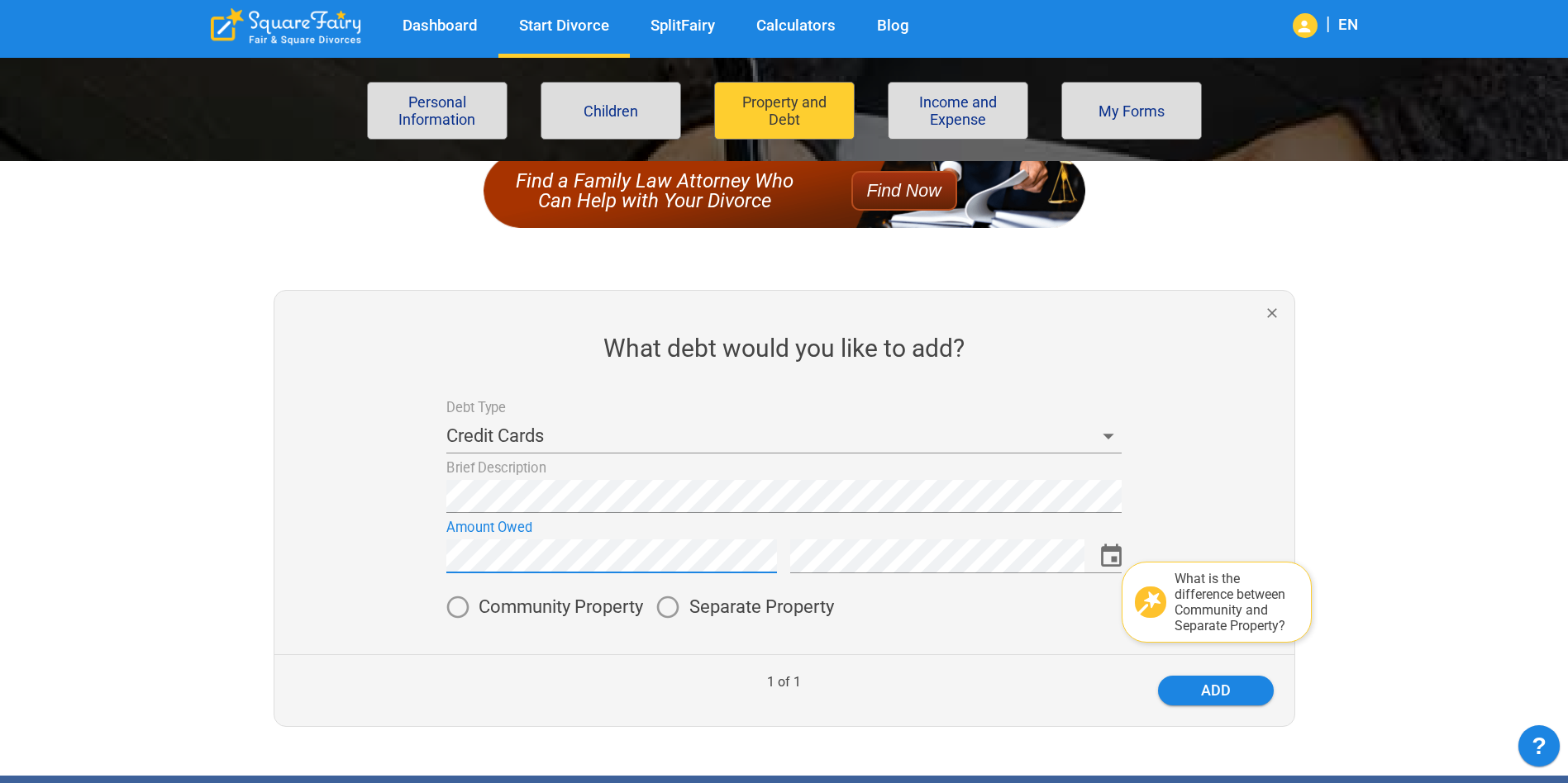
click at [702, 607] on span "Separate Property" at bounding box center [761, 607] width 145 height 18
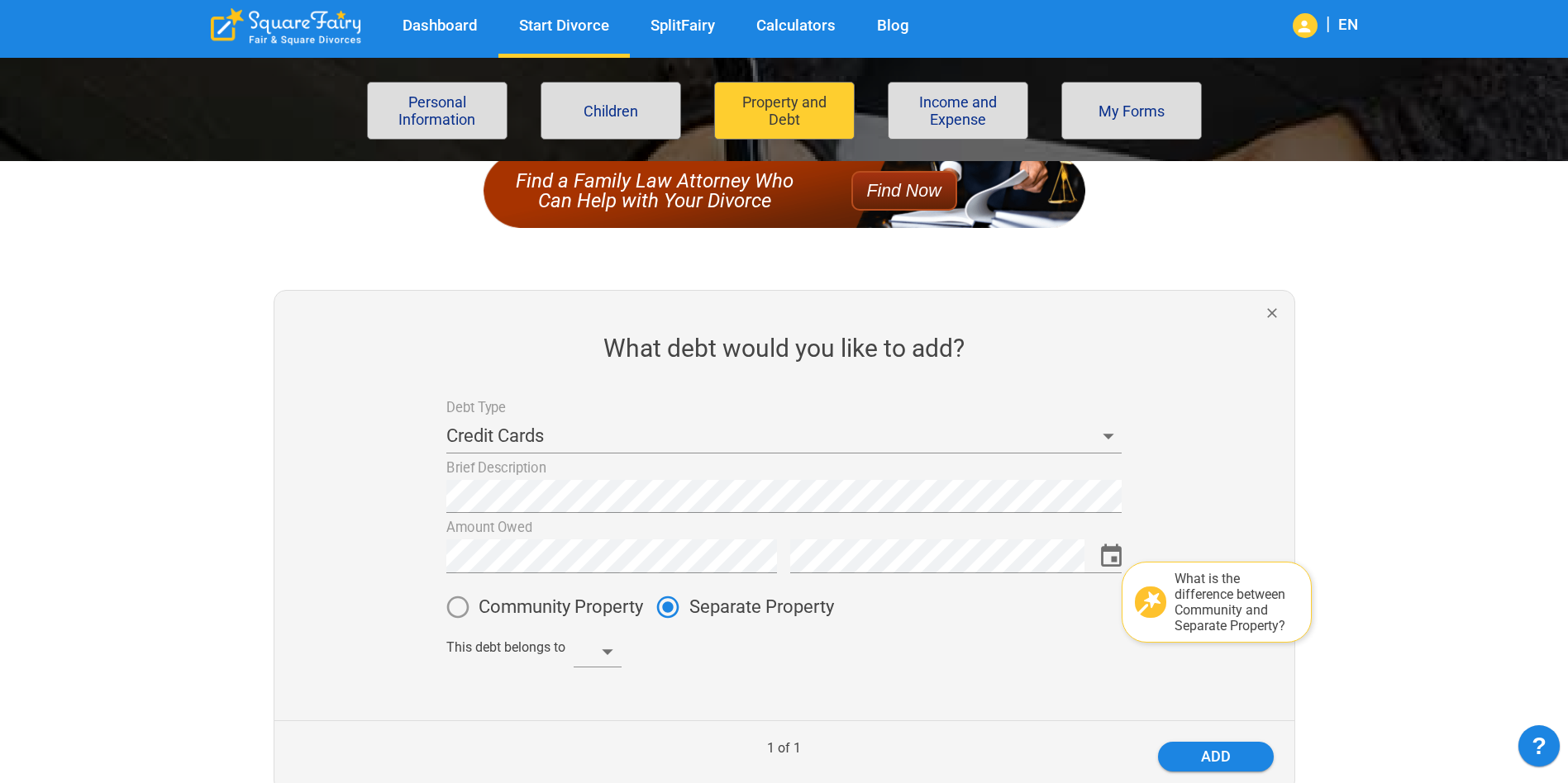
click at [601, 664] on body "Dashboard Start Divorce SplitFairy Calculators Blog | EN File for divorce Perso…" at bounding box center [784, 600] width 1568 height 1381
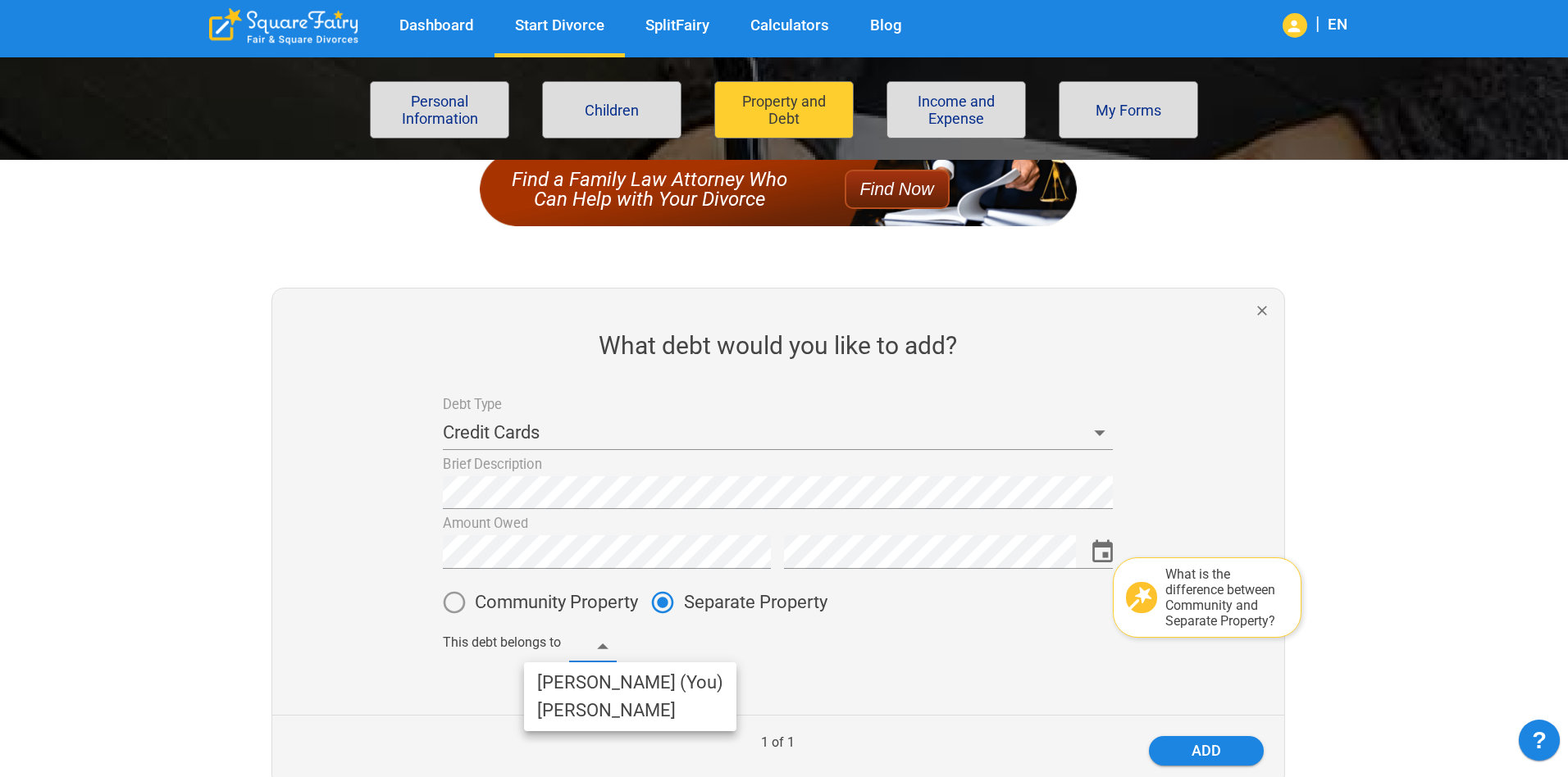
click at [605, 686] on li "Clarissa (You)" at bounding box center [630, 682] width 213 height 28
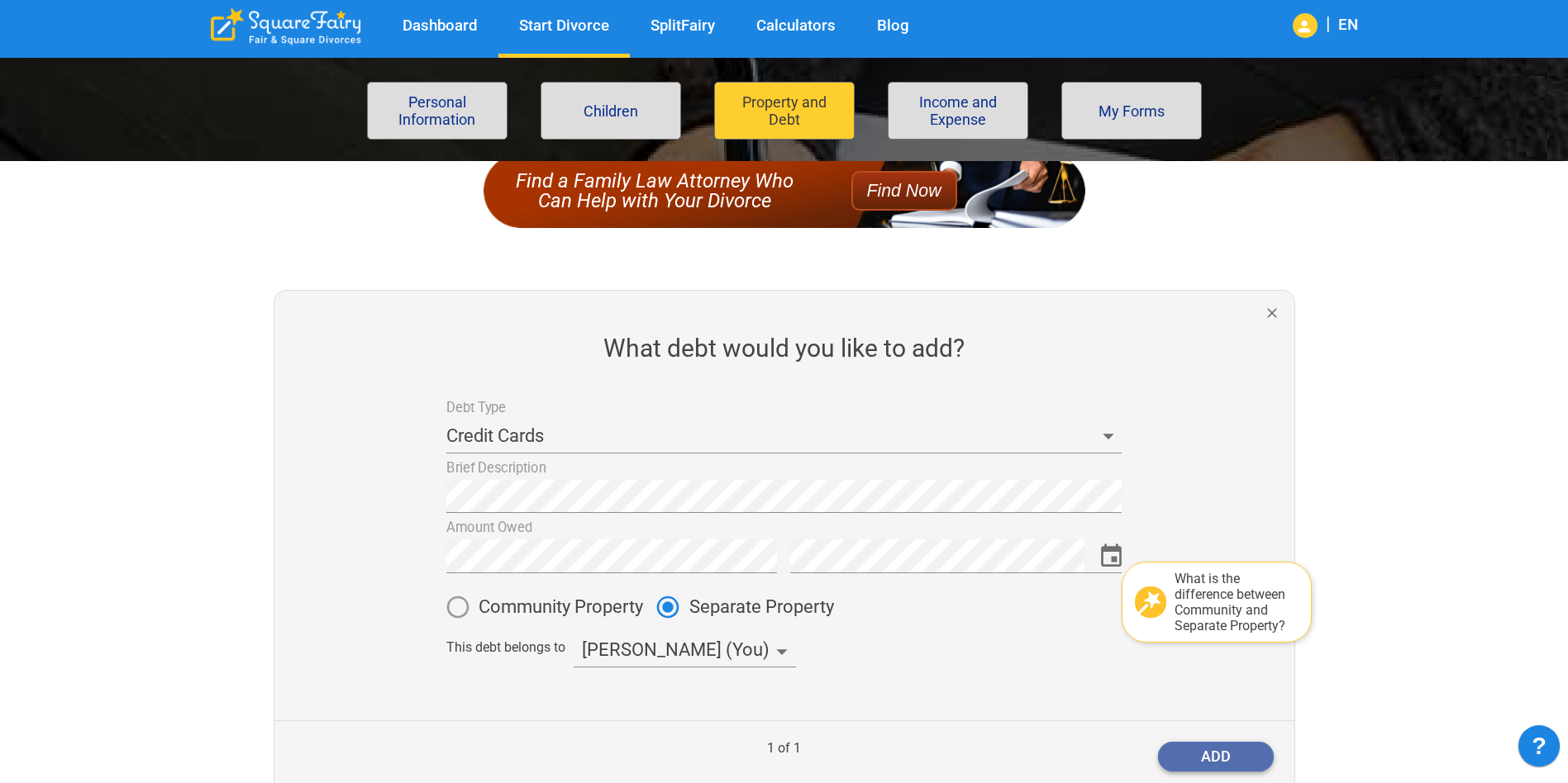
click at [1212, 756] on button "add" at bounding box center [1215, 757] width 116 height 30
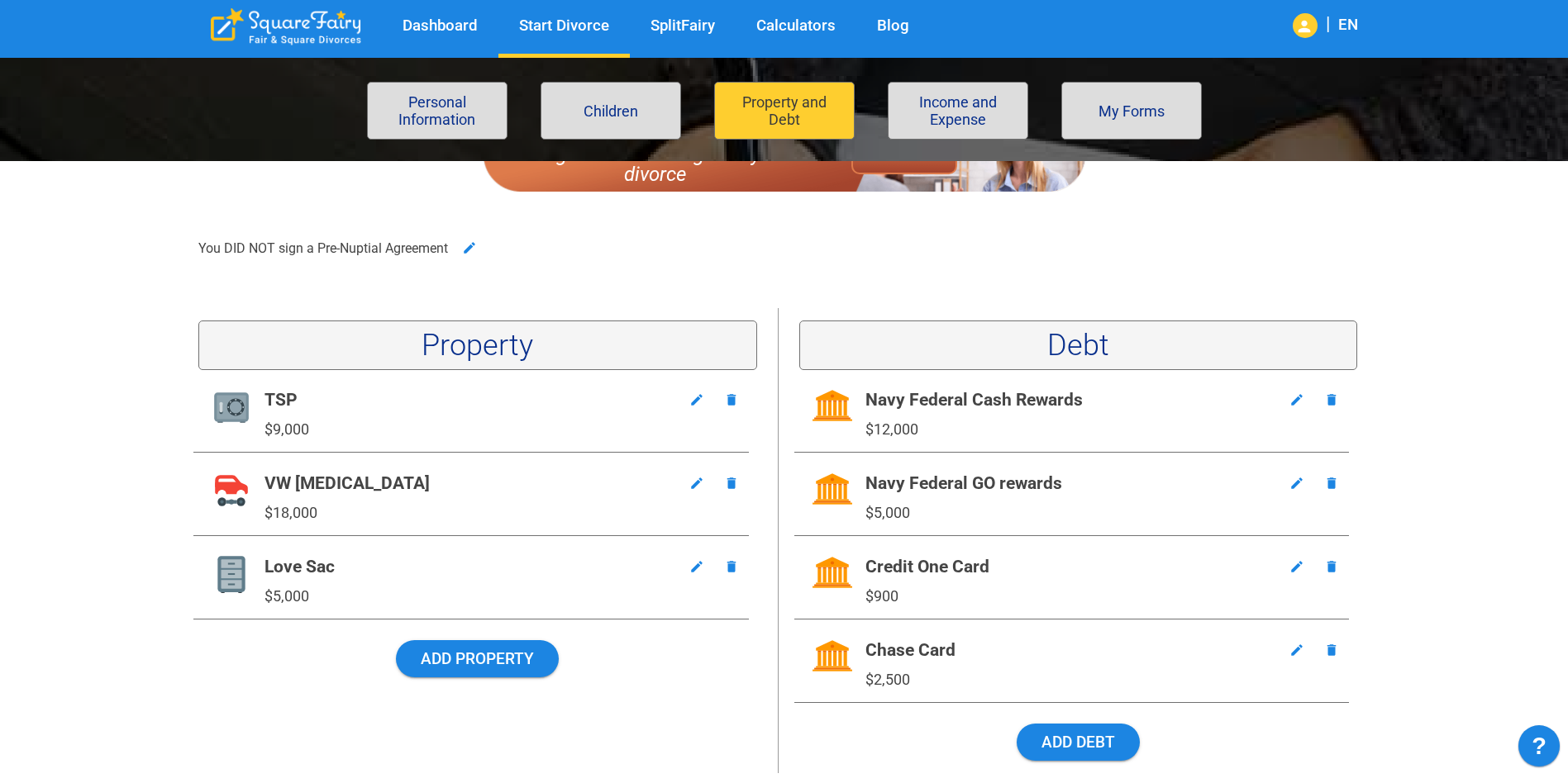
scroll to position [330, 0]
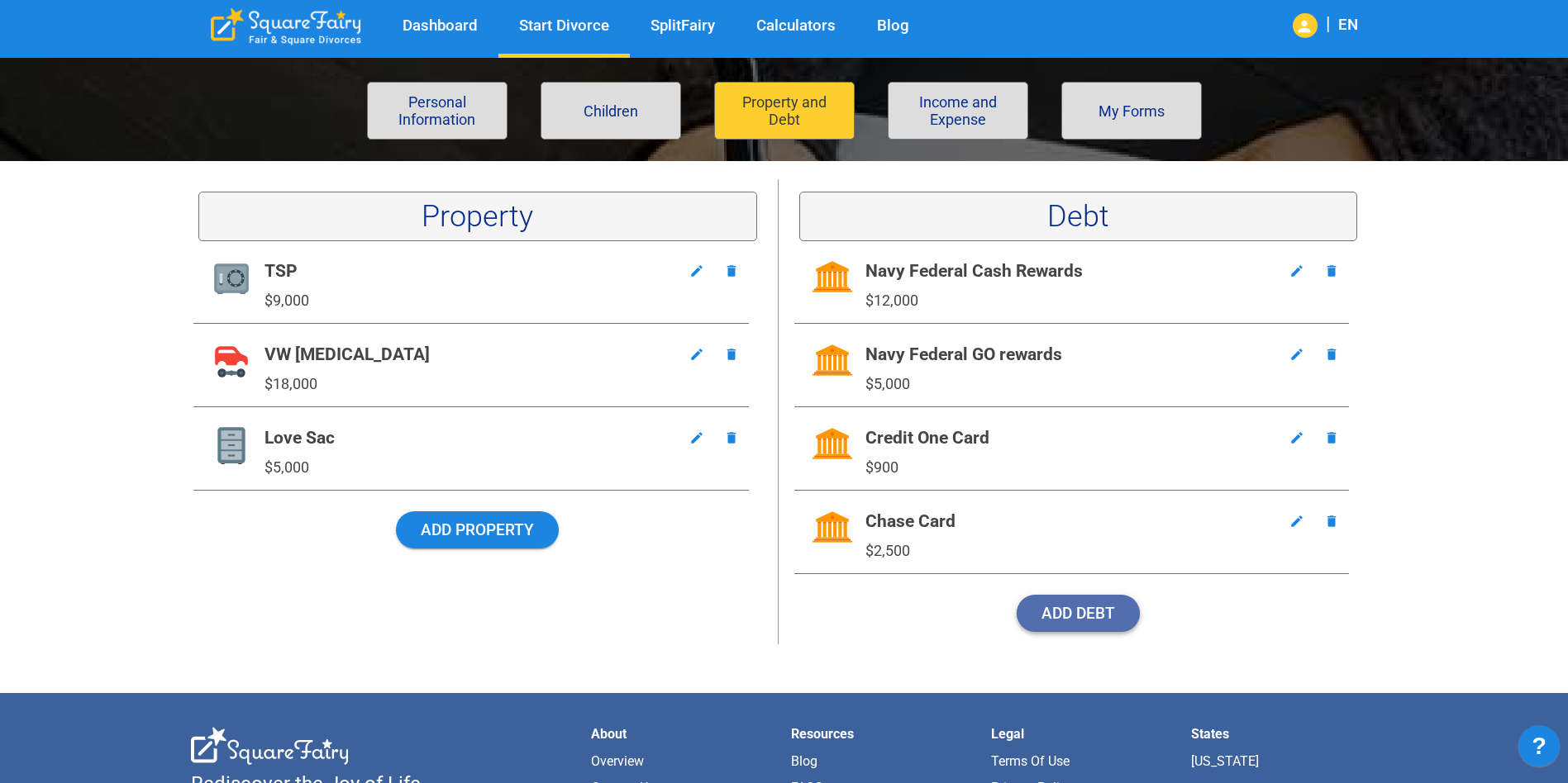
click at [1074, 626] on button "Add Debt" at bounding box center [1078, 614] width 123 height 37
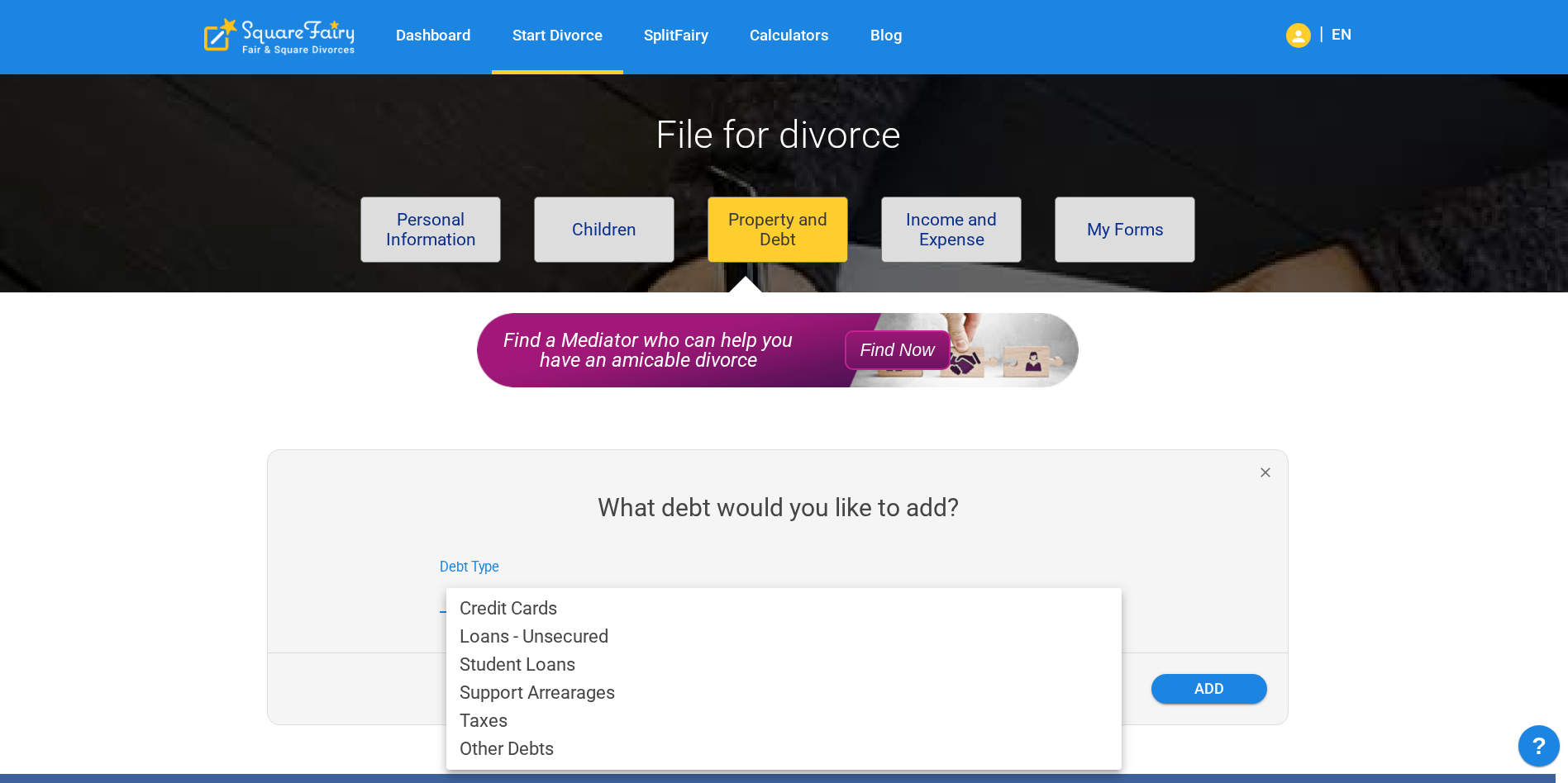
click at [775, 593] on body "Dashboard Start Divorce SplitFairy Calculators Blog | EN File for divorce Perso…" at bounding box center [784, 641] width 1568 height 1161
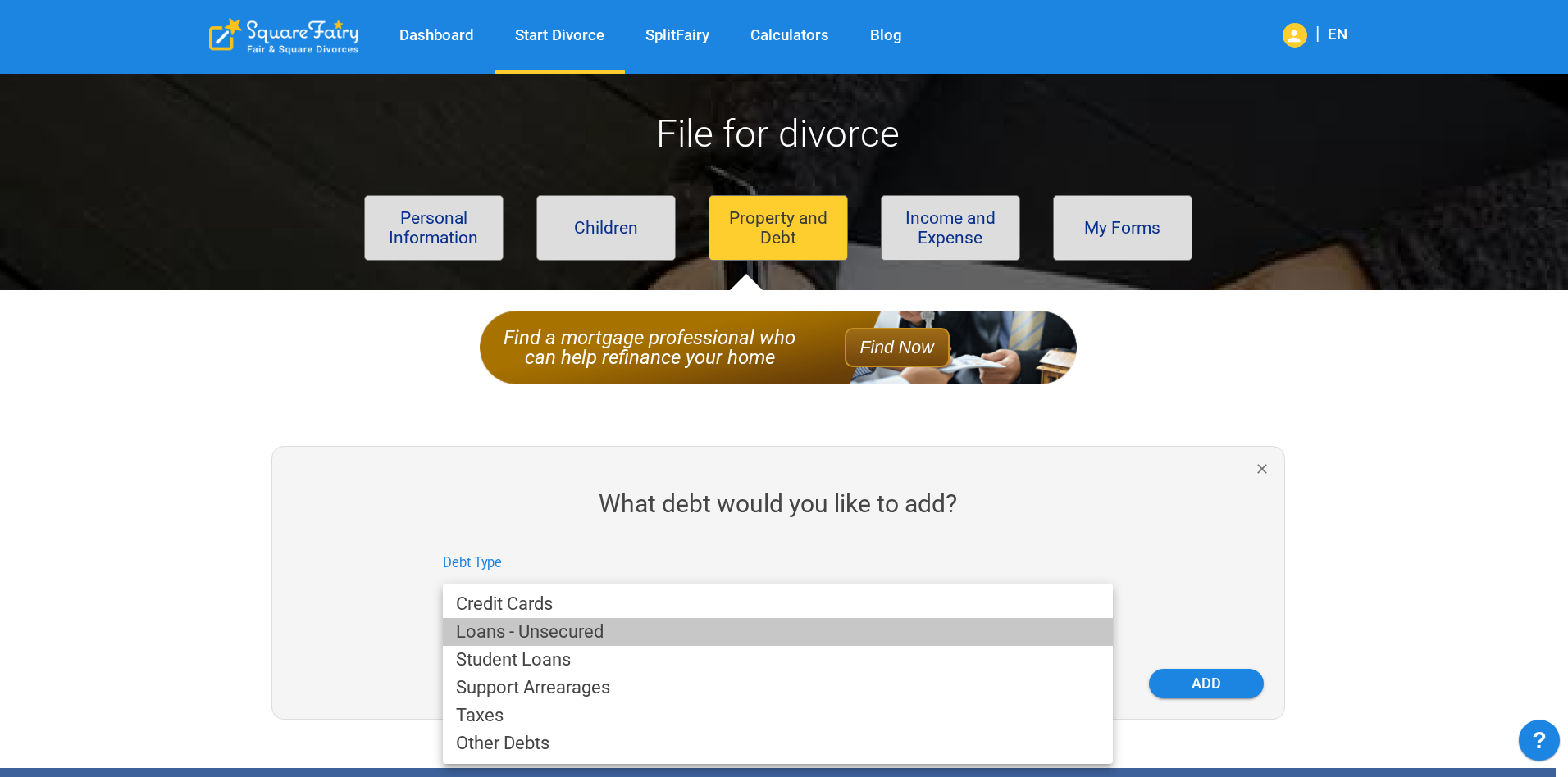
click at [655, 637] on li "Loans - Unsecured" at bounding box center [777, 632] width 670 height 28
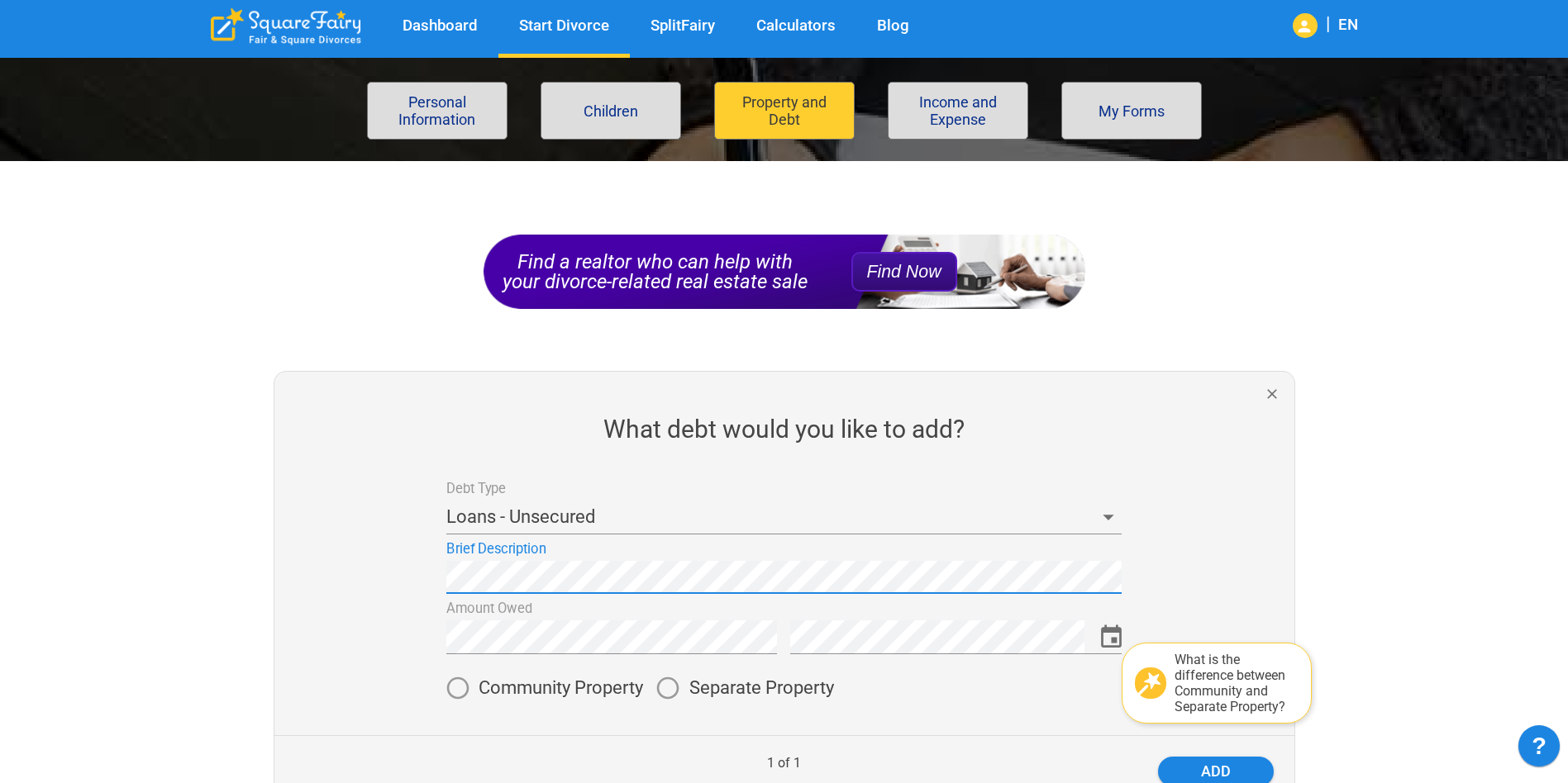
scroll to position [165, 0]
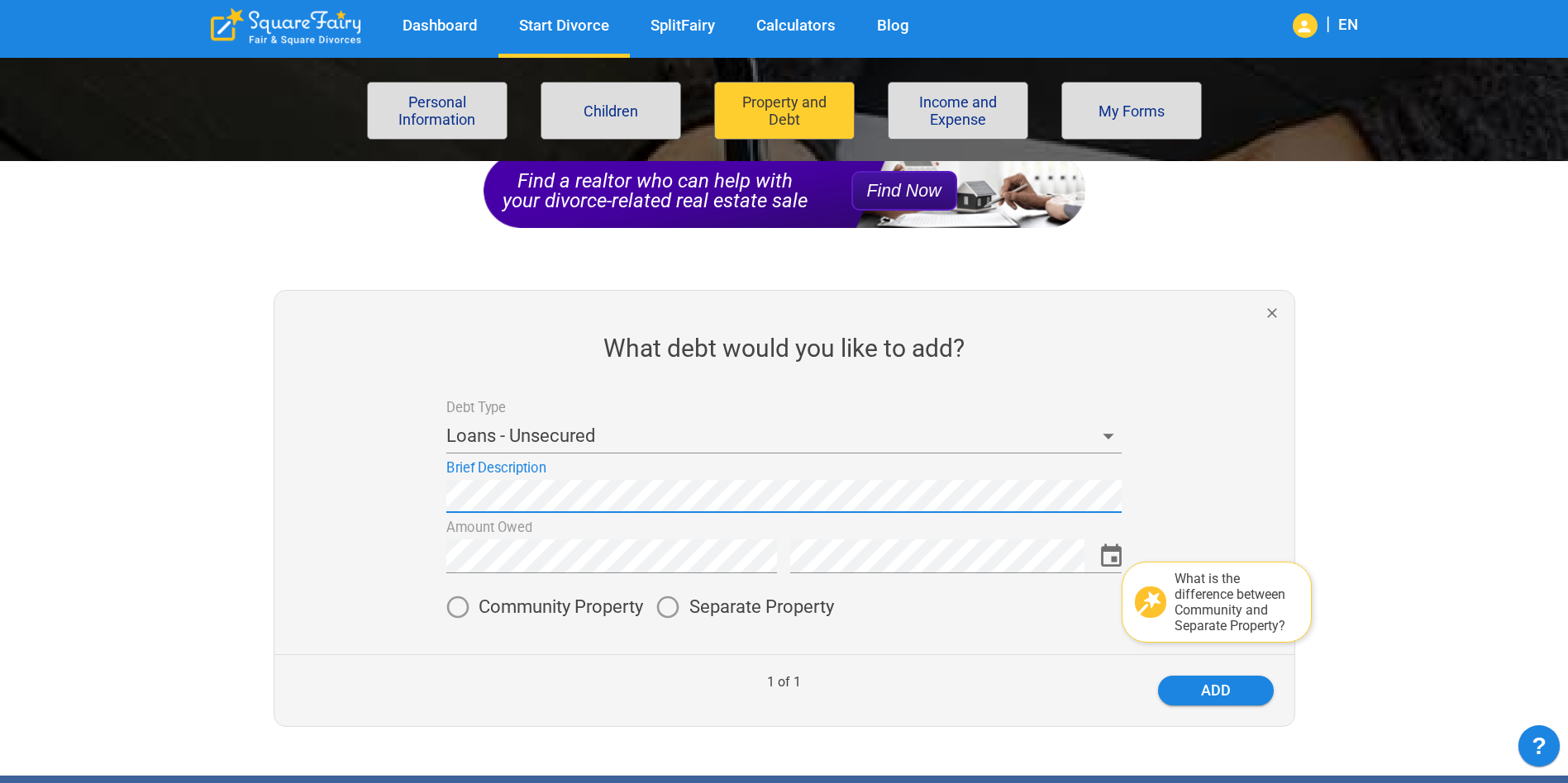
click at [306, 492] on div "Debt Type Loans - Unsecured Brief Description Amount Owed Date Acquired (option…" at bounding box center [777, 524] width 1033 height 261
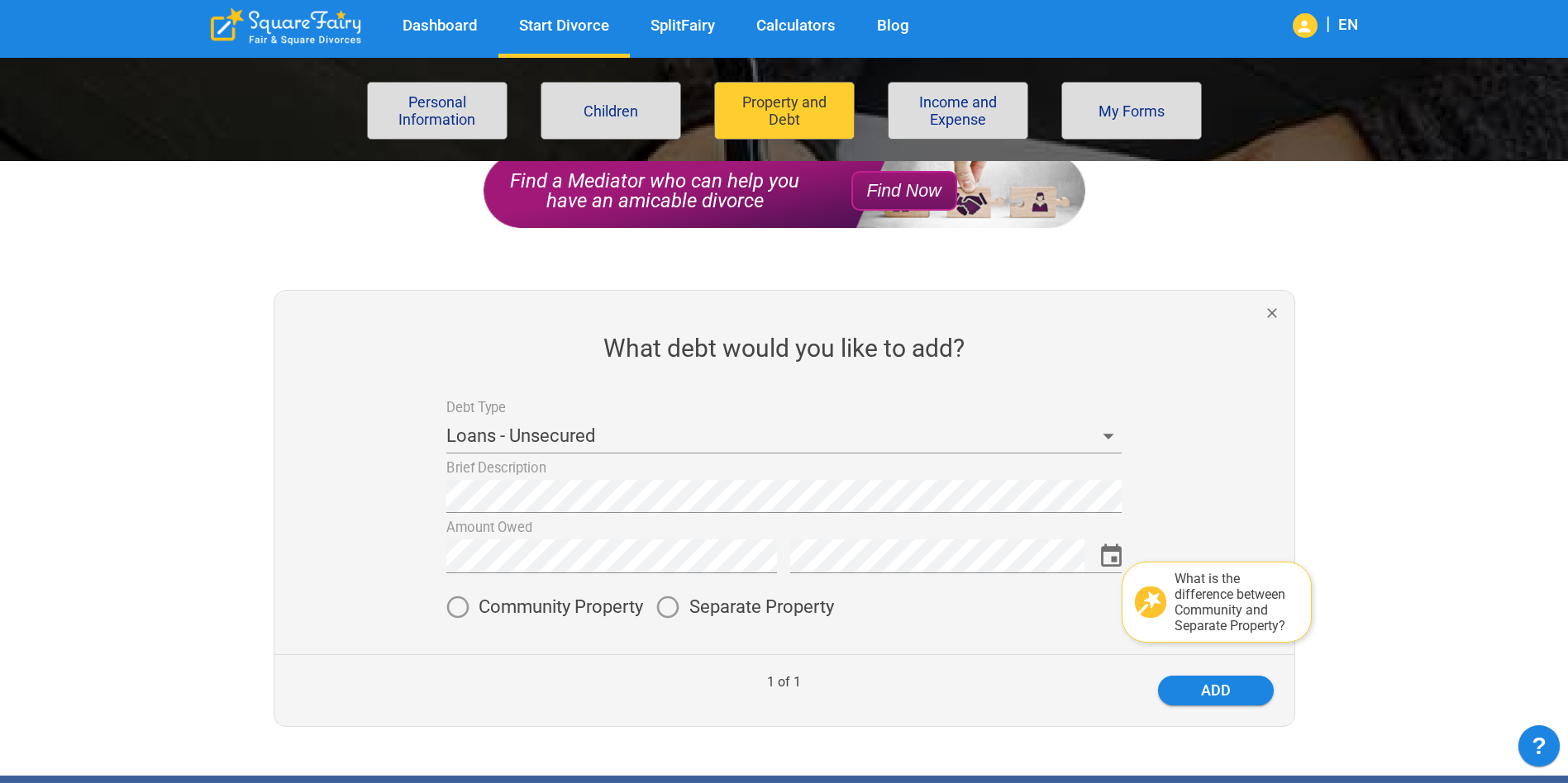
click at [743, 604] on span "Separate Property" at bounding box center [761, 607] width 145 height 18
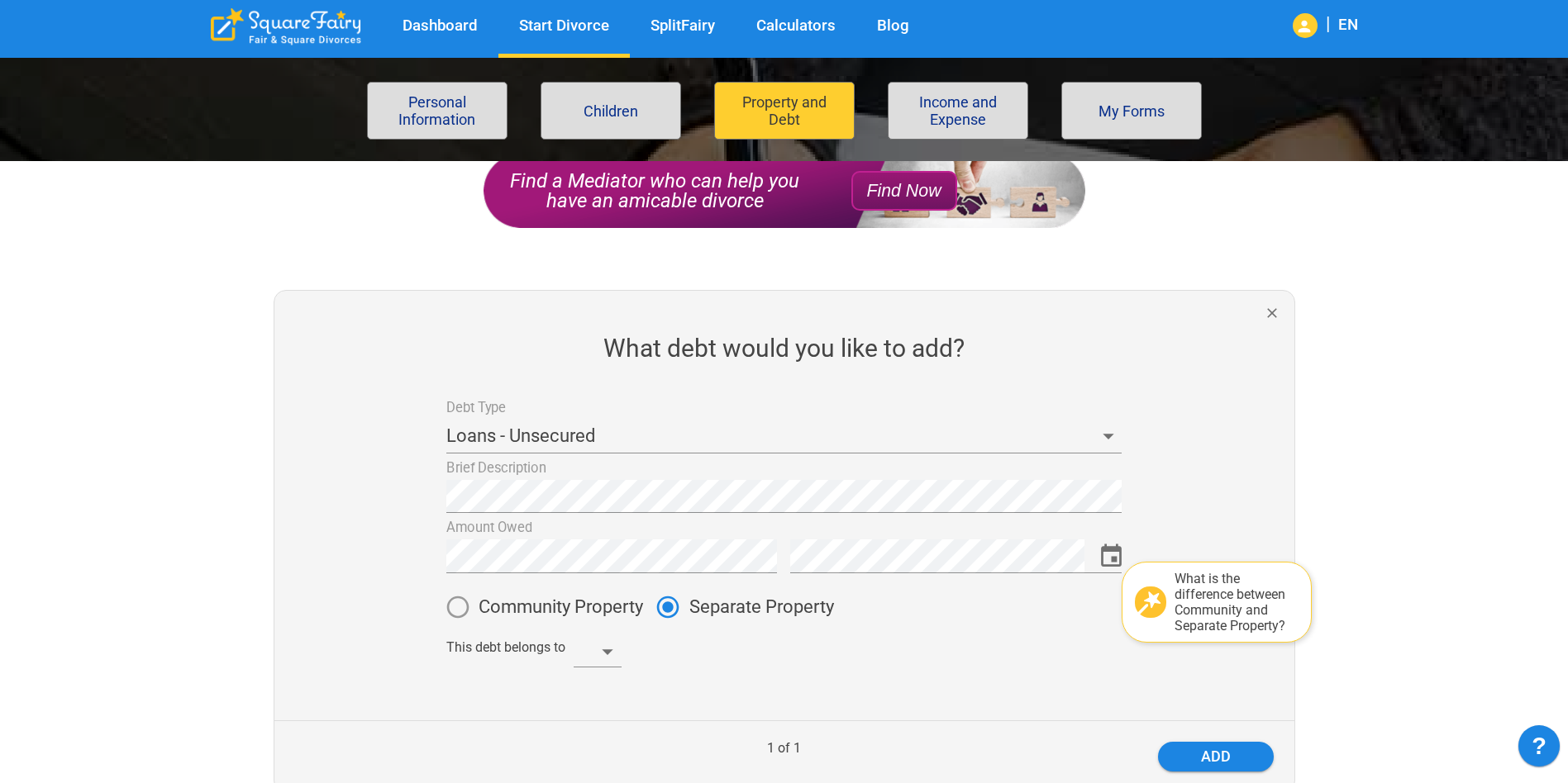
click at [624, 649] on div "This debt belongs to ​" at bounding box center [776, 648] width 688 height 40
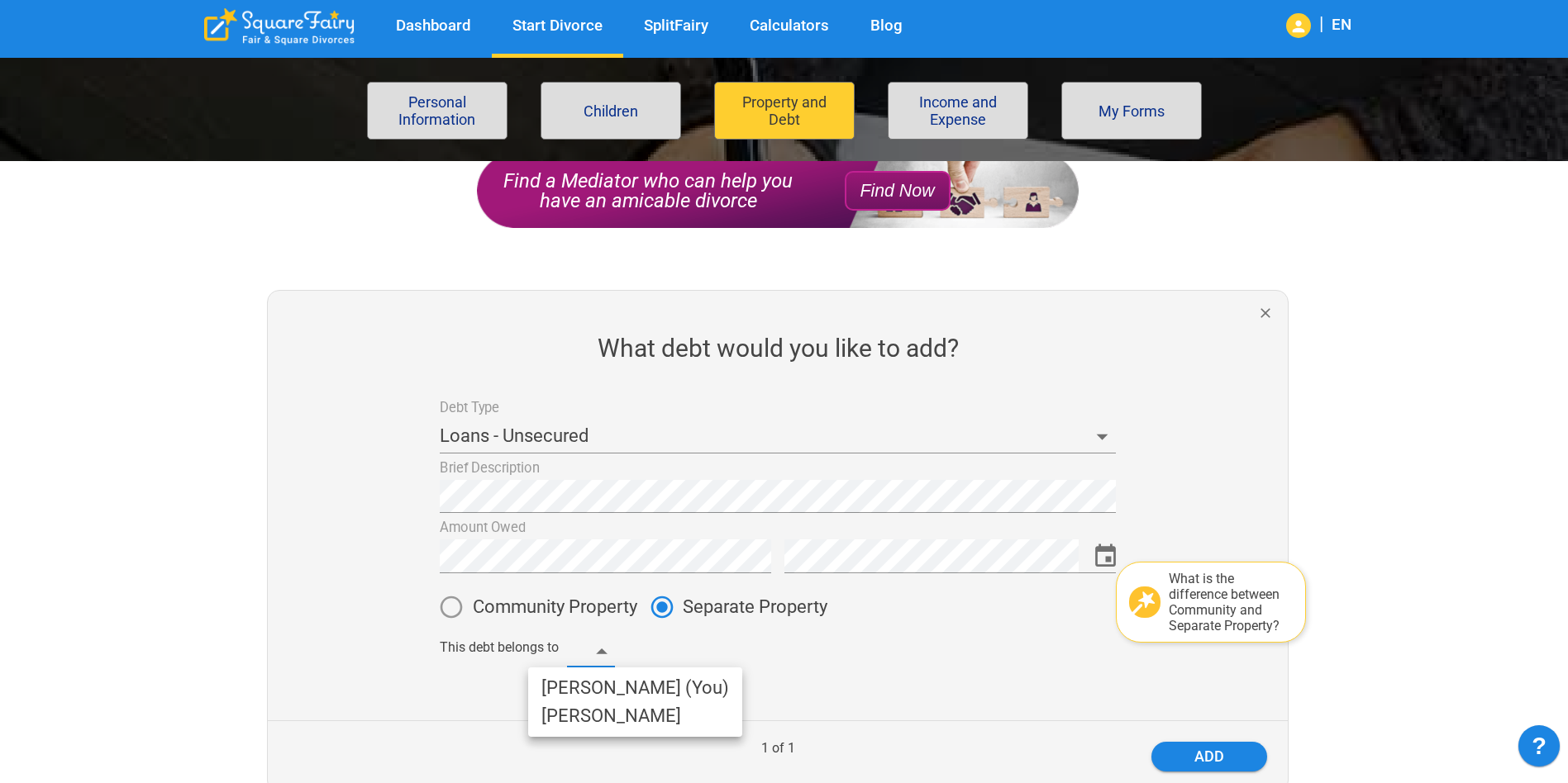
click at [615, 649] on body "Dashboard Start Divorce SplitFairy Calculators Blog | EN File for divorce Perso…" at bounding box center [784, 600] width 1568 height 1381
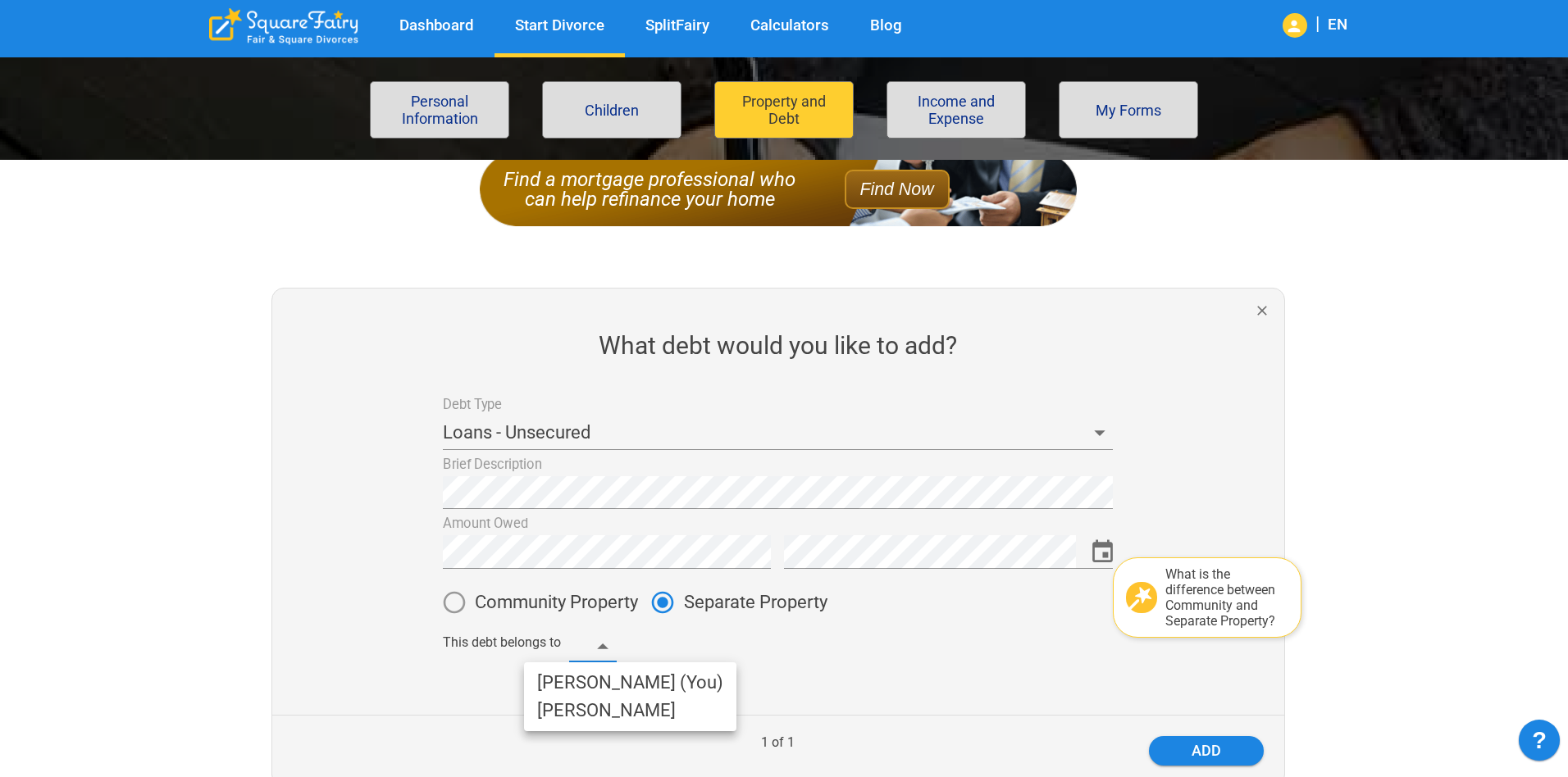
click at [592, 688] on li "Clarissa (You)" at bounding box center [630, 682] width 213 height 28
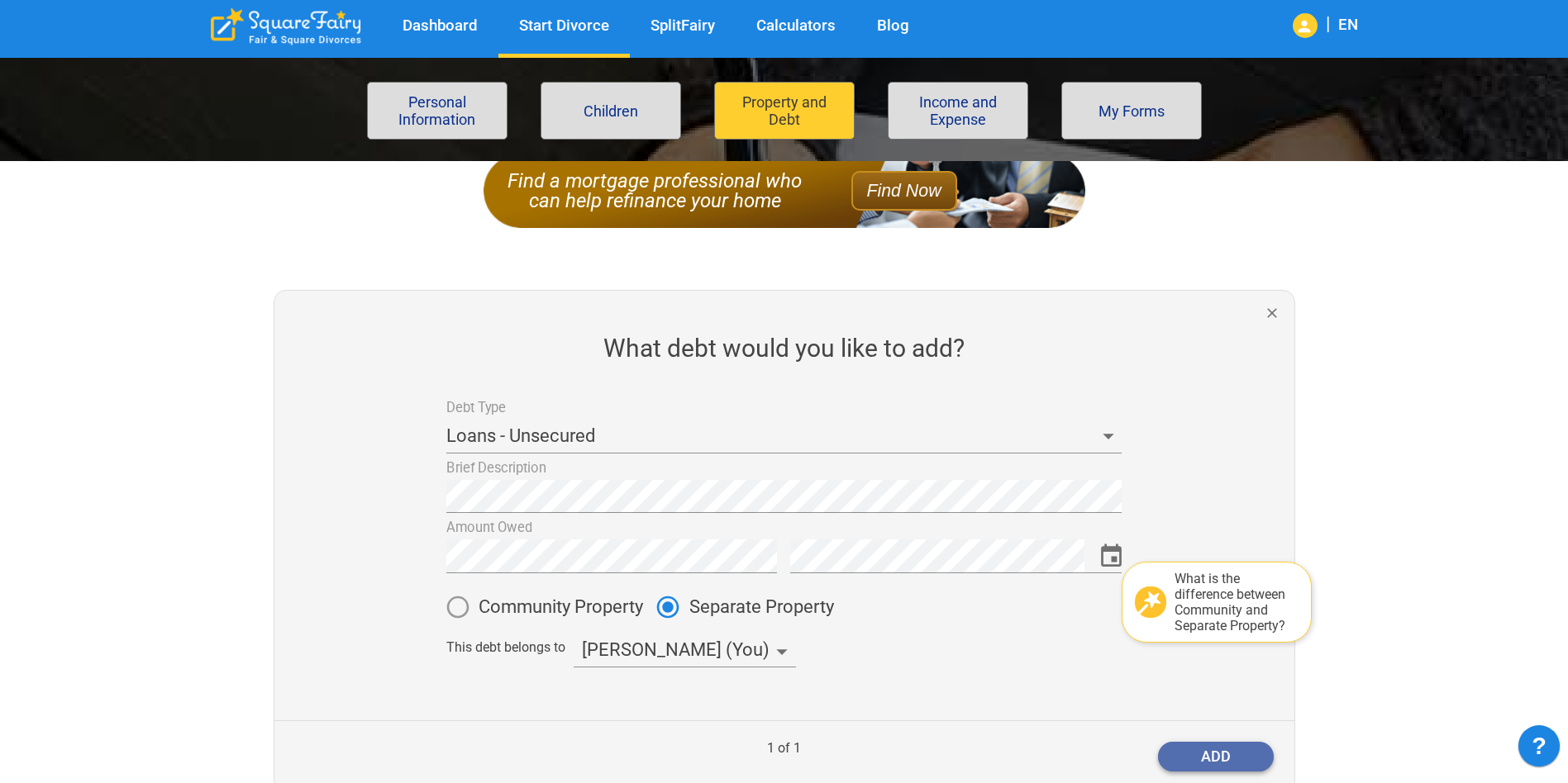
click at [1199, 764] on button "add" at bounding box center [1215, 757] width 116 height 30
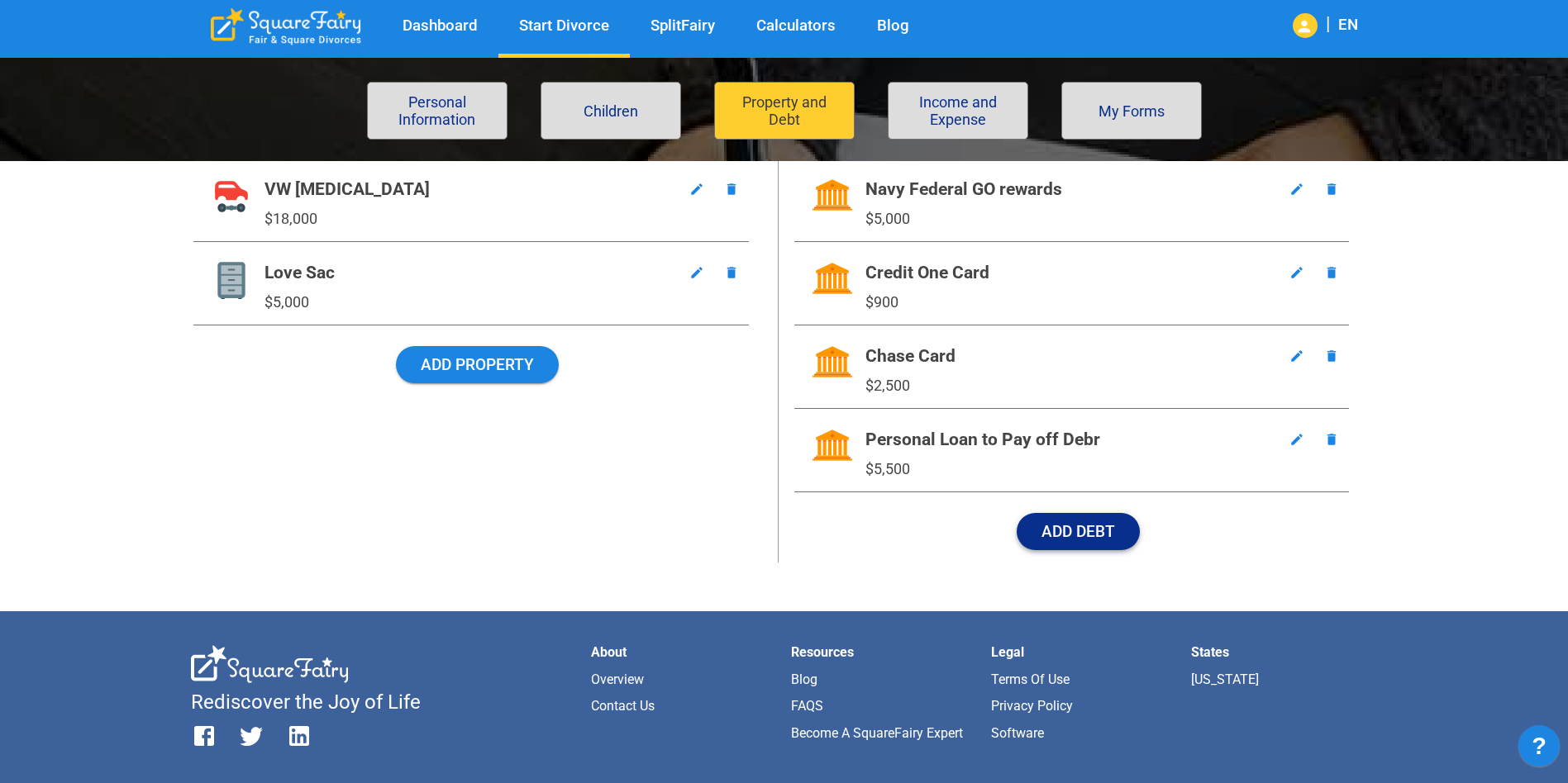
click at [1092, 532] on button "Add Debt" at bounding box center [1078, 532] width 123 height 37
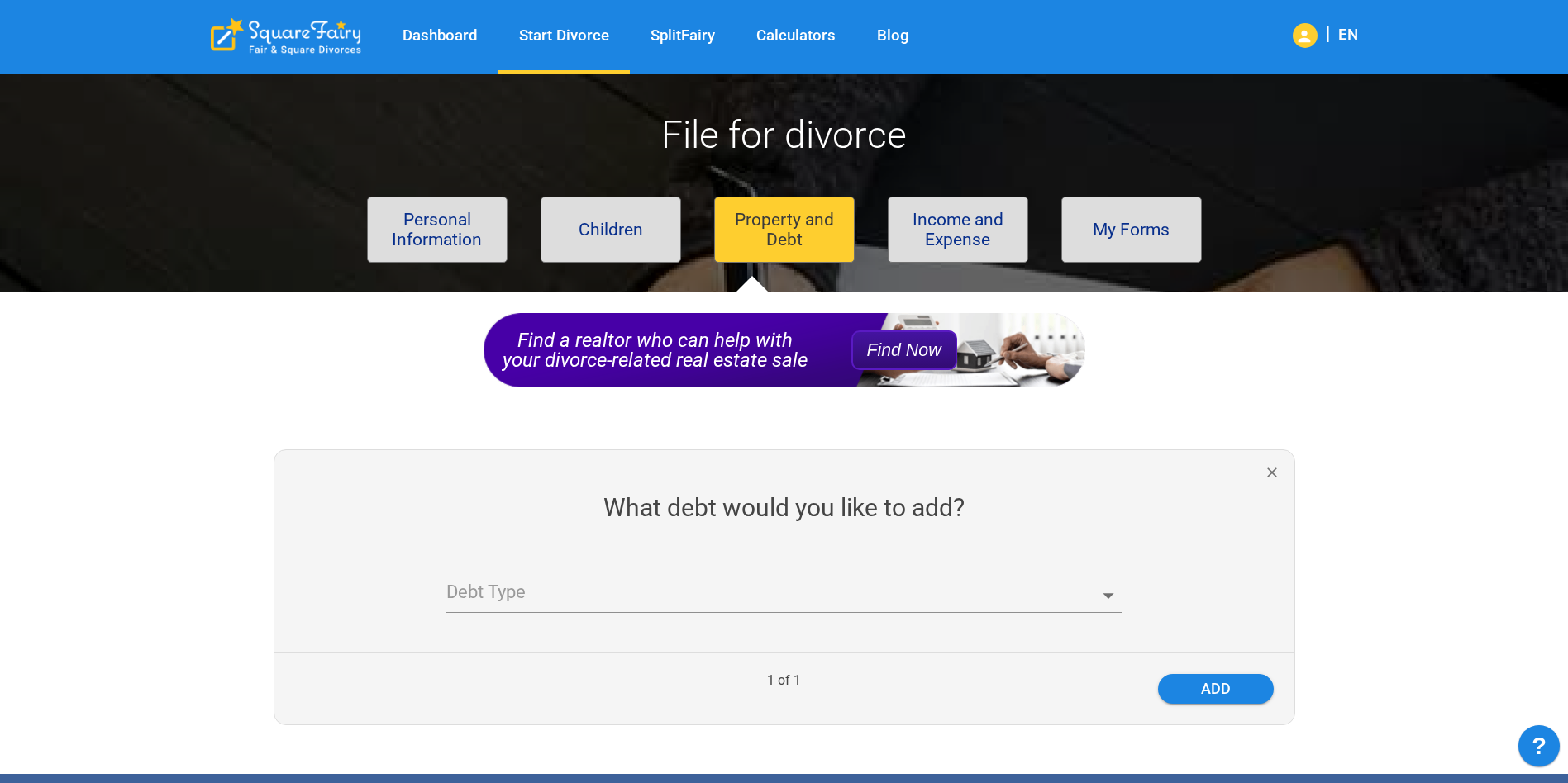
click at [719, 594] on body "Dashboard Start Divorce SplitFairy Calculators Blog | EN File for divorce Perso…" at bounding box center [784, 641] width 1568 height 1161
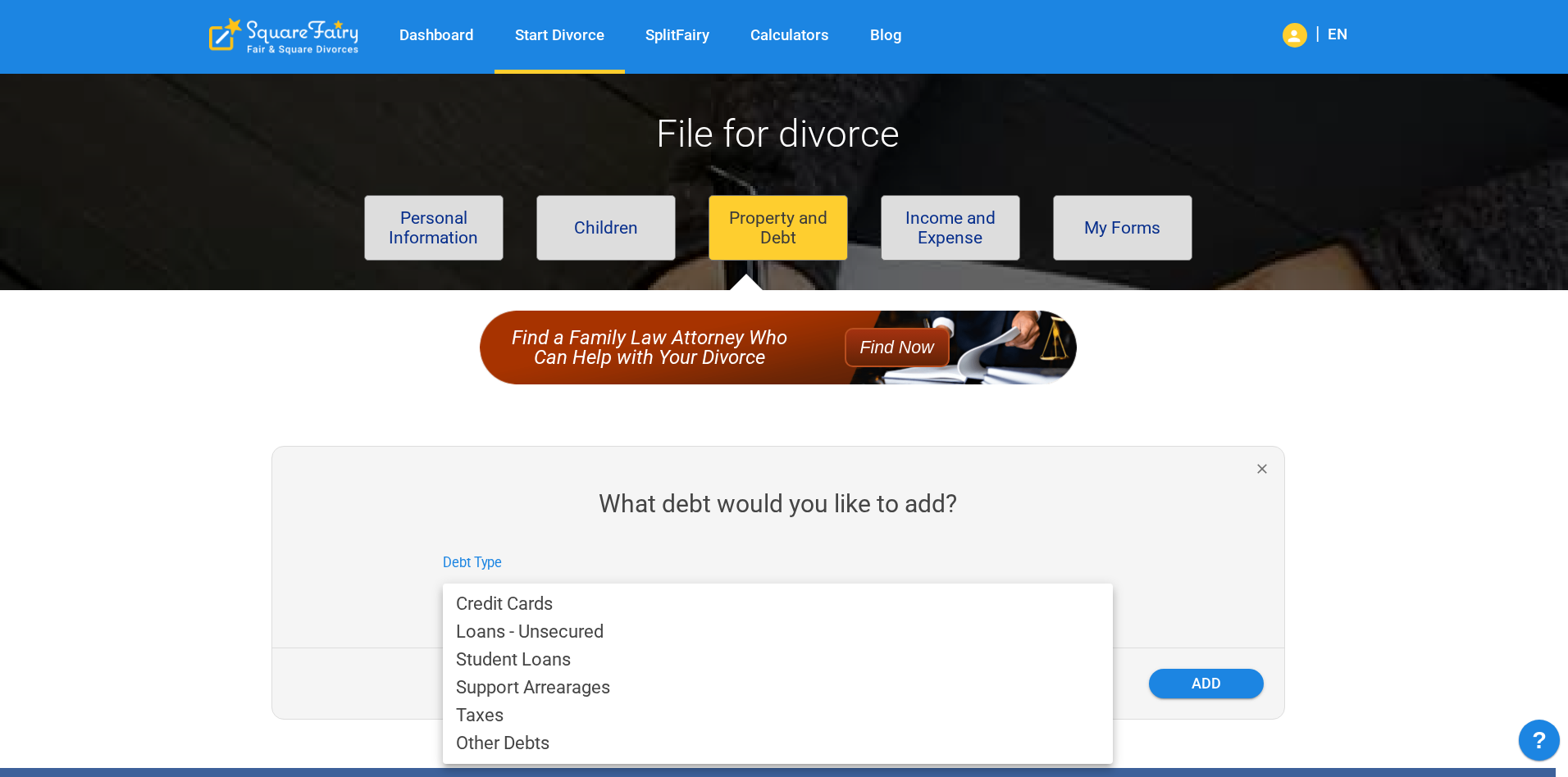
click at [611, 625] on li "Loans - Unsecured" at bounding box center [777, 632] width 670 height 28
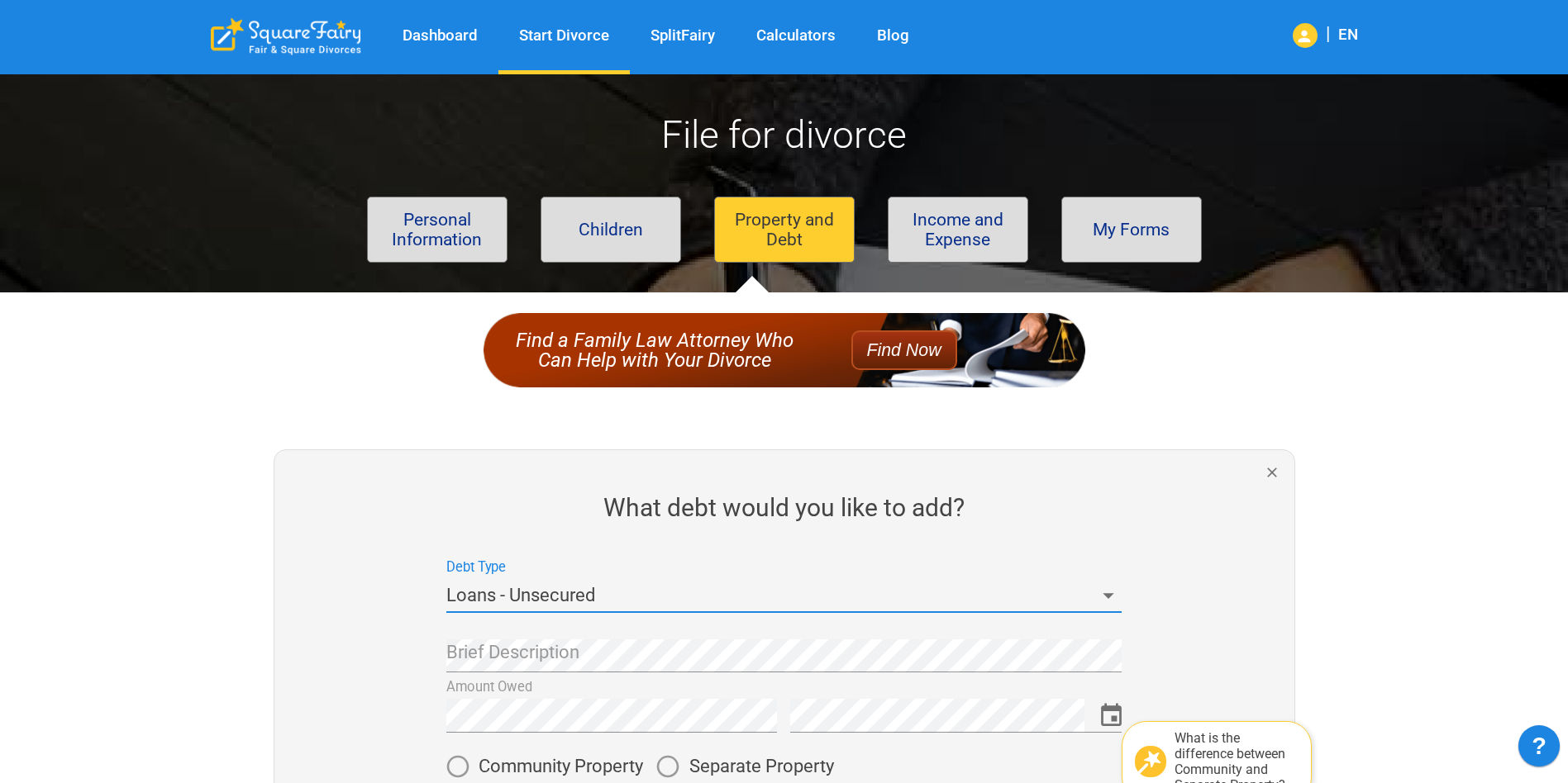
click at [683, 595] on body "Dashboard Start Divorce SplitFairy Calculators Blog | EN File for divorce Perso…" at bounding box center [784, 722] width 1568 height 1323
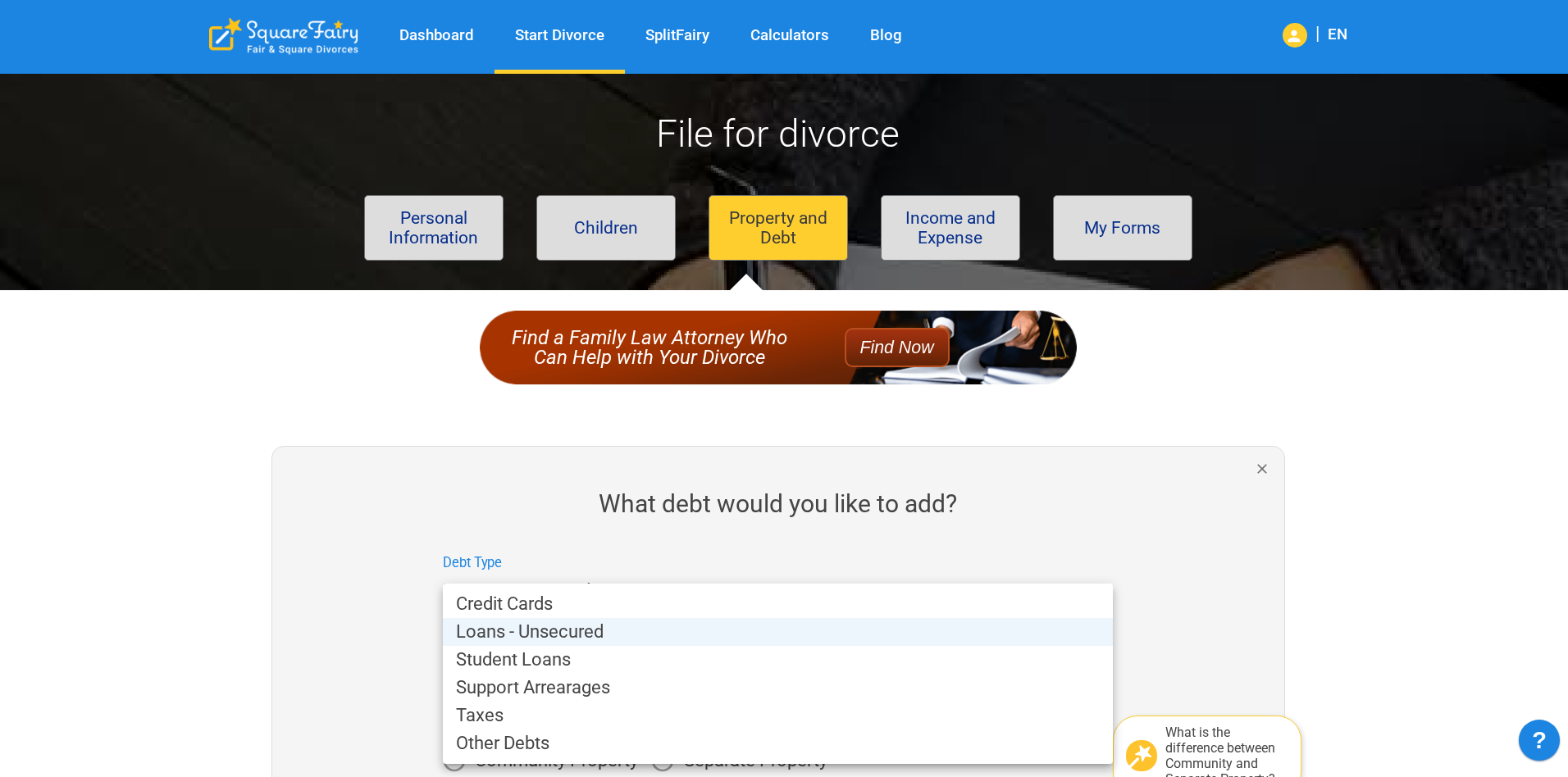
click at [624, 605] on li "Credit Cards" at bounding box center [777, 604] width 670 height 28
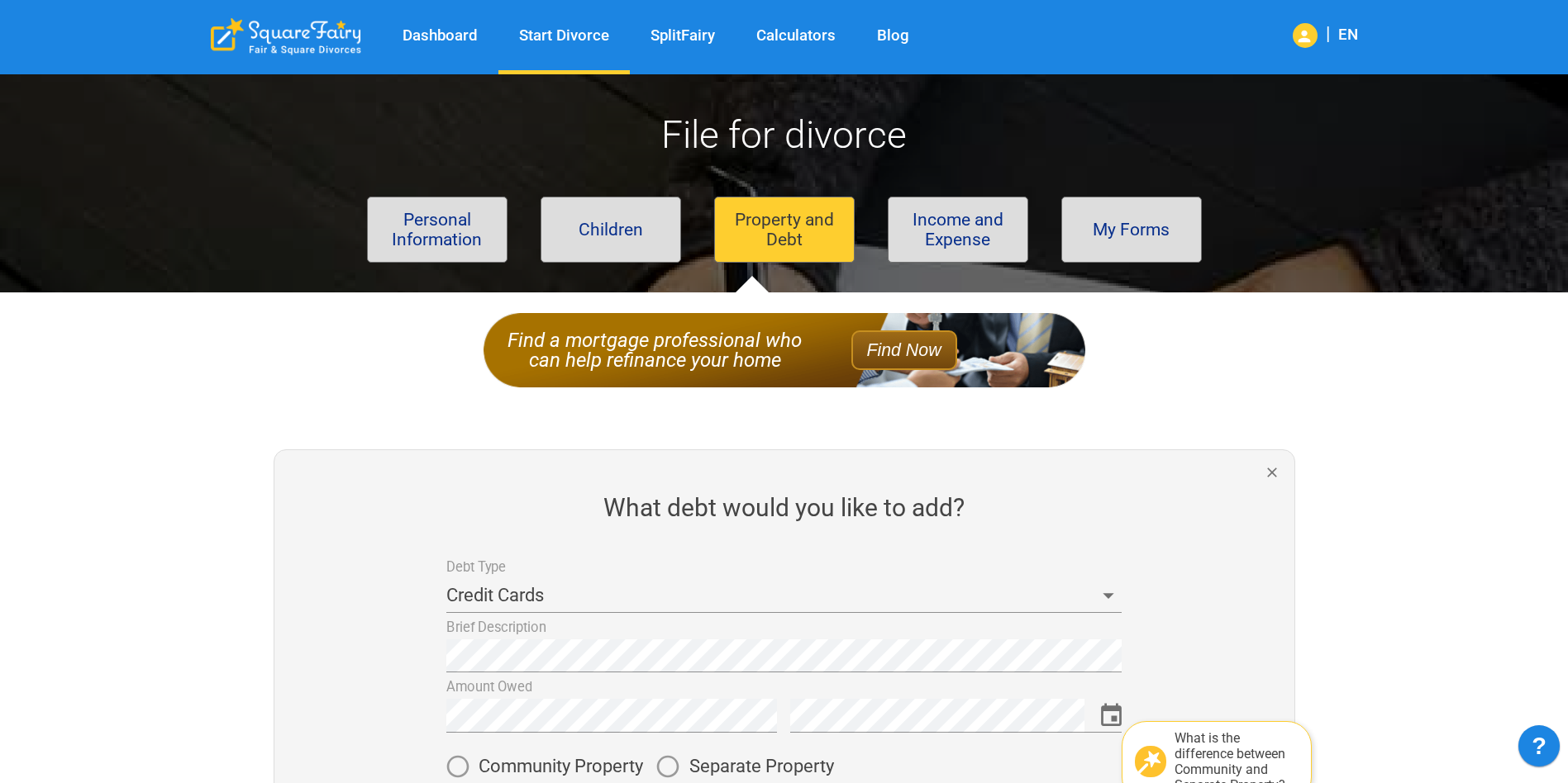
click at [1319, 536] on div "What debt would you like to add? Debt Type Credit Cards Brief Description Amoun…" at bounding box center [777, 651] width 1200 height 471
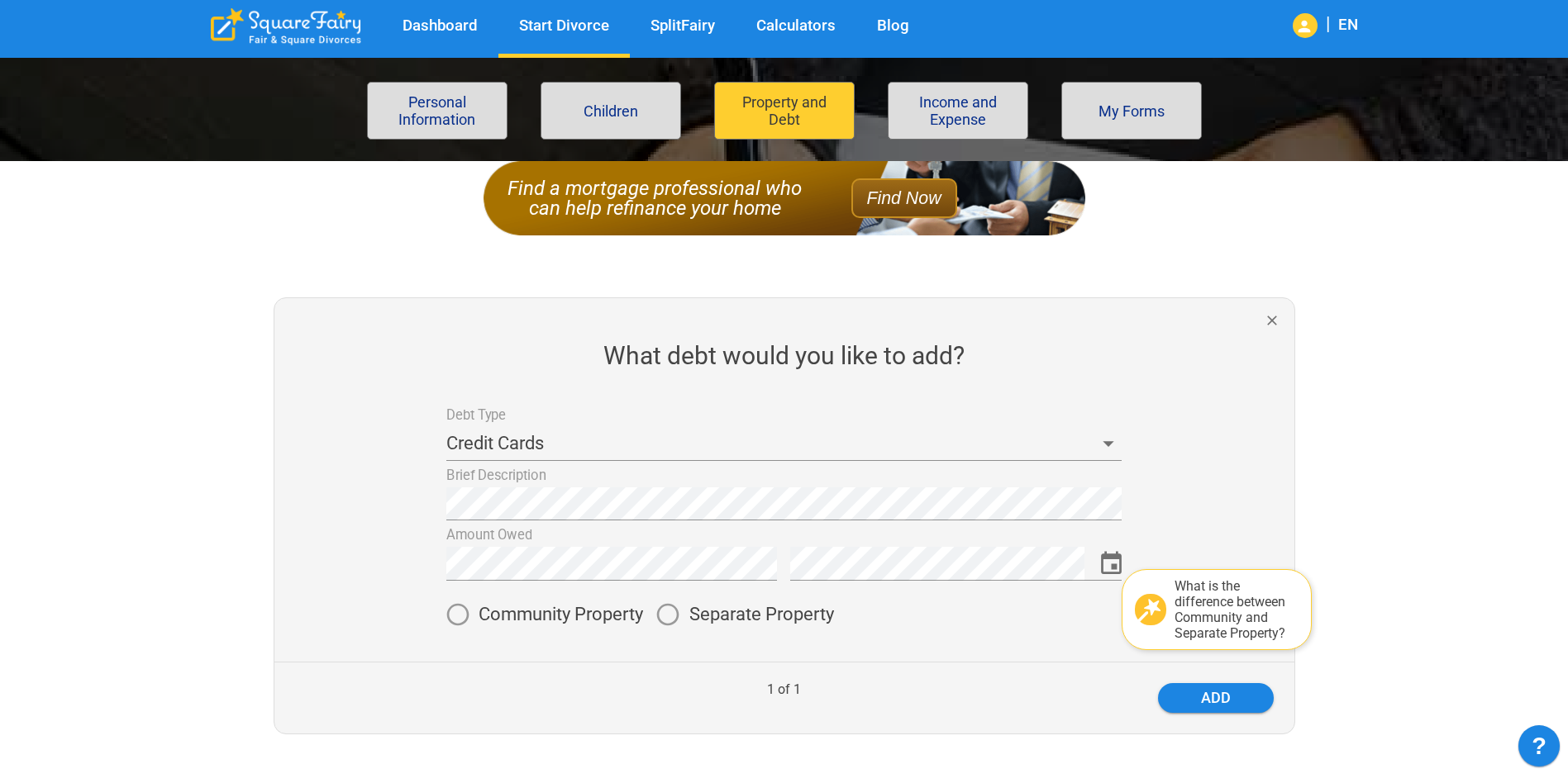
scroll to position [165, 0]
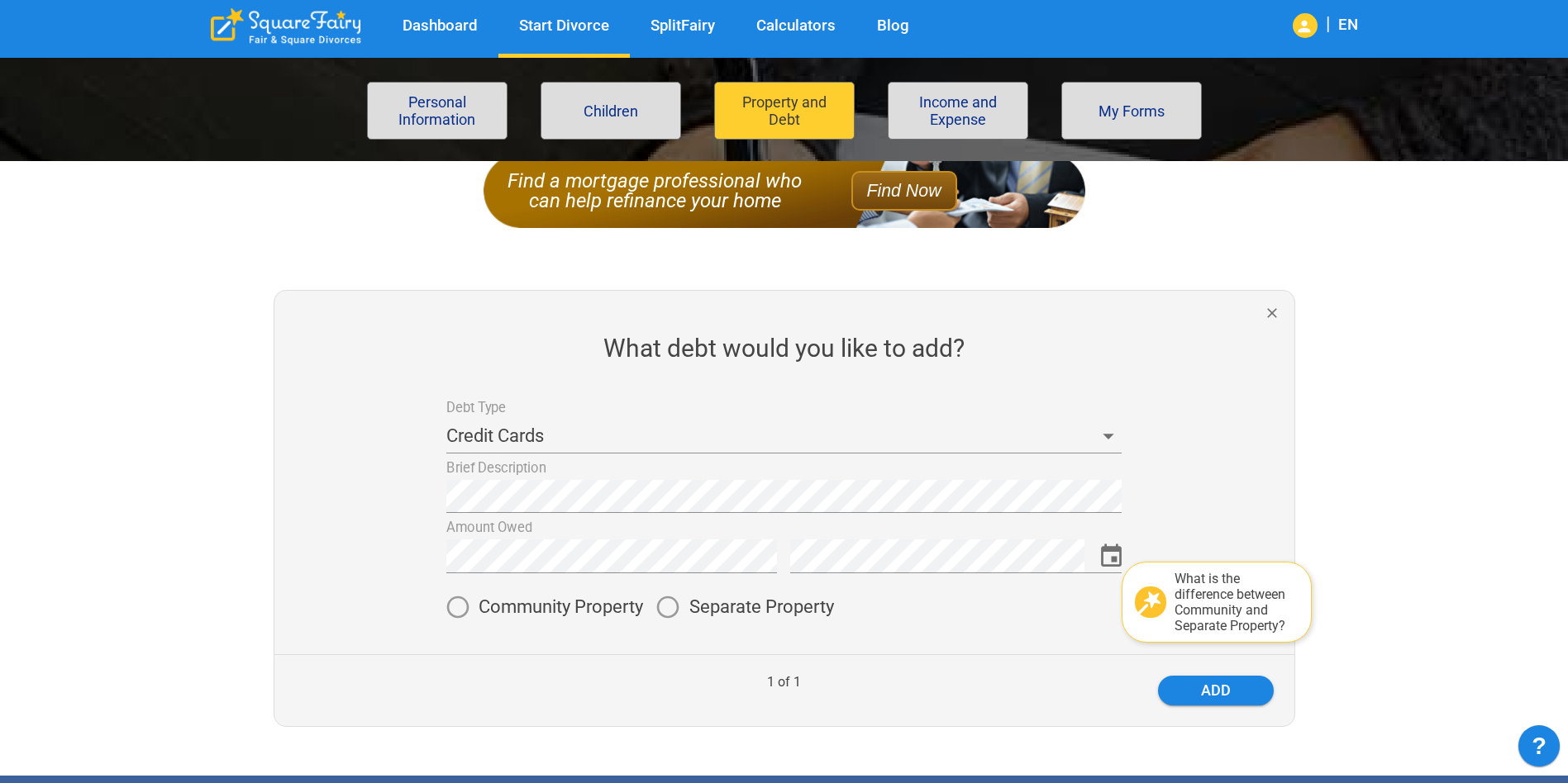
click at [717, 604] on span "Separate Property" at bounding box center [761, 607] width 145 height 18
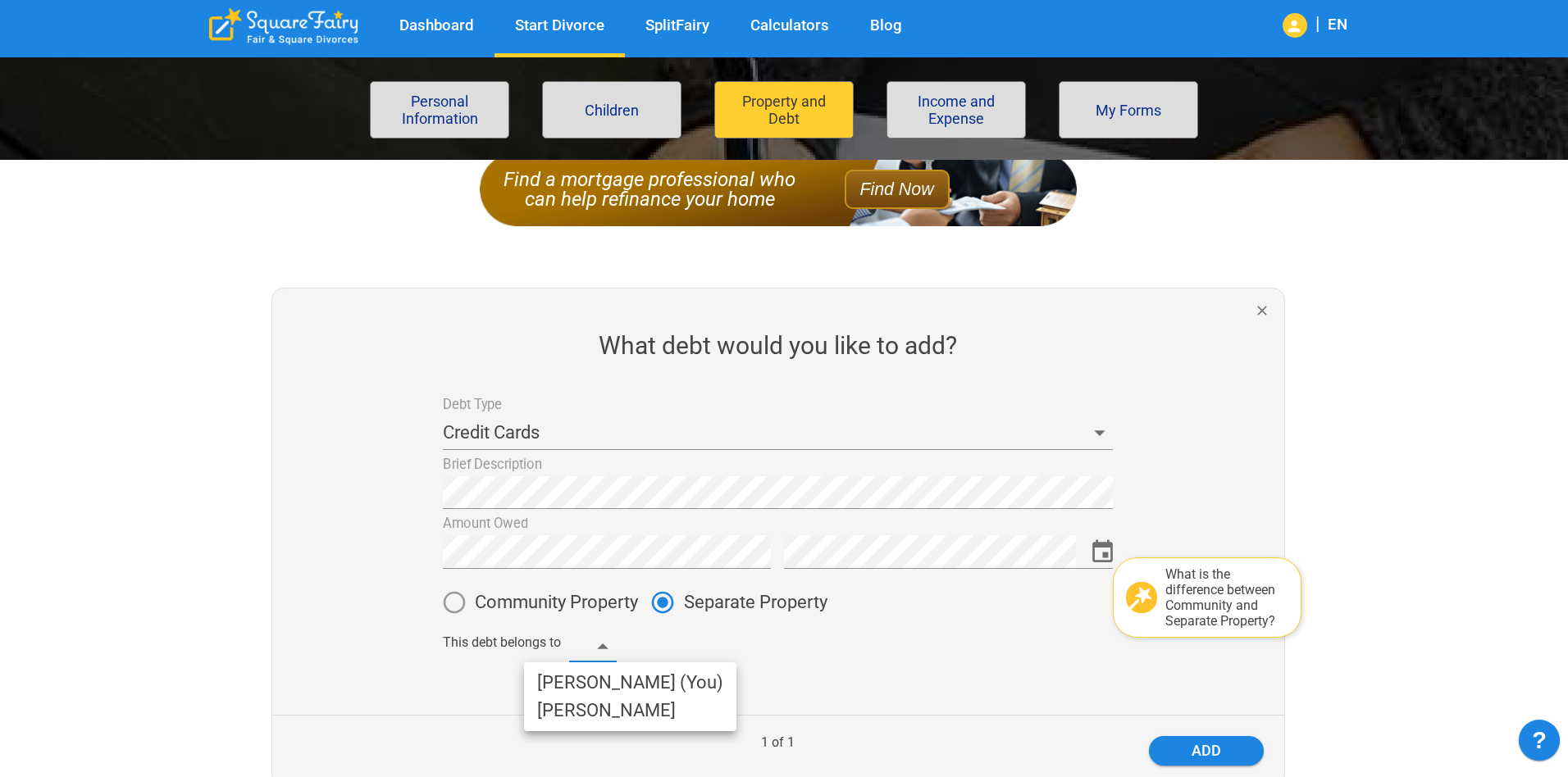
drag, startPoint x: 608, startPoint y: 648, endPoint x: 608, endPoint y: 662, distance: 14.0
click at [608, 648] on body "Dashboard Start Divorce SplitFairy Calculators Blog | EN File for divorce Perso…" at bounding box center [784, 596] width 1568 height 1371
click at [606, 673] on li "Clarissa (You)" at bounding box center [630, 682] width 213 height 28
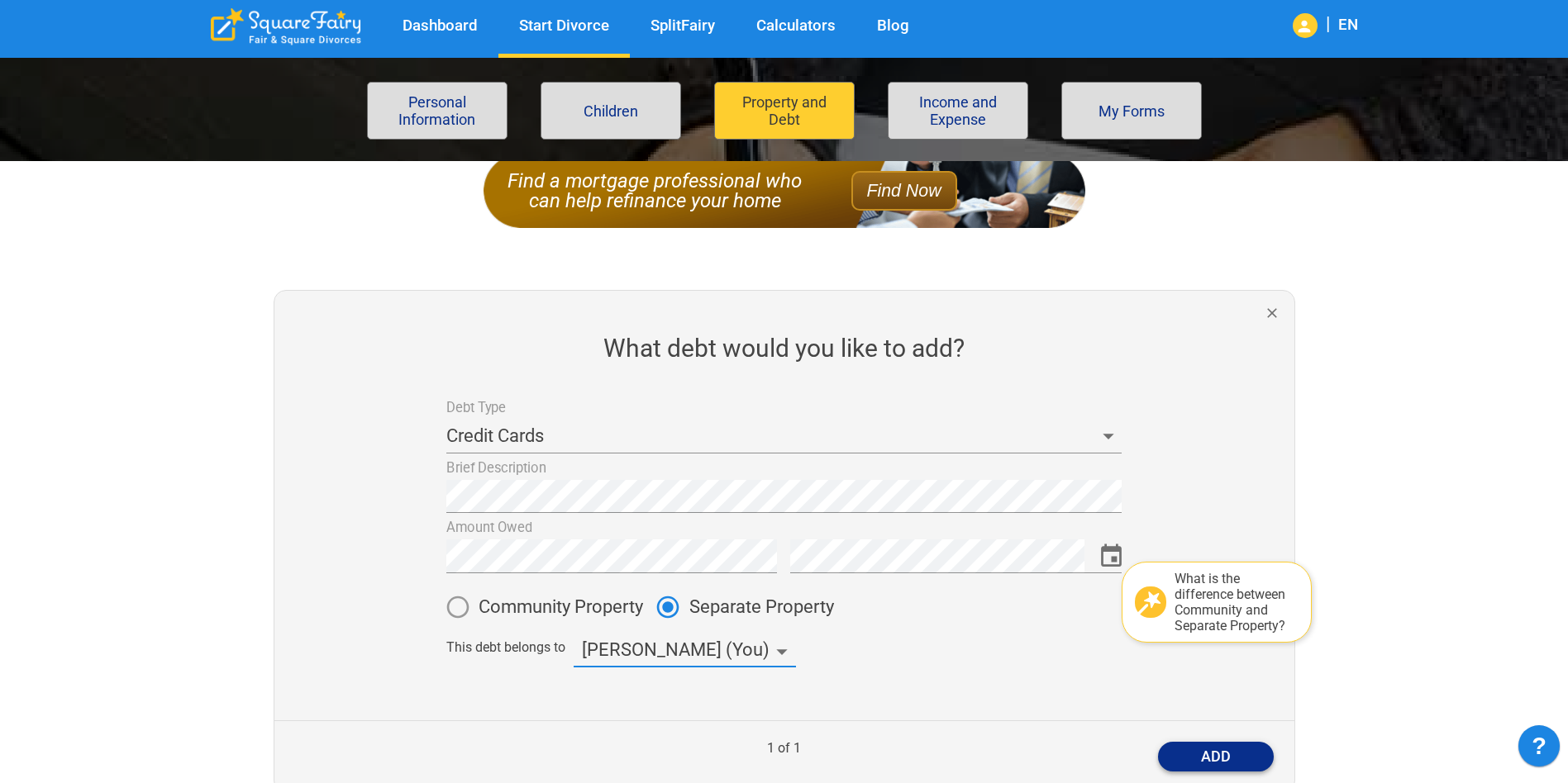
click at [1204, 764] on button "add" at bounding box center [1215, 757] width 116 height 30
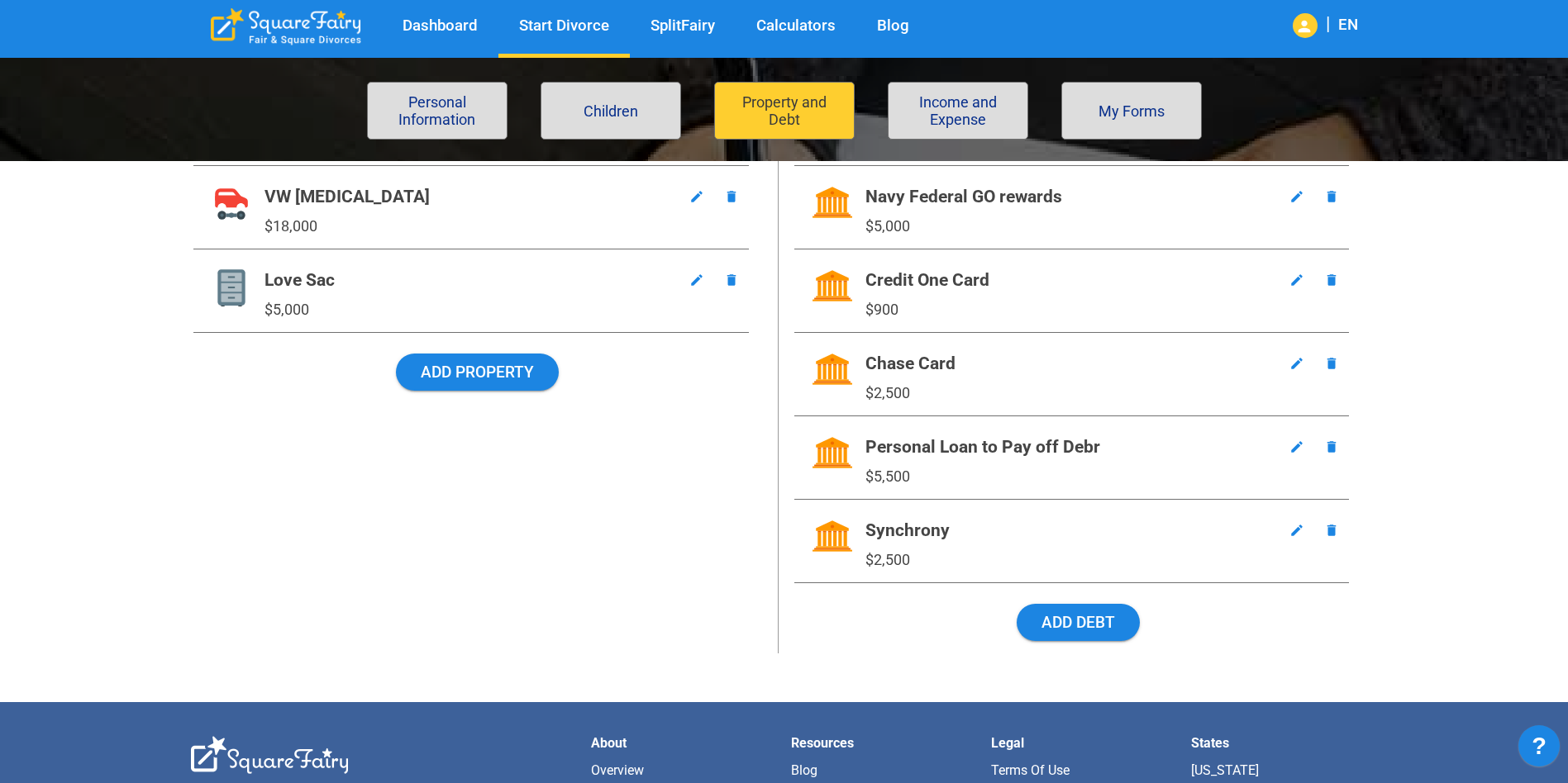
scroll to position [496, 0]
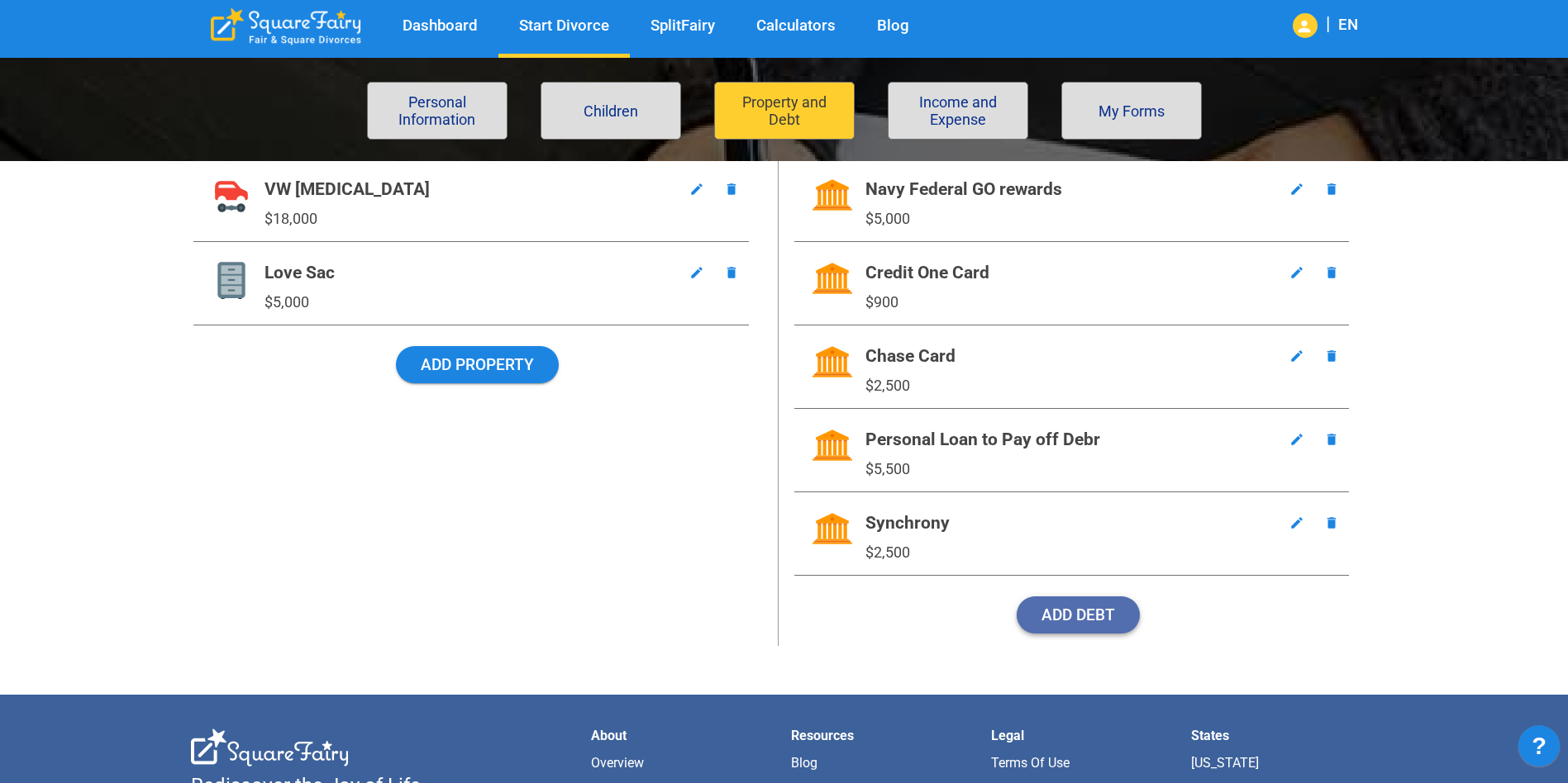
click at [1069, 612] on button "Add Debt" at bounding box center [1078, 615] width 123 height 37
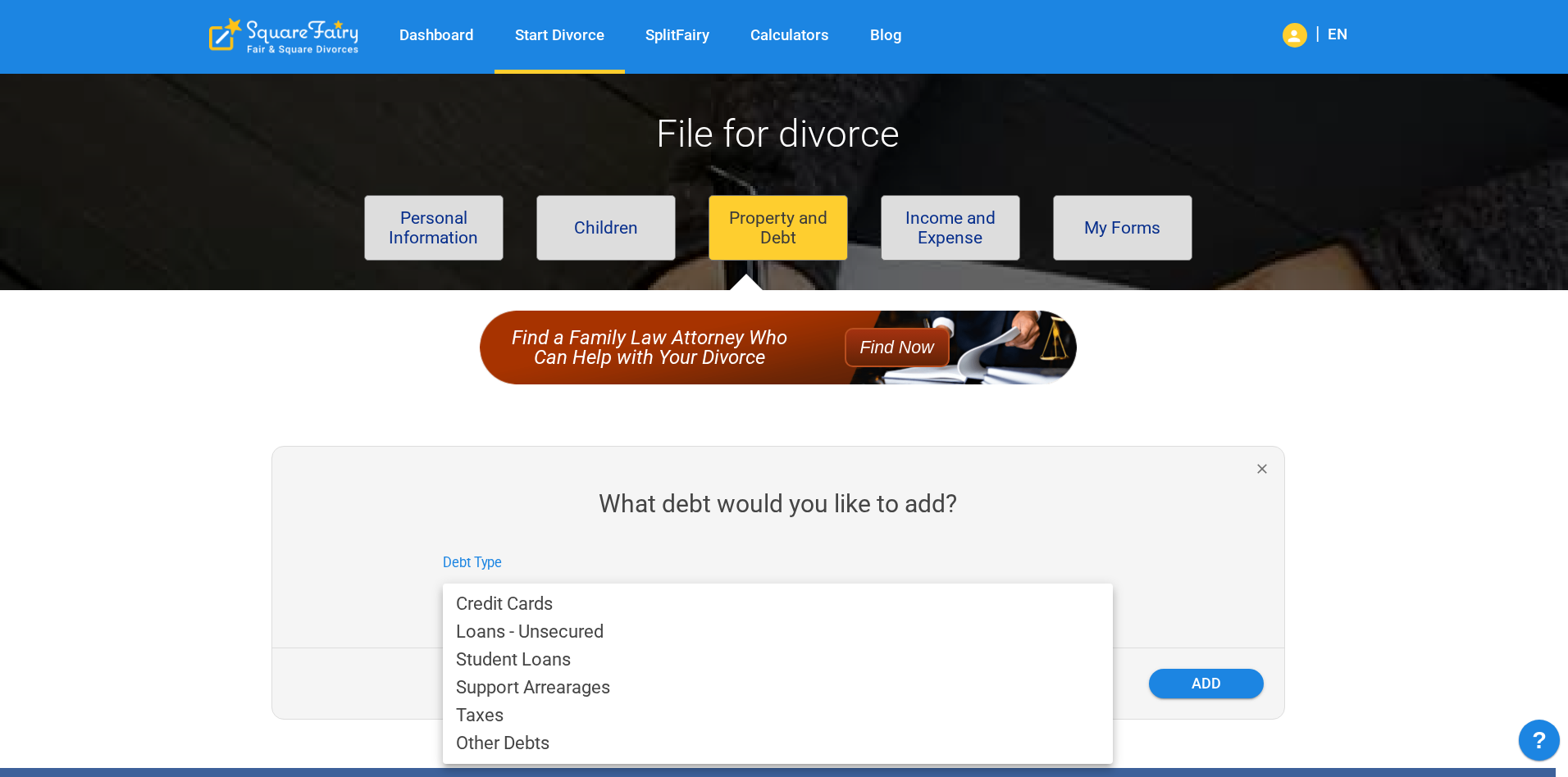
click at [866, 584] on body "Dashboard Start Divorce SplitFairy Calculators Blog | EN File for divorce Perso…" at bounding box center [784, 636] width 1568 height 1152
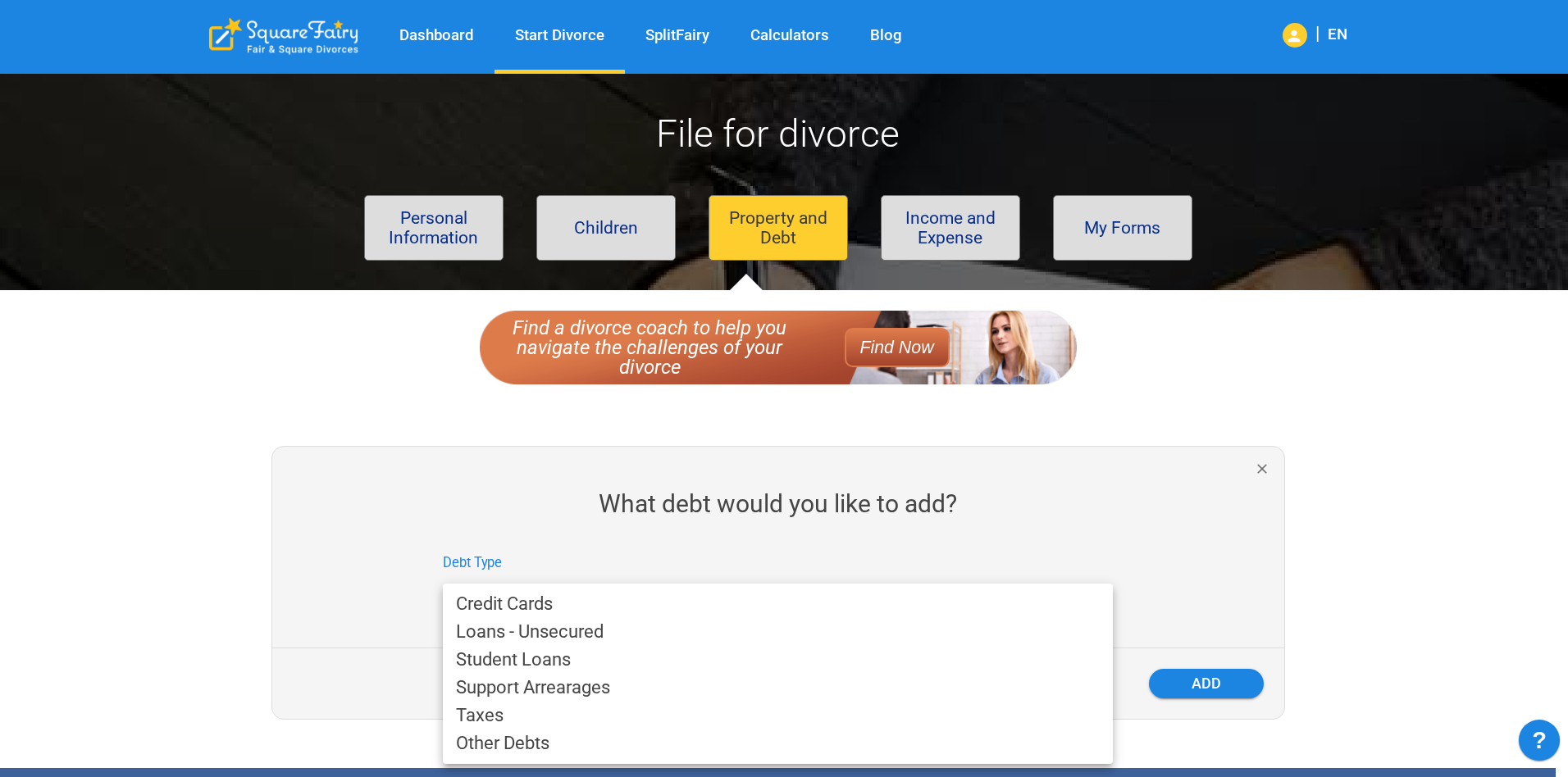
click at [583, 597] on li "Credit Cards" at bounding box center [777, 604] width 670 height 28
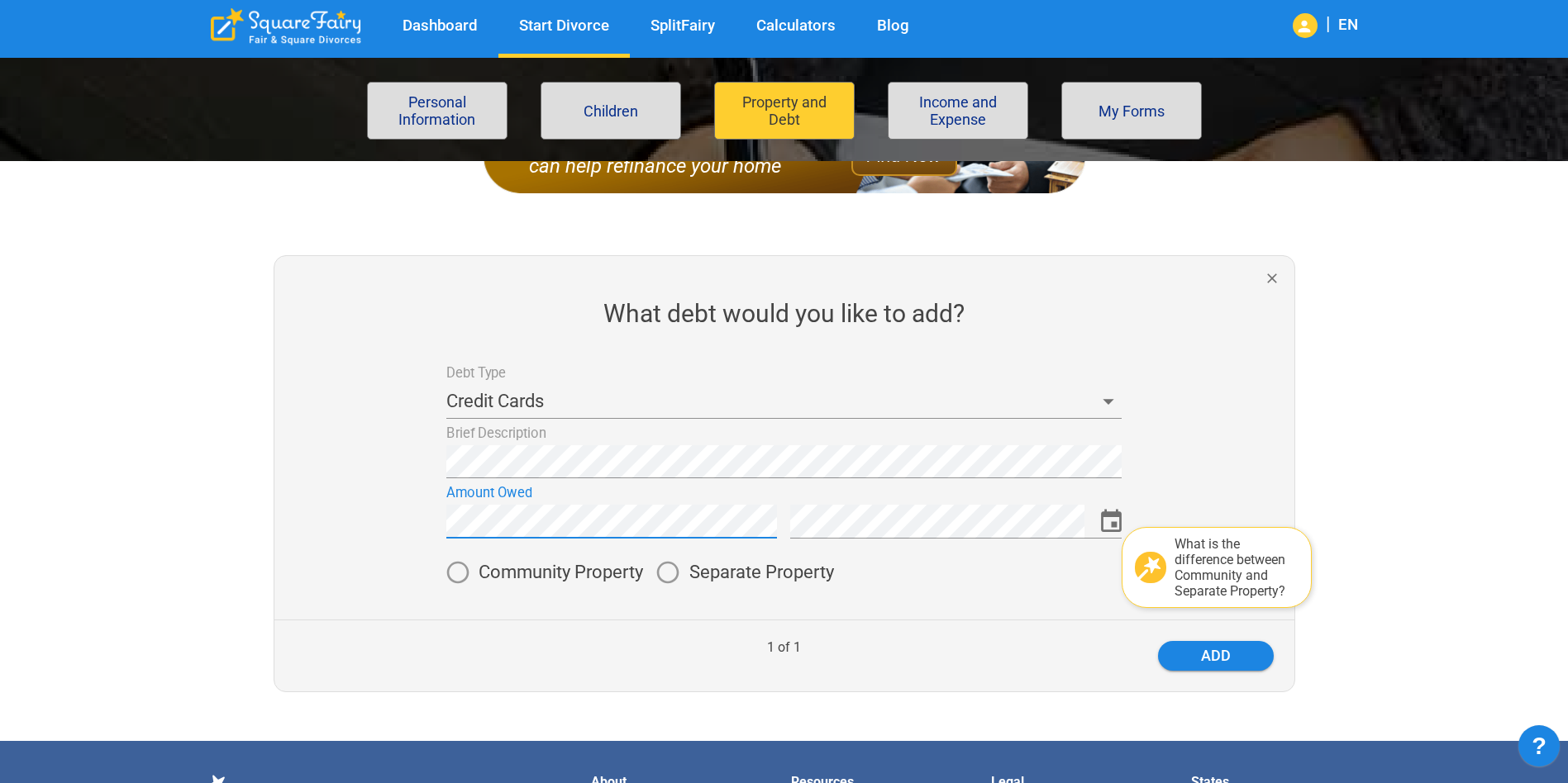
scroll to position [330, 0]
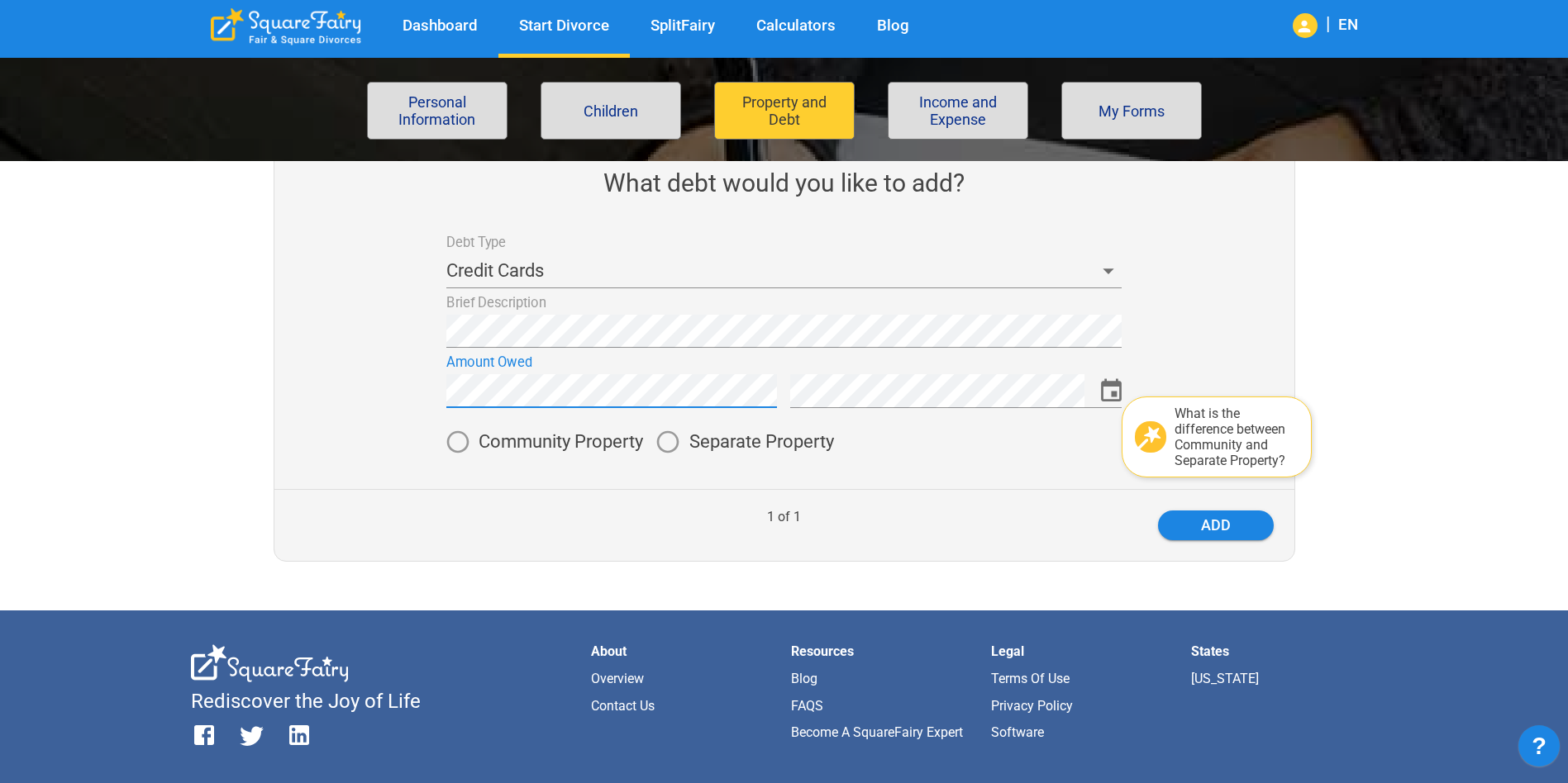
click at [736, 433] on span "Separate Property" at bounding box center [761, 441] width 145 height 18
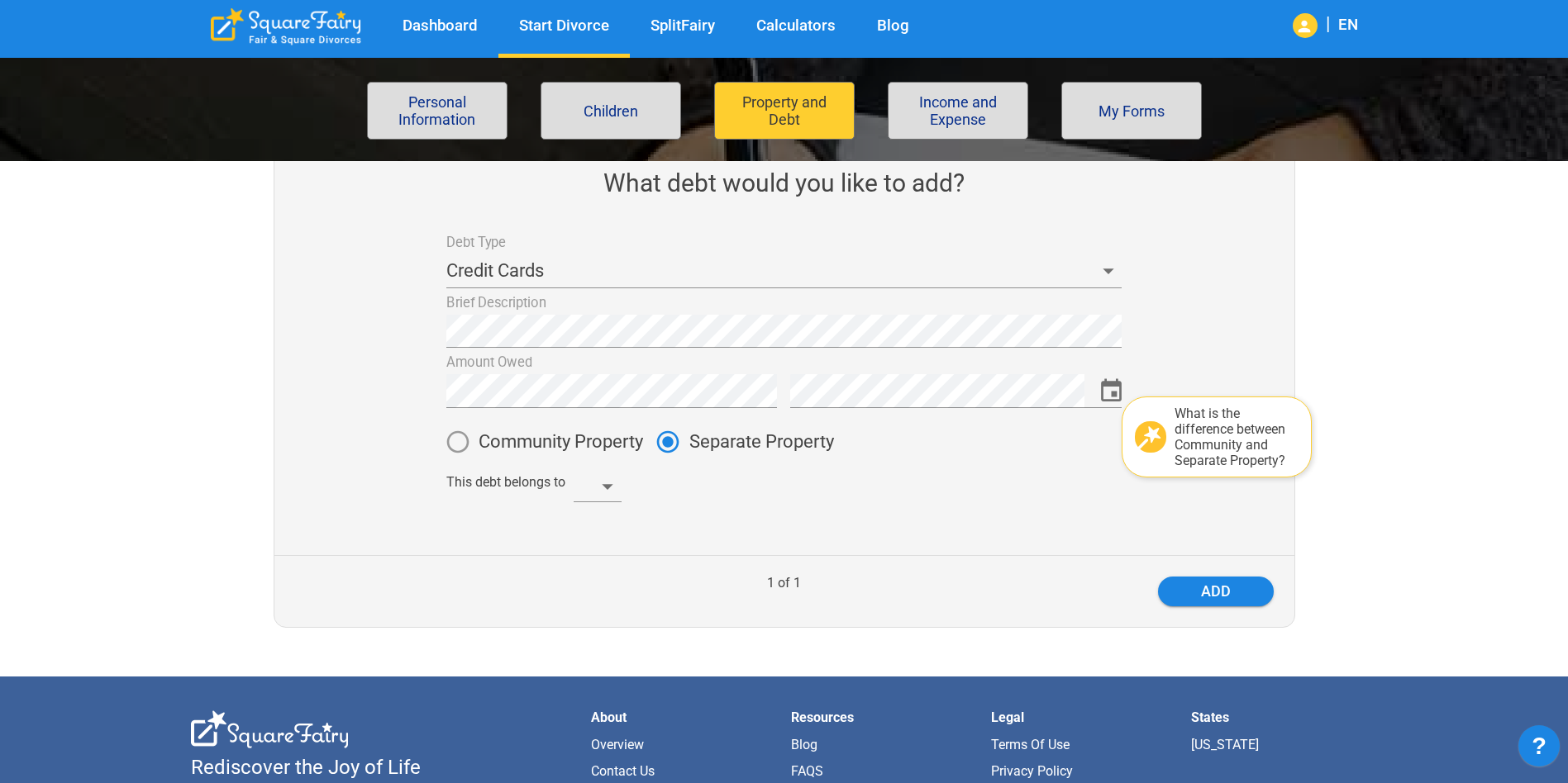
drag, startPoint x: 625, startPoint y: 478, endPoint x: 615, endPoint y: 481, distance: 10.4
click at [624, 478] on div "This debt belongs to ​" at bounding box center [776, 482] width 688 height 40
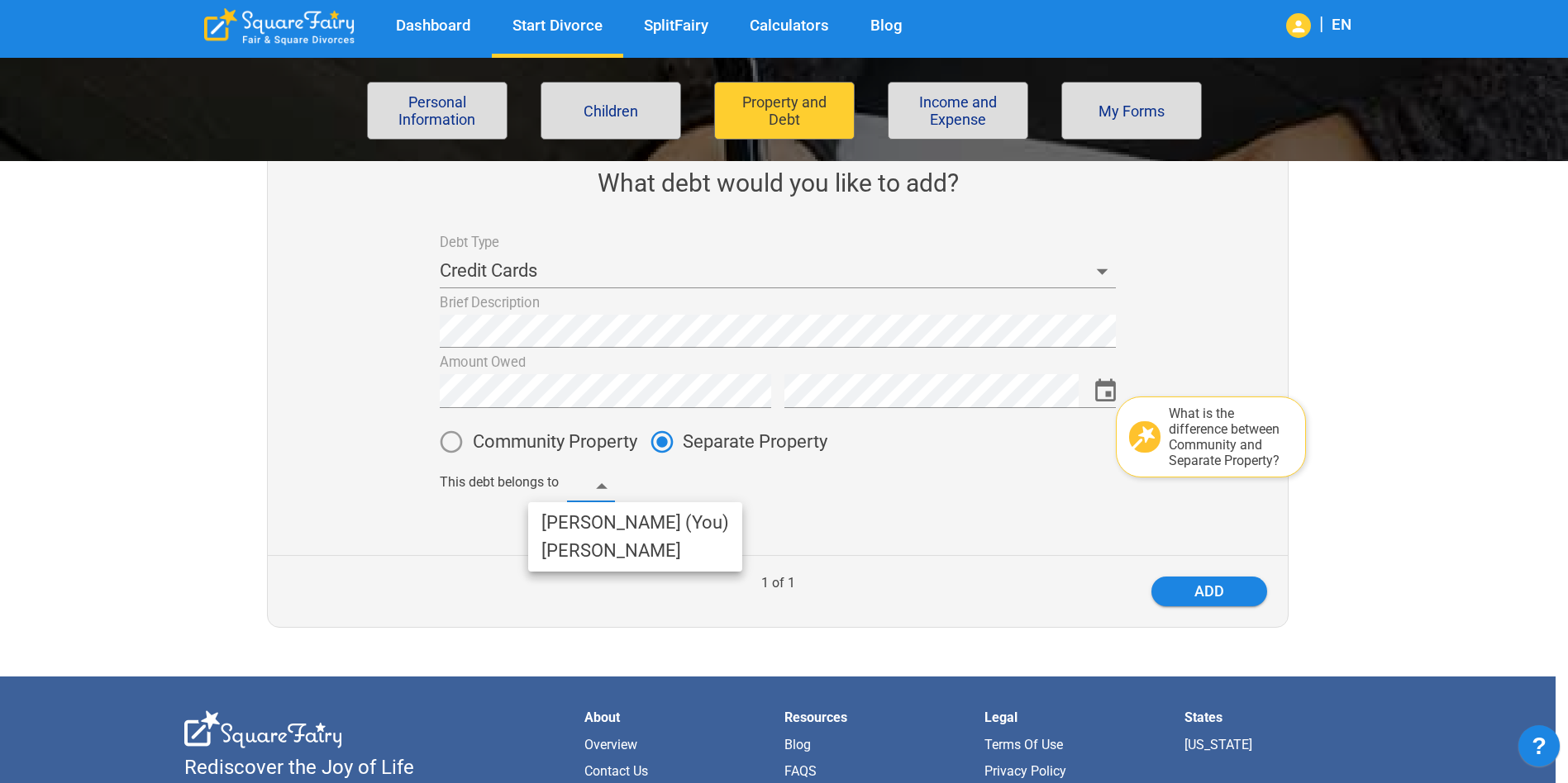
click at [615, 481] on body "Dashboard Start Divorce SplitFairy Calculators Blog | EN File for divorce Perso…" at bounding box center [784, 434] width 1568 height 1381
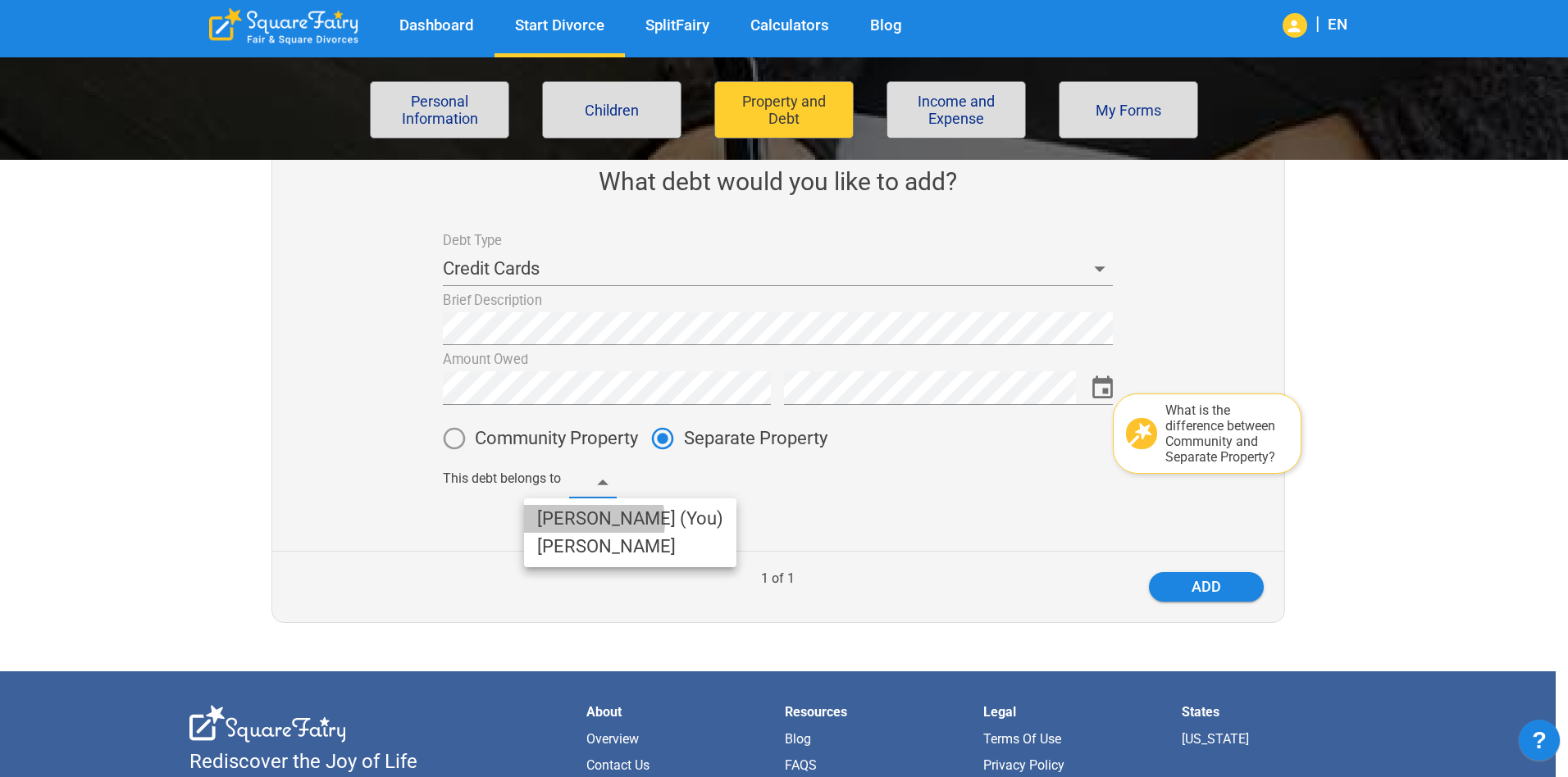
click at [587, 522] on li "Clarissa (You)" at bounding box center [630, 518] width 213 height 28
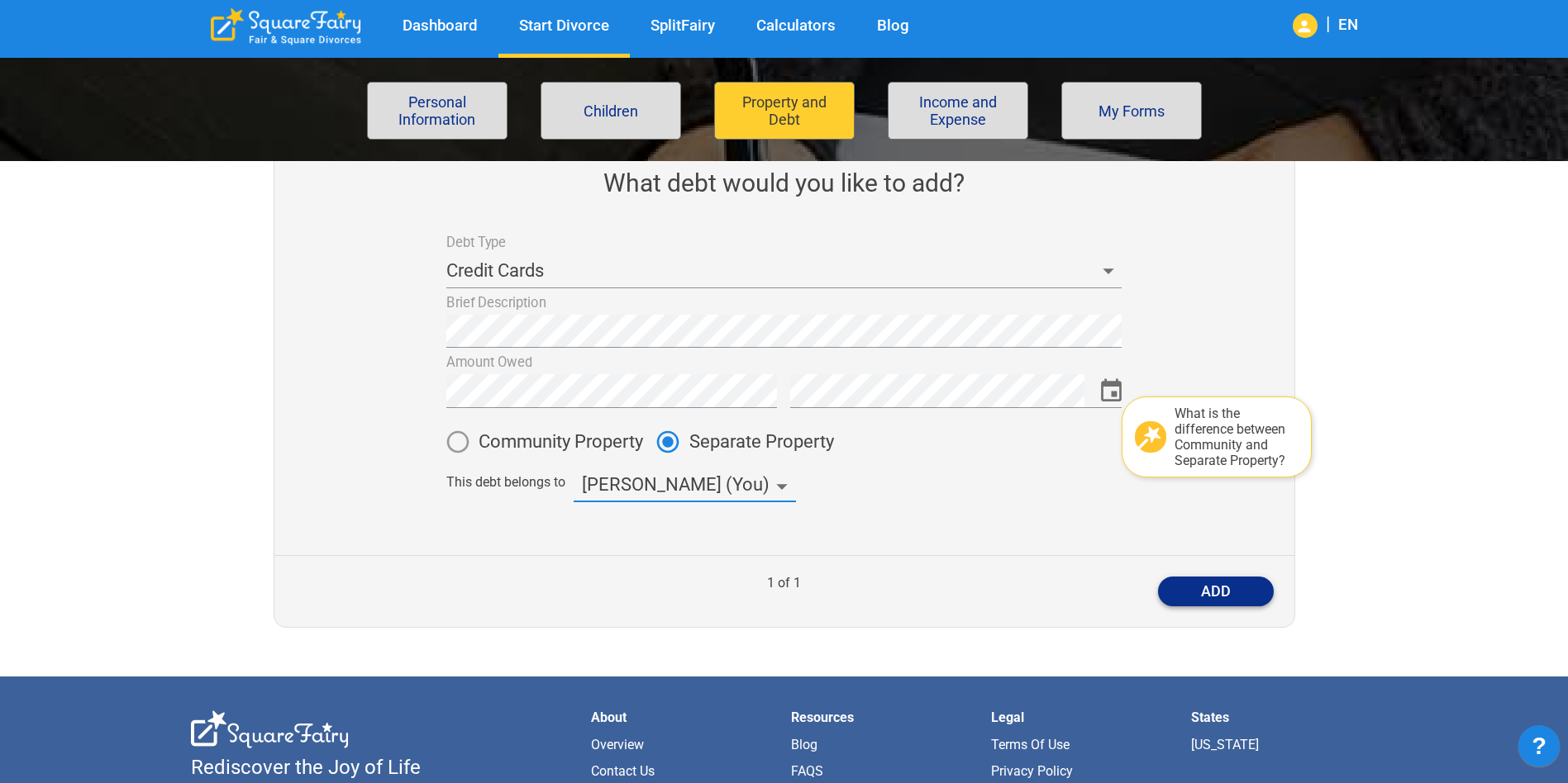
click at [1257, 584] on button "add" at bounding box center [1215, 591] width 116 height 30
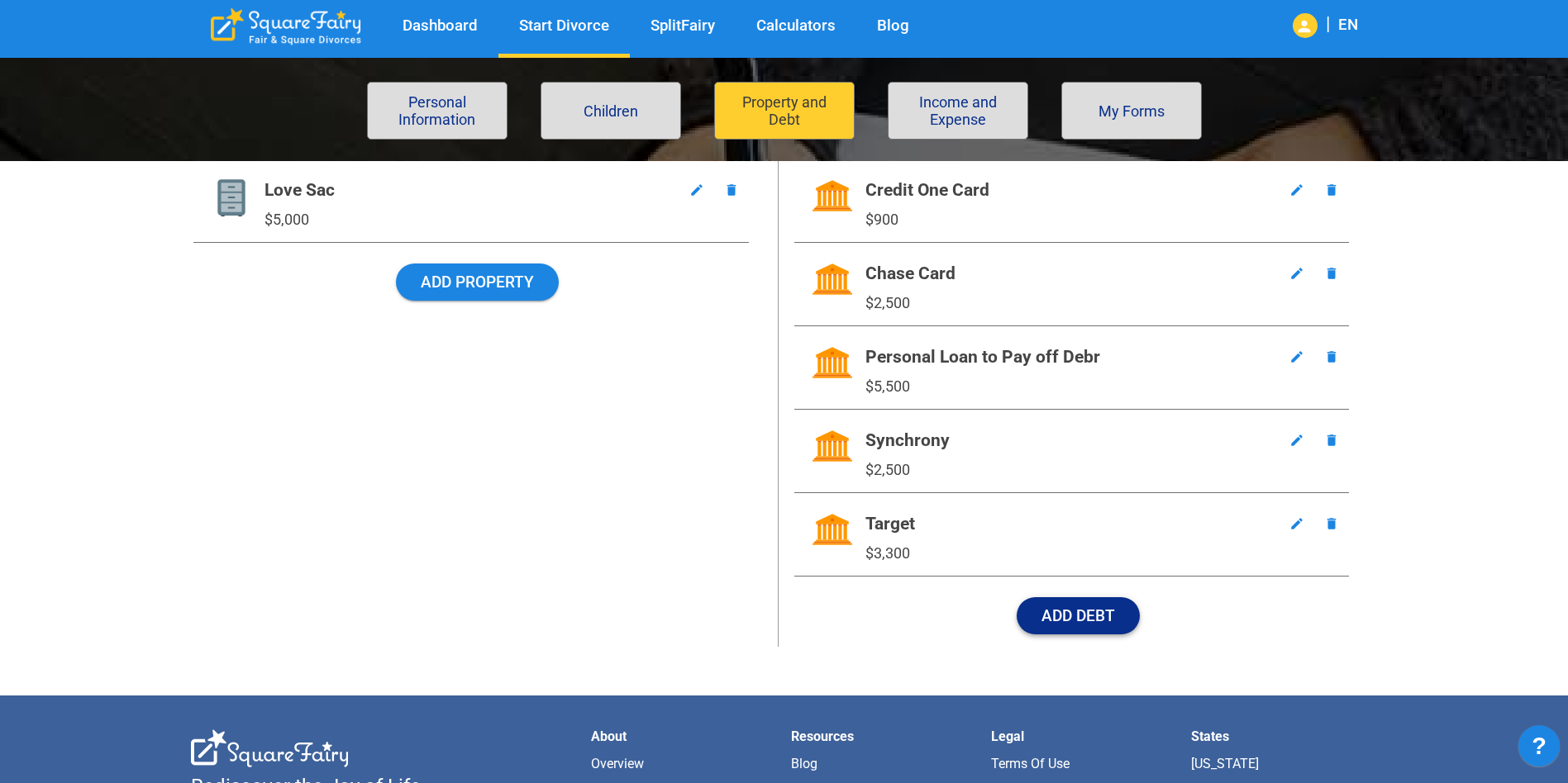
click at [1095, 619] on button "Add Debt" at bounding box center [1078, 616] width 123 height 37
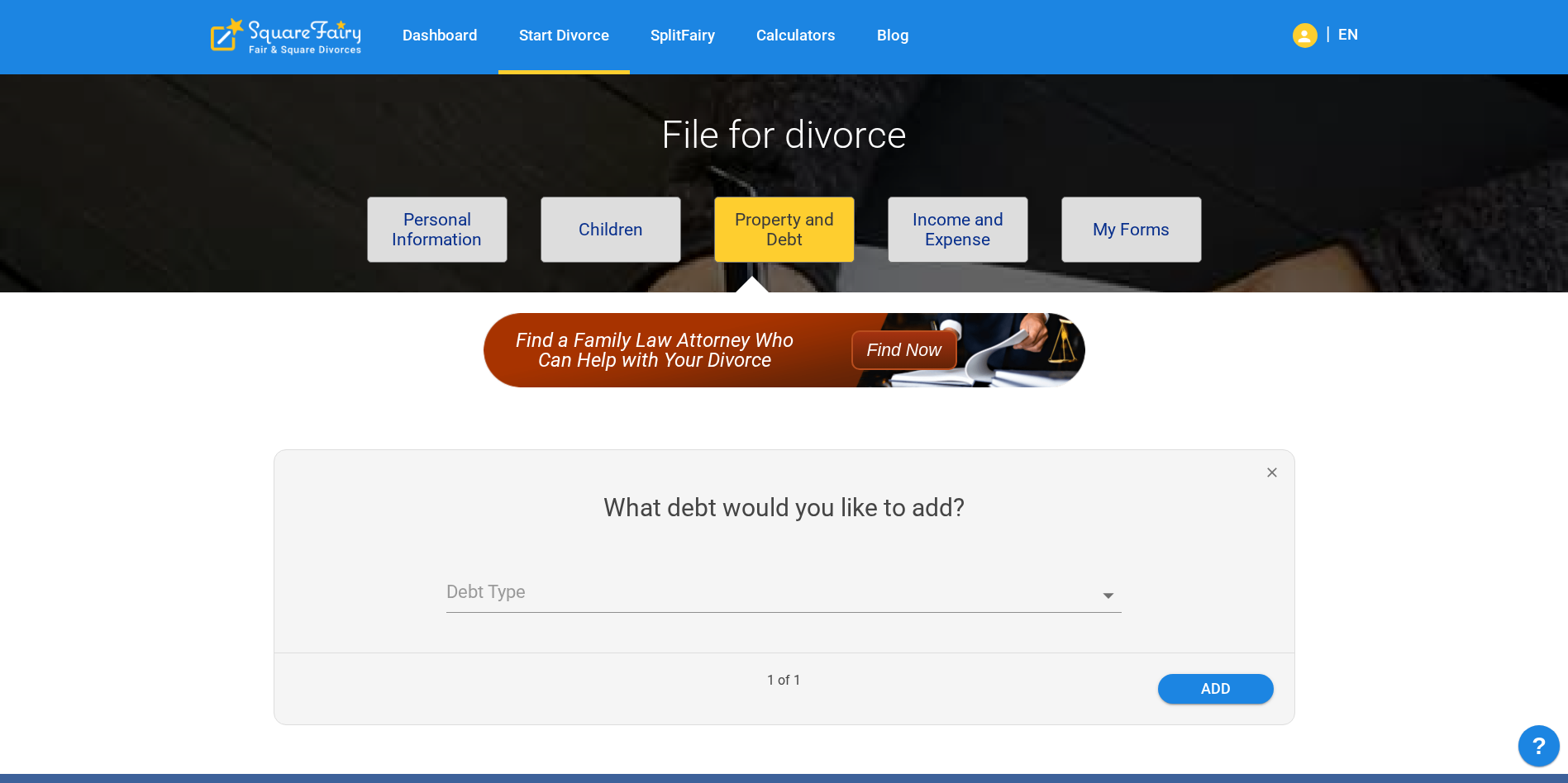
click at [801, 586] on body "Dashboard Start Divorce SplitFairy Calculators Blog | EN File for divorce Perso…" at bounding box center [784, 641] width 1568 height 1161
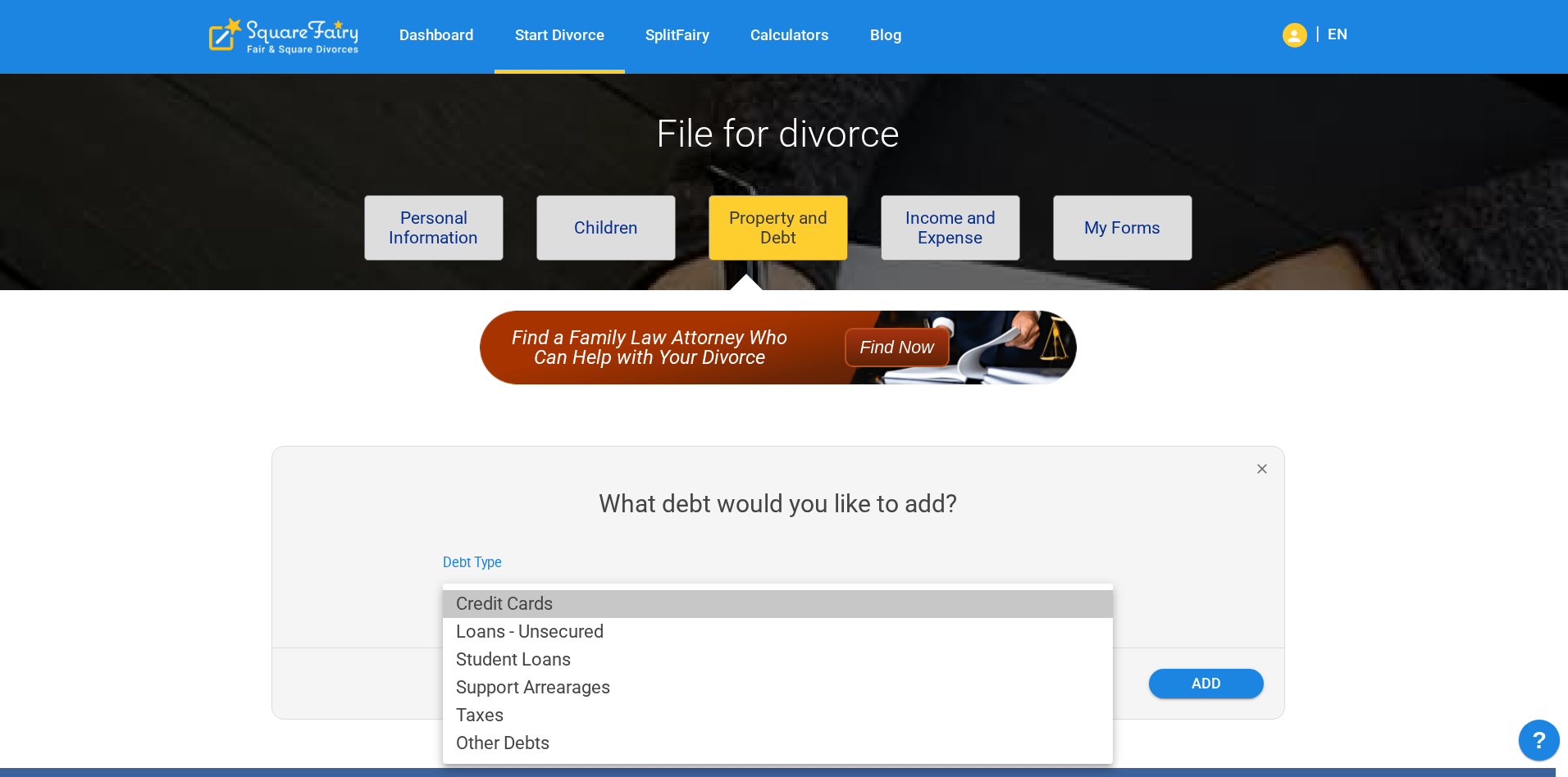
click at [603, 600] on li "Credit Cards" at bounding box center [777, 604] width 670 height 28
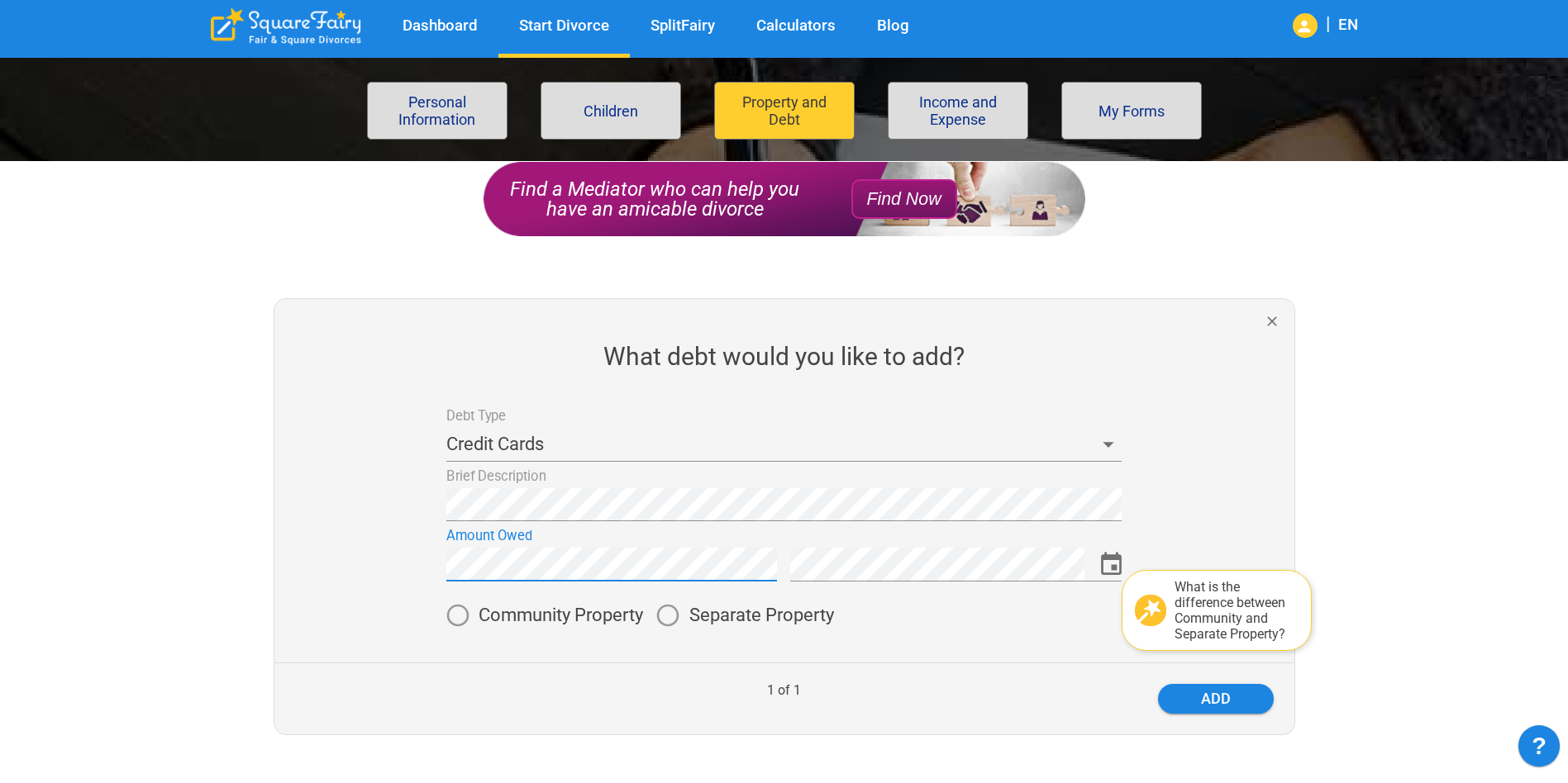
scroll to position [248, 0]
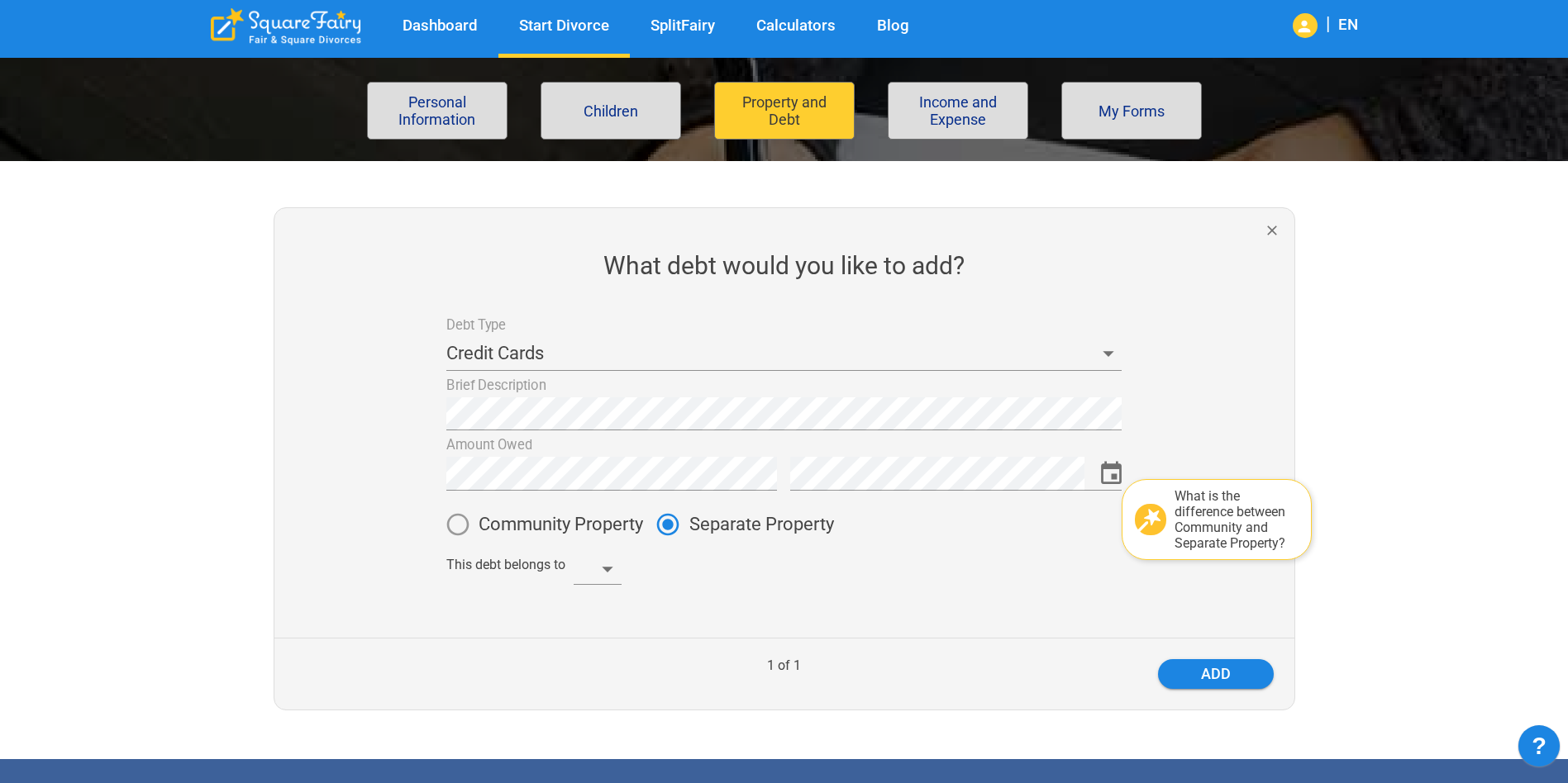
click at [600, 572] on body "Dashboard Start Divorce SplitFairy Calculators Blog | EN File for divorce Perso…" at bounding box center [784, 517] width 1568 height 1381
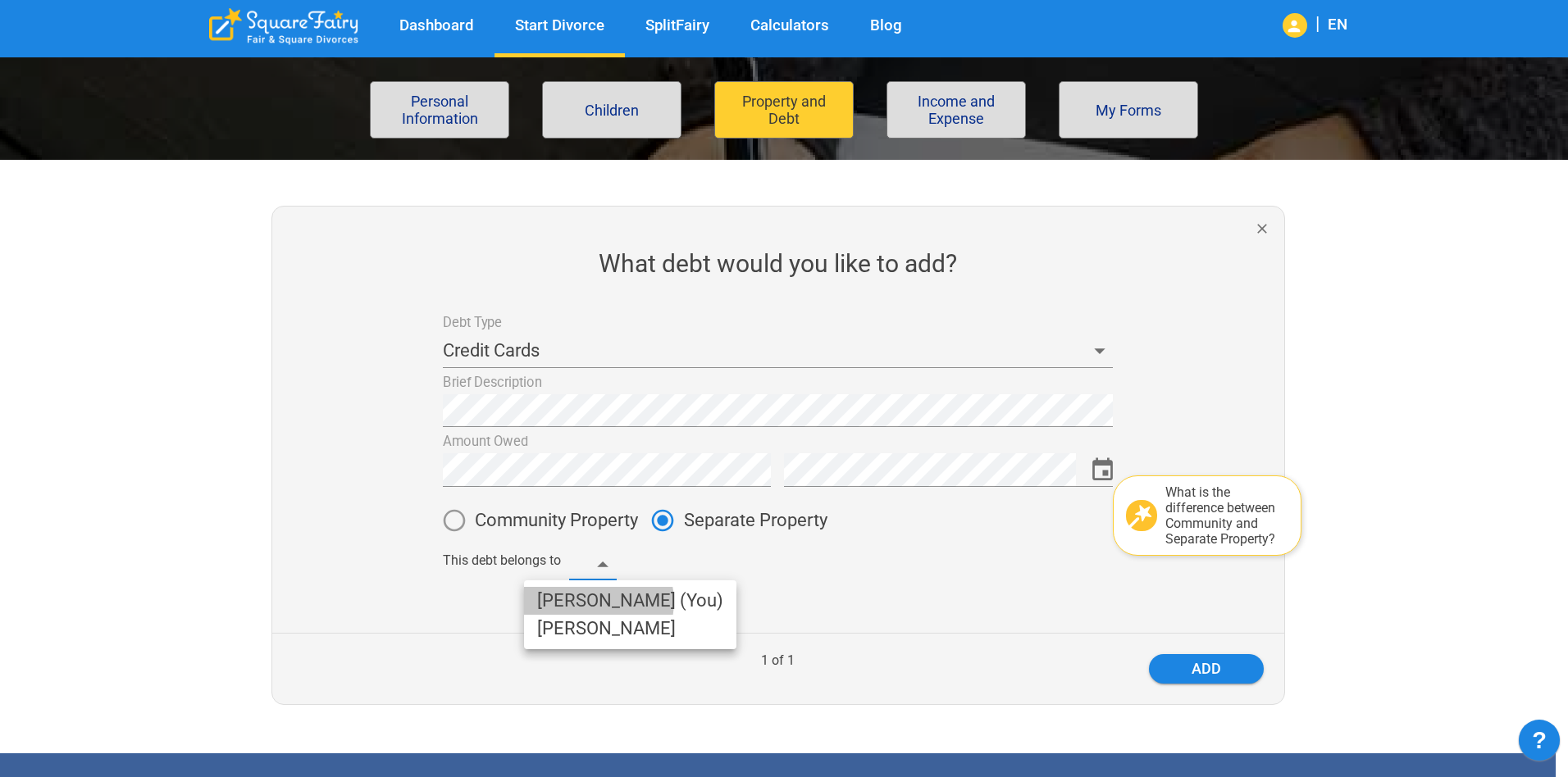
click at [598, 601] on li "Clarissa (You)" at bounding box center [630, 601] width 213 height 28
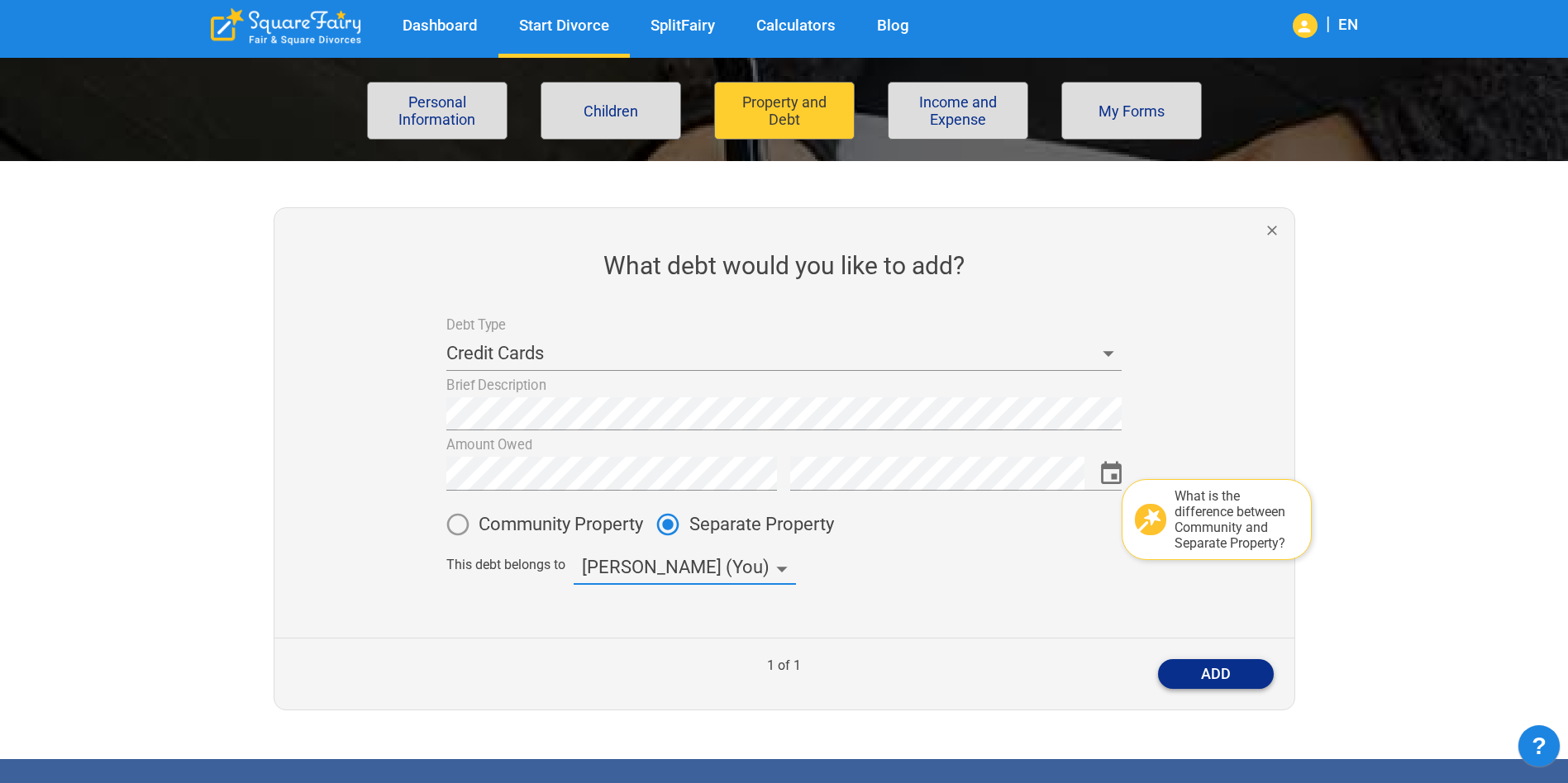
click at [1226, 666] on button "add" at bounding box center [1215, 674] width 116 height 30
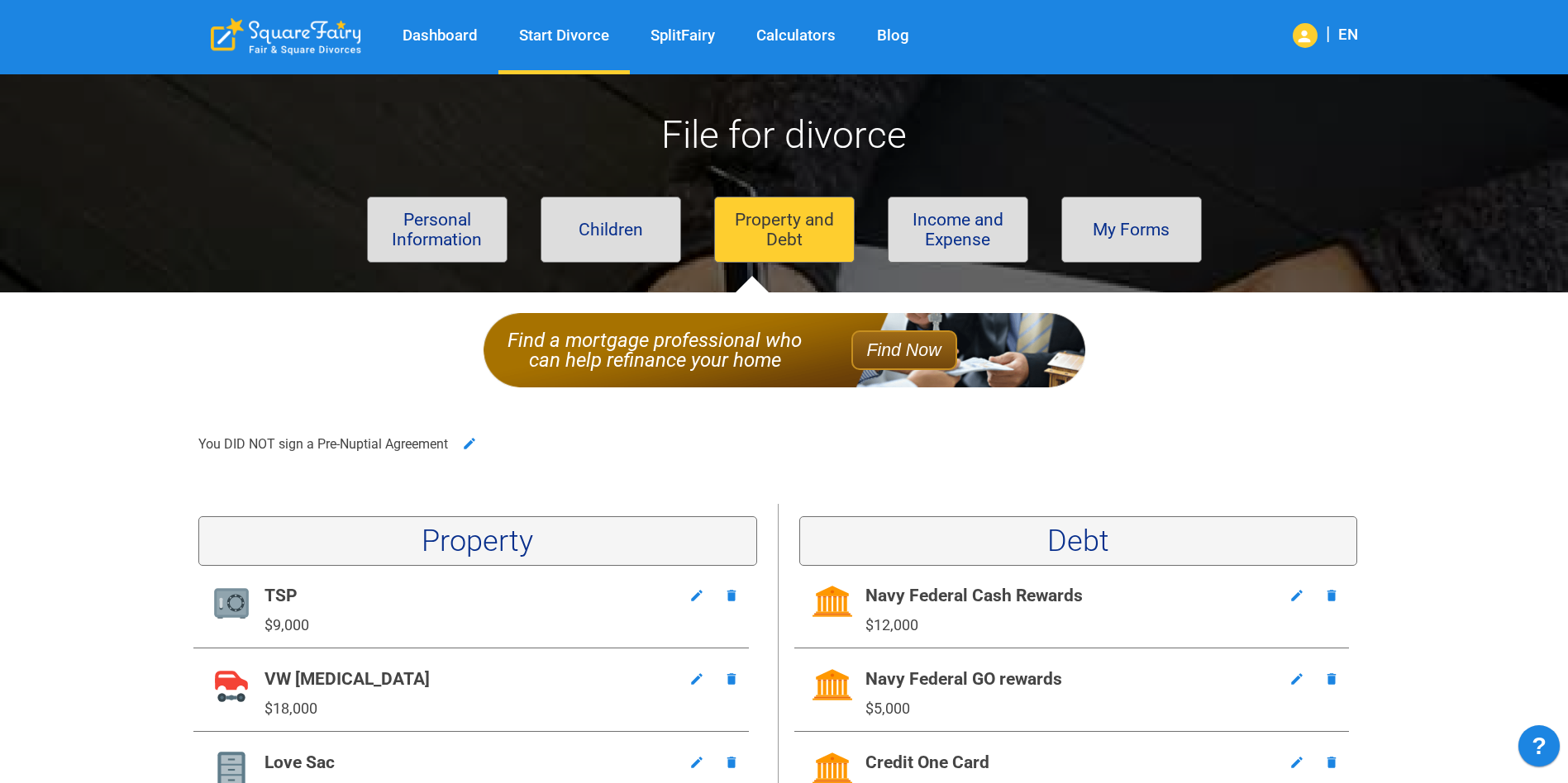
click at [947, 234] on button "Income and Expense" at bounding box center [958, 229] width 141 height 66
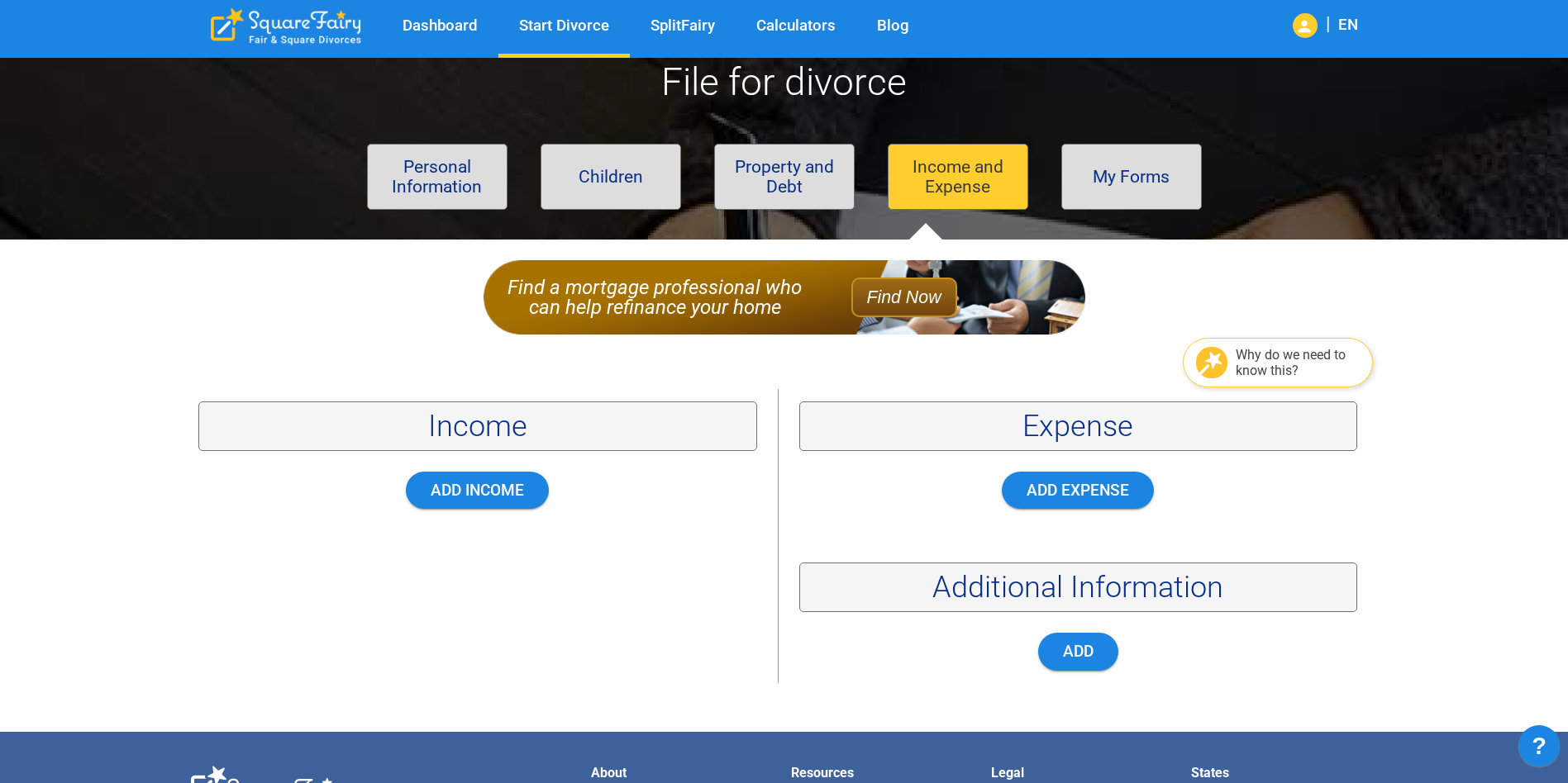
scroll to position [83, 0]
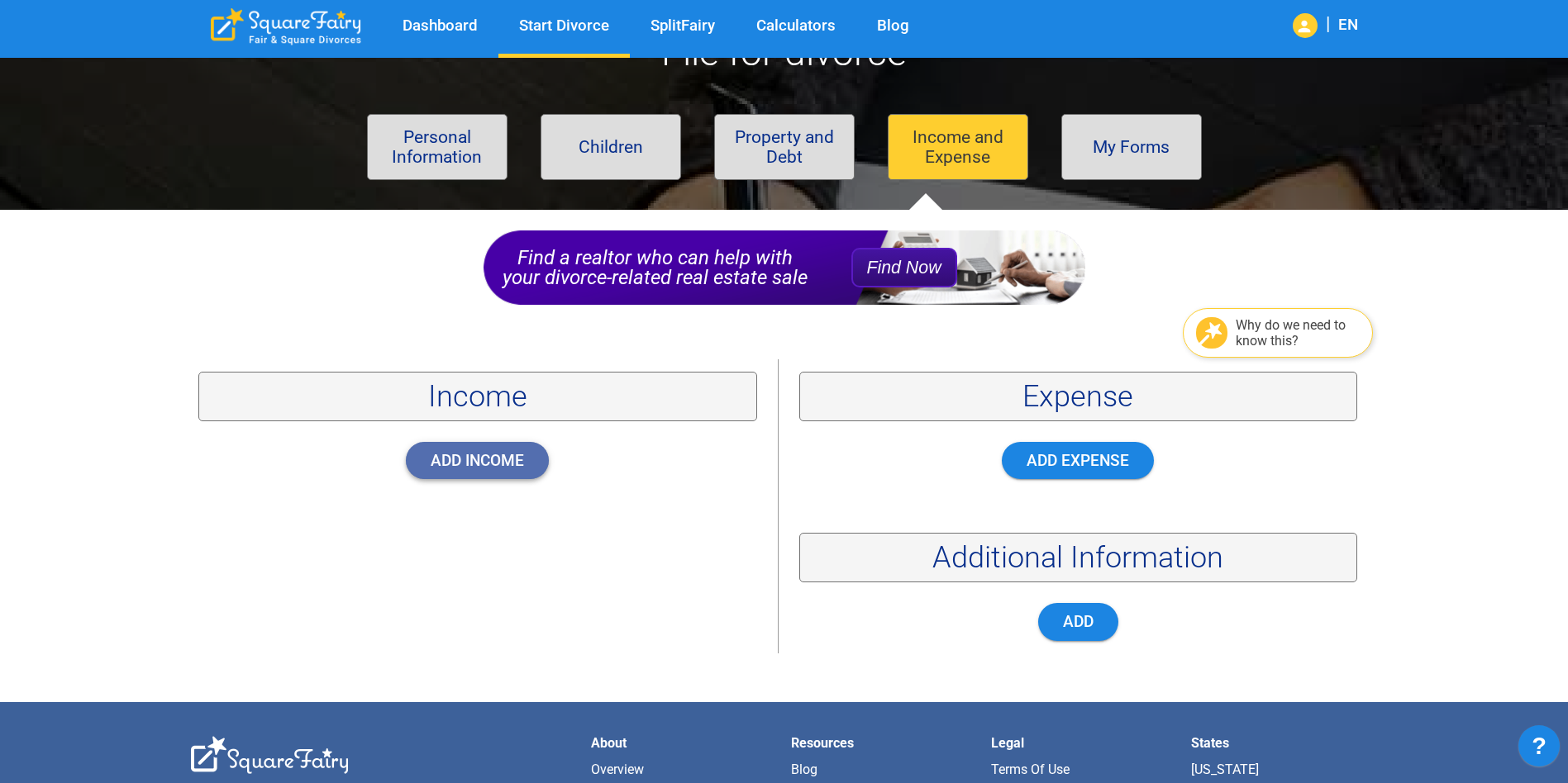
click at [490, 470] on button "Add Income" at bounding box center [477, 460] width 143 height 37
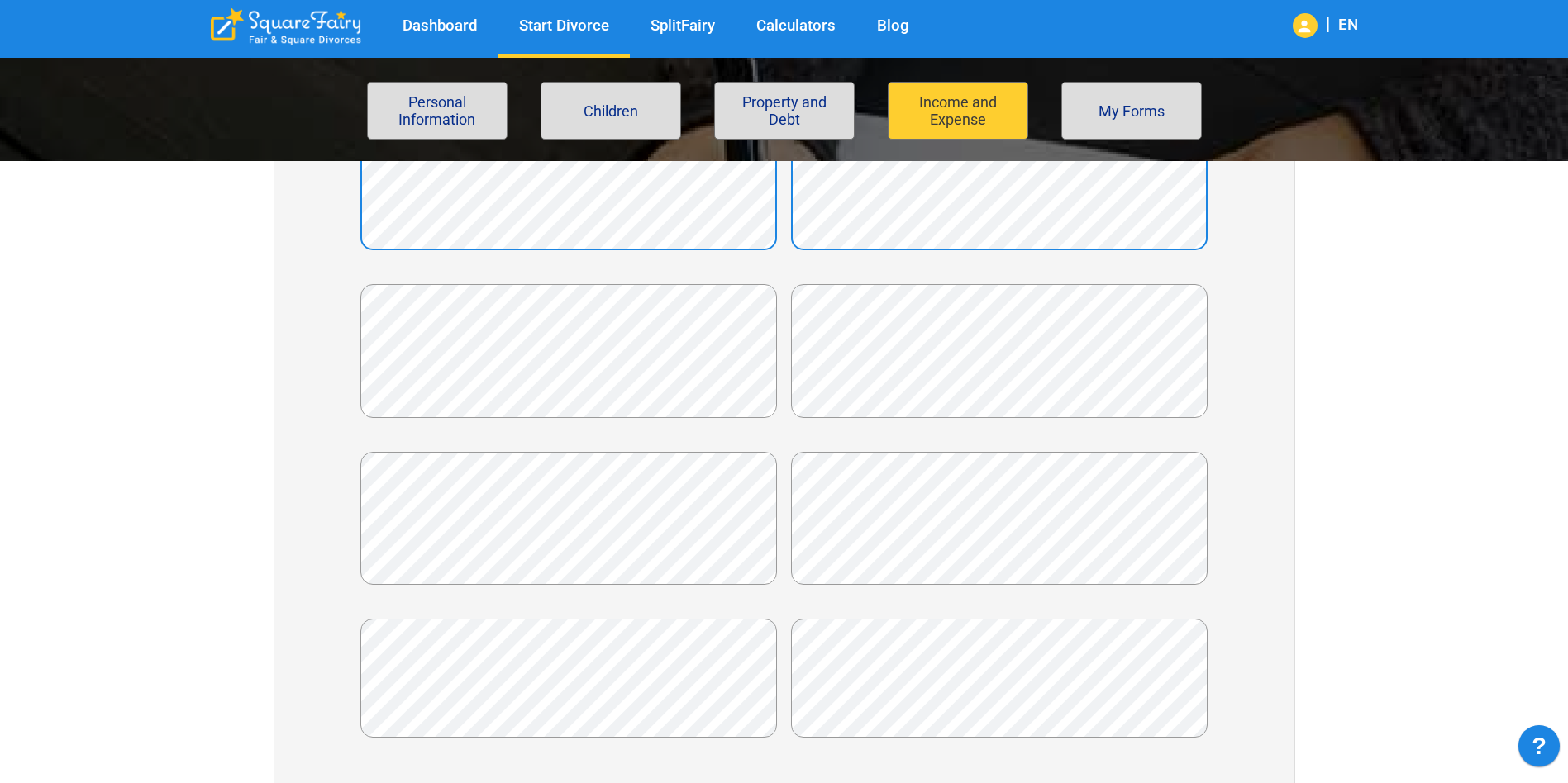
scroll to position [496, 0]
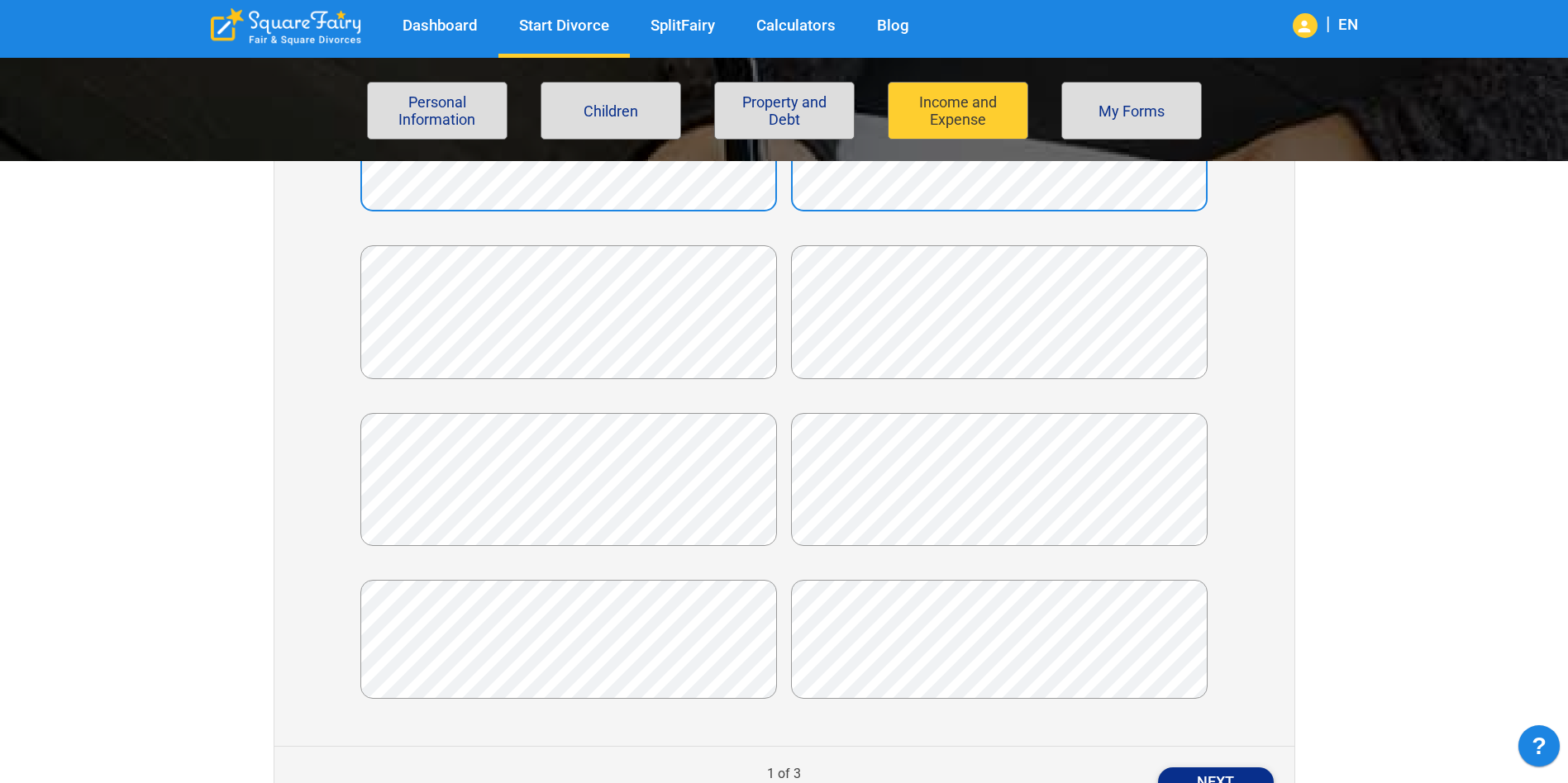
click at [1230, 768] on button "Next" at bounding box center [1215, 782] width 116 height 30
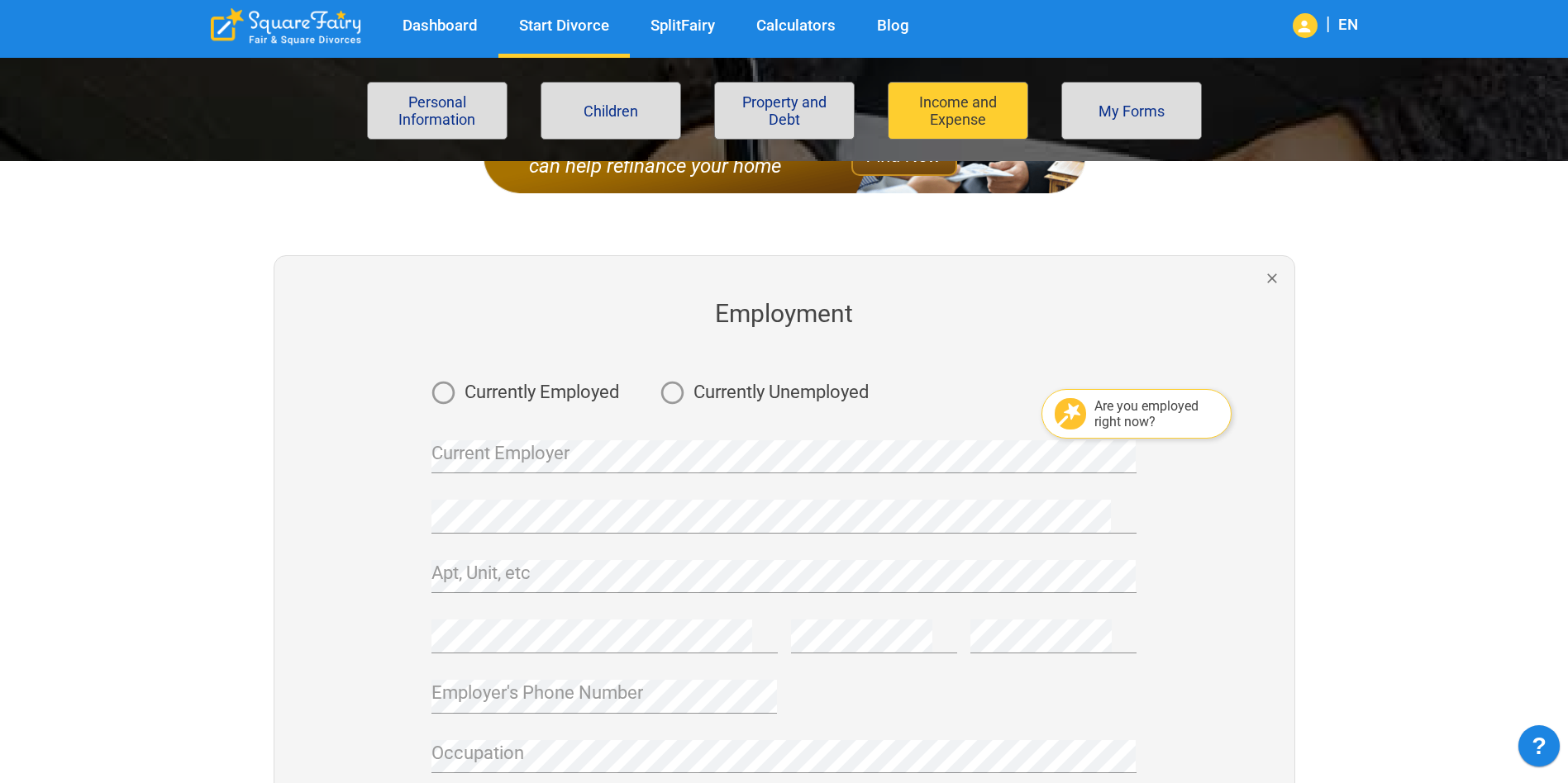
scroll to position [330, 0]
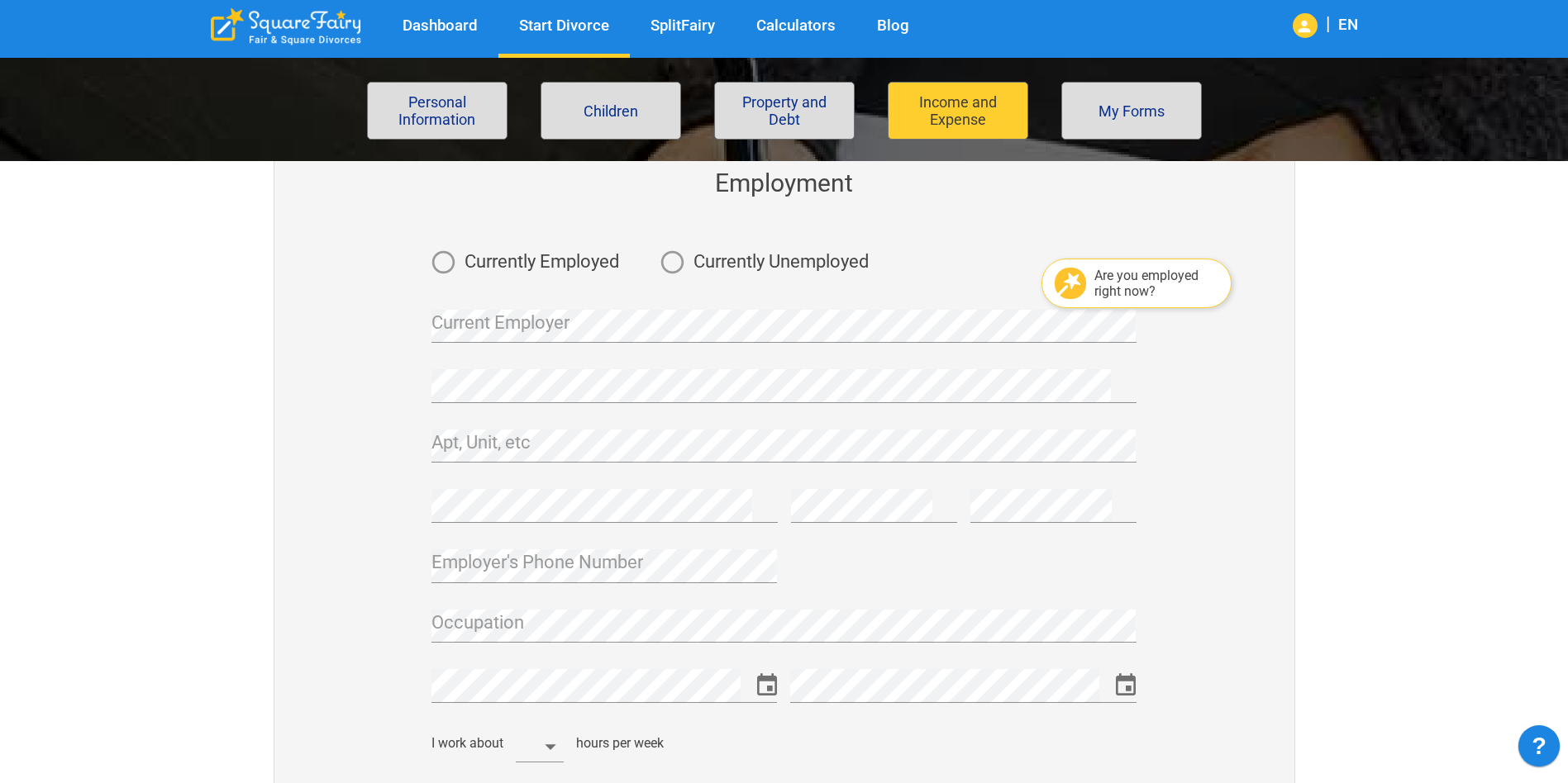
click at [518, 256] on span "Currently Employed" at bounding box center [542, 262] width 155 height 18
click at [498, 316] on div "Current Employer" at bounding box center [784, 320] width 704 height 47
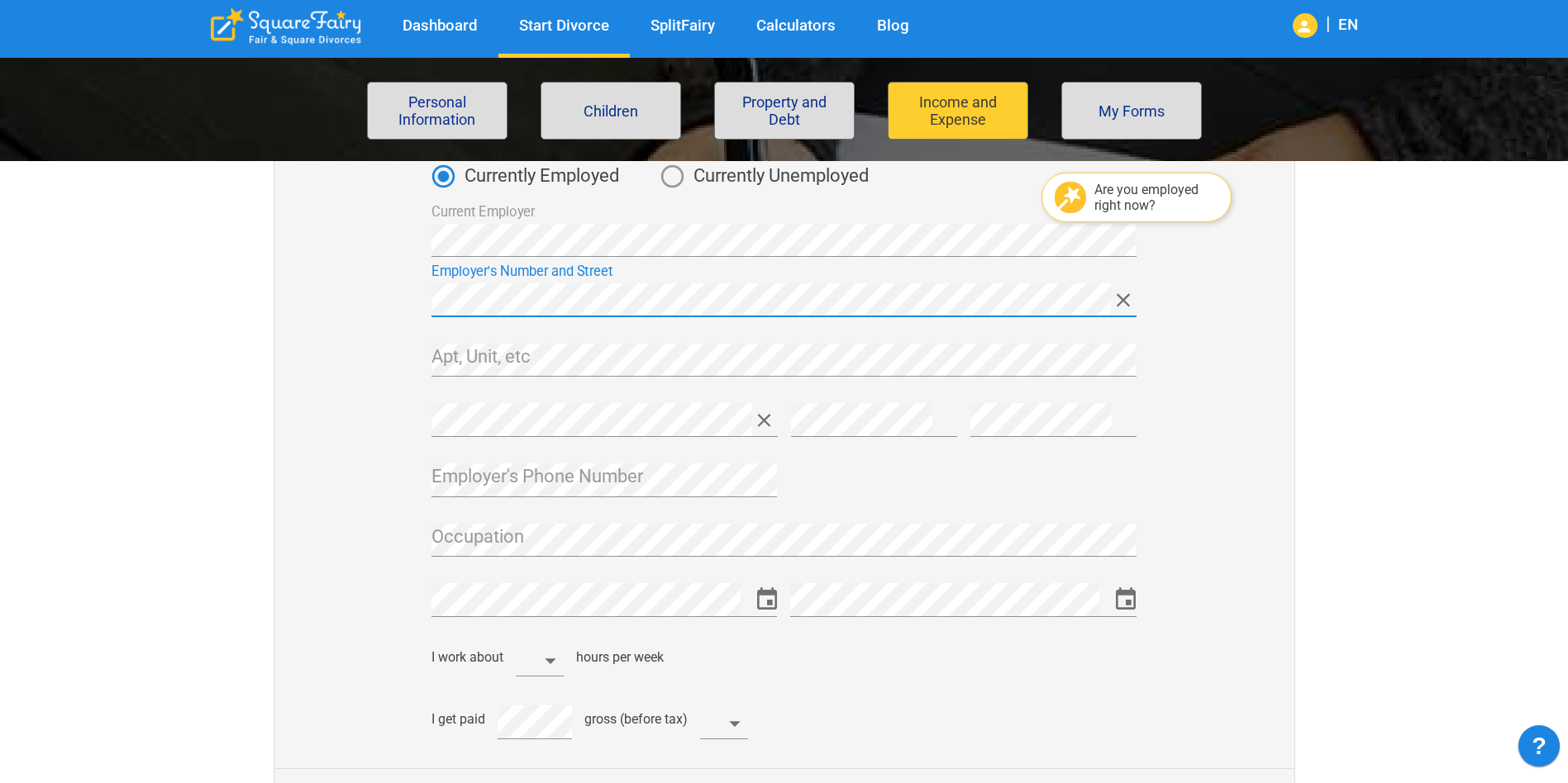
scroll to position [496, 0]
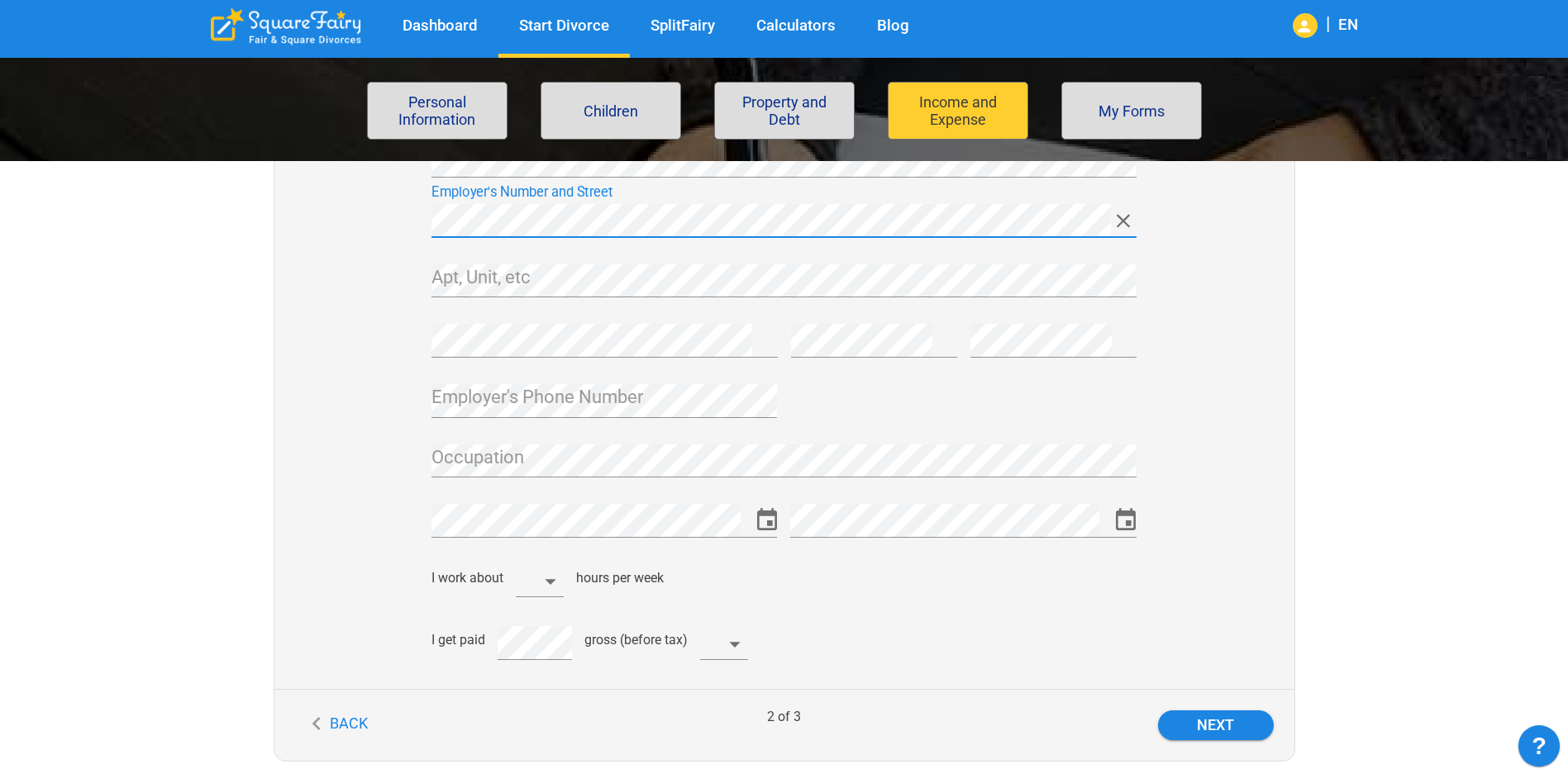
click at [768, 526] on icon "Choose date" at bounding box center [766, 519] width 19 height 22
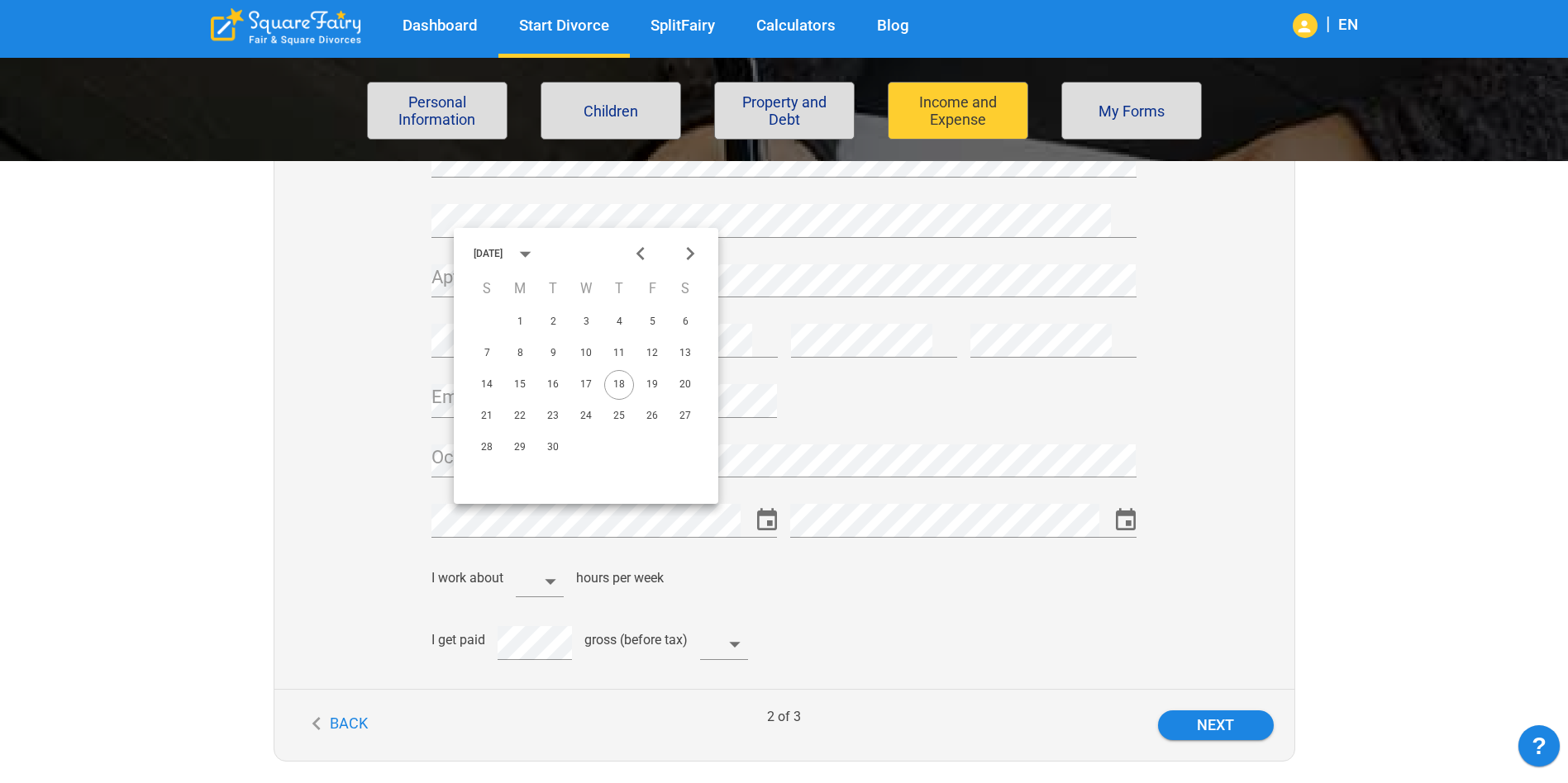
click at [502, 251] on div "September 2025" at bounding box center [488, 254] width 29 height 10
click at [523, 243] on div "September 2025" at bounding box center [508, 234] width 69 height 25
click at [647, 250] on icon "Previous month" at bounding box center [641, 254] width 27 height 27
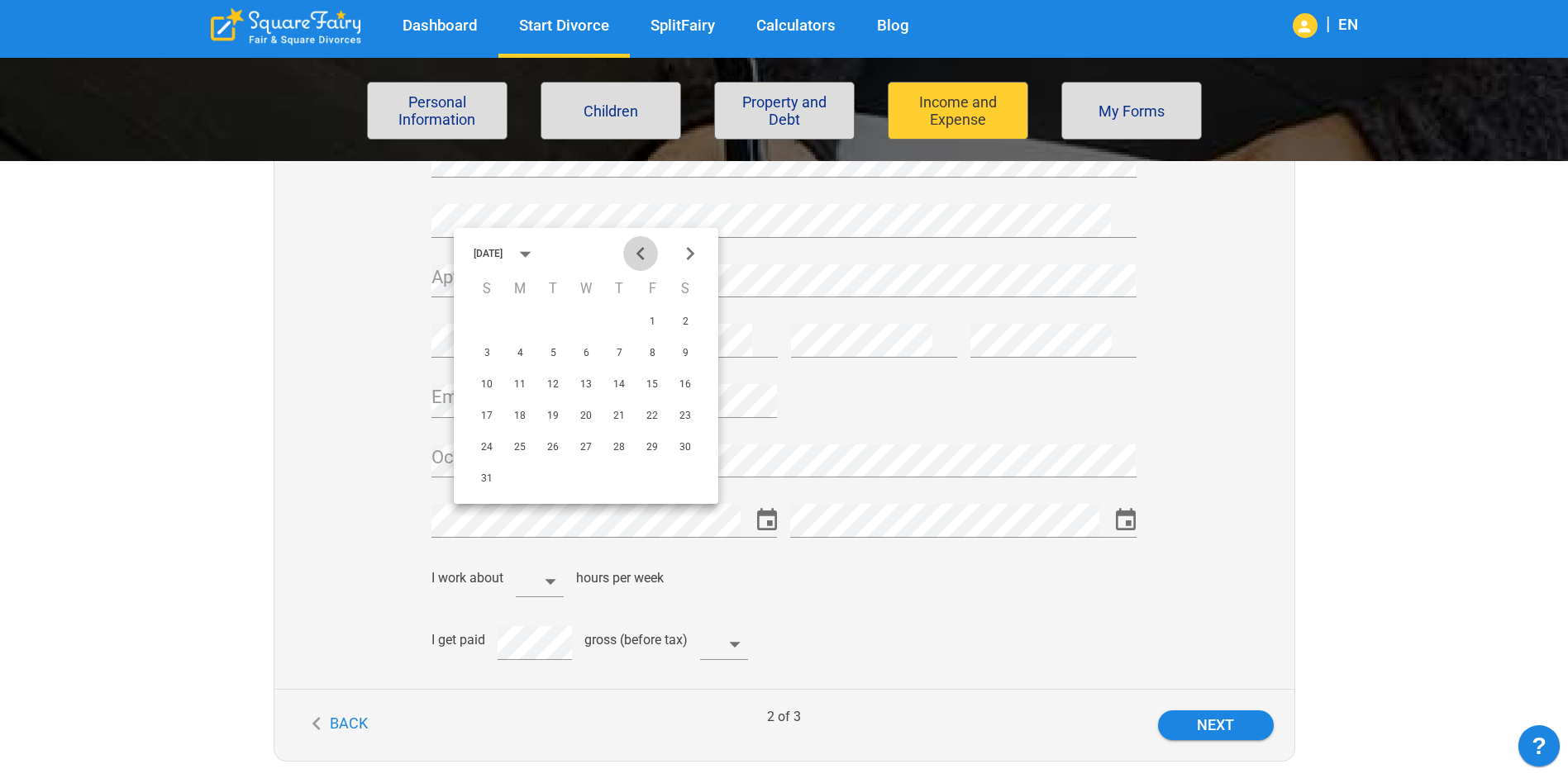
click at [641, 250] on icon "Previous month" at bounding box center [641, 254] width 8 height 14
click at [507, 257] on div "July 2025" at bounding box center [490, 254] width 34 height 10
click at [501, 230] on div "July 2025" at bounding box center [488, 234] width 29 height 10
click at [525, 251] on button "calendar view is open, switch to year view" at bounding box center [525, 254] width 36 height 36
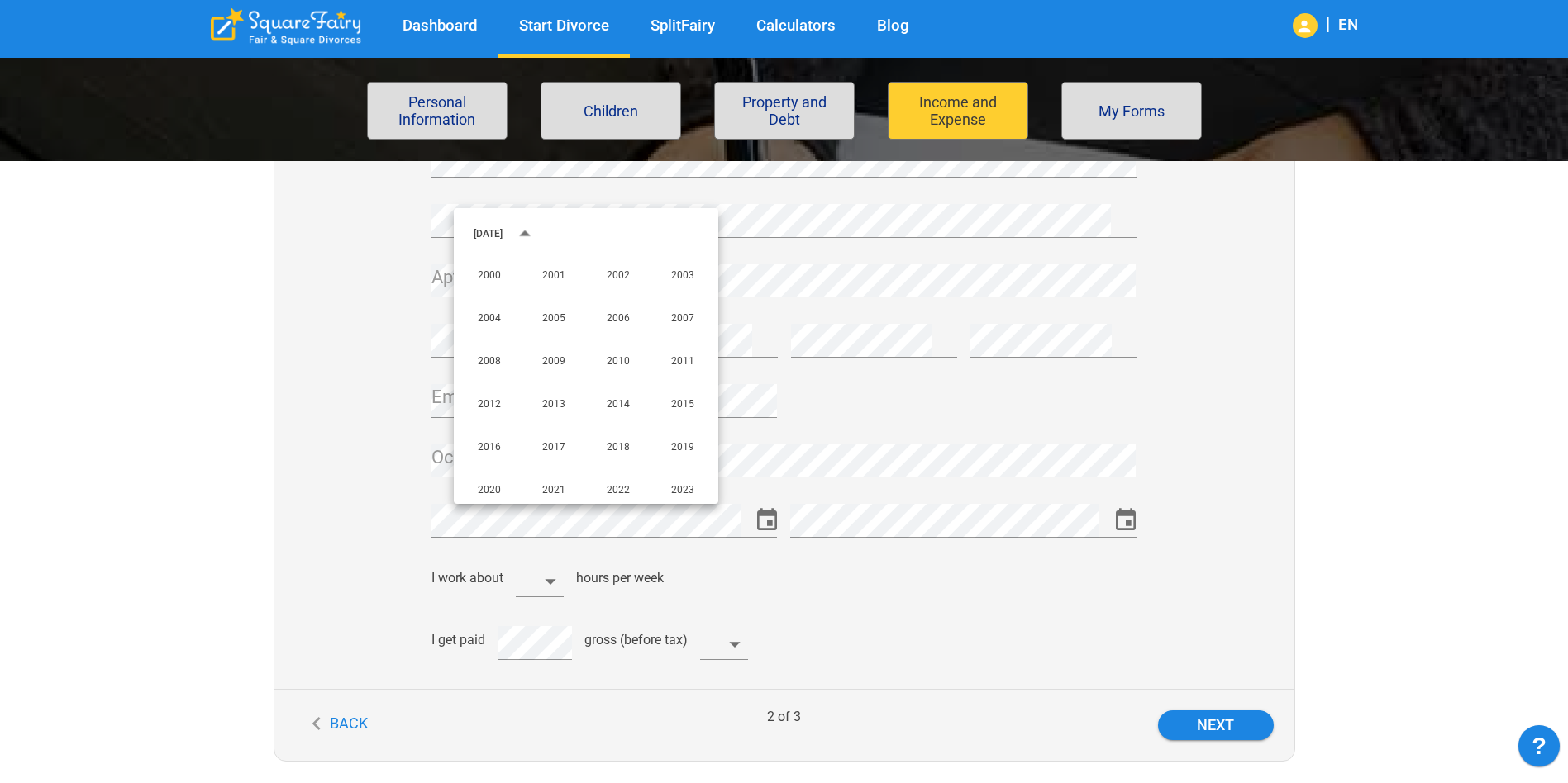
scroll to position [1062, 0]
click at [486, 416] on button "2012" at bounding box center [489, 414] width 59 height 30
click at [536, 259] on div "January 2012" at bounding box center [508, 253] width 69 height 25
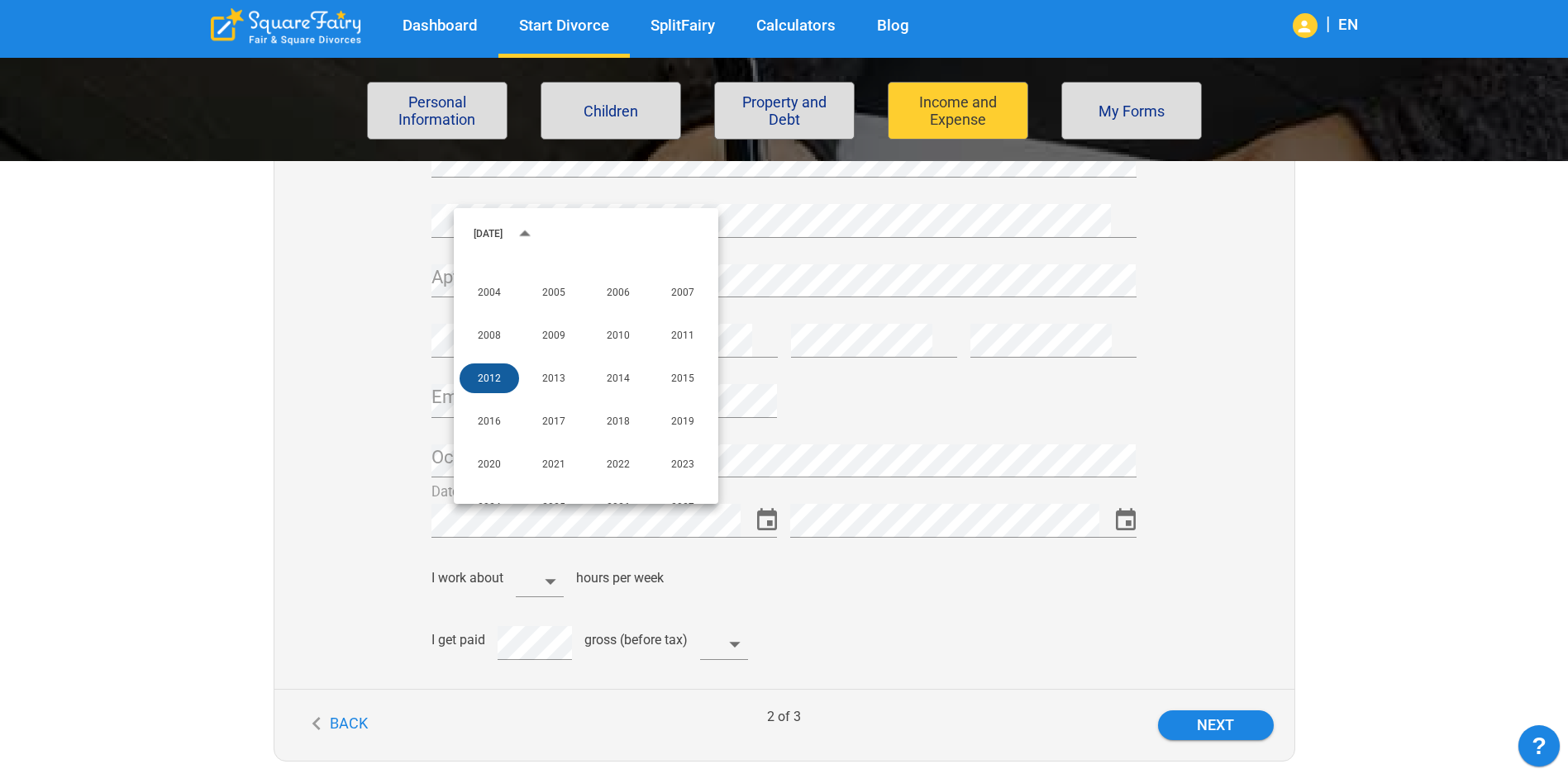
click at [500, 383] on button "2012" at bounding box center [489, 378] width 59 height 30
click at [684, 257] on icon "Next month" at bounding box center [690, 254] width 27 height 27
click at [685, 257] on icon "Next month" at bounding box center [690, 254] width 27 height 27
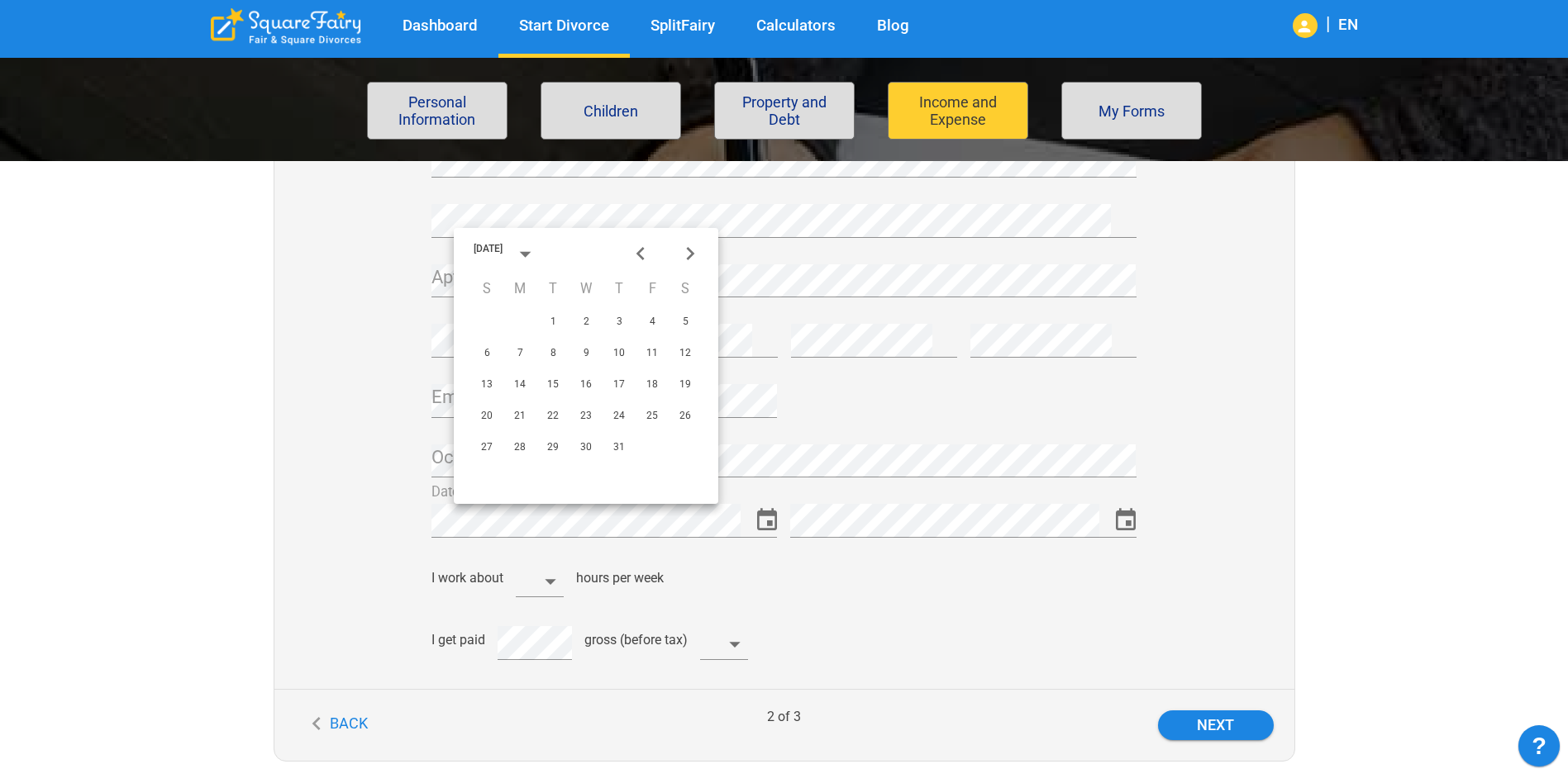
click at [685, 257] on icon "Next month" at bounding box center [690, 254] width 27 height 27
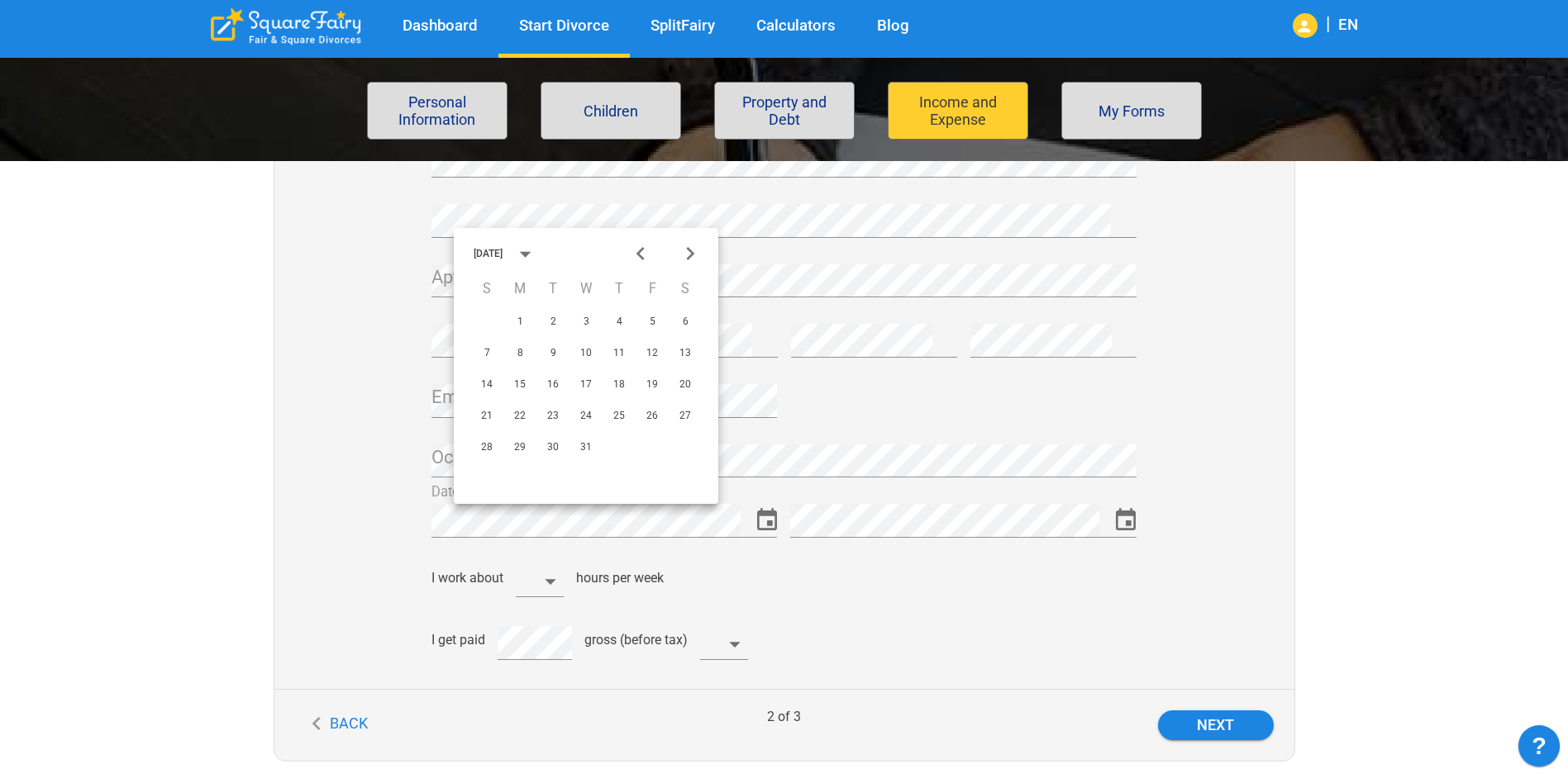
click at [685, 257] on icon "Next month" at bounding box center [690, 254] width 27 height 27
click at [518, 416] on button "19" at bounding box center [519, 416] width 30 height 30
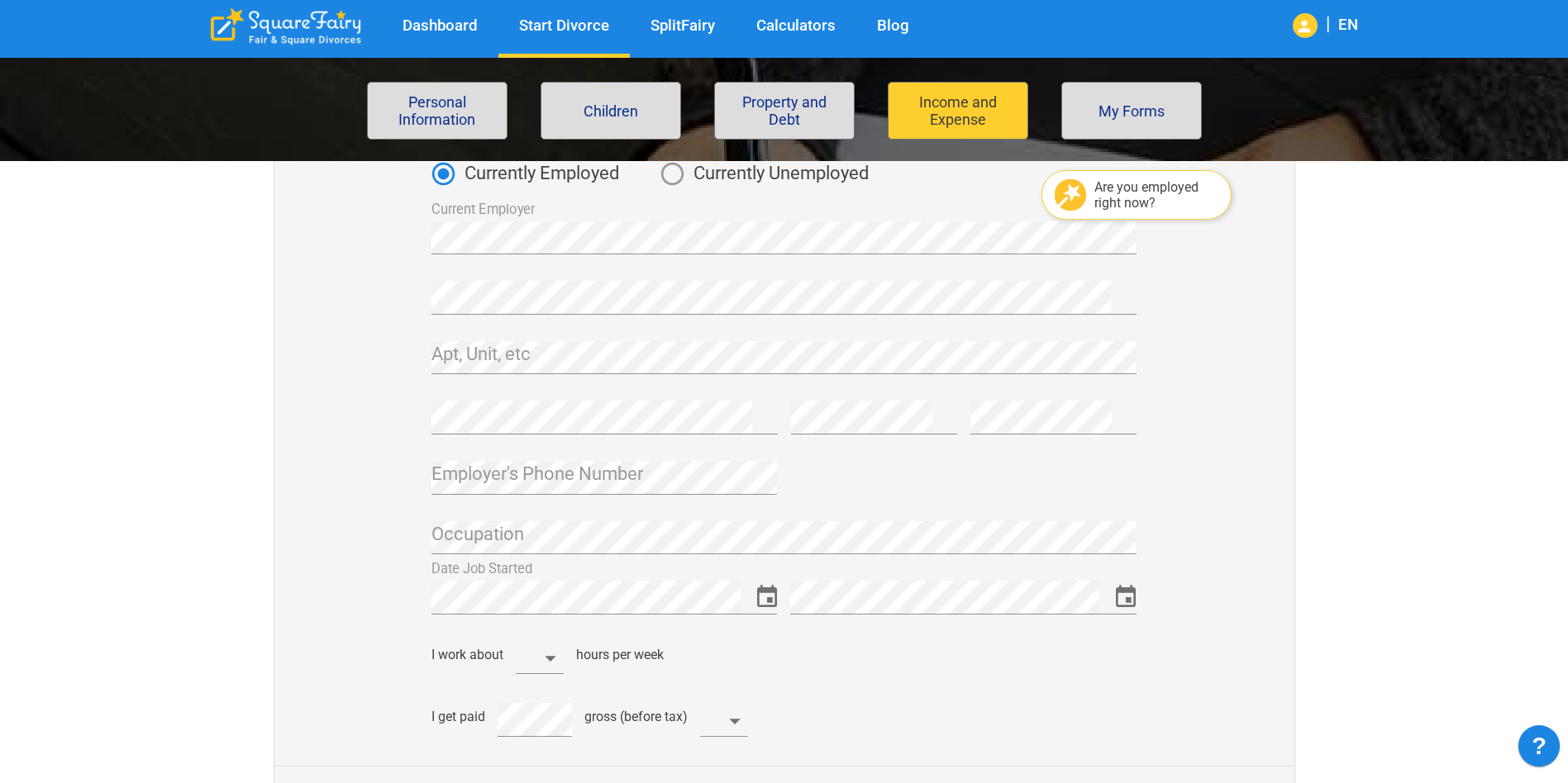
scroll to position [496, 0]
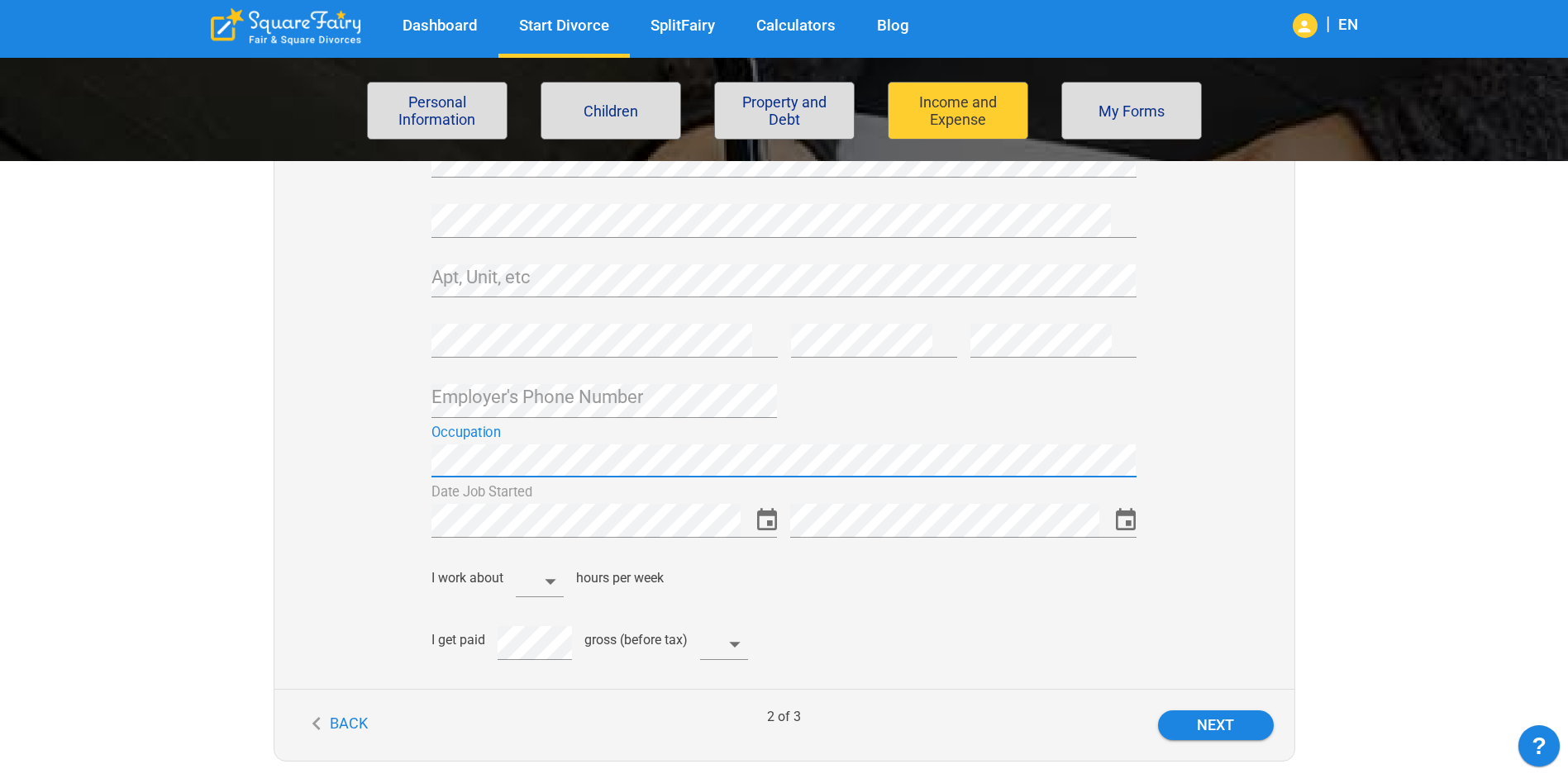
click at [554, 585] on body "Dashboard Start Divorce SplitFairy Calculators Blog | EN File for divorce Perso…" at bounding box center [784, 418] width 1568 height 1680
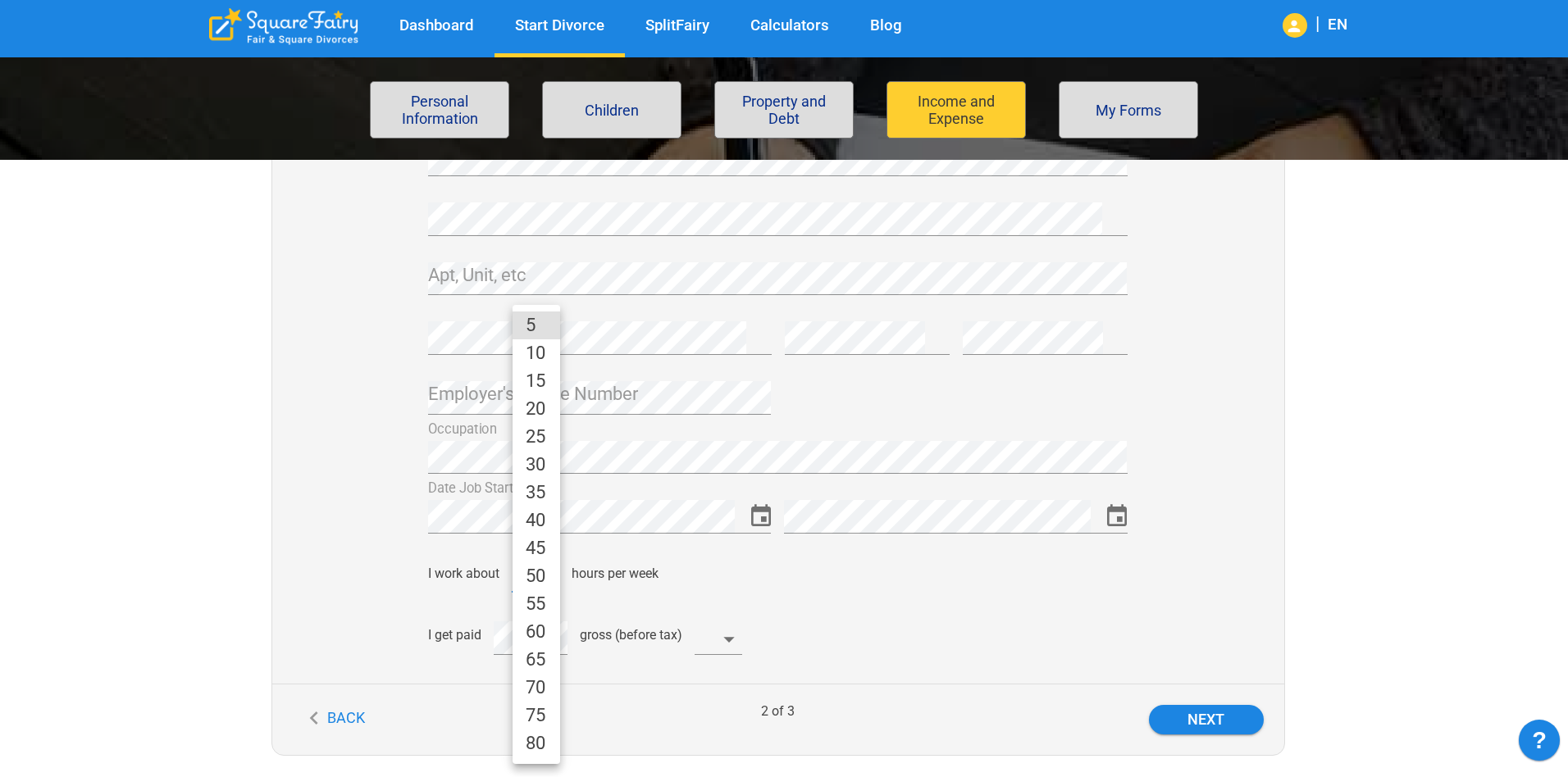
click at [539, 570] on li "50" at bounding box center [536, 576] width 48 height 28
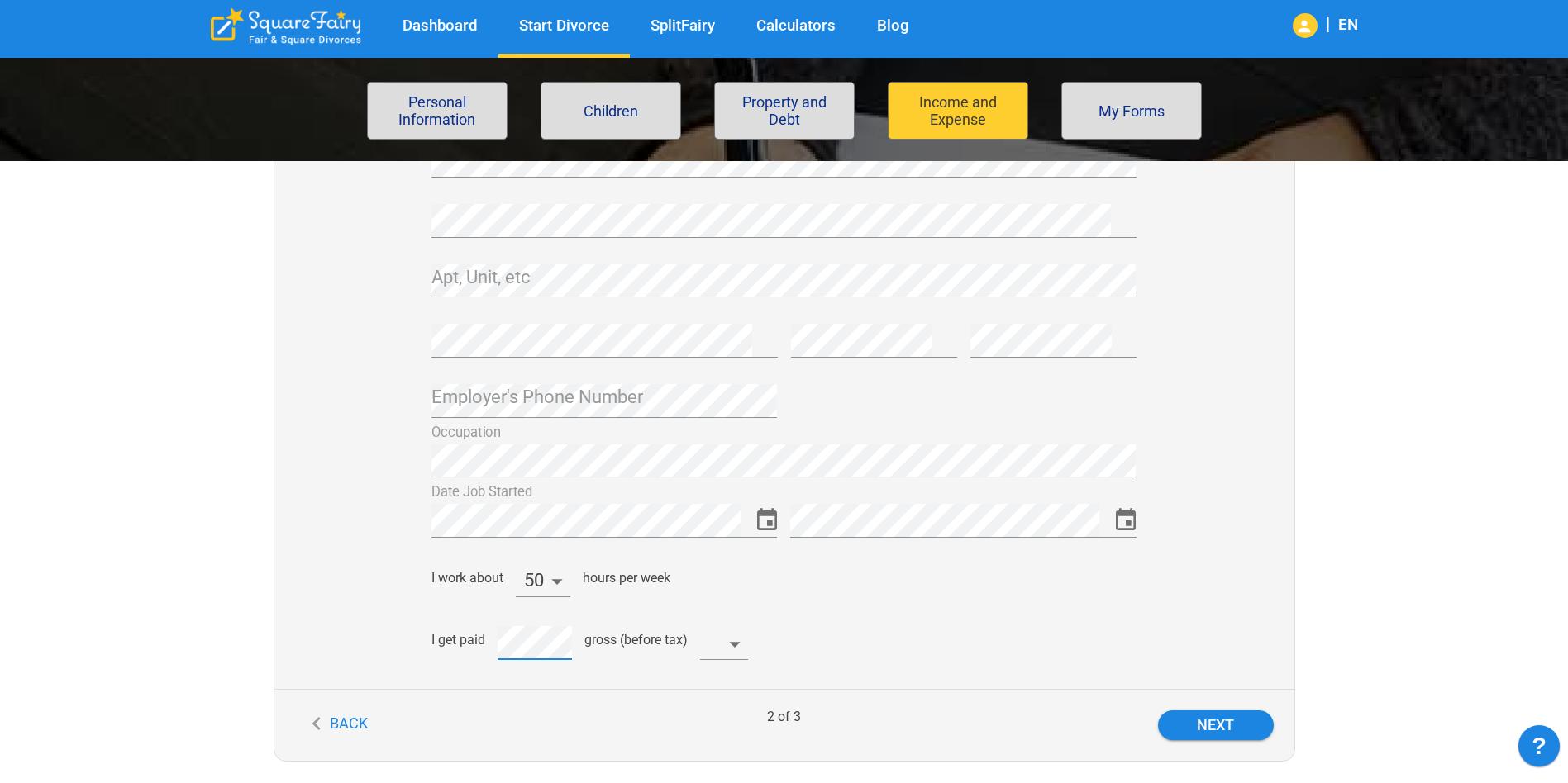
click at [451, 642] on div "I get paid gross (before tax) ​" at bounding box center [776, 642] width 717 height 42
click at [615, 639] on div "gross (before tax)" at bounding box center [636, 640] width 103 height 16
click at [739, 636] on body "Dashboard Start Divorce SplitFairy Calculators Blog | EN File for divorce Perso…" at bounding box center [784, 418] width 1568 height 1680
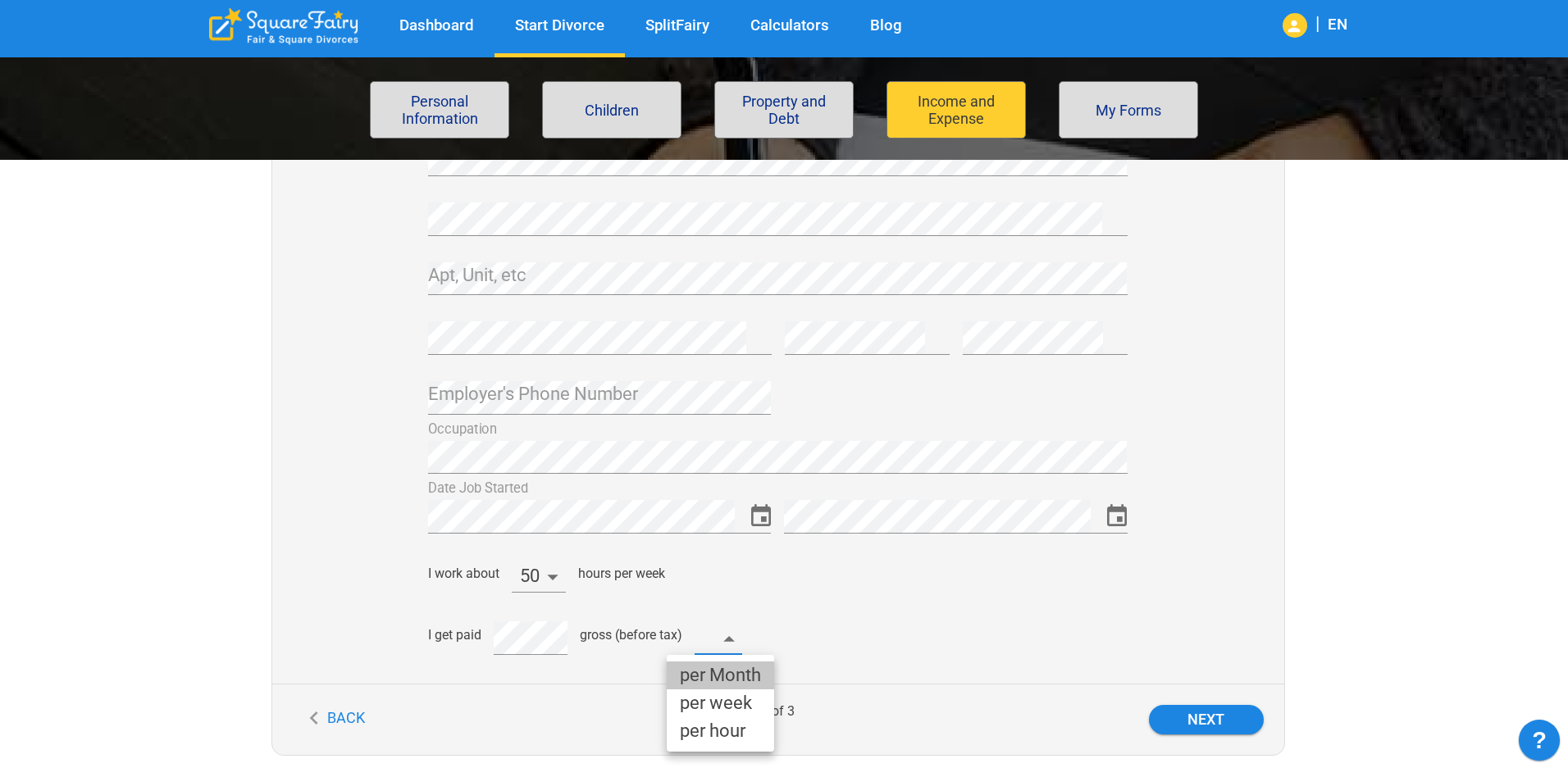
click at [747, 675] on li "per Month" at bounding box center [721, 675] width 108 height 28
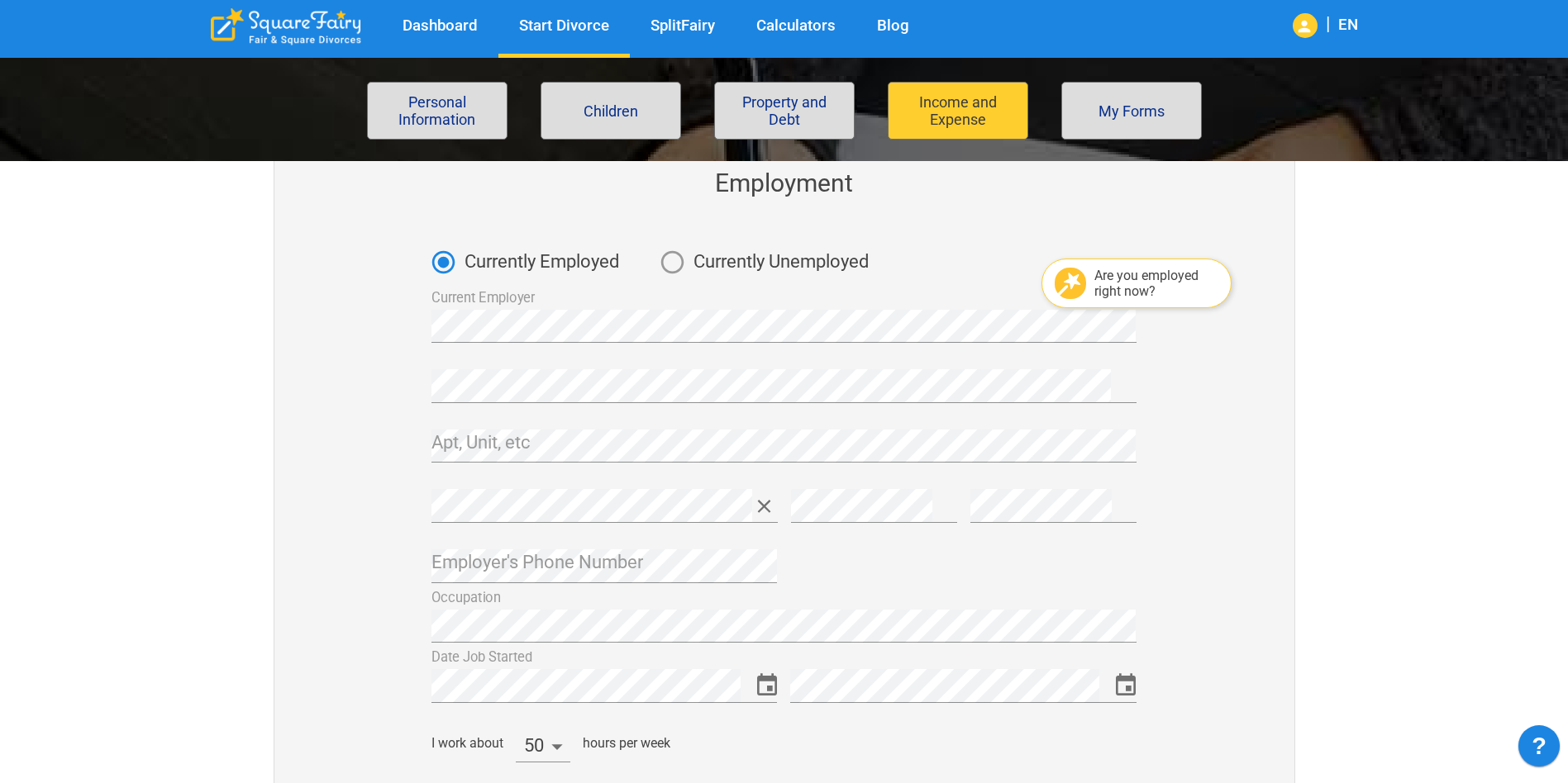
scroll to position [578, 0]
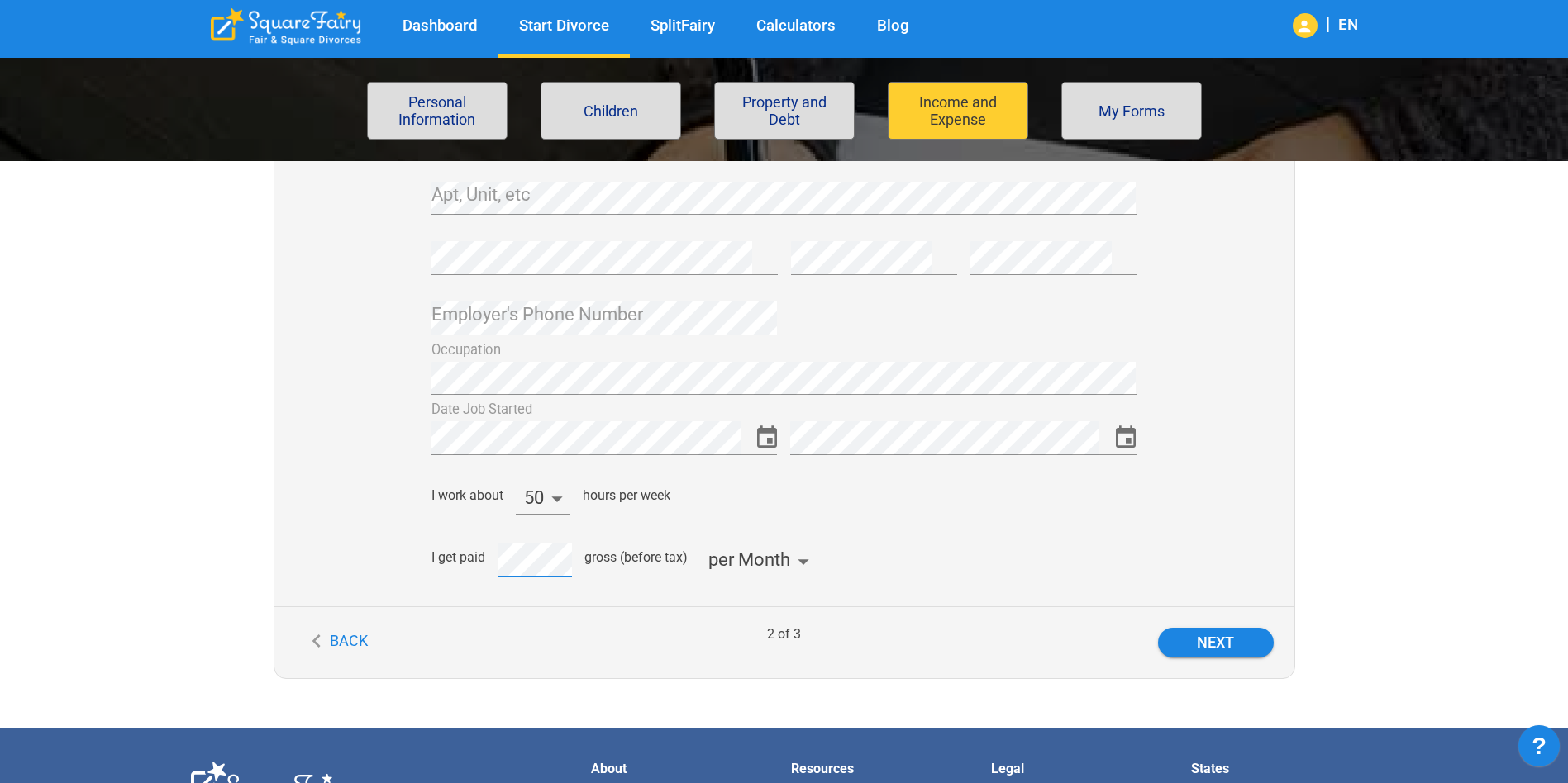
click at [1273, 650] on div "Next" at bounding box center [1111, 642] width 327 height 30
click at [1248, 646] on button "Next" at bounding box center [1215, 642] width 116 height 30
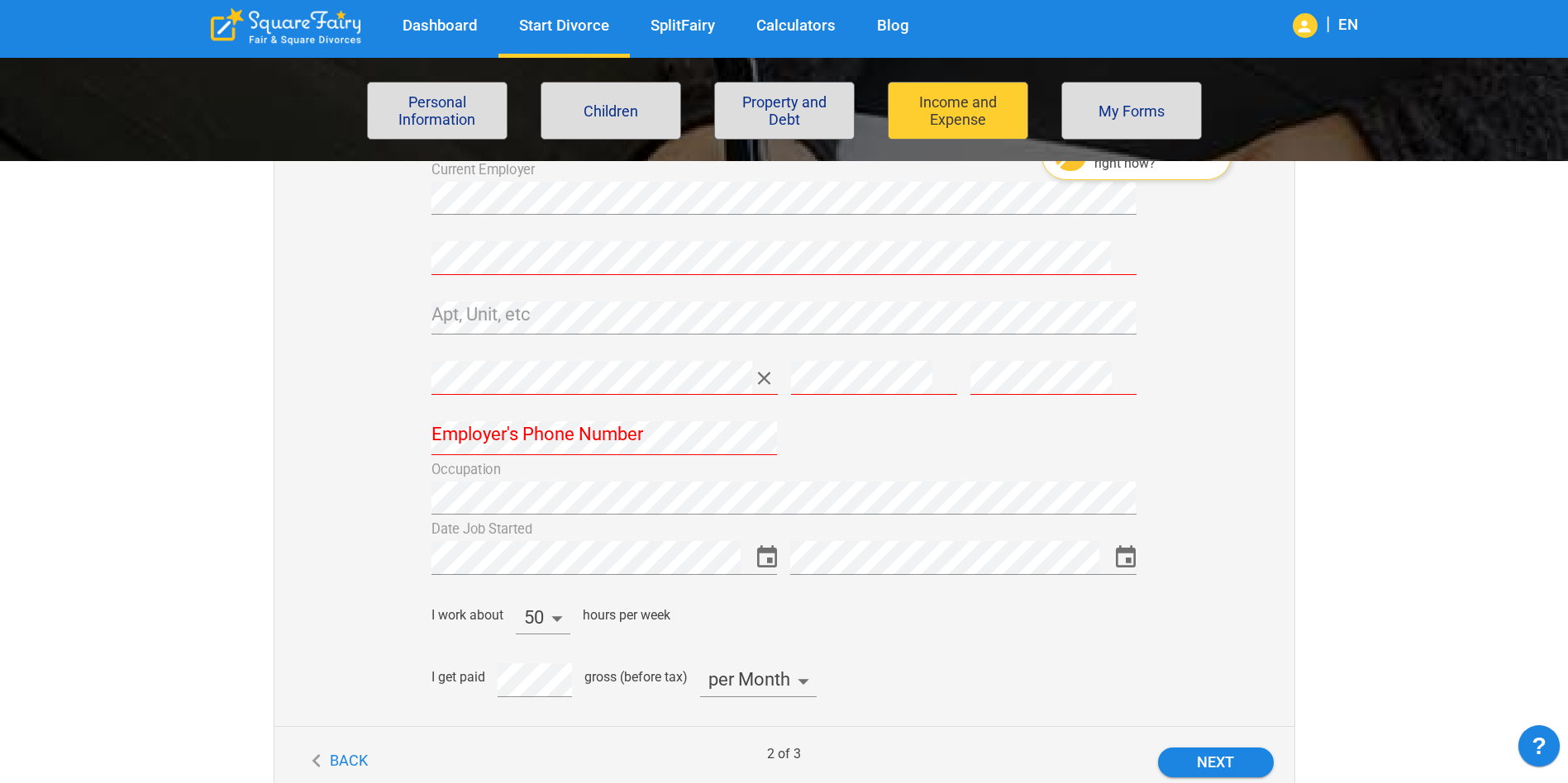
scroll to position [330, 0]
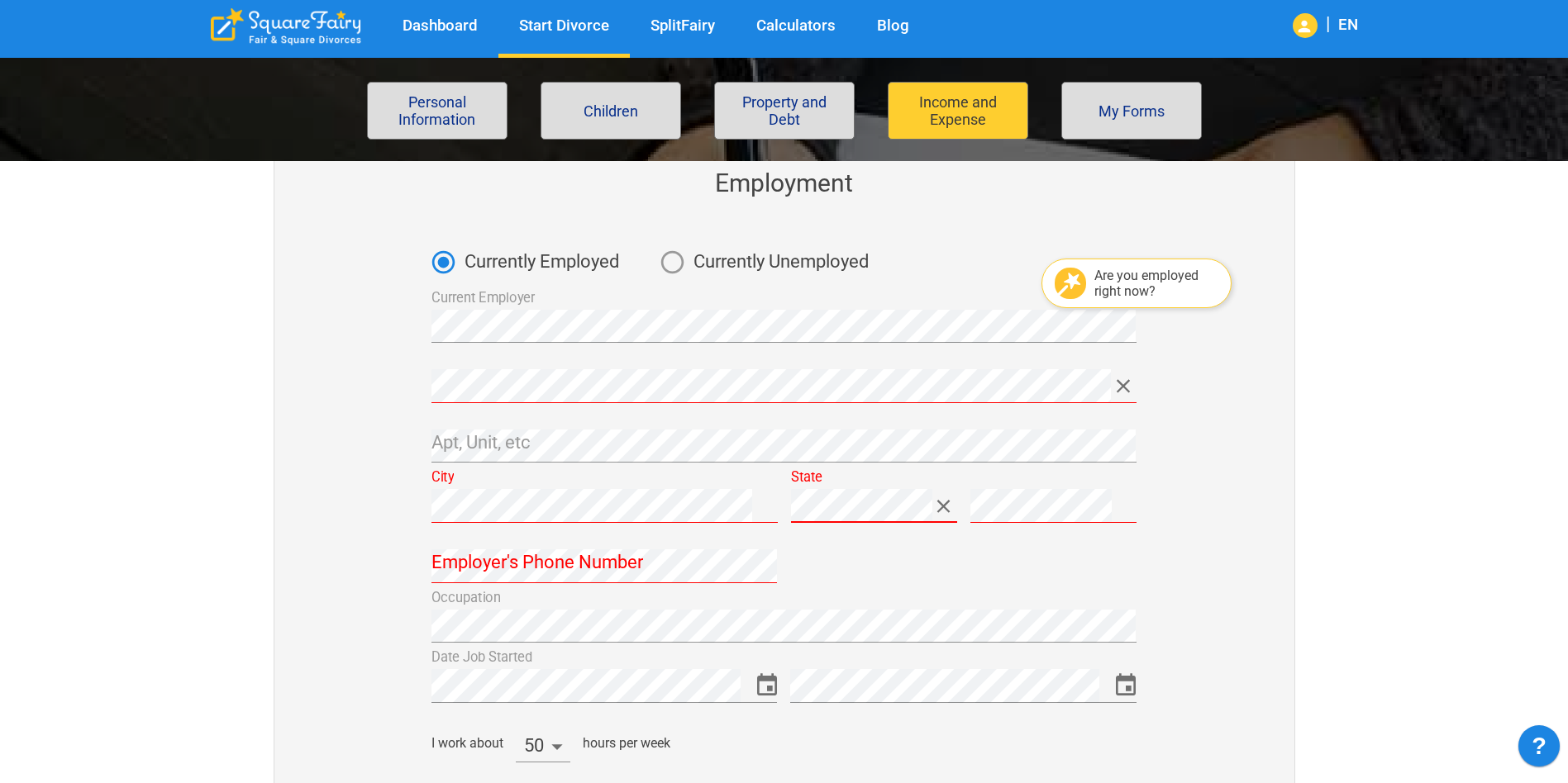
click at [616, 368] on div "Employer's Number and Street" at bounding box center [784, 380] width 704 height 47
click at [259, 372] on div "Employment Currently Employed Currently Unemployed Current Employer Are you emp…" at bounding box center [777, 509] width 1200 height 836
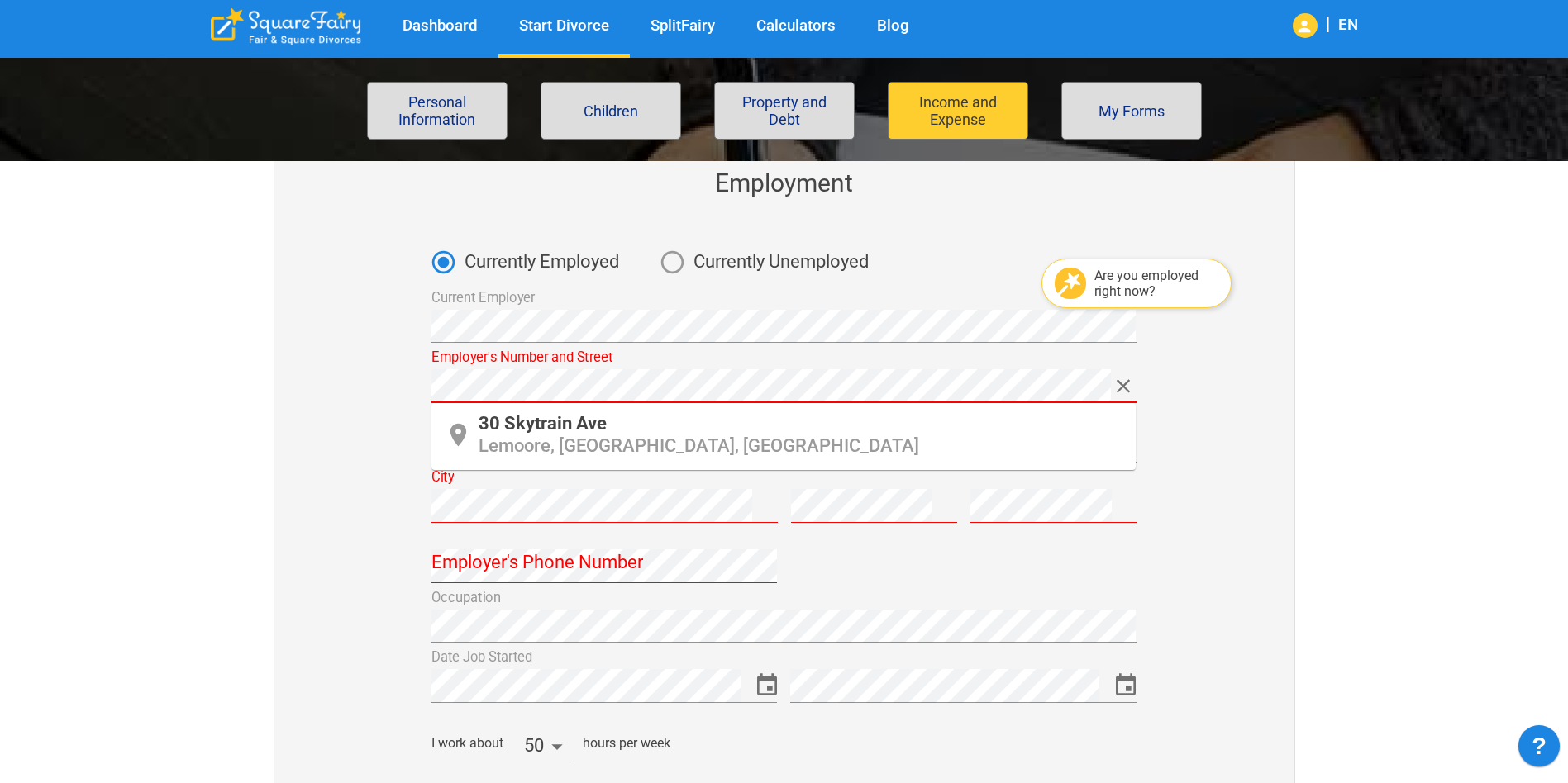
click at [618, 424] on div "30 Skytrain Ave Lemoore, CA, USA" at bounding box center [800, 437] width 643 height 44
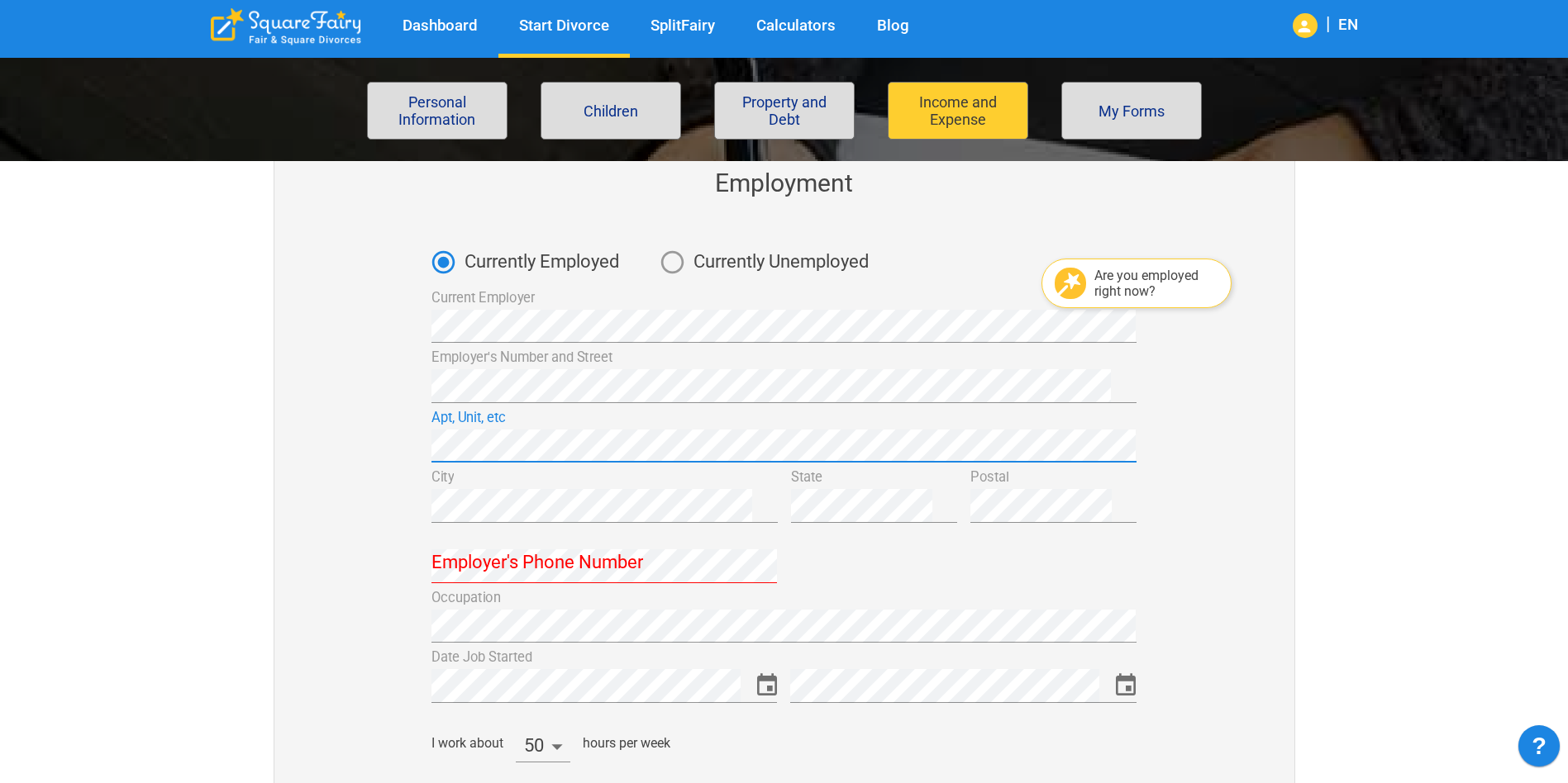
click at [908, 585] on div "Occupation" at bounding box center [776, 613] width 717 height 60
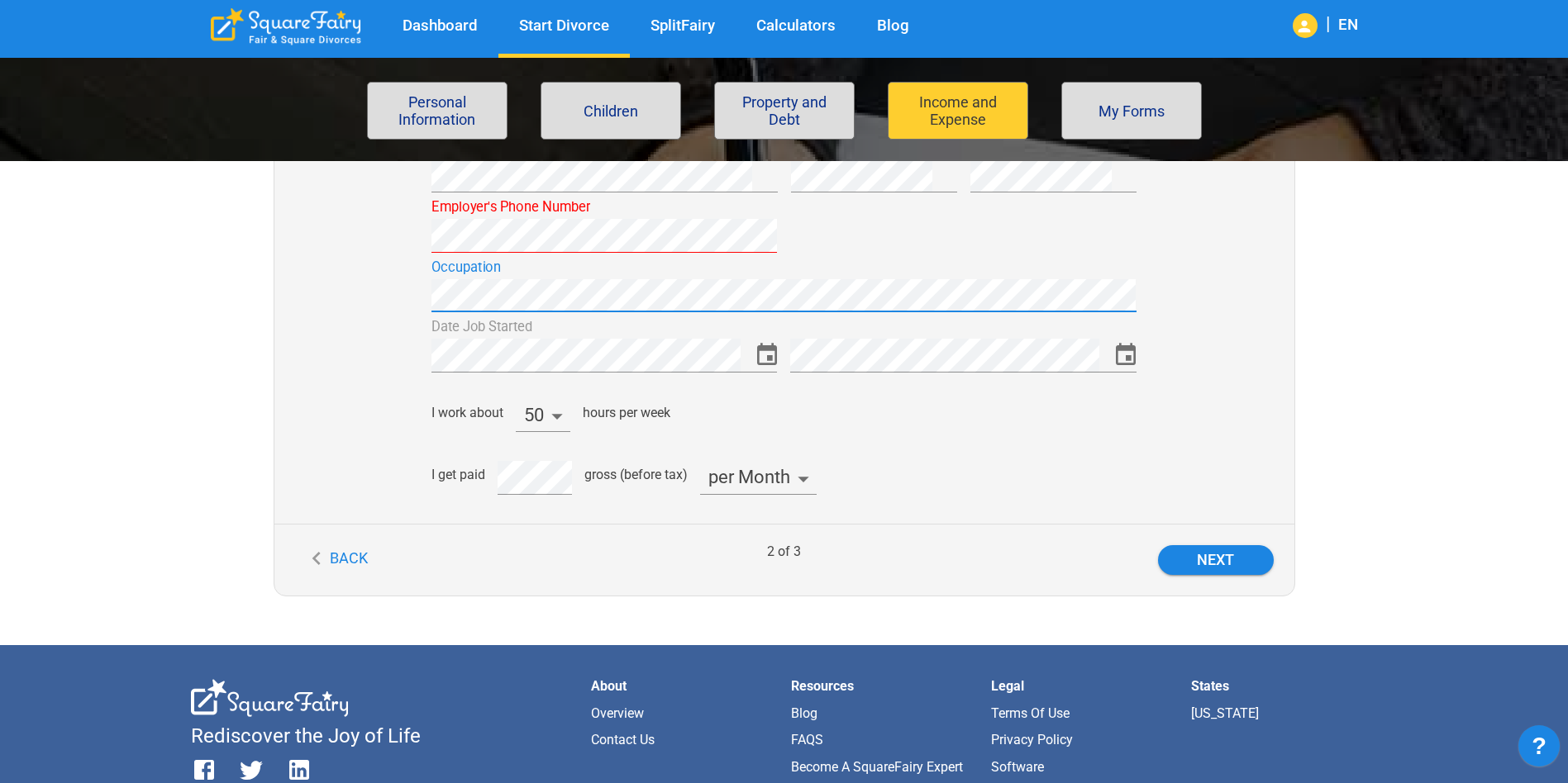
scroll to position [496, 0]
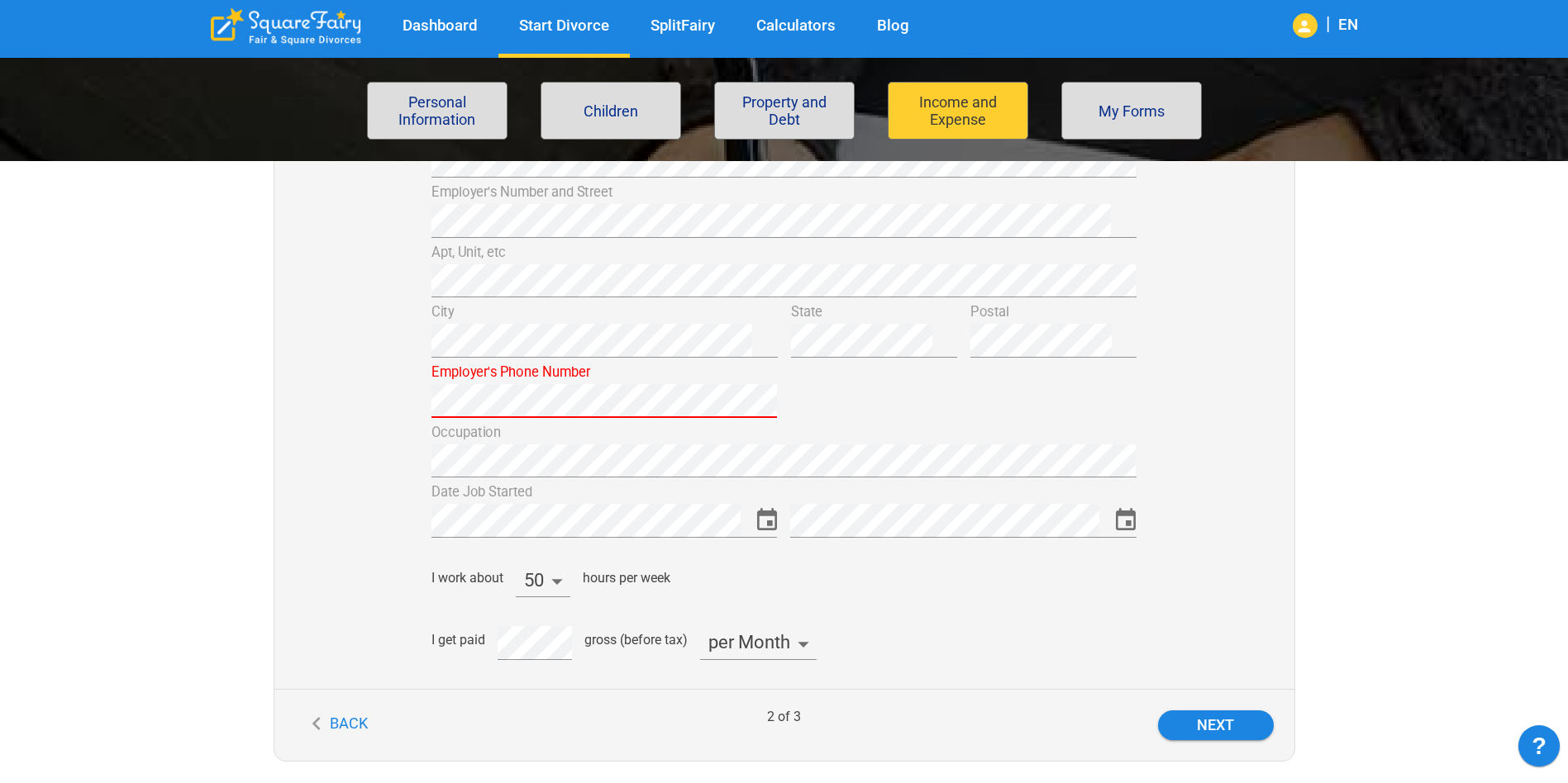
click at [268, 395] on div "Employment Currently Employed Currently Unemployed Current Employer Are you emp…" at bounding box center [777, 318] width 1033 height 742
click at [946, 412] on div at bounding box center [957, 388] width 359 height 60
click at [1246, 723] on button "Next" at bounding box center [1215, 725] width 116 height 30
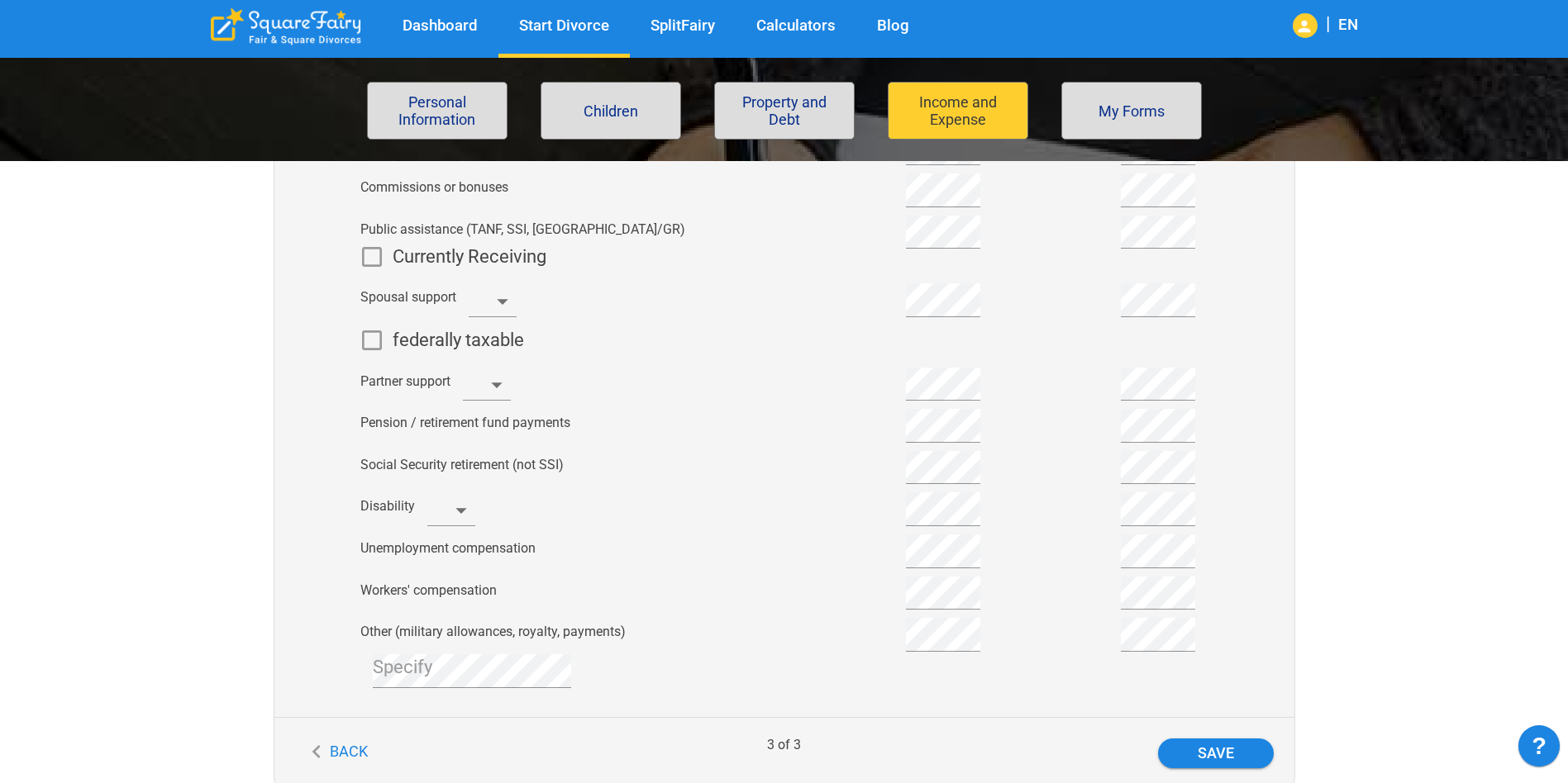
scroll to position [661, 0]
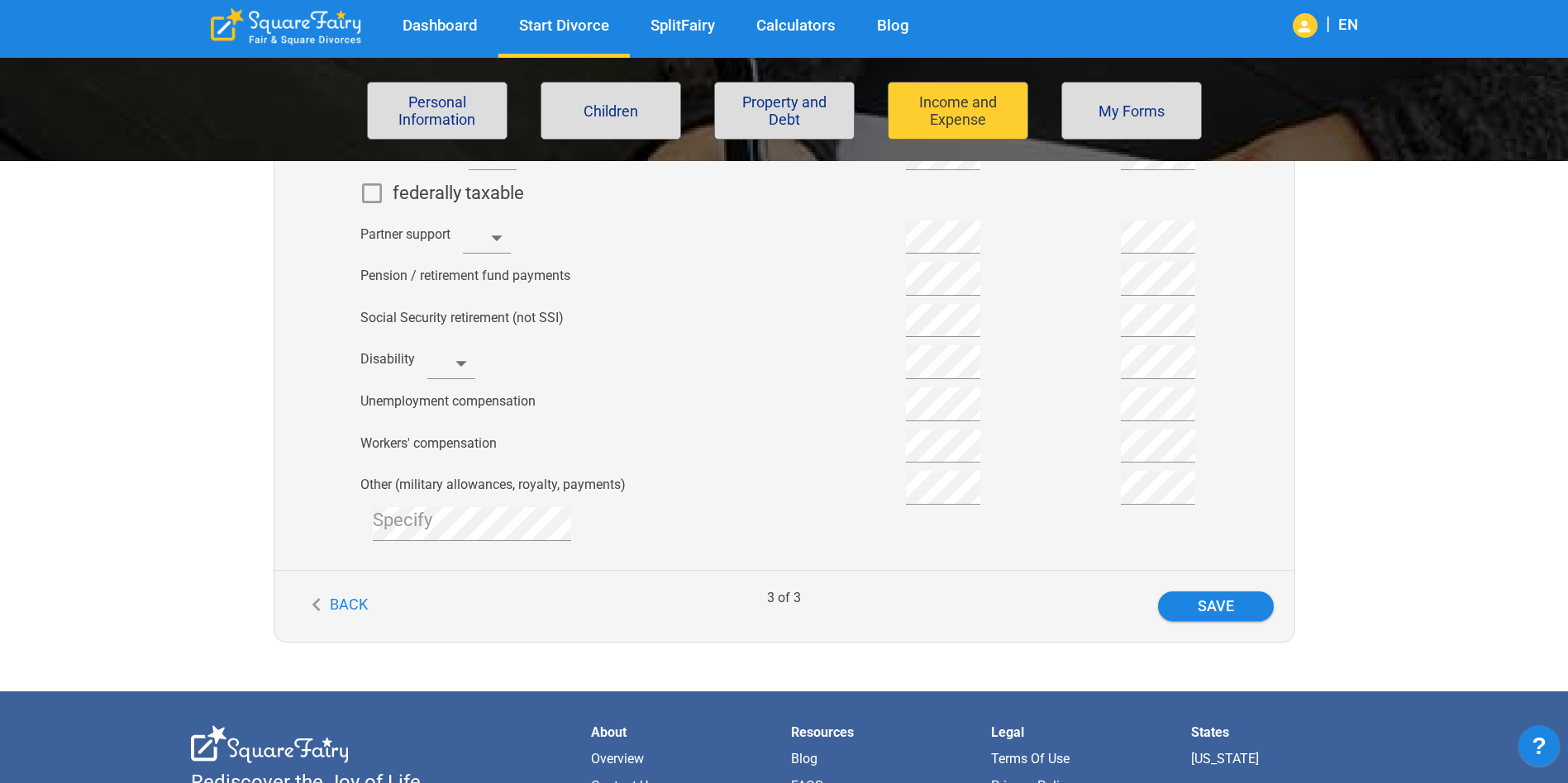
click at [355, 604] on button "Back" at bounding box center [340, 605] width 90 height 27
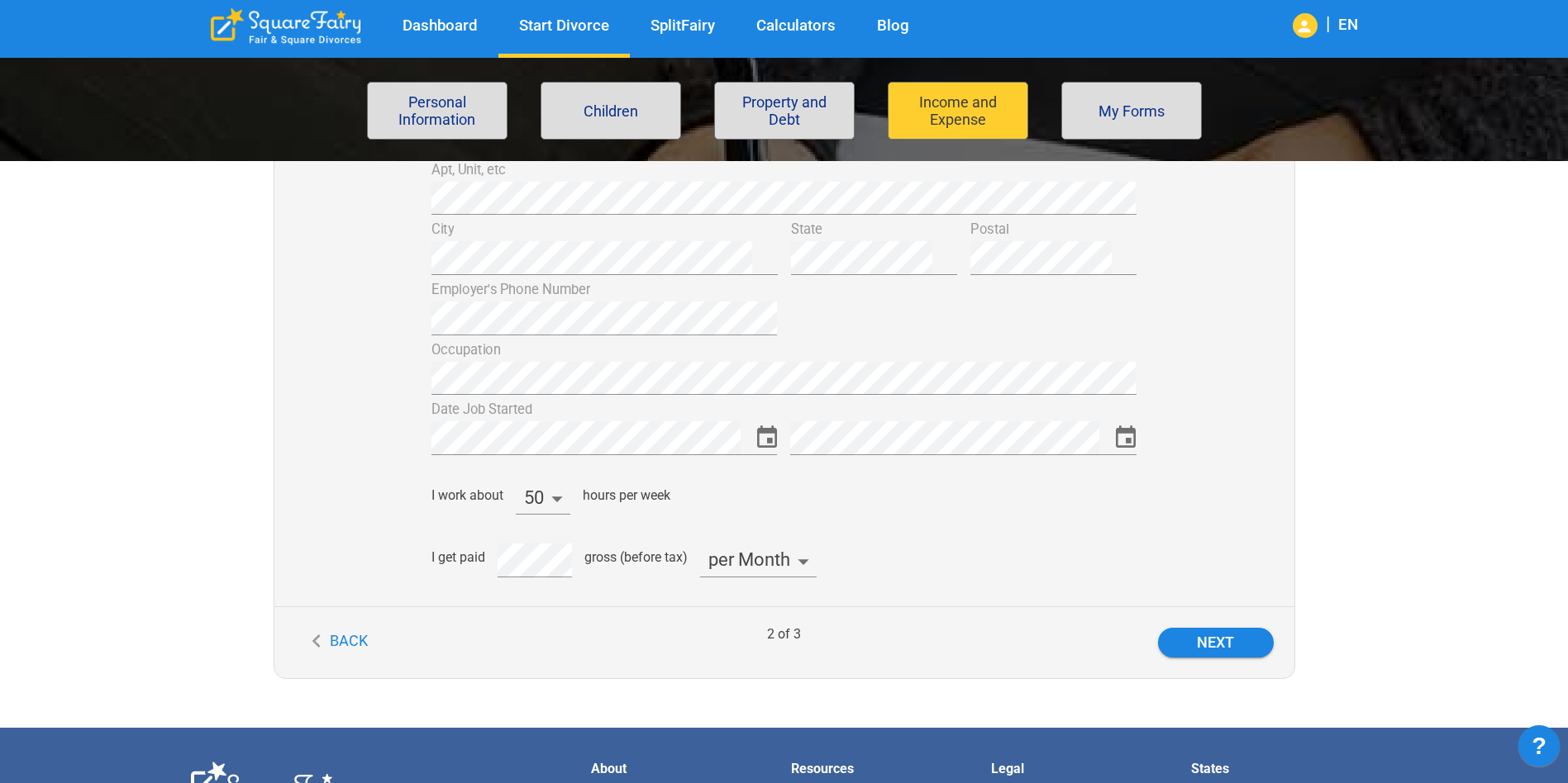
scroll to position [496, 0]
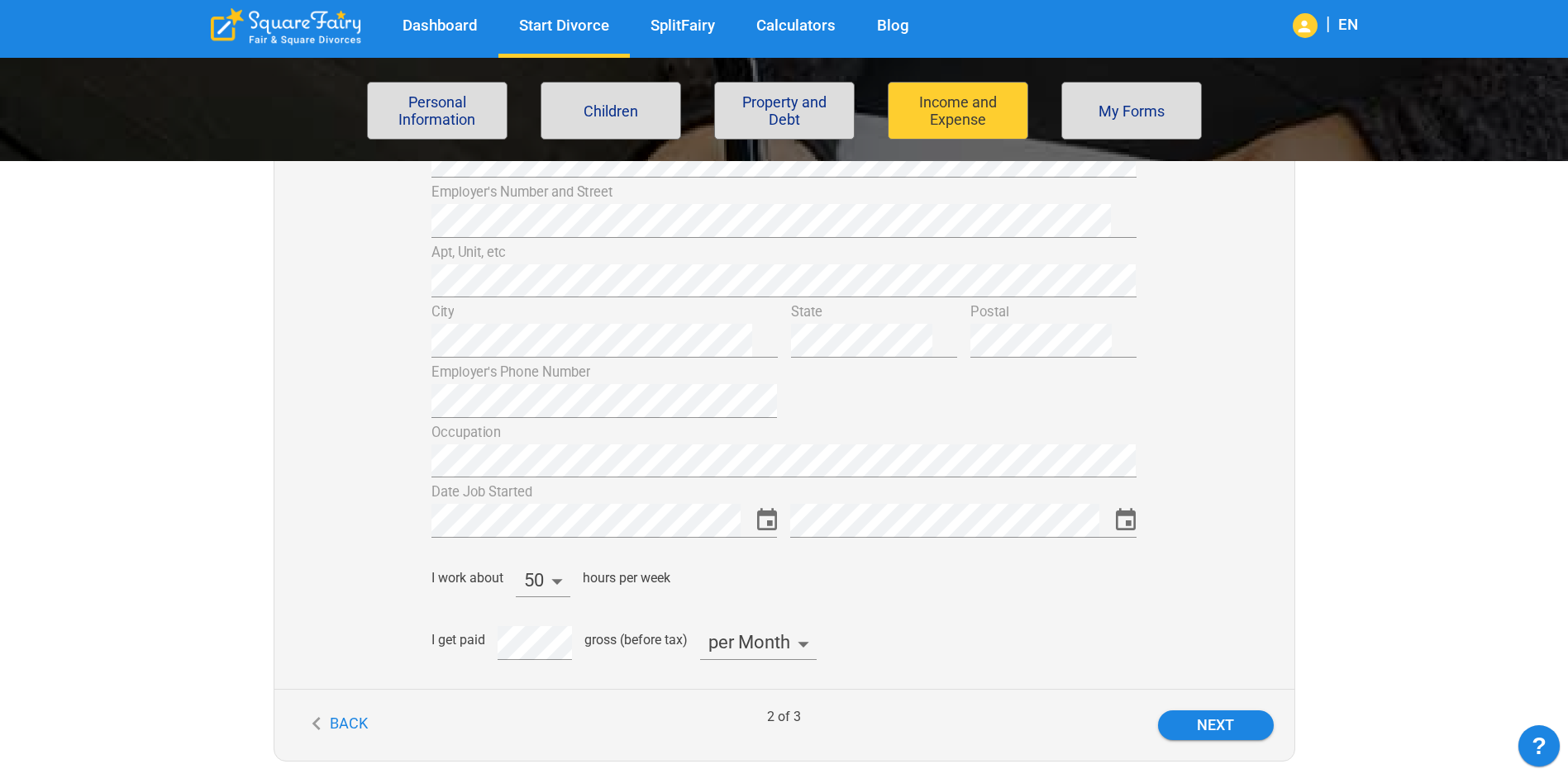
drag, startPoint x: 1377, startPoint y: 384, endPoint x: 1366, endPoint y: 435, distance: 52.2
click at [1377, 394] on div "Employment Currently Employed Currently Unemployed Current Employer Are you emp…" at bounding box center [777, 344] width 1200 height 836
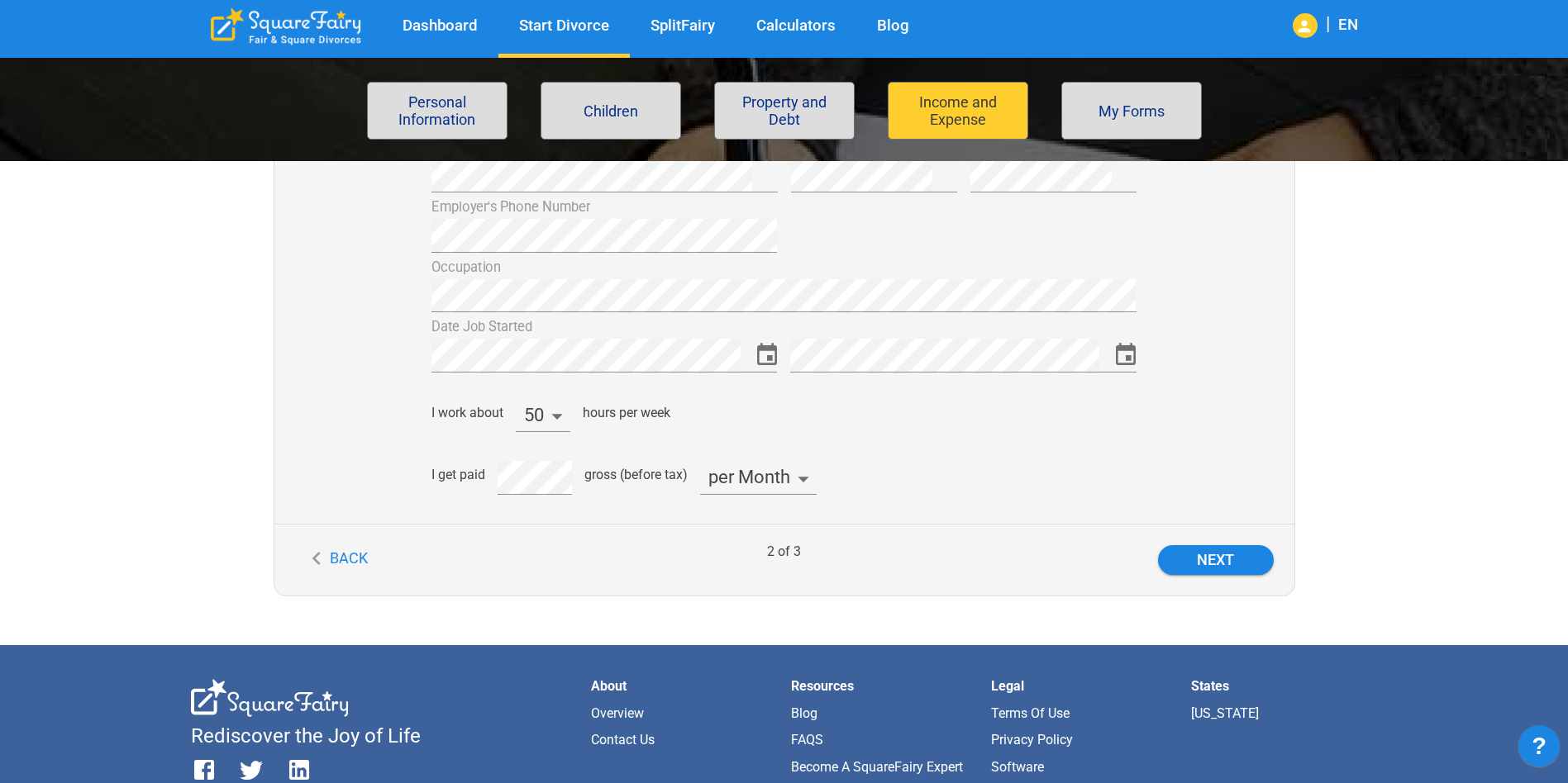
scroll to position [330, 0]
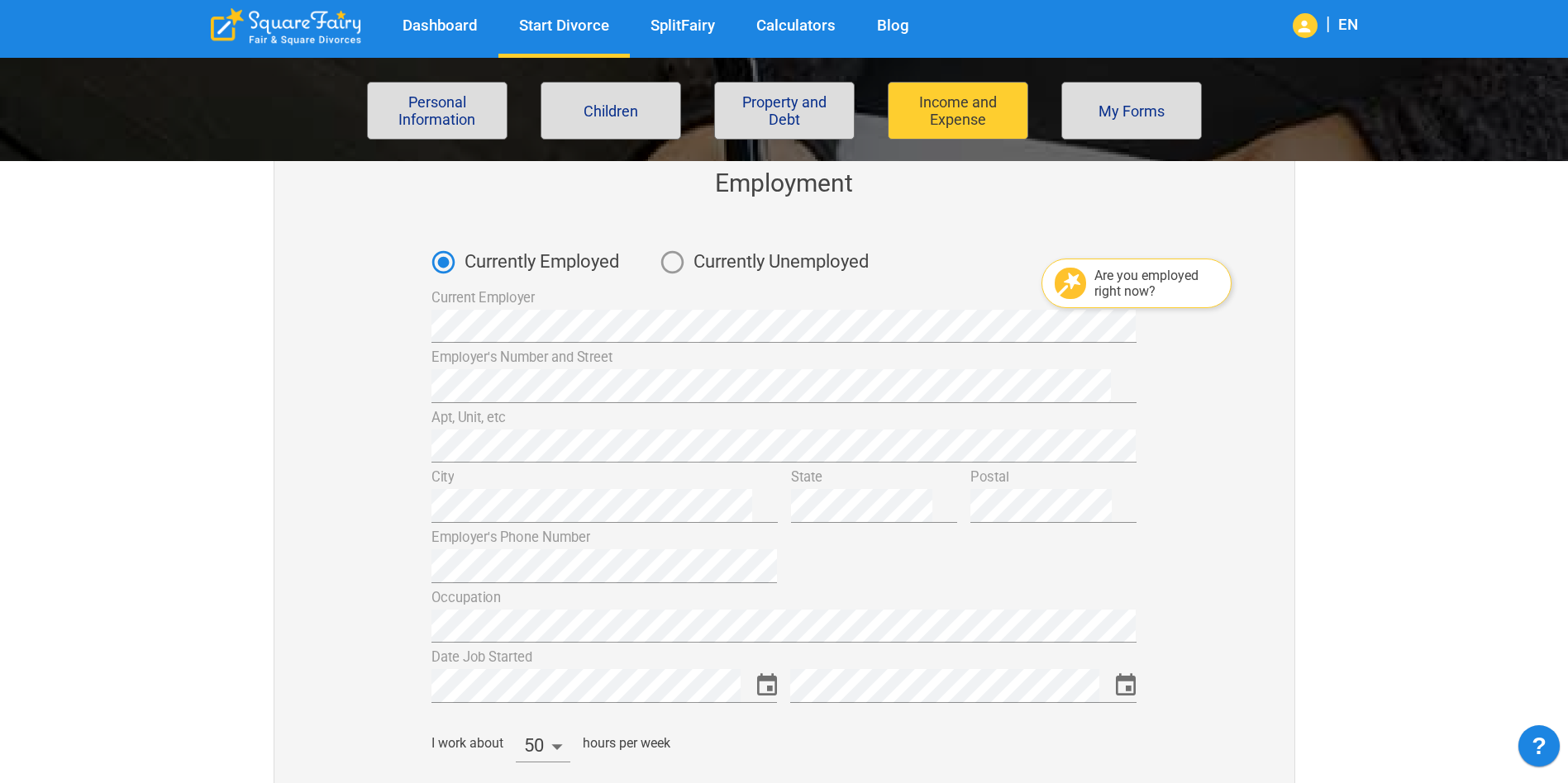
click at [708, 743] on div "I work about 50 hours per week" at bounding box center [776, 745] width 717 height 42
click at [654, 741] on div "hours per week" at bounding box center [626, 743] width 87 height 16
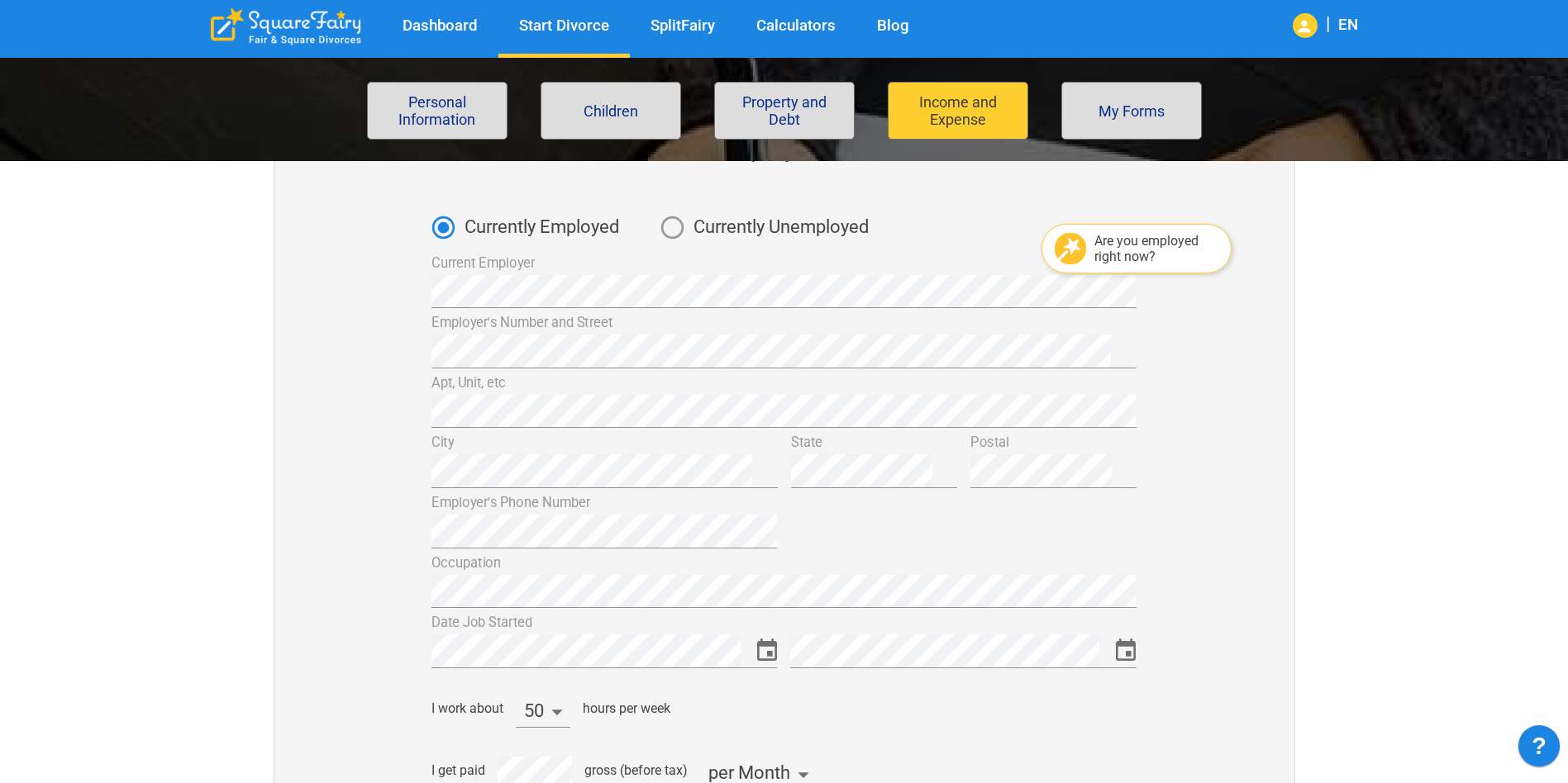
scroll to position [578, 0]
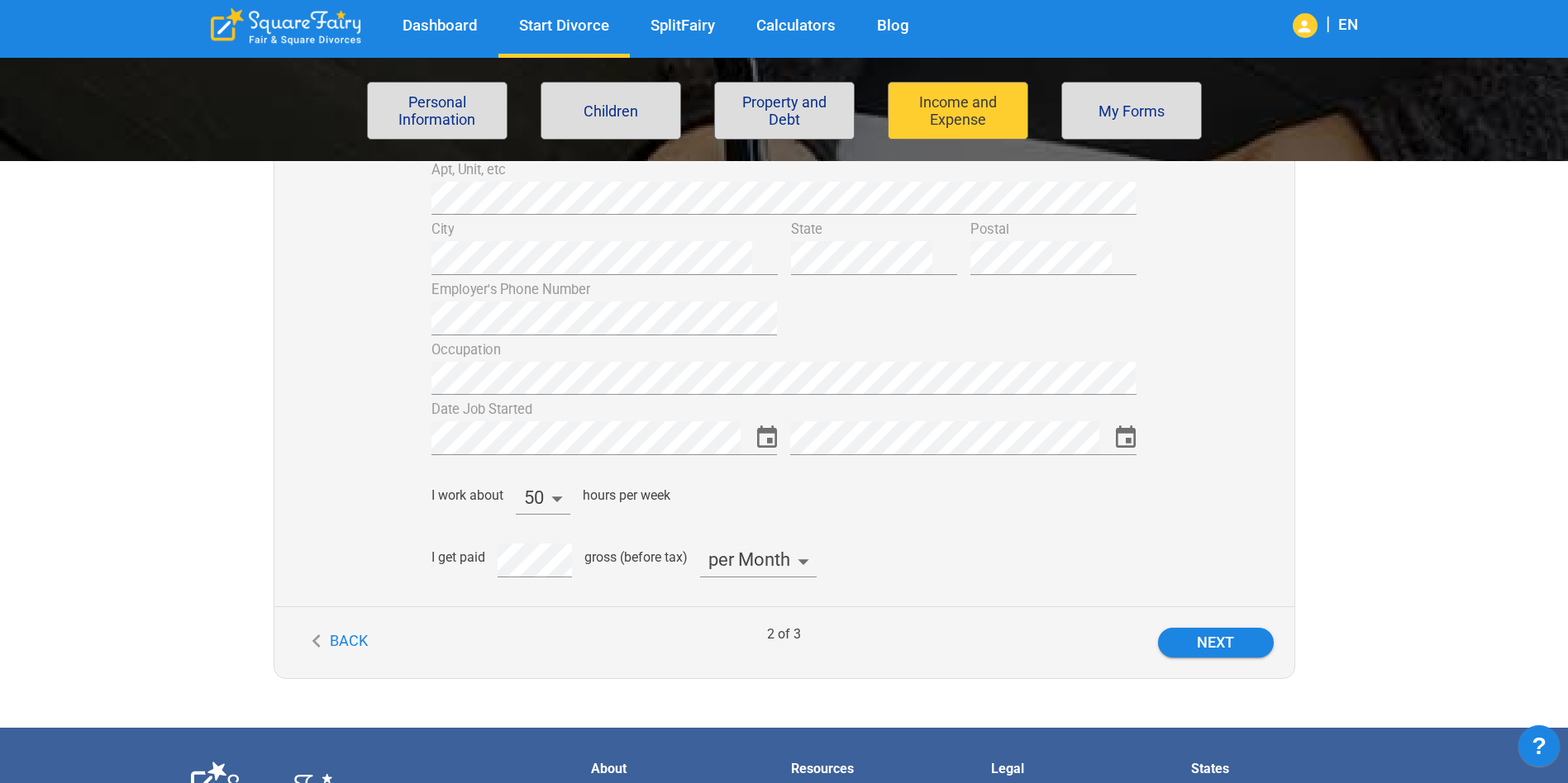
click at [781, 557] on body "Dashboard Start Divorce SplitFairy Calculators Blog | EN File for divorce Perso…" at bounding box center [784, 336] width 1568 height 1680
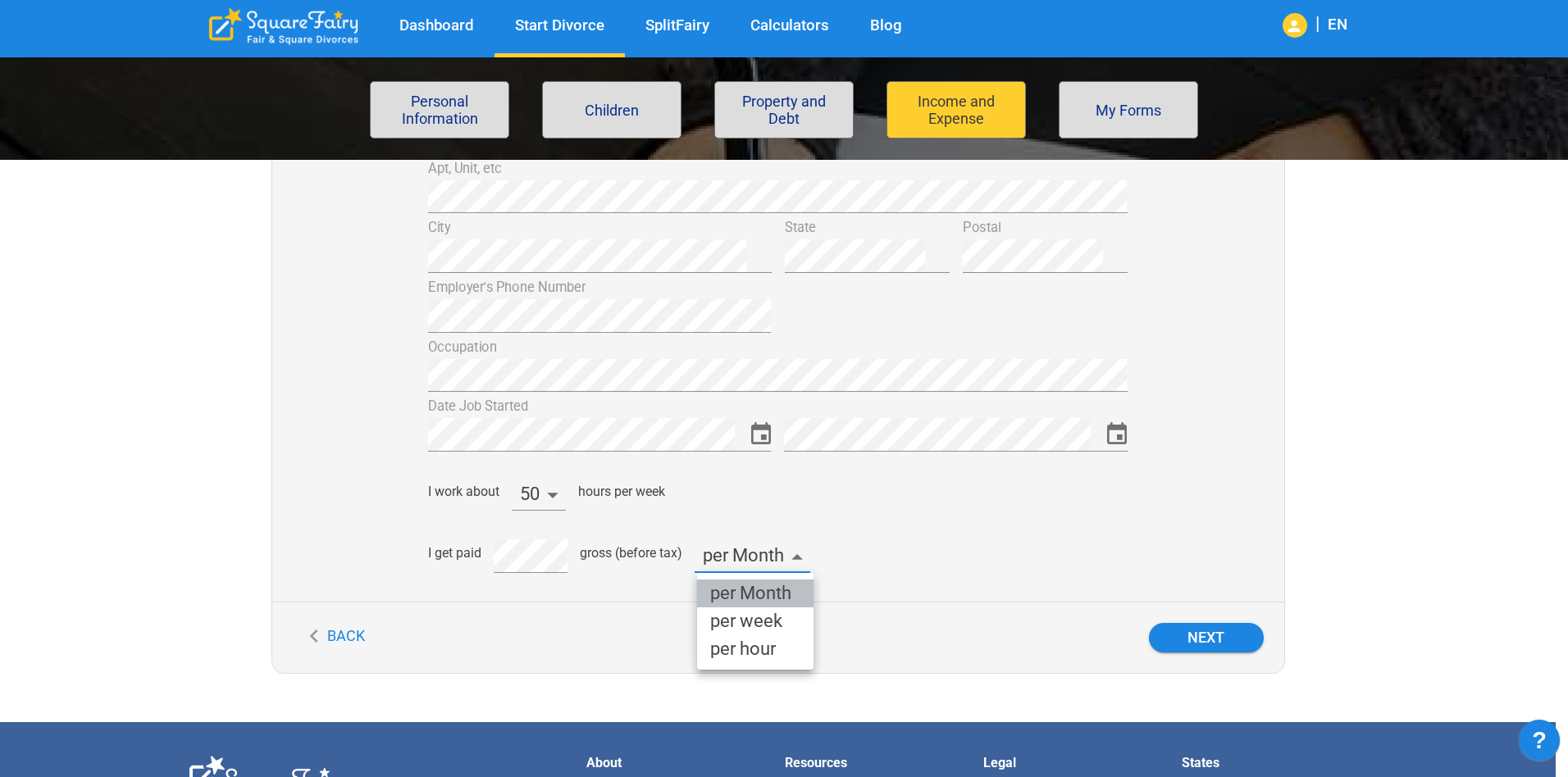
click at [767, 585] on li "per Month" at bounding box center [755, 593] width 117 height 28
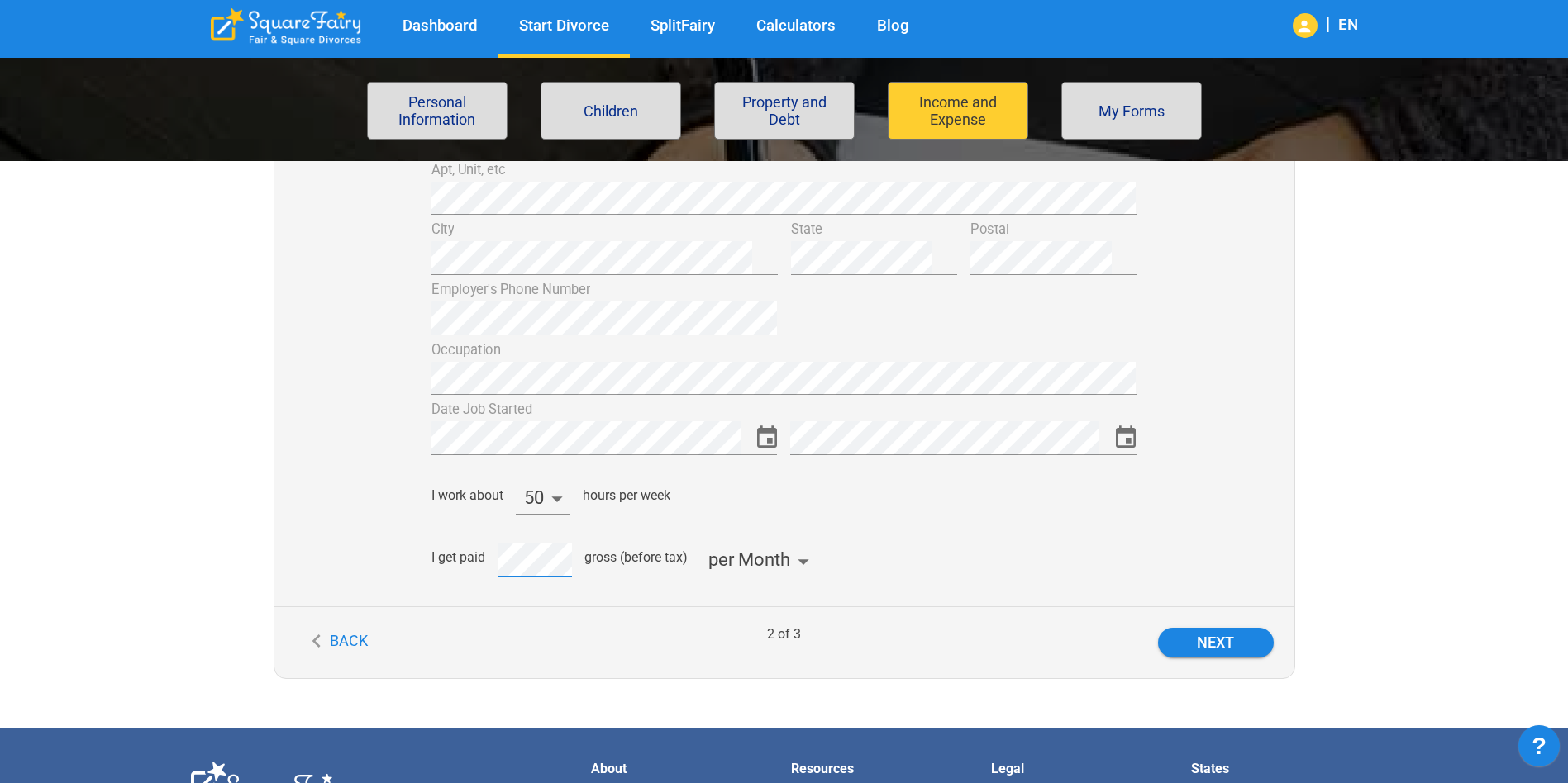
scroll to position [0, 2]
click at [1239, 632] on button "Next" at bounding box center [1215, 642] width 116 height 30
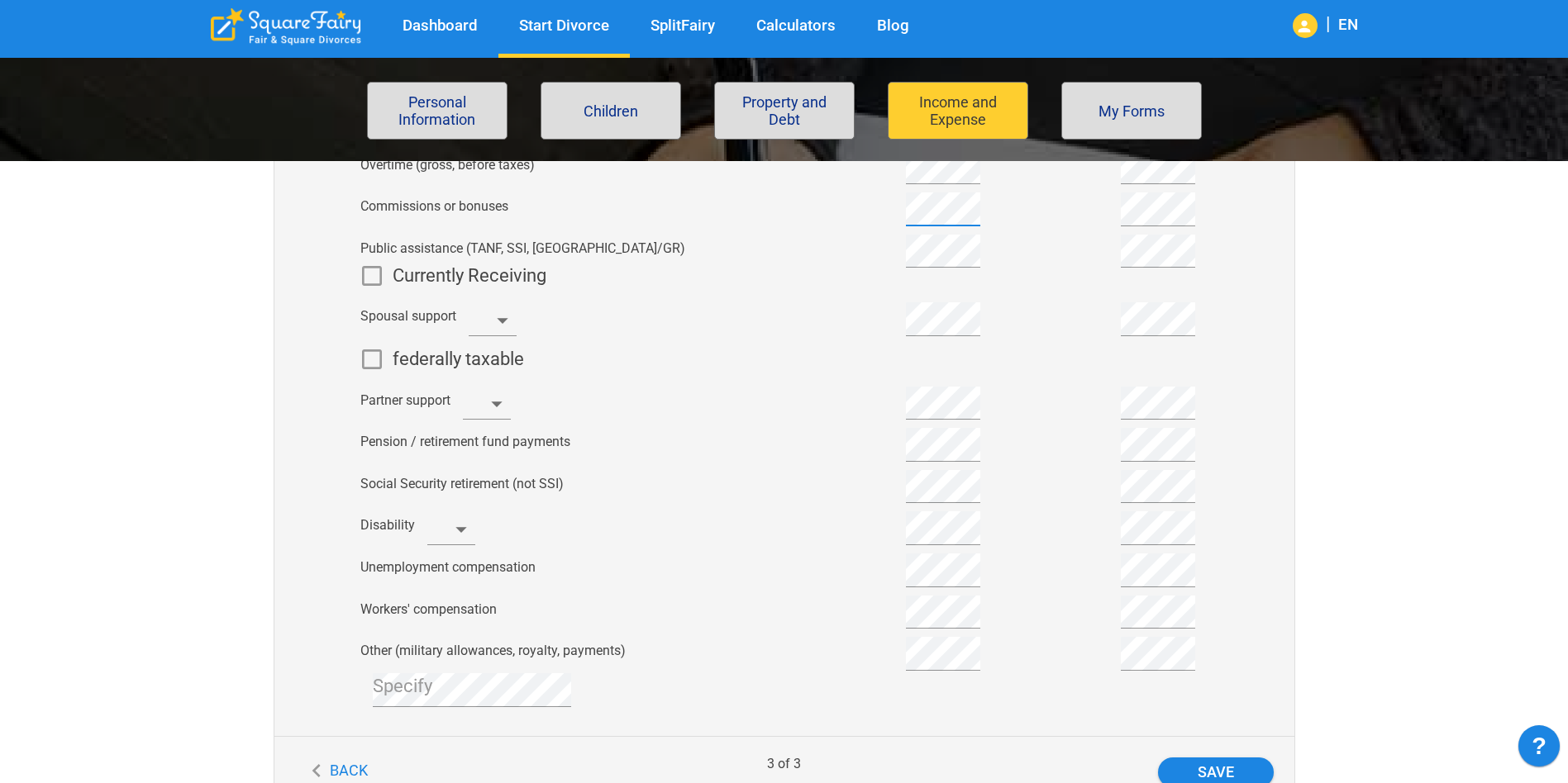
scroll to position [496, 0]
click at [778, 560] on div at bounding box center [885, 568] width 215 height 42
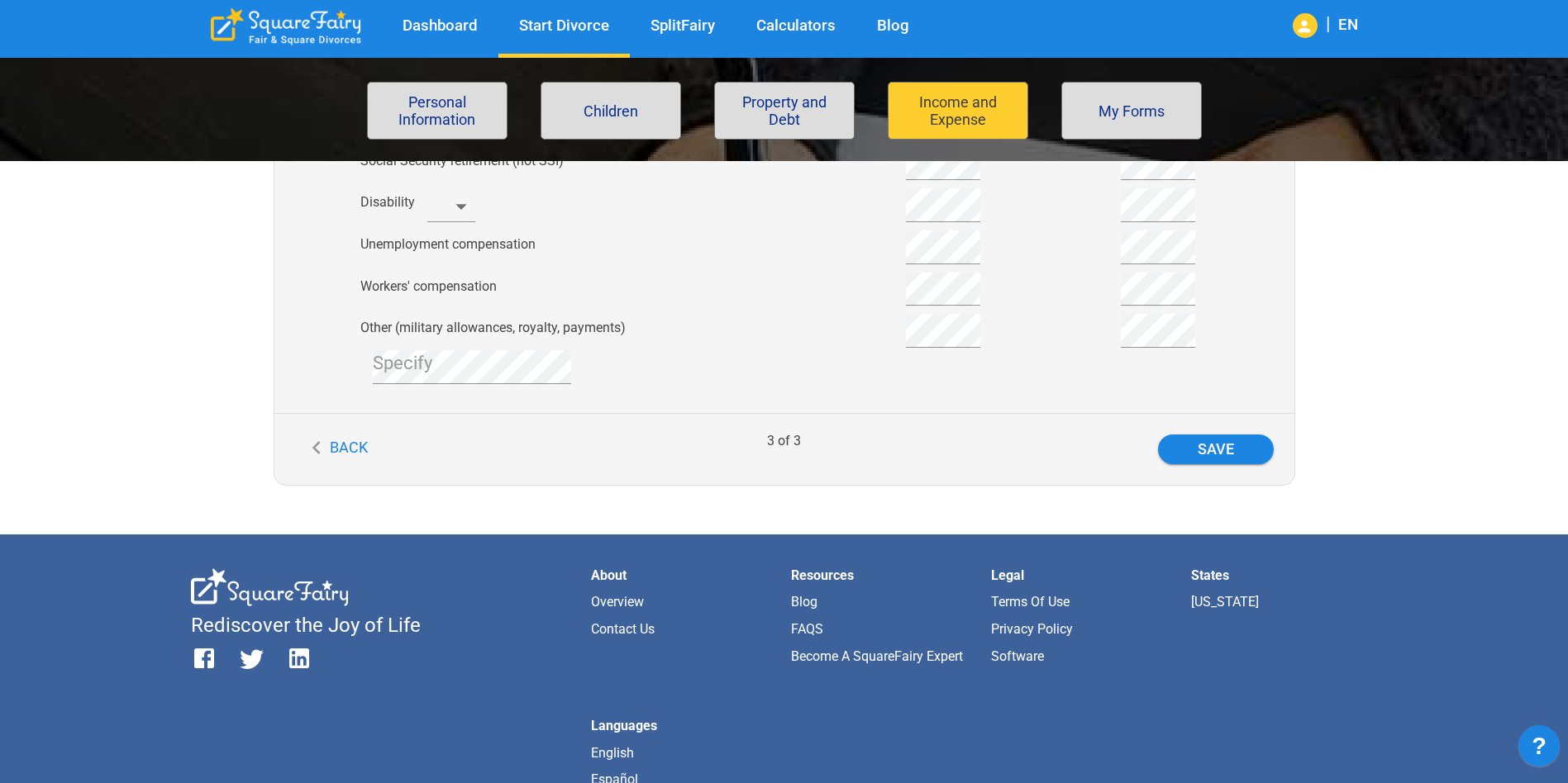
scroll to position [661, 0]
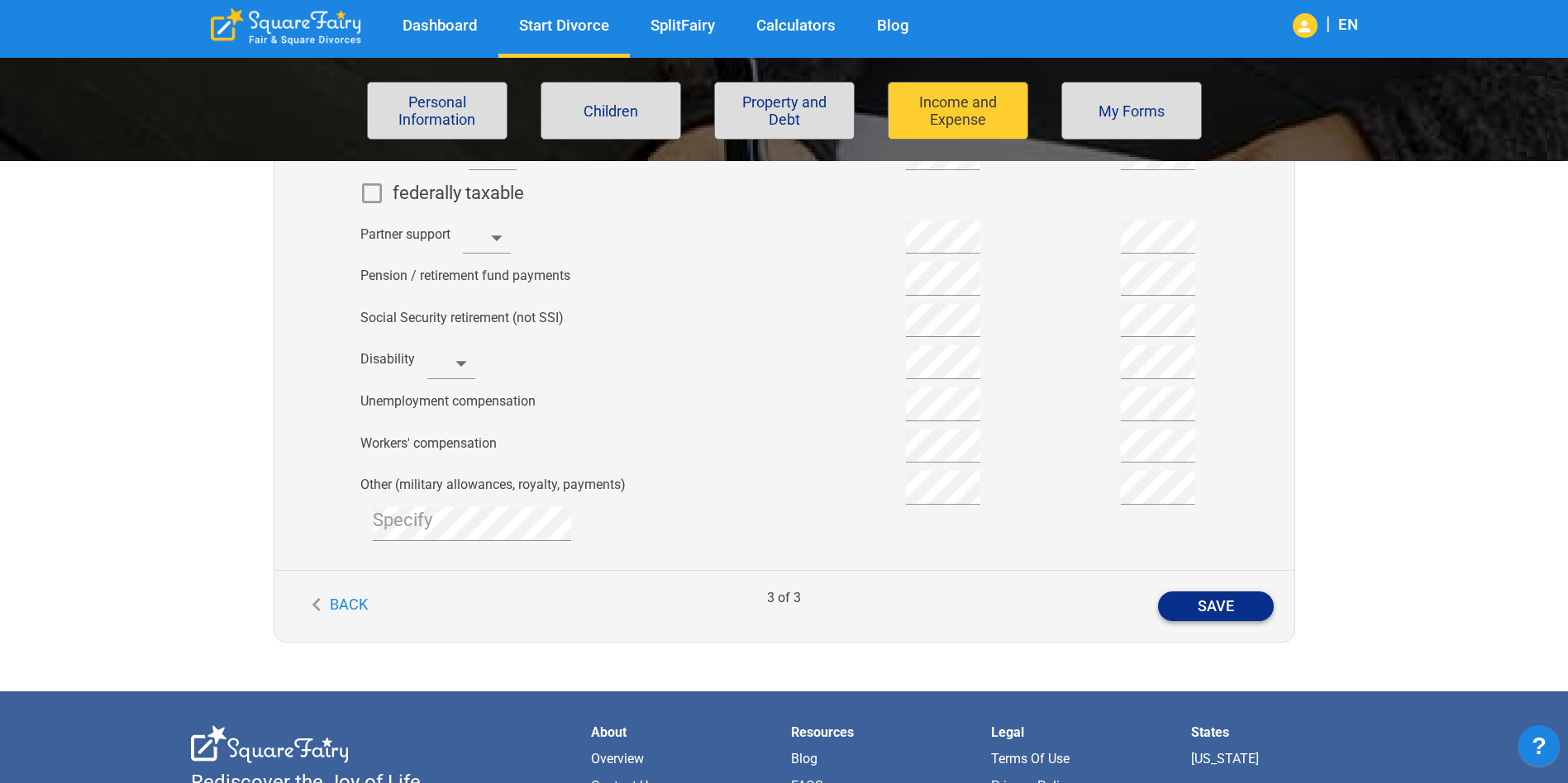
click at [1215, 603] on button "Save" at bounding box center [1215, 606] width 116 height 30
click at [1217, 607] on button "Save" at bounding box center [1215, 606] width 116 height 30
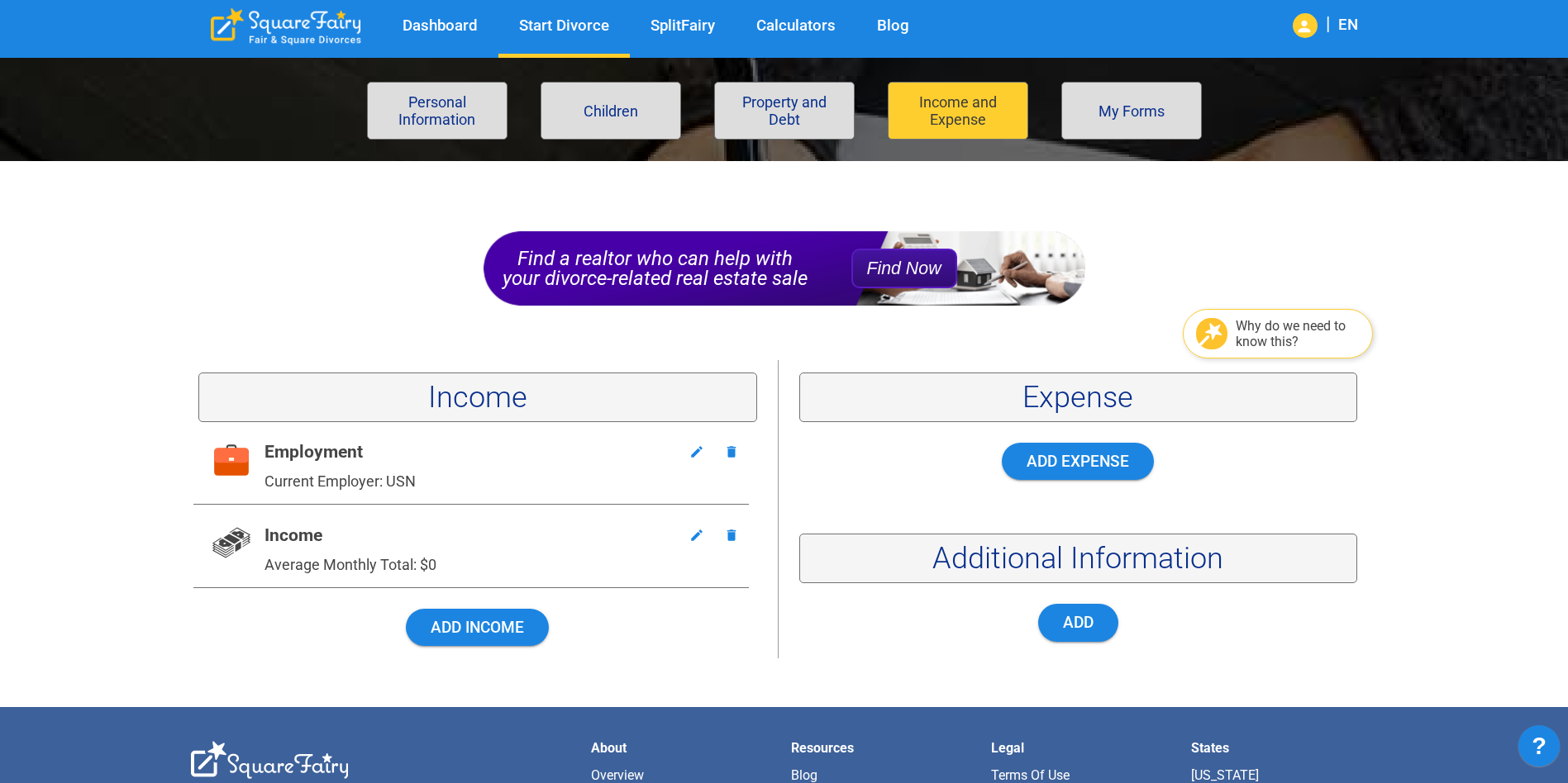
scroll to position [83, 0]
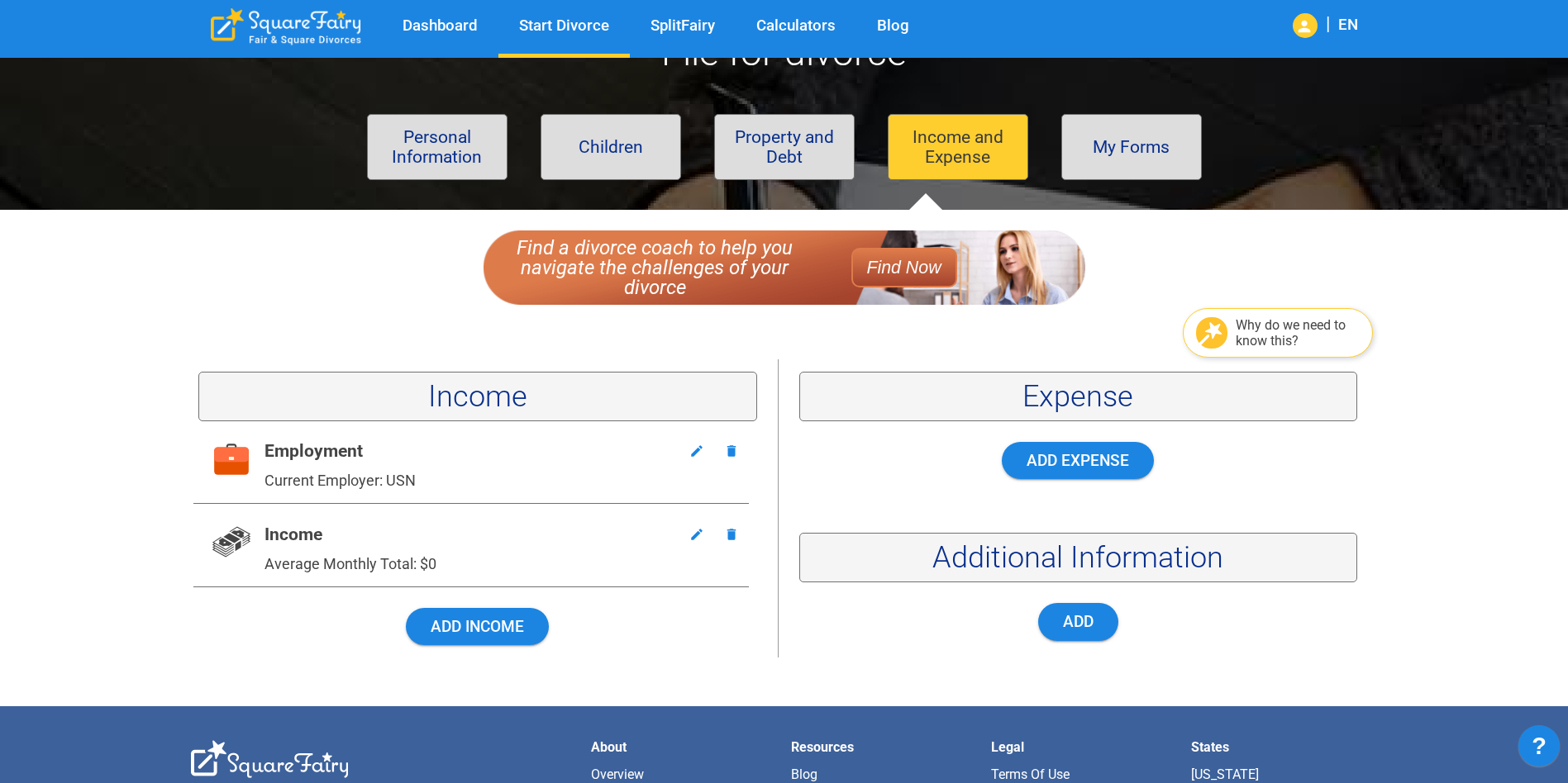
click at [701, 539] on icon "button" at bounding box center [697, 535] width 15 height 15
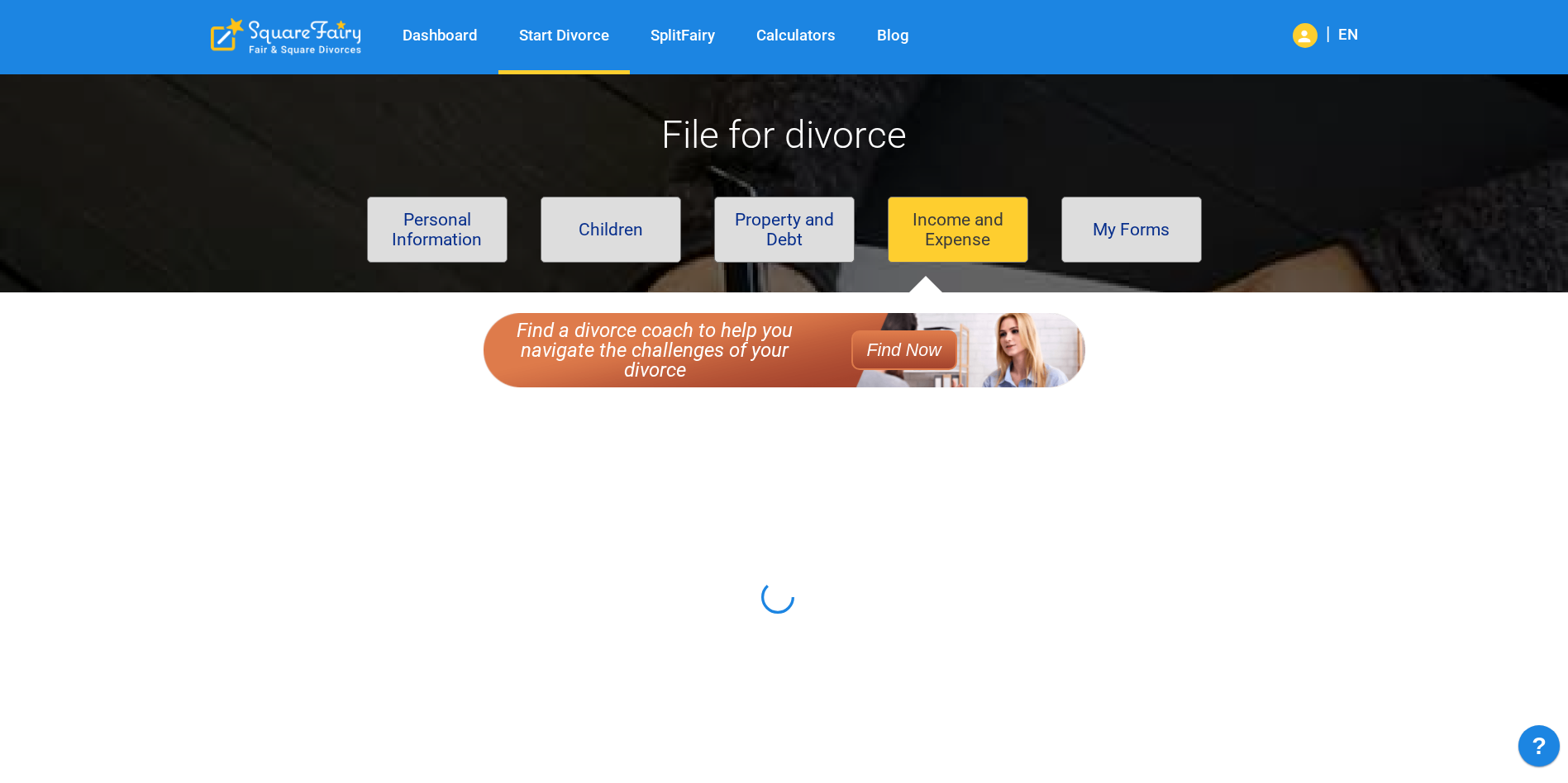
scroll to position [165, 0]
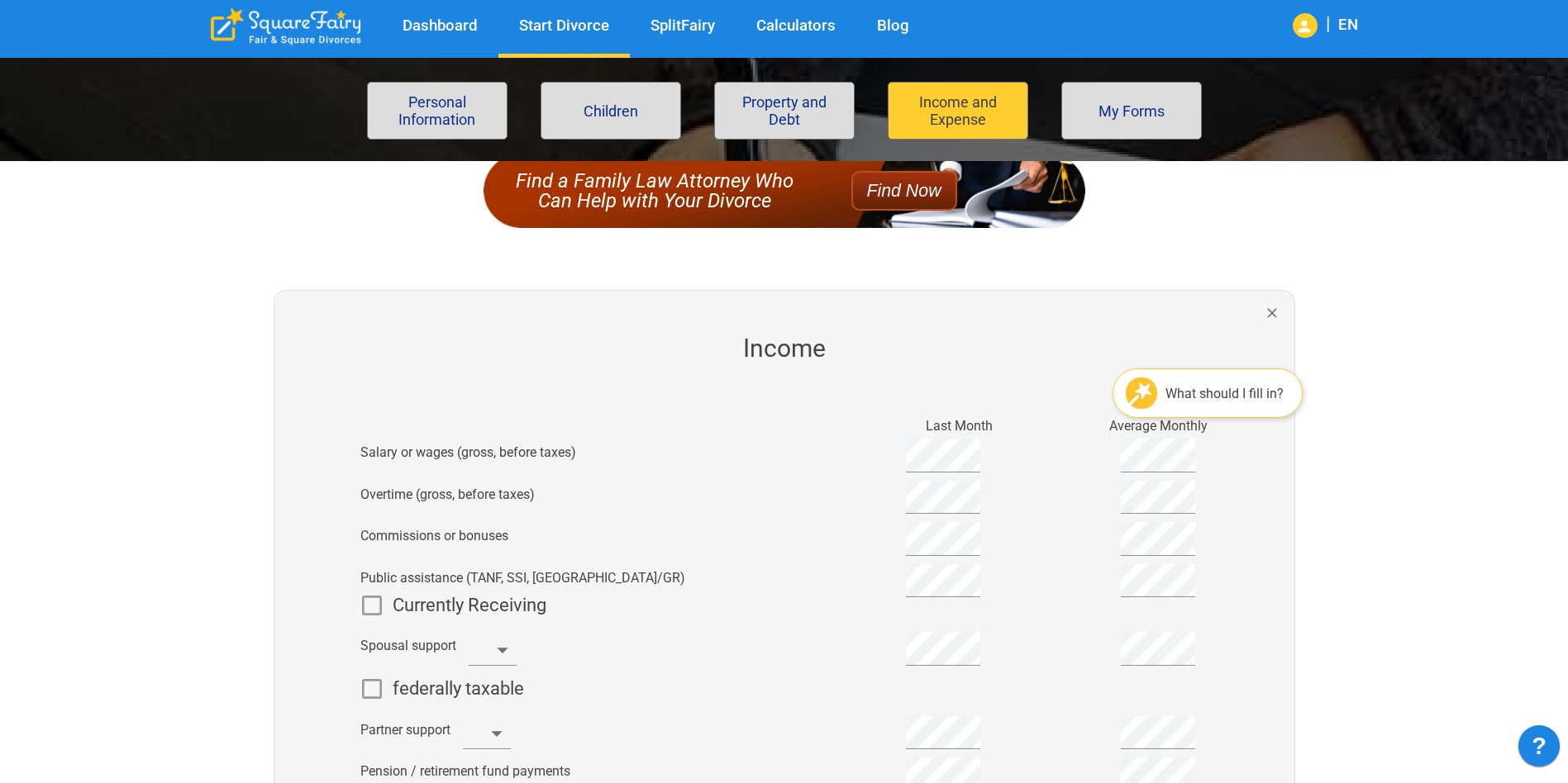
drag, startPoint x: 986, startPoint y: 464, endPoint x: 901, endPoint y: 460, distance: 85.1
click at [901, 460] on div at bounding box center [885, 454] width 215 height 42
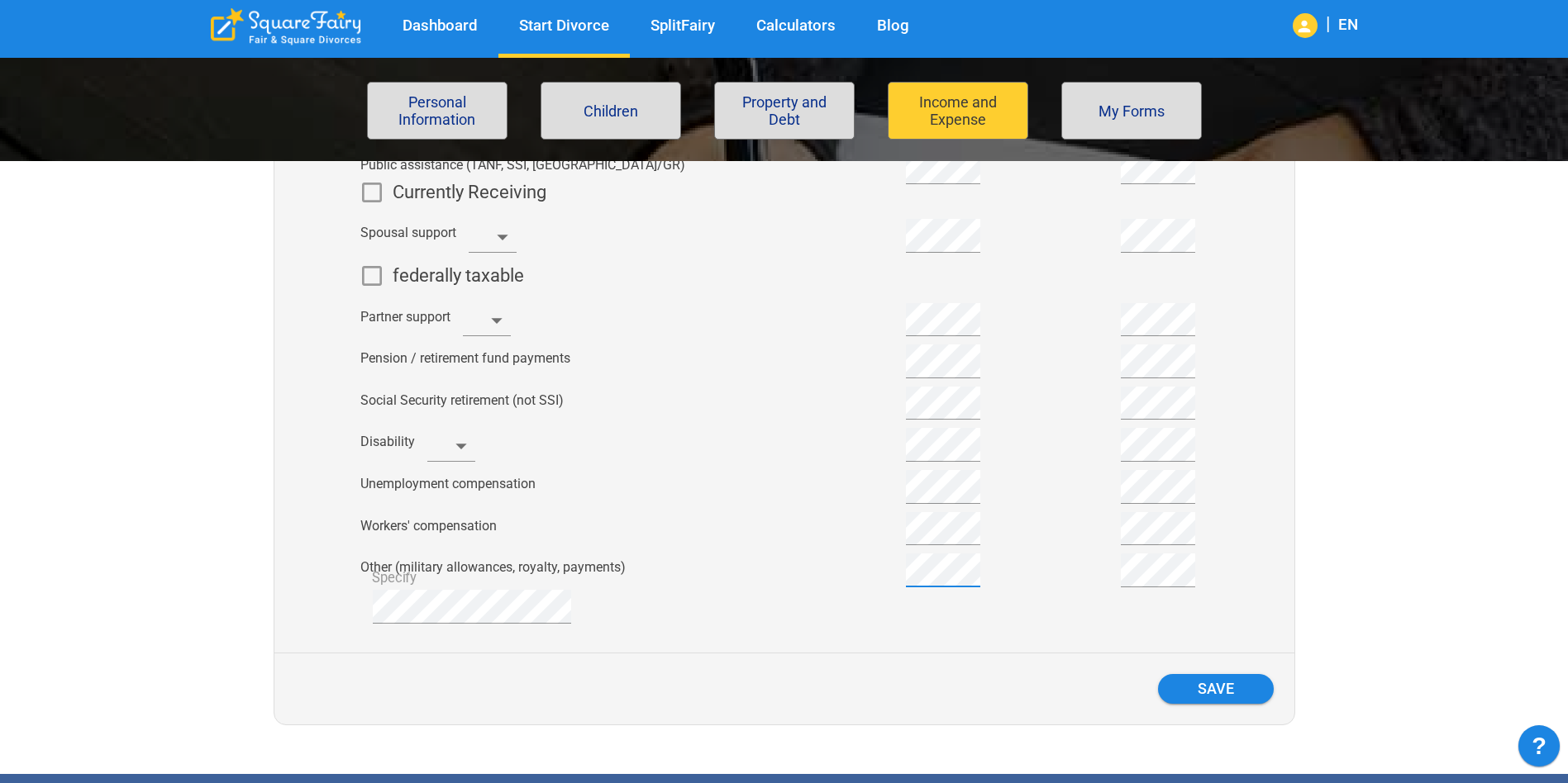
scroll to position [0, 0]
click at [1214, 687] on button "Save" at bounding box center [1215, 688] width 116 height 30
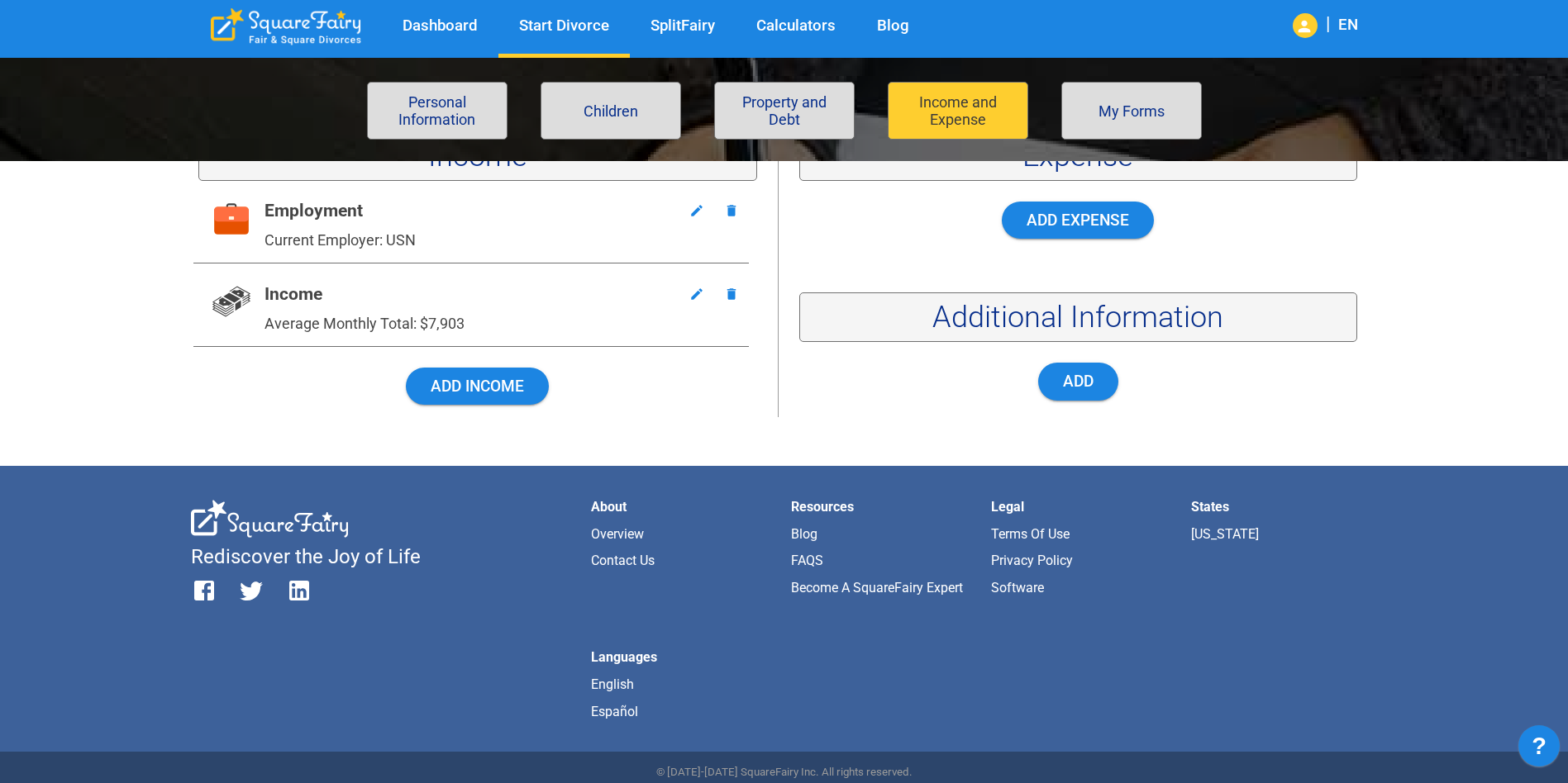
scroll to position [83, 0]
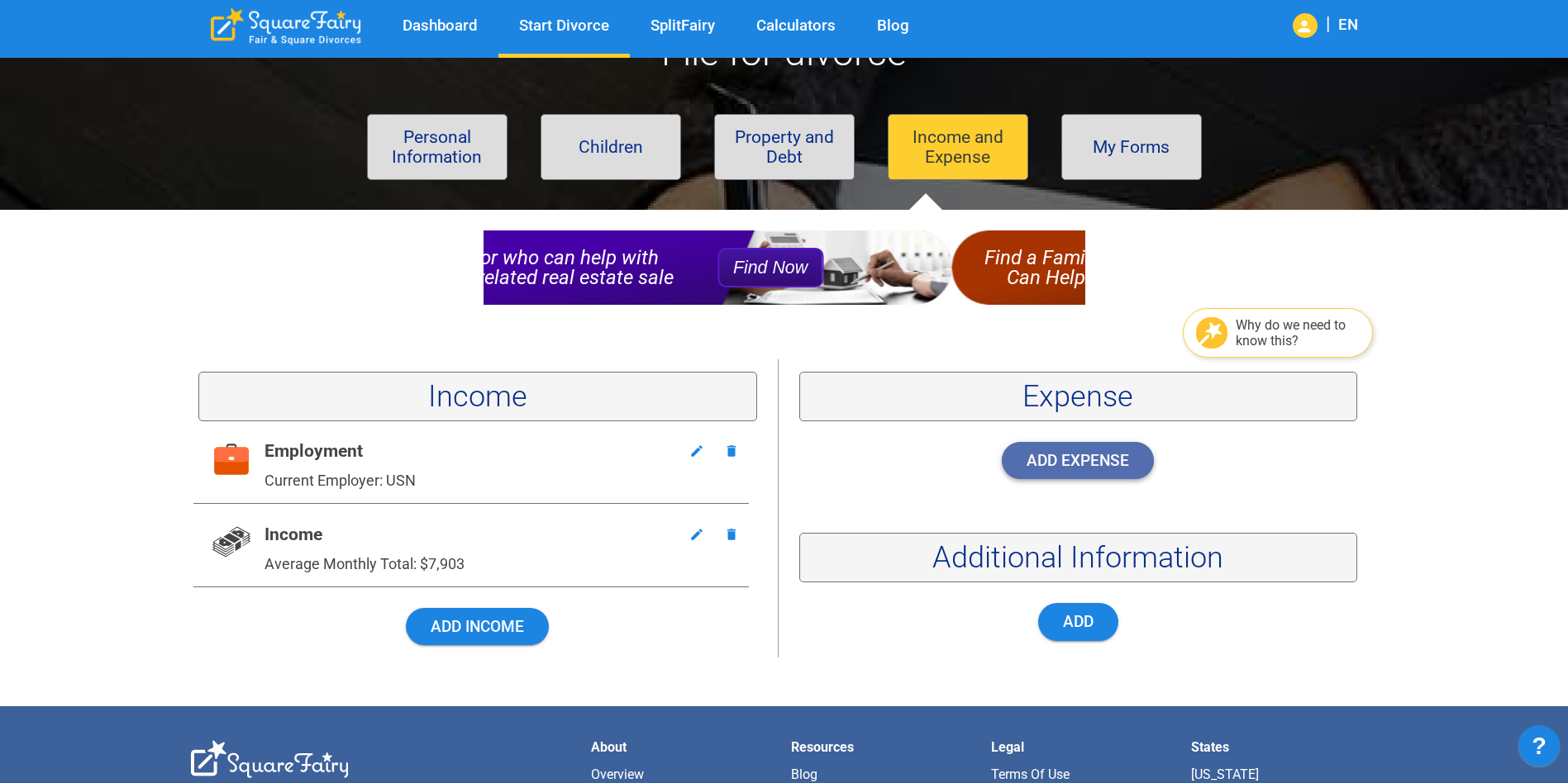
click at [1096, 471] on button "Add Expense" at bounding box center [1078, 460] width 152 height 37
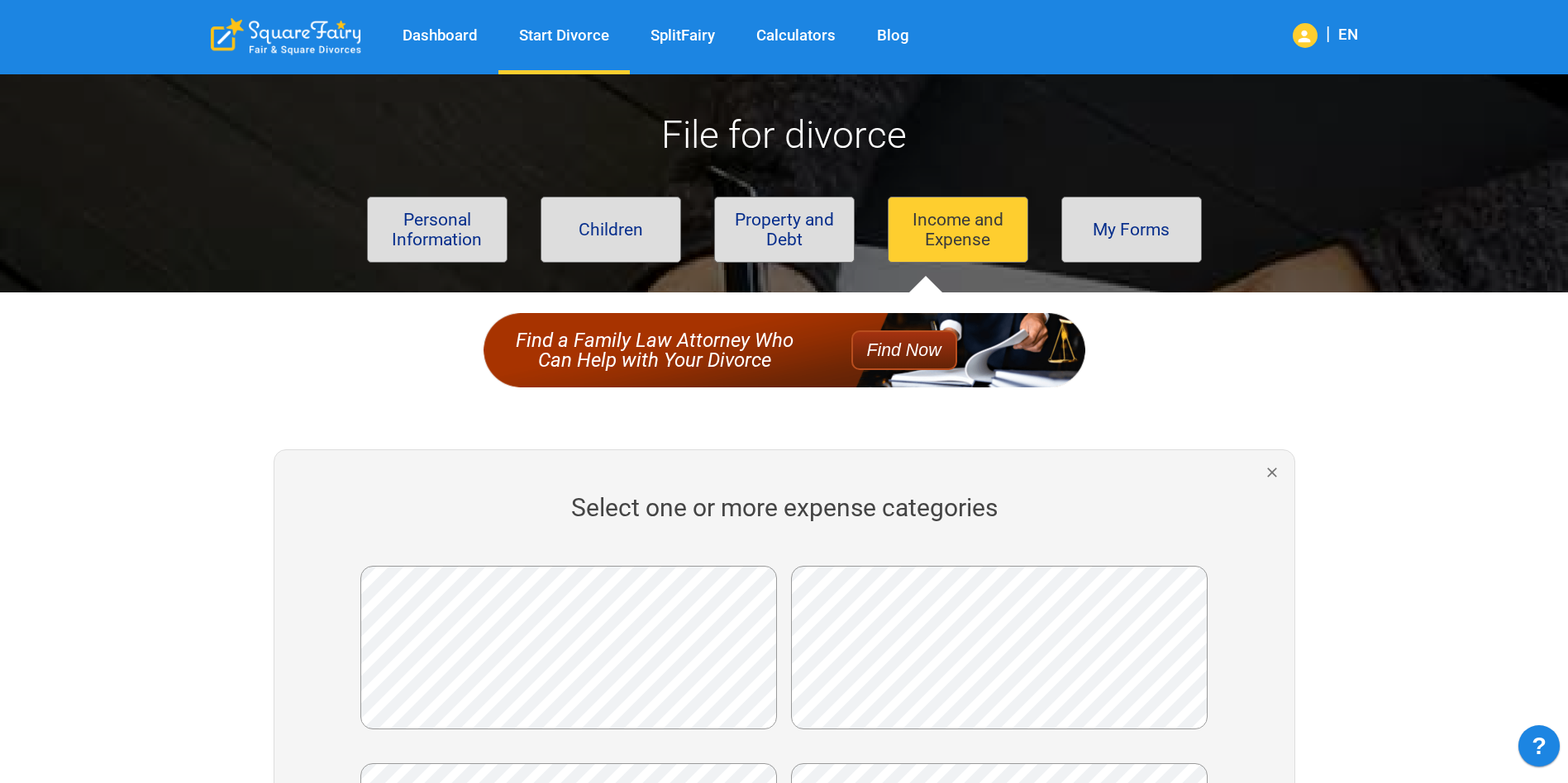
scroll to position [330, 0]
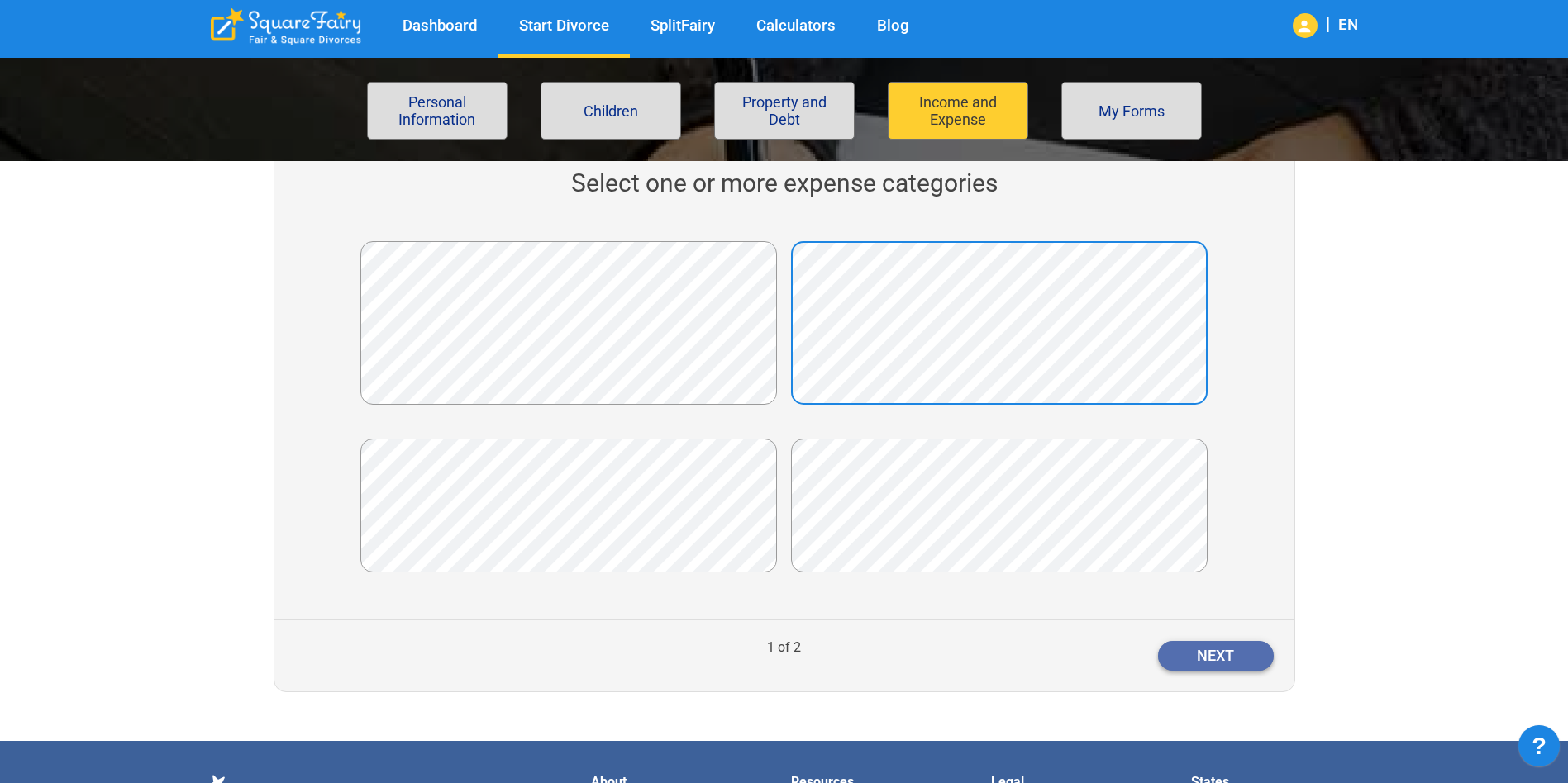
click at [1246, 641] on button "Next" at bounding box center [1215, 655] width 116 height 30
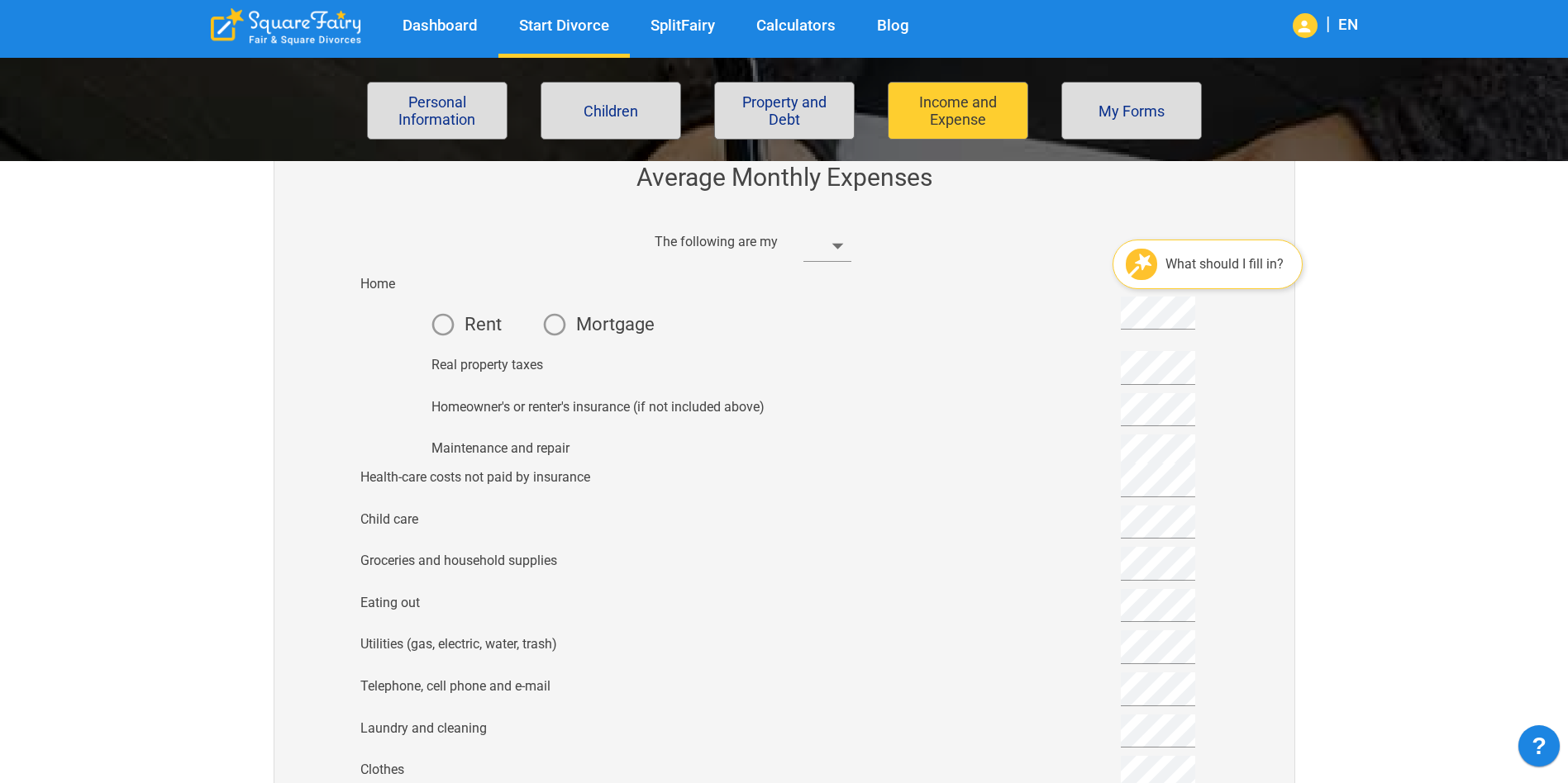
scroll to position [248, 0]
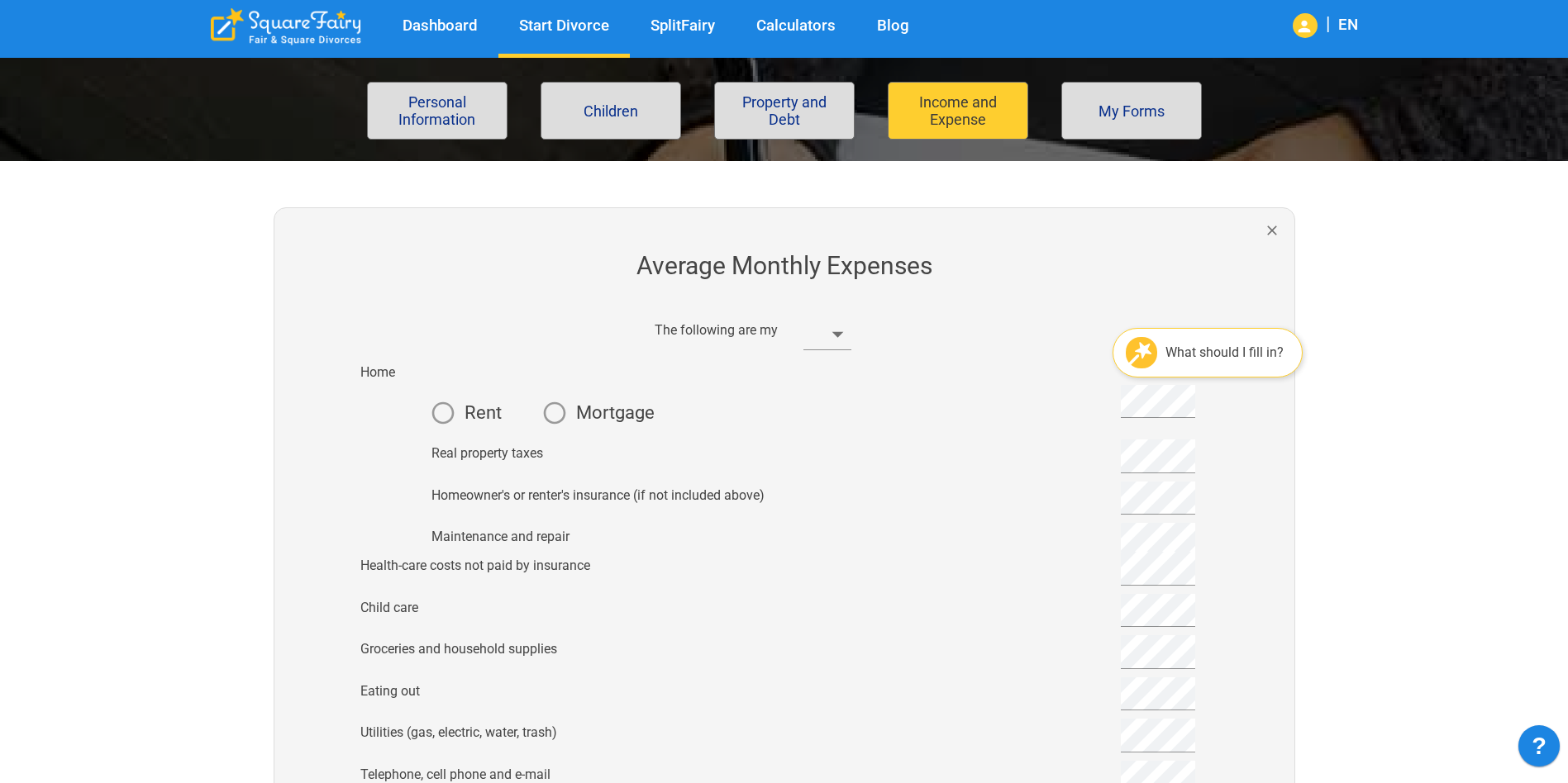
click at [472, 408] on span "Rent" at bounding box center [483, 412] width 37 height 18
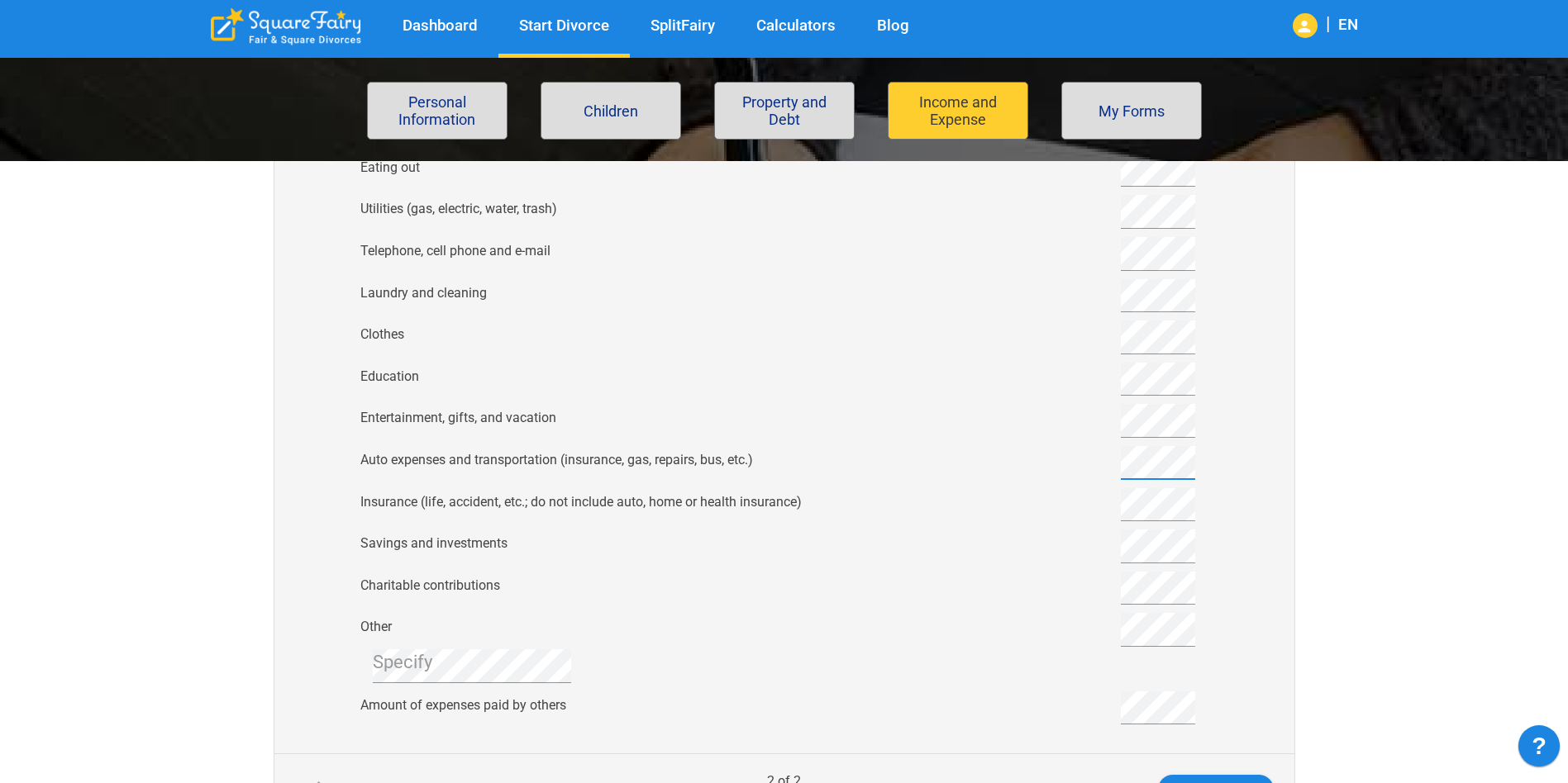
scroll to position [743, 0]
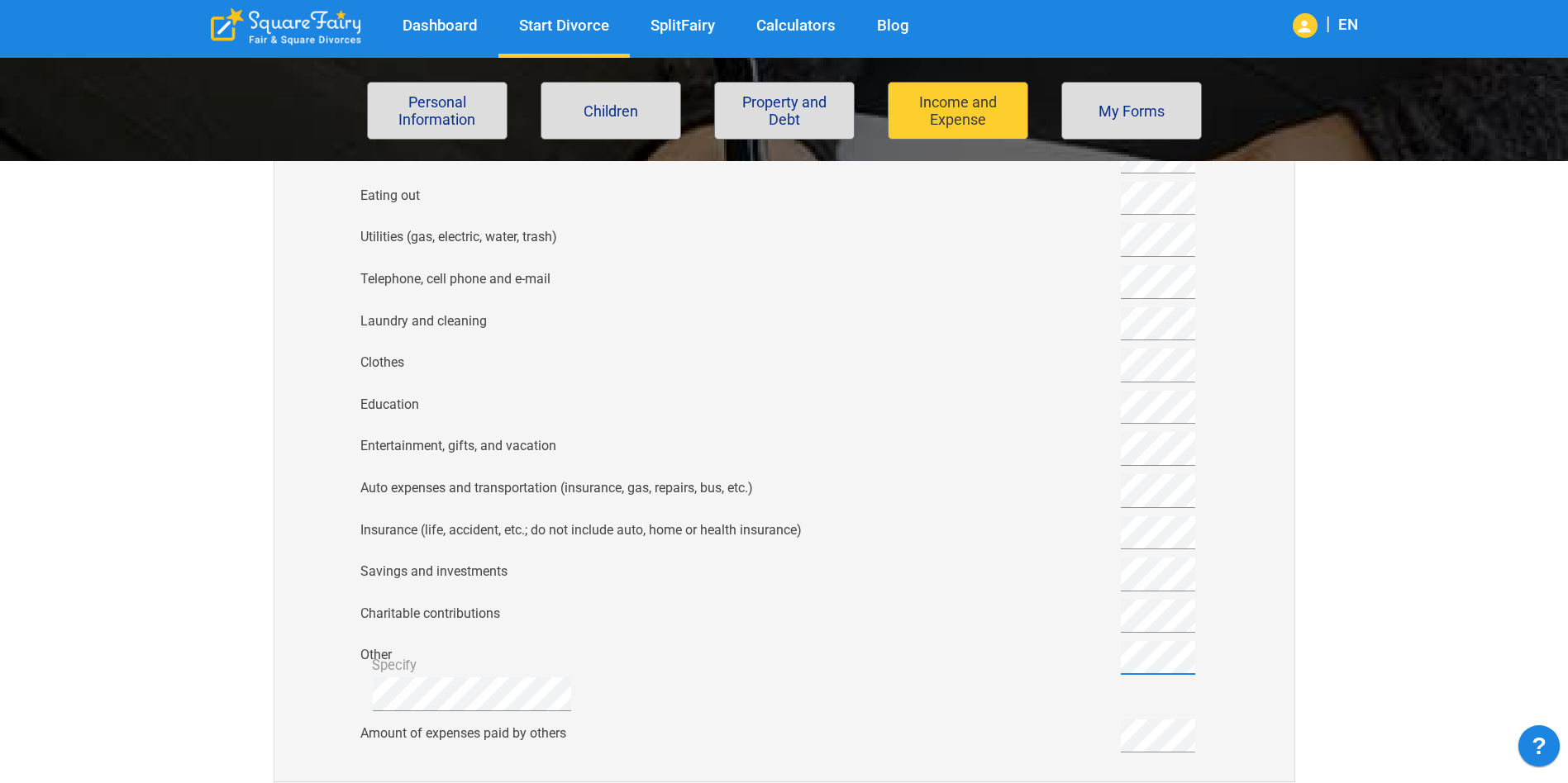
click at [1372, 556] on div "Average Monthly Expenses The following are my ​ Home What should I fill in? Ren…" at bounding box center [777, 266] width 1200 height 1177
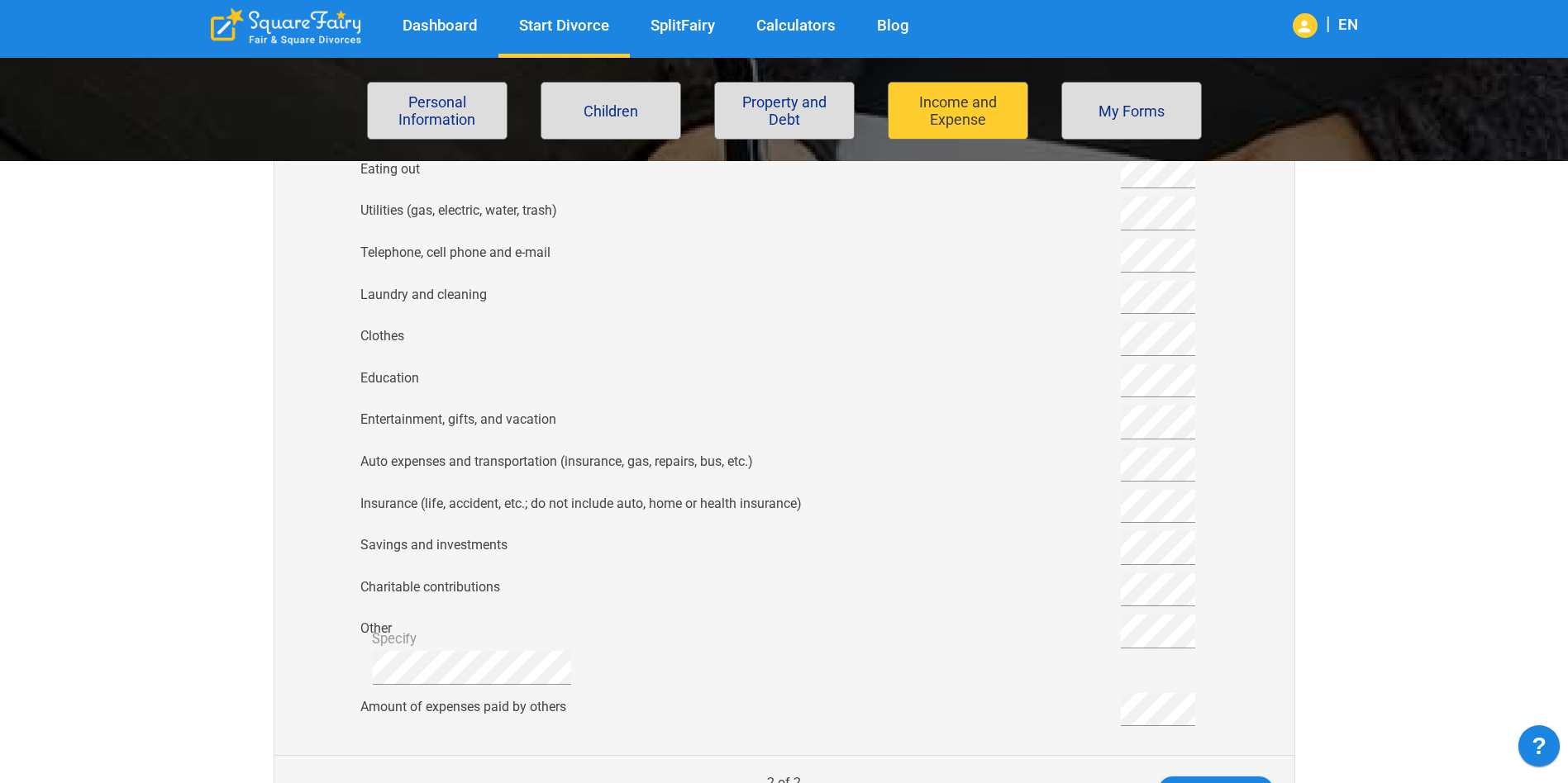
scroll to position [826, 0]
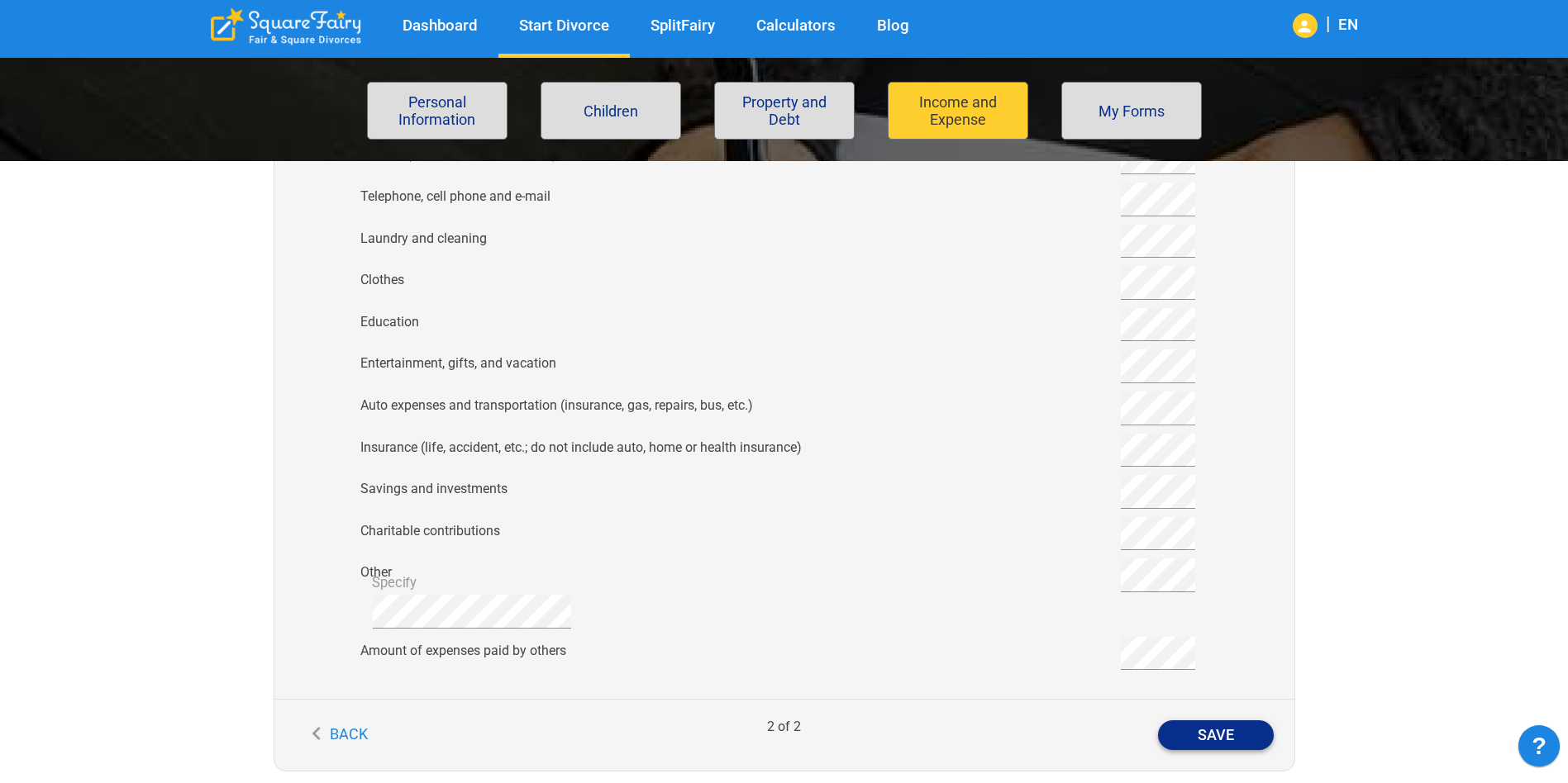
click at [1220, 735] on button "Save" at bounding box center [1215, 735] width 116 height 30
click at [1213, 733] on button "Save" at bounding box center [1215, 735] width 116 height 30
click at [1212, 733] on button "Save" at bounding box center [1215, 735] width 116 height 30
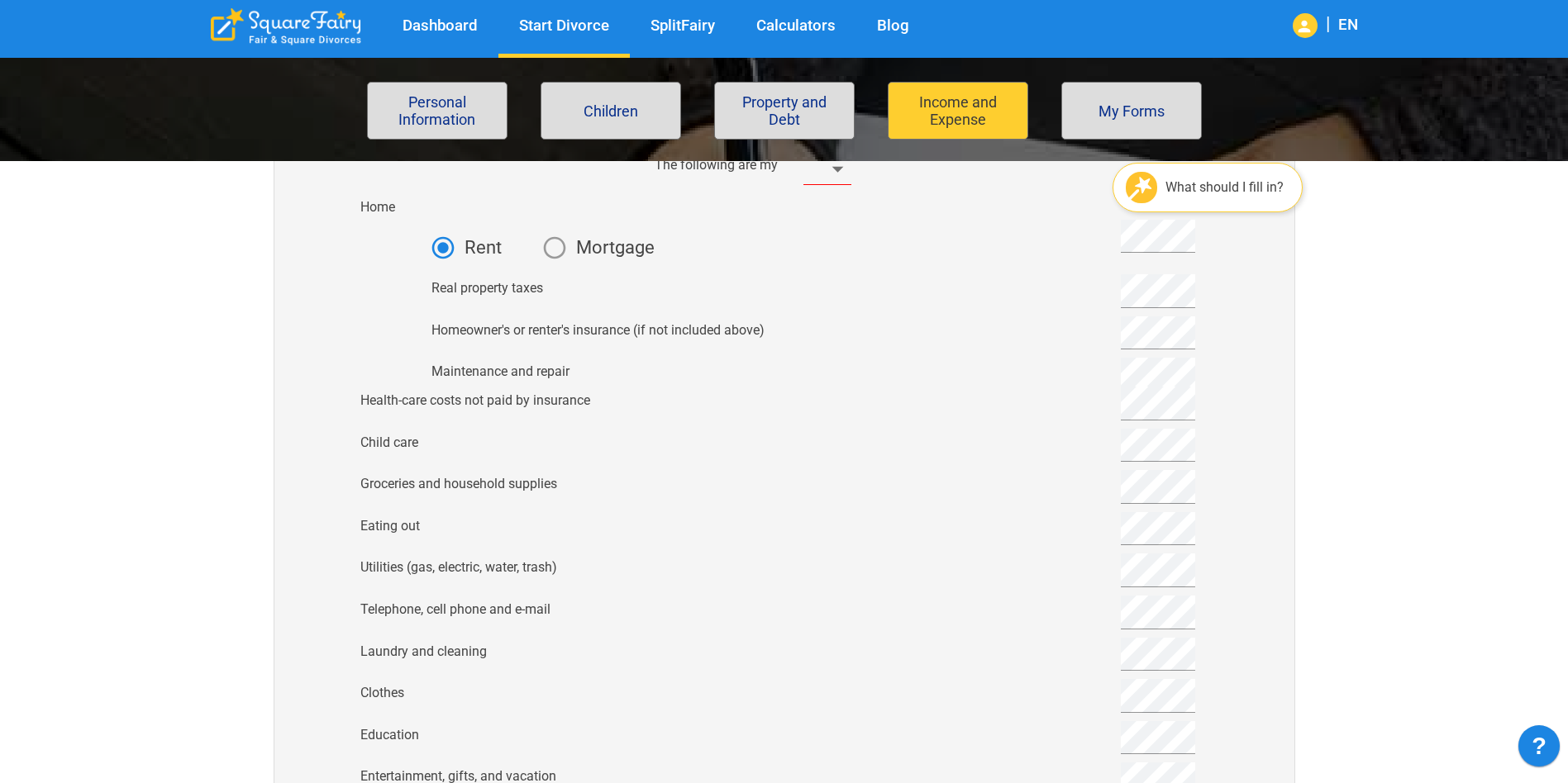
scroll to position [330, 0]
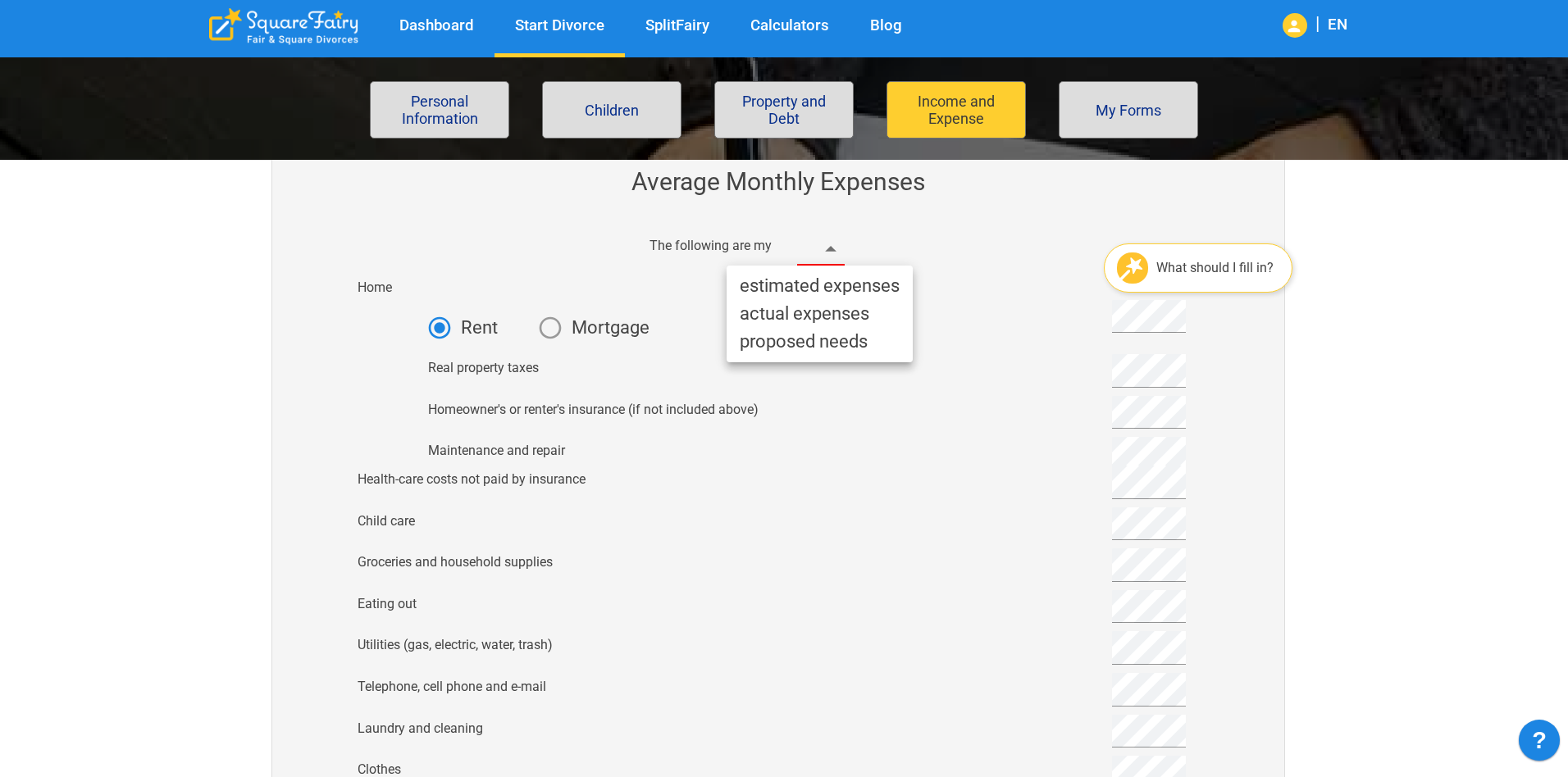
click at [827, 258] on body "Dashboard Start Divorce SplitFairy Calculators Blog | EN File for divorce Perso…" at bounding box center [784, 748] width 1568 height 2005
click at [844, 283] on li "estimated expenses" at bounding box center [820, 286] width 187 height 28
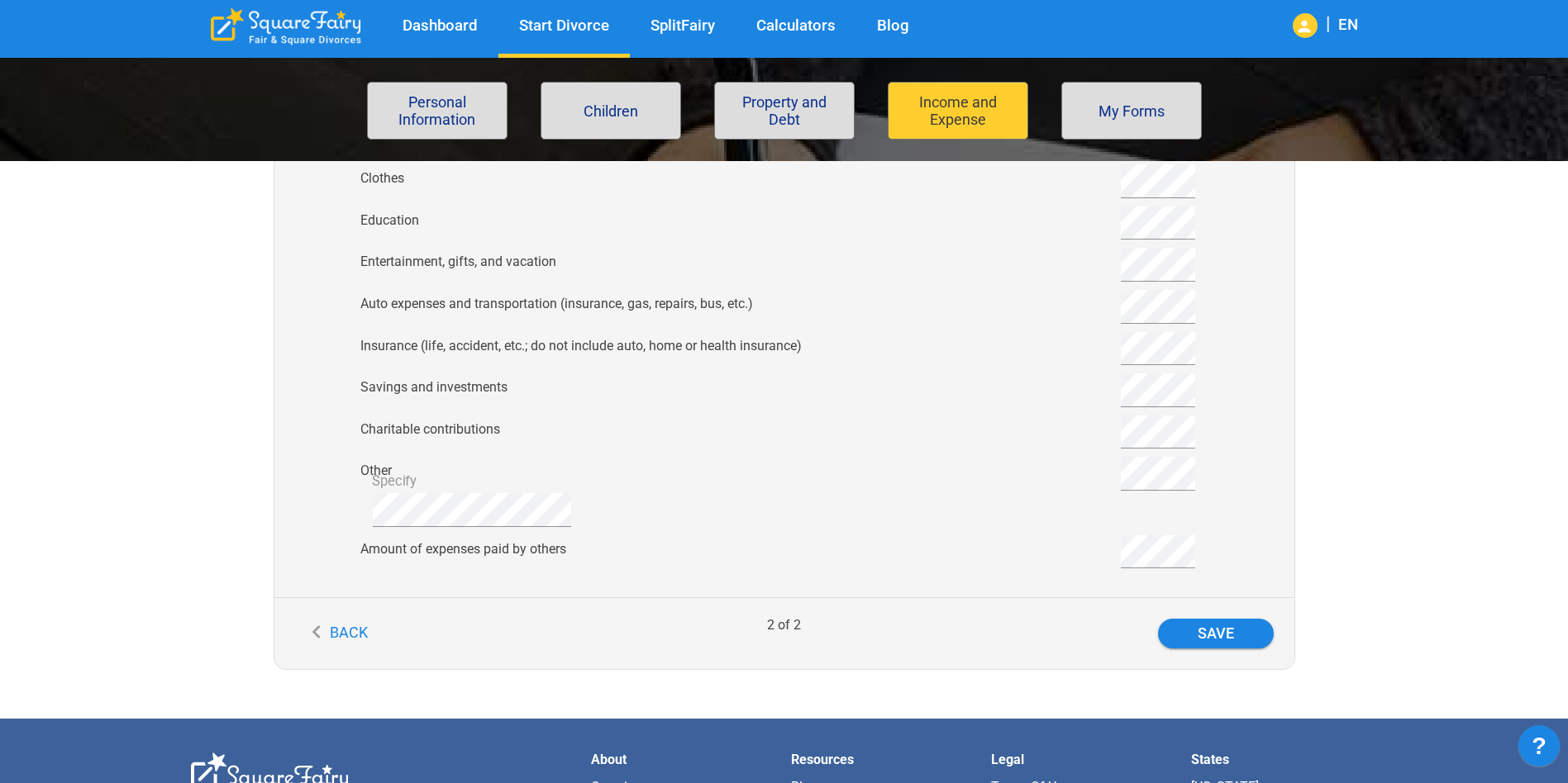
scroll to position [1074, 0]
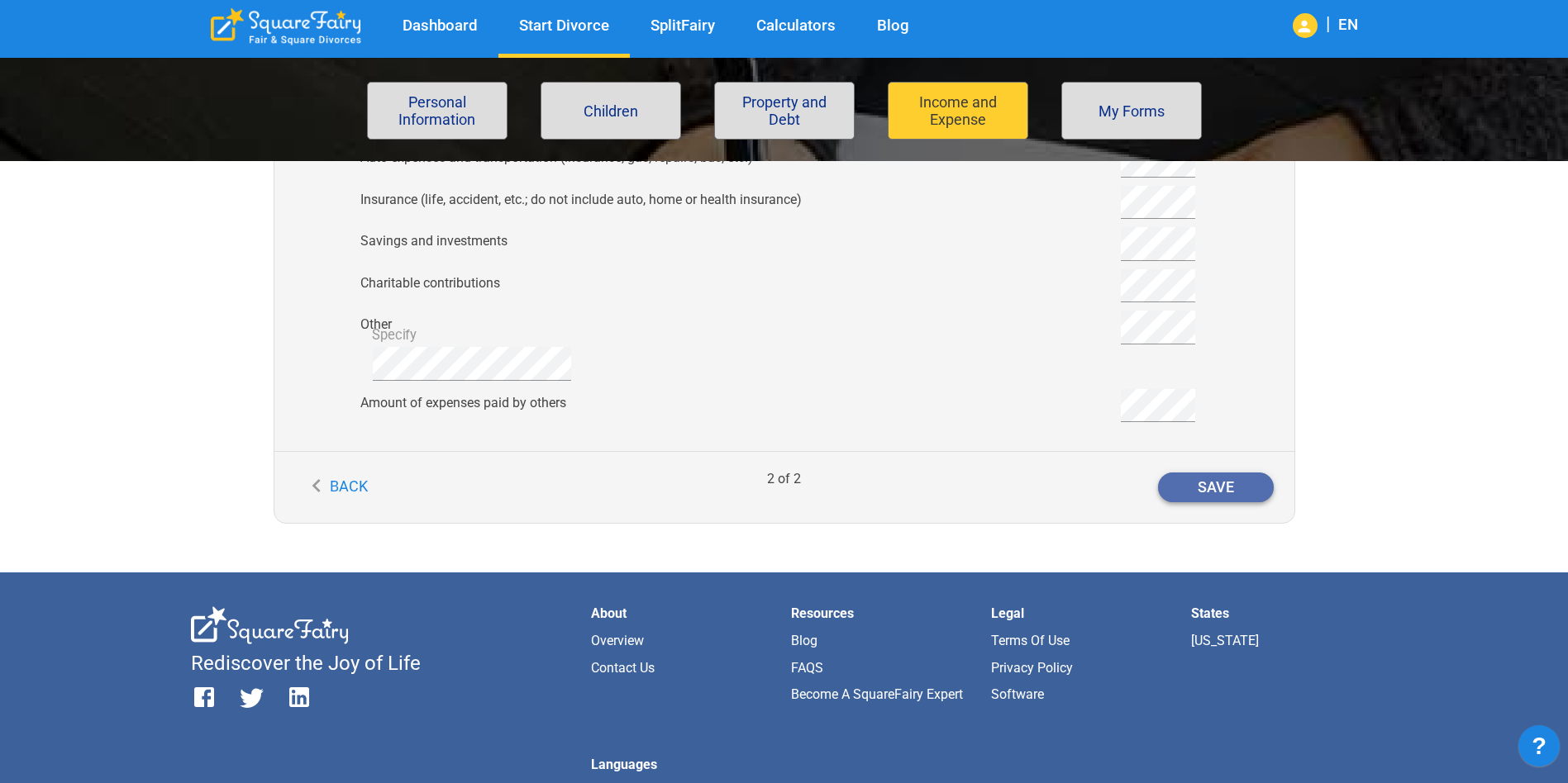
click at [1205, 490] on button "Save" at bounding box center [1215, 487] width 116 height 30
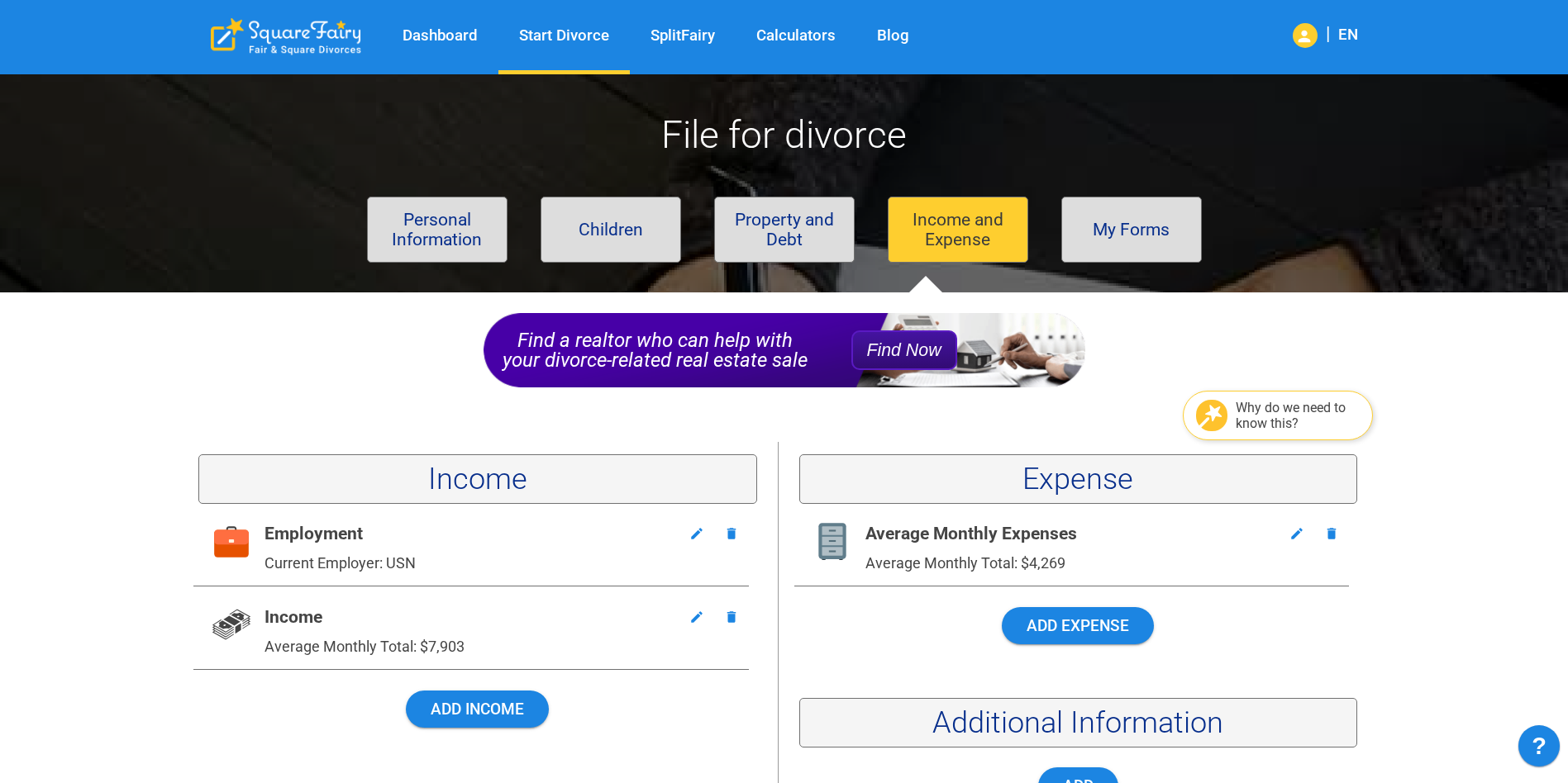
scroll to position [248, 0]
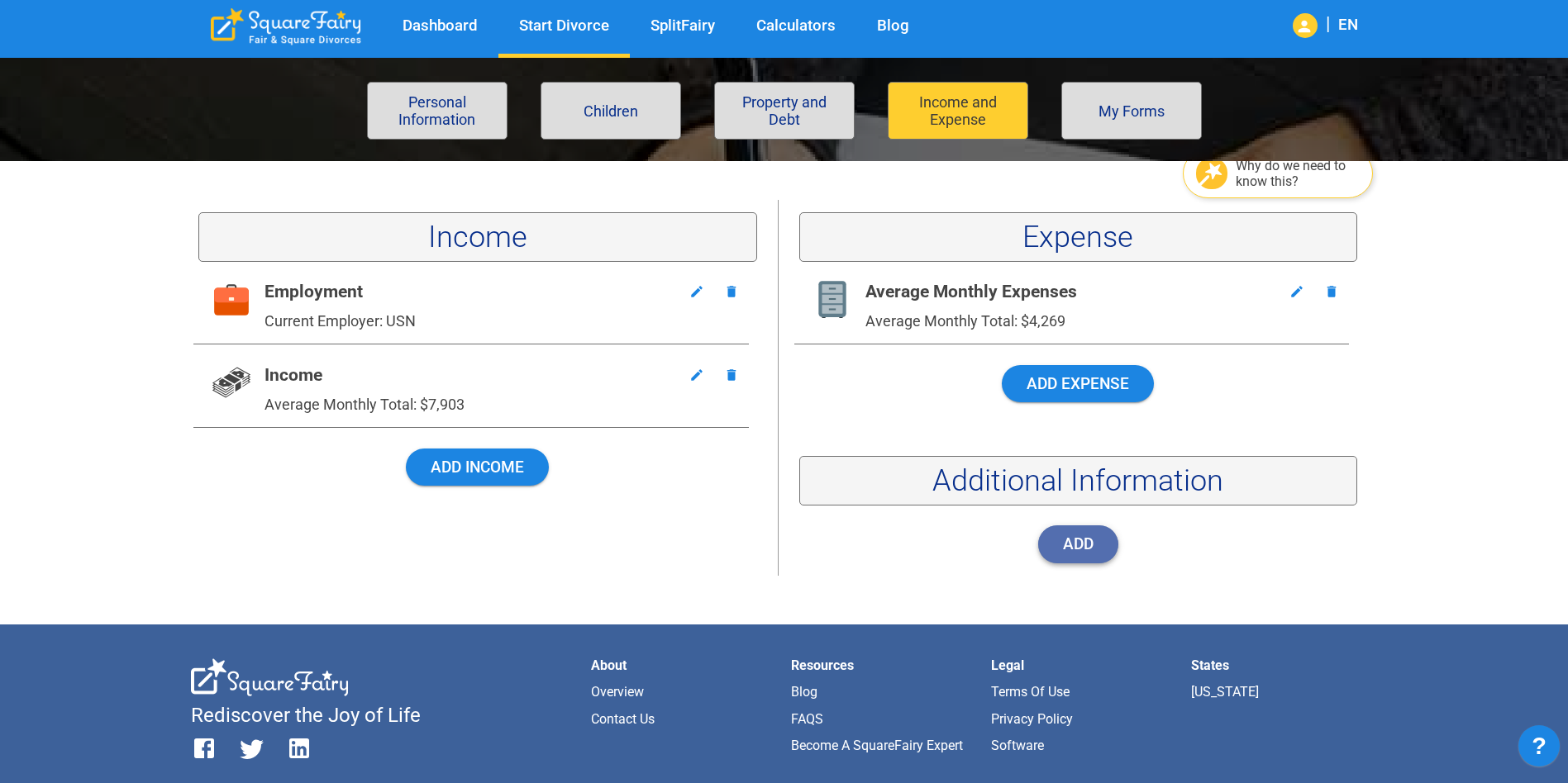
click at [1053, 536] on button "Add" at bounding box center [1078, 544] width 80 height 37
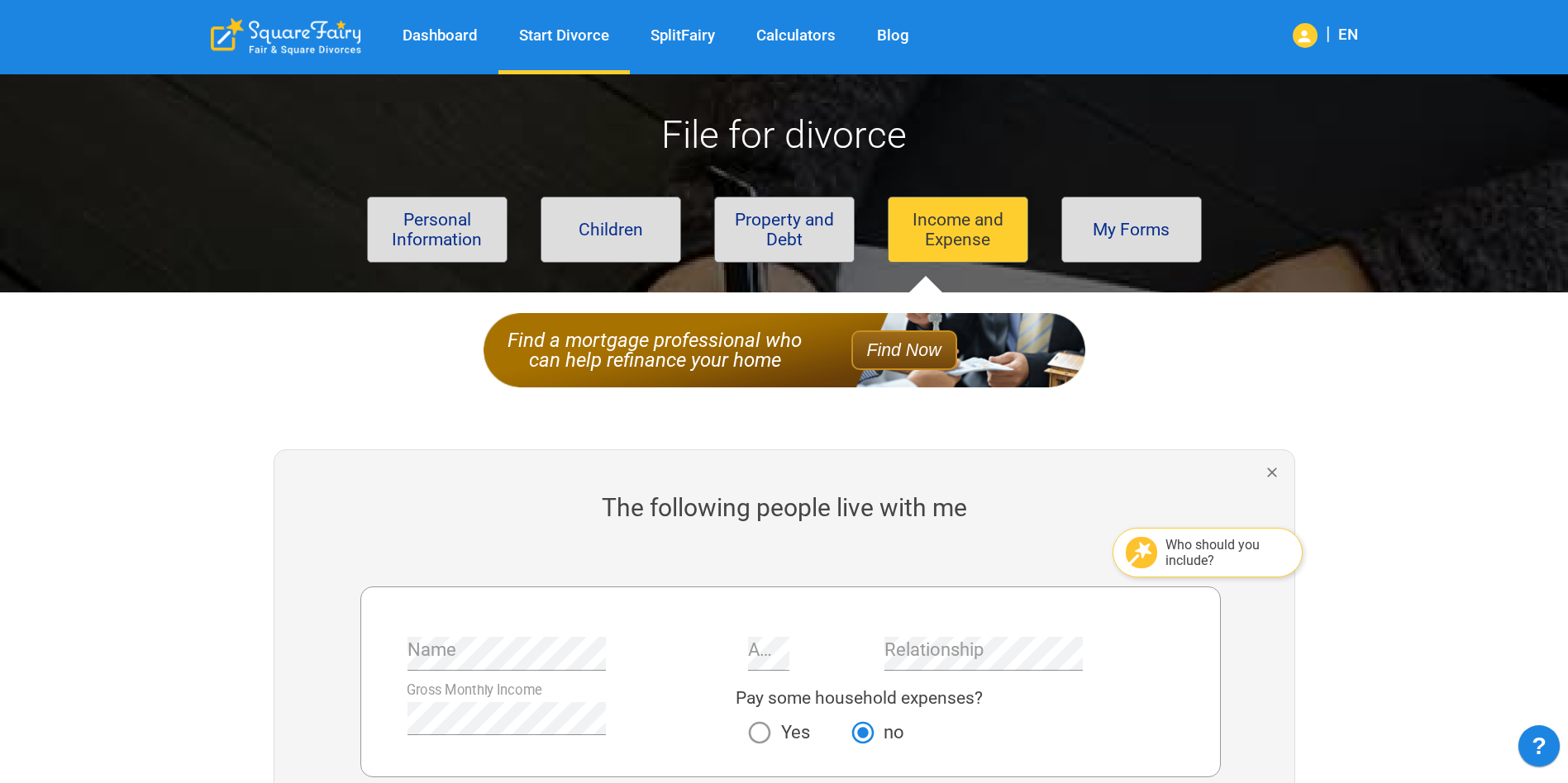
click at [1109, 239] on button "My Forms" at bounding box center [1131, 229] width 141 height 66
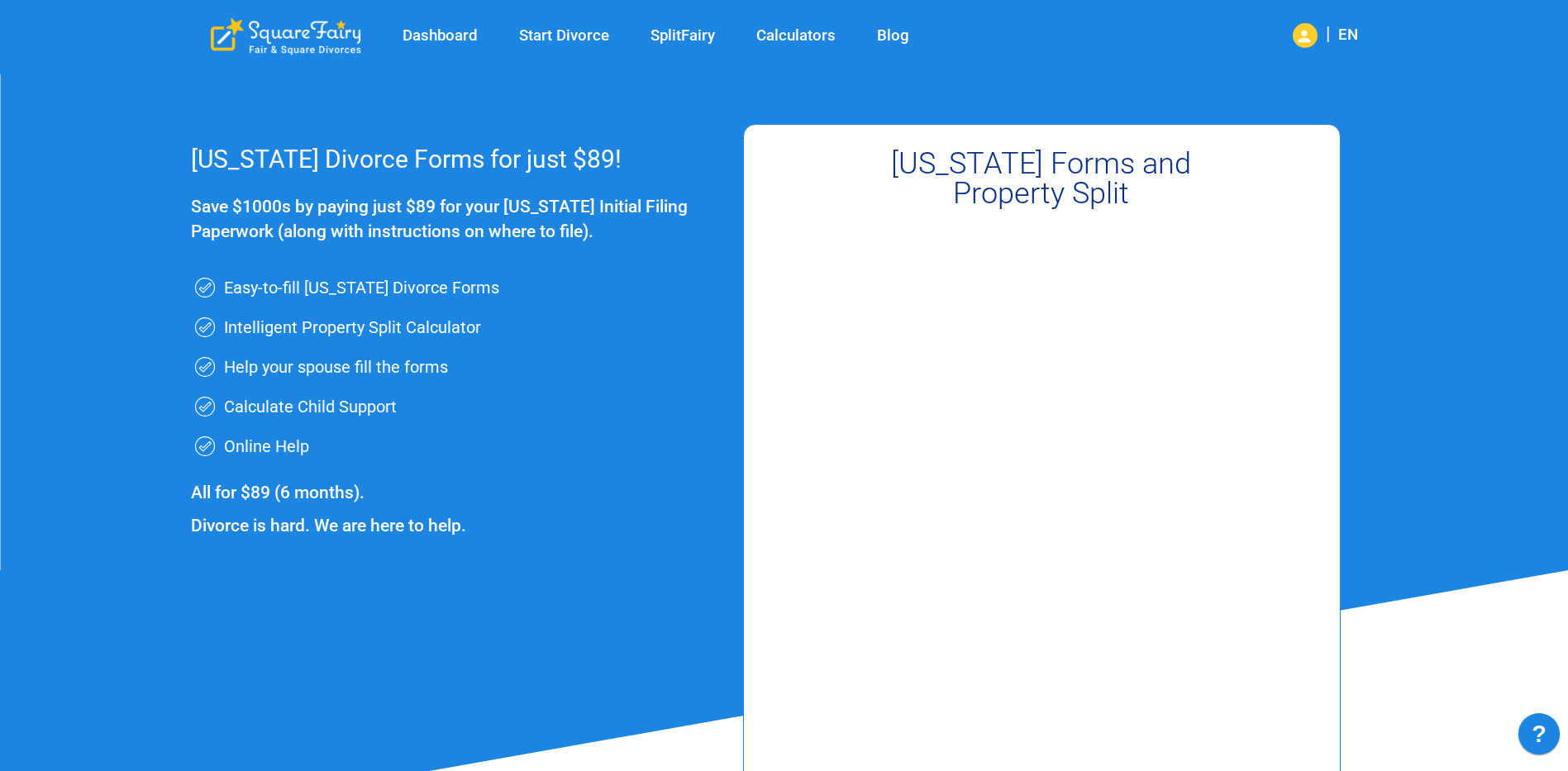
click at [440, 41] on link "Dashboard" at bounding box center [440, 36] width 117 height 19
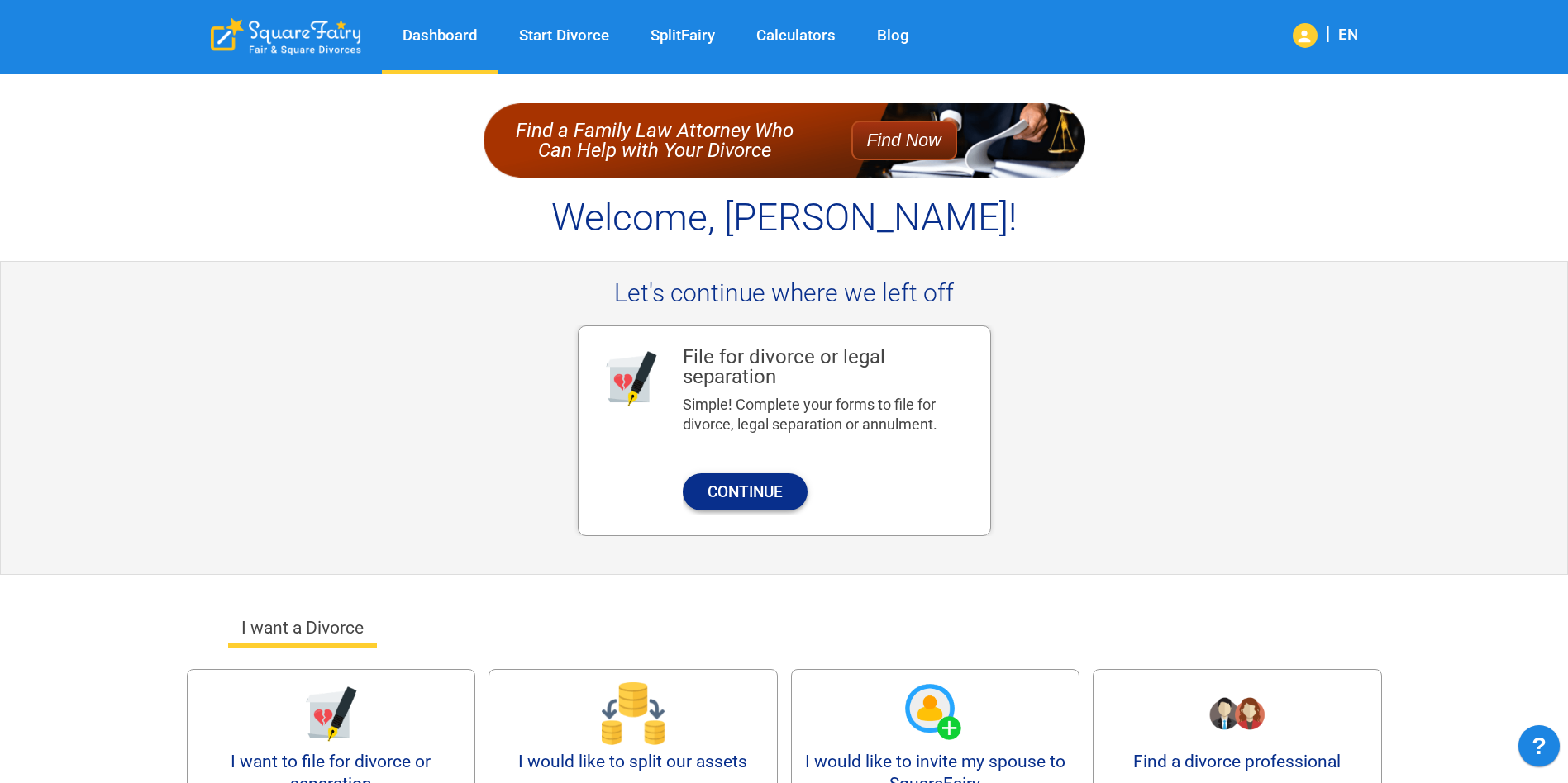
click at [748, 492] on button "Continue" at bounding box center [744, 492] width 124 height 37
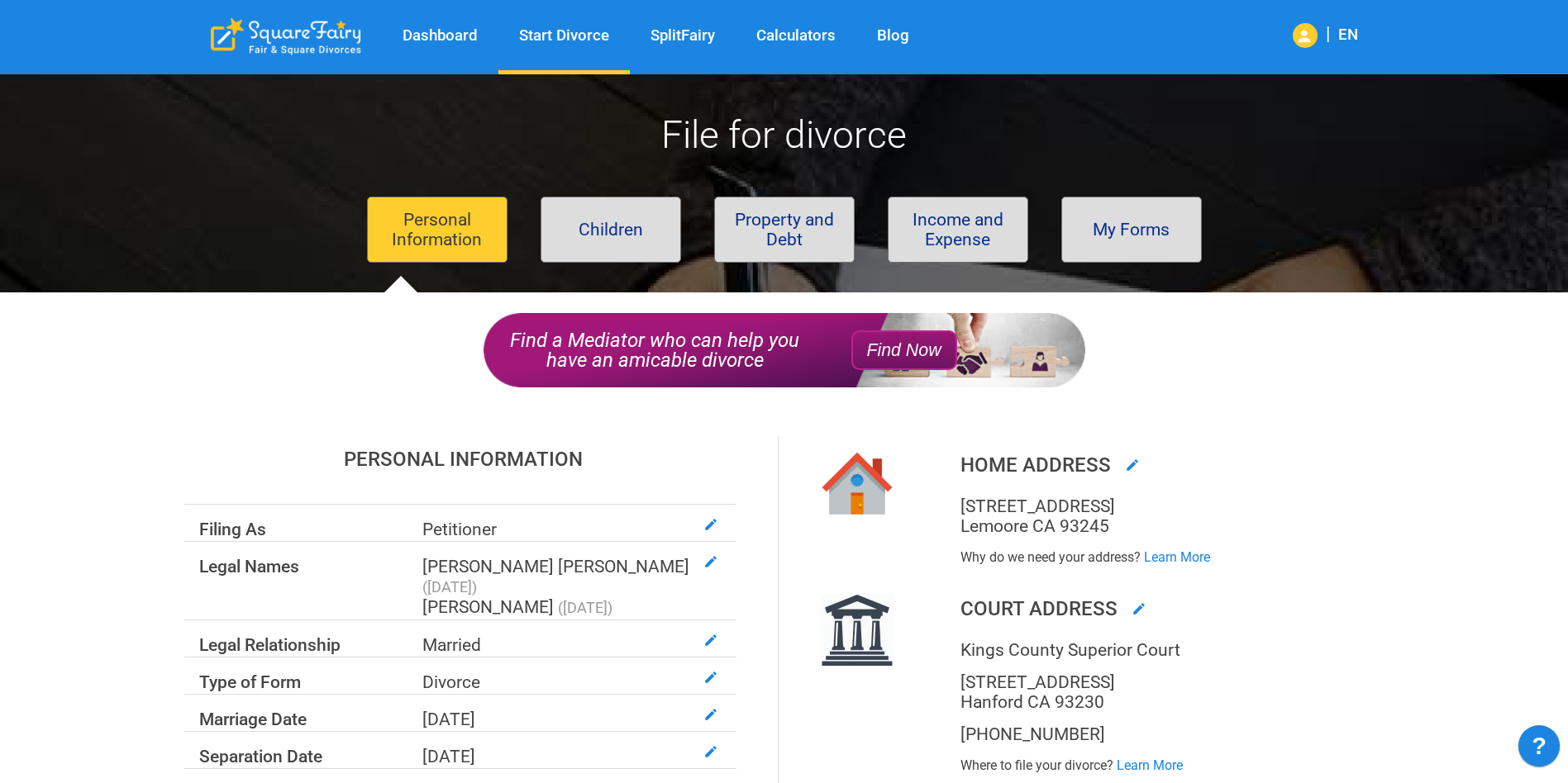
click at [791, 224] on button "Property and Debt" at bounding box center [784, 229] width 141 height 66
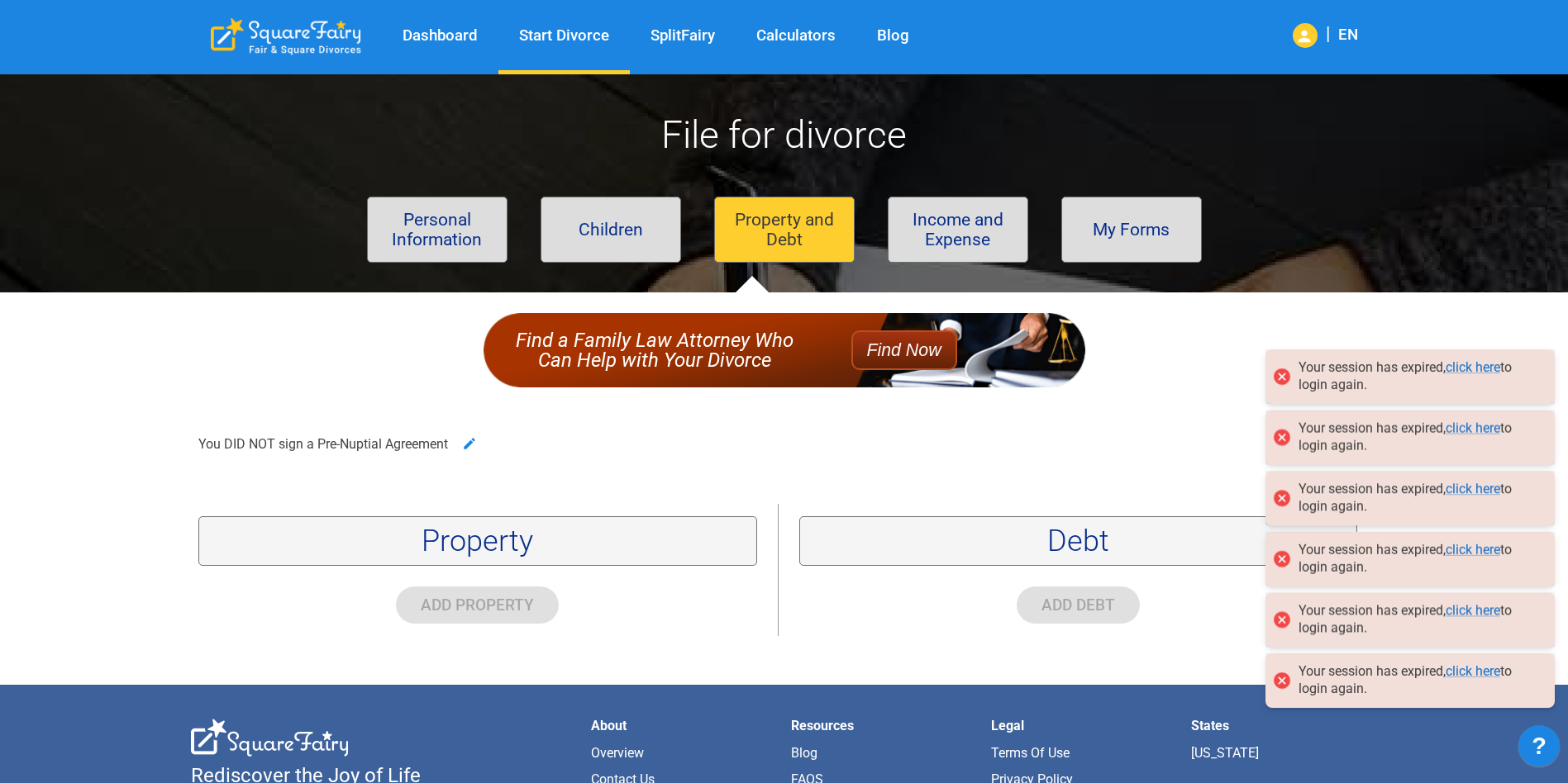
click at [1480, 362] on div at bounding box center [1410, 377] width 290 height 54
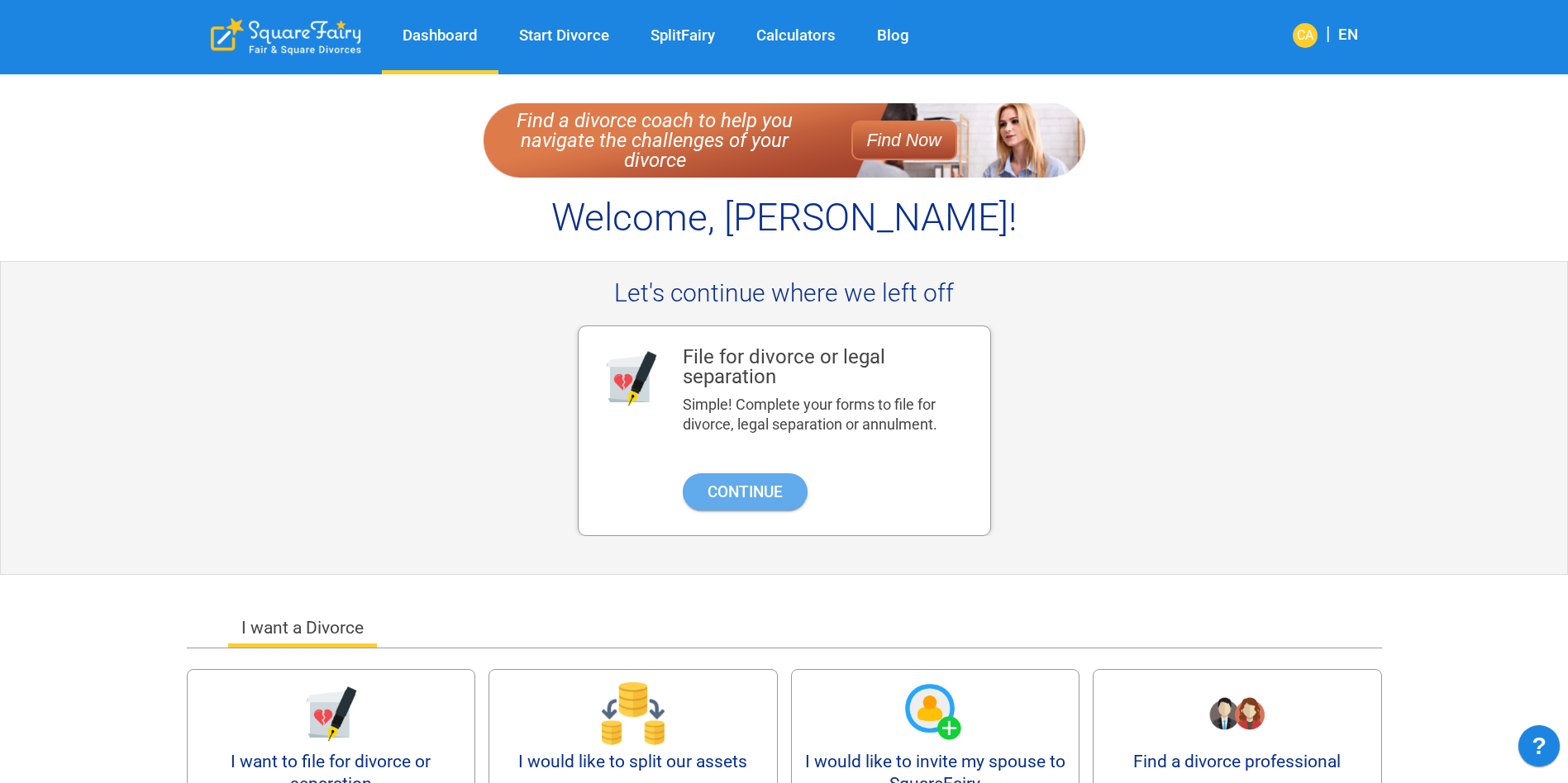
click at [748, 491] on button "Continue" at bounding box center [744, 492] width 124 height 37
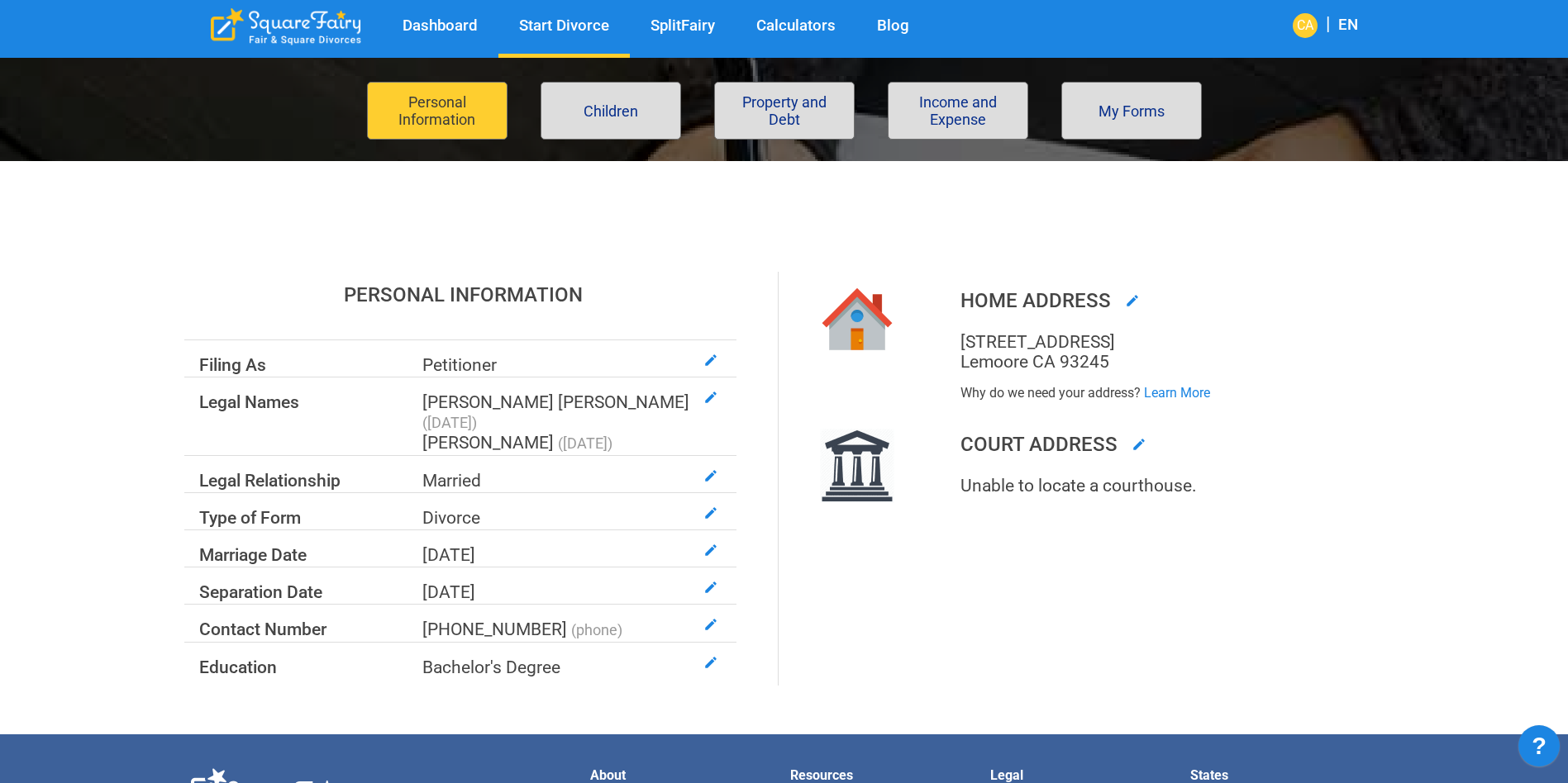
scroll to position [116, 0]
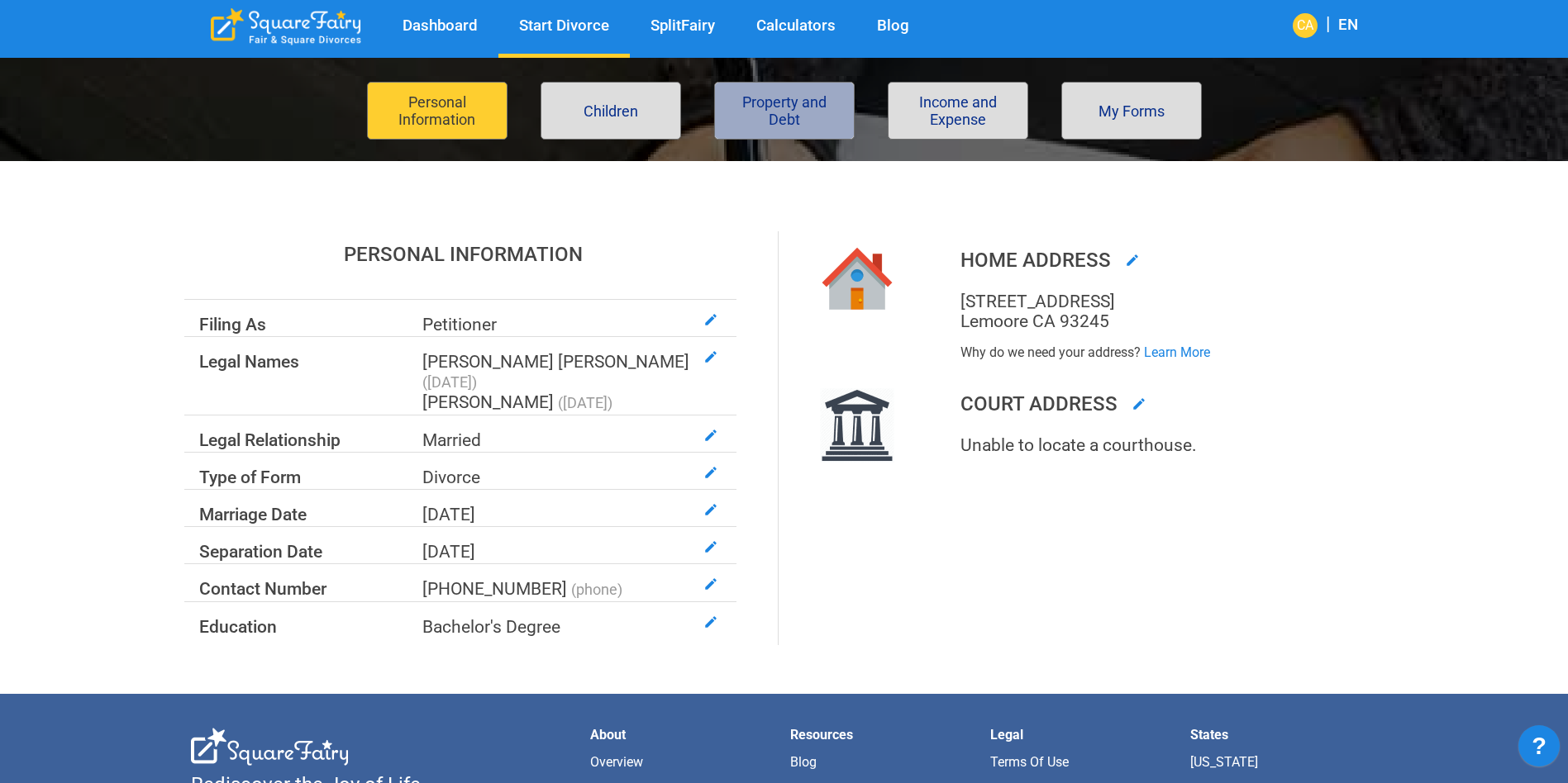
click at [818, 102] on button "Property and Debt" at bounding box center [784, 111] width 141 height 58
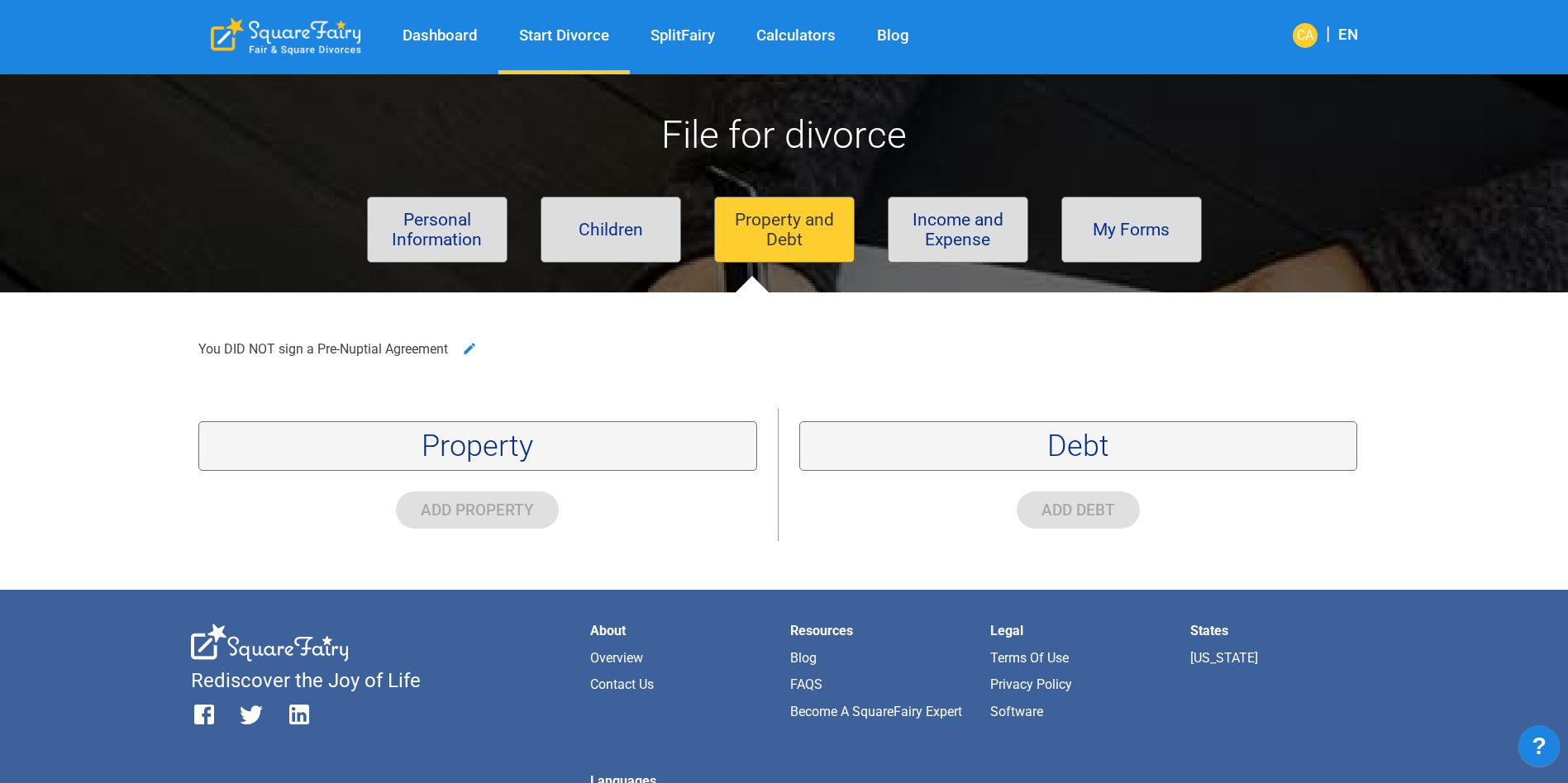
click at [500, 409] on div "You DID NOT sign a Pre-Nuptial Agreement" at bounding box center [777, 365] width 1200 height 88
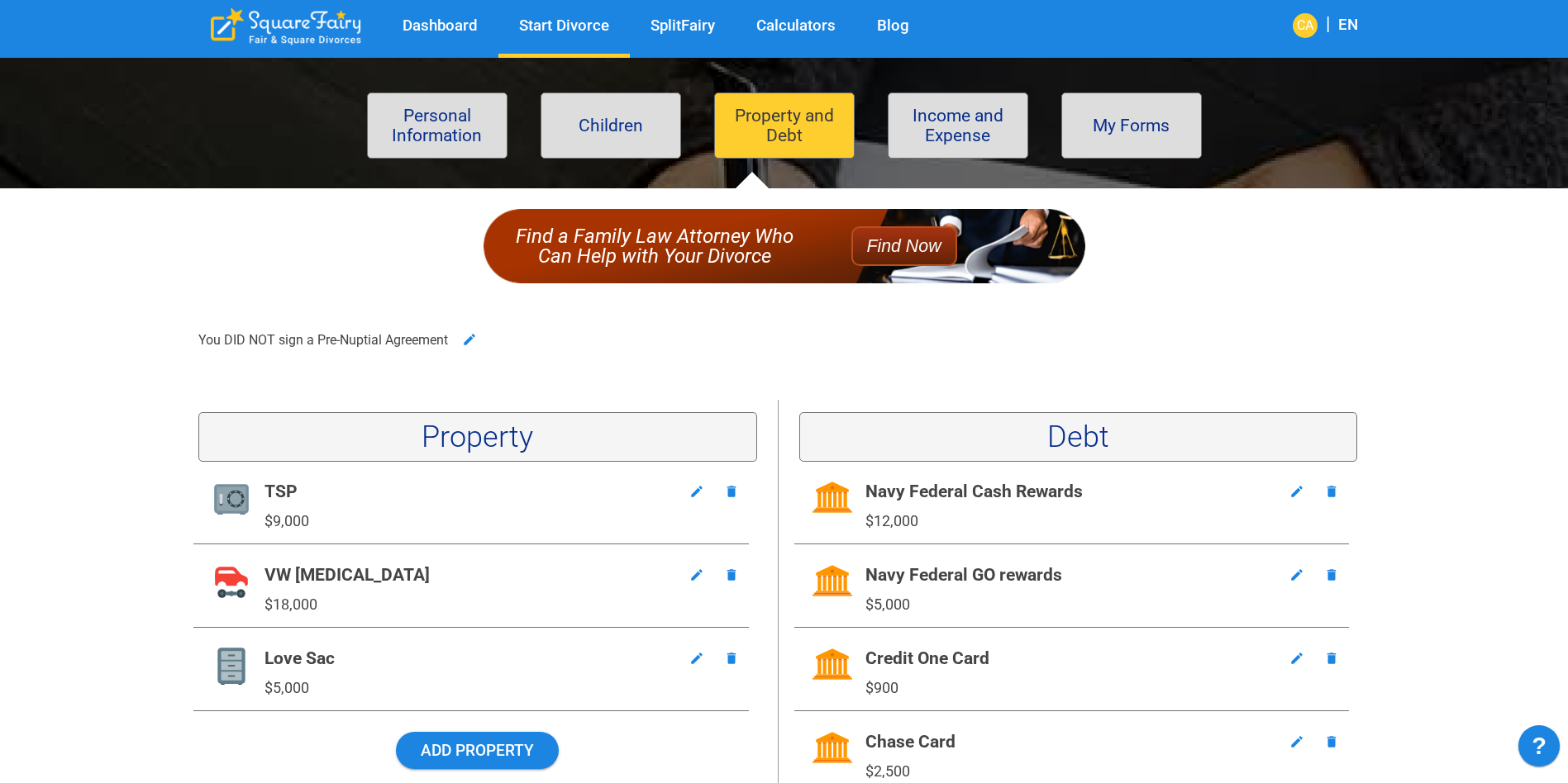
scroll to position [165, 0]
